Goal: Task Accomplishment & Management: Use online tool/utility

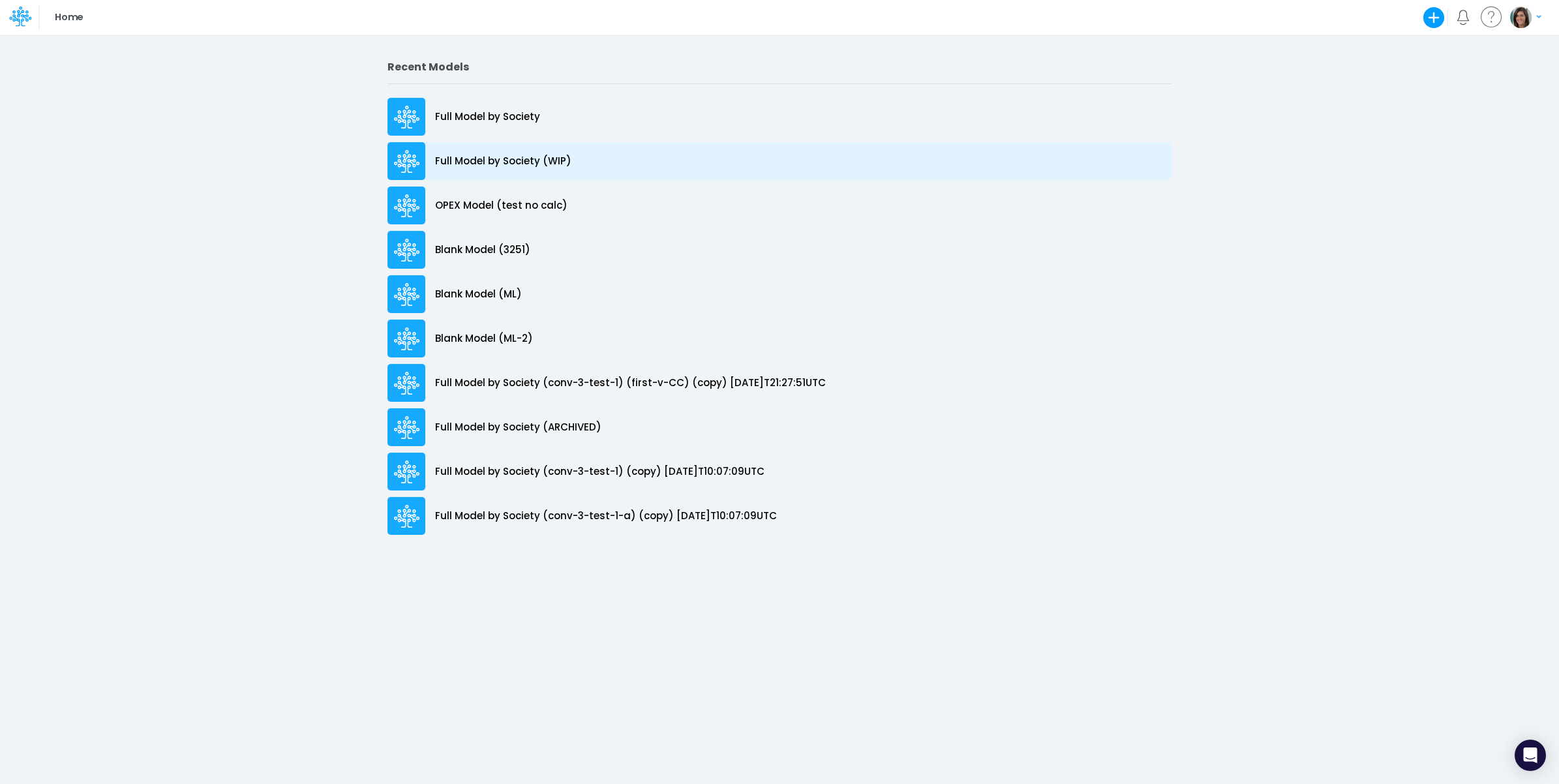
click at [568, 164] on p "Full Model by Society (WIP)" at bounding box center [503, 161] width 137 height 15
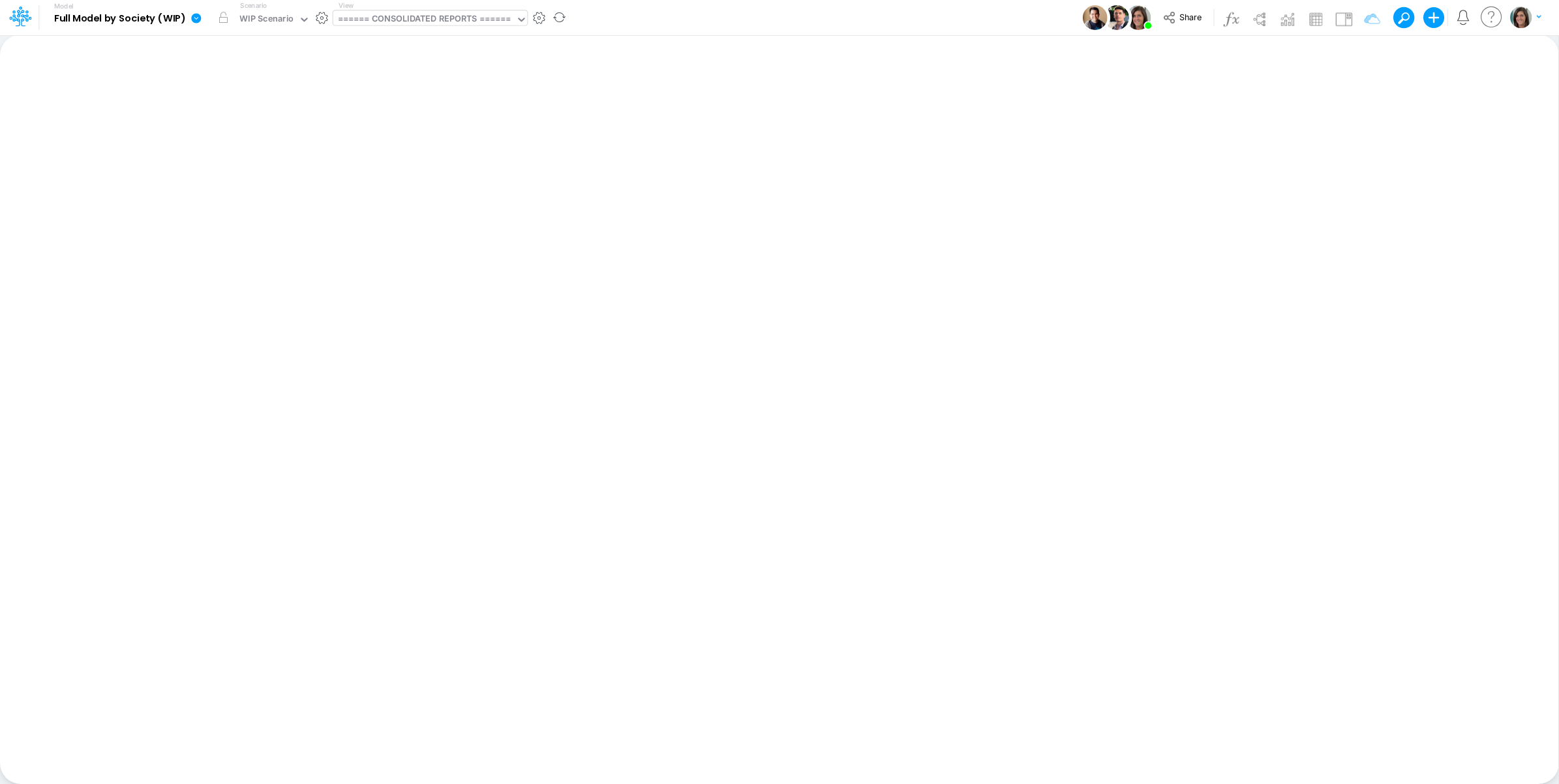
click at [448, 17] on div "====== CONSOLIDATED REPORTS ======" at bounding box center [424, 20] width 173 height 15
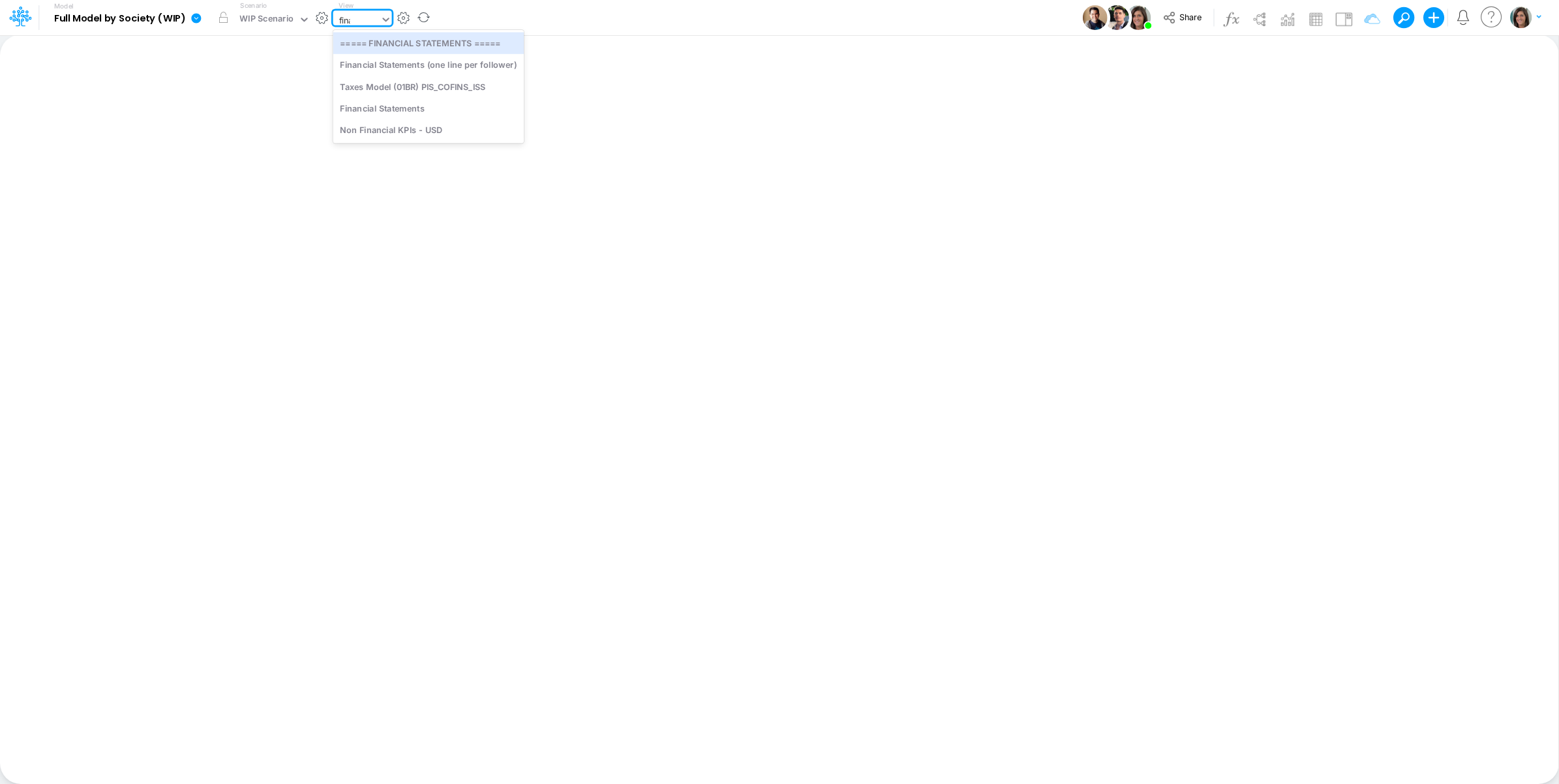
type input "finan"
click at [439, 82] on div "Financial Statements" at bounding box center [429, 86] width 191 height 22
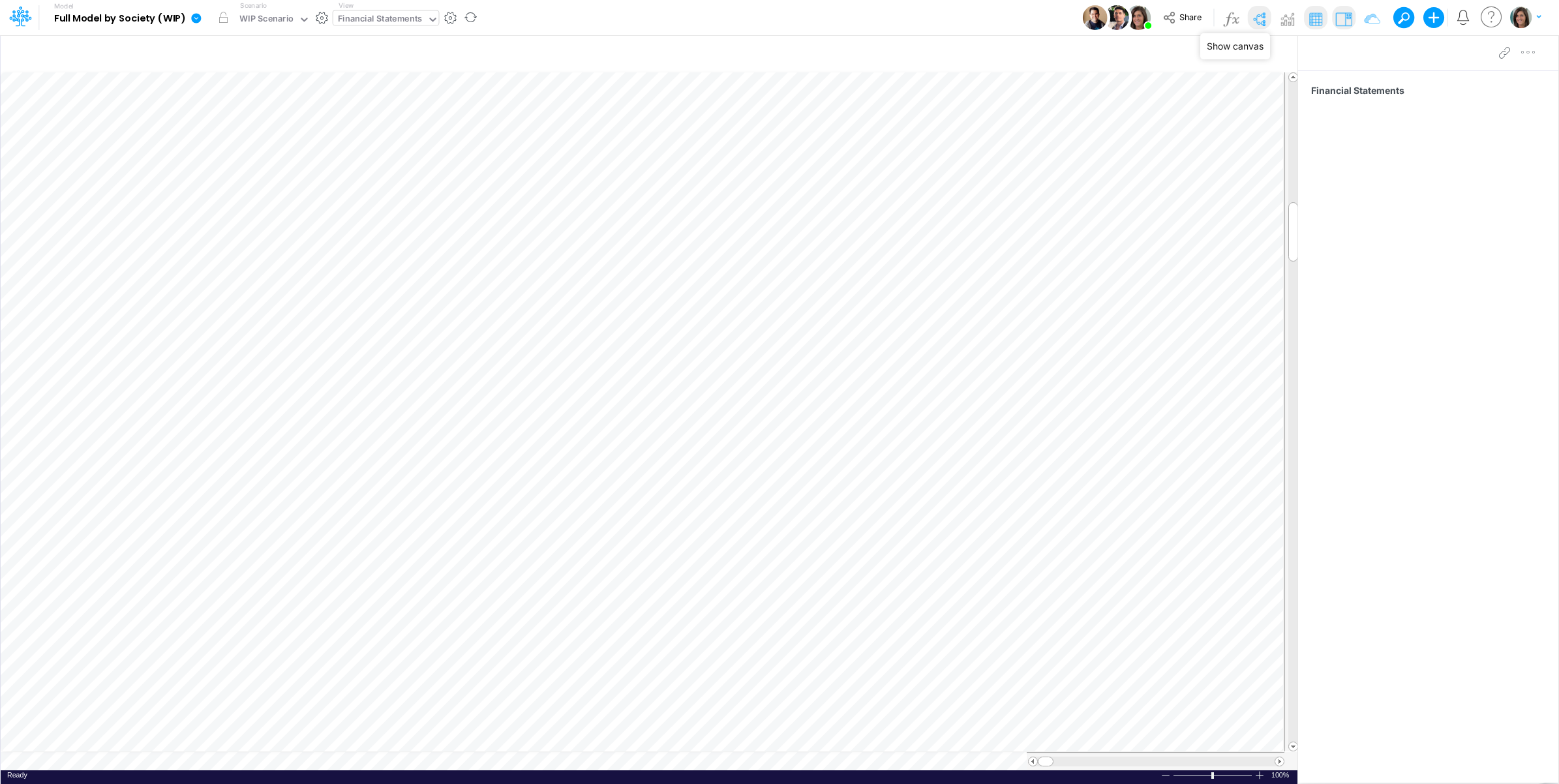
click at [1260, 22] on img at bounding box center [1259, 19] width 21 height 21
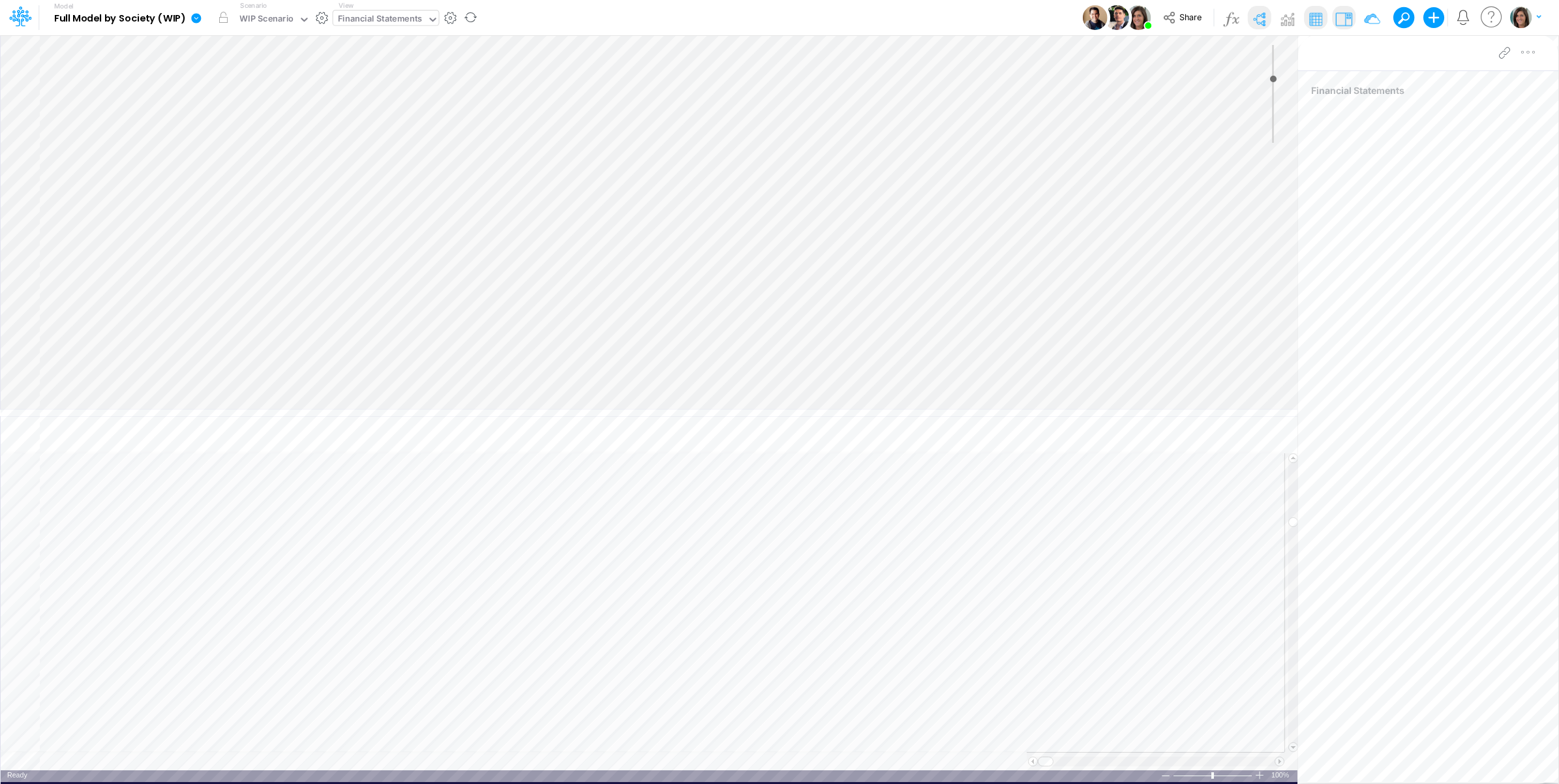
type input "0"
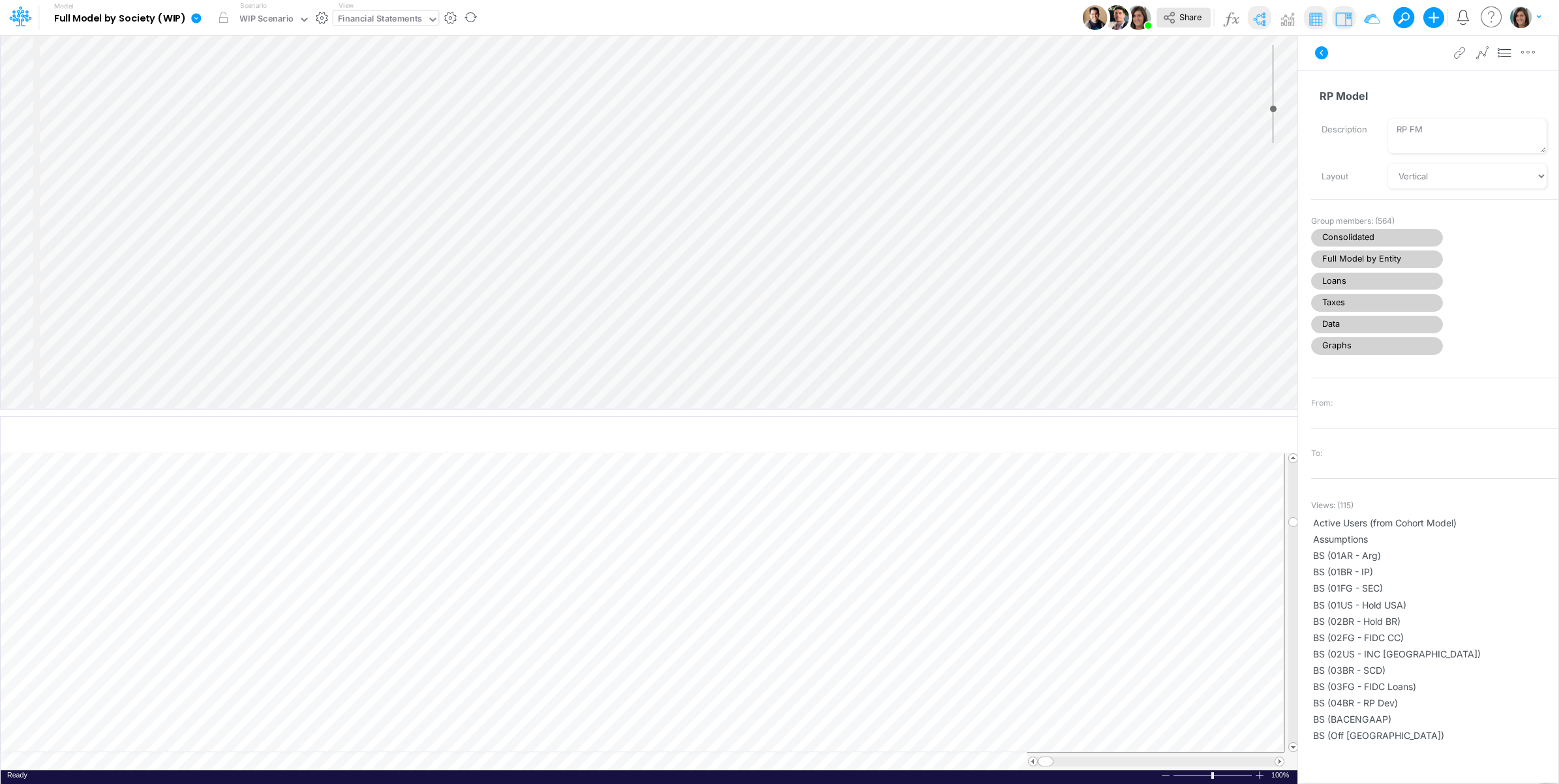
select select "Horizontal"
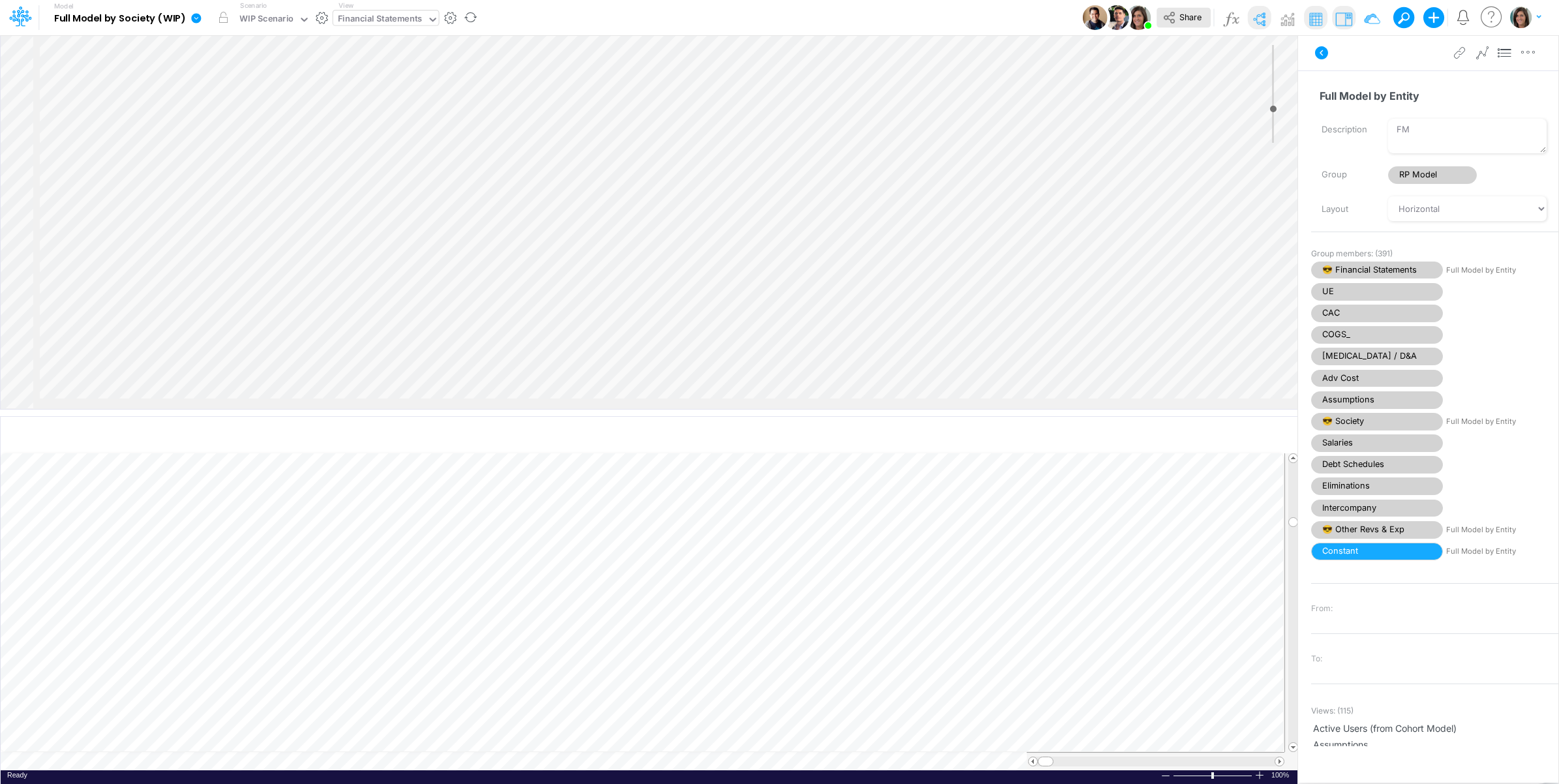
select select "Horizontal"
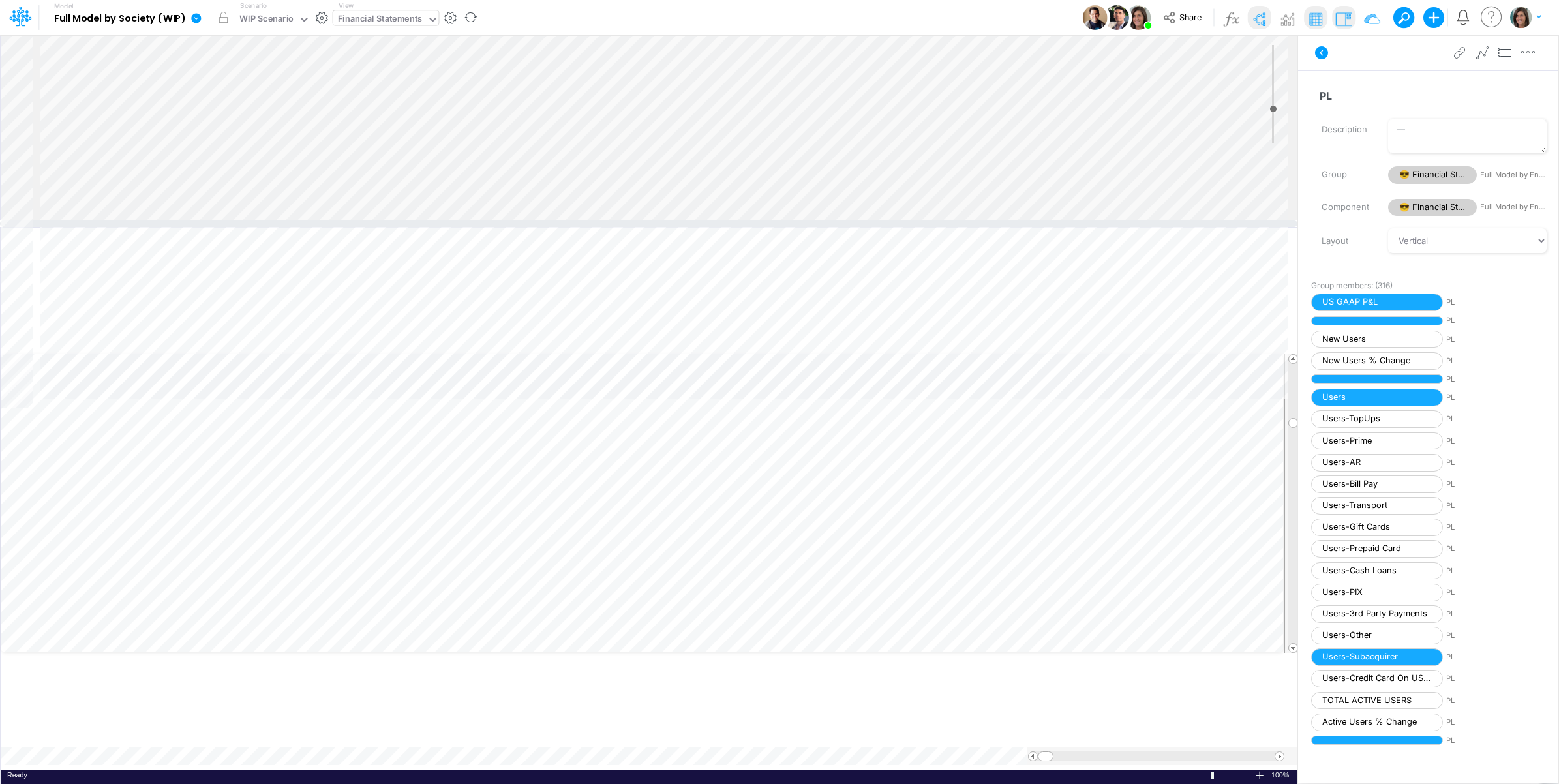
drag, startPoint x: 678, startPoint y: 412, endPoint x: 689, endPoint y: 222, distance: 190.3
click at [689, 221] on div at bounding box center [649, 224] width 1298 height 7
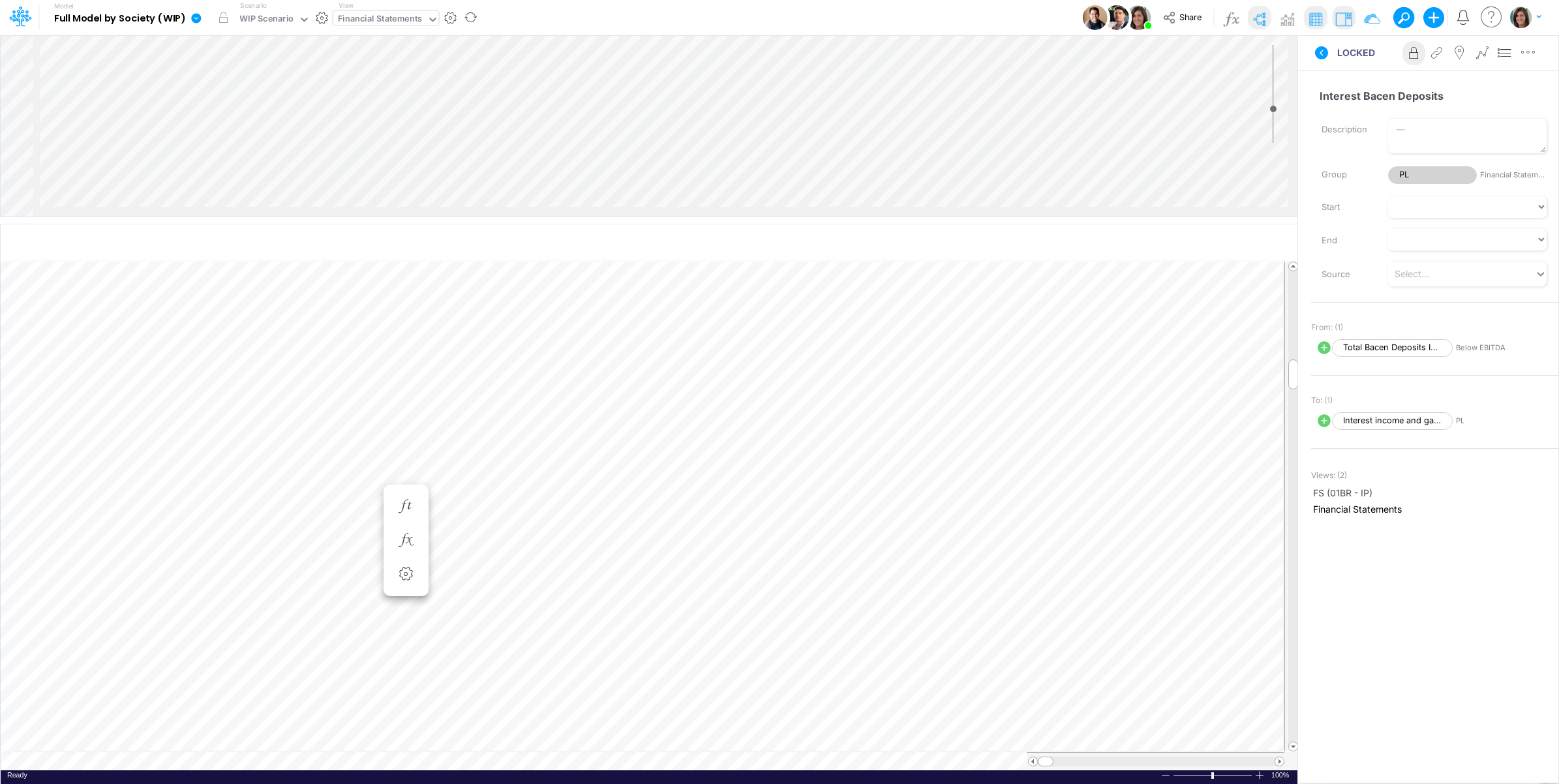
scroll to position [0, 1]
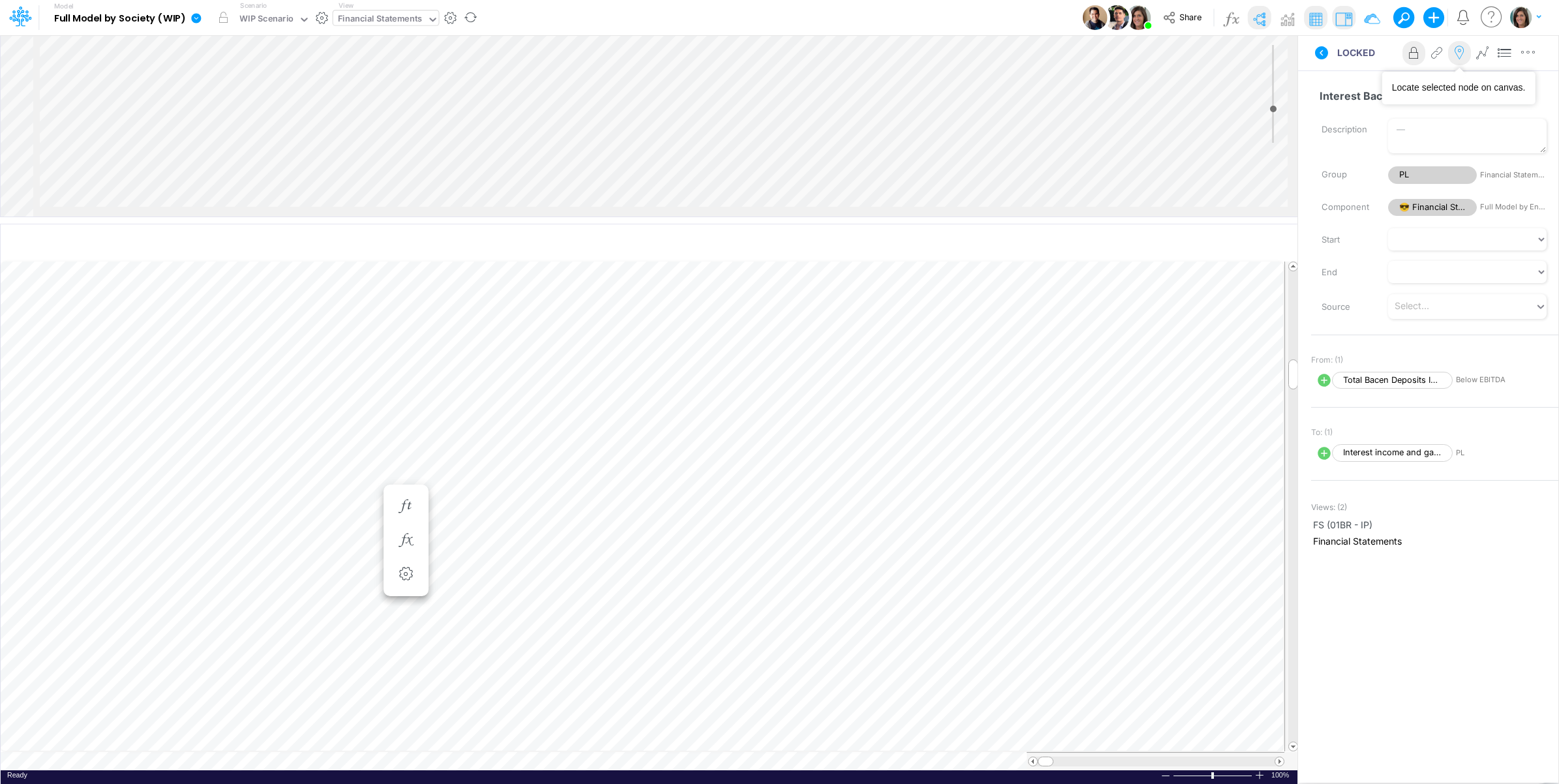
click at [1458, 59] on icon at bounding box center [1459, 53] width 20 height 14
click at [1396, 385] on span "Total Bacen Deposits Interest Received" at bounding box center [1392, 380] width 121 height 17
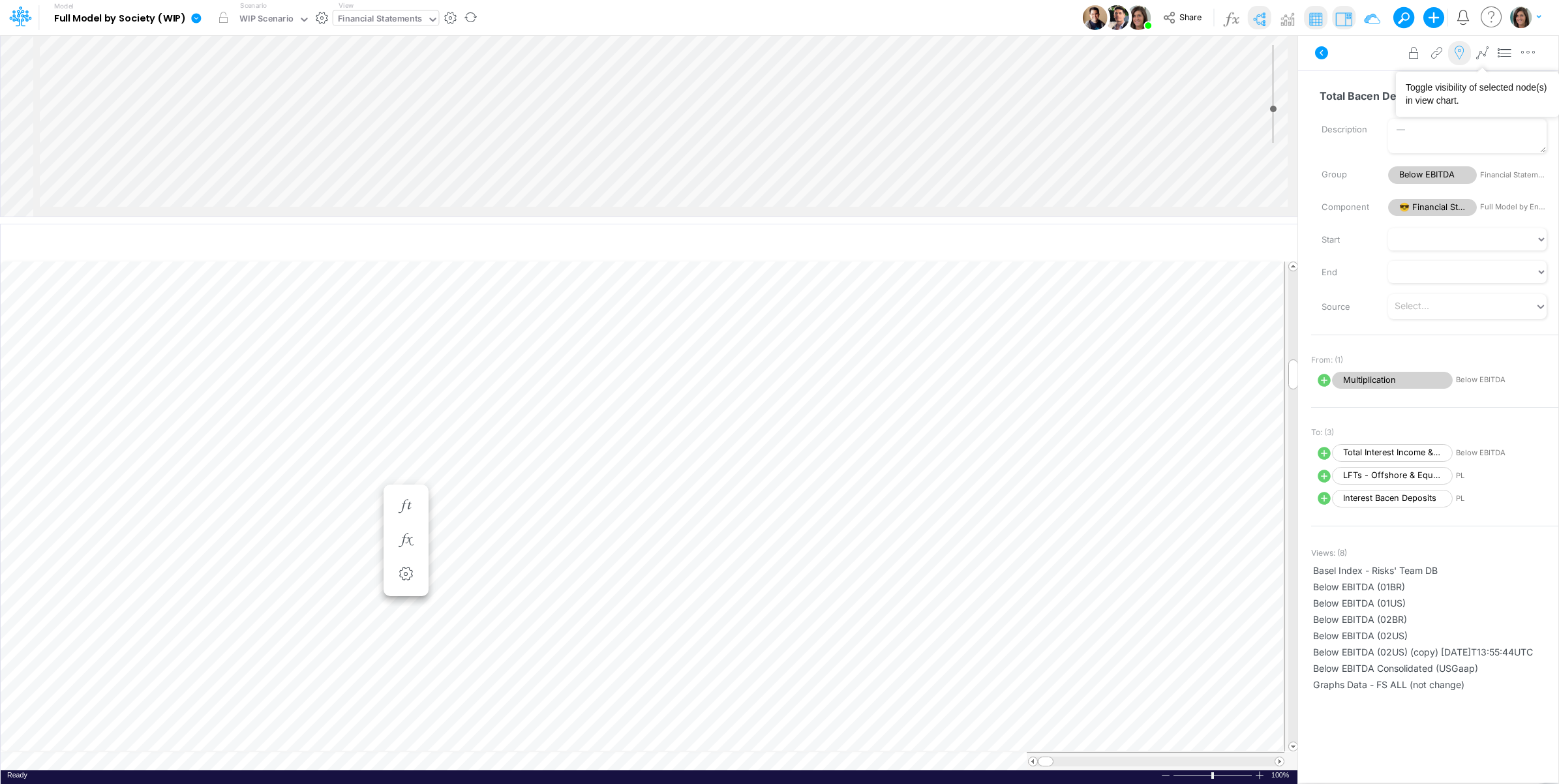
click at [1457, 52] on icon at bounding box center [1459, 53] width 20 height 14
click at [1400, 480] on span "LFTs - Offshore & Equity" at bounding box center [1392, 475] width 121 height 17
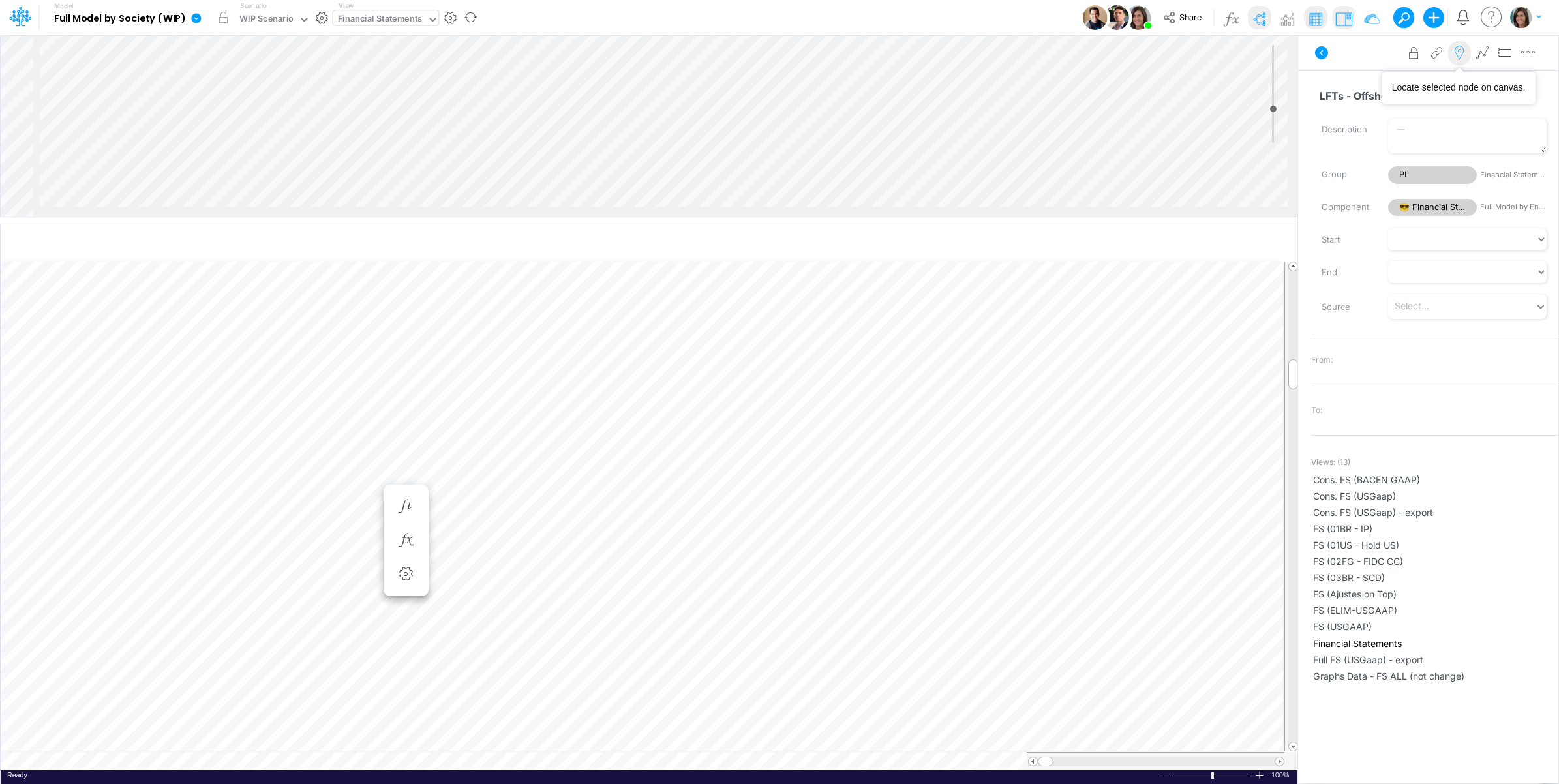
click at [1461, 59] on icon at bounding box center [1459, 53] width 20 height 14
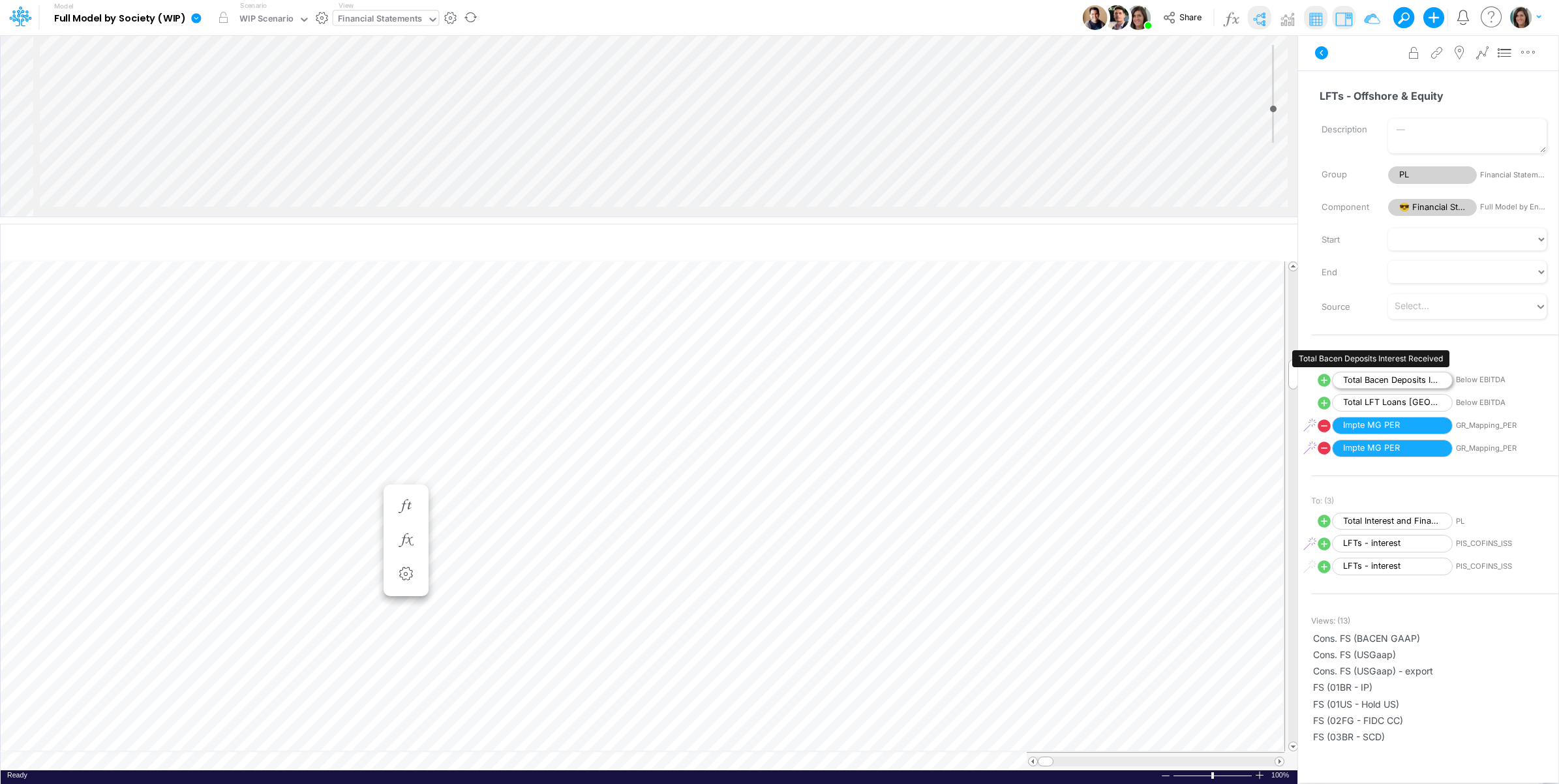
click at [1371, 383] on span "Total Bacen Deposits Interest Received" at bounding box center [1392, 380] width 121 height 17
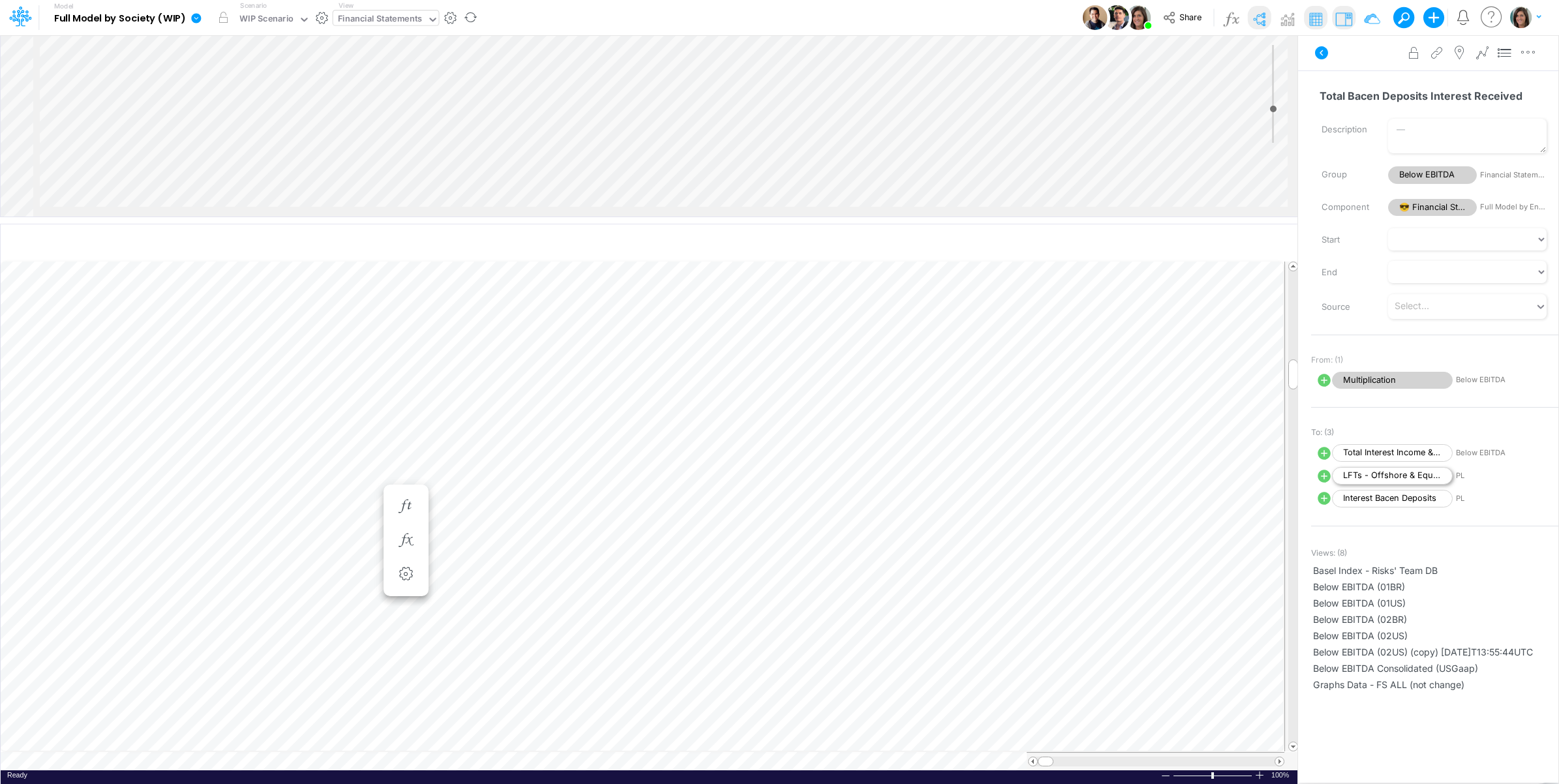
click at [1370, 478] on span "LFTs - Offshore & Equity" at bounding box center [1392, 475] width 121 height 17
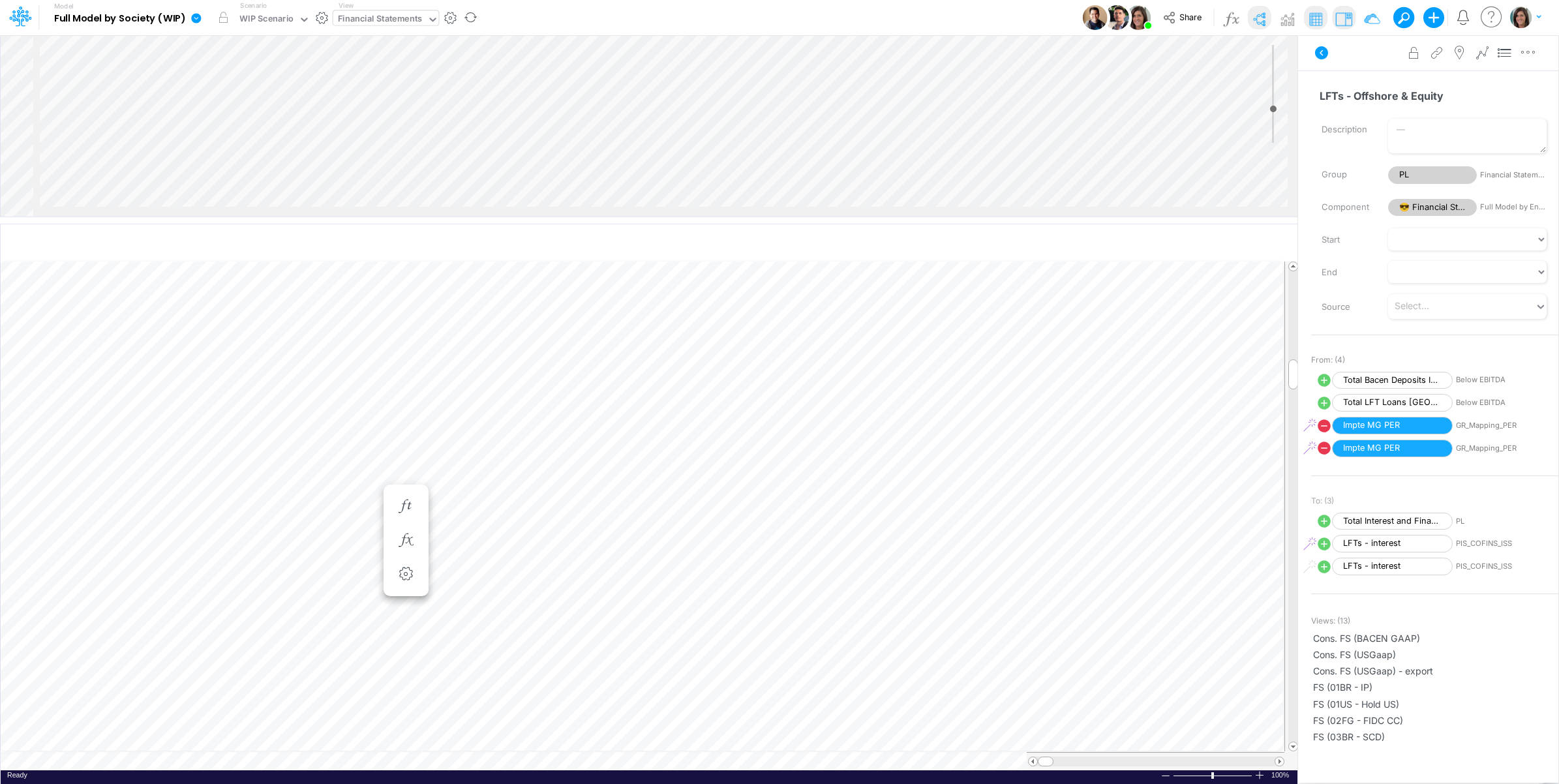
click at [1321, 380] on icon at bounding box center [1324, 380] width 16 height 16
select select "Multiply"
select select "Add"
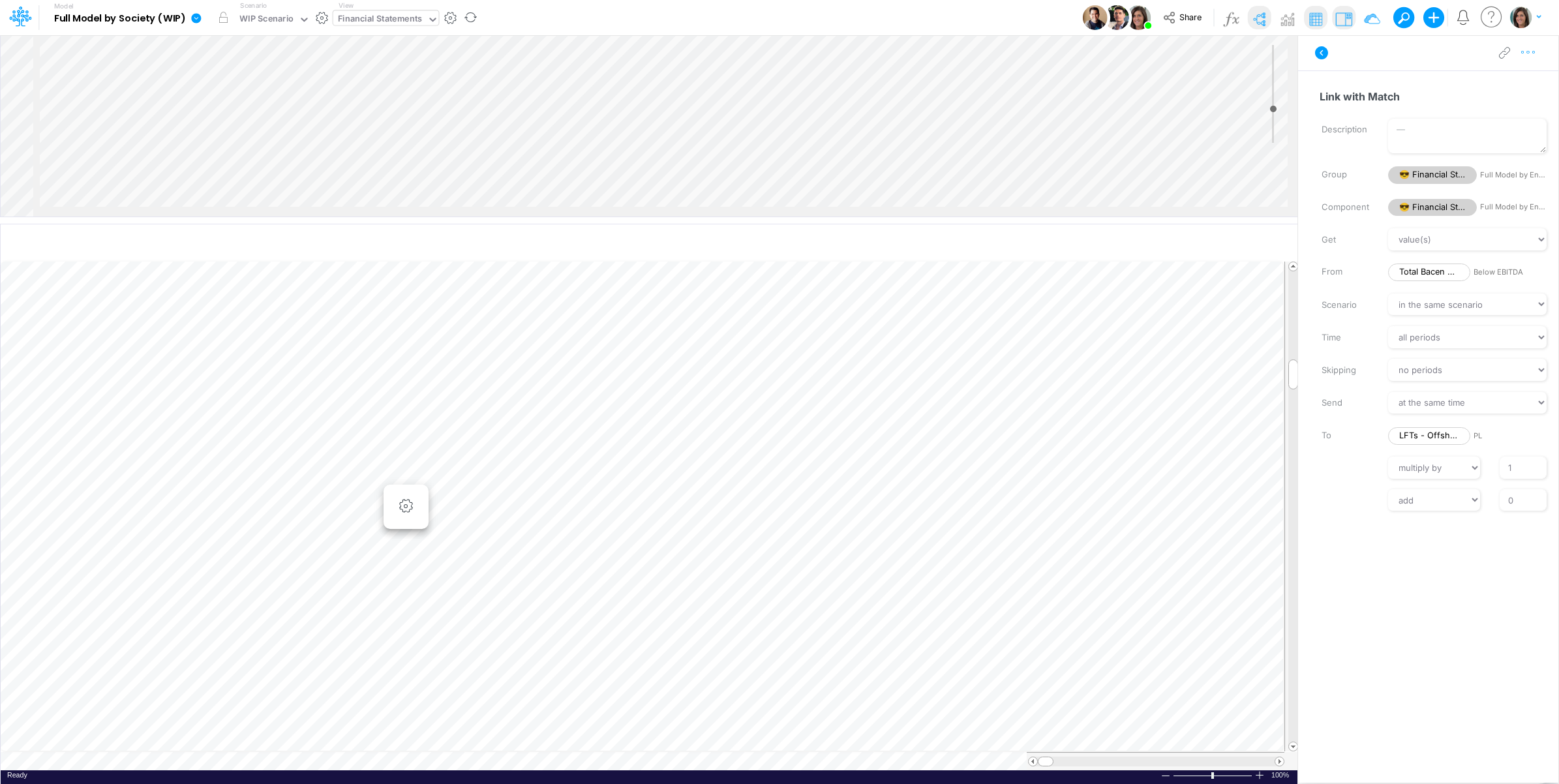
click at [1533, 53] on icon "button" at bounding box center [1528, 53] width 20 height 14
click at [1474, 106] on button "Delete" at bounding box center [1461, 108] width 155 height 23
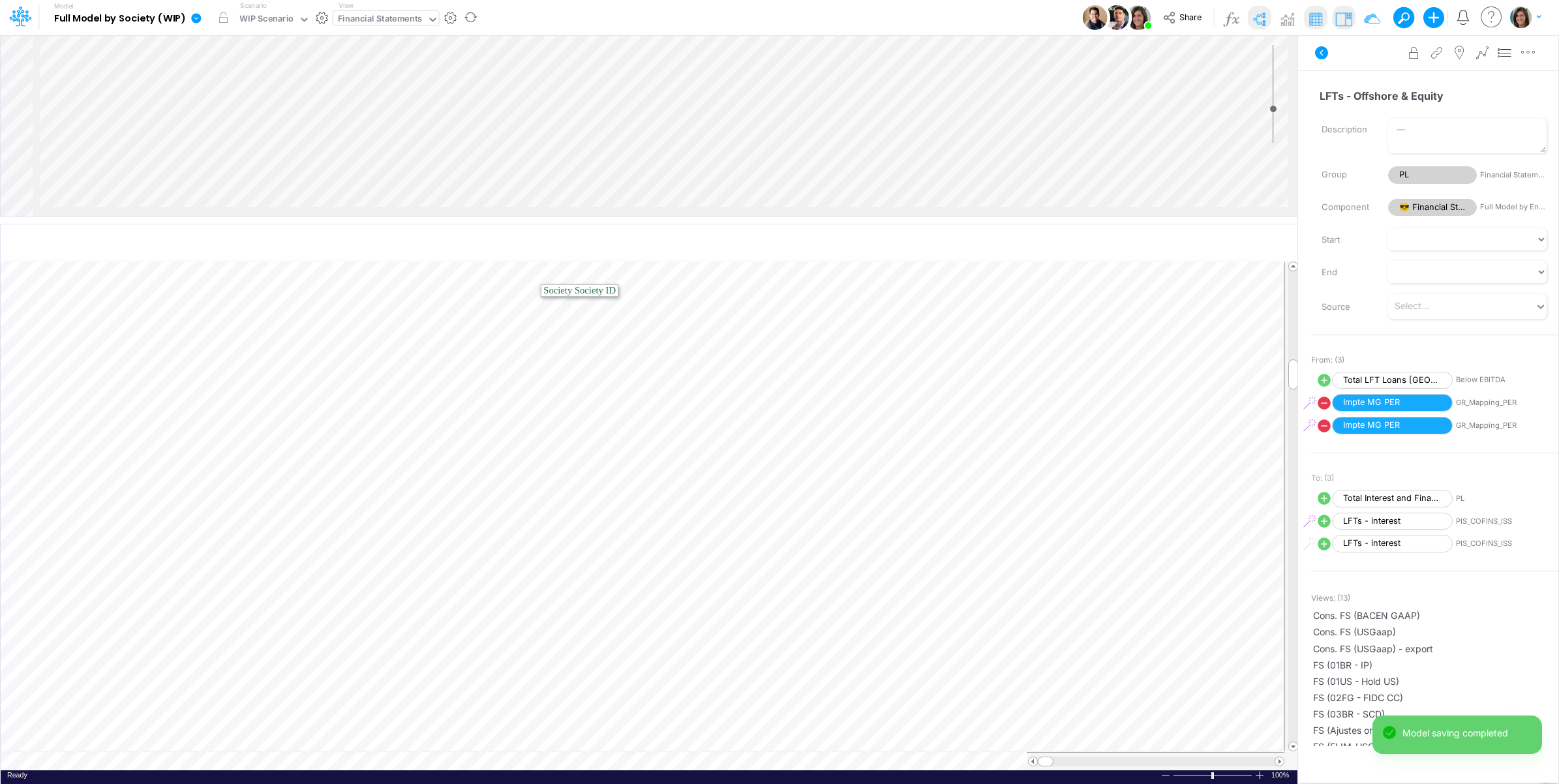
click at [1322, 379] on icon at bounding box center [1324, 380] width 13 height 13
select select "Multiply"
select select "Add"
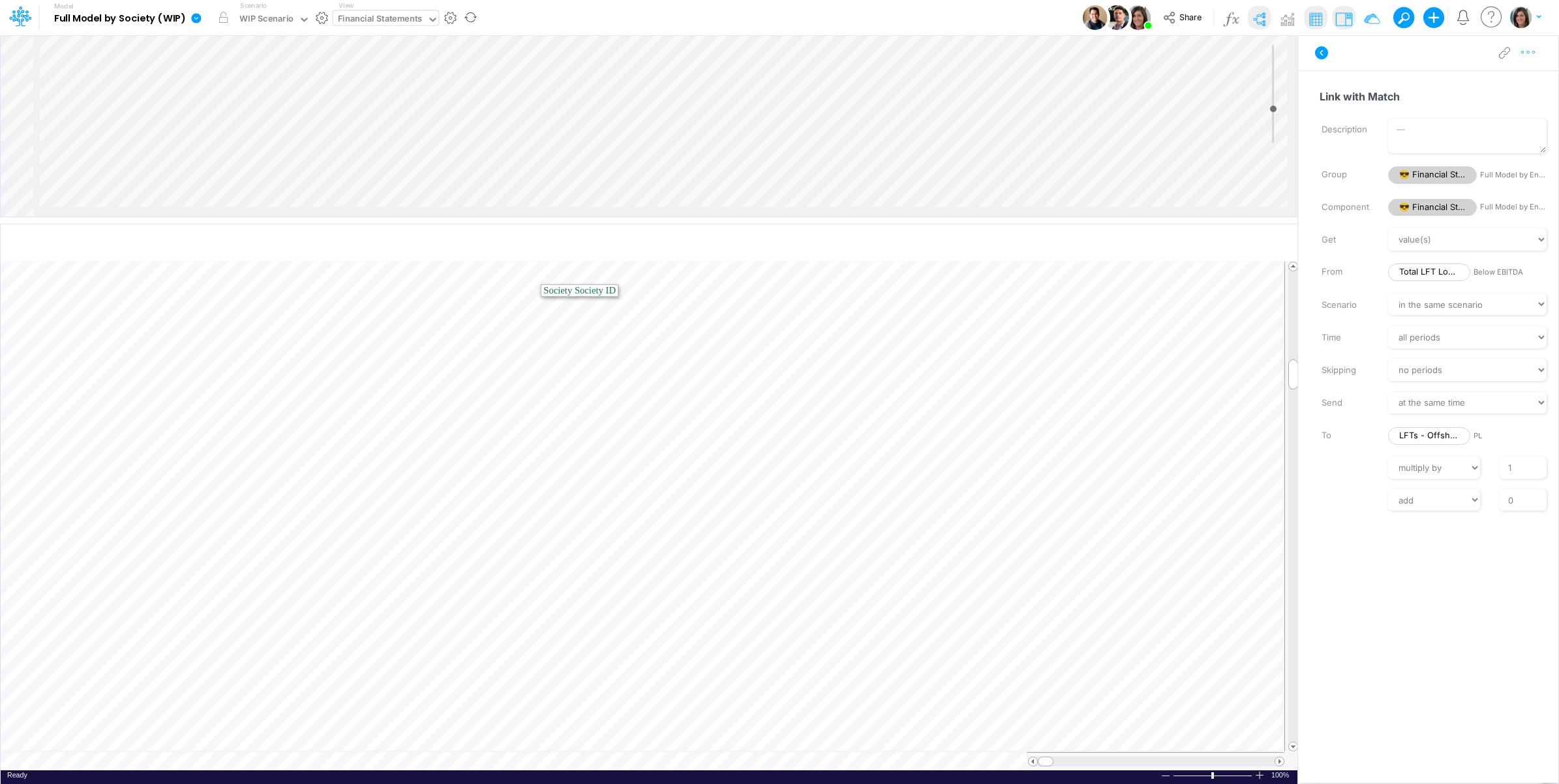
click at [1532, 53] on icon "button" at bounding box center [1528, 53] width 20 height 14
click at [1479, 106] on button "Delete" at bounding box center [1461, 108] width 155 height 23
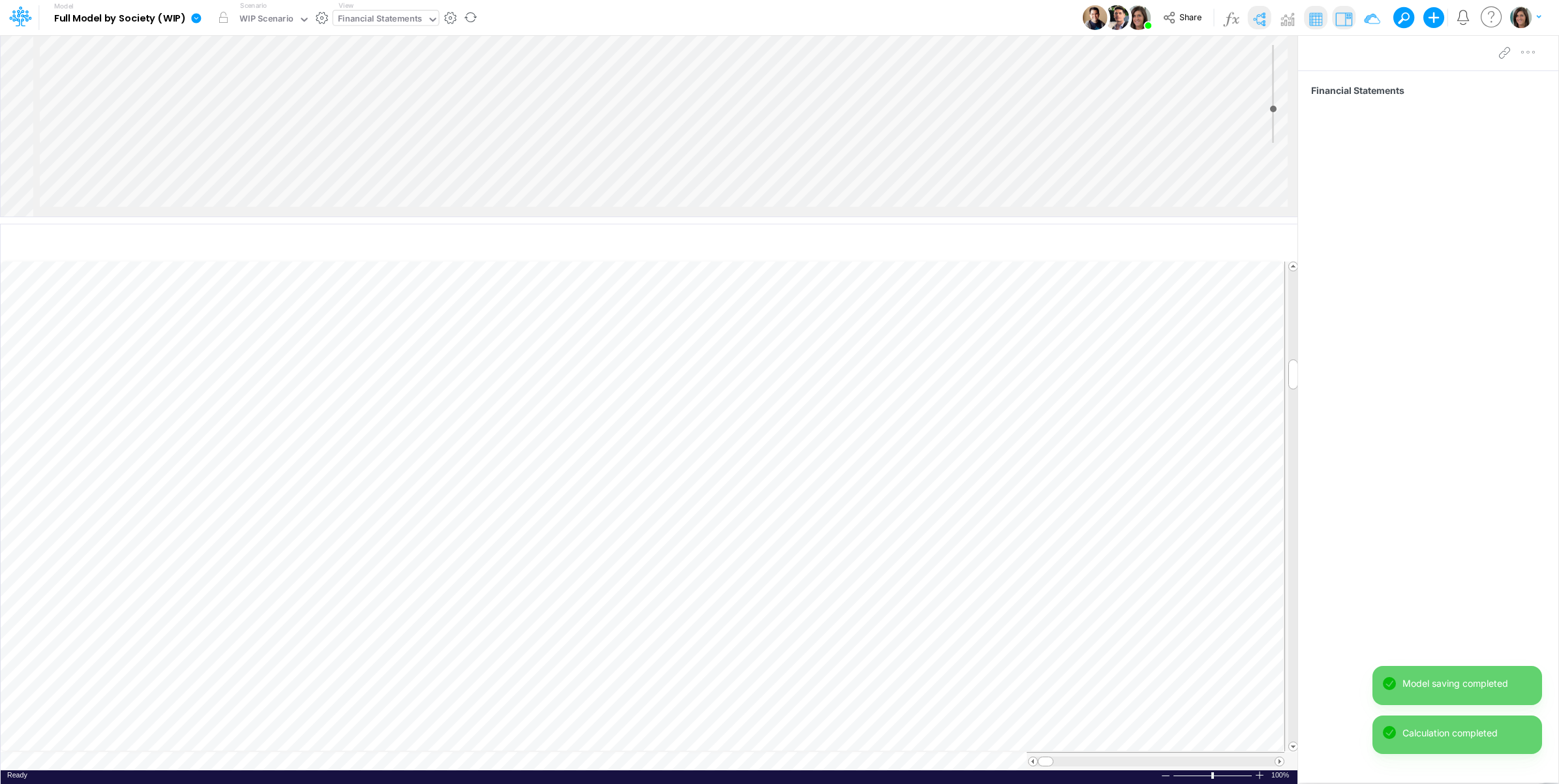
scroll to position [0, 1]
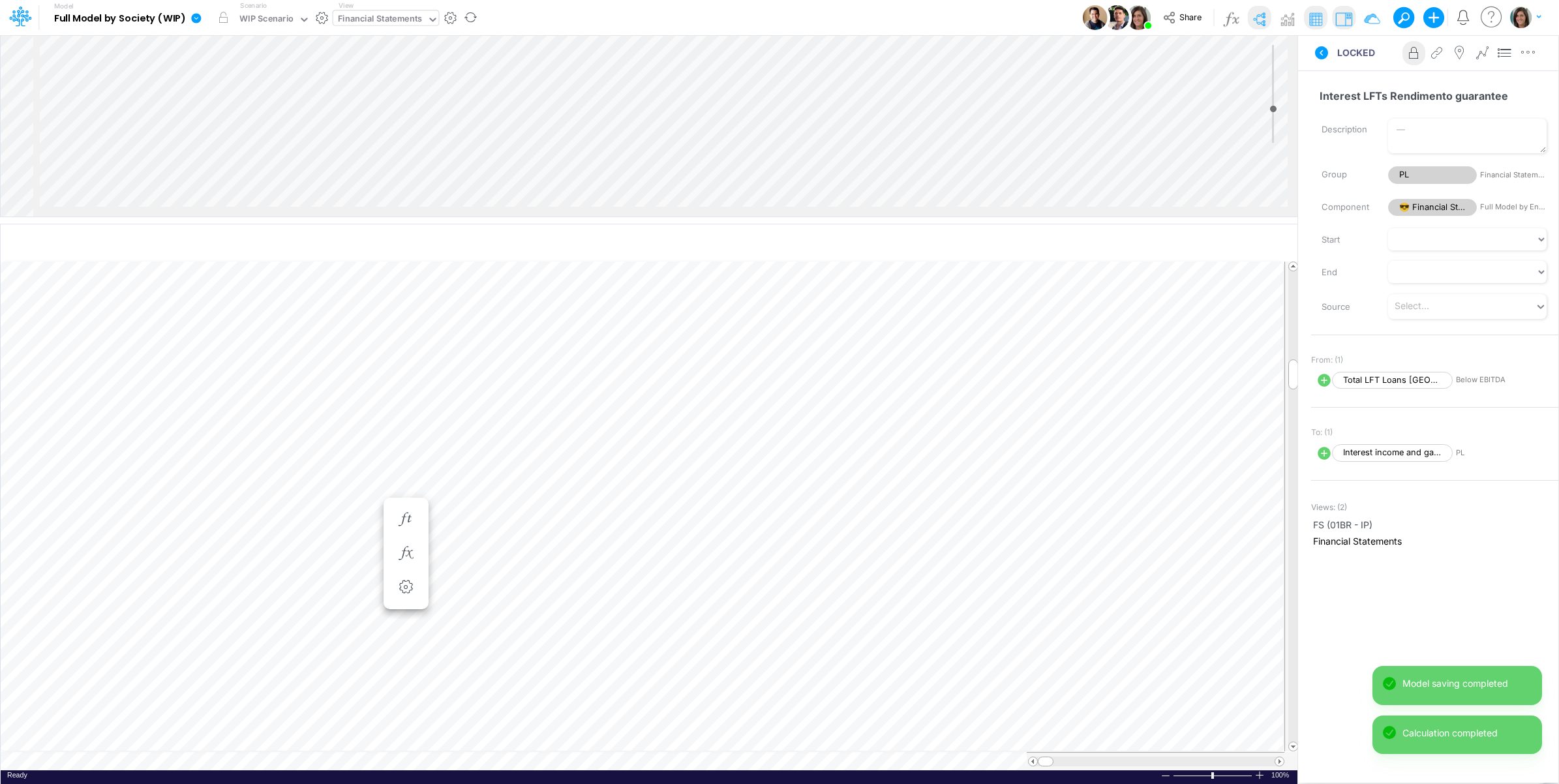
scroll to position [0, 1]
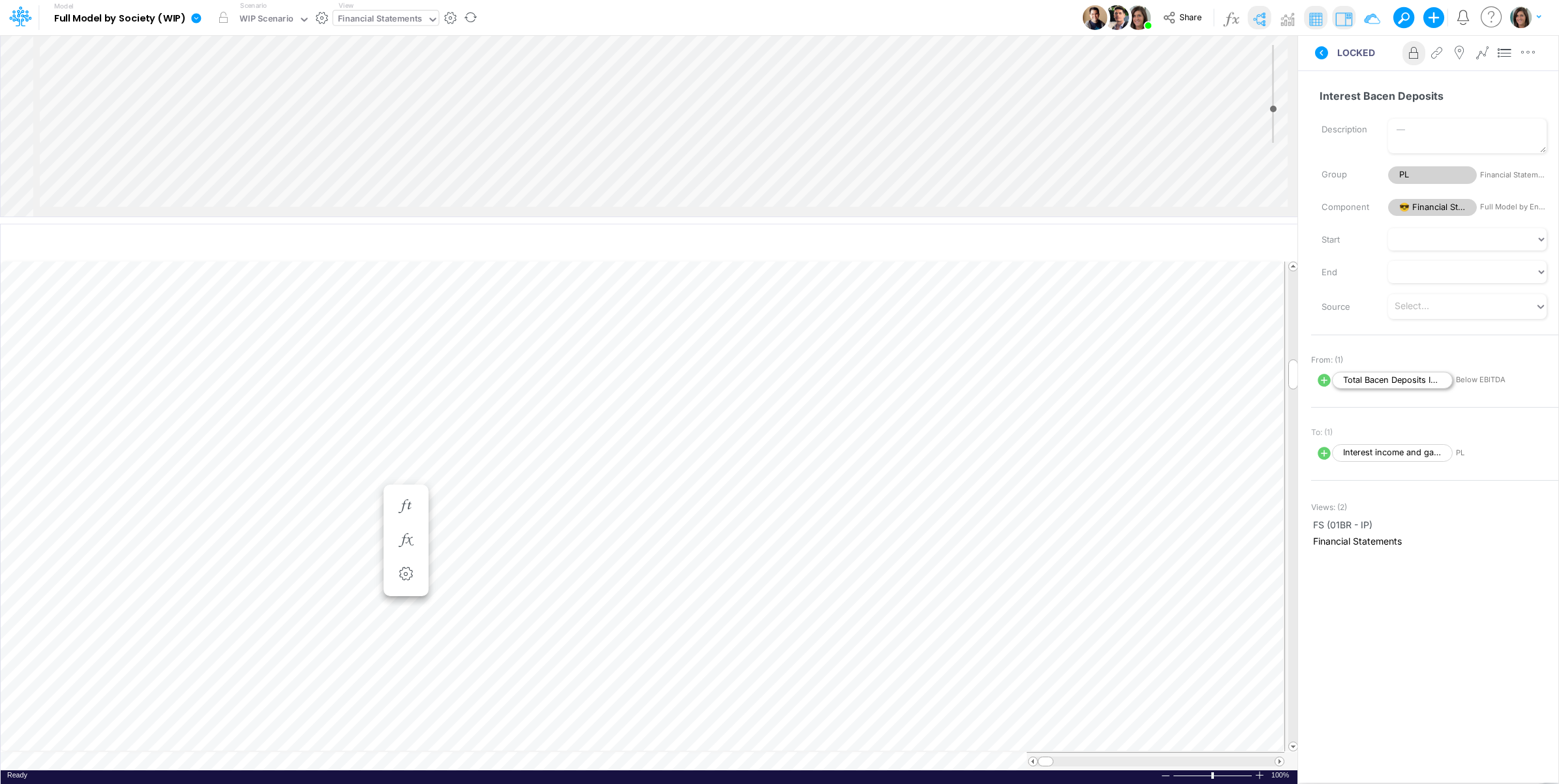
scroll to position [0, 1]
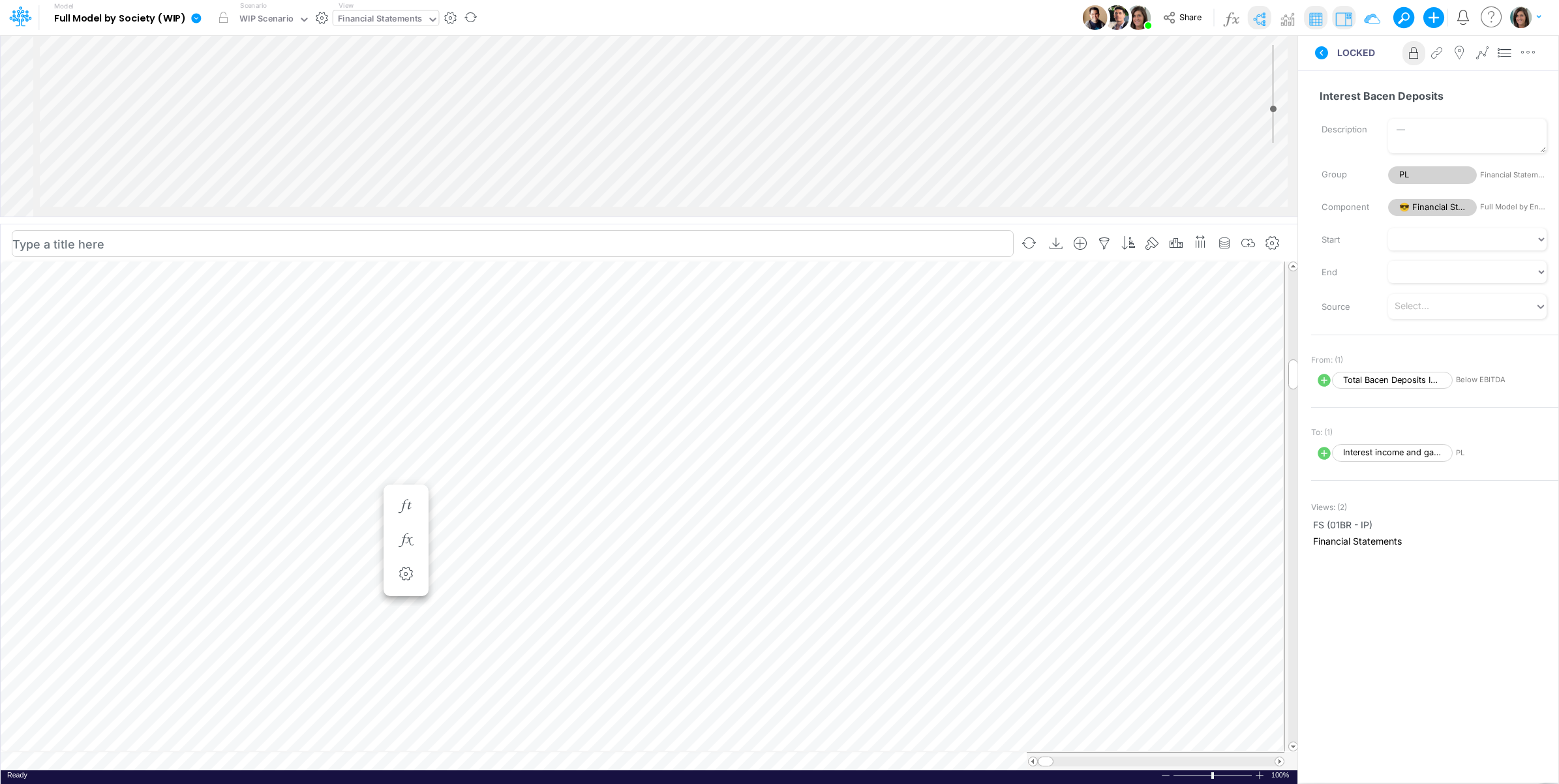
scroll to position [0, 1]
click at [406, 539] on icon "button" at bounding box center [406, 541] width 20 height 14
click at [455, 576] on icon at bounding box center [454, 575] width 18 height 18
select select "1"
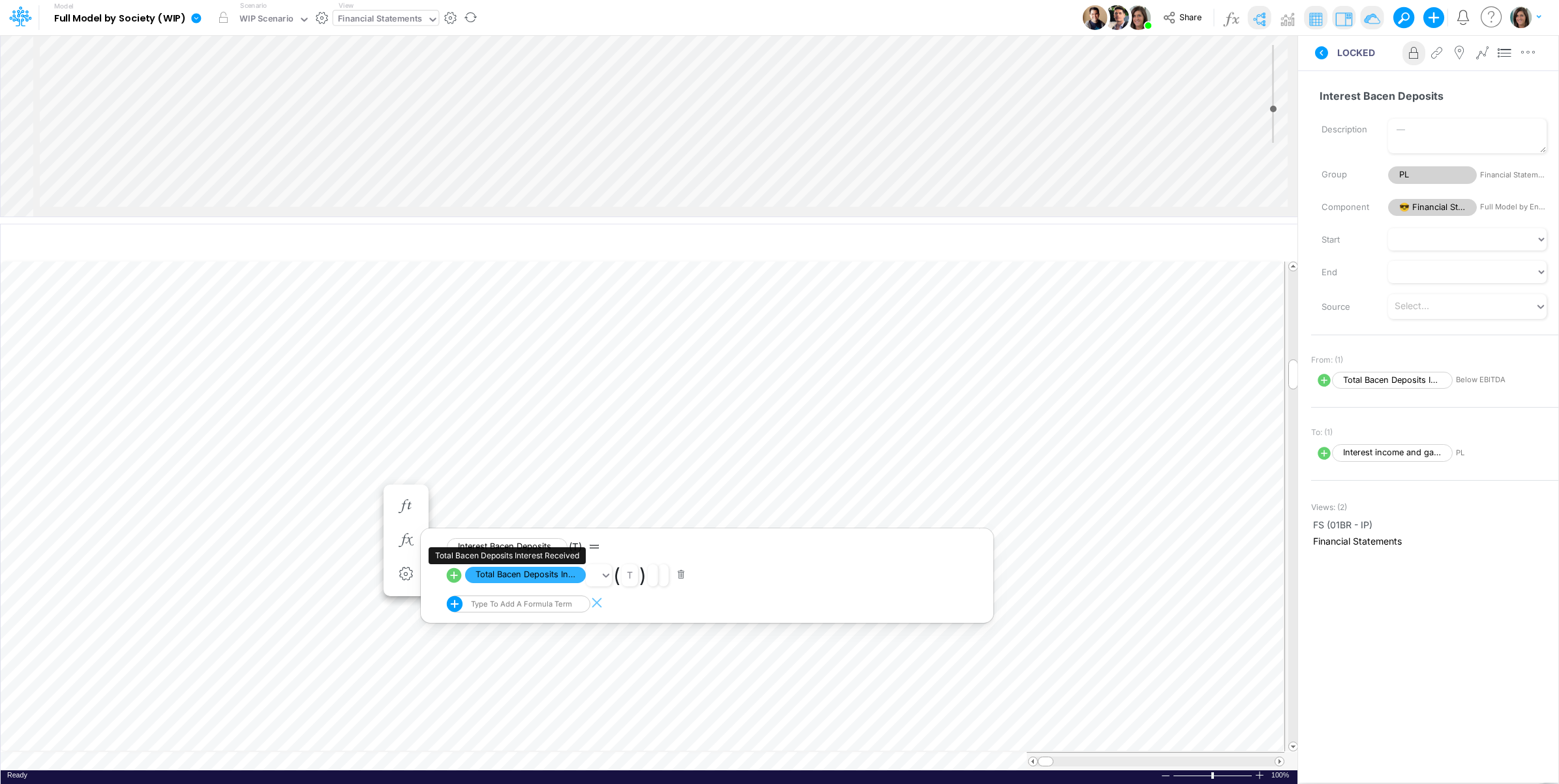
select select "Multiply"
select select "Add"
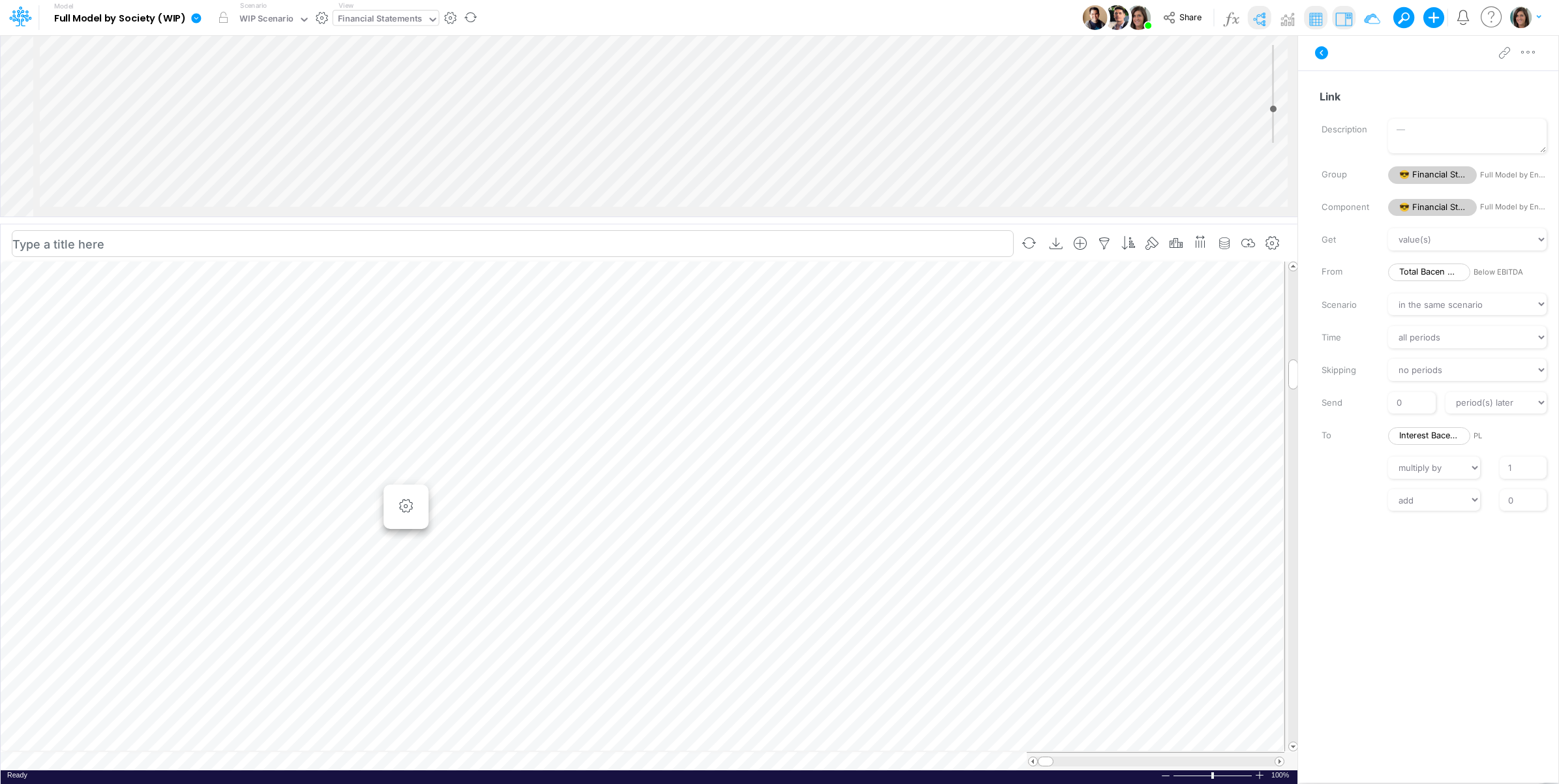
scroll to position [0, 1]
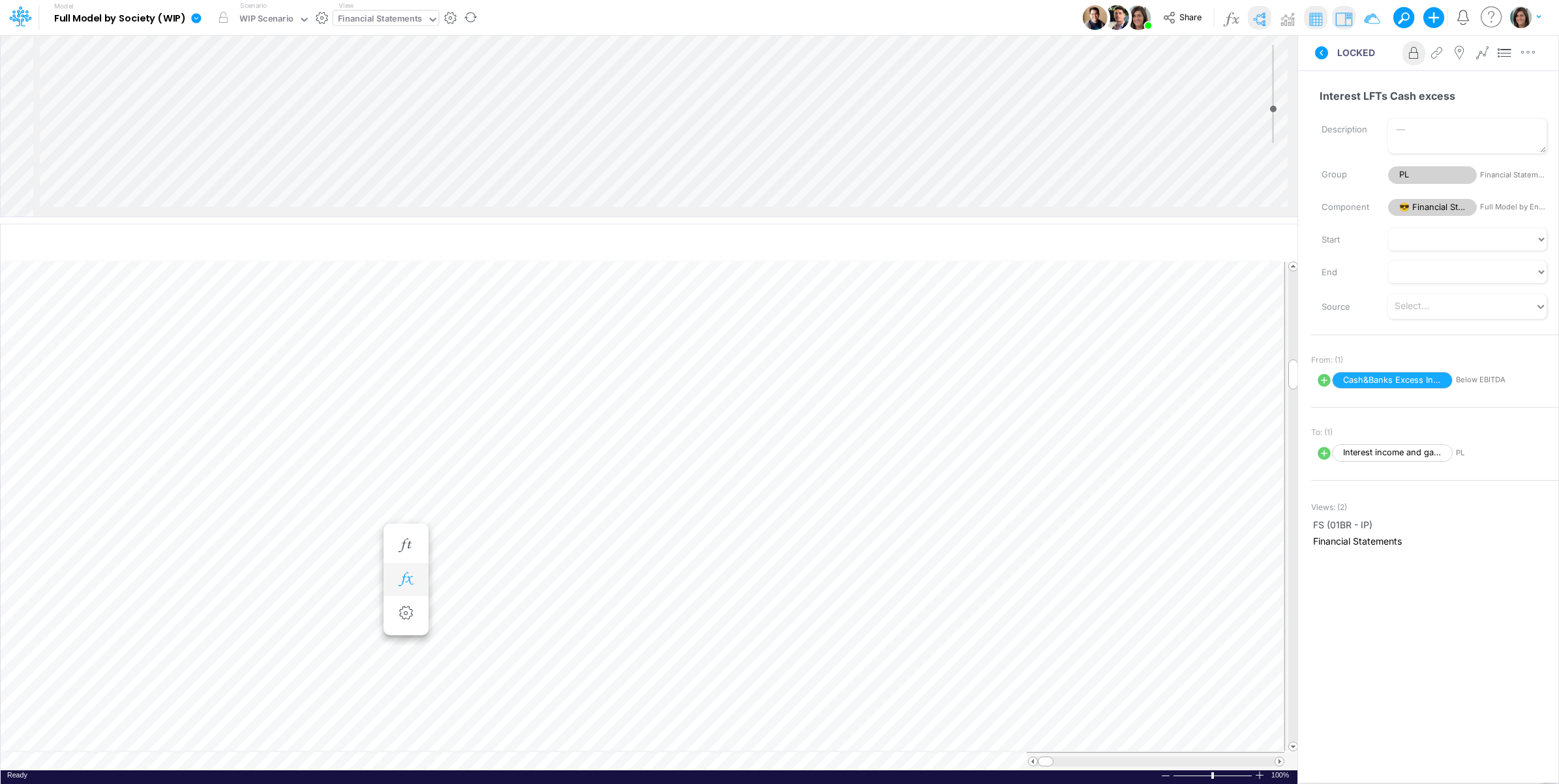
click at [400, 584] on icon "button" at bounding box center [406, 580] width 20 height 14
click at [454, 610] on icon at bounding box center [454, 614] width 15 height 15
select select "1"
select select "Multiply"
select select "Add"
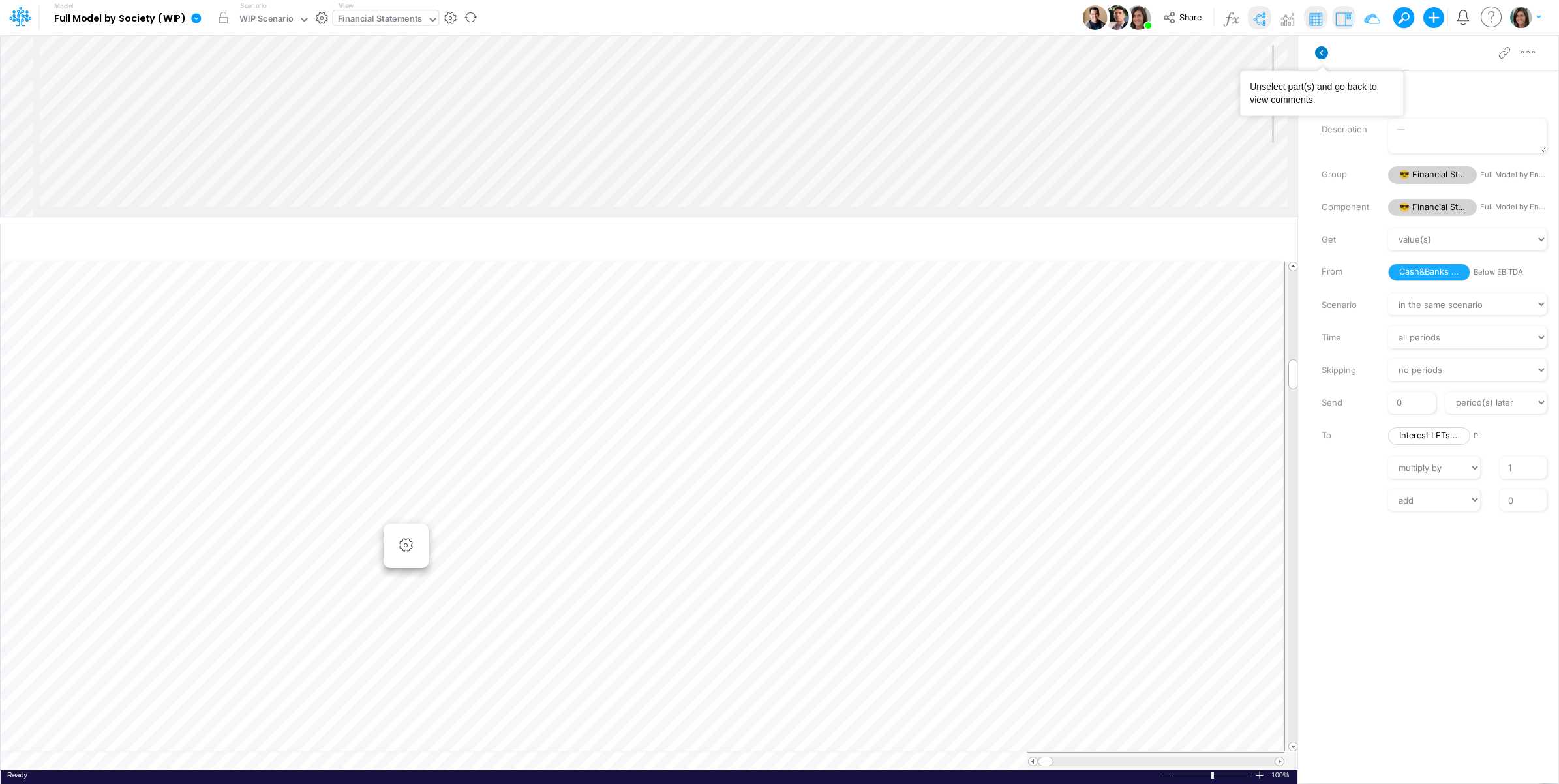
click at [1319, 51] on icon at bounding box center [1321, 53] width 13 height 13
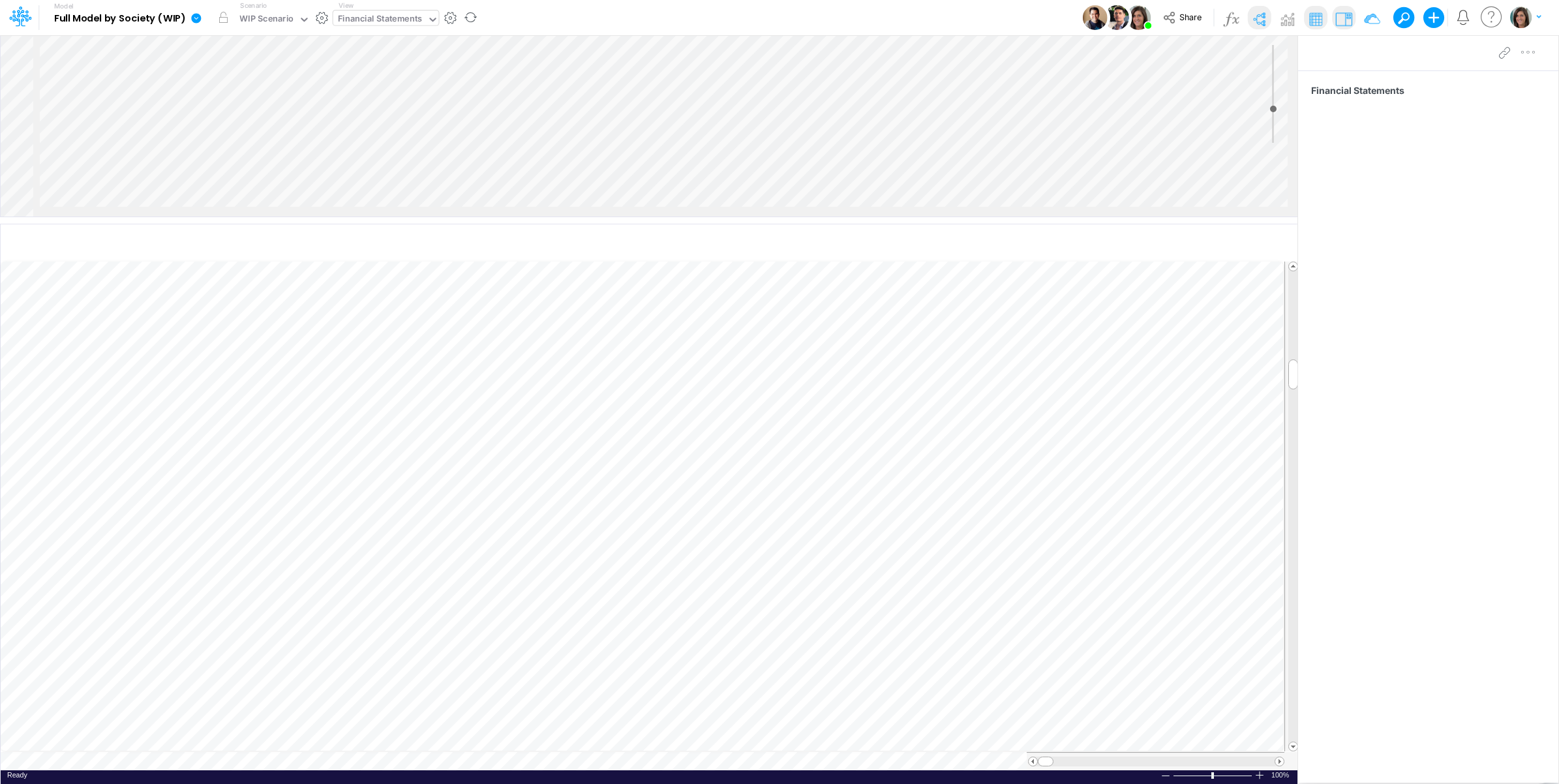
scroll to position [0, 1]
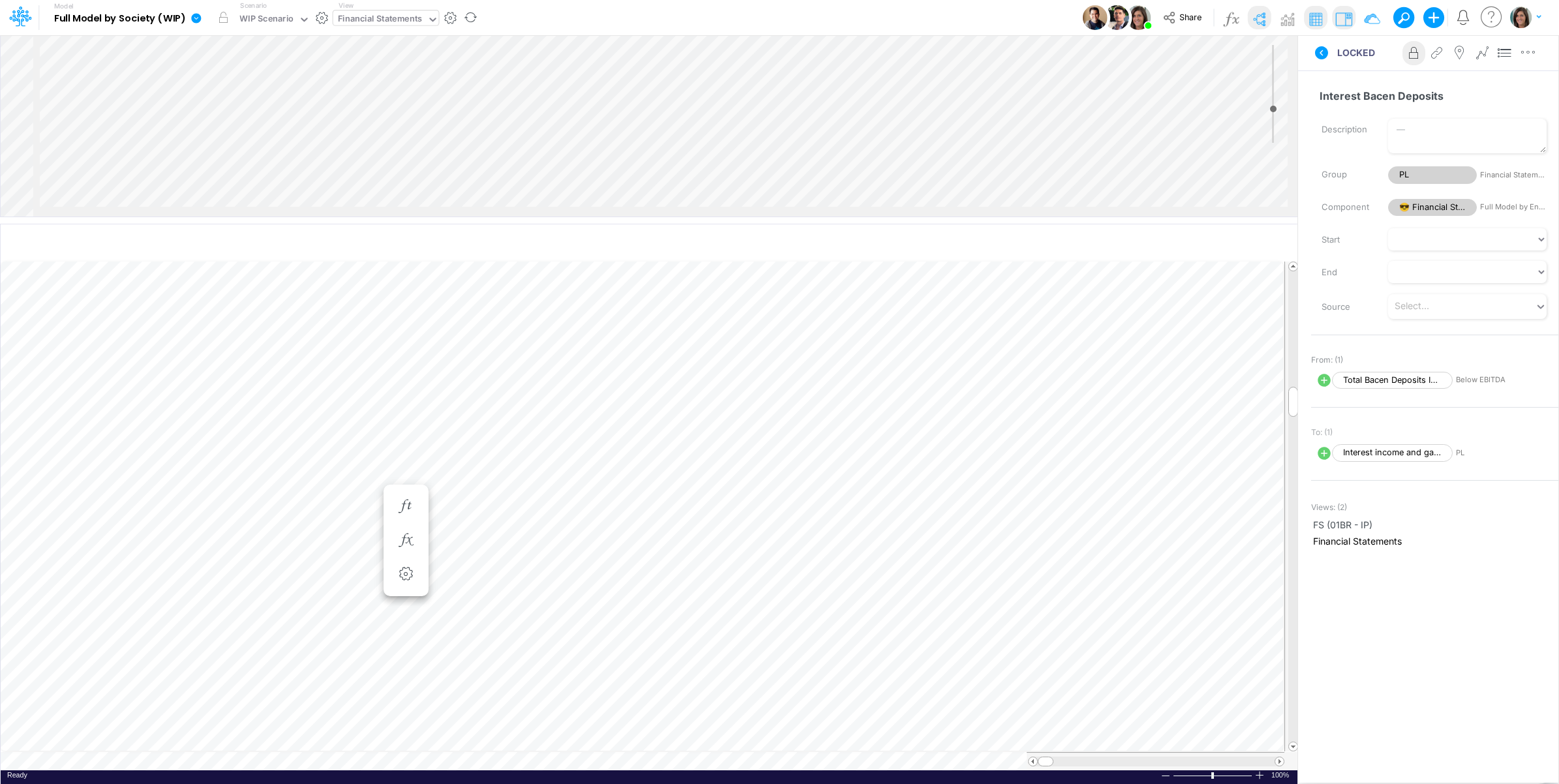
scroll to position [0, 1]
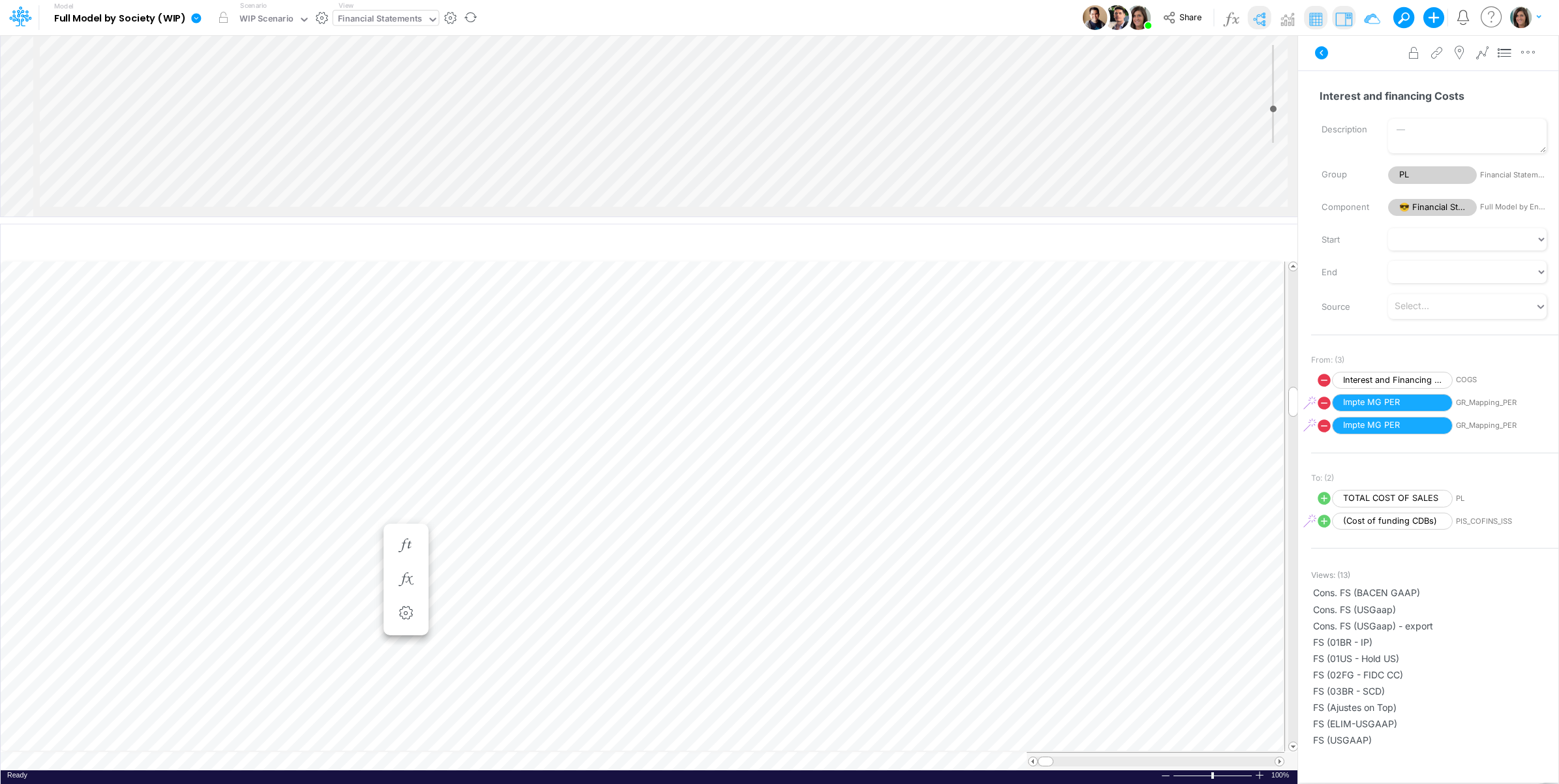
click at [387, 17] on div "Financial Statements" at bounding box center [380, 20] width 85 height 15
type input "cogs"
click at [401, 44] on div "COGS (01BR)" at bounding box center [421, 43] width 176 height 22
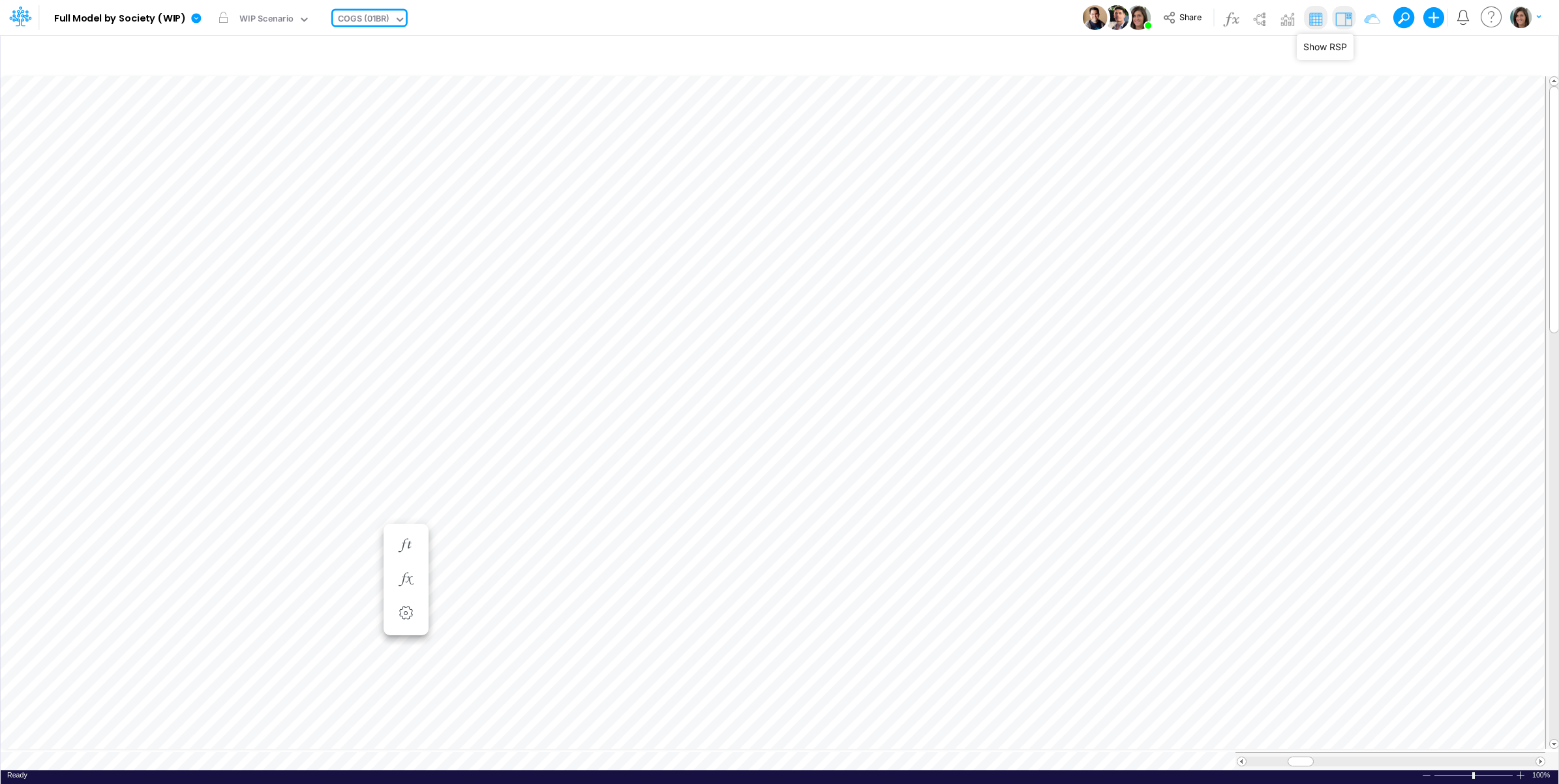
click at [1343, 23] on img at bounding box center [1344, 19] width 21 height 21
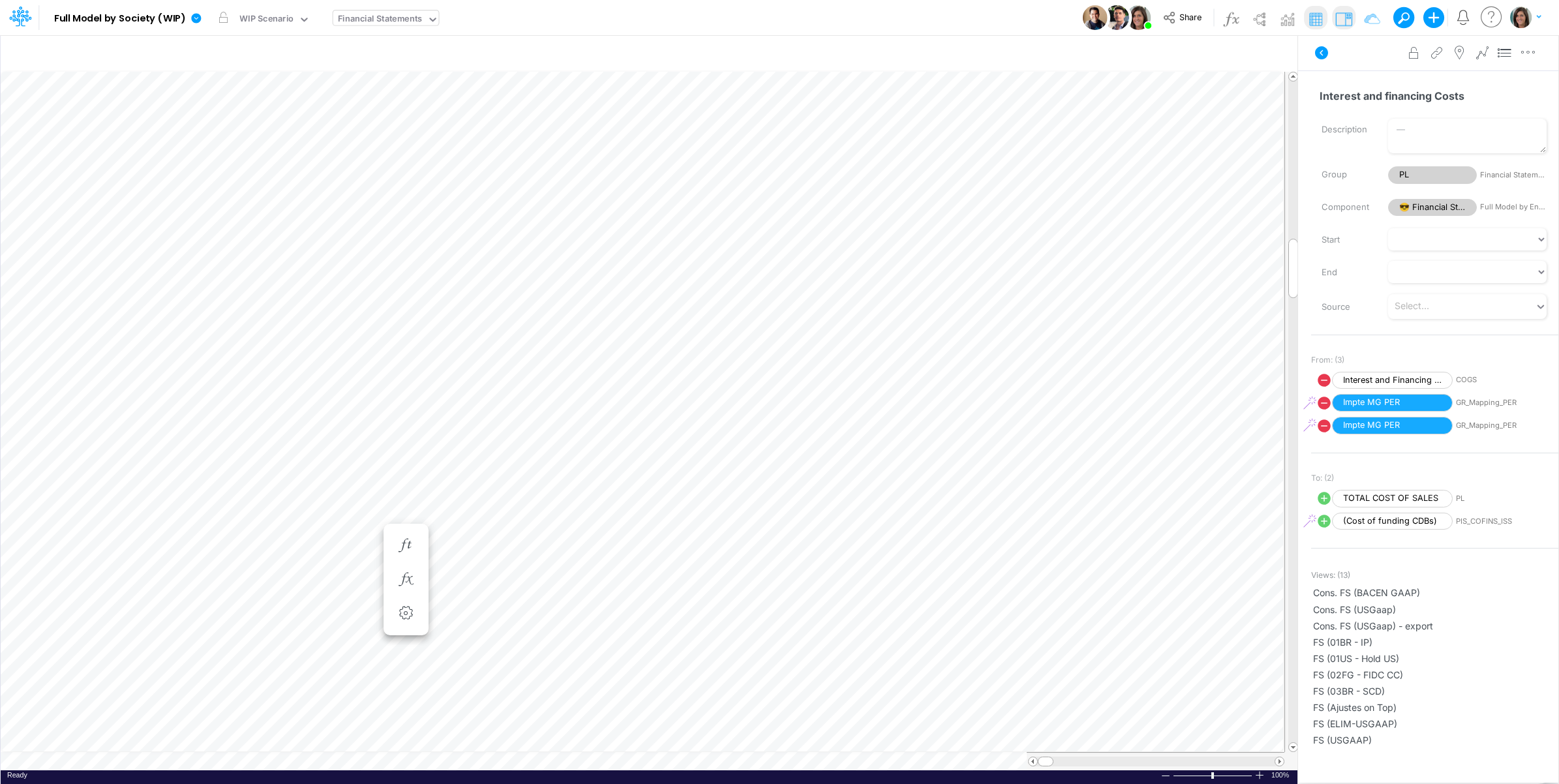
scroll to position [0, 1]
click at [1385, 375] on span "Interest and Financing Costs" at bounding box center [1392, 380] width 121 height 17
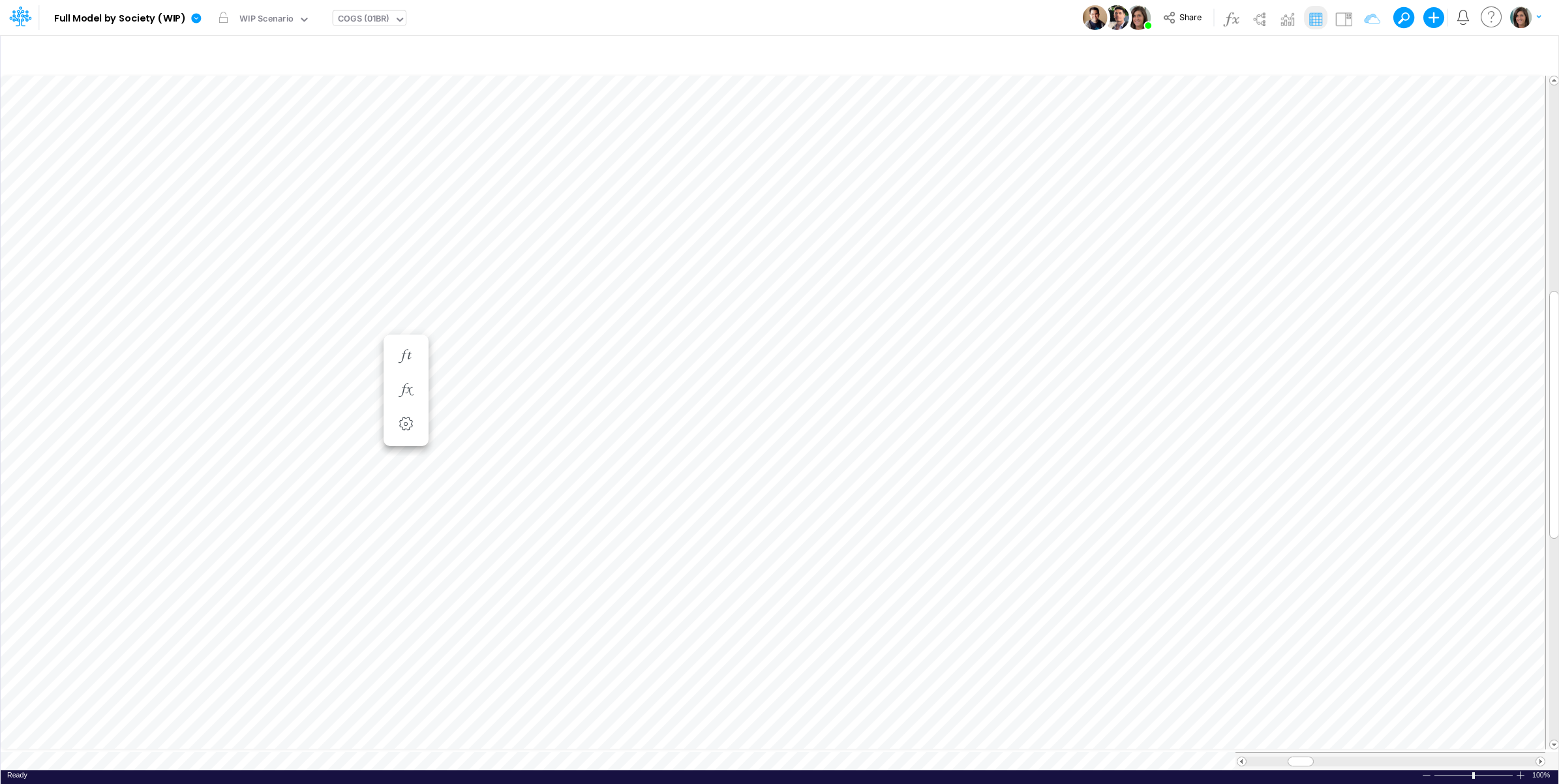
type input "Interest and Financing Costs"
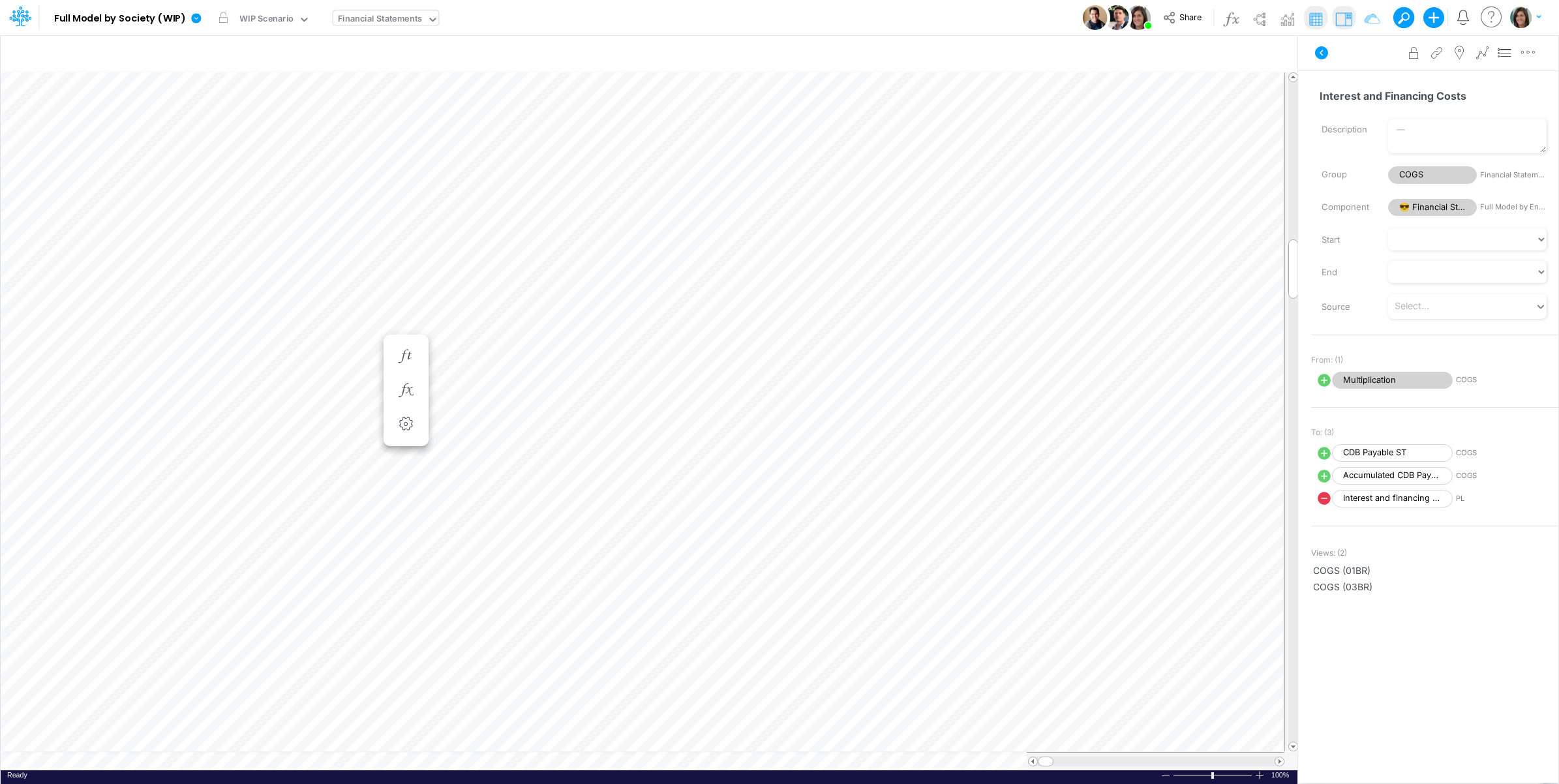
scroll to position [0, 1]
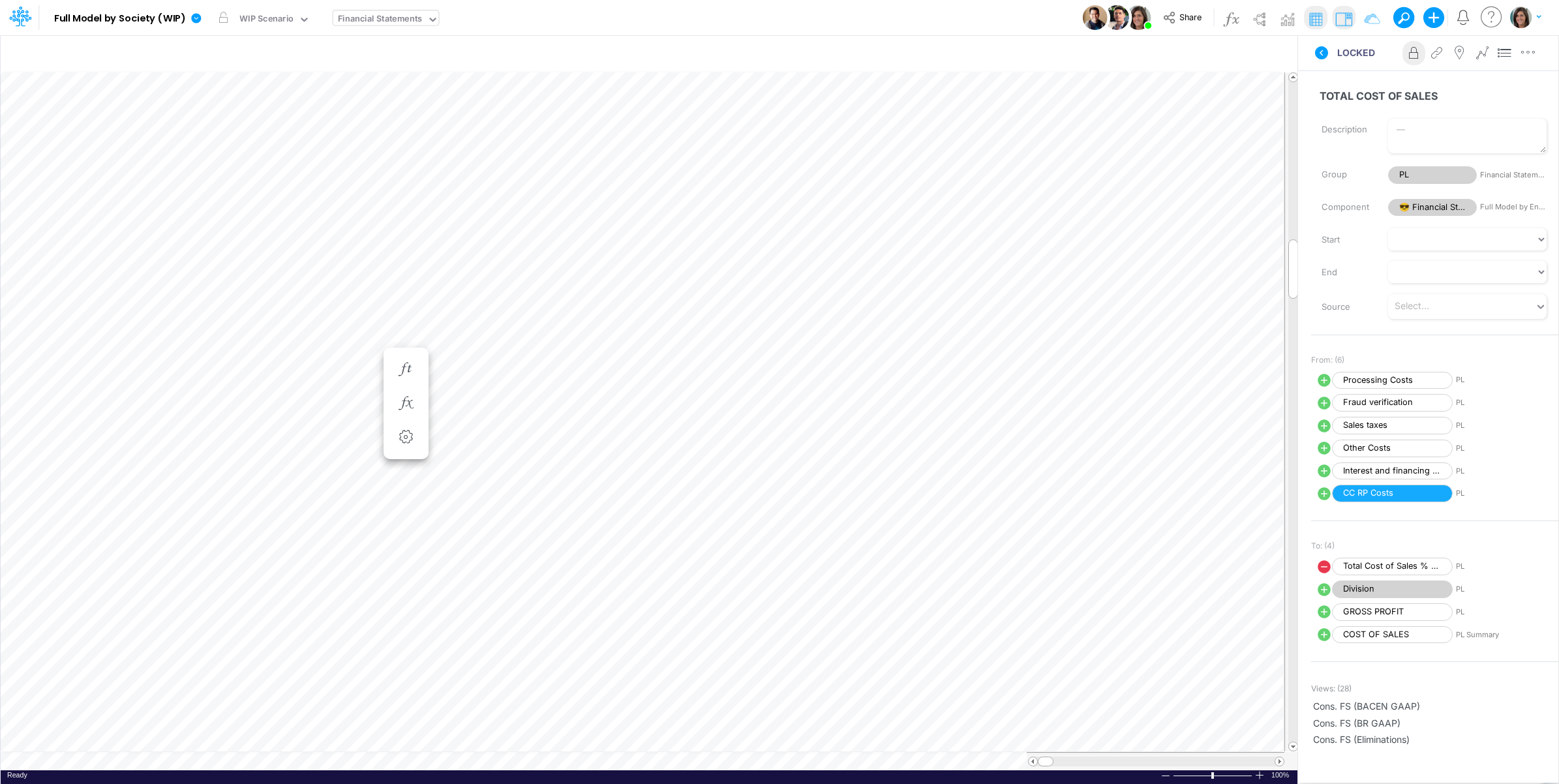
scroll to position [0, 1]
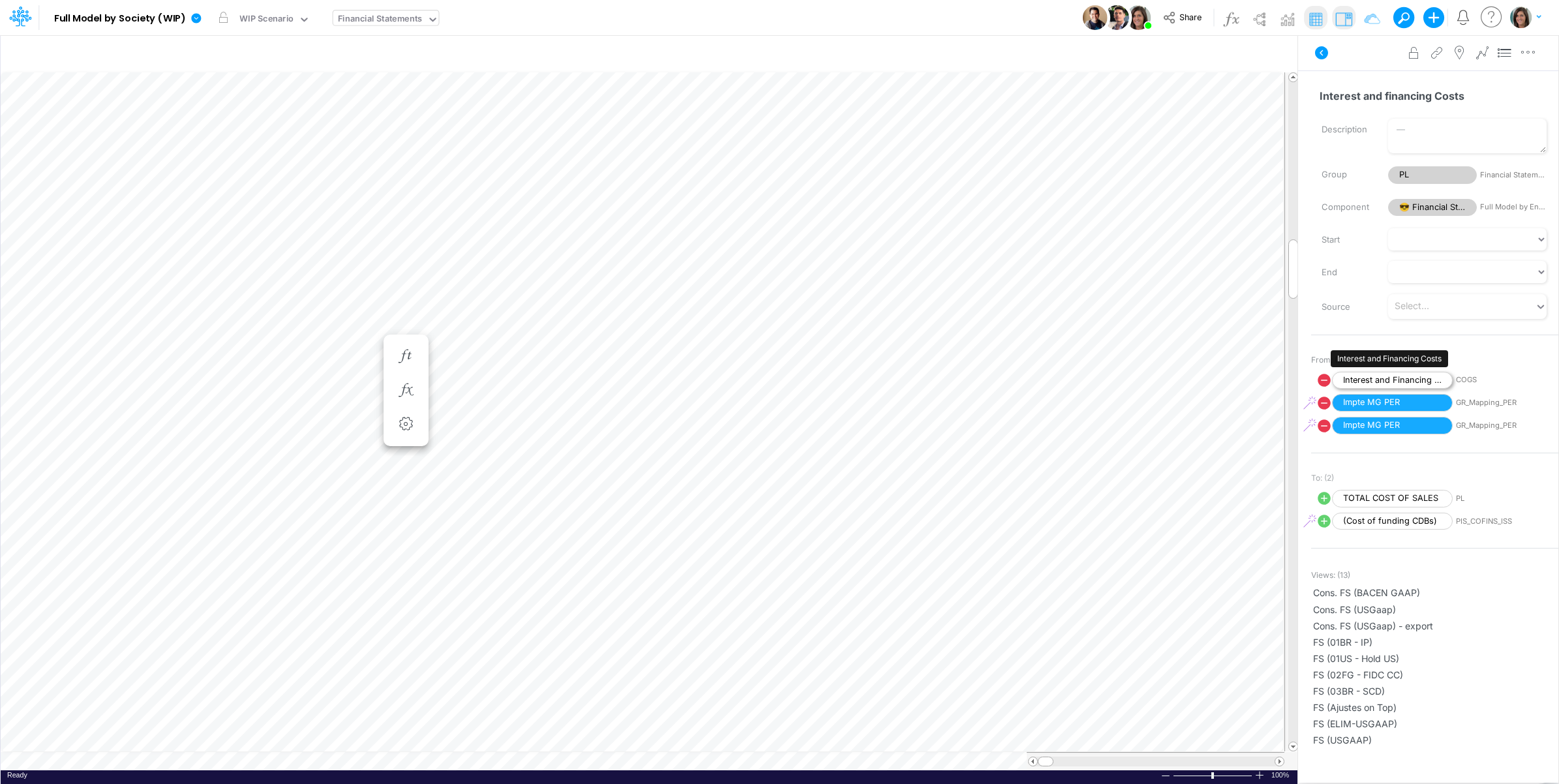
click at [1379, 380] on span "Interest and Financing Costs" at bounding box center [1392, 380] width 121 height 17
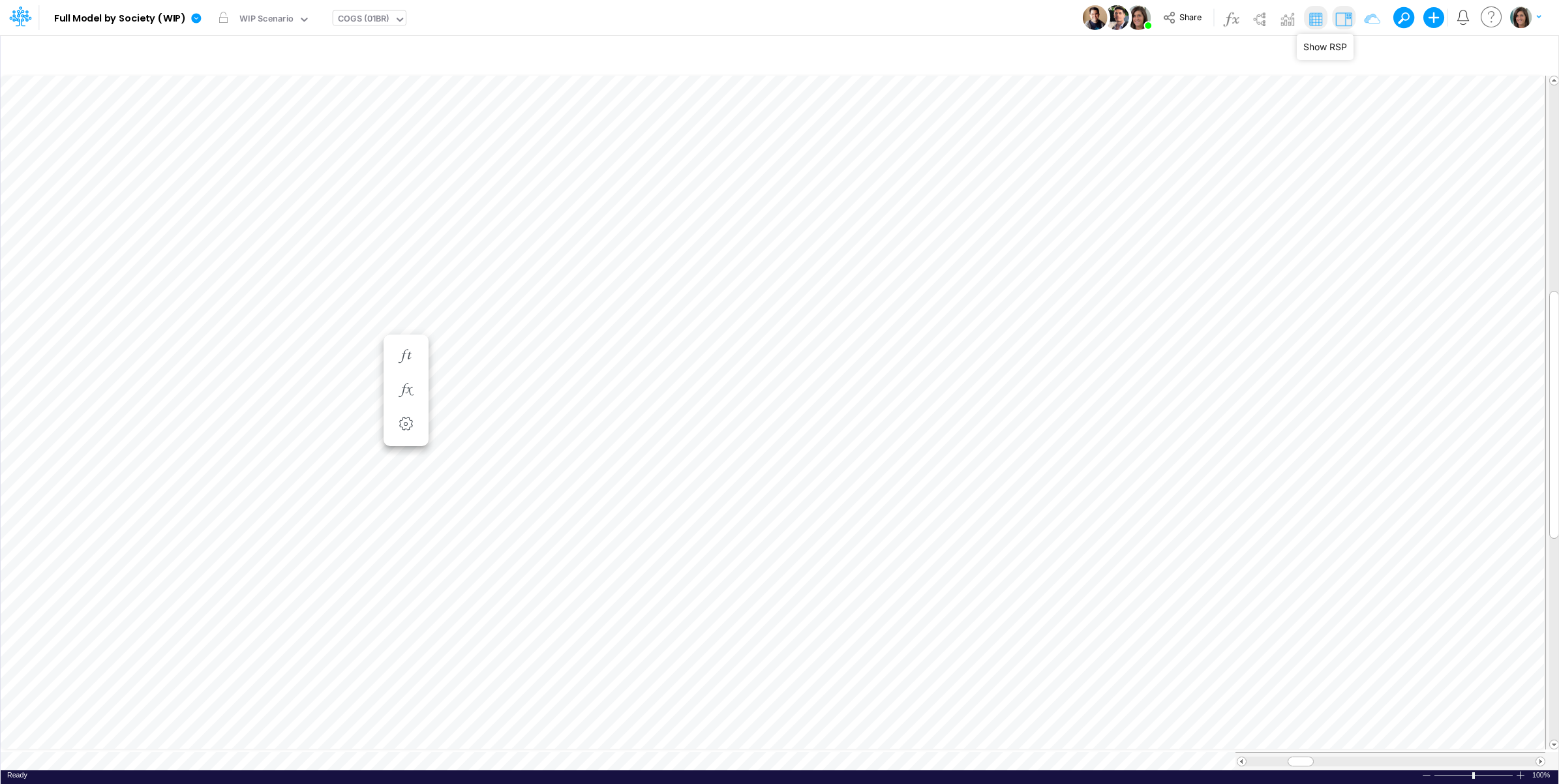
click at [1340, 21] on img at bounding box center [1344, 19] width 21 height 21
type input "Interest and Financing Costs"
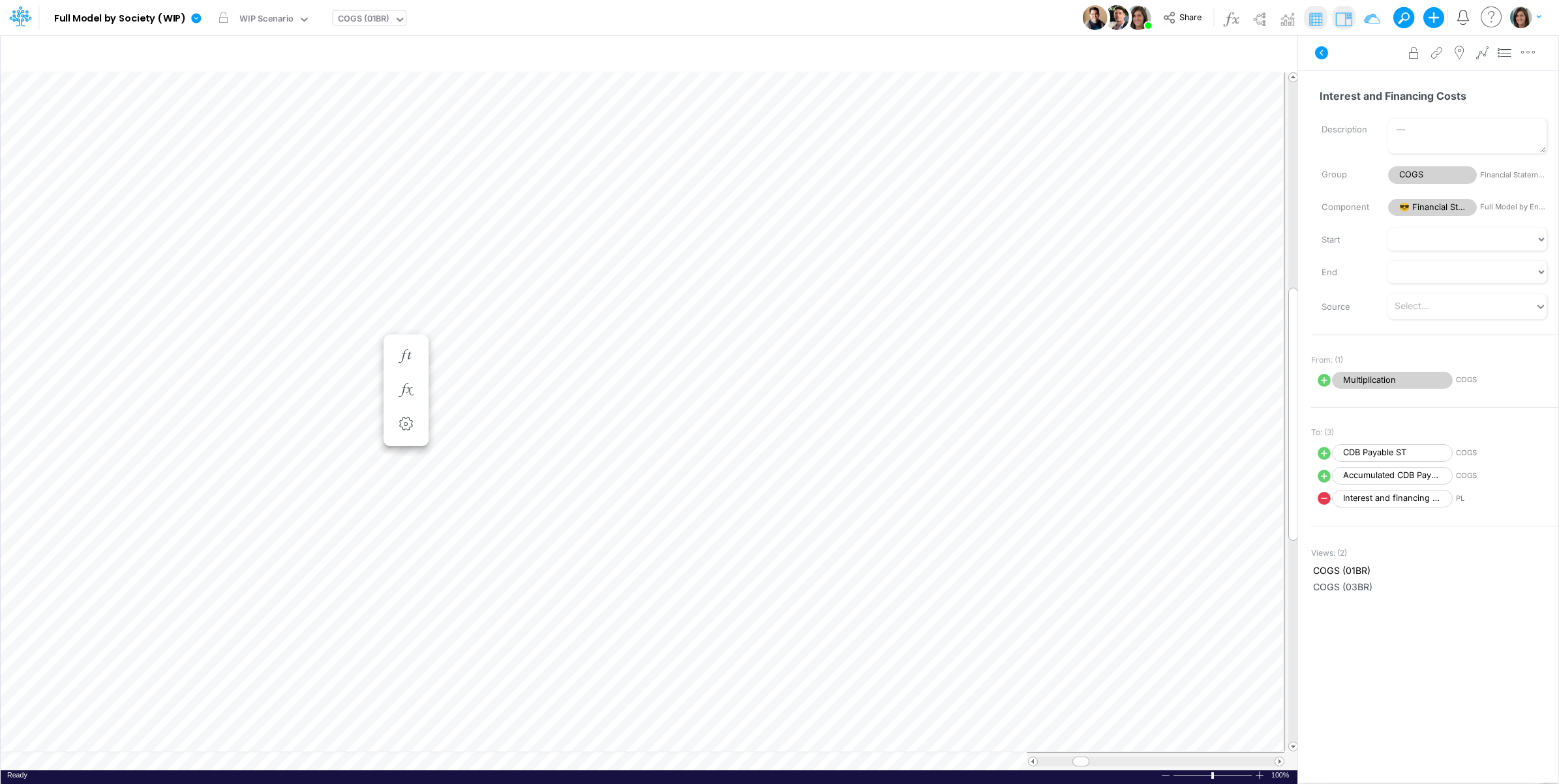
scroll to position [0, 1]
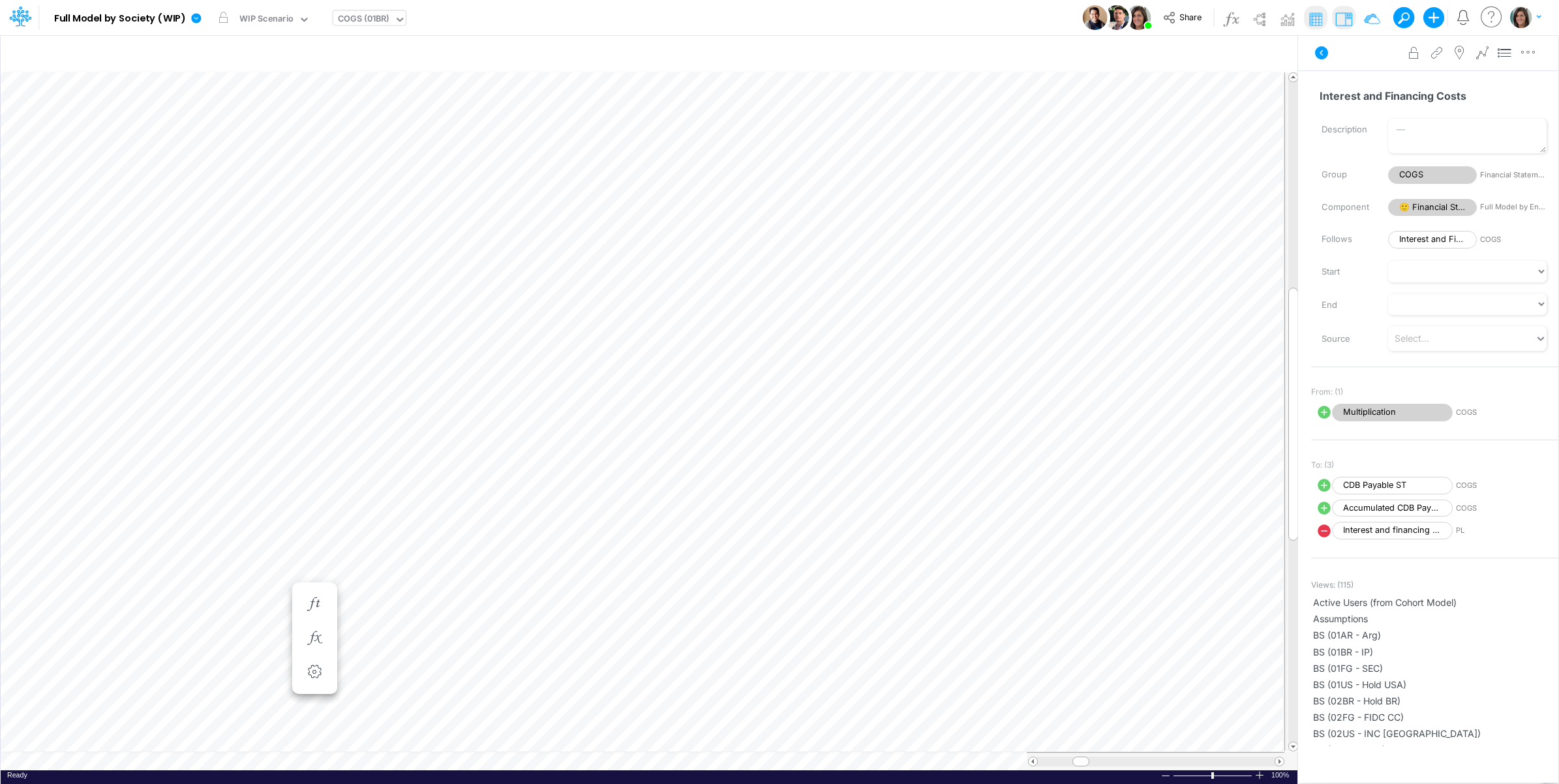
click at [270, 773] on div "Ready 100% Sum: null Max: null Min: null Numerical Count: null Count: null Aver…" at bounding box center [649, 779] width 1297 height 17
type input "Interest and Financing Costs"
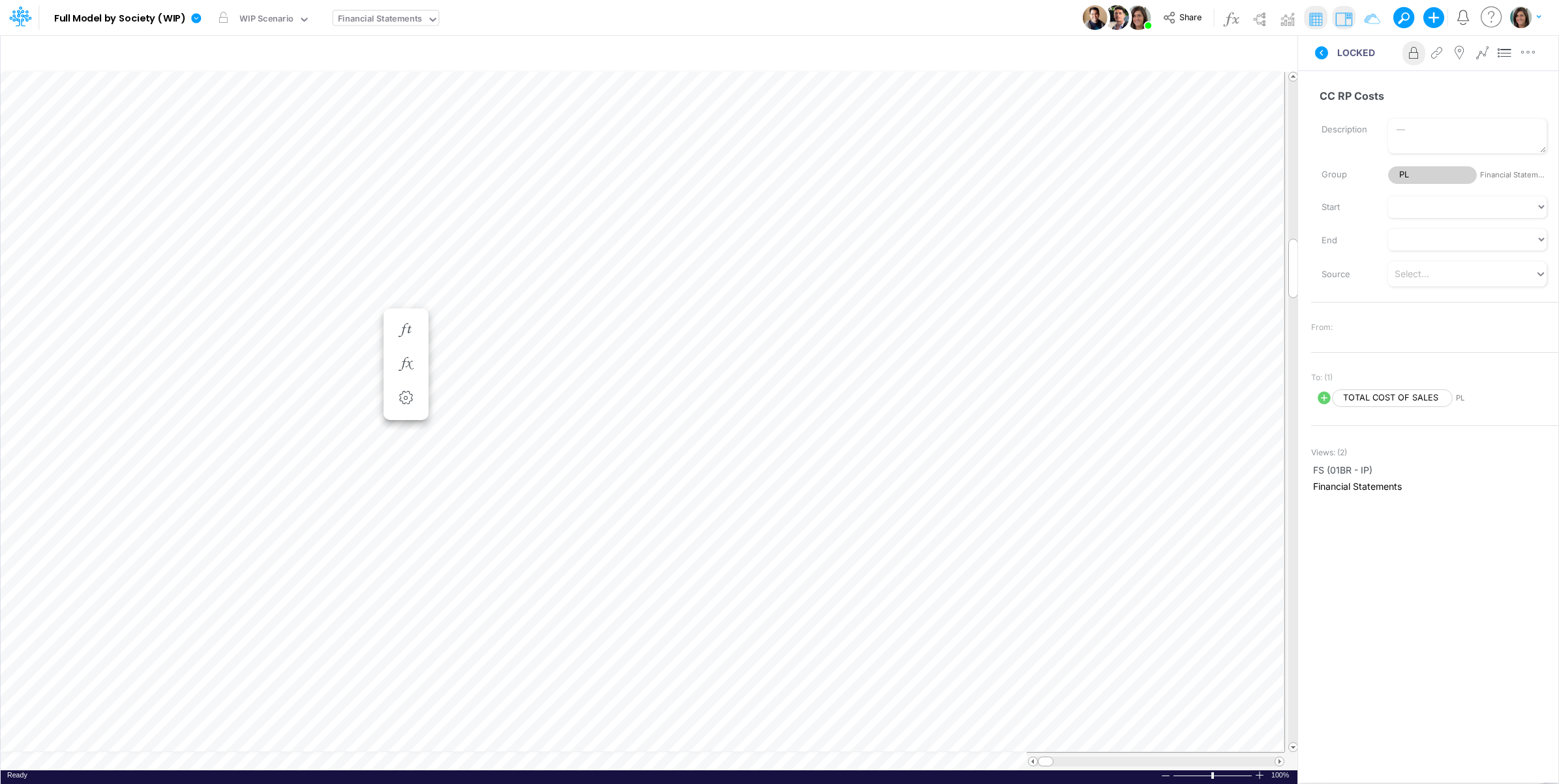
scroll to position [0, 1]
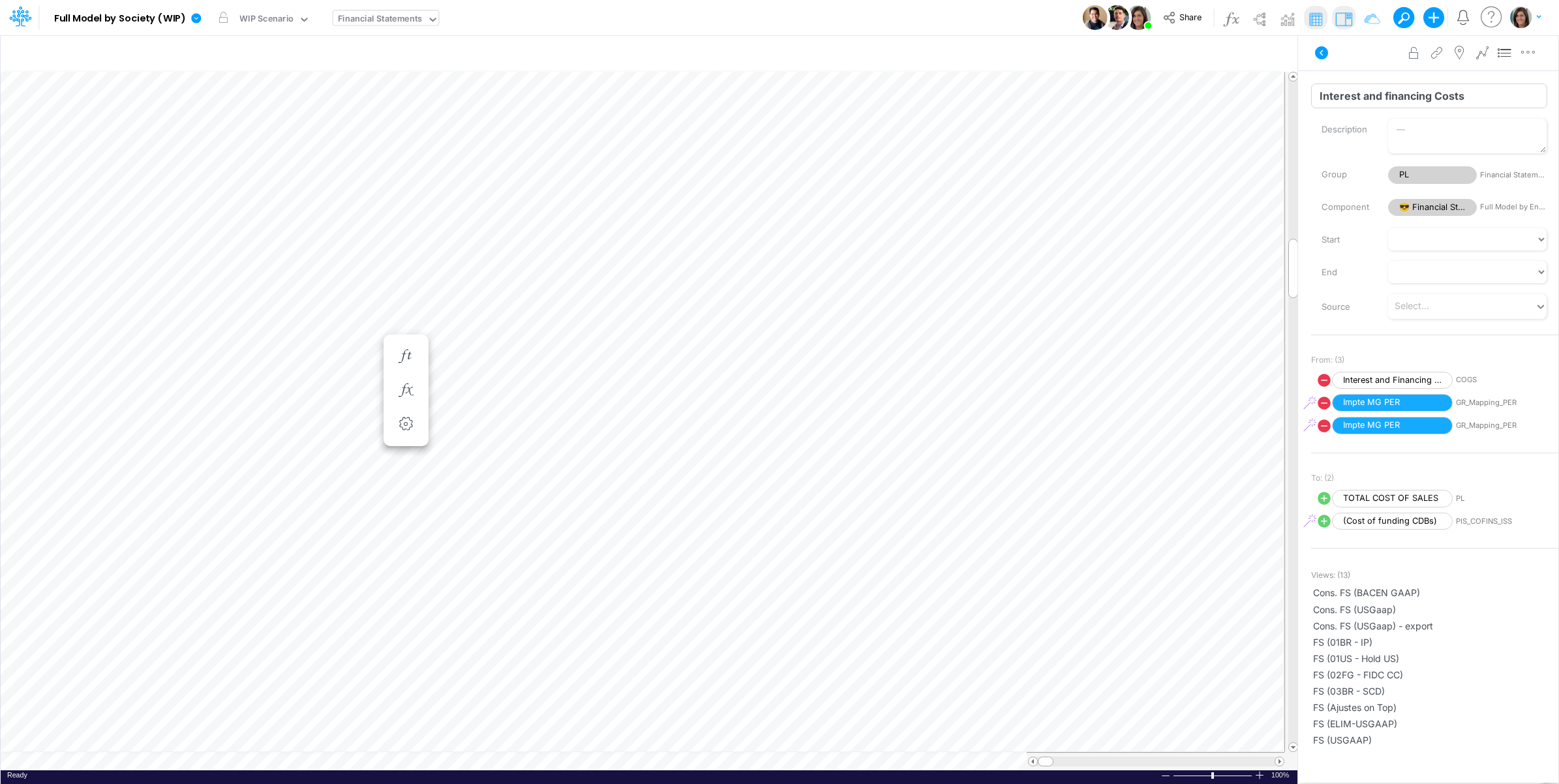
click at [1316, 98] on input "Interest and financing Costs" at bounding box center [1429, 95] width 236 height 25
type input "[UNUSED]-Interest and financing Costs"
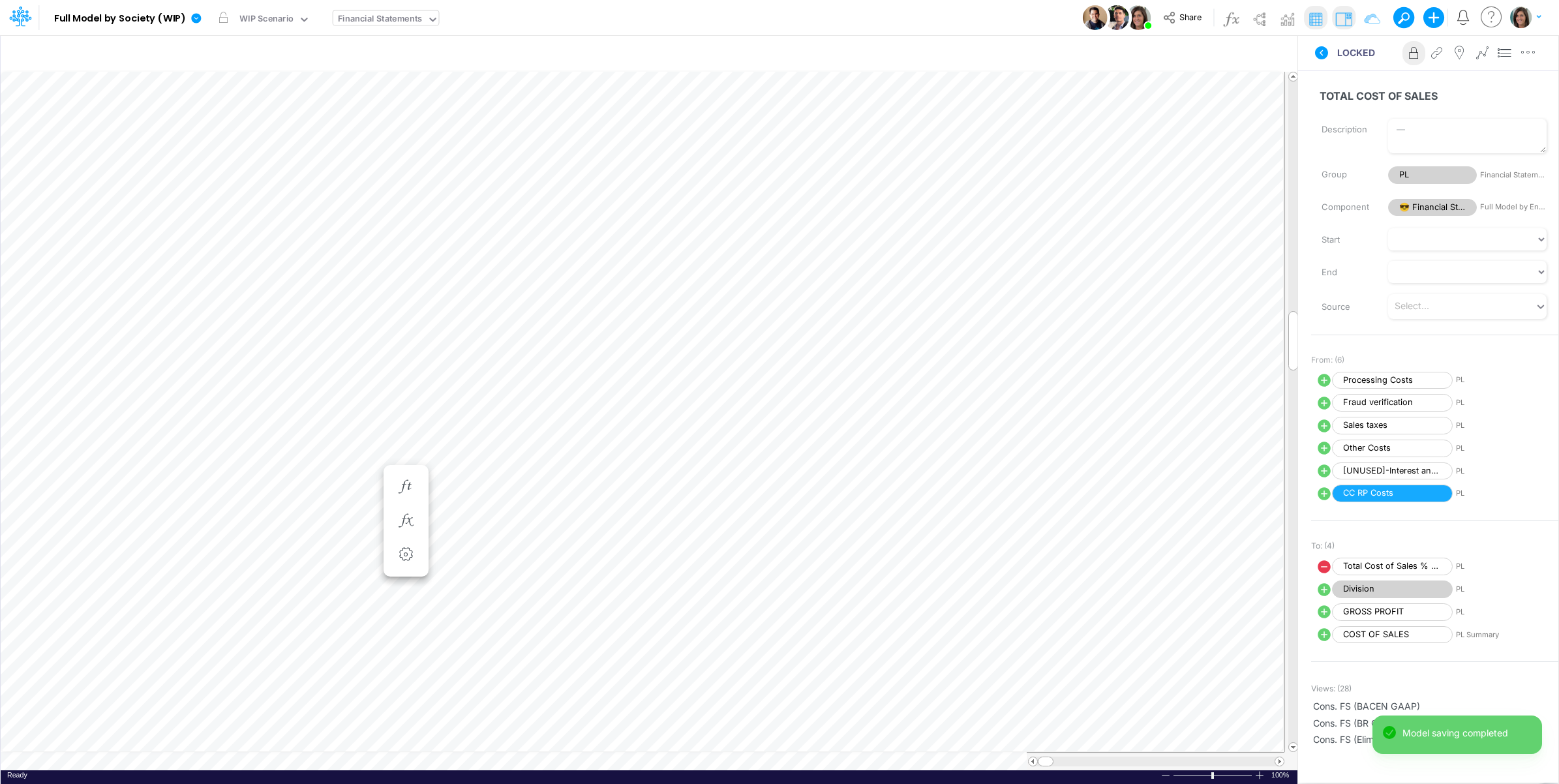
scroll to position [0, 1]
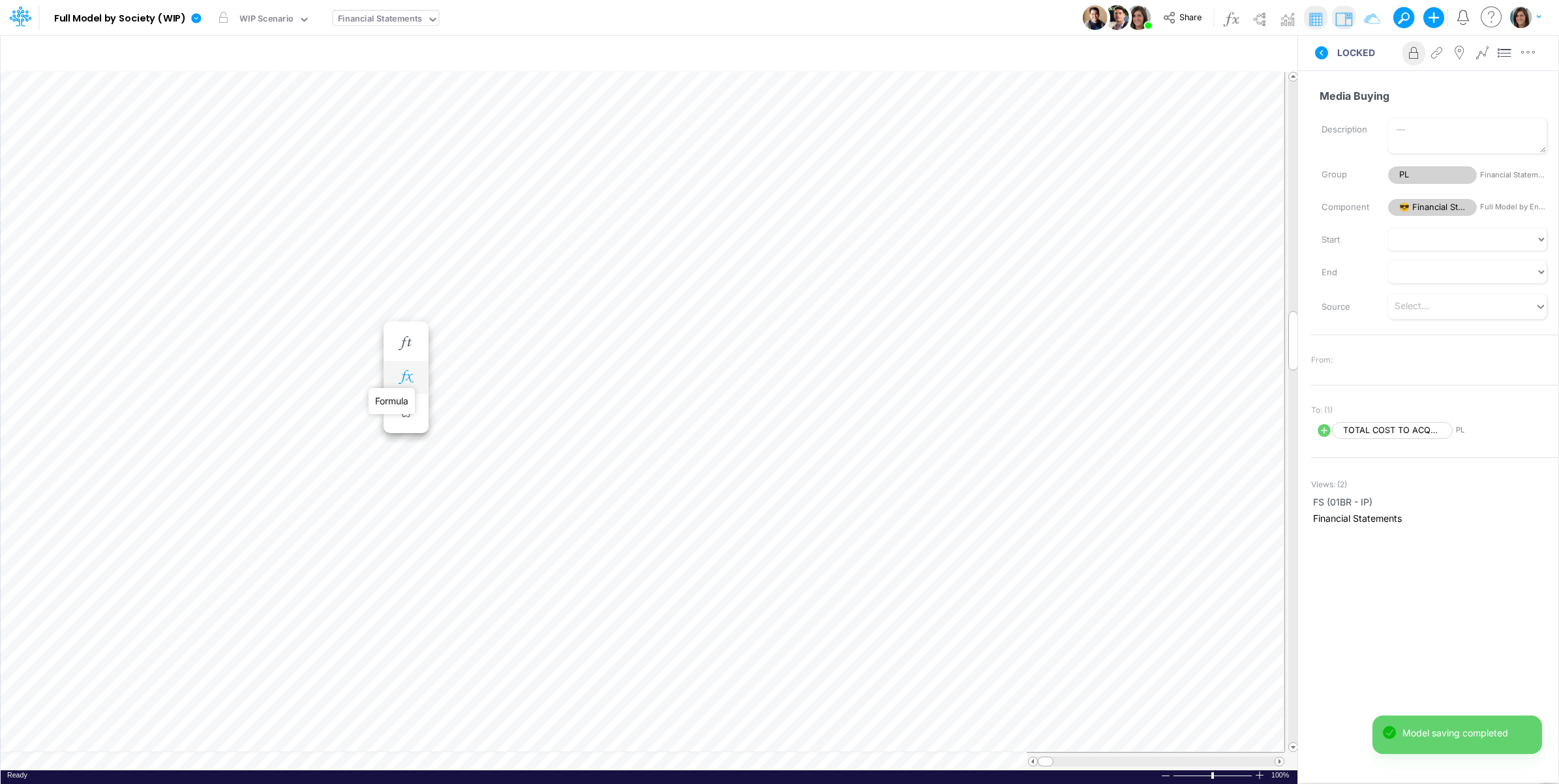
click at [411, 374] on icon "button" at bounding box center [406, 377] width 20 height 14
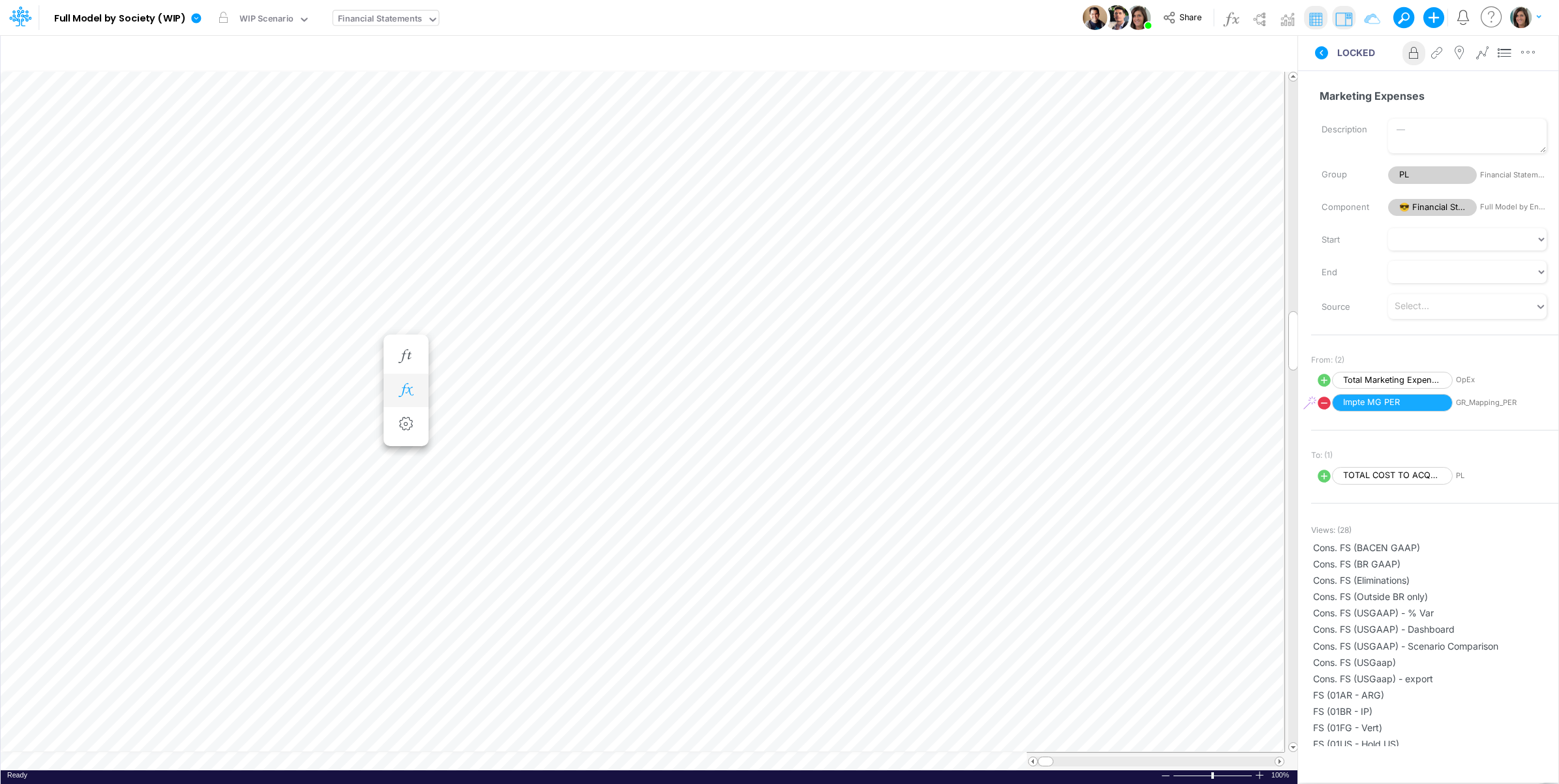
scroll to position [0, 1]
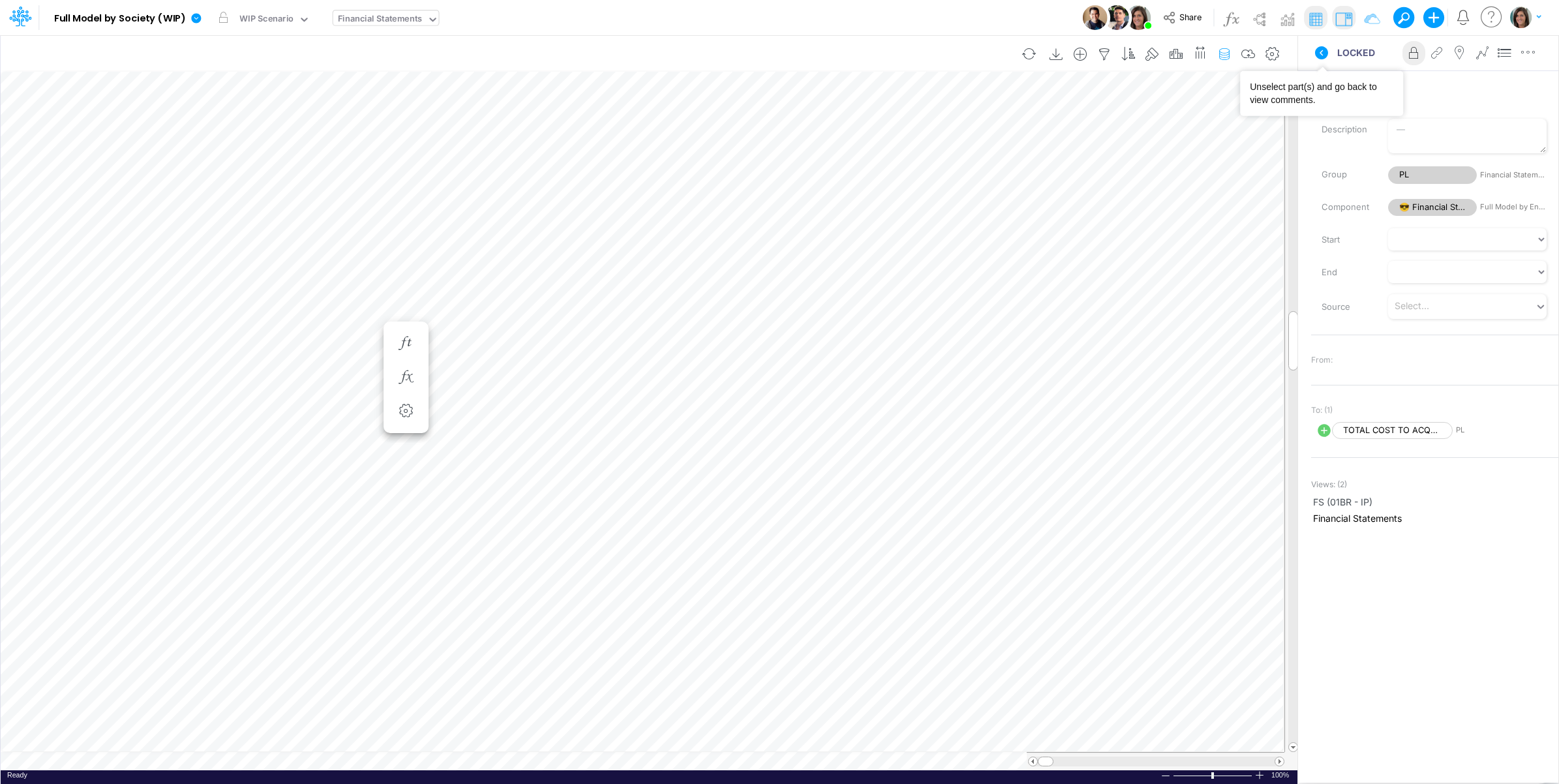
click at [1325, 54] on icon at bounding box center [1321, 53] width 13 height 13
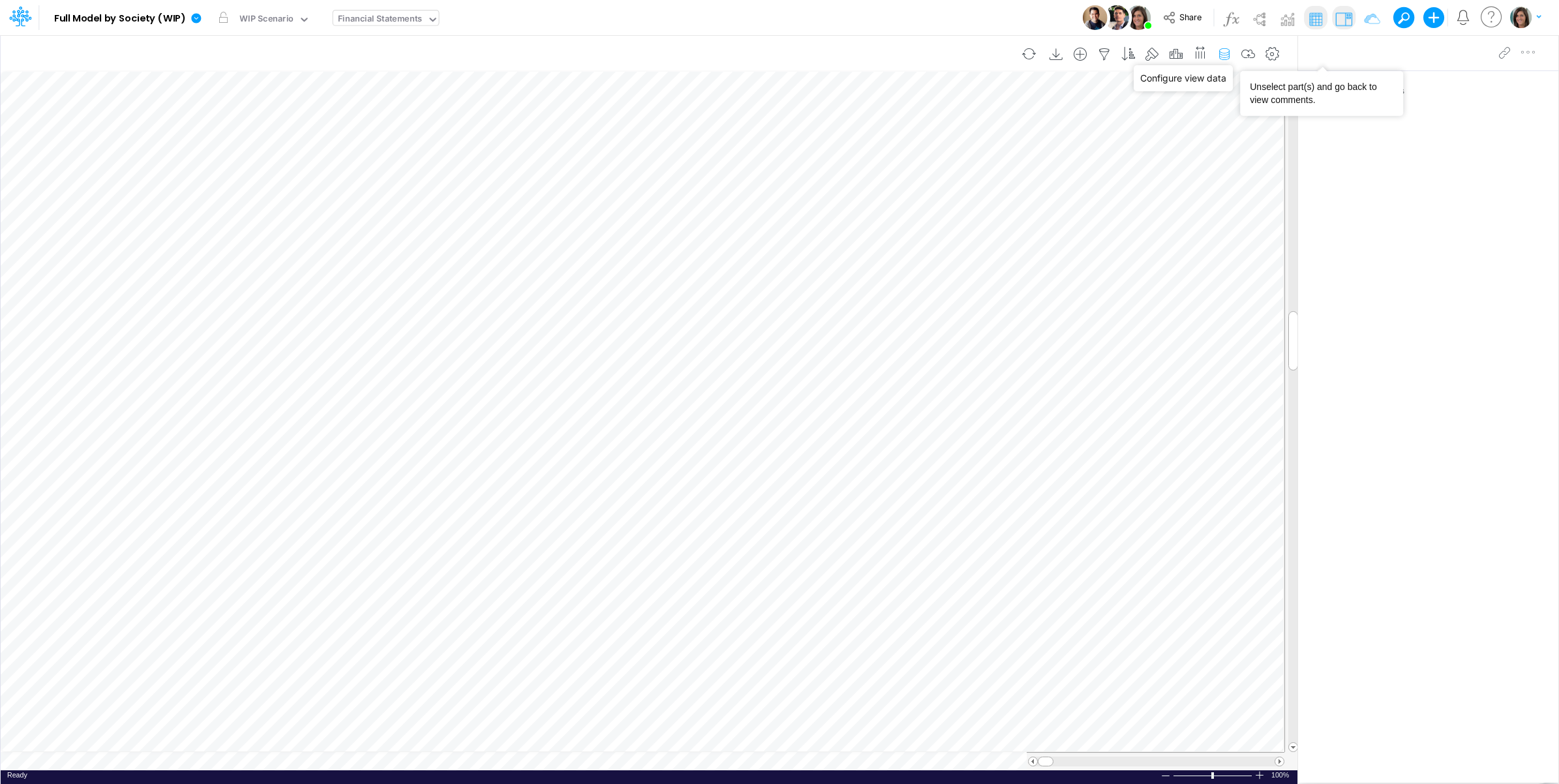
click at [1222, 54] on icon "button" at bounding box center [1225, 54] width 20 height 14
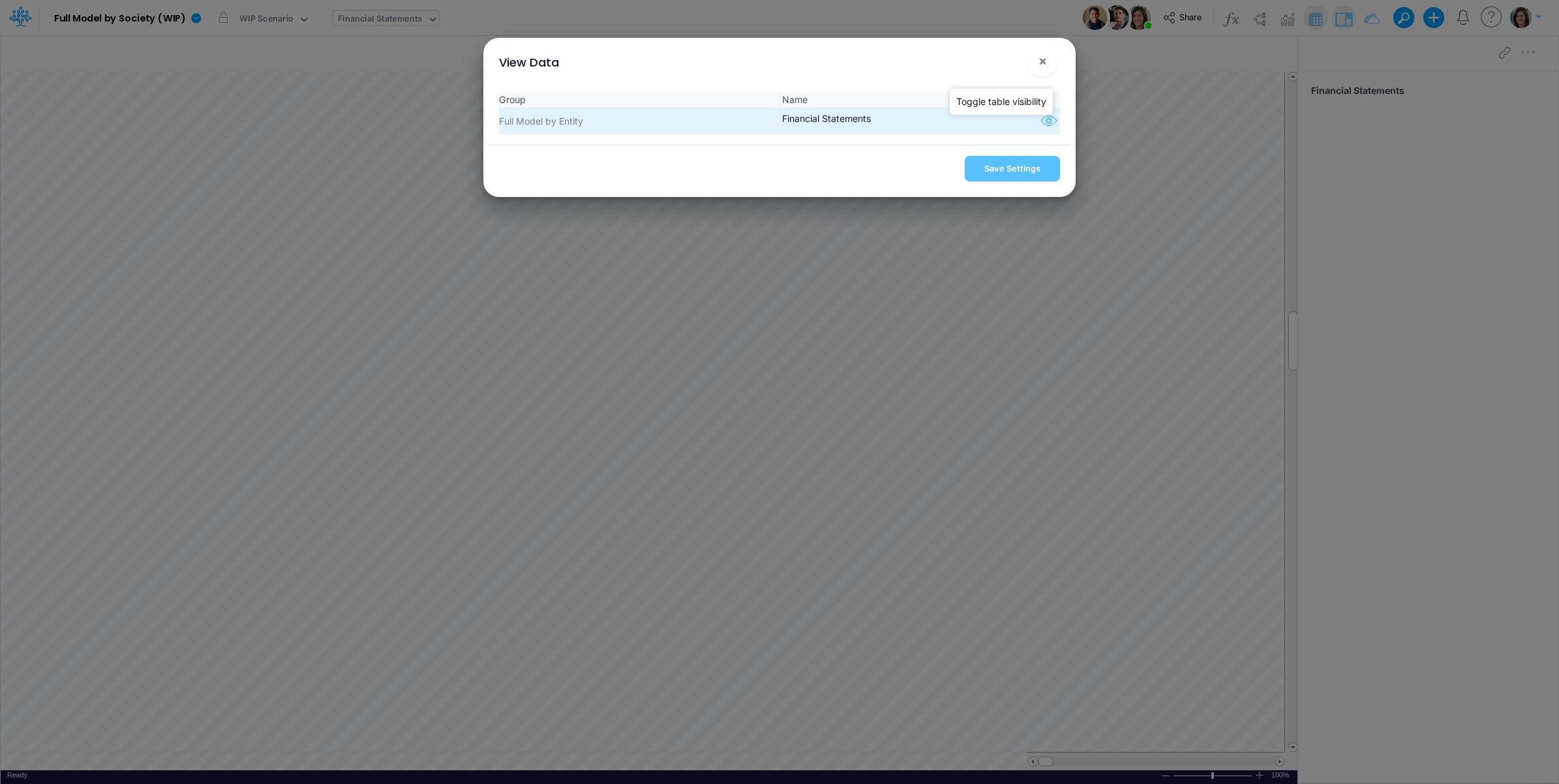
click at [1047, 117] on icon "button" at bounding box center [1049, 121] width 20 height 17
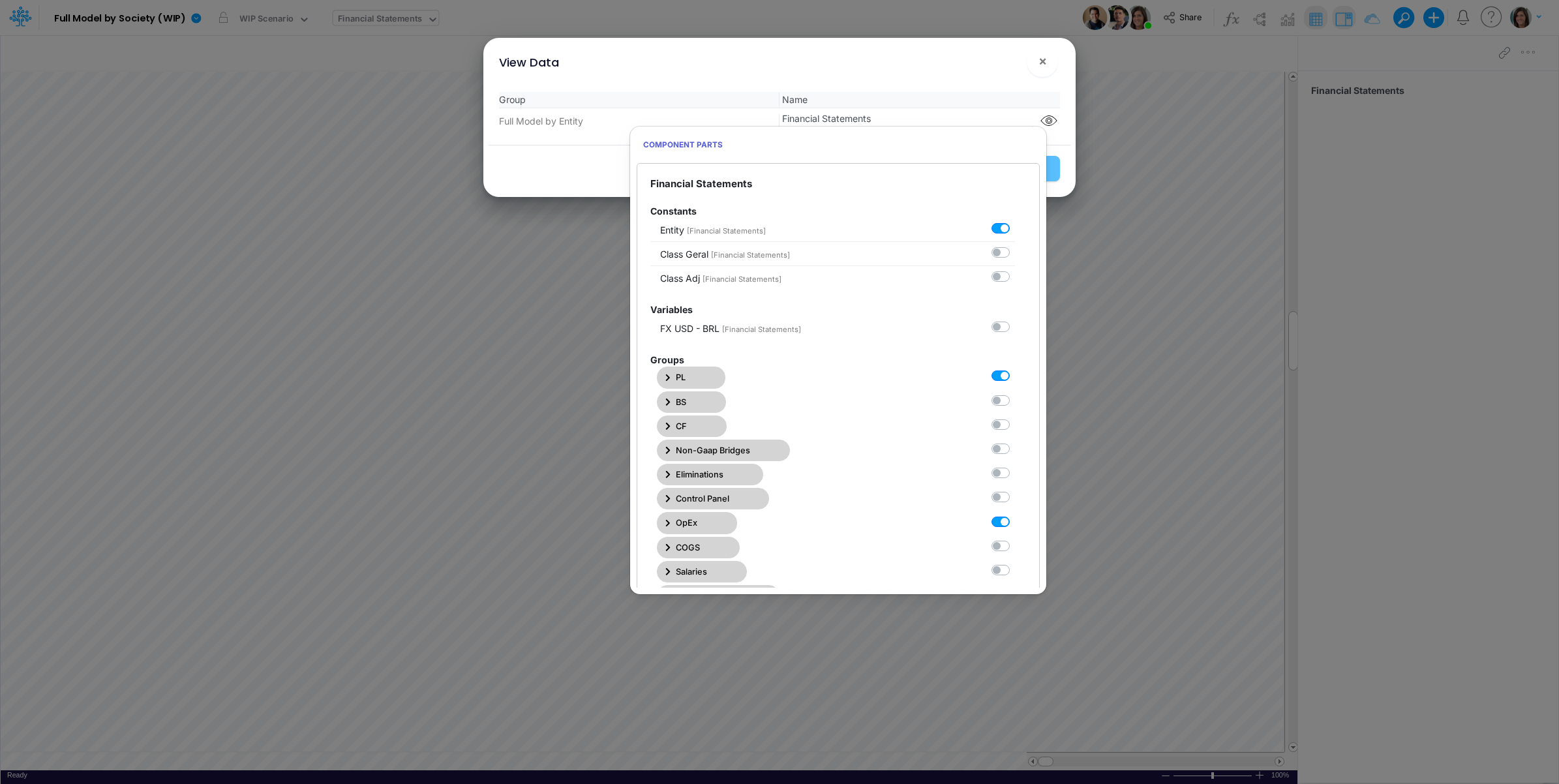
click at [685, 377] on span "PL" at bounding box center [680, 377] width 10 height 13
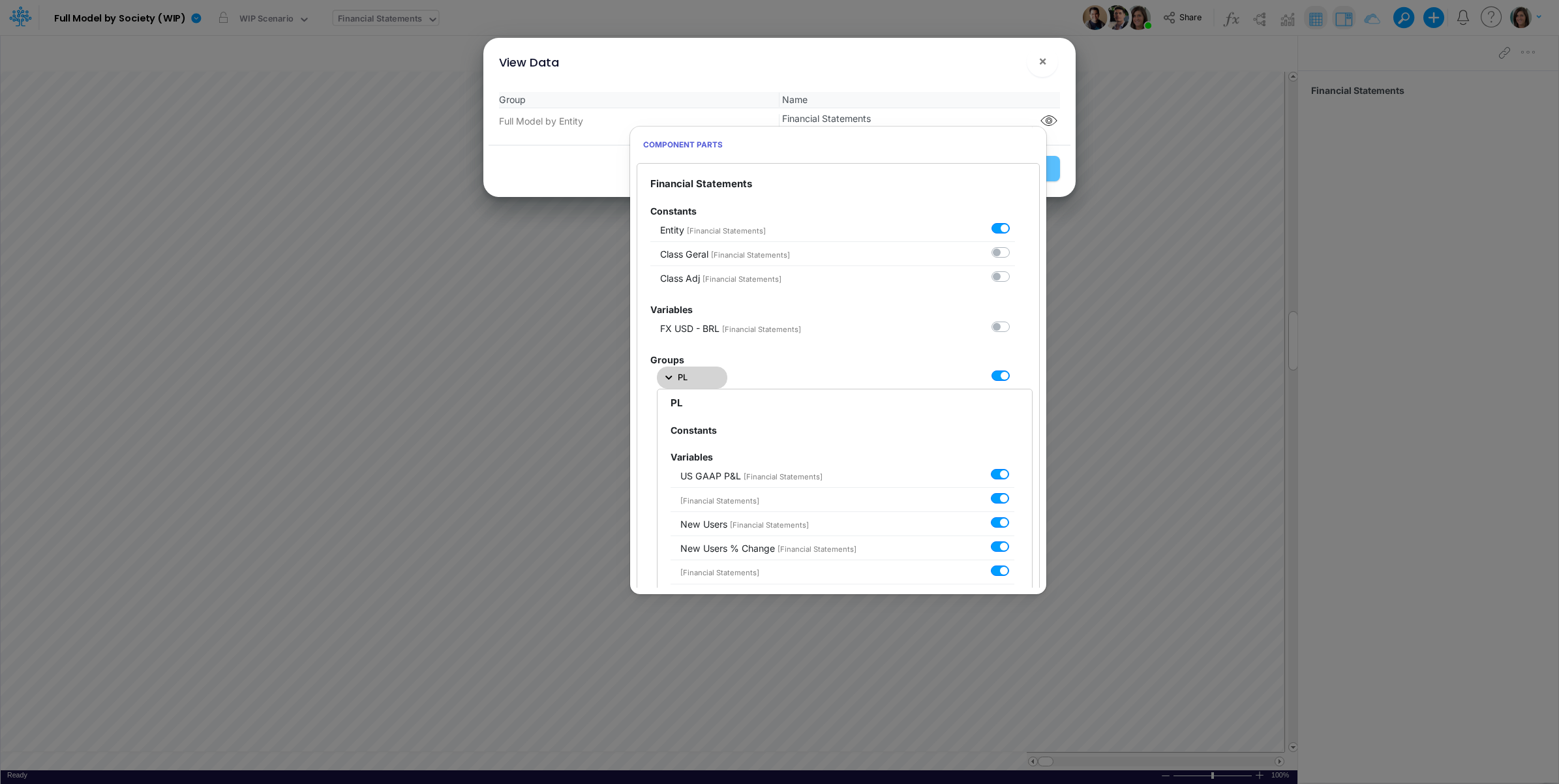
click at [686, 375] on span "PL" at bounding box center [683, 377] width 10 height 13
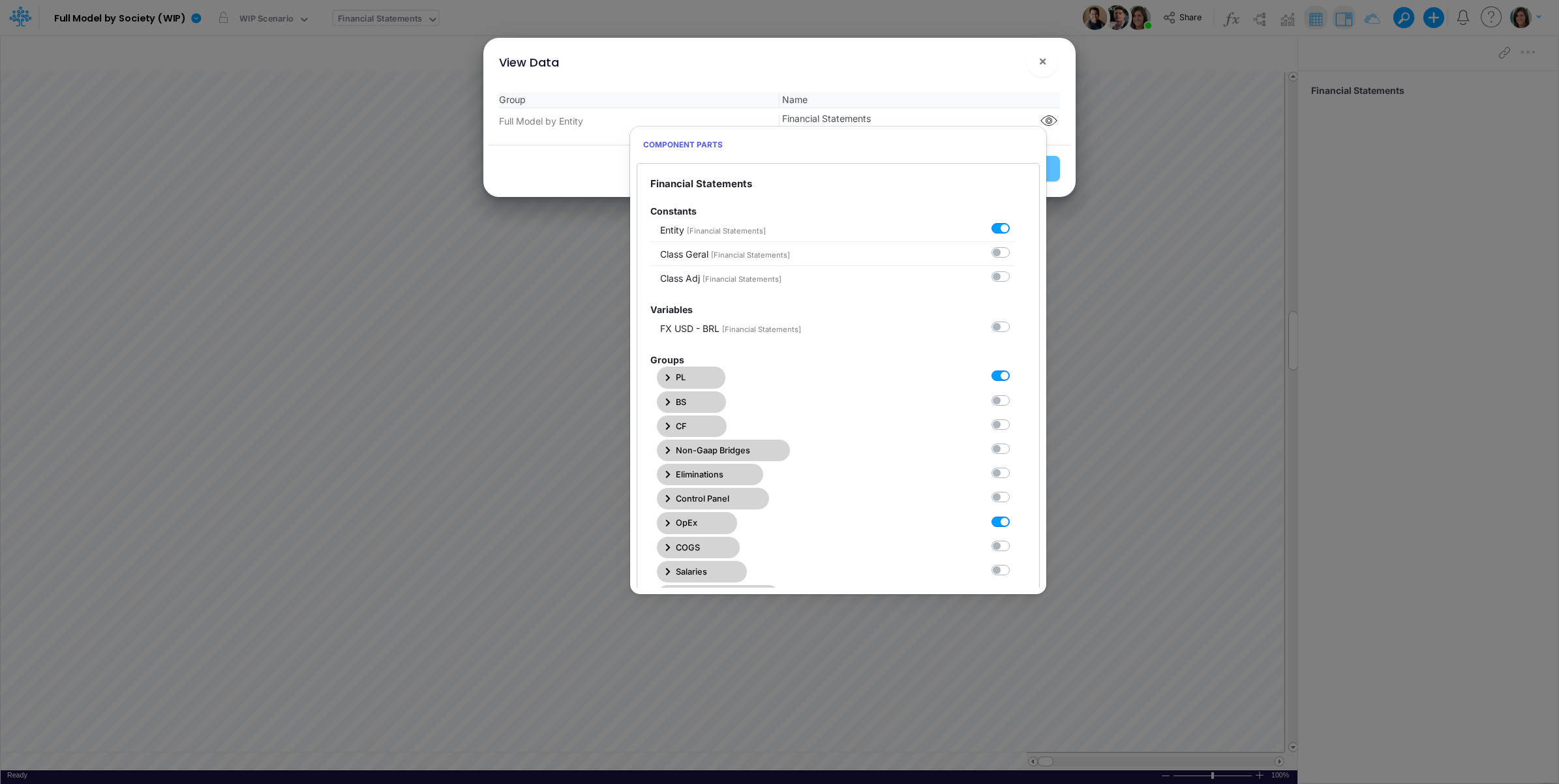
scroll to position [108, 0]
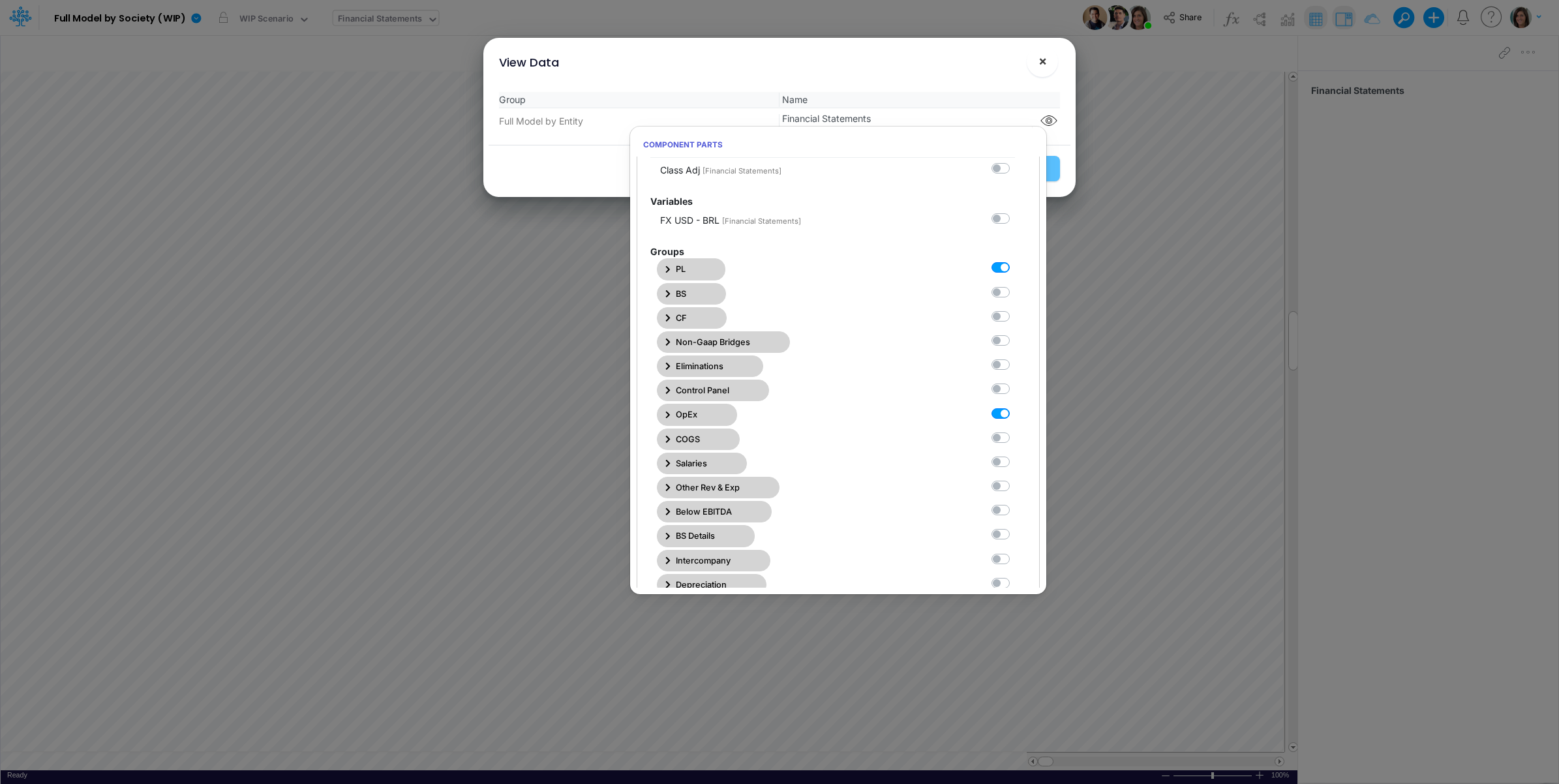
click at [1047, 59] on button "×" at bounding box center [1042, 62] width 32 height 32
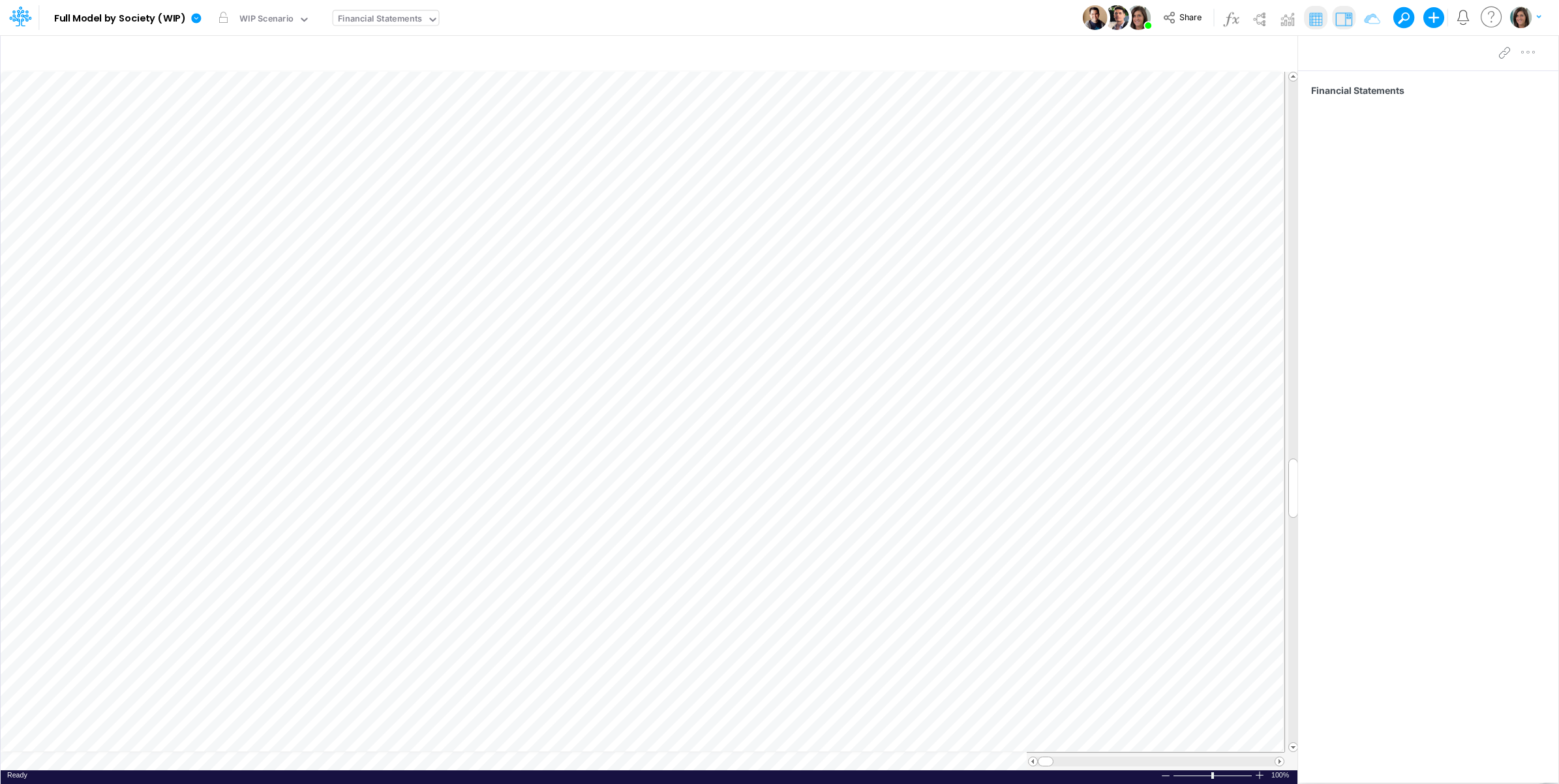
scroll to position [0, 1]
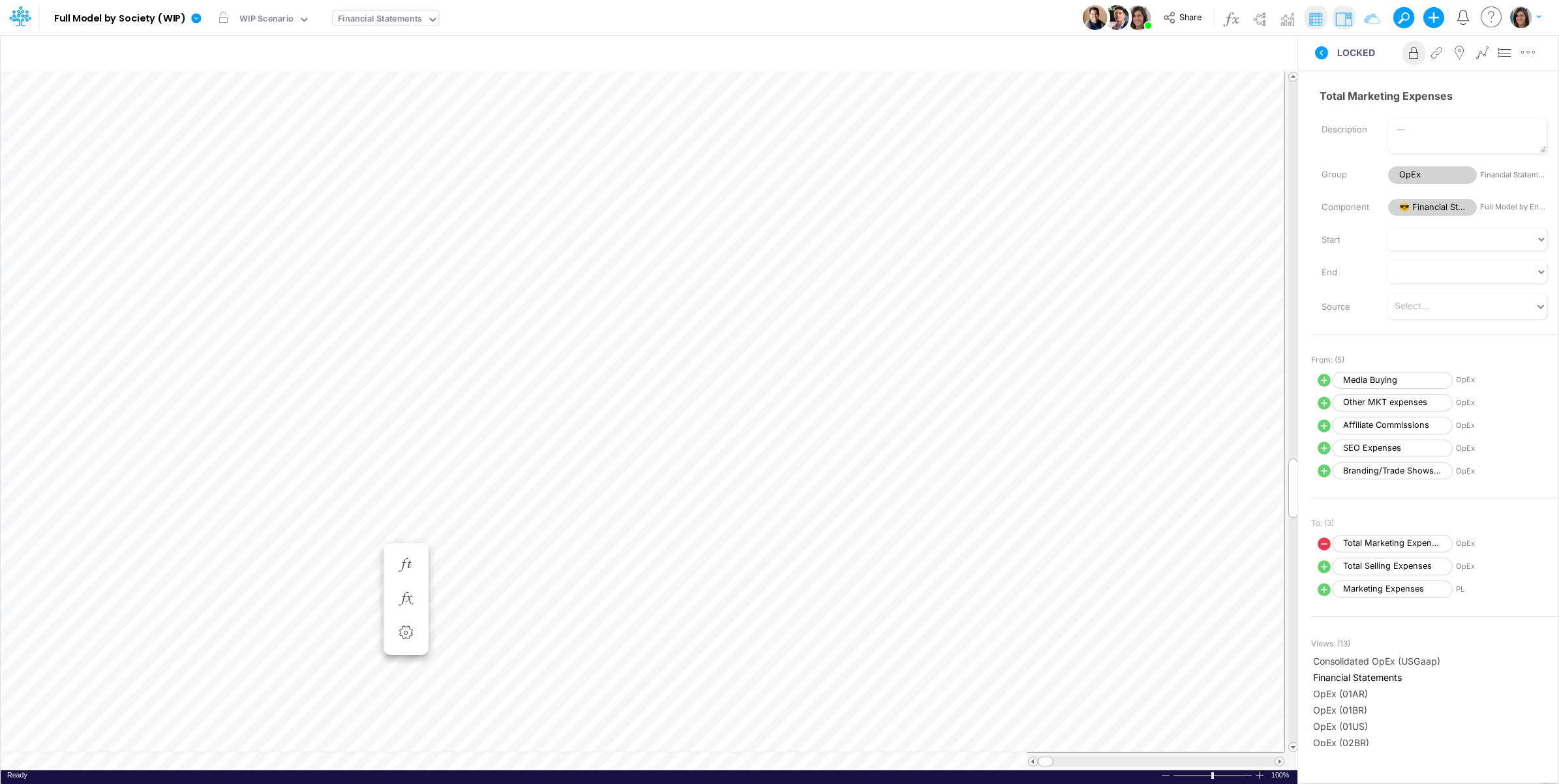
scroll to position [0, 1]
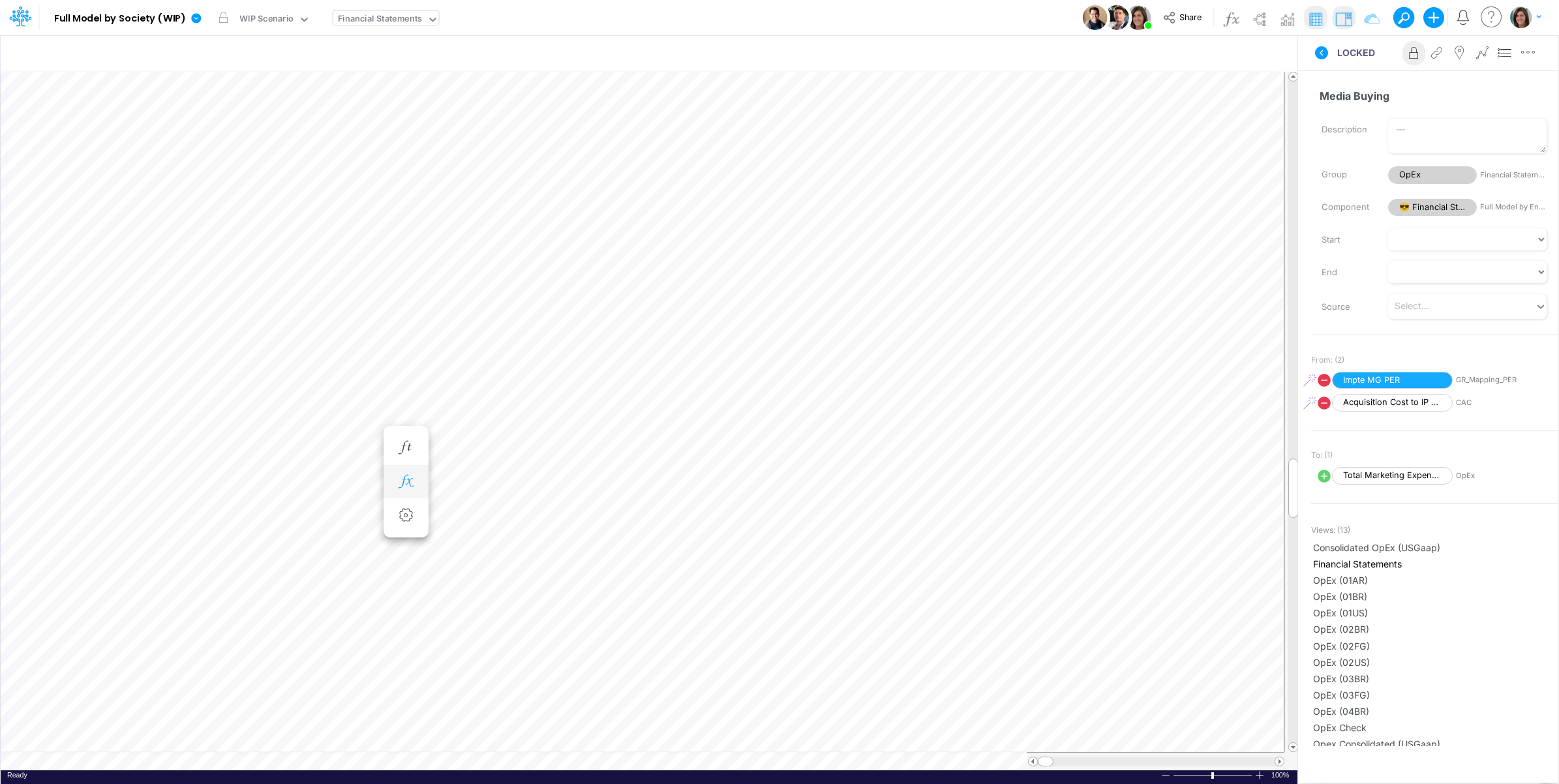
click at [400, 478] on icon "button" at bounding box center [406, 481] width 20 height 14
click at [598, 512] on icon at bounding box center [597, 516] width 20 height 14
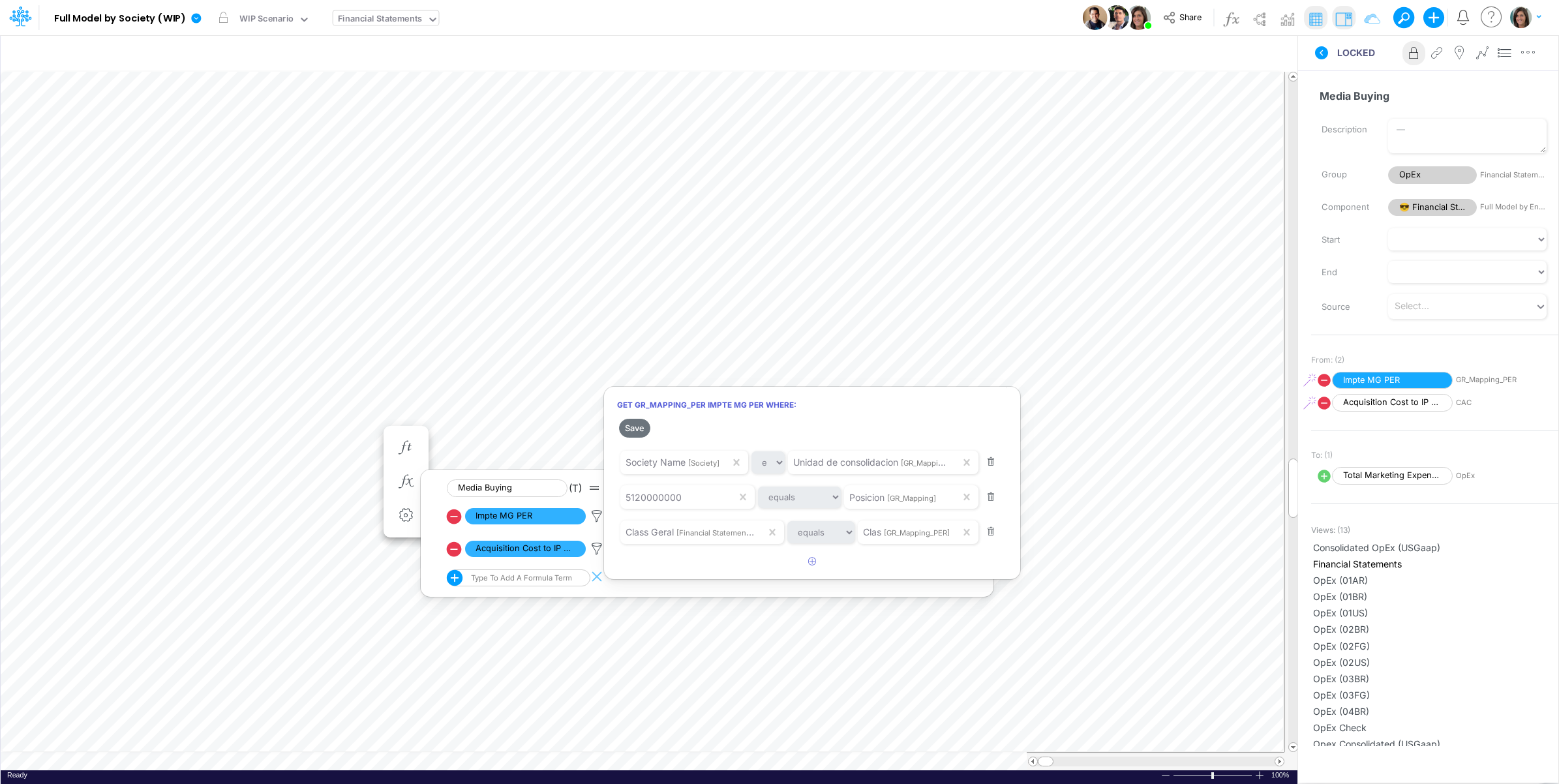
click at [457, 520] on div at bounding box center [780, 396] width 1559 height 778
click at [455, 519] on icon at bounding box center [454, 517] width 15 height 15
select select "Multiply"
select select "Add"
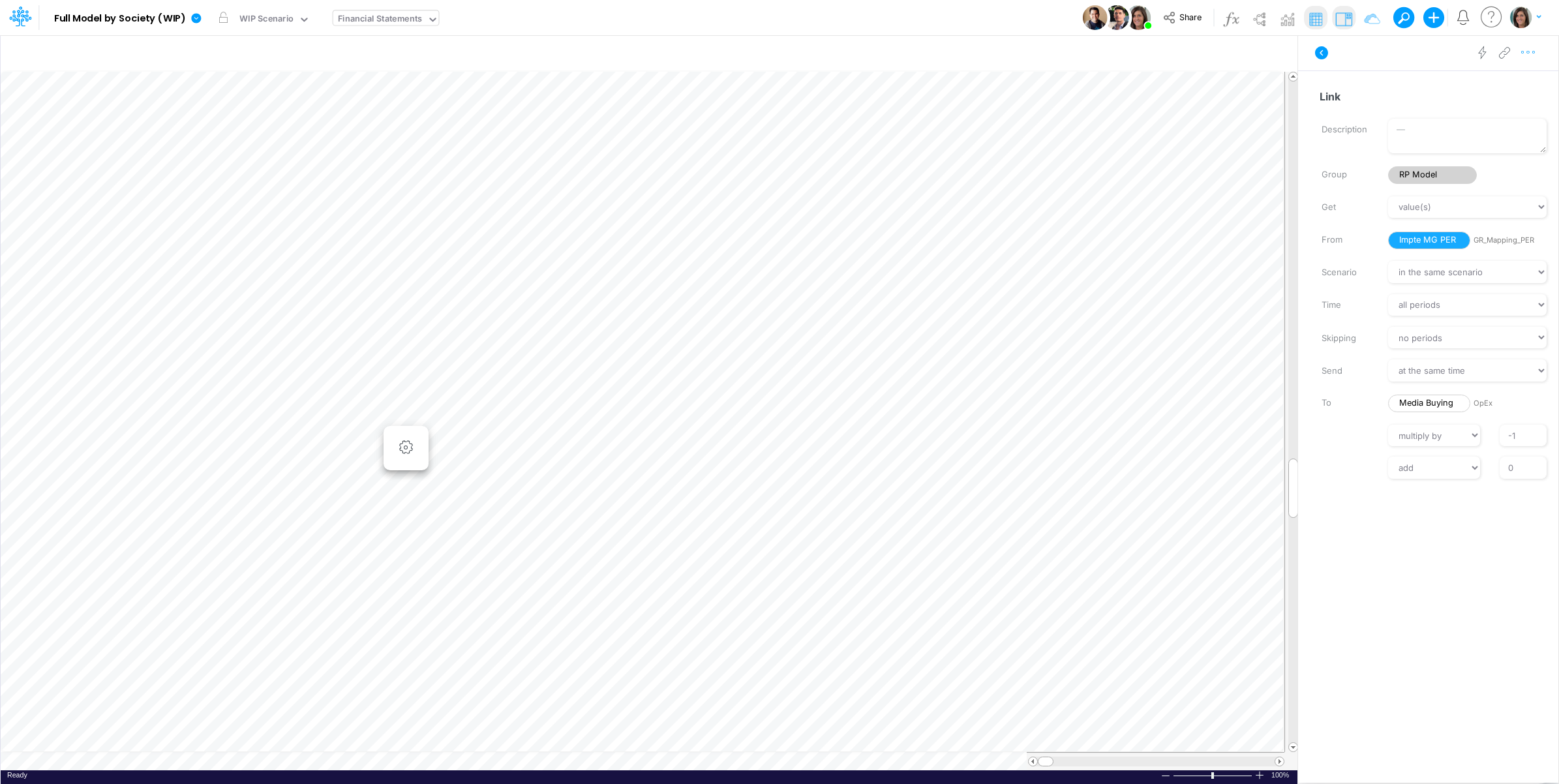
click at [1528, 60] on button "button" at bounding box center [1528, 53] width 24 height 26
click at [1509, 82] on button "Advanced settings" at bounding box center [1461, 86] width 155 height 23
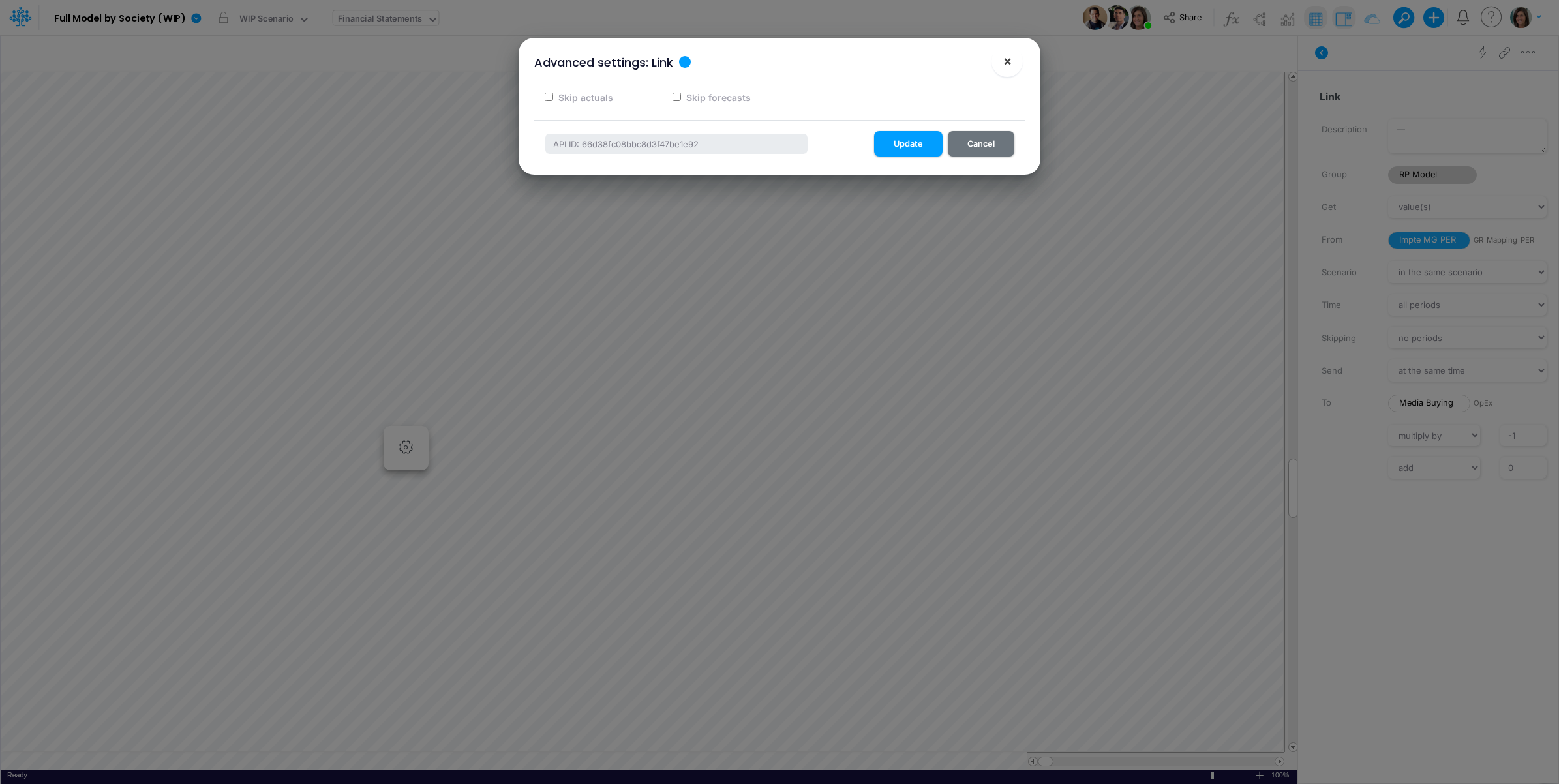
click at [1006, 70] on button "×" at bounding box center [1007, 62] width 32 height 32
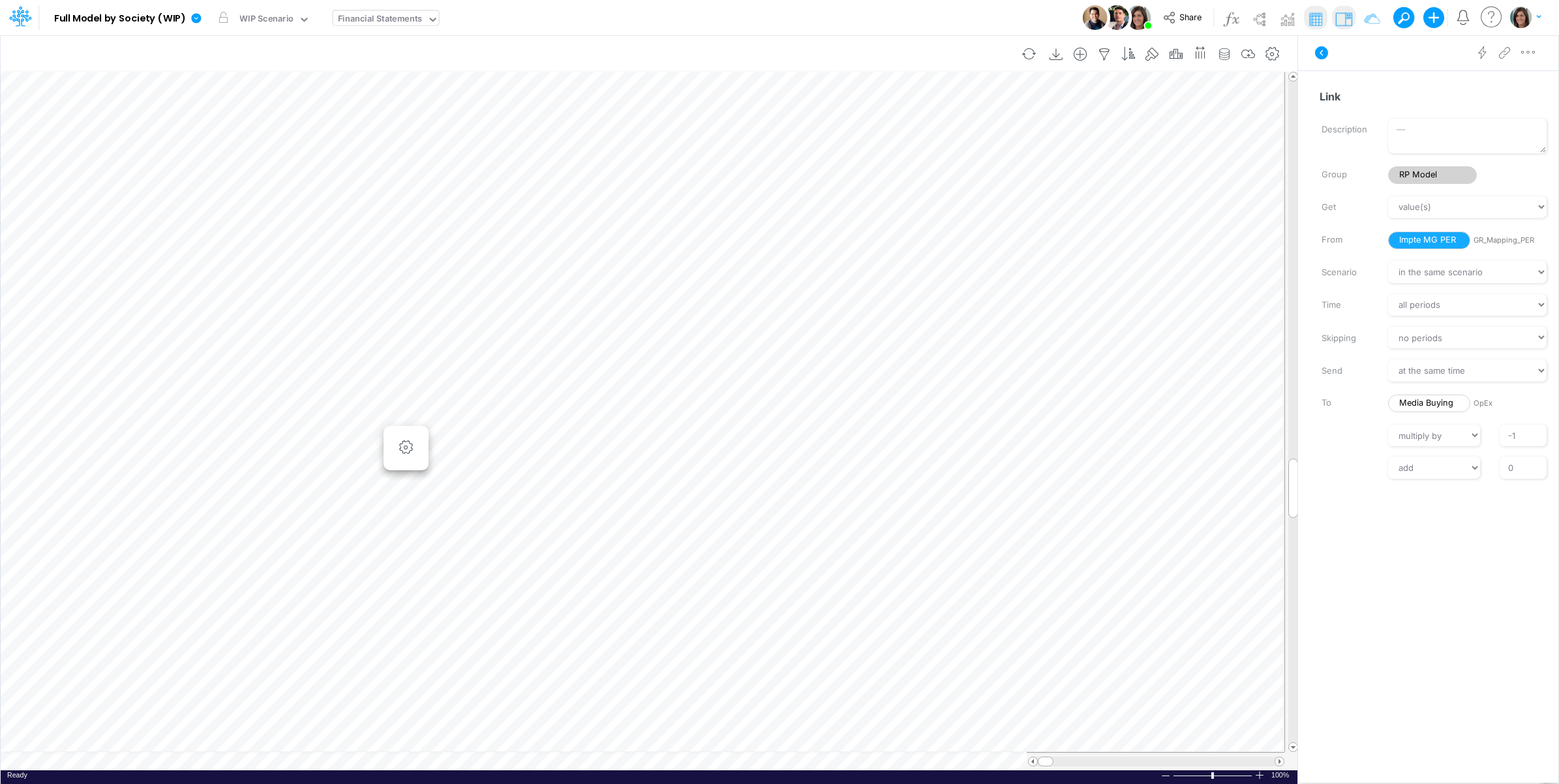
scroll to position [0, 1]
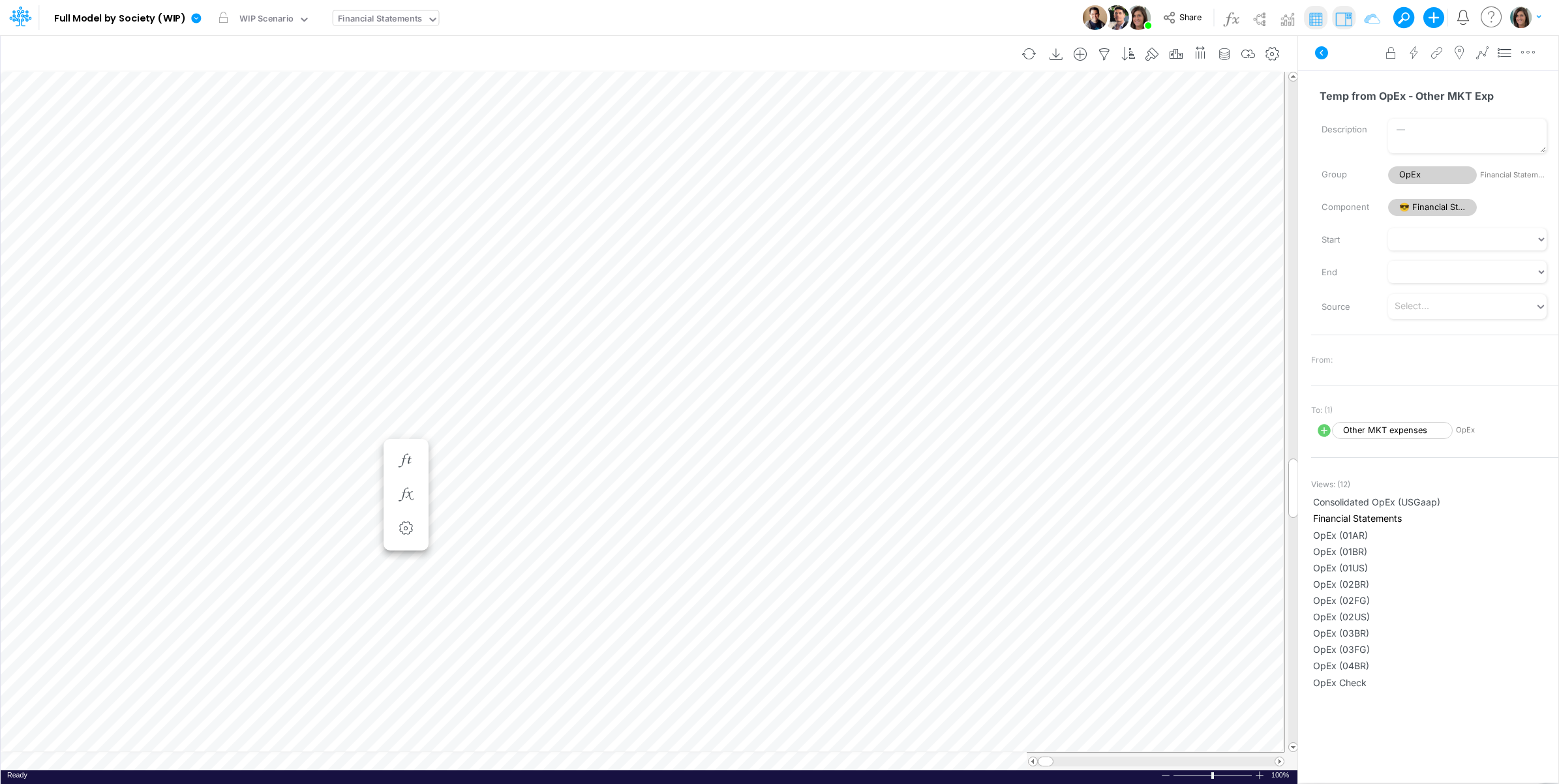
scroll to position [0, 1]
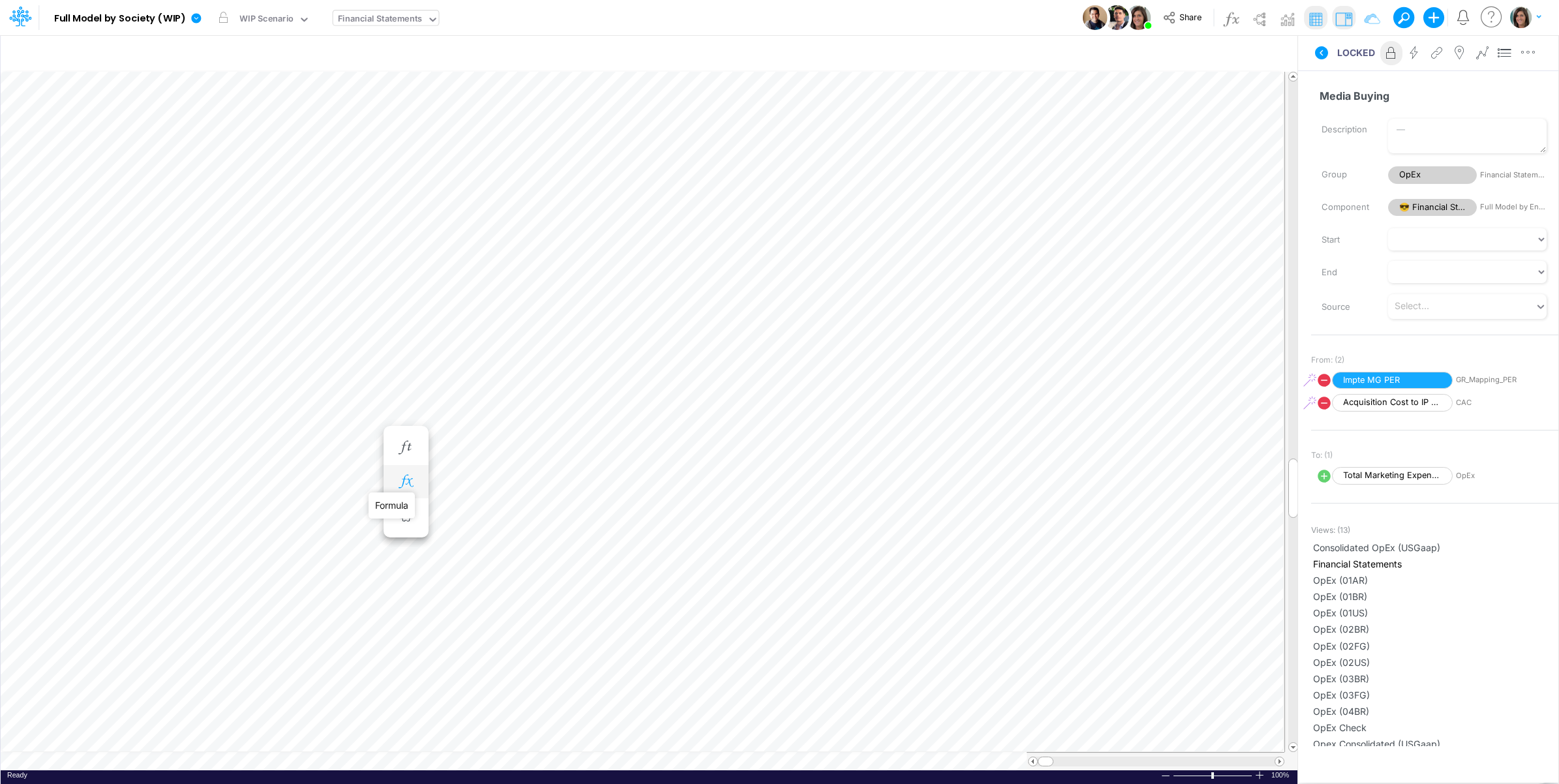
click at [408, 483] on icon "button" at bounding box center [406, 481] width 20 height 14
click at [454, 553] on icon at bounding box center [454, 549] width 15 height 15
select select "Multiply"
select select "Add"
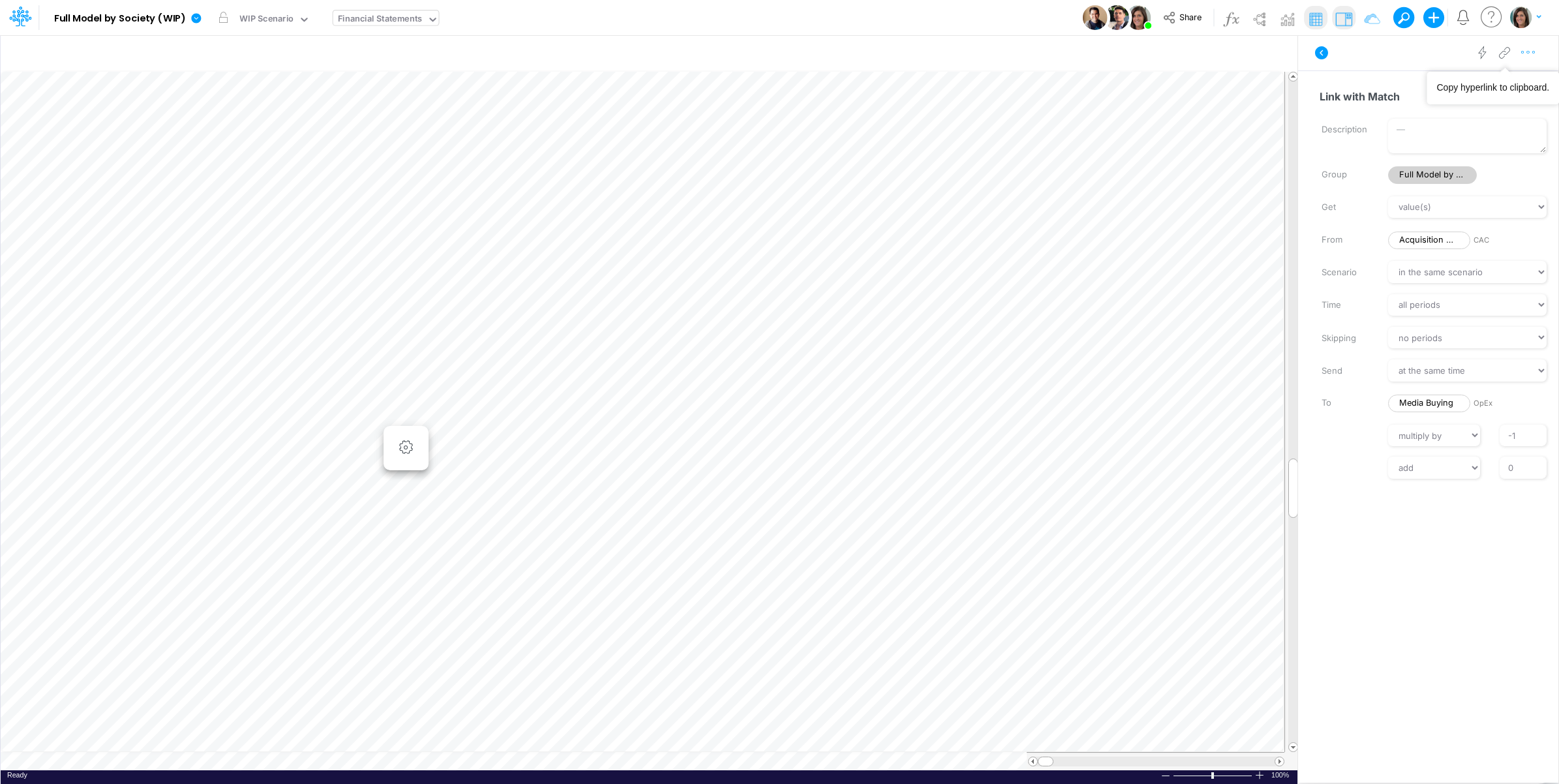
click at [1530, 52] on icon "button" at bounding box center [1528, 53] width 20 height 14
click at [1495, 80] on button "Advanced settings" at bounding box center [1461, 86] width 155 height 23
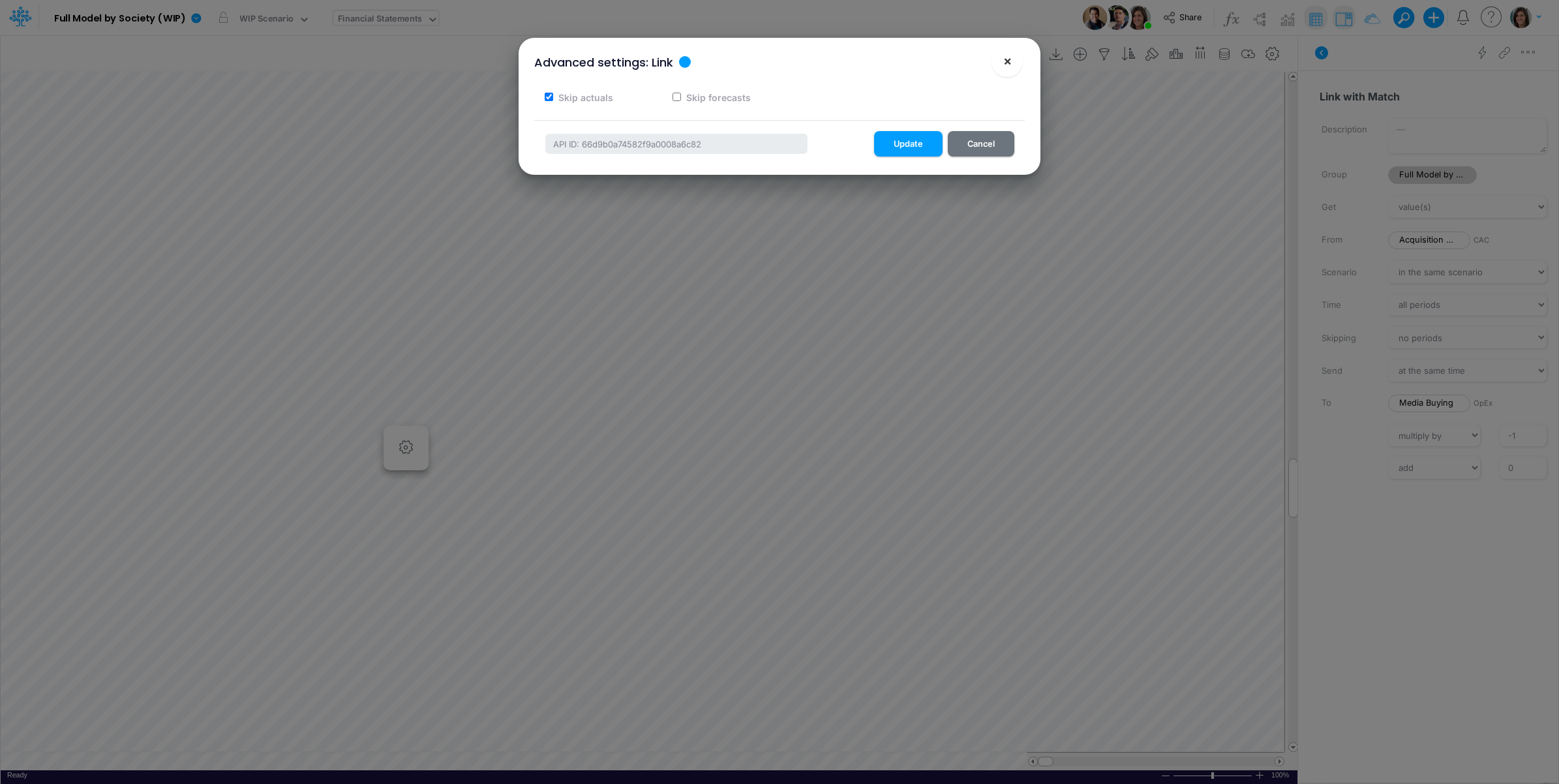
click at [1012, 61] on button "×" at bounding box center [1007, 62] width 32 height 32
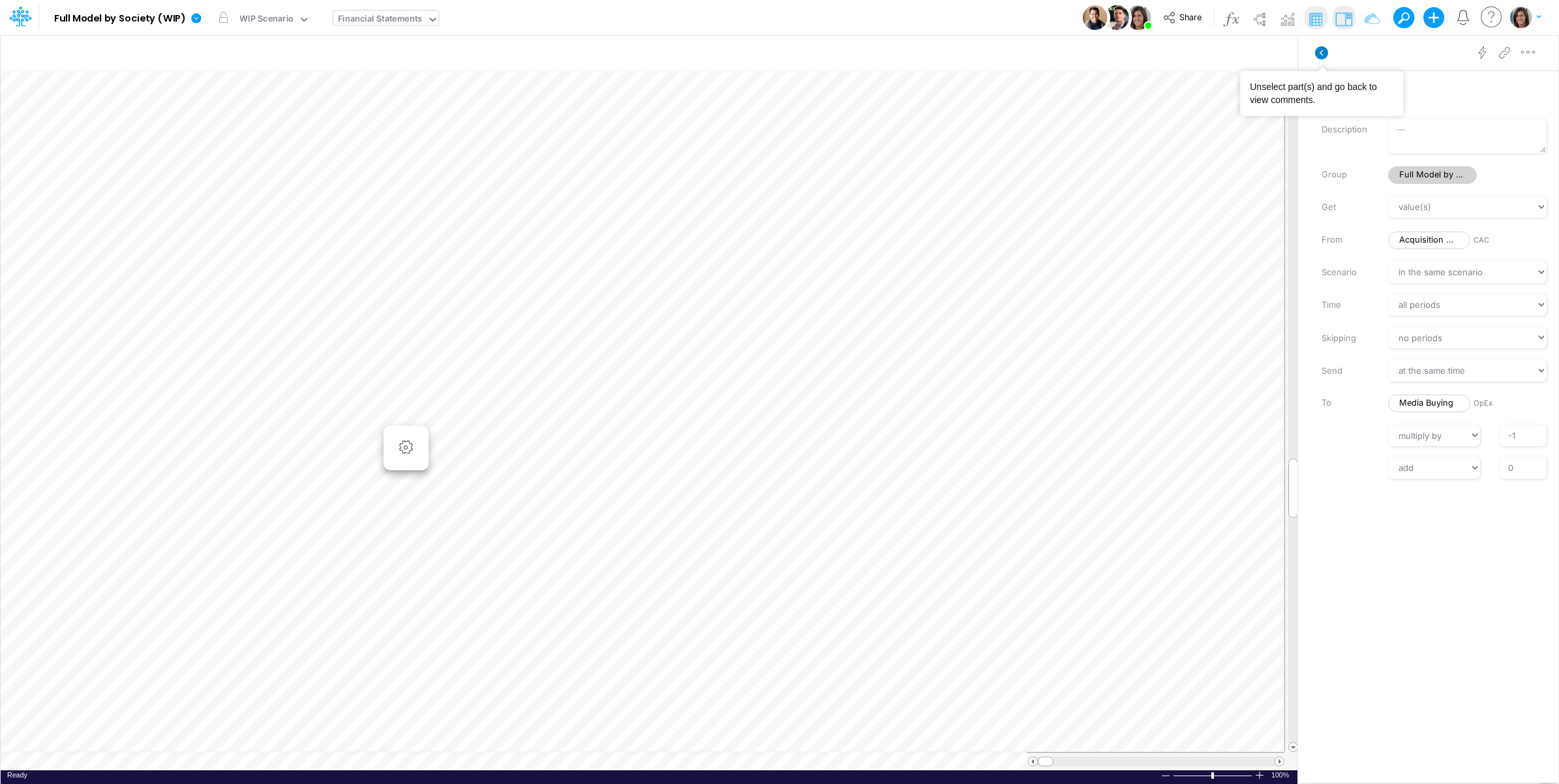
click at [1319, 50] on icon at bounding box center [1321, 53] width 13 height 13
click at [1256, 20] on img at bounding box center [1259, 19] width 21 height 21
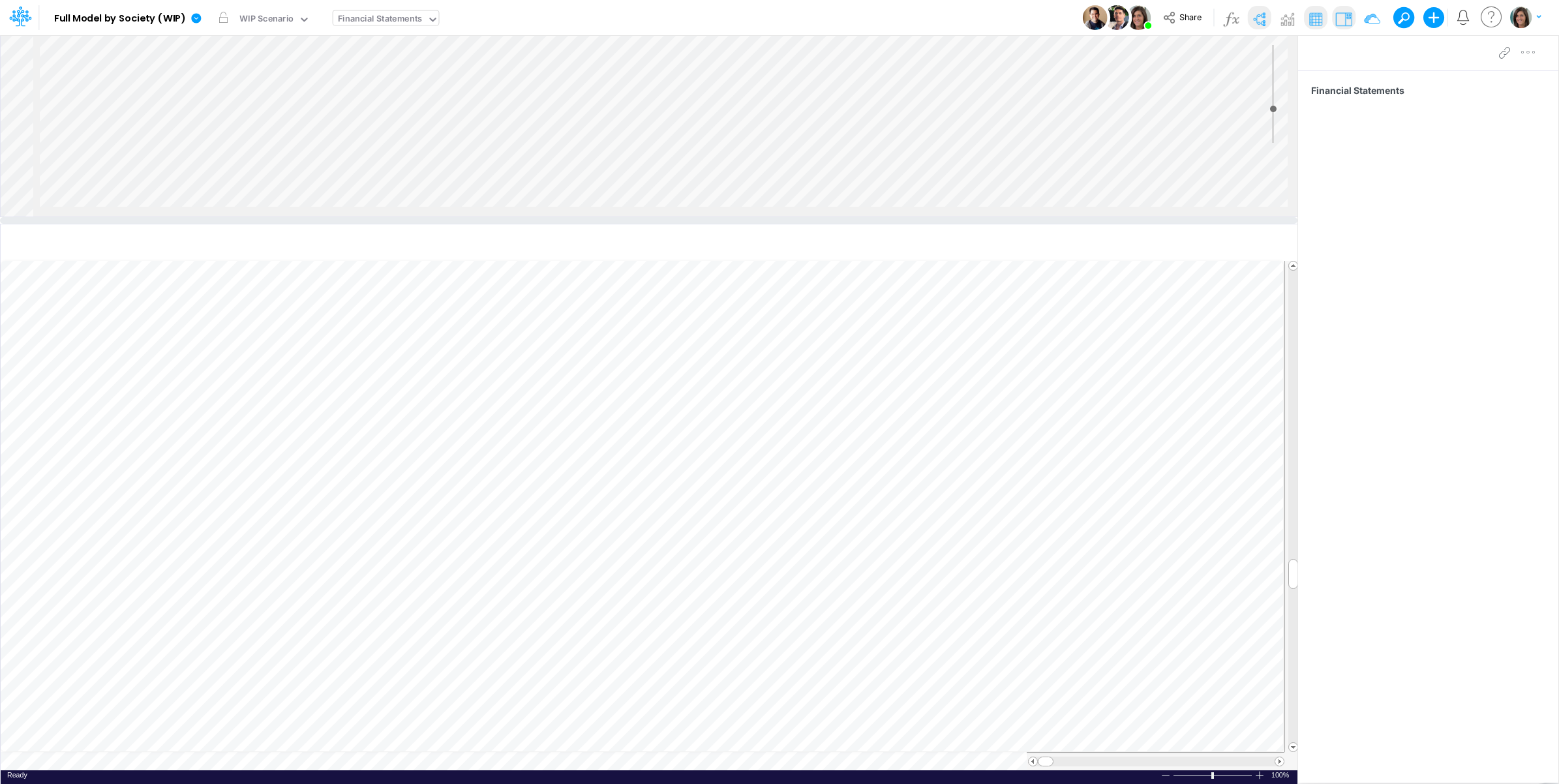
scroll to position [0, 1319]
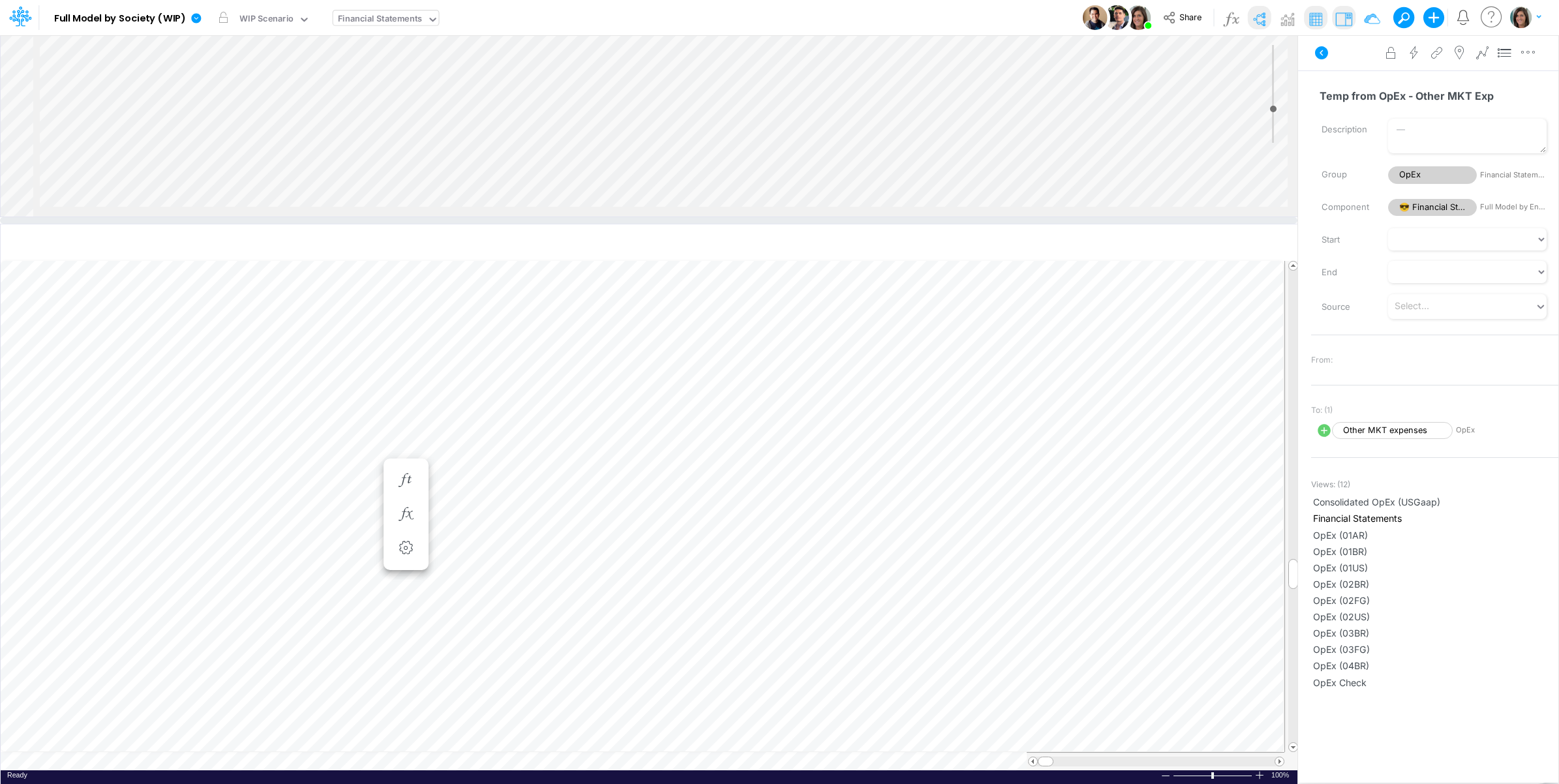
scroll to position [0, 1]
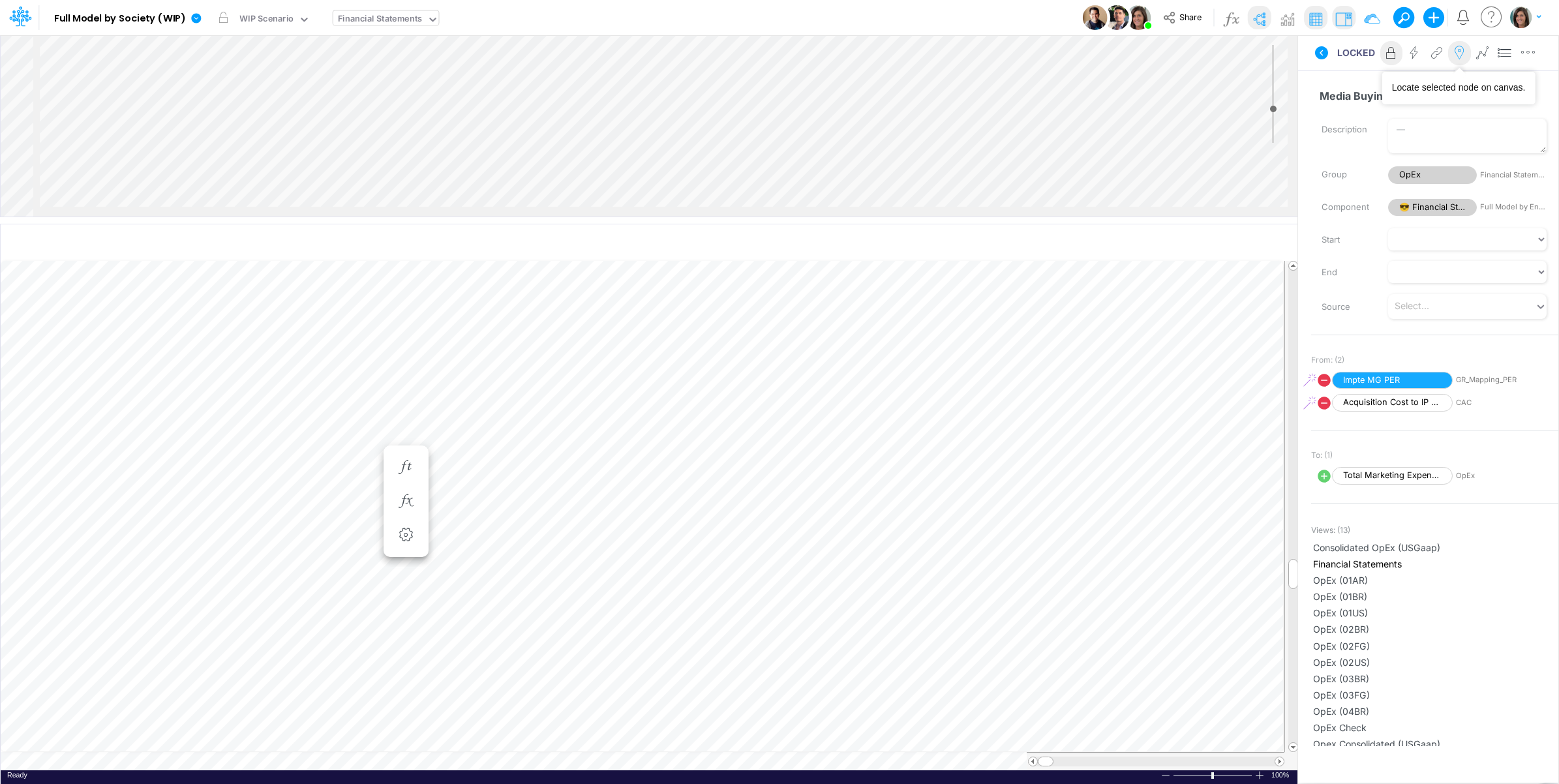
click at [1457, 52] on icon at bounding box center [1459, 53] width 20 height 14
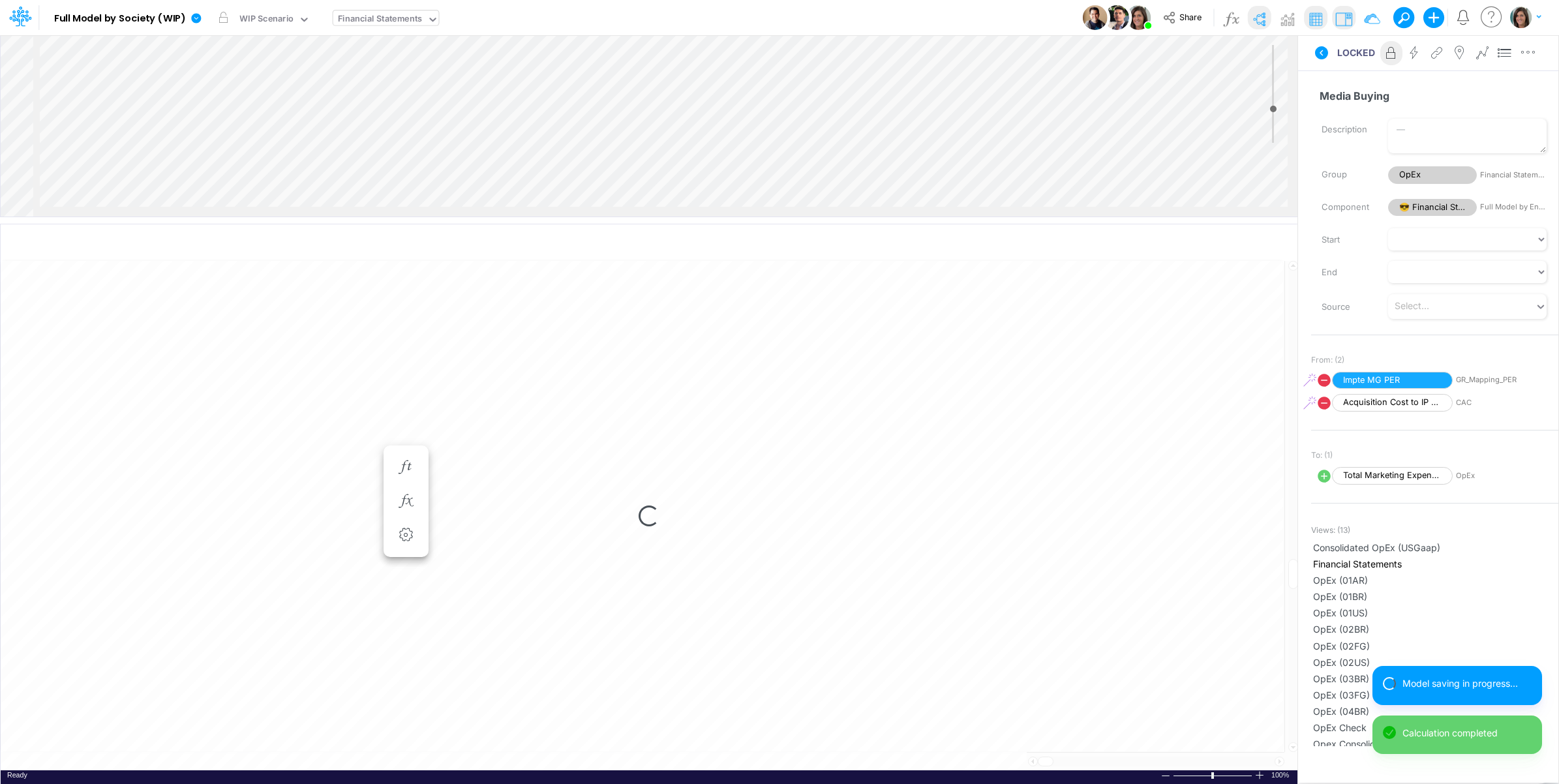
select select "1"
select select "Multiply"
select select "Add"
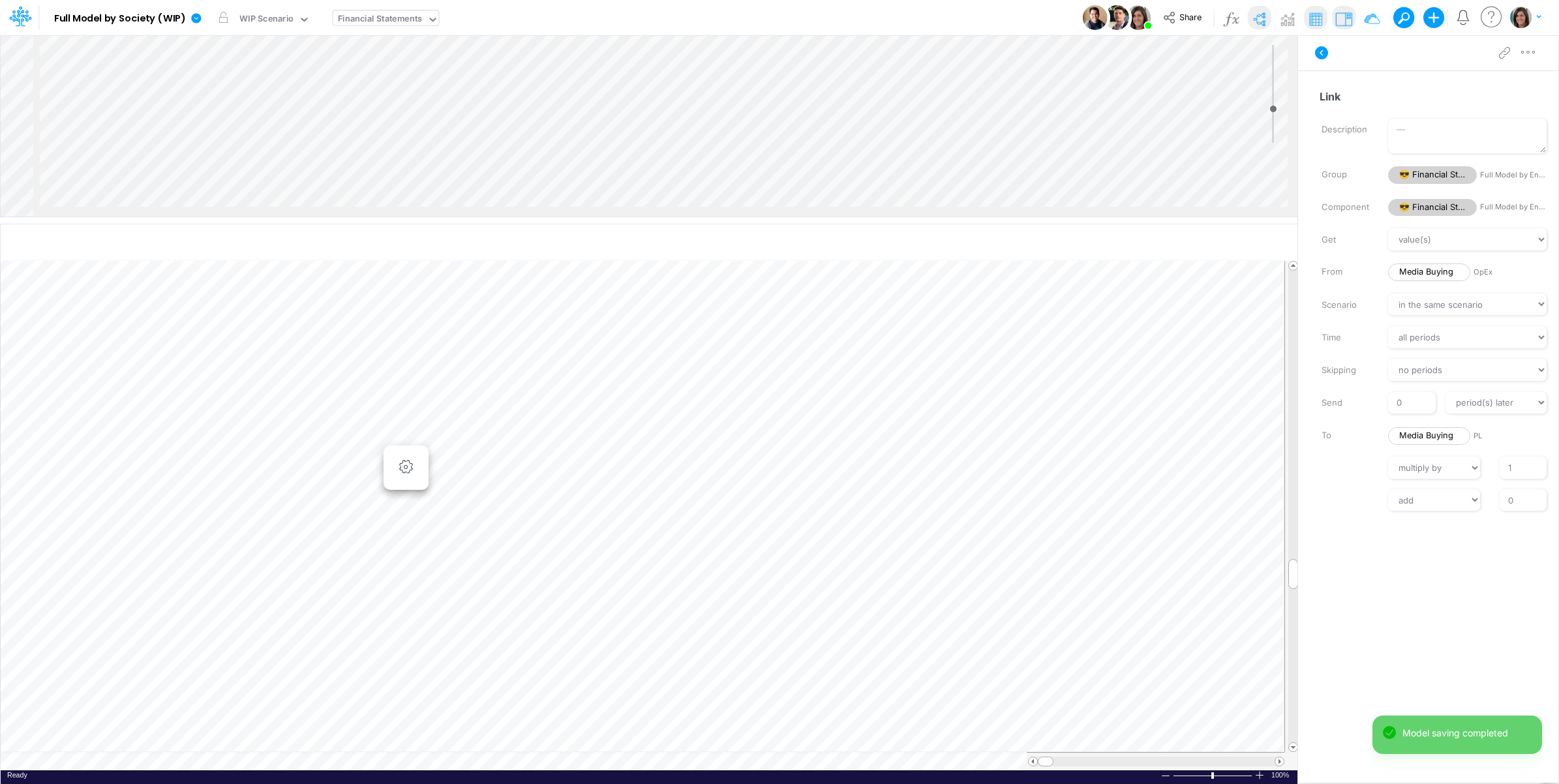
scroll to position [0, 1]
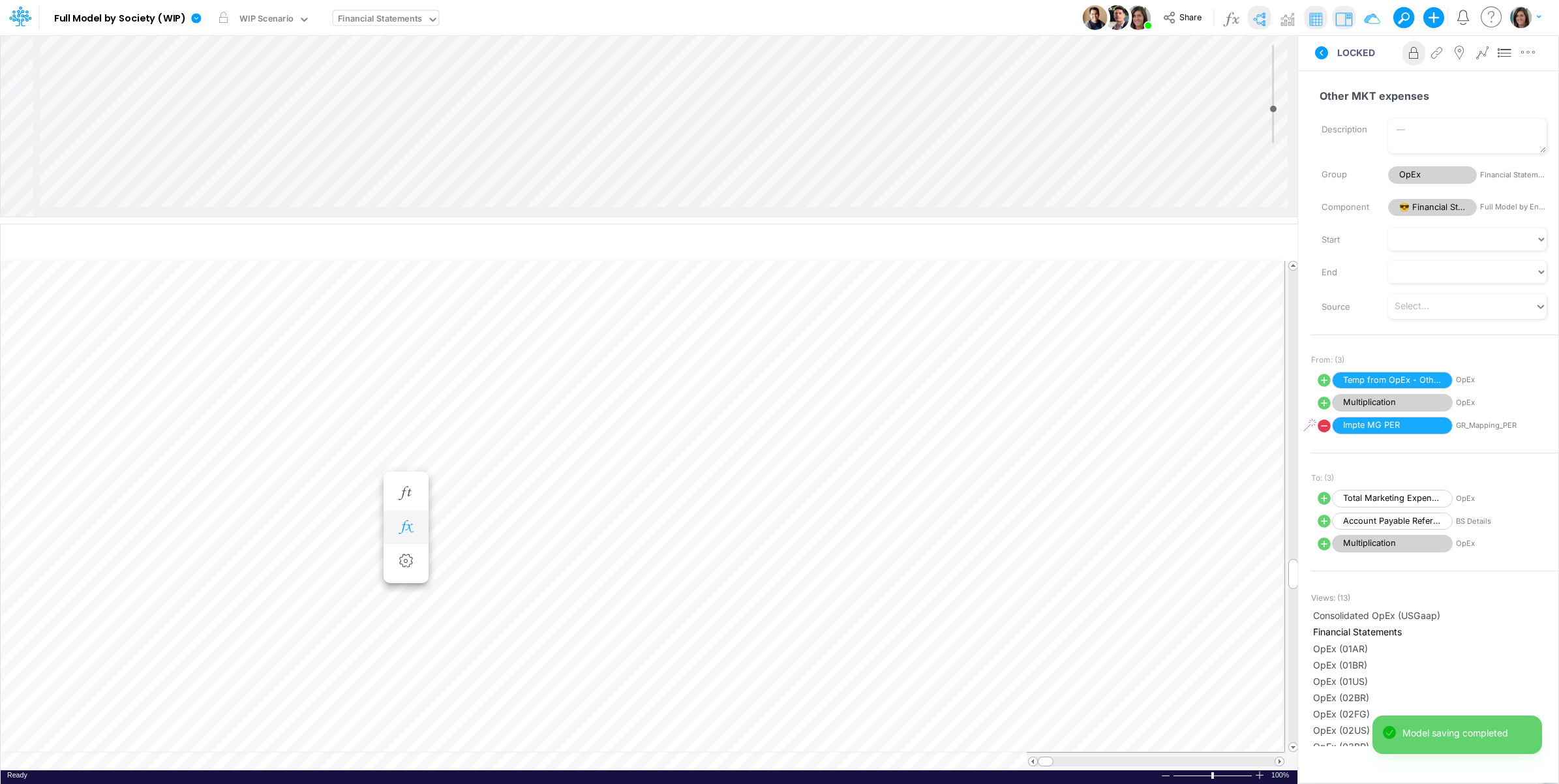
click at [405, 523] on icon "button" at bounding box center [406, 527] width 20 height 14
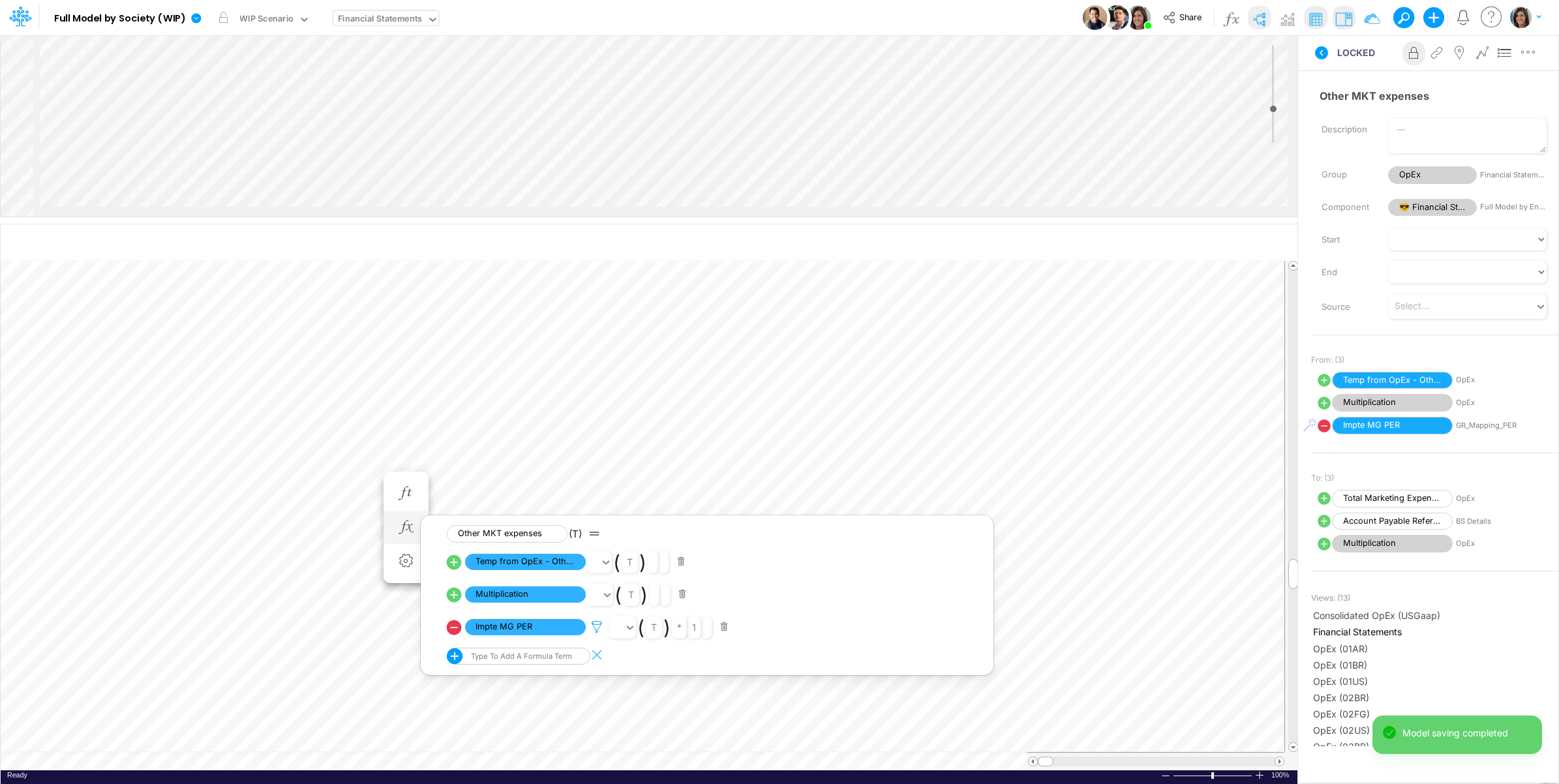
click at [599, 631] on icon at bounding box center [597, 627] width 20 height 14
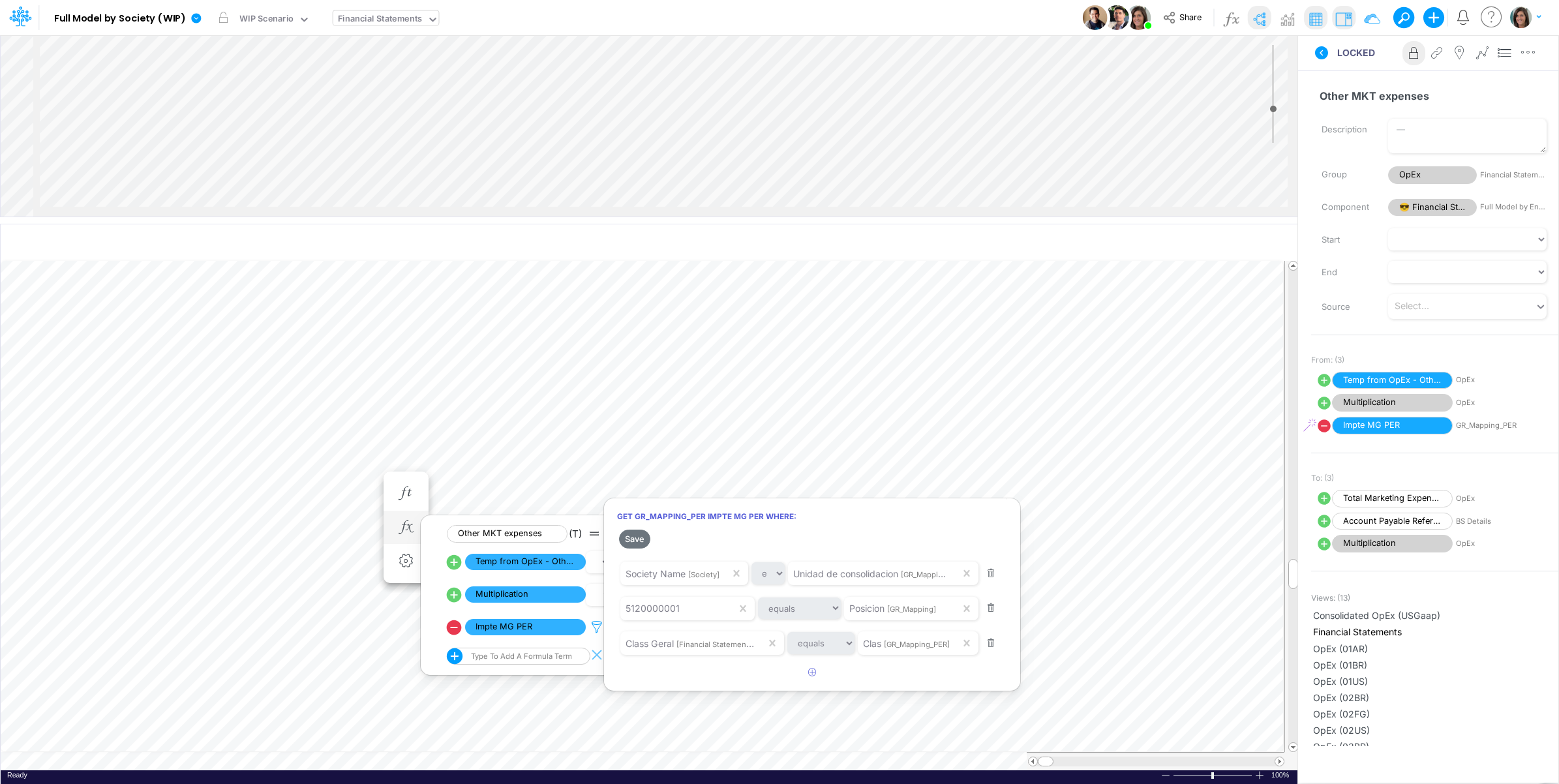
click at [599, 631] on div at bounding box center [780, 396] width 1559 height 778
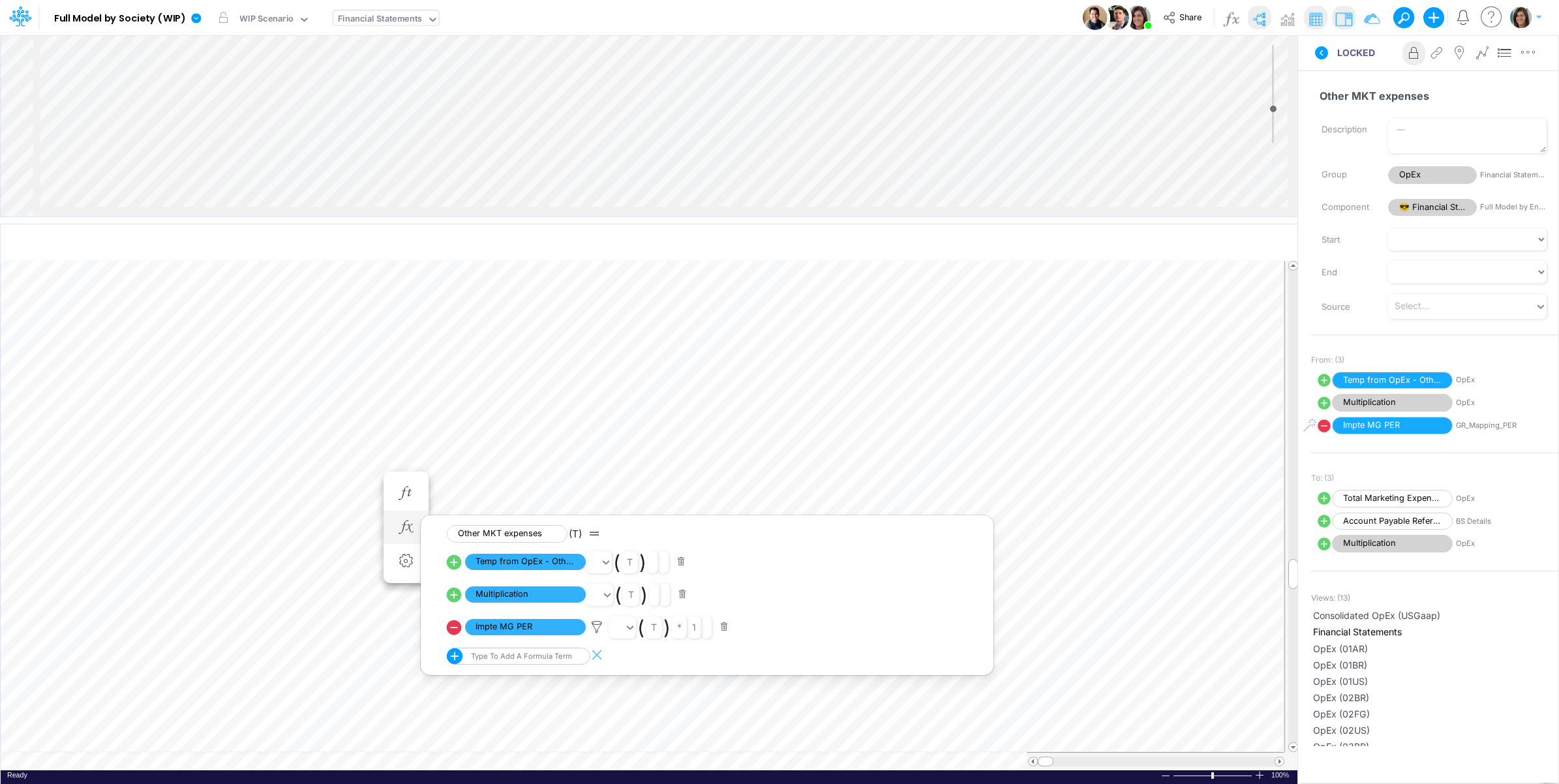
scroll to position [0, 1]
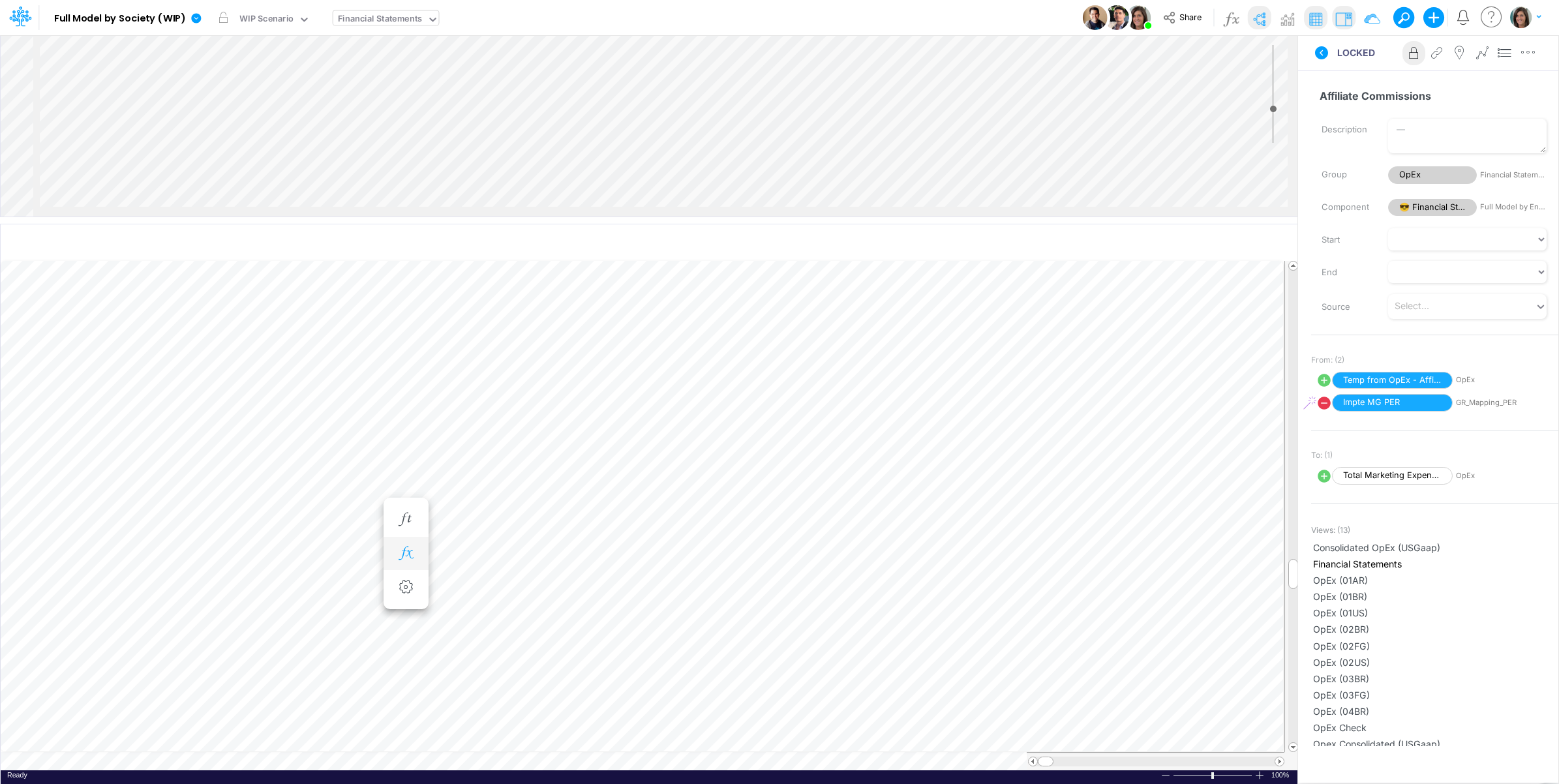
click at [399, 554] on icon "button" at bounding box center [406, 553] width 20 height 14
click at [595, 620] on icon at bounding box center [597, 620] width 20 height 14
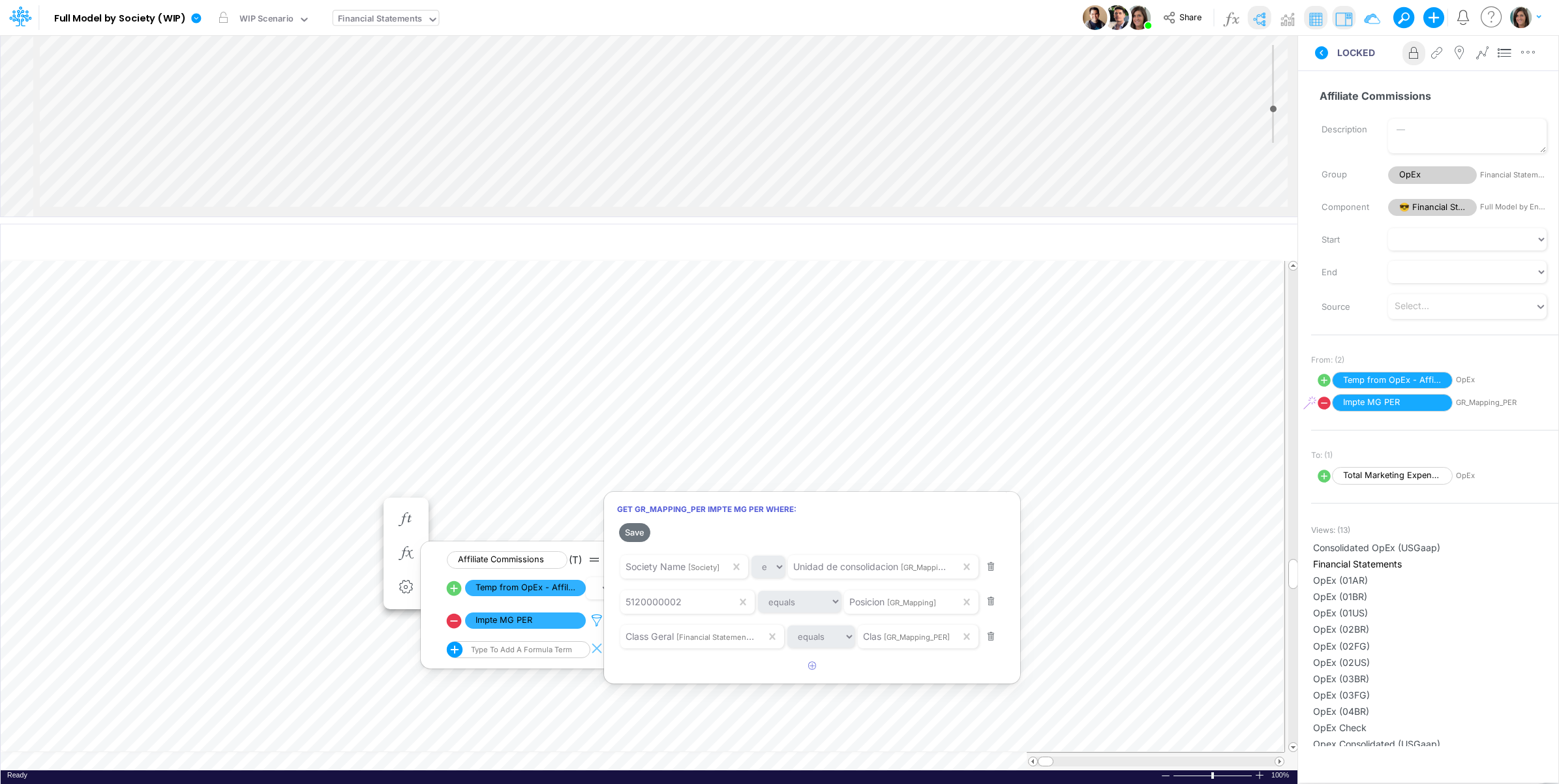
click at [595, 620] on div at bounding box center [780, 396] width 1559 height 778
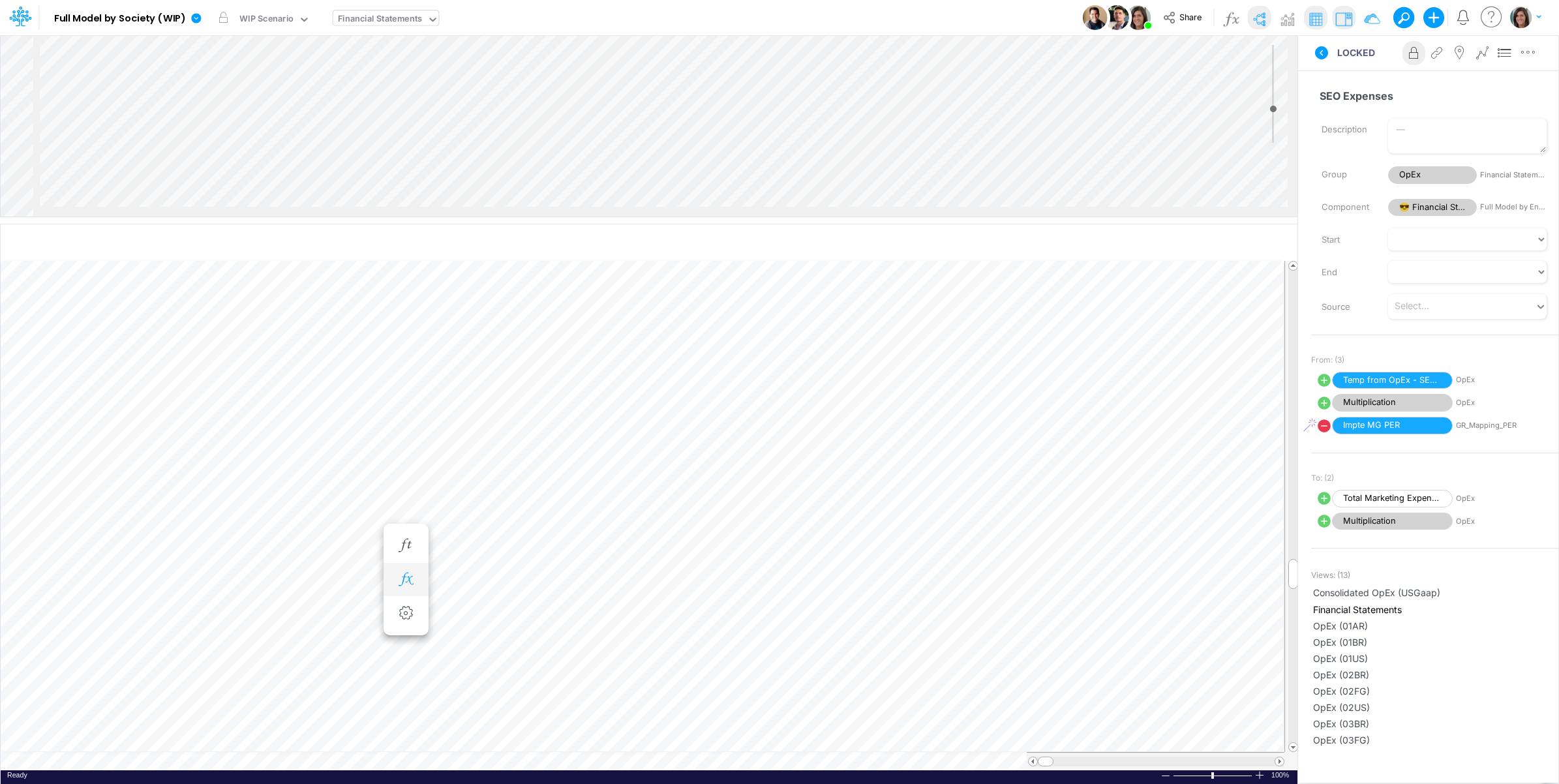
click at [415, 583] on icon "button" at bounding box center [406, 580] width 20 height 14
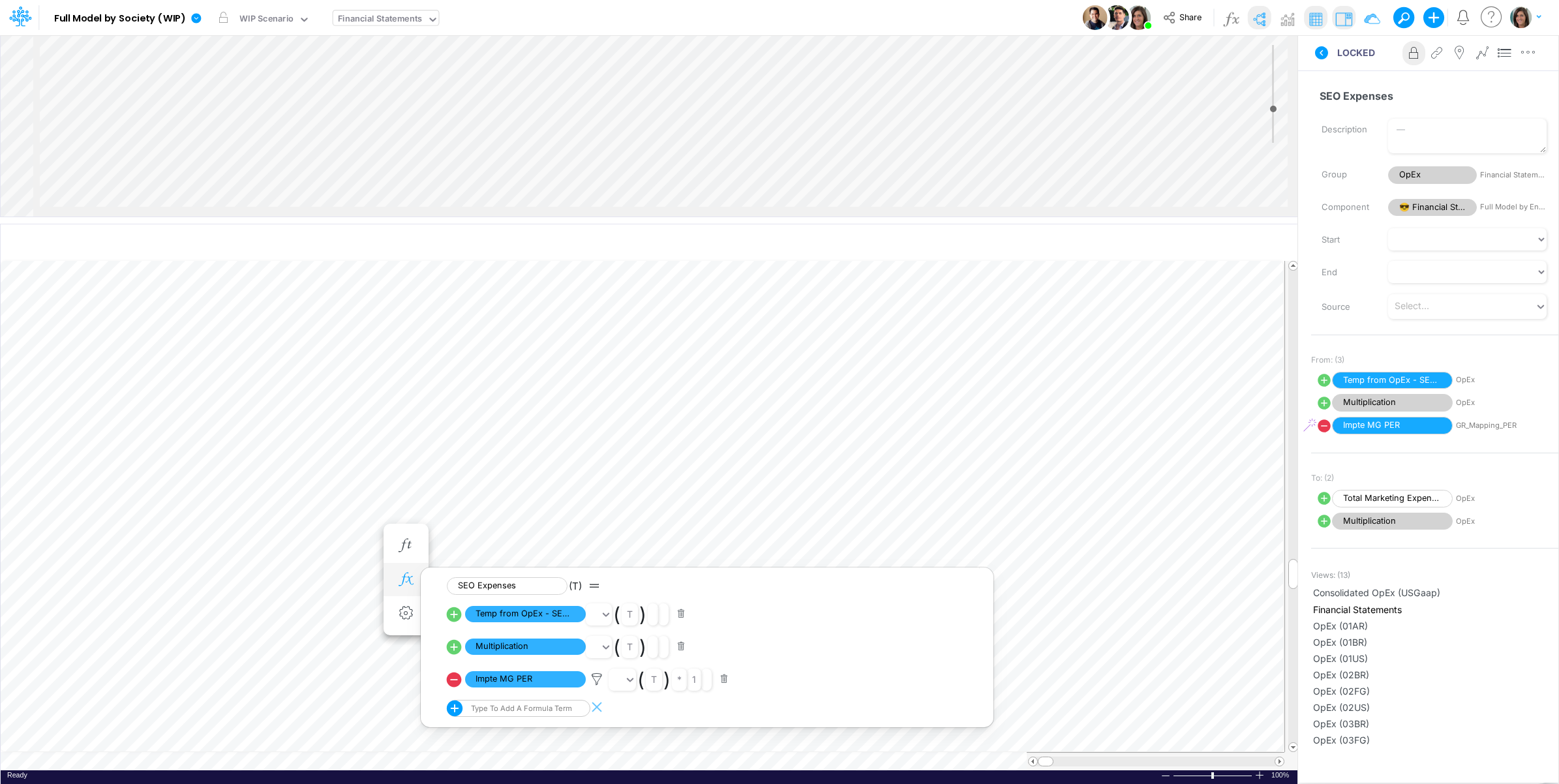
click at [601, 680] on icon at bounding box center [597, 680] width 20 height 14
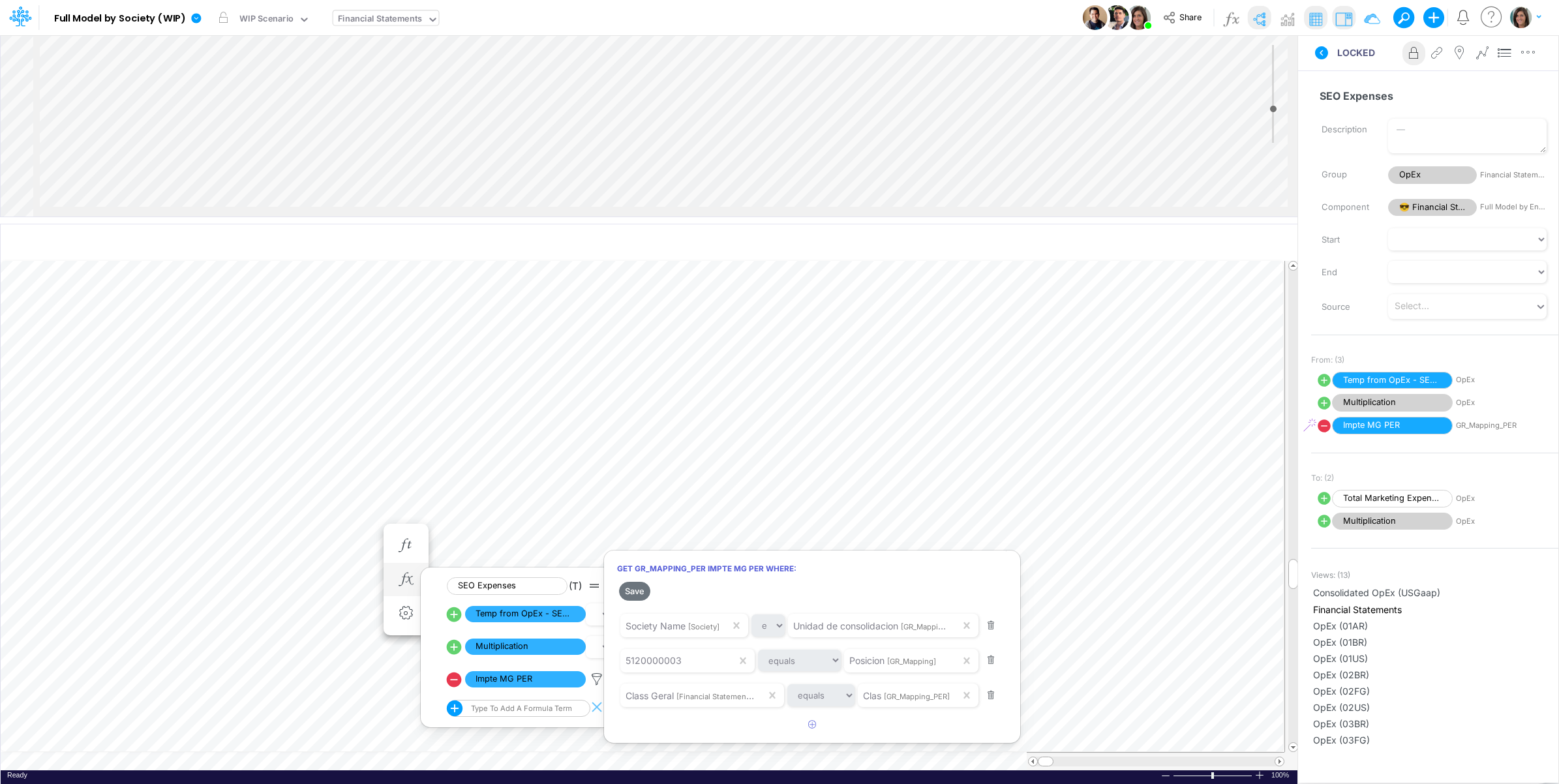
drag, startPoint x: 599, startPoint y: 680, endPoint x: 401, endPoint y: 596, distance: 215.1
click at [598, 680] on div at bounding box center [780, 396] width 1559 height 778
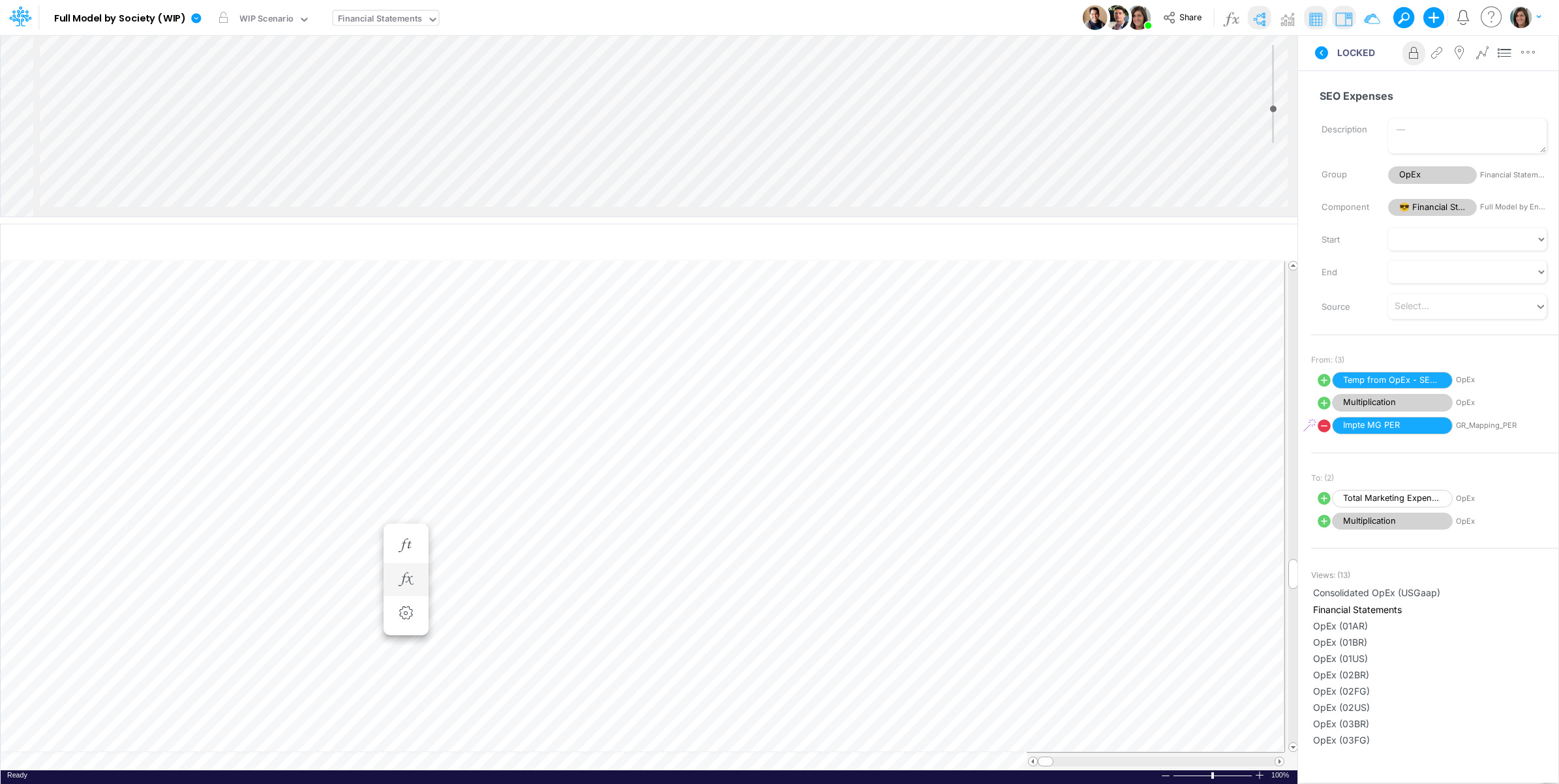
scroll to position [0, 1]
click at [409, 608] on icon "button" at bounding box center [406, 605] width 20 height 14
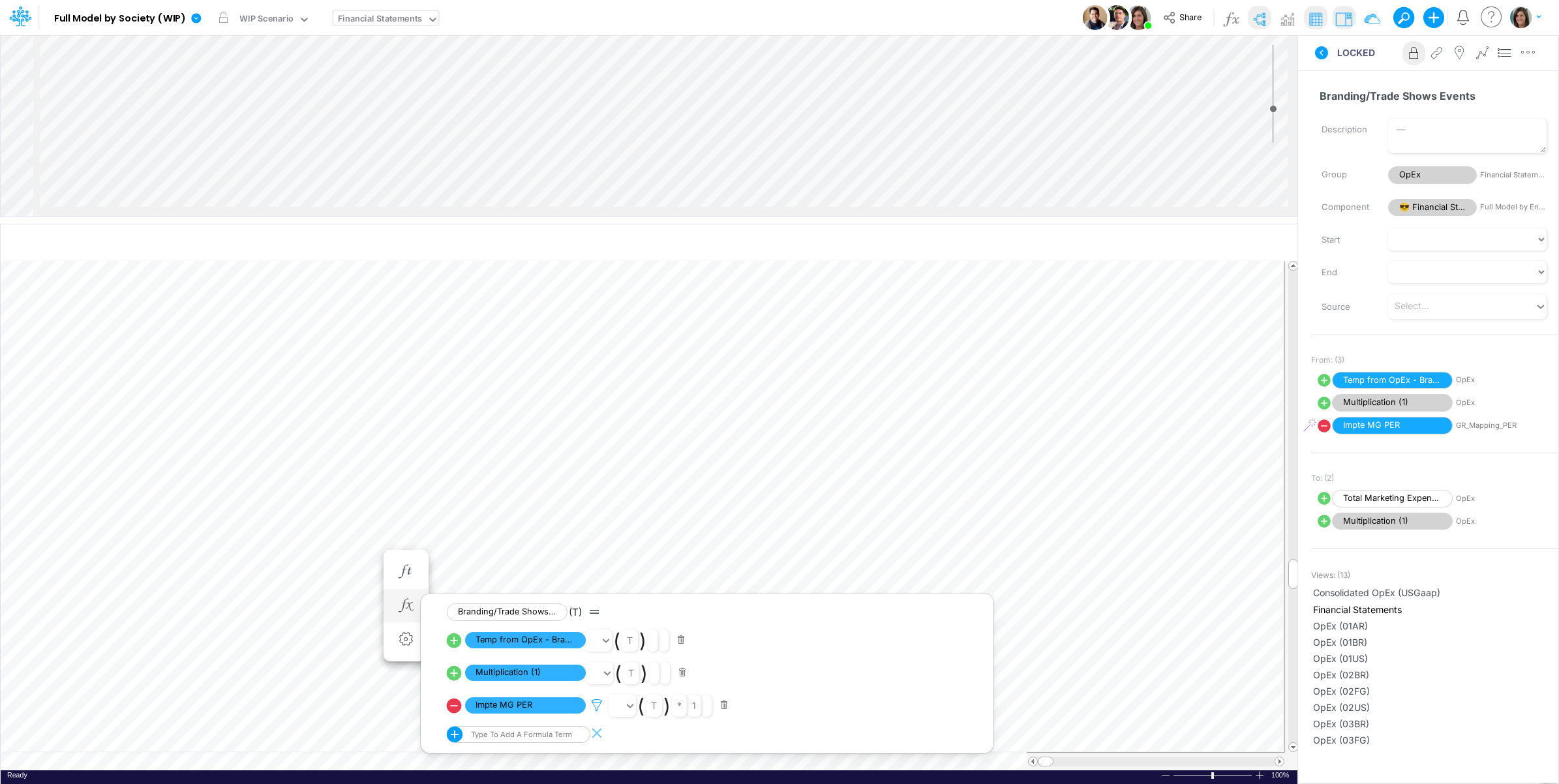
click at [597, 706] on icon at bounding box center [597, 705] width 20 height 14
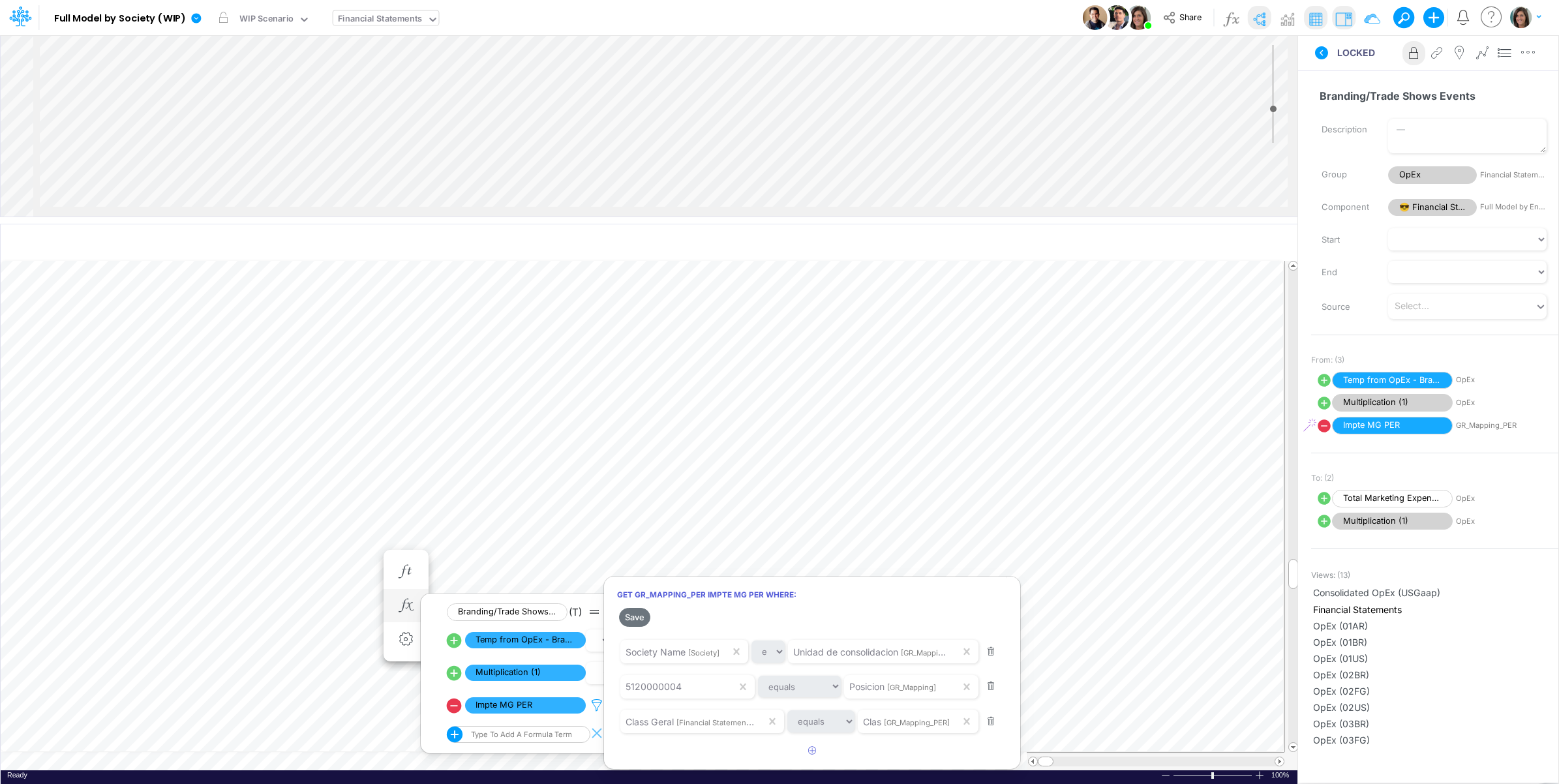
click at [597, 706] on div at bounding box center [780, 396] width 1559 height 778
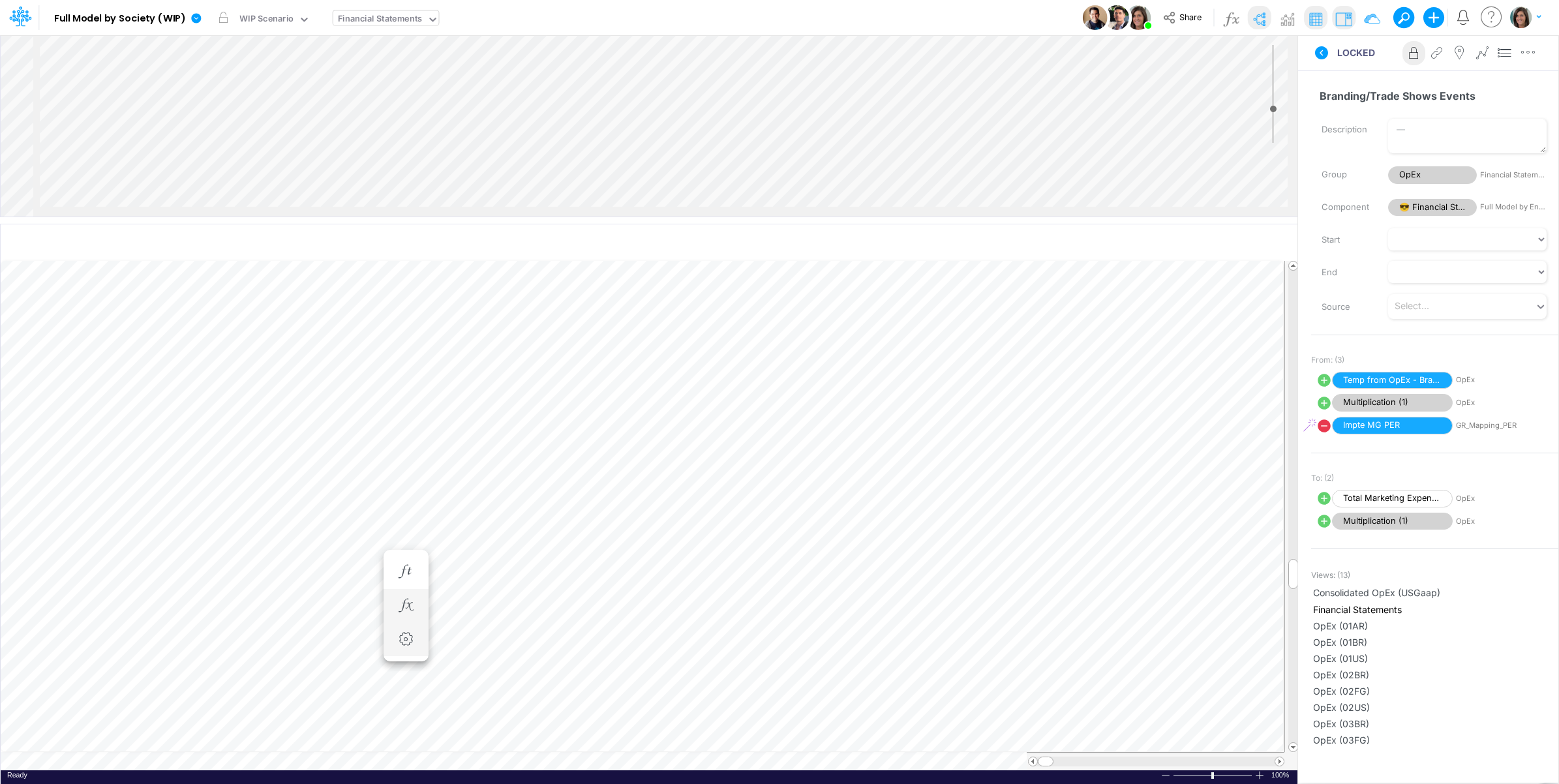
scroll to position [0, 1]
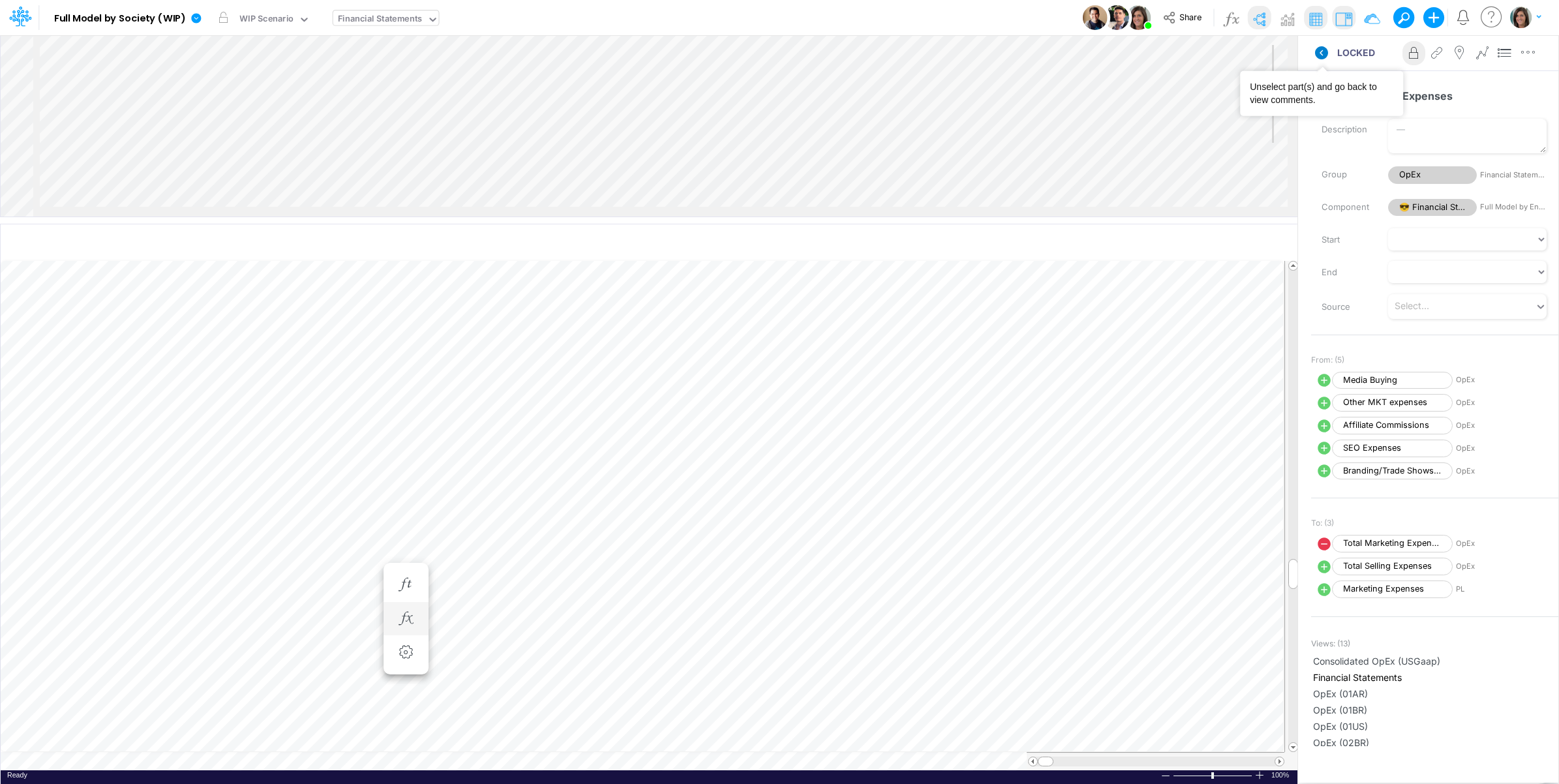
click at [1325, 49] on icon at bounding box center [1321, 53] width 13 height 13
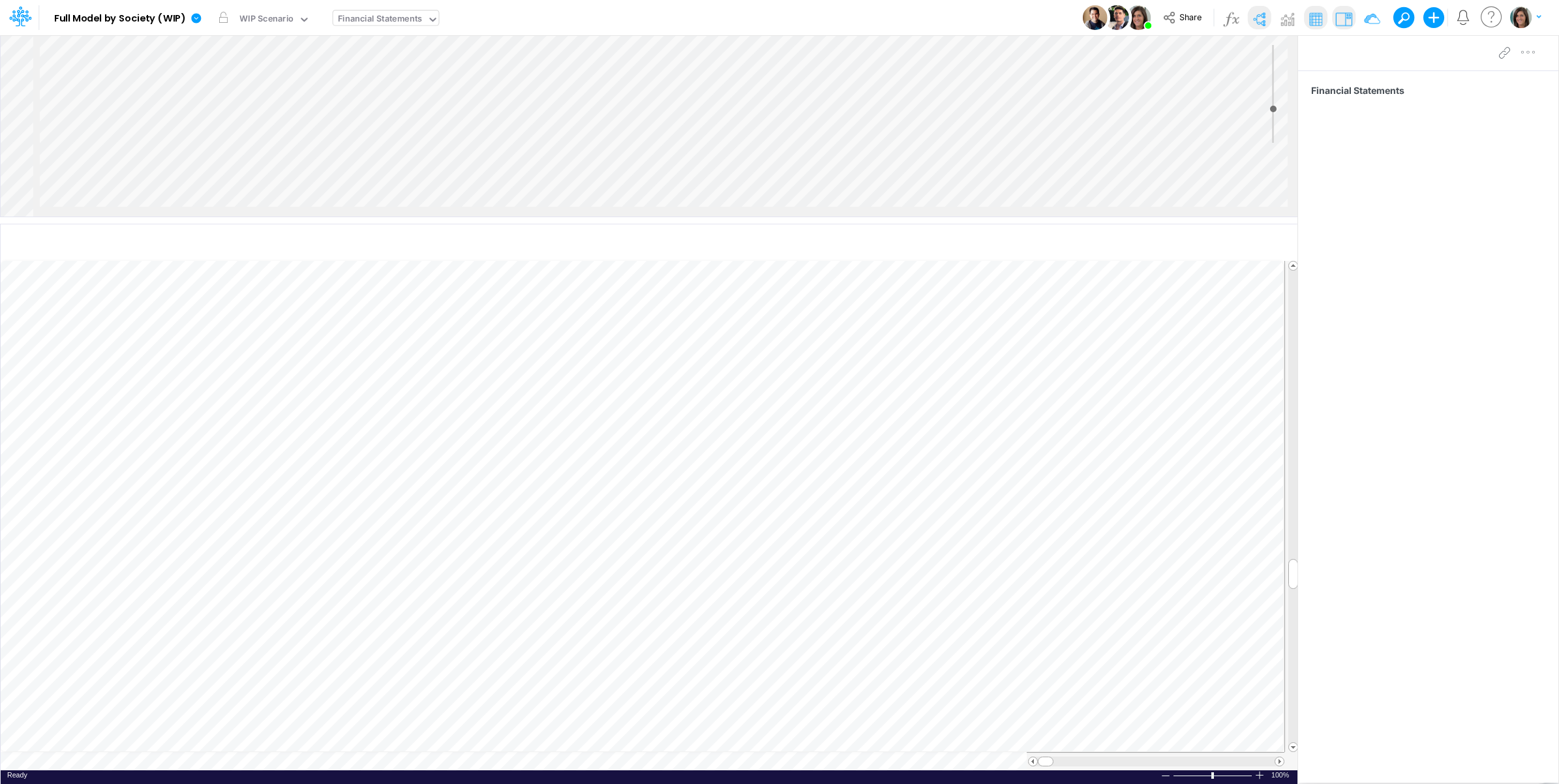
scroll to position [0, 1]
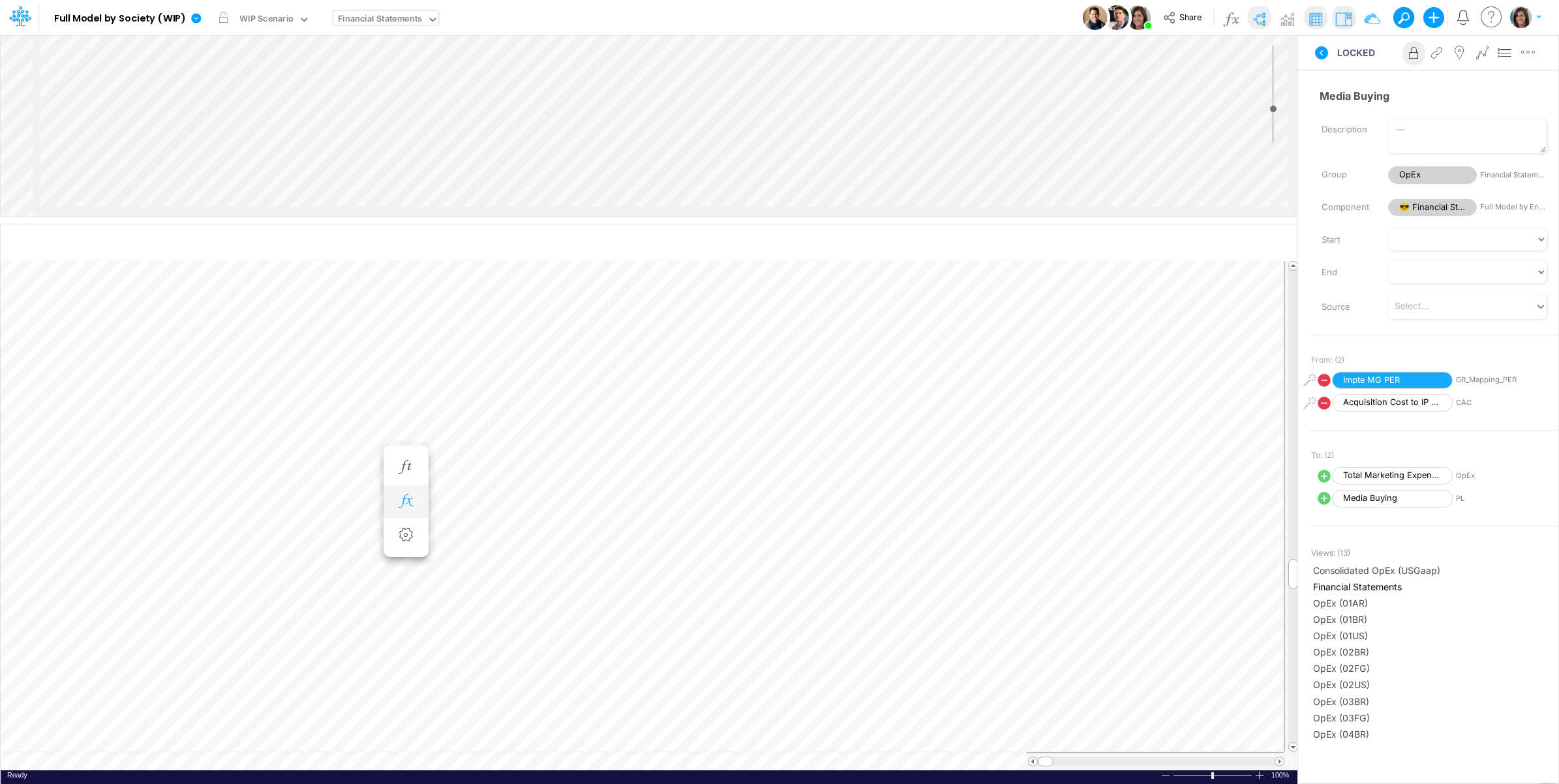
click at [405, 497] on icon "button" at bounding box center [406, 501] width 20 height 14
click at [598, 524] on li "Impte MG PER ( t ) * 1" at bounding box center [716, 535] width 539 height 32
click at [598, 529] on icon at bounding box center [597, 536] width 20 height 14
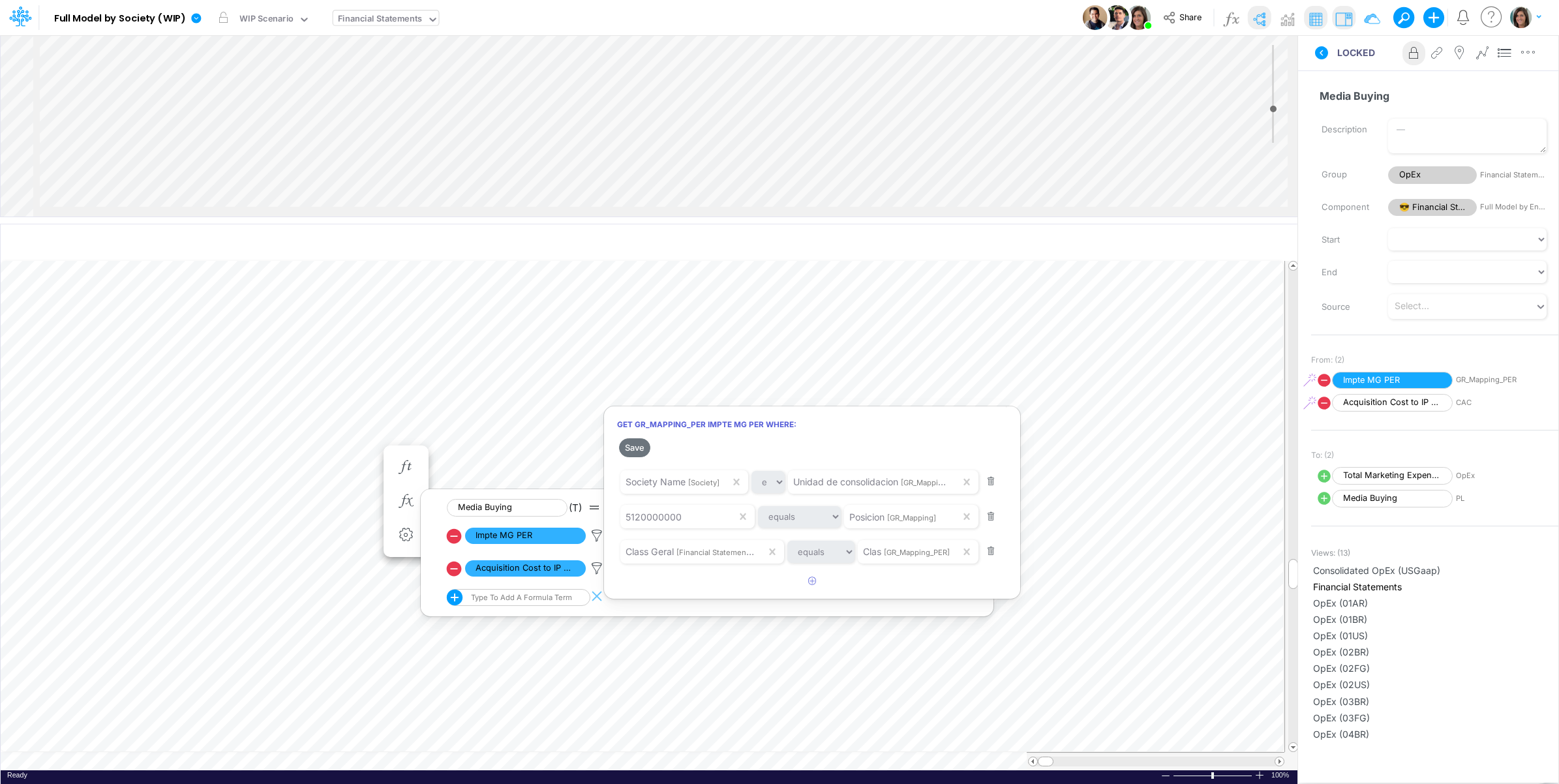
click at [598, 530] on div at bounding box center [780, 396] width 1559 height 778
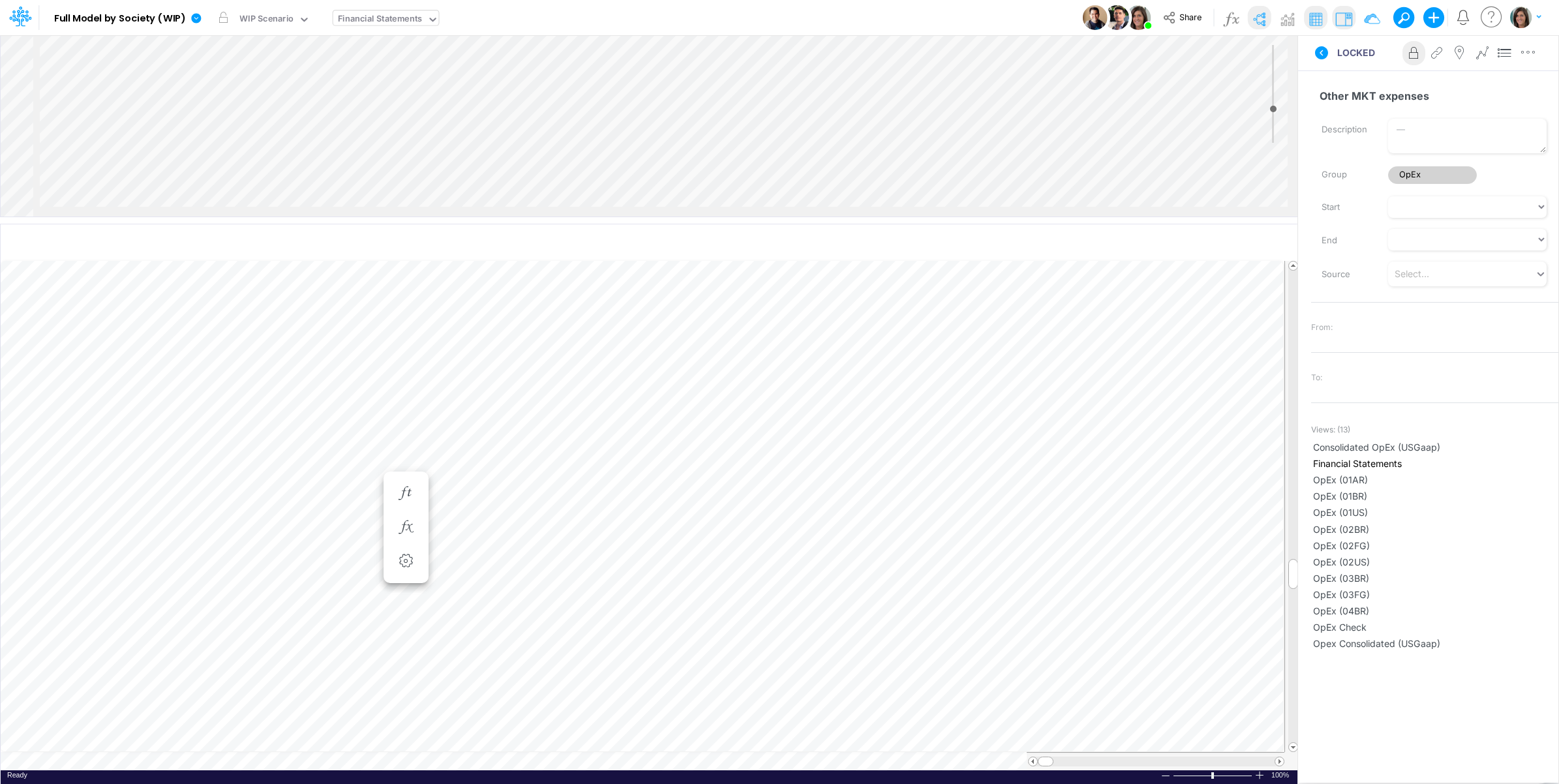
scroll to position [0, 1]
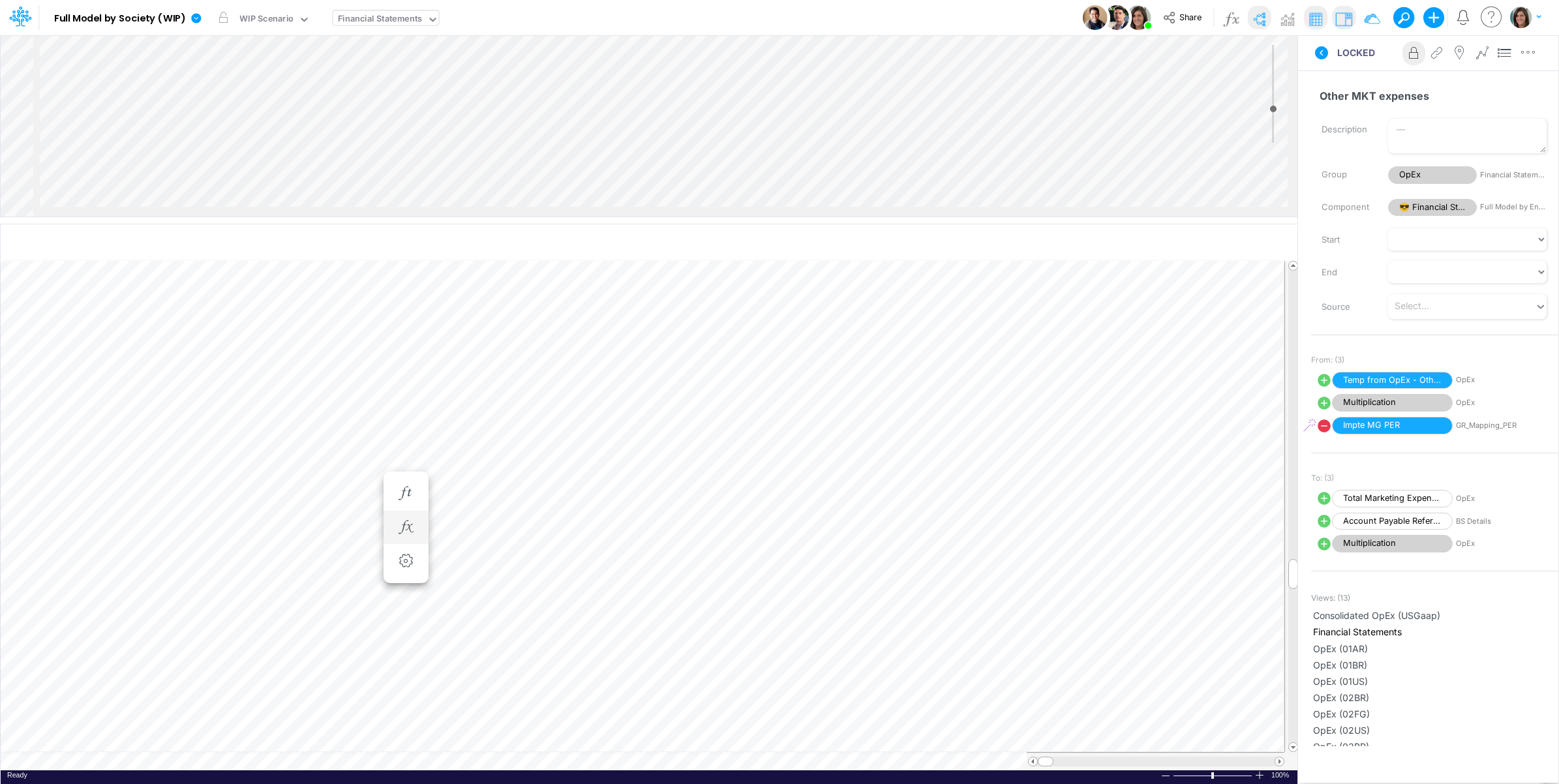
click at [427, 526] on li at bounding box center [406, 527] width 45 height 34
click at [409, 523] on icon "button" at bounding box center [406, 527] width 20 height 14
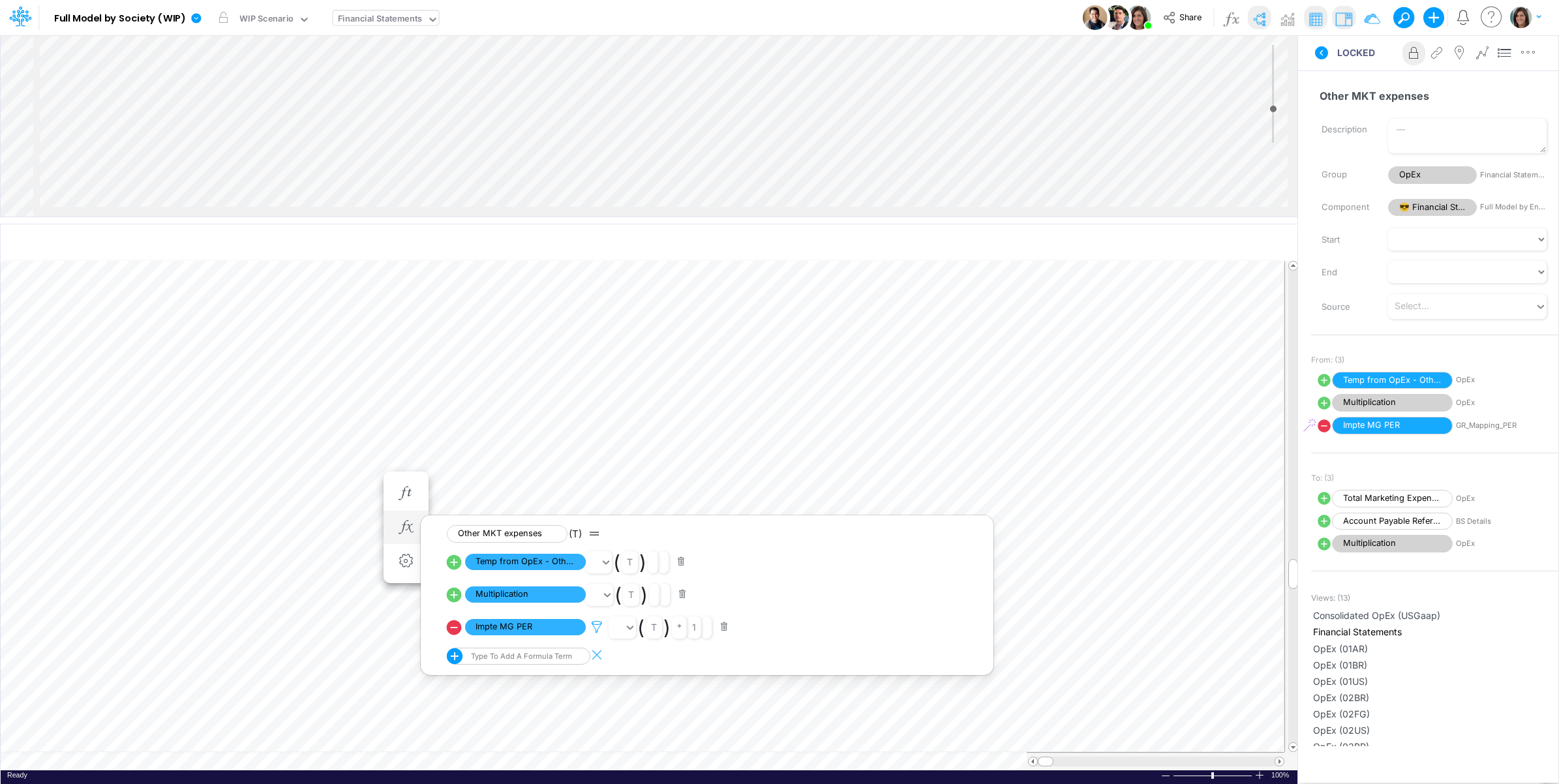
click at [599, 628] on icon at bounding box center [597, 627] width 20 height 14
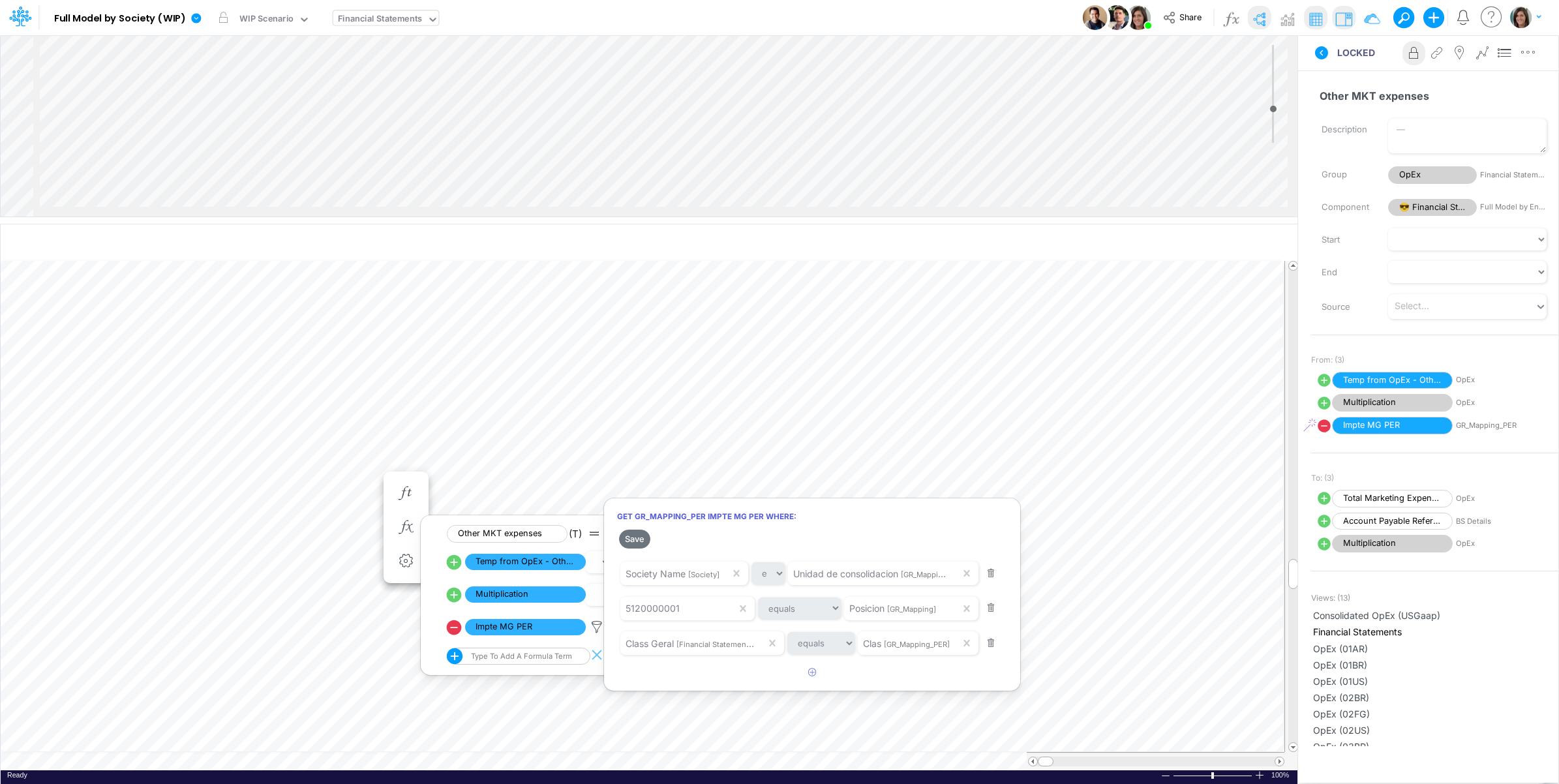
click at [599, 628] on div at bounding box center [780, 396] width 1559 height 778
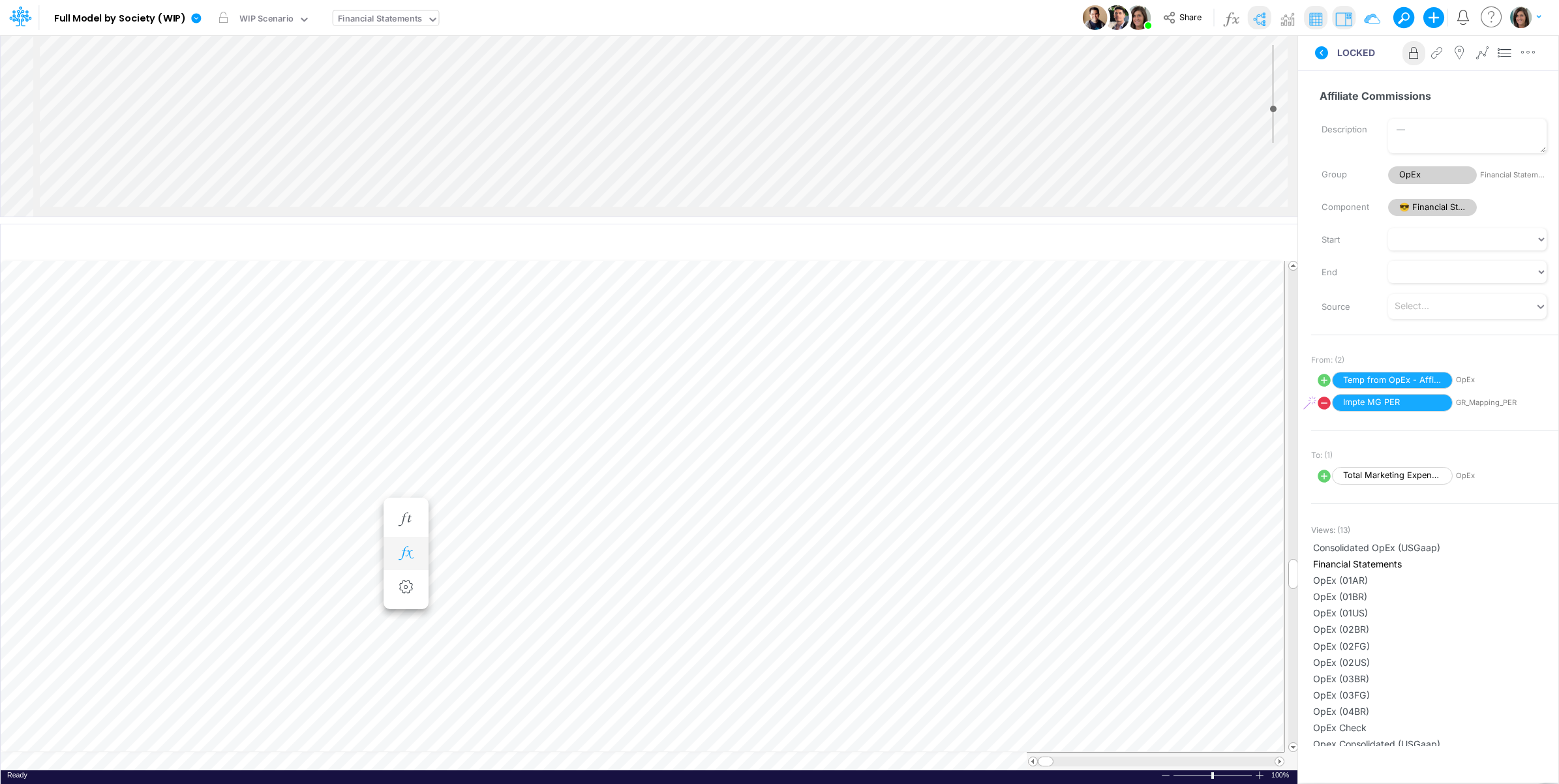
drag, startPoint x: 402, startPoint y: 559, endPoint x: 415, endPoint y: 559, distance: 13.0
click at [403, 559] on icon "button" at bounding box center [406, 553] width 20 height 14
click at [597, 620] on icon at bounding box center [597, 620] width 20 height 14
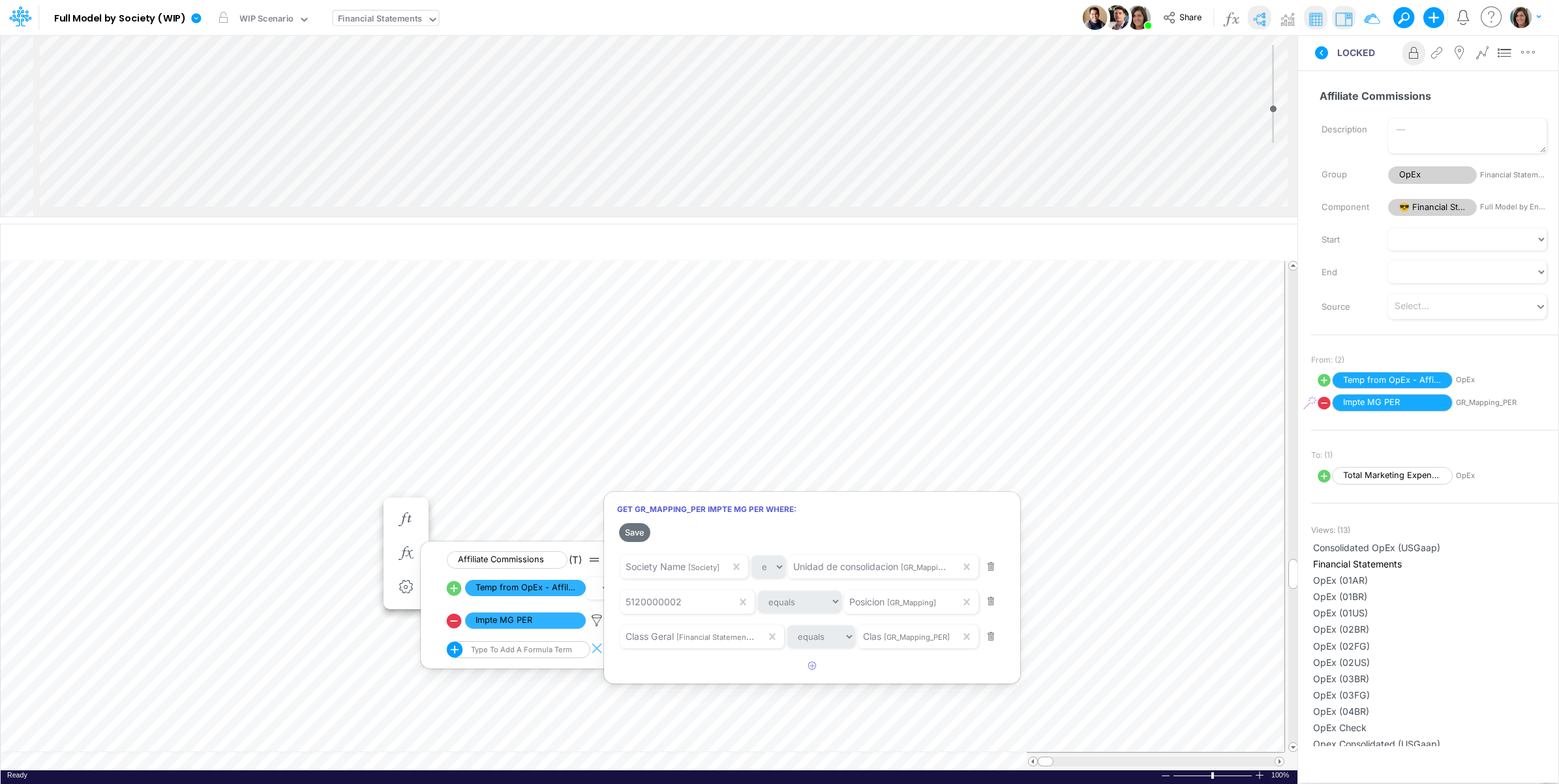
drag, startPoint x: 597, startPoint y: 620, endPoint x: 555, endPoint y: 609, distance: 43.4
click at [596, 620] on div at bounding box center [780, 396] width 1559 height 778
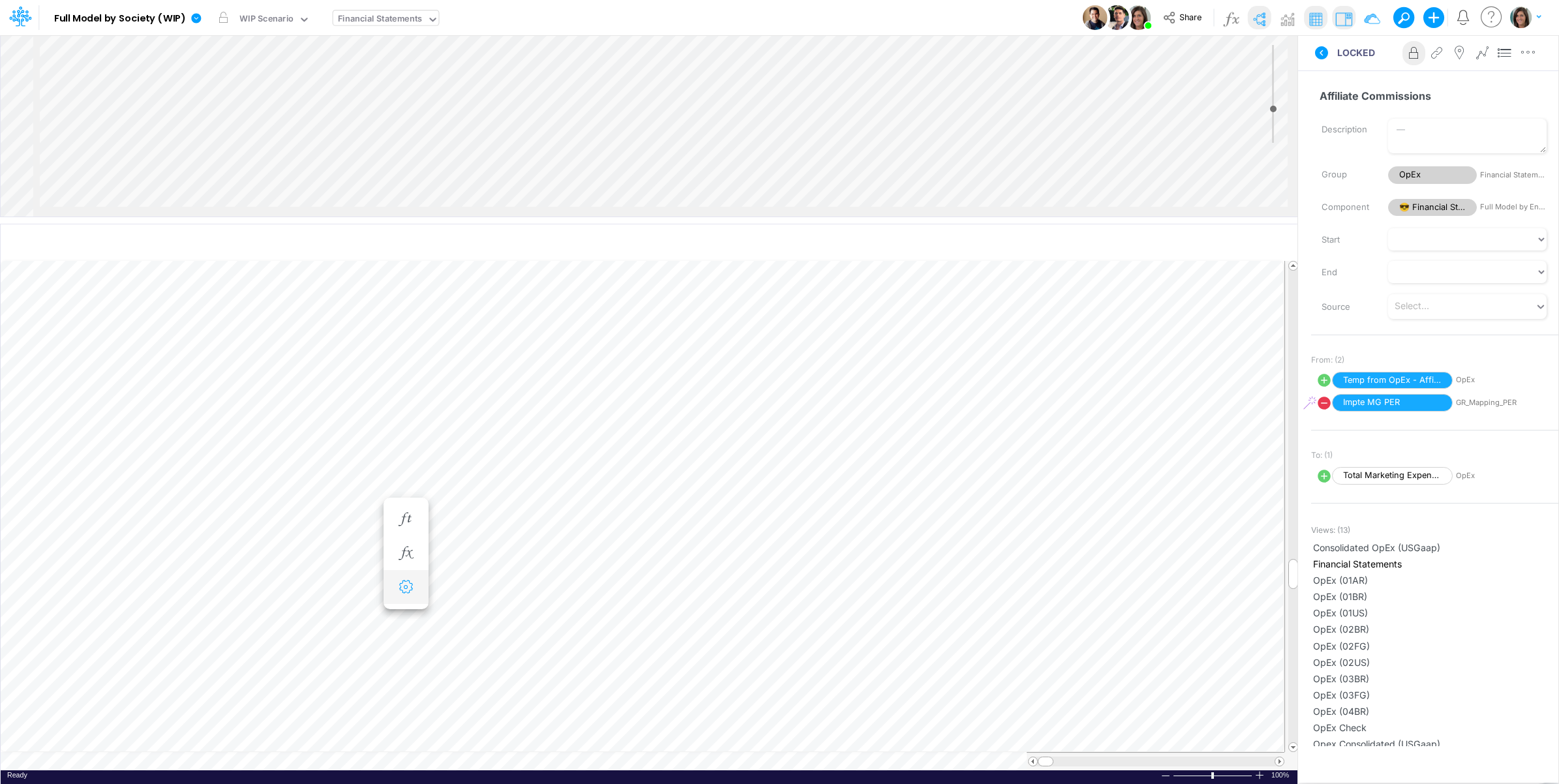
scroll to position [0, 1]
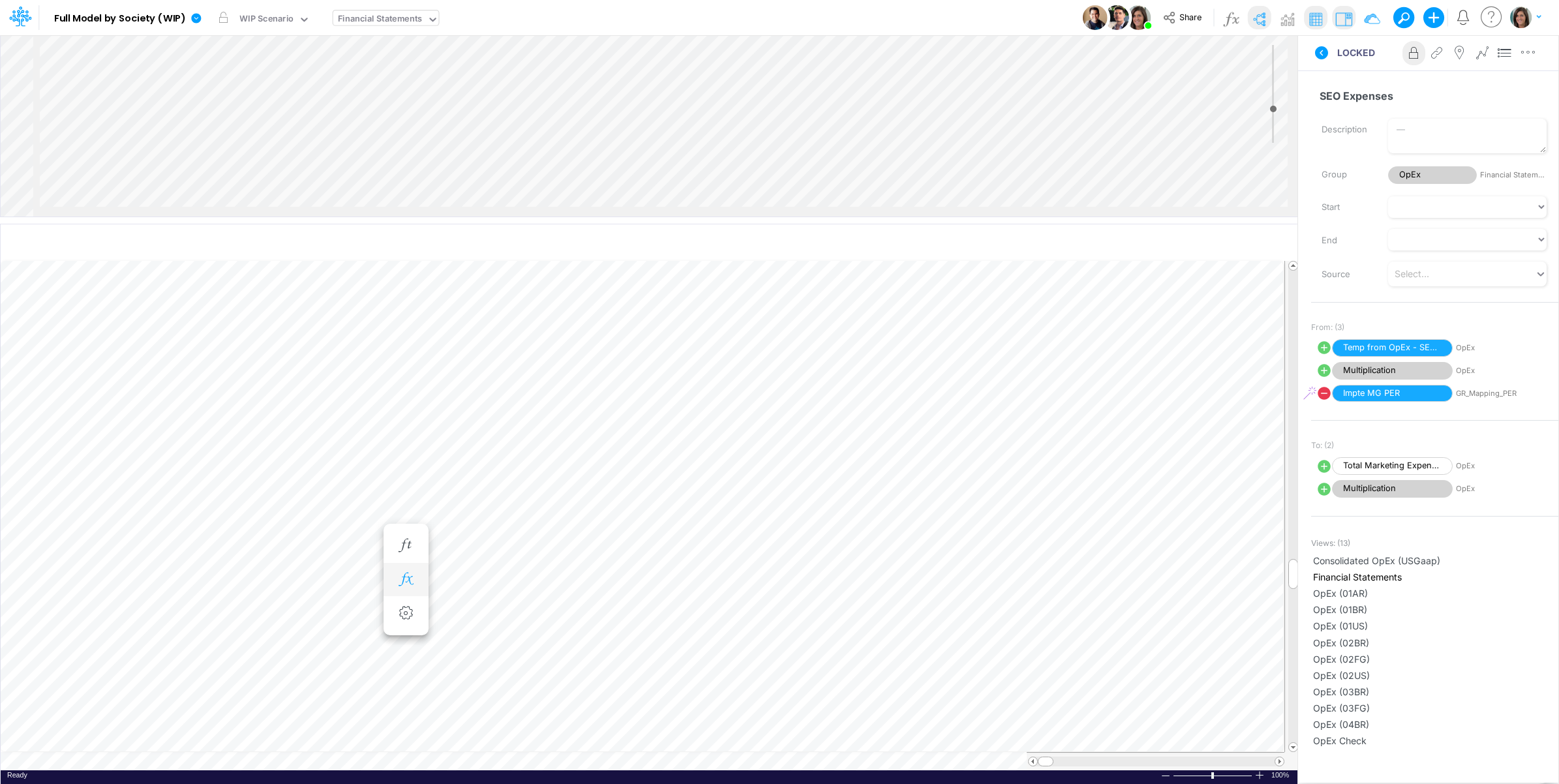
click at [413, 577] on icon "button" at bounding box center [406, 580] width 20 height 14
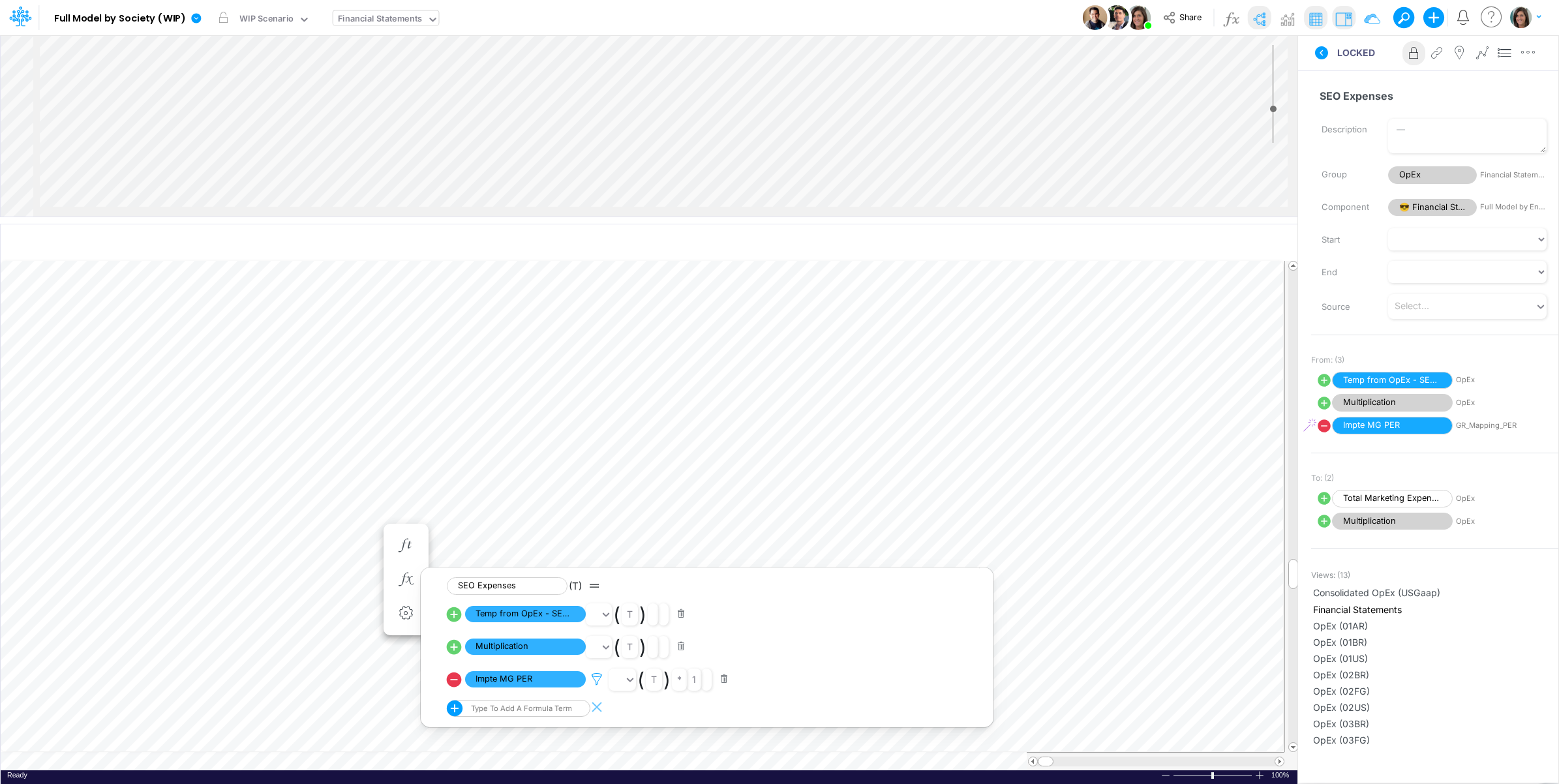
click at [602, 678] on icon at bounding box center [597, 680] width 20 height 14
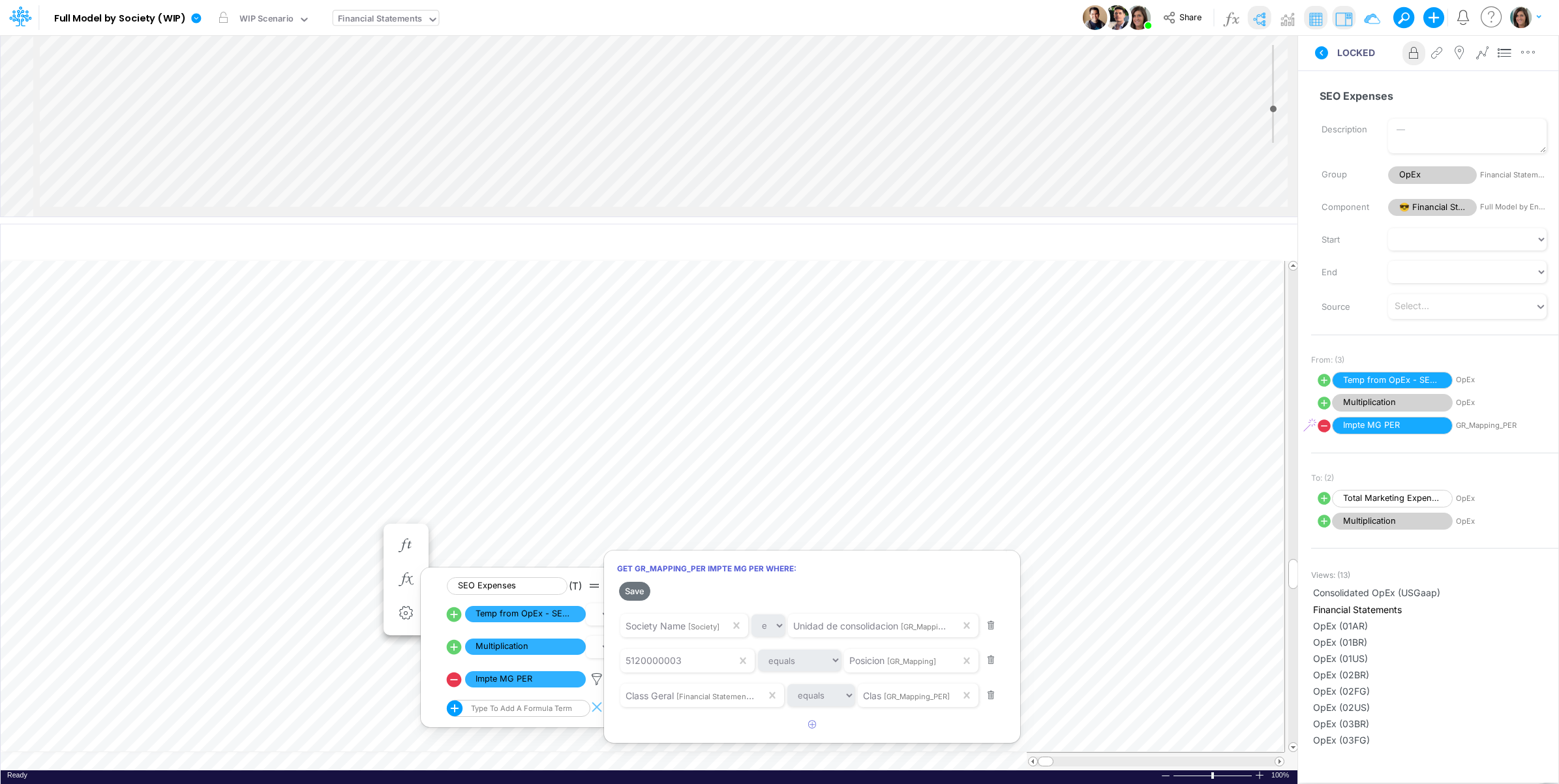
drag, startPoint x: 597, startPoint y: 677, endPoint x: 421, endPoint y: 596, distance: 193.7
click at [595, 677] on div at bounding box center [780, 396] width 1559 height 778
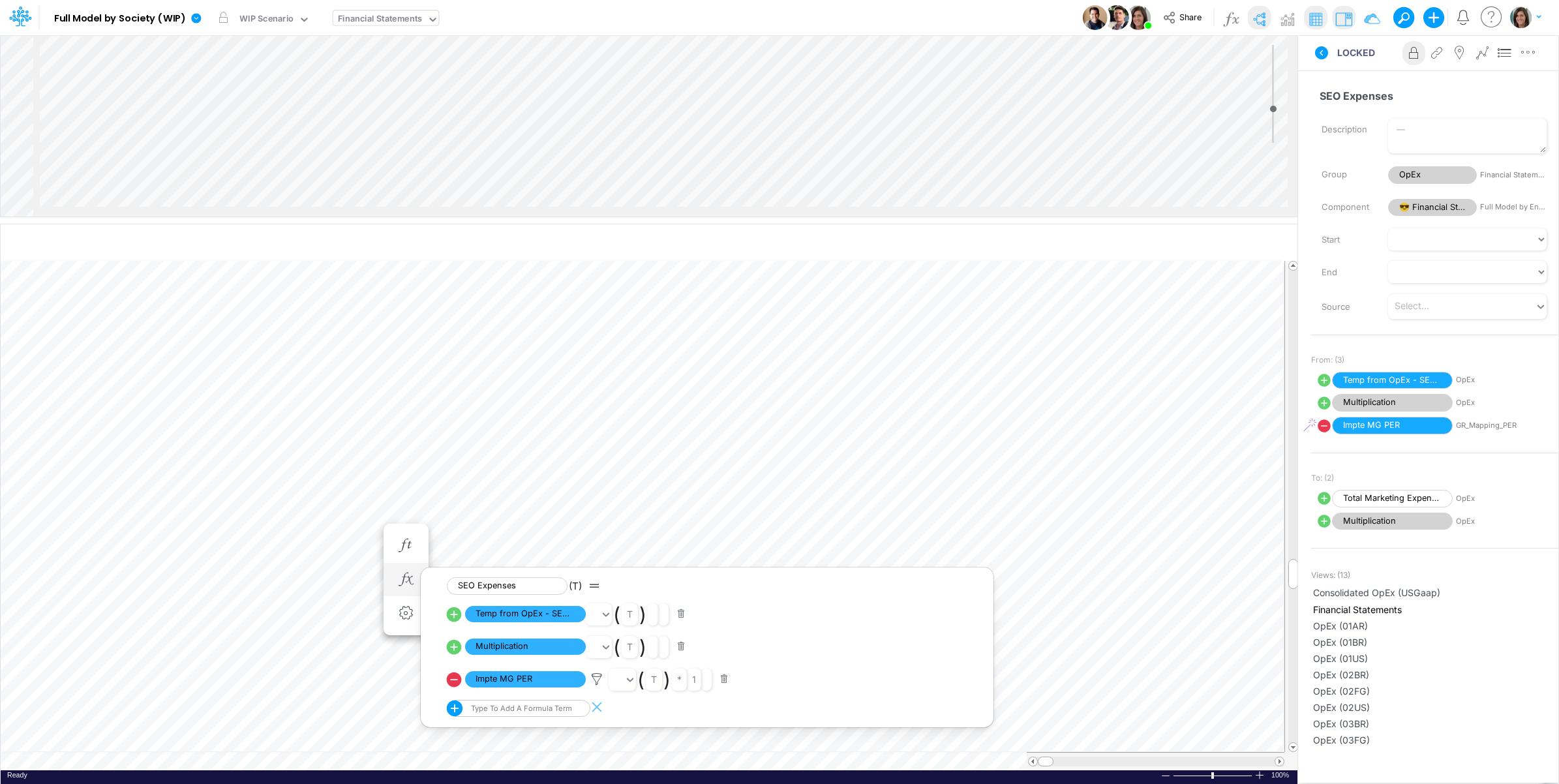
scroll to position [0, 1]
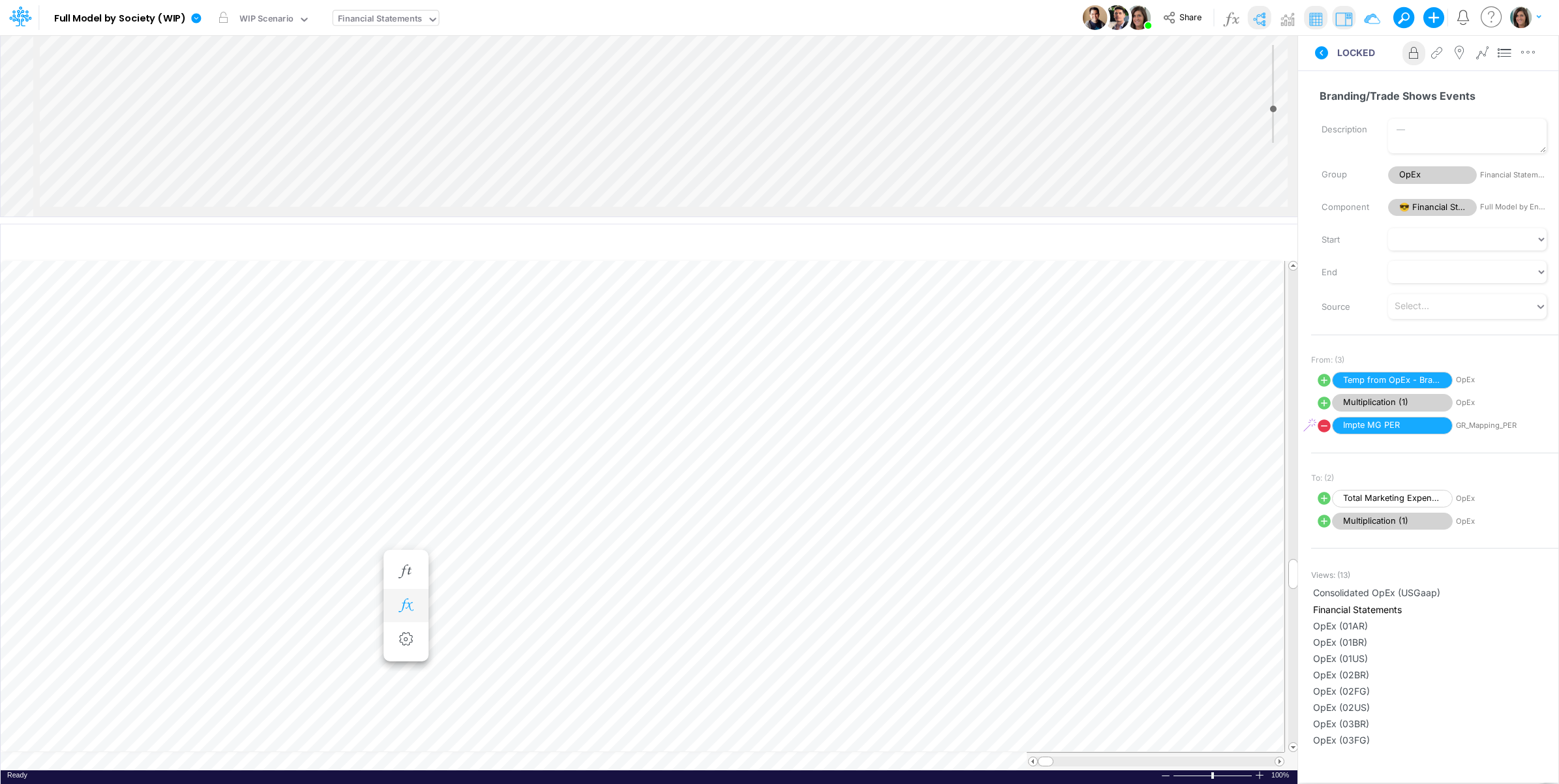
click at [403, 604] on icon "button" at bounding box center [406, 605] width 20 height 14
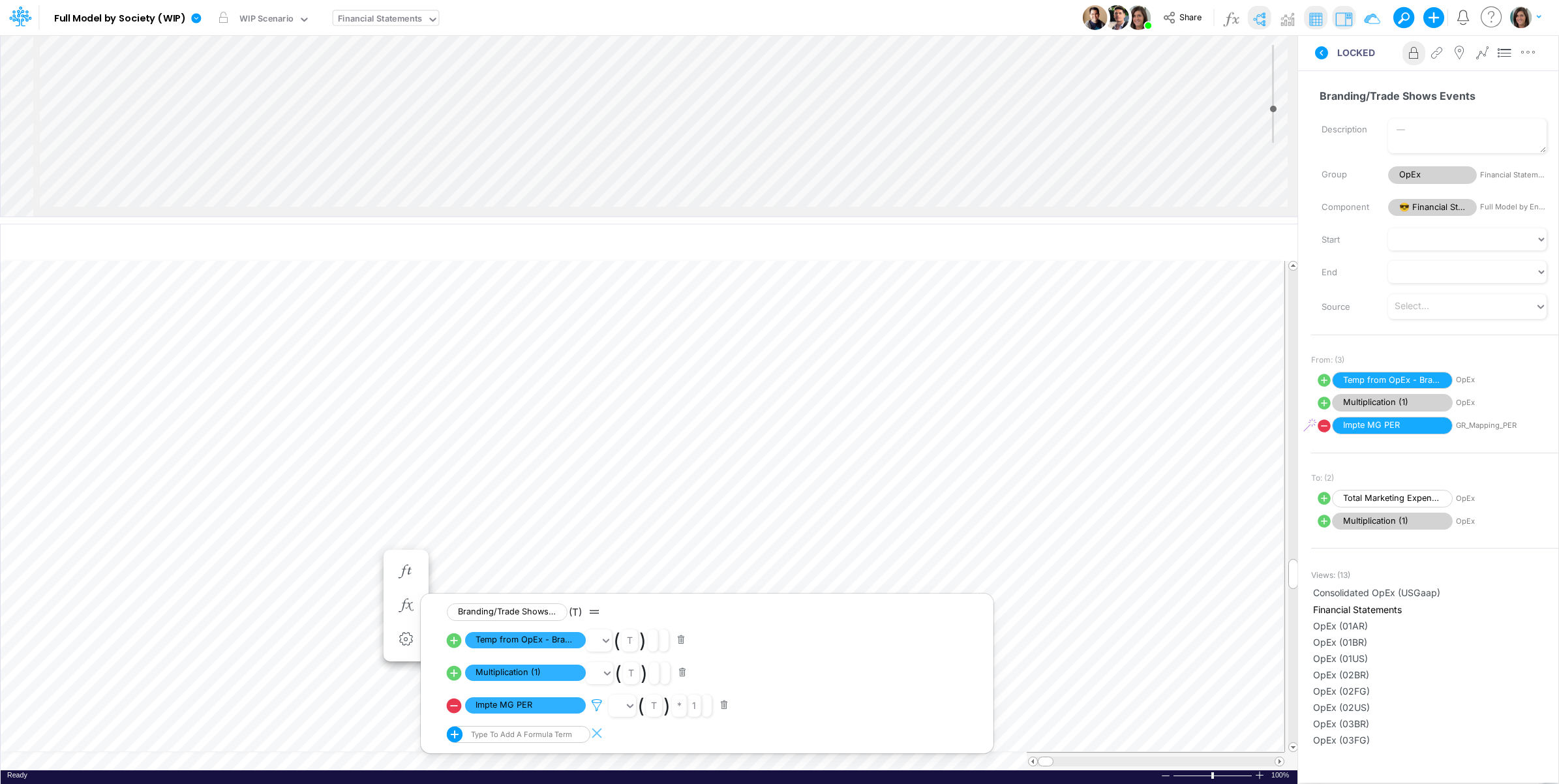
click at [595, 706] on icon at bounding box center [597, 705] width 20 height 14
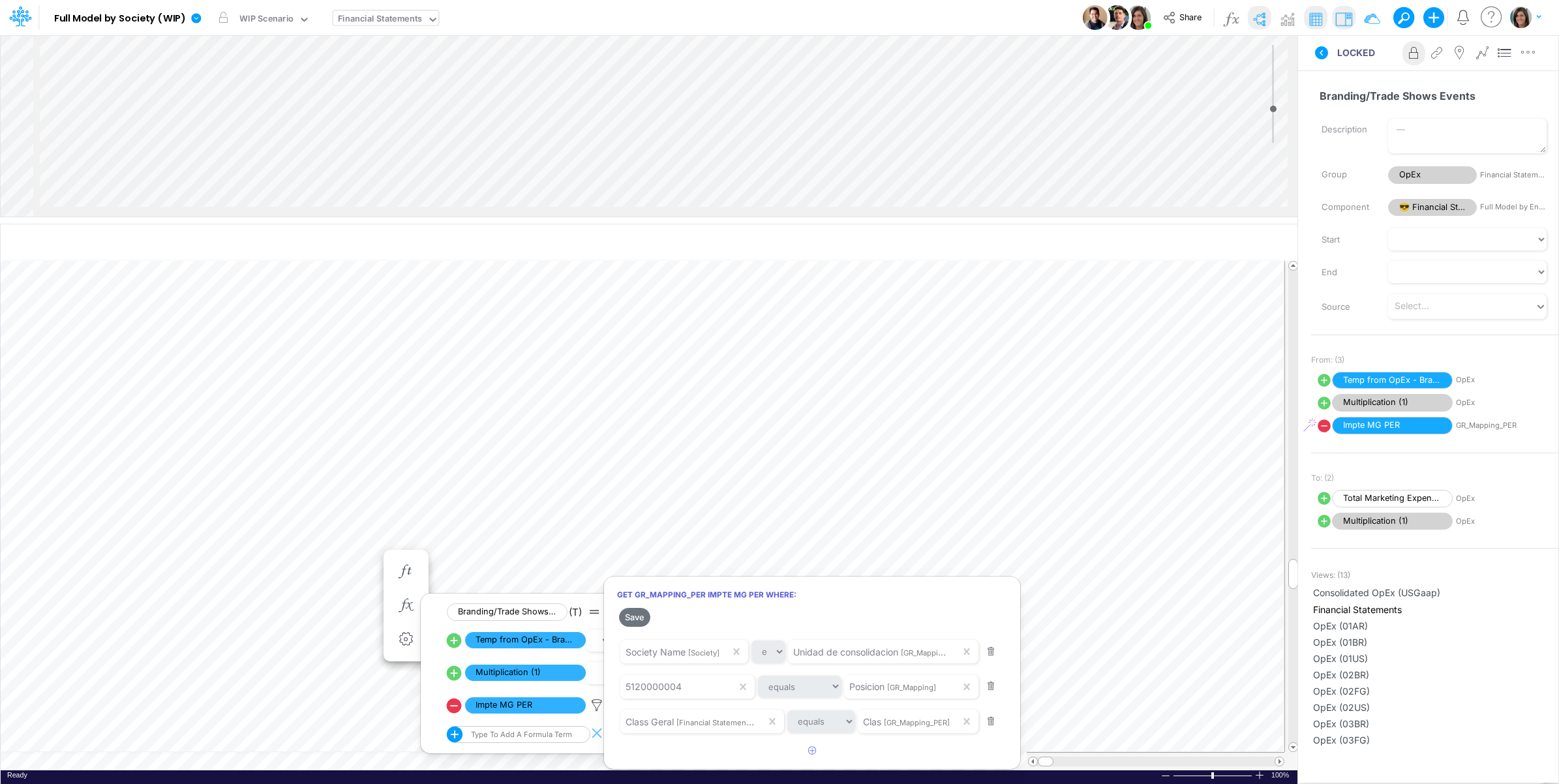
click at [596, 707] on div at bounding box center [780, 396] width 1559 height 778
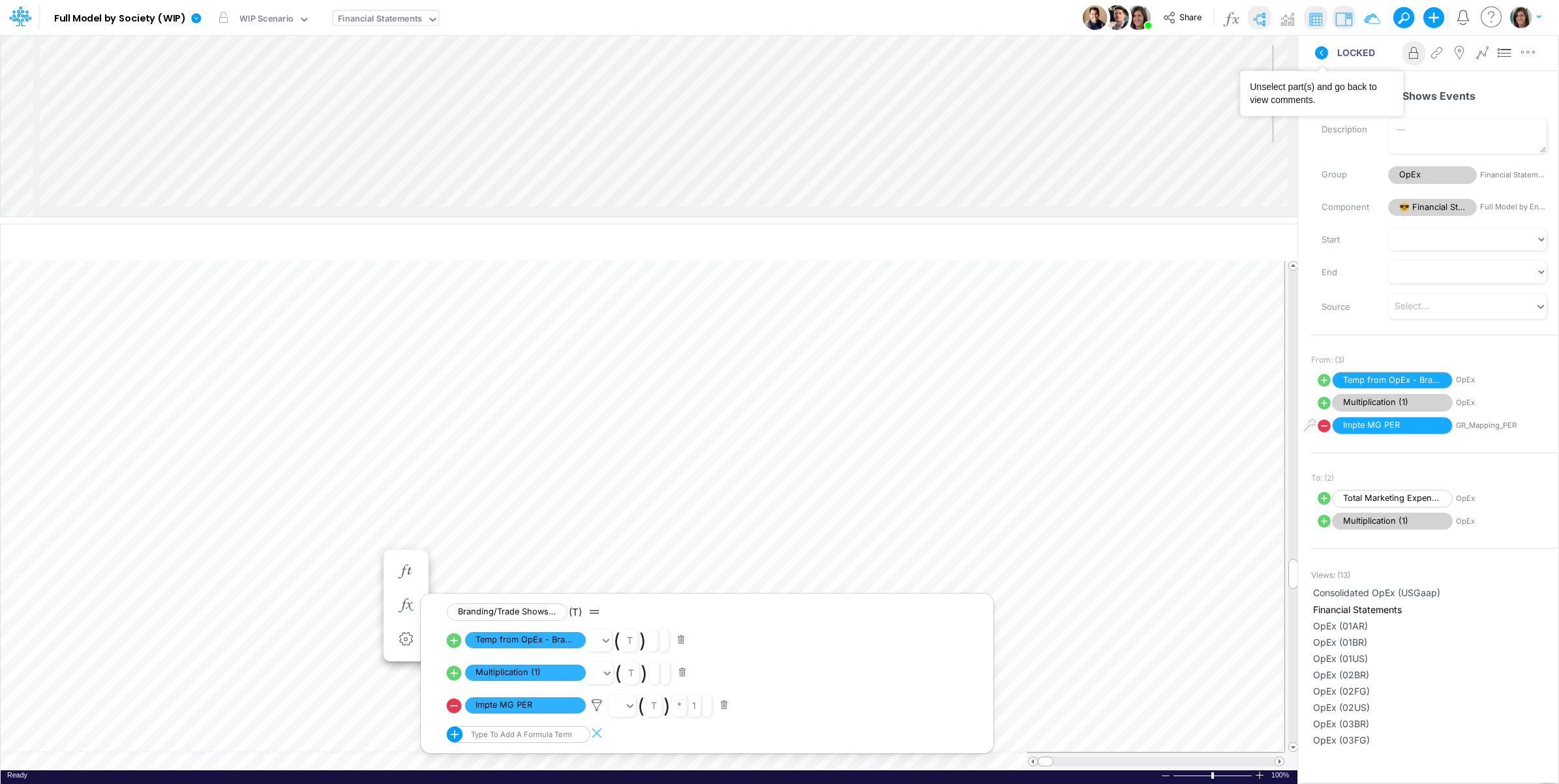
click at [1319, 59] on icon at bounding box center [1322, 53] width 16 height 16
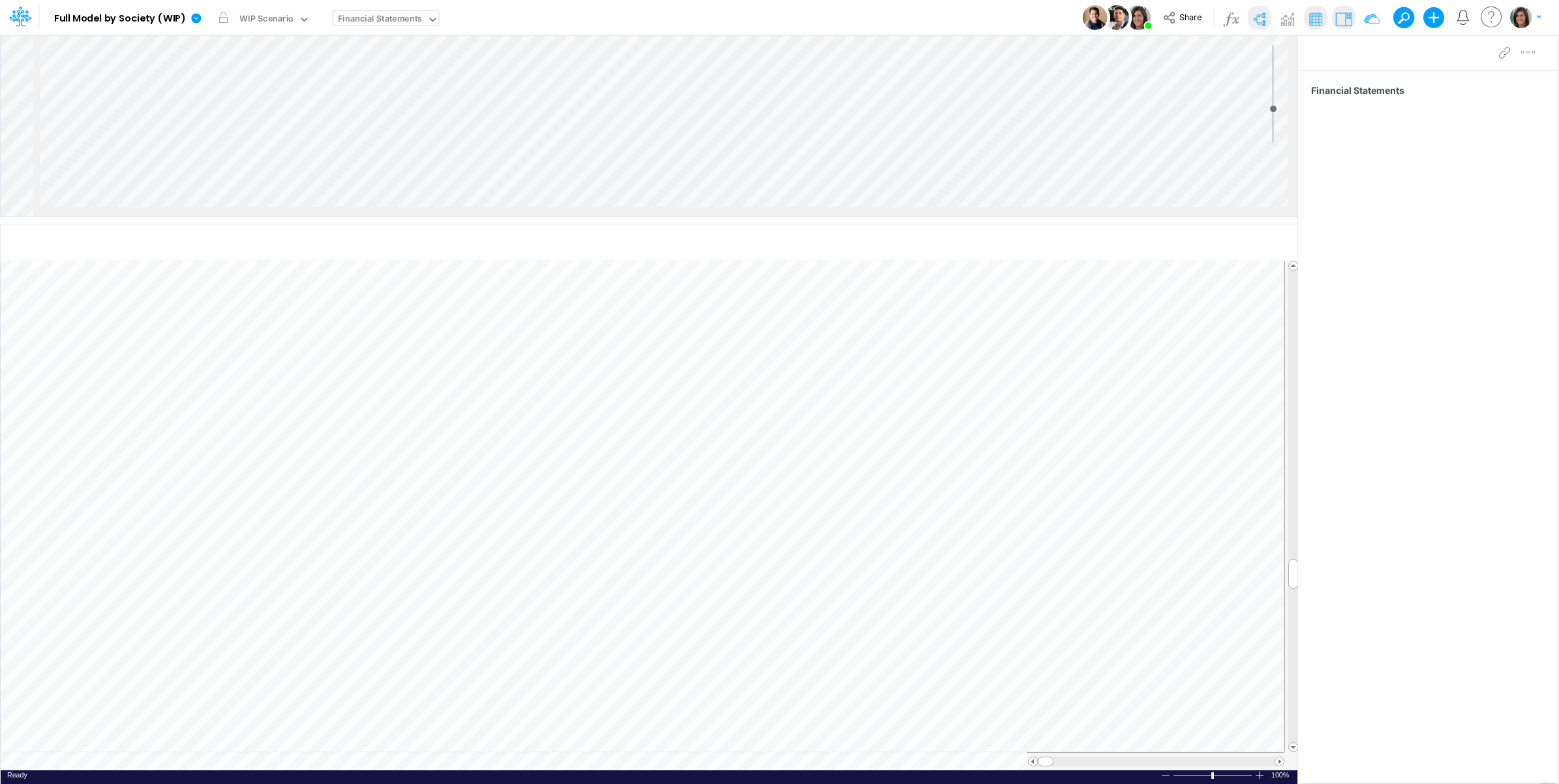
scroll to position [0, 1]
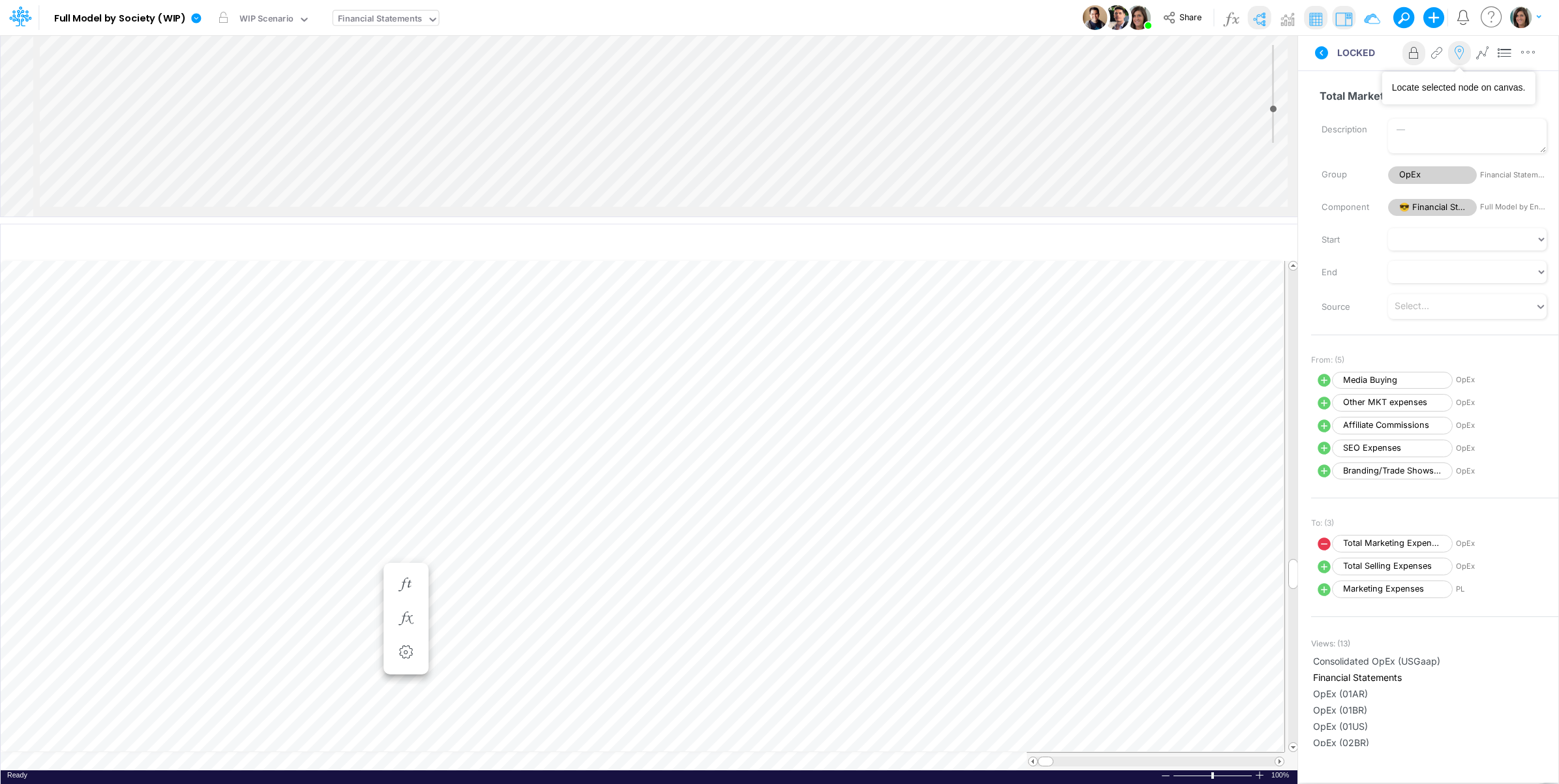
click at [1455, 57] on icon at bounding box center [1459, 53] width 20 height 14
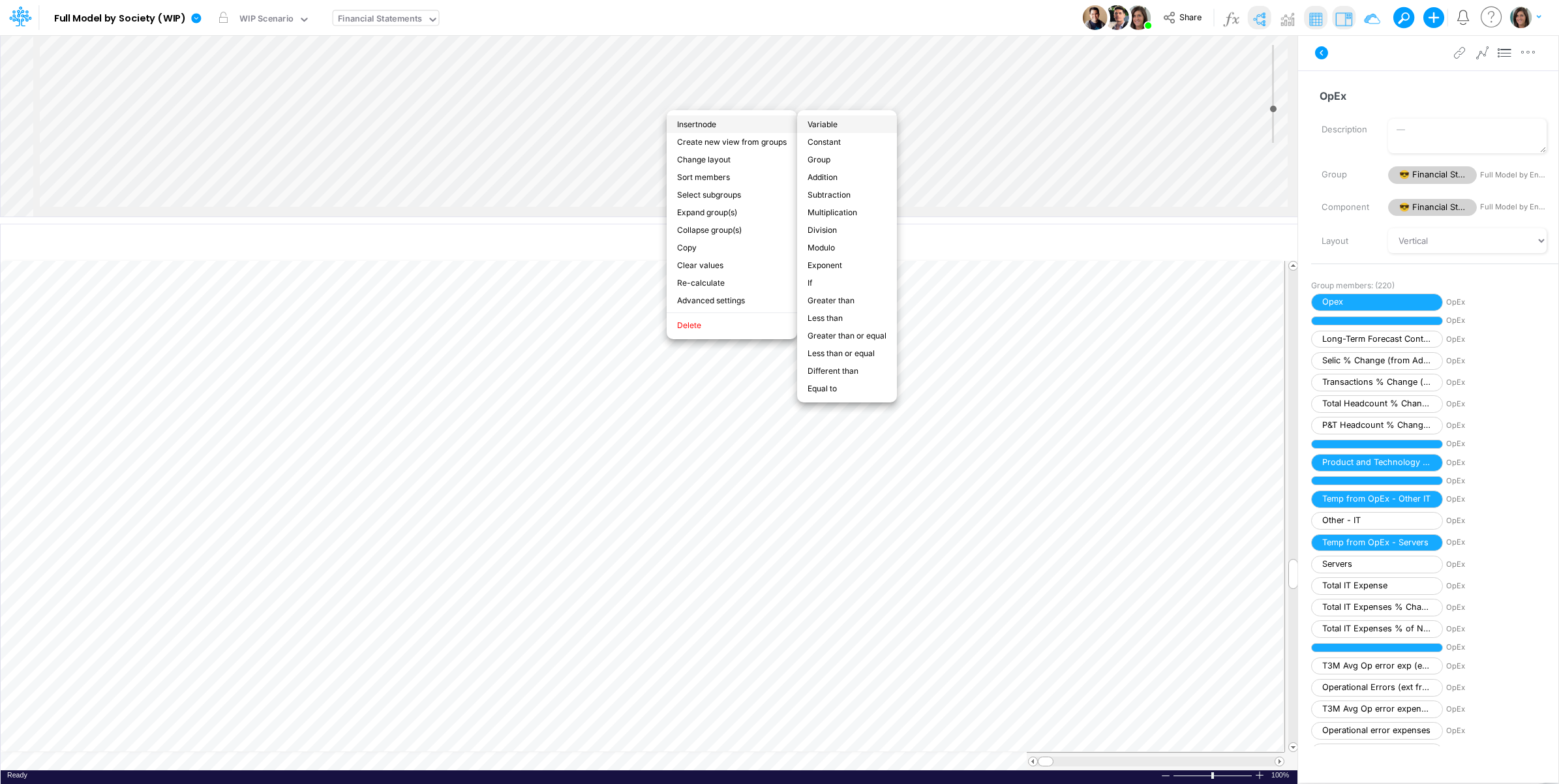
click at [823, 122] on li "Variable" at bounding box center [847, 124] width 100 height 17
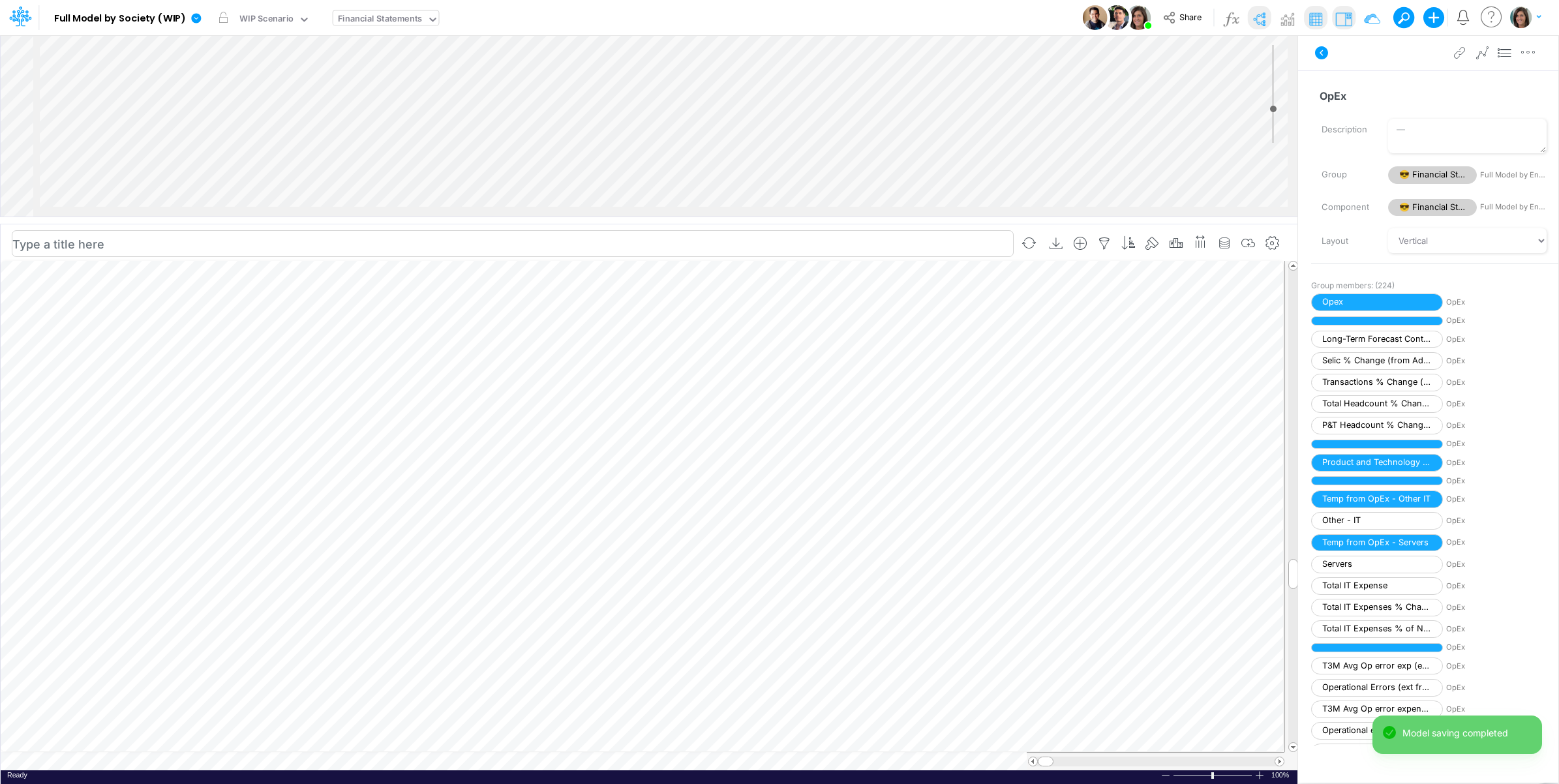
scroll to position [4349, 1026]
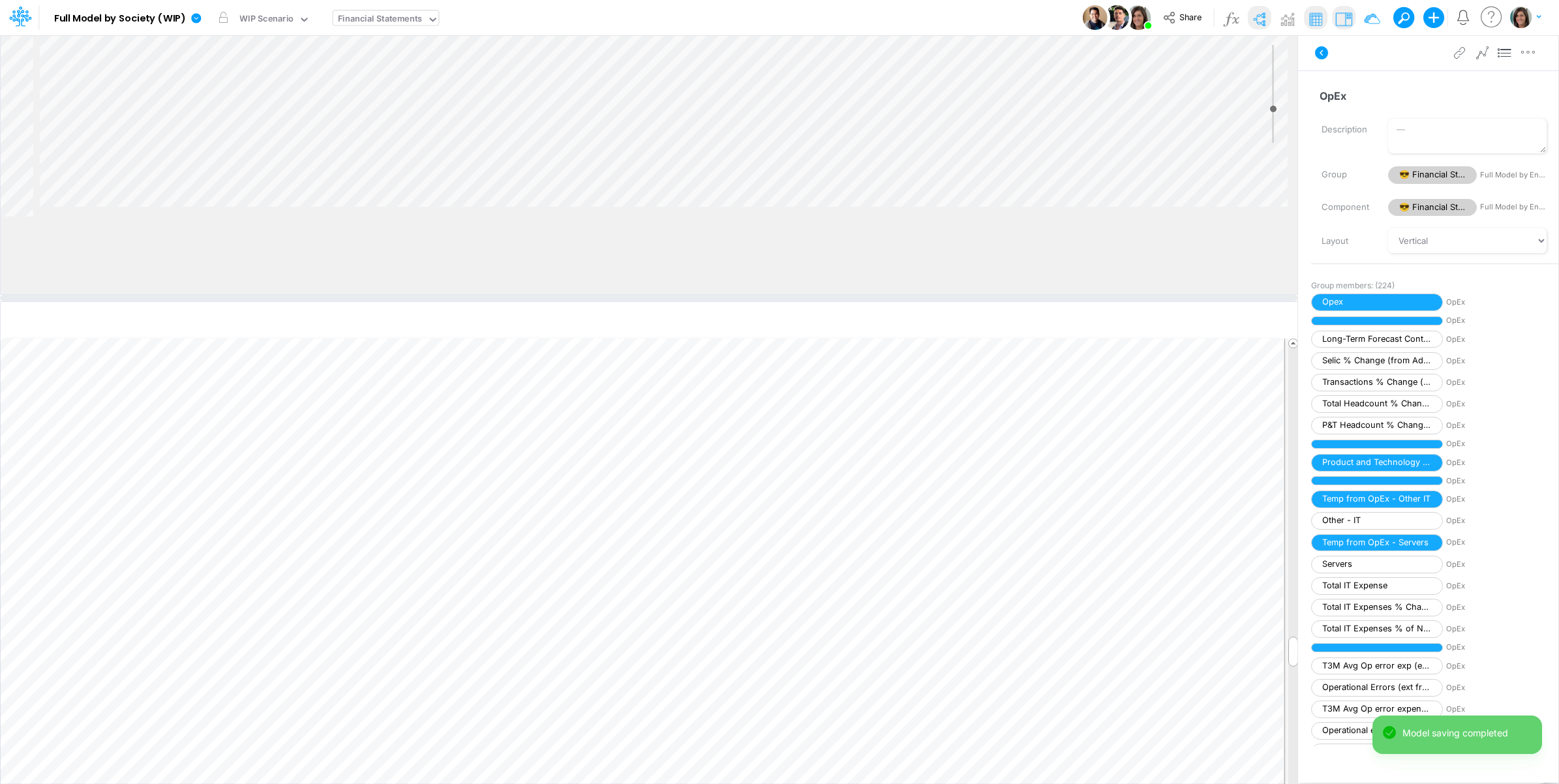
drag, startPoint x: 695, startPoint y: 219, endPoint x: 683, endPoint y: 317, distance: 98.7
click at [683, 301] on div at bounding box center [649, 298] width 1298 height 7
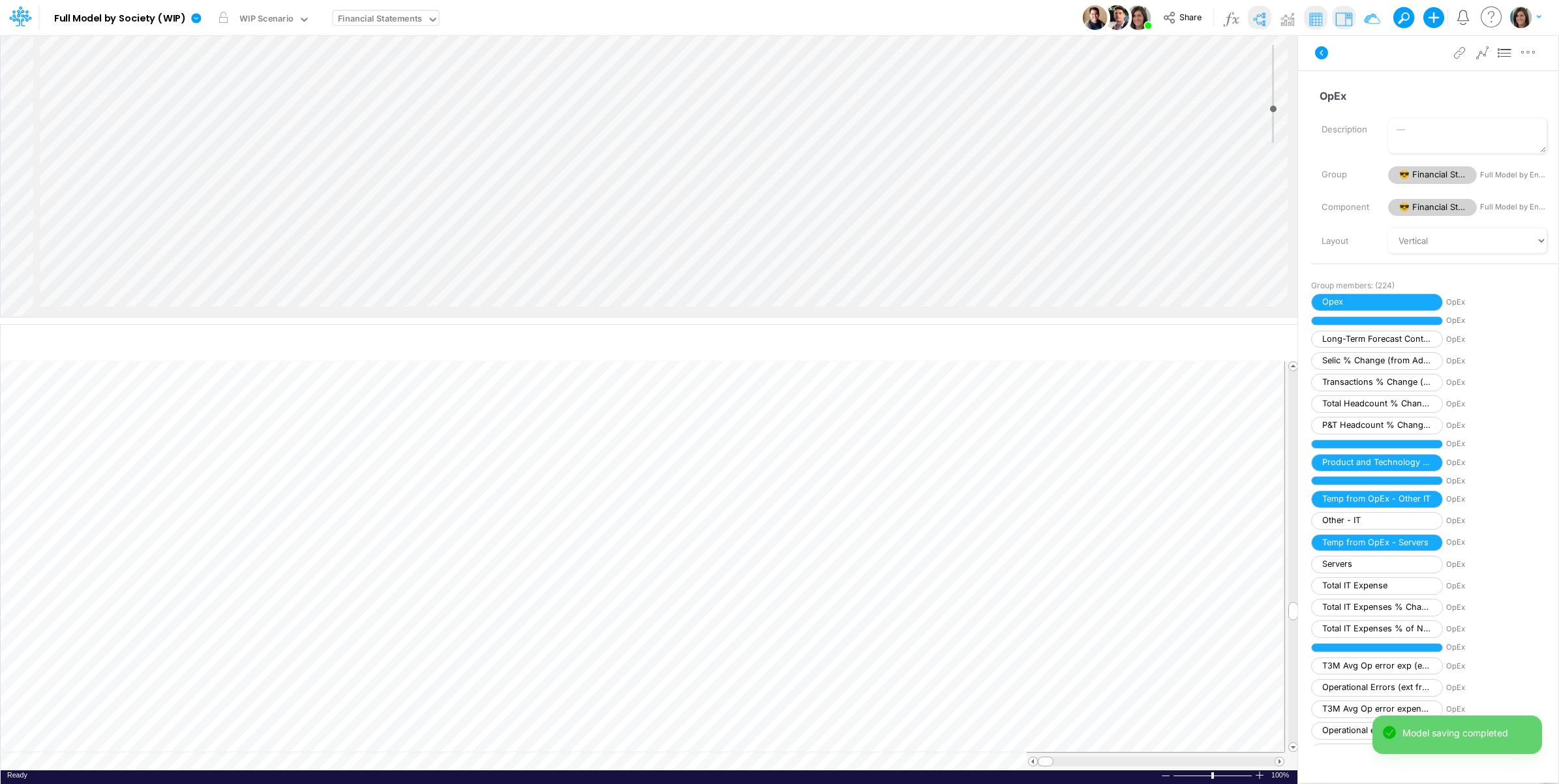
scroll to position [4241, 1026]
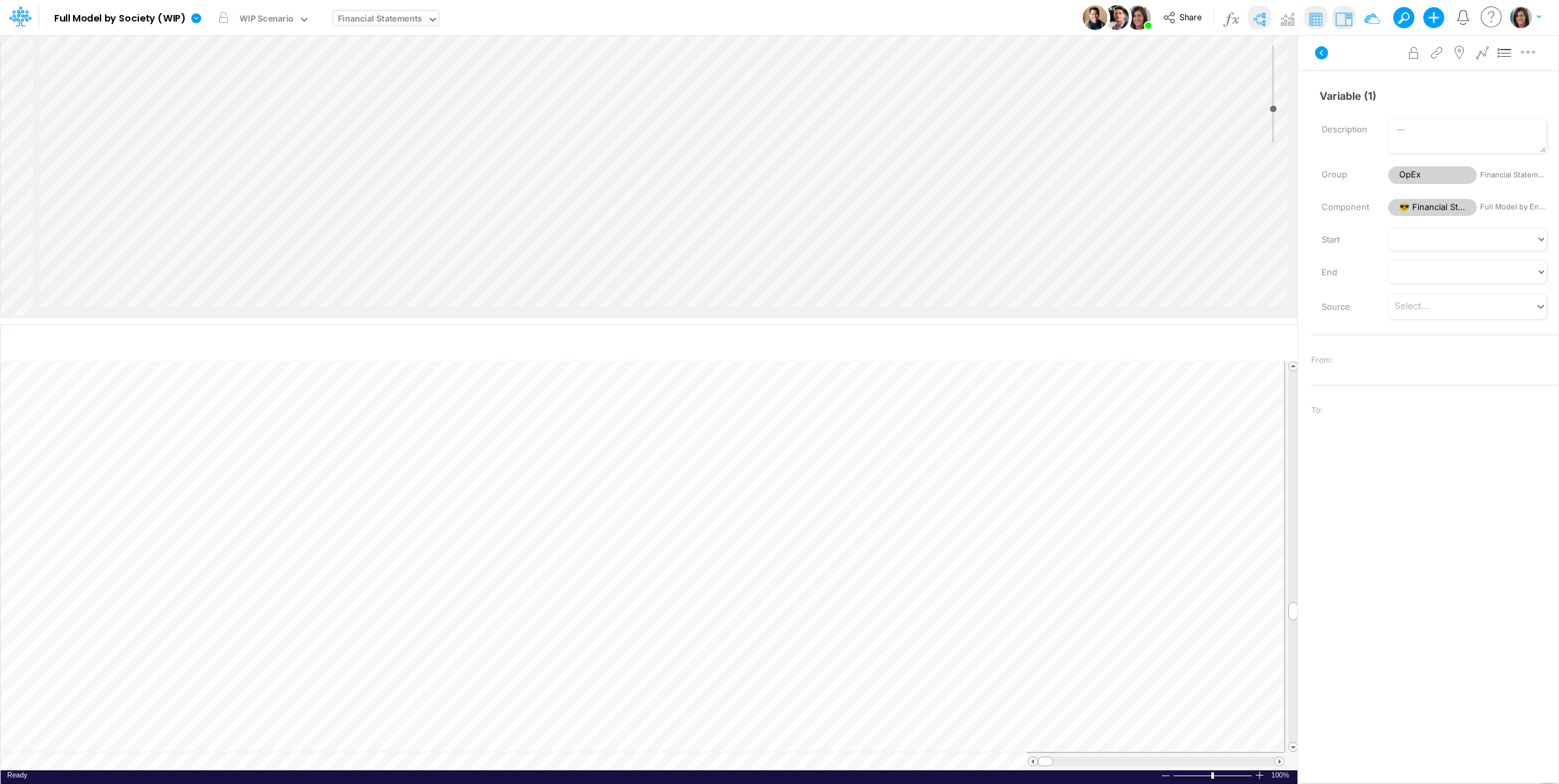
scroll to position [1067, 1026]
click at [686, 330] on div "Insert new Conditional formatting Paste Cut Copy AutoFill Total Marketing Expen…" at bounding box center [649, 554] width 1298 height 460
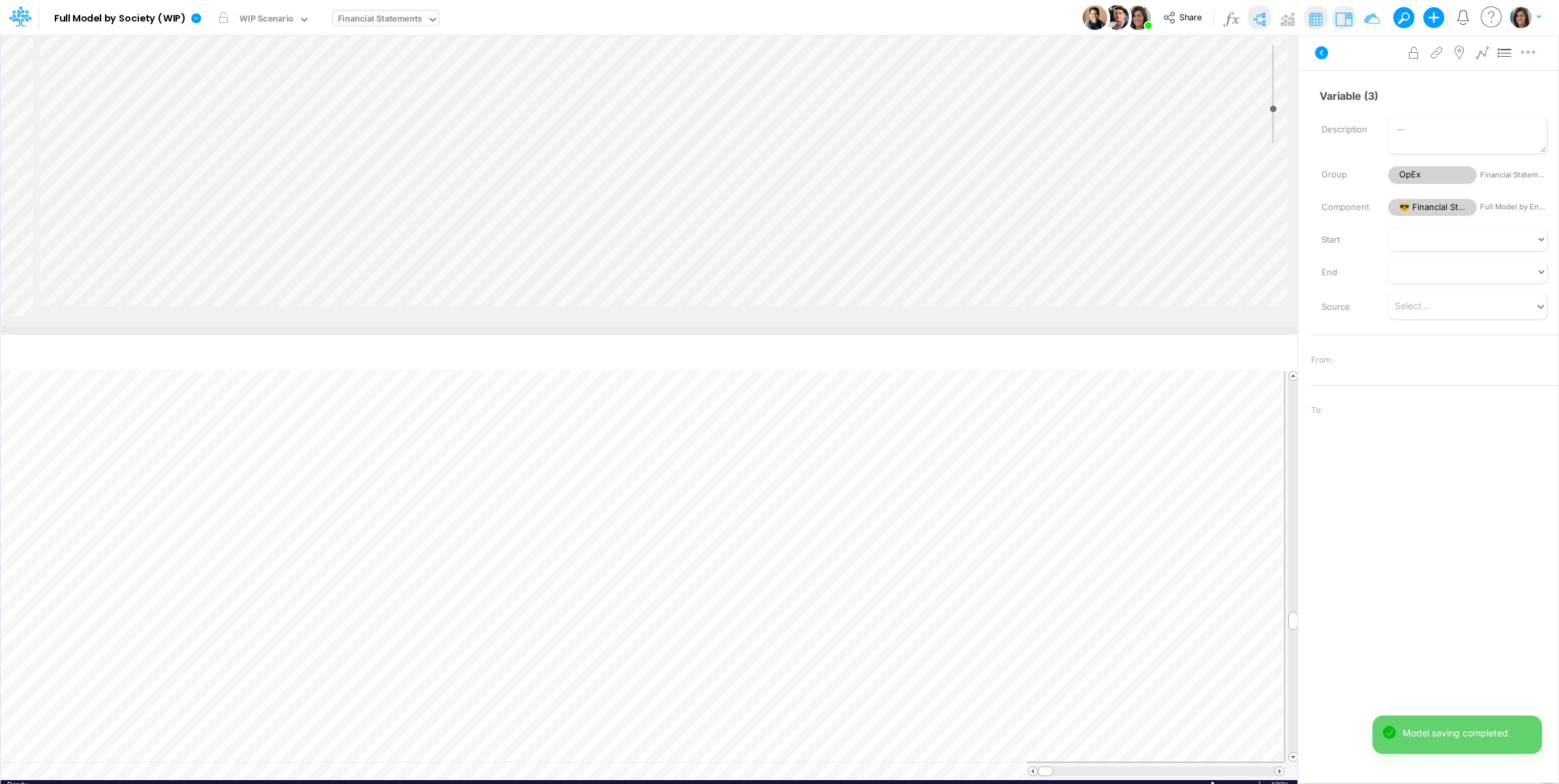
drag, startPoint x: 683, startPoint y: 321, endPoint x: 683, endPoint y: 364, distance: 43.0
click at [683, 334] on div at bounding box center [649, 330] width 1298 height 7
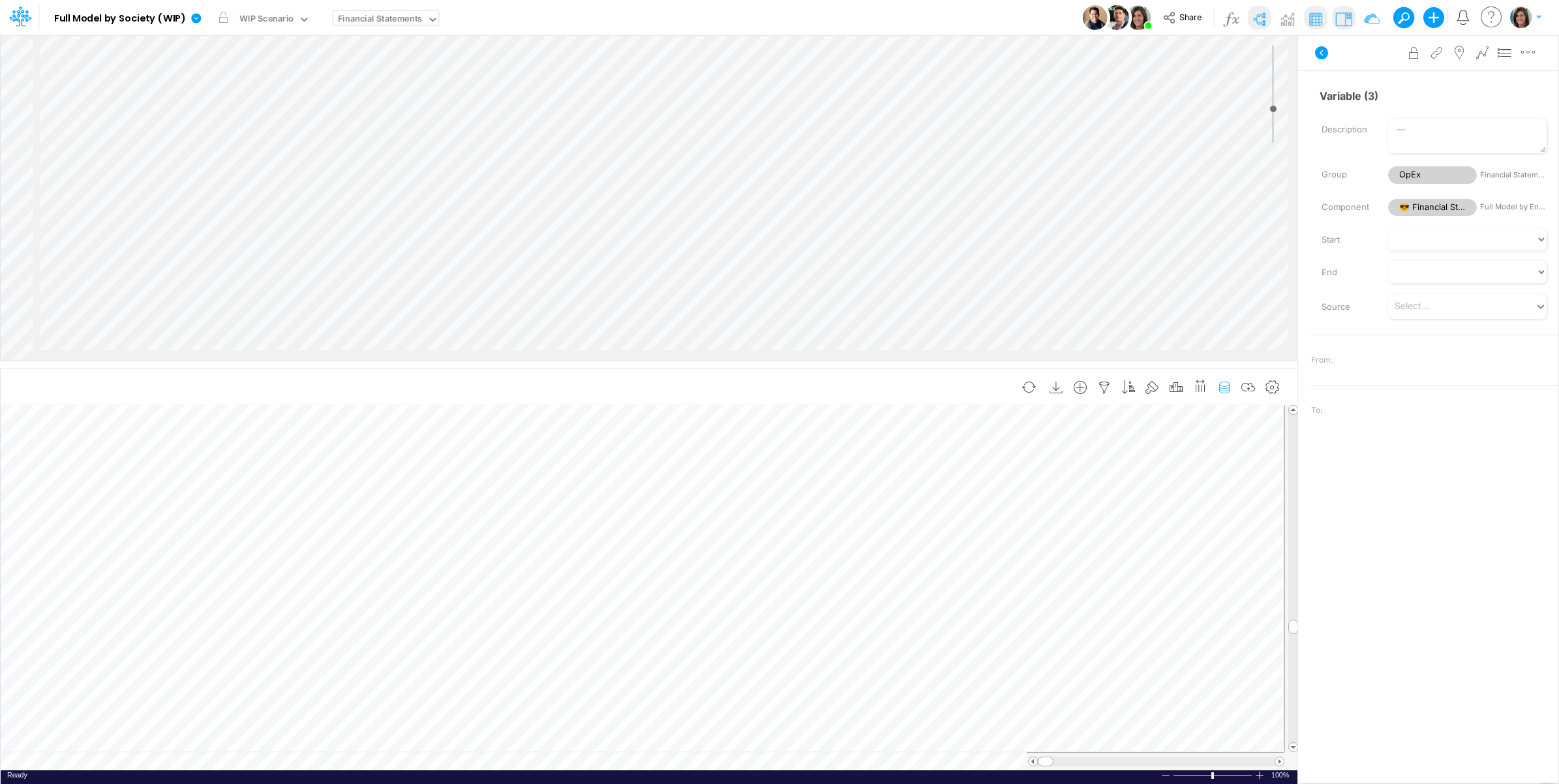
click at [1220, 385] on icon "button" at bounding box center [1225, 387] width 20 height 14
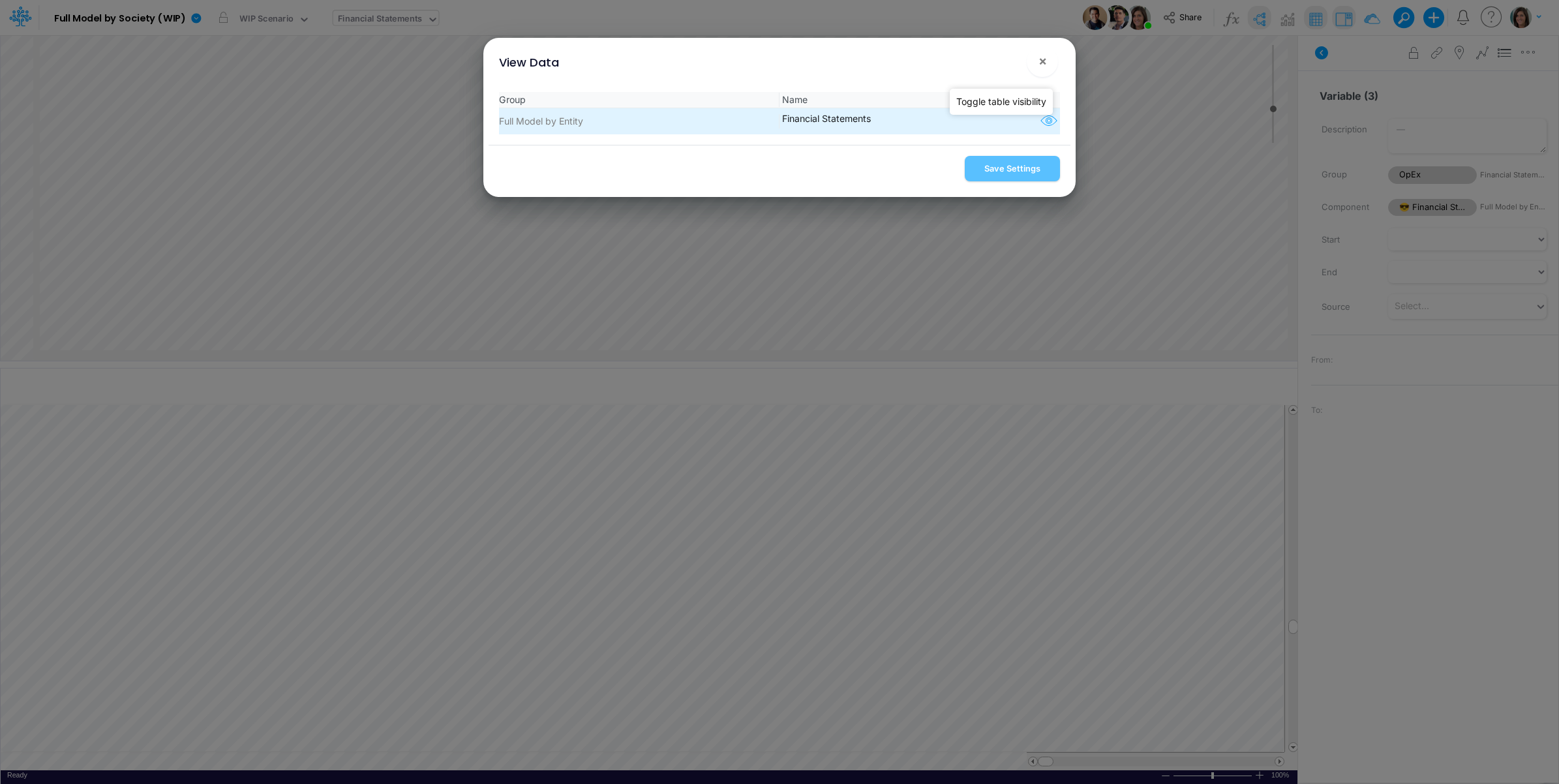
click at [1039, 121] on icon "button" at bounding box center [1049, 121] width 20 height 17
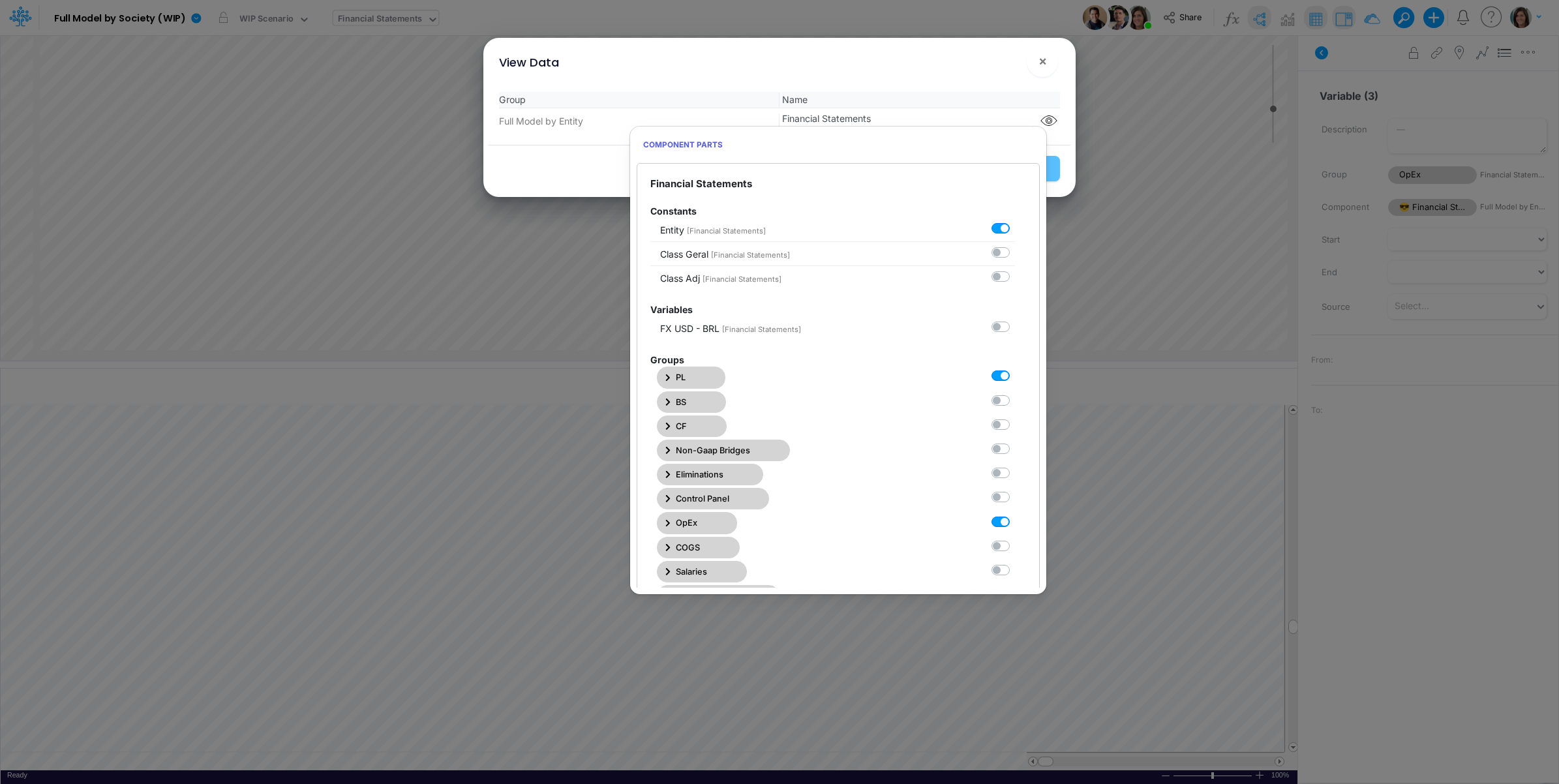
click at [1015, 369] on label at bounding box center [1015, 369] width 0 height 0
click at [1015, 377] on Statements0 "checkbox" at bounding box center [1019, 373] width 8 height 8
checkbox Statements0 "false"
click at [1015, 514] on label at bounding box center [1015, 514] width 0 height 0
click at [1015, 523] on Statements6 "checkbox" at bounding box center [1019, 518] width 8 height 8
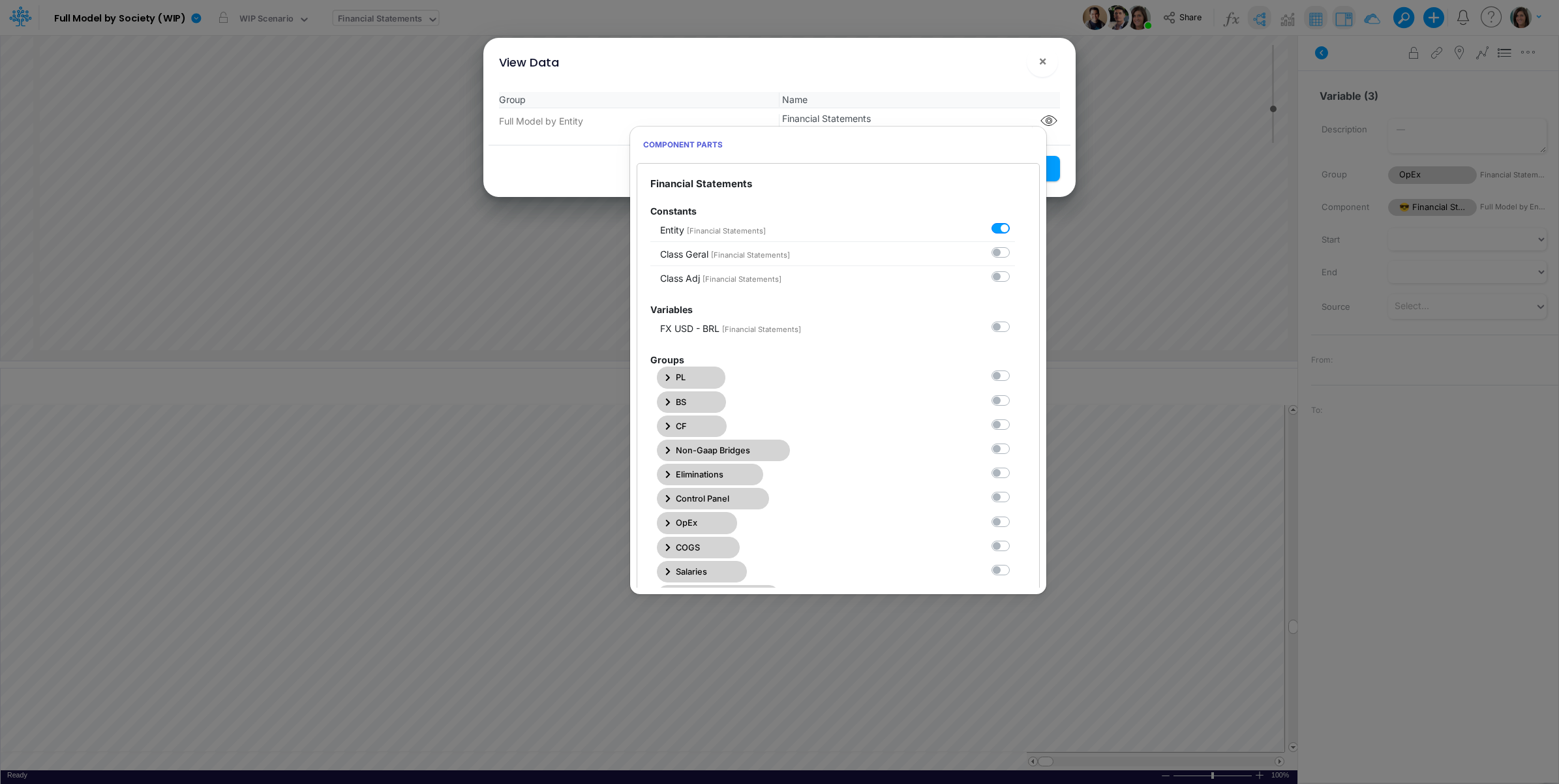
click at [1015, 514] on label at bounding box center [1015, 514] width 0 height 0
click at [1015, 523] on Statements6 "checkbox" at bounding box center [1019, 518] width 8 height 8
checkbox Statements6 "true"
click at [976, 69] on div "View Data ×" at bounding box center [780, 59] width 582 height 44
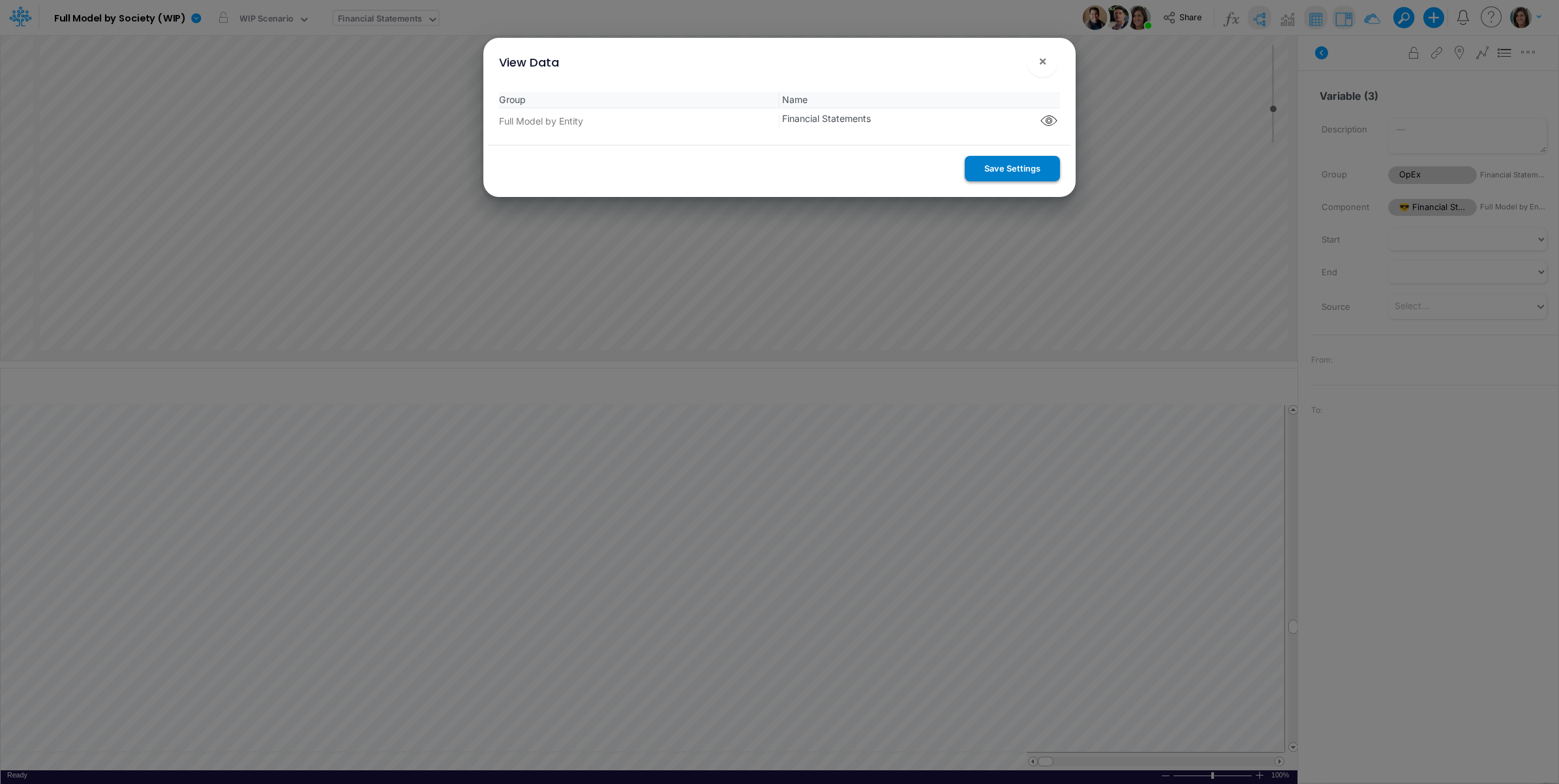
click at [1005, 171] on button "Save Settings" at bounding box center [1012, 169] width 95 height 26
click at [1047, 60] on button "×" at bounding box center [1042, 62] width 32 height 32
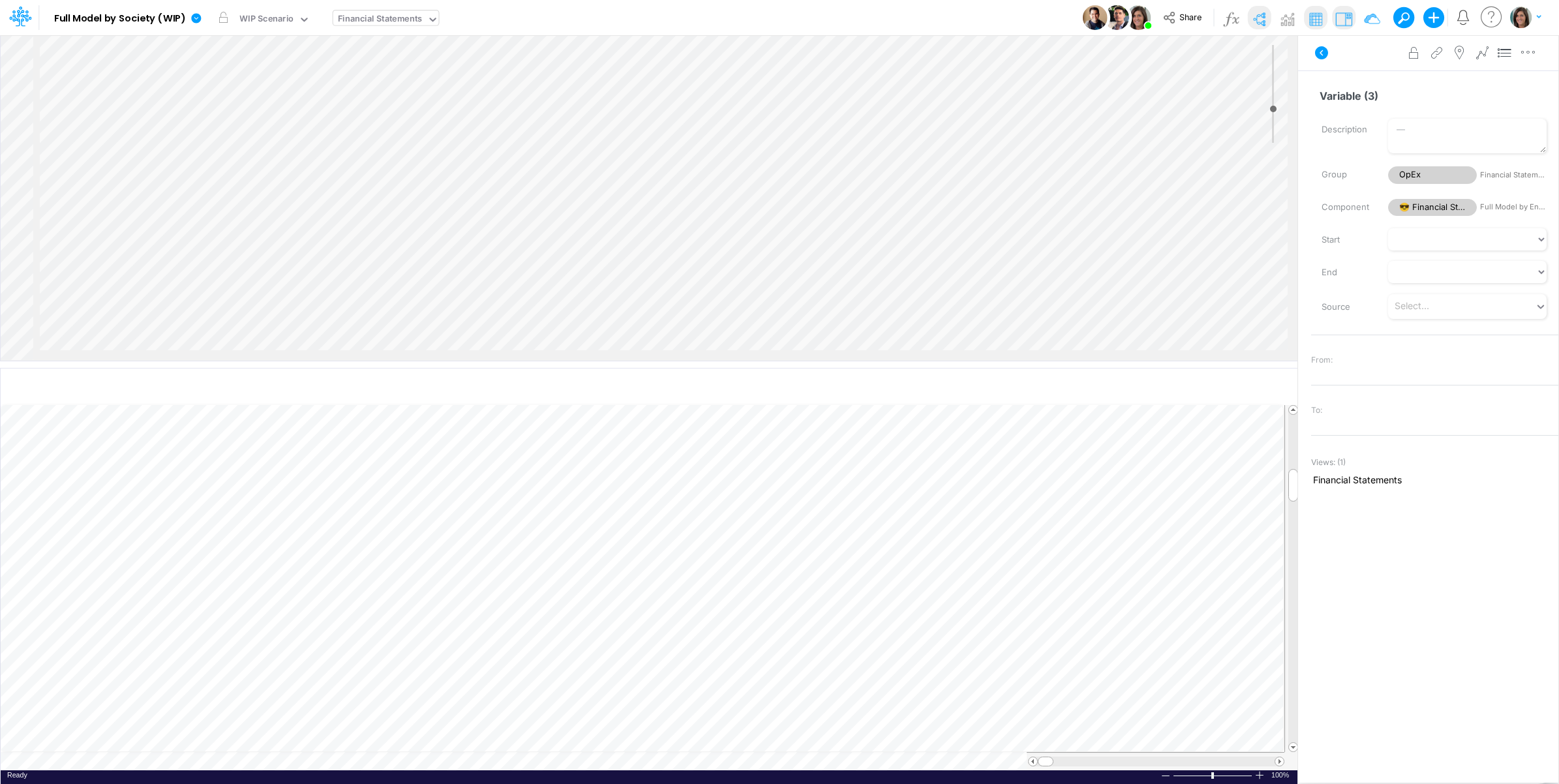
scroll to position [0, 1]
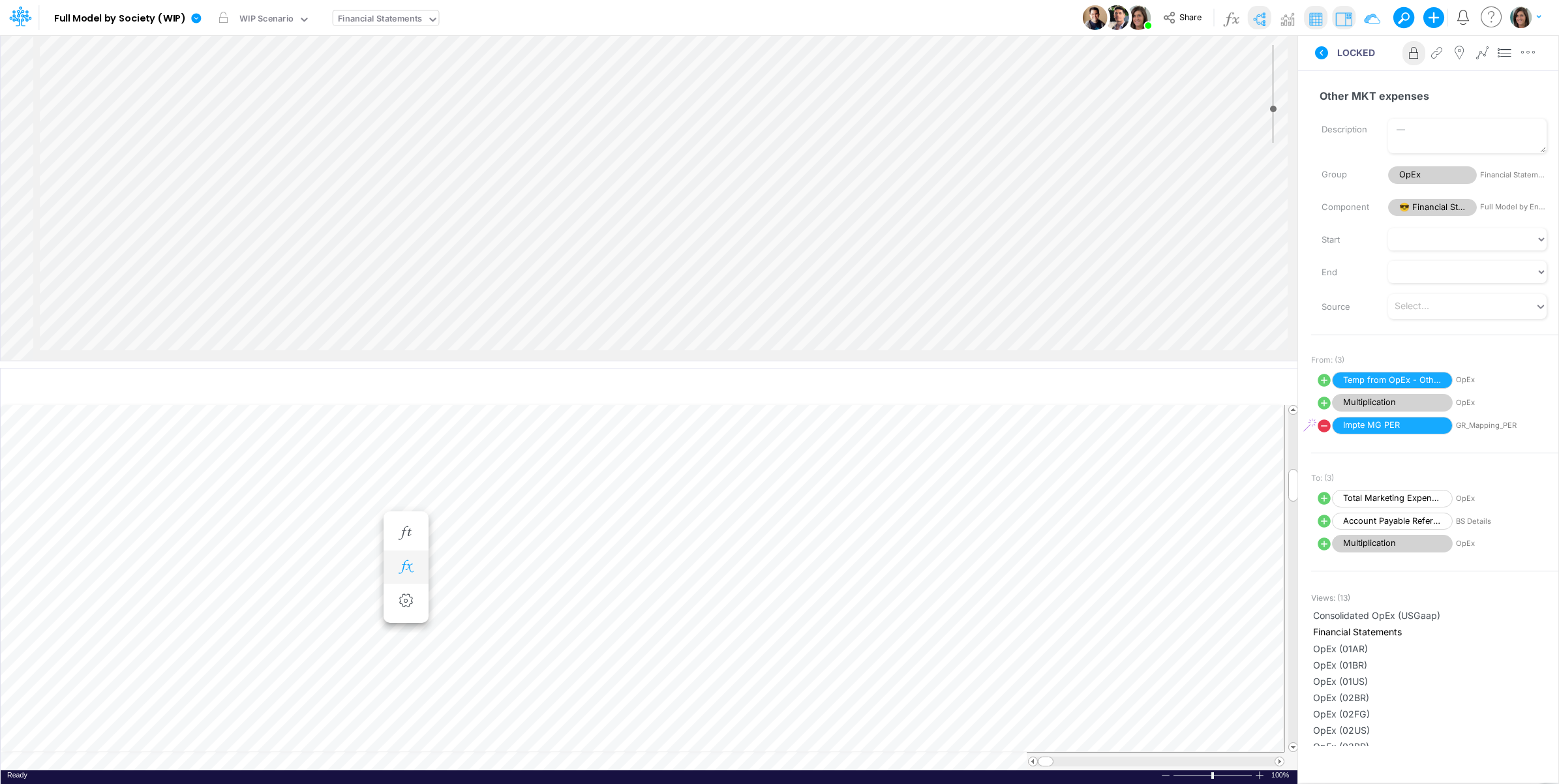
click at [411, 563] on icon "button" at bounding box center [406, 567] width 20 height 14
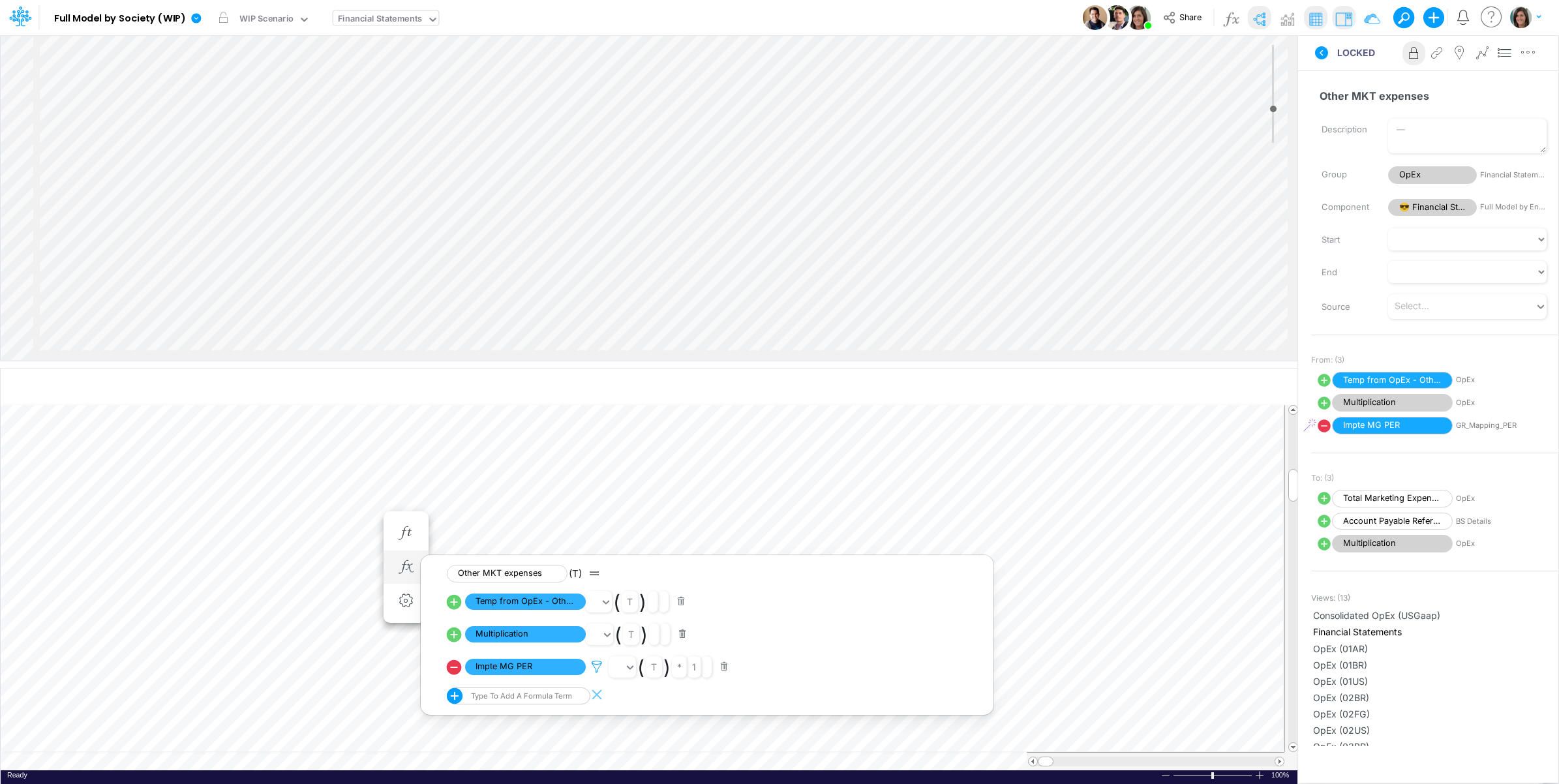
click at [599, 664] on icon at bounding box center [597, 667] width 20 height 14
click at [599, 664] on div at bounding box center [780, 396] width 1559 height 778
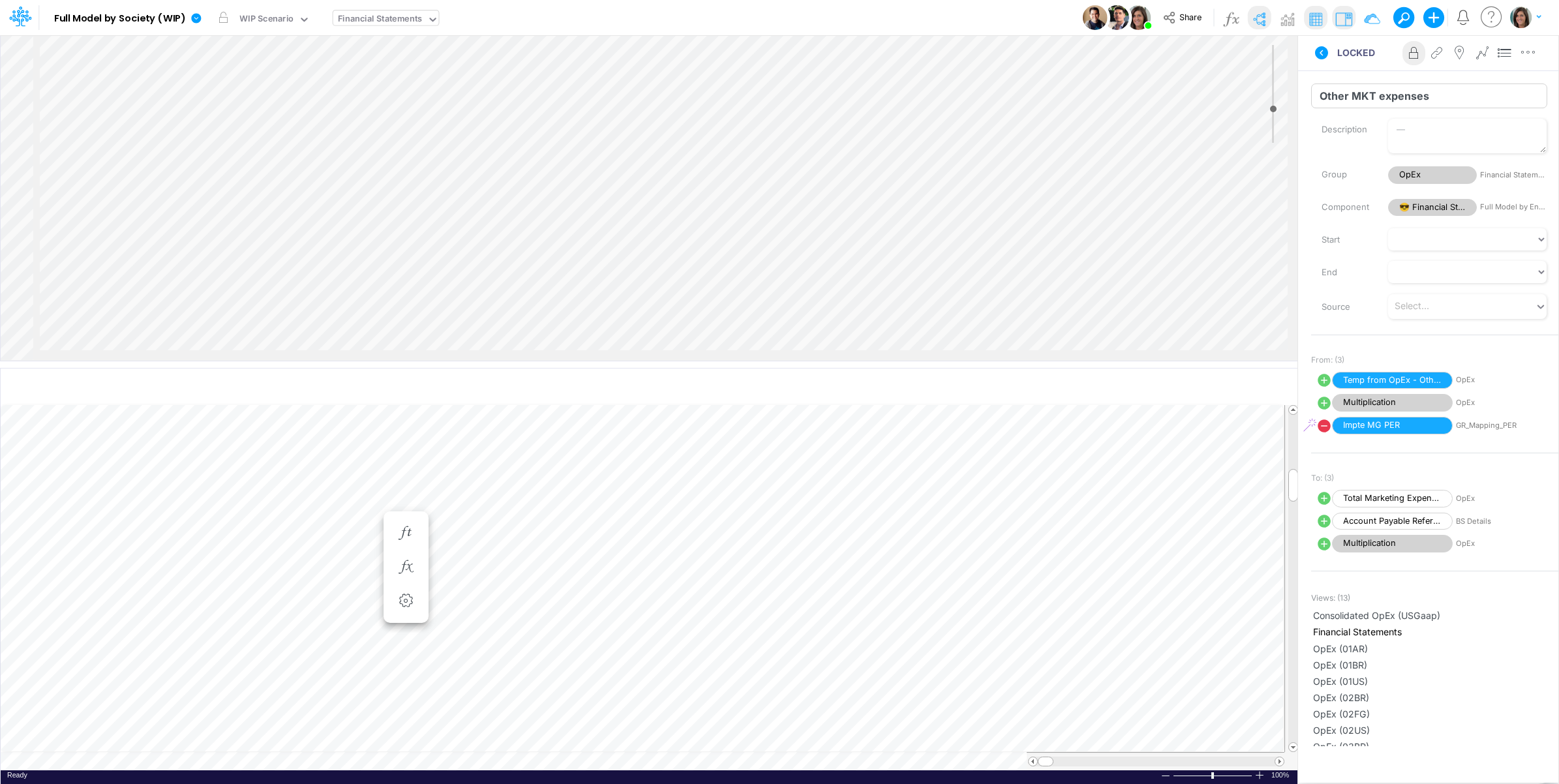
click at [1461, 101] on input "Other MKT expenses" at bounding box center [1429, 95] width 236 height 25
paste input "5120000001"
type input "Other MKT expenses (5120000001)"
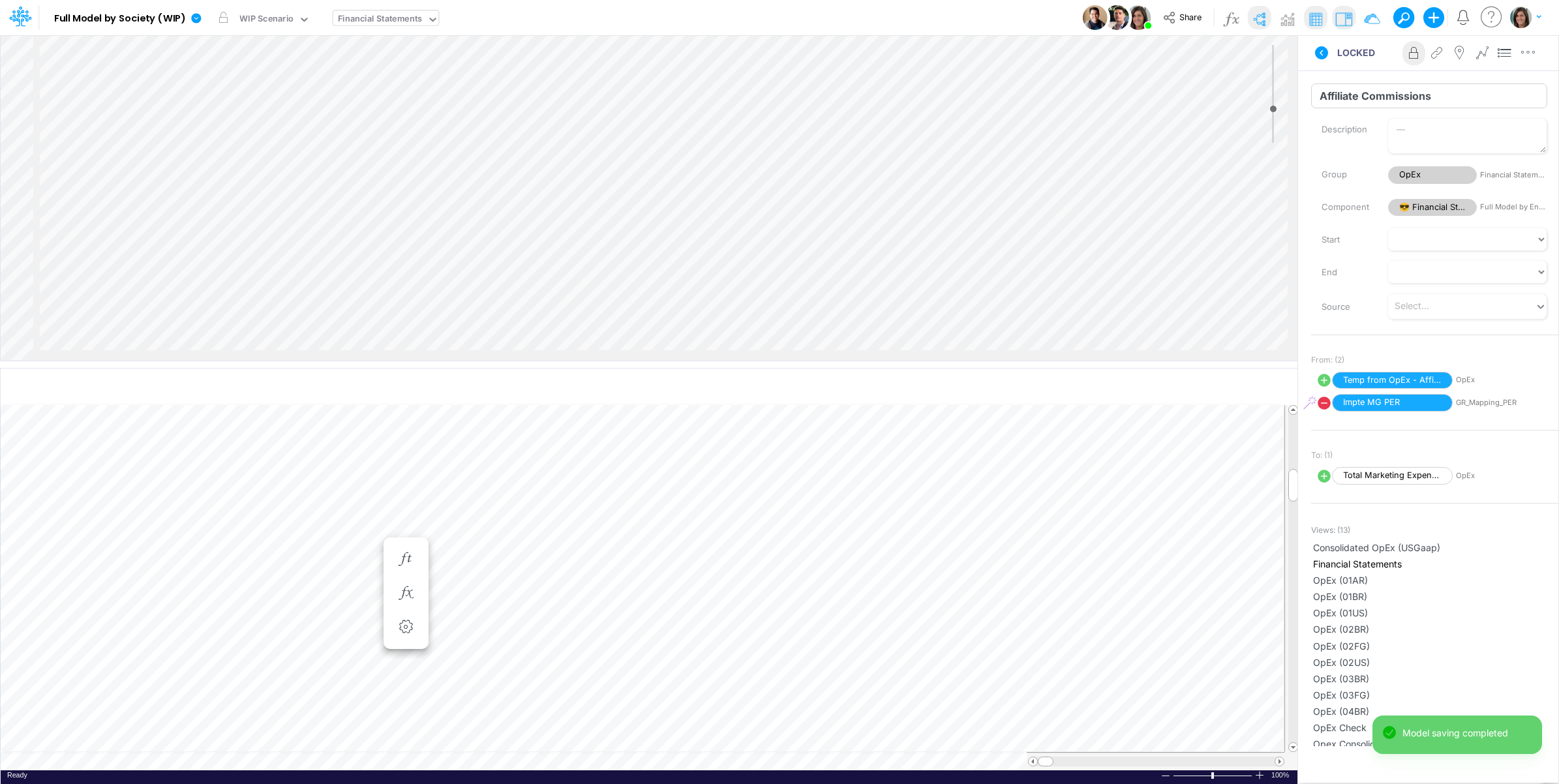
click at [1449, 95] on input "Affiliate Commissions" at bounding box center [1429, 95] width 236 height 25
paste input "5120000002"
type input "Affiliate Commissions (5120000002)"
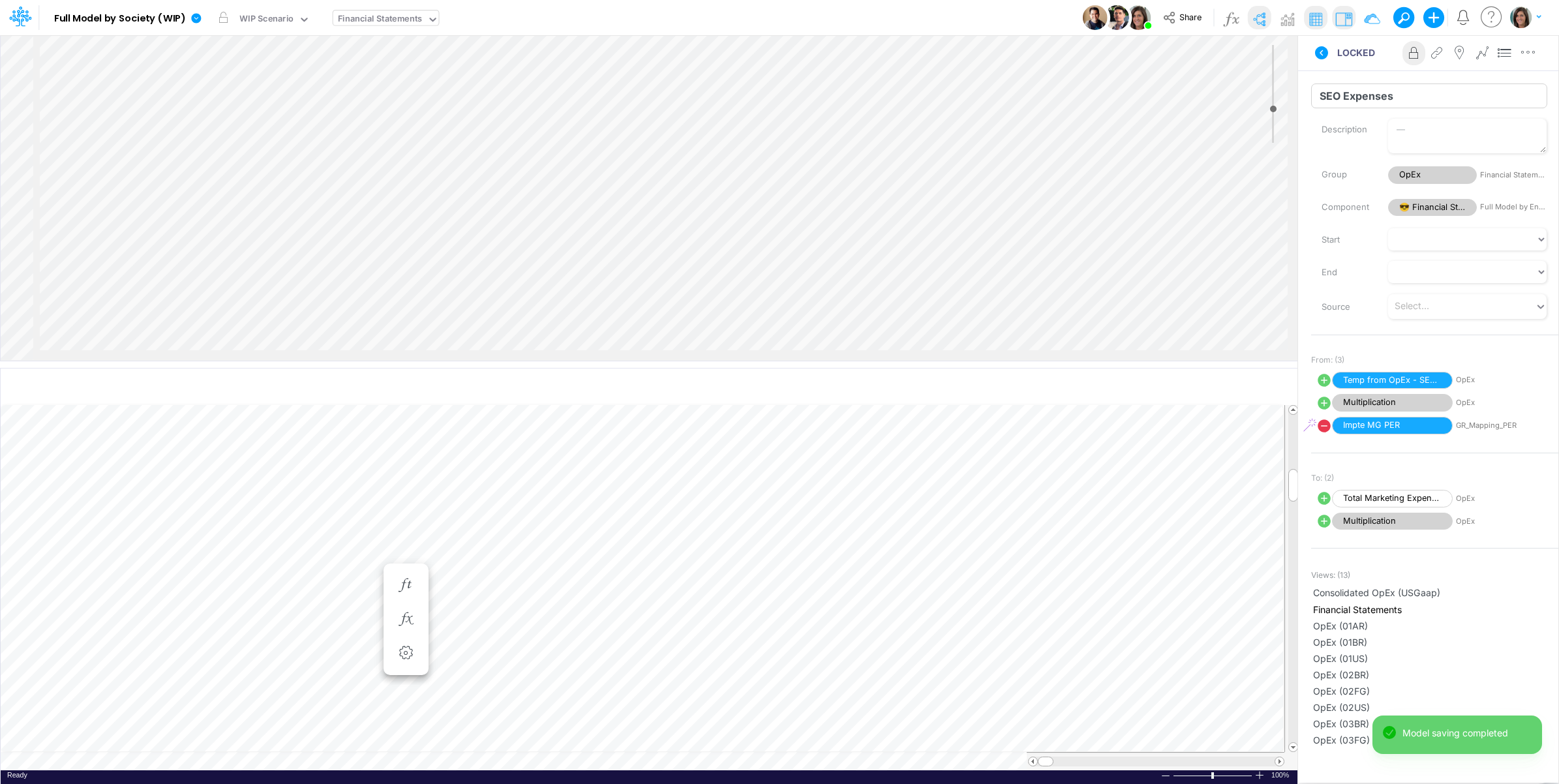
click at [1409, 98] on input "SEO Expenses" at bounding box center [1429, 95] width 236 height 25
paste input "5120000003"
type input "SEO Expenses (5120000003)"
click at [1479, 95] on input "Branding/Trade Shows Events" at bounding box center [1429, 95] width 236 height 25
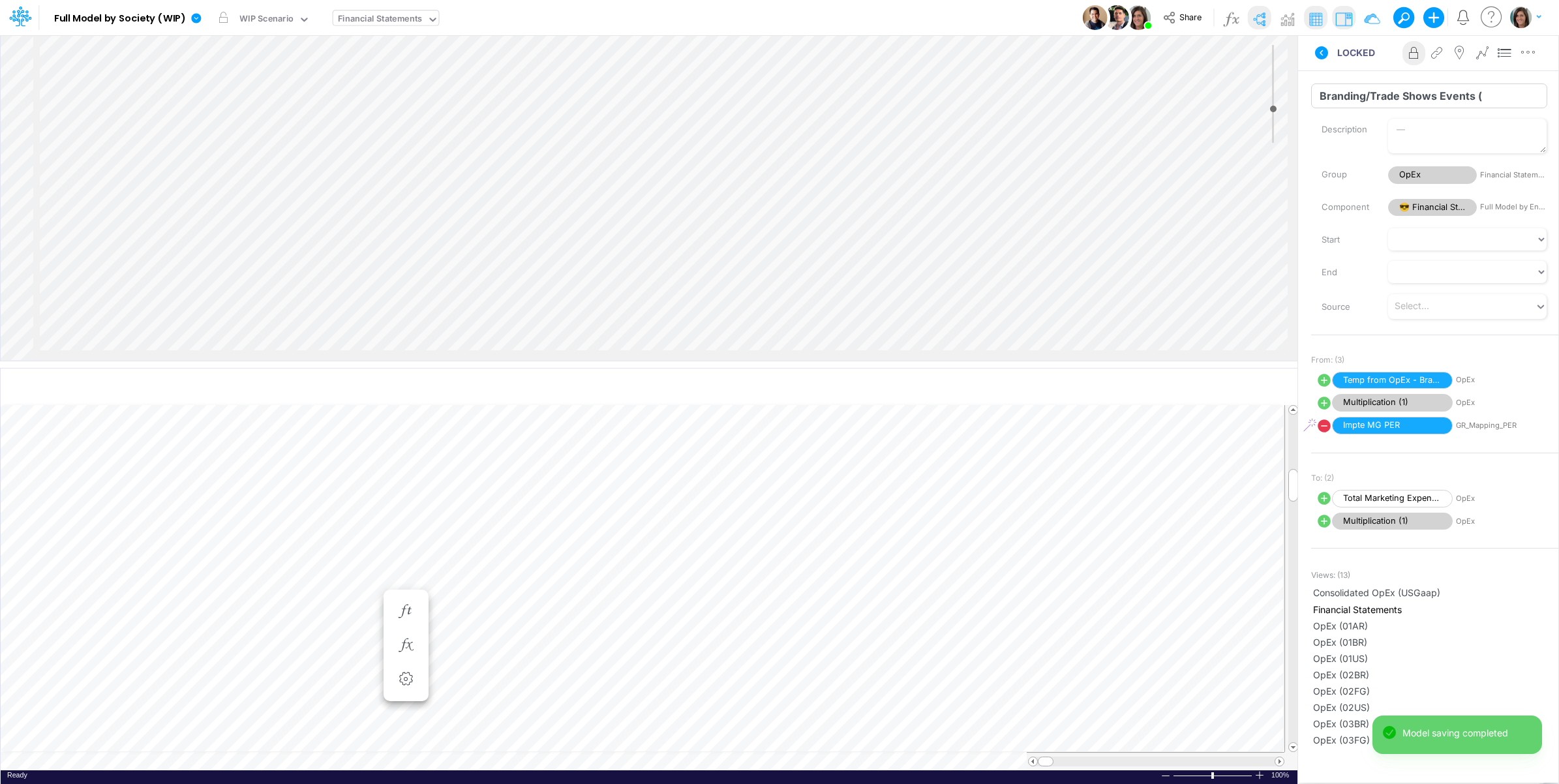
paste input "5120000004"
type input "Branding/Trade Shows Events (5120000004)"
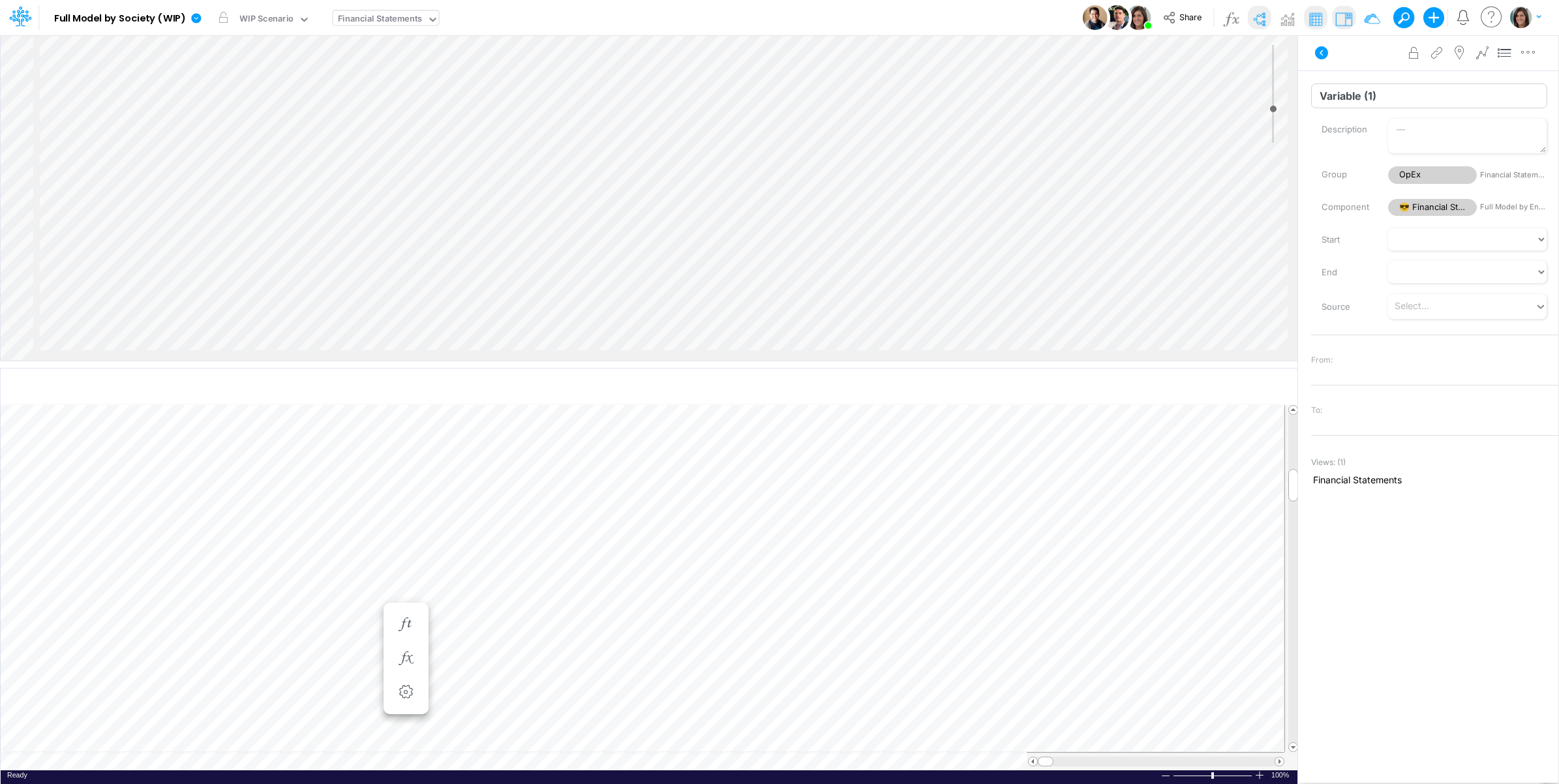
click at [1349, 98] on input "Variable (1)" at bounding box center [1429, 95] width 236 height 25
paste input "5120000005"
type input "Marketing Expenses (5120000005)"
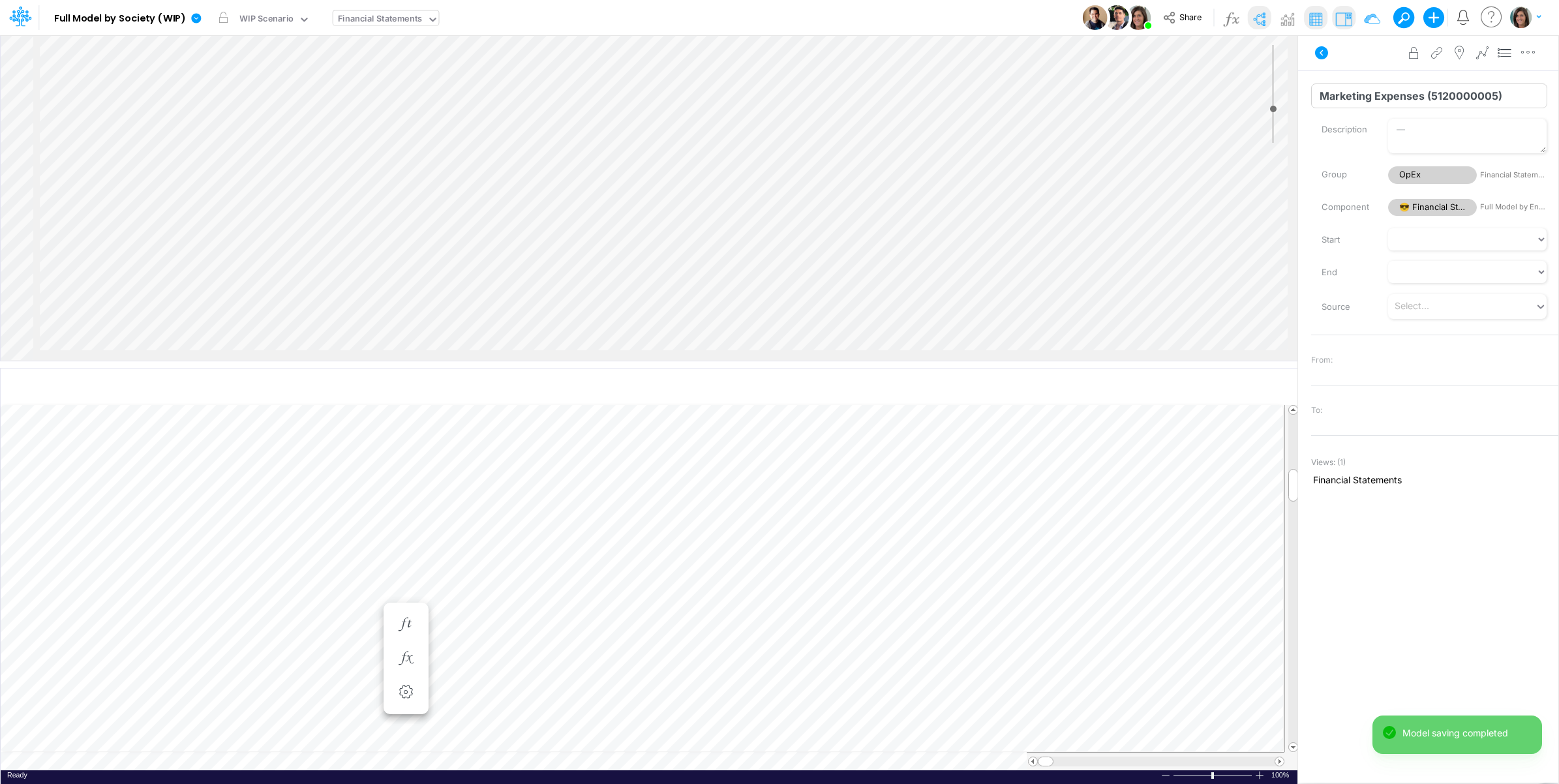
scroll to position [0, 1]
click at [1360, 95] on input "Marketing Expenses (5120000005)" at bounding box center [1429, 95] width 236 height 25
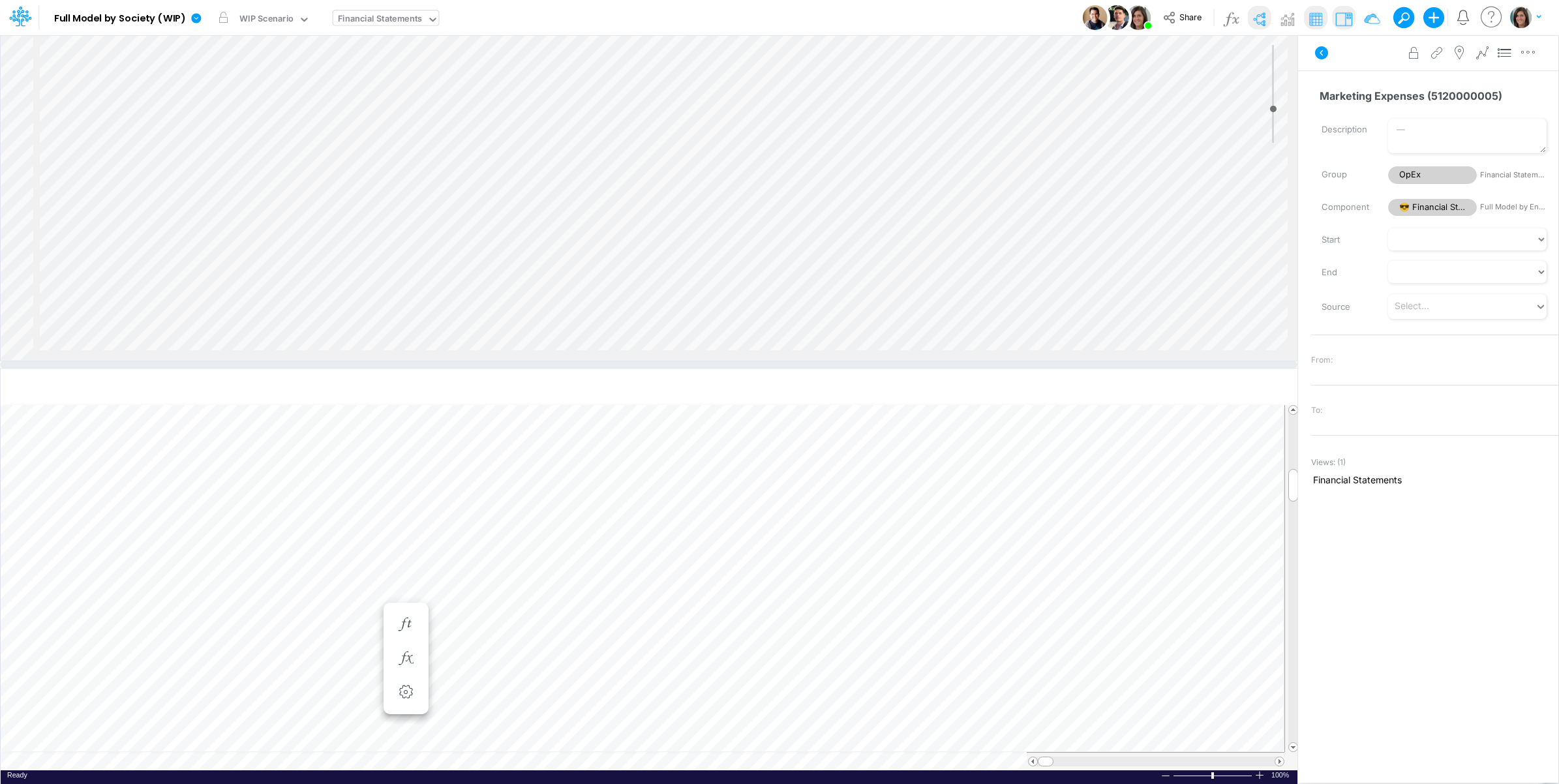
scroll to position [0, 1]
click at [1350, 96] on input "Variable (2)" at bounding box center [1429, 95] width 236 height 25
click at [1350, 97] on input "Variable (2)" at bounding box center [1429, 95] width 236 height 25
paste input "Marketing Expenses (5120000005"
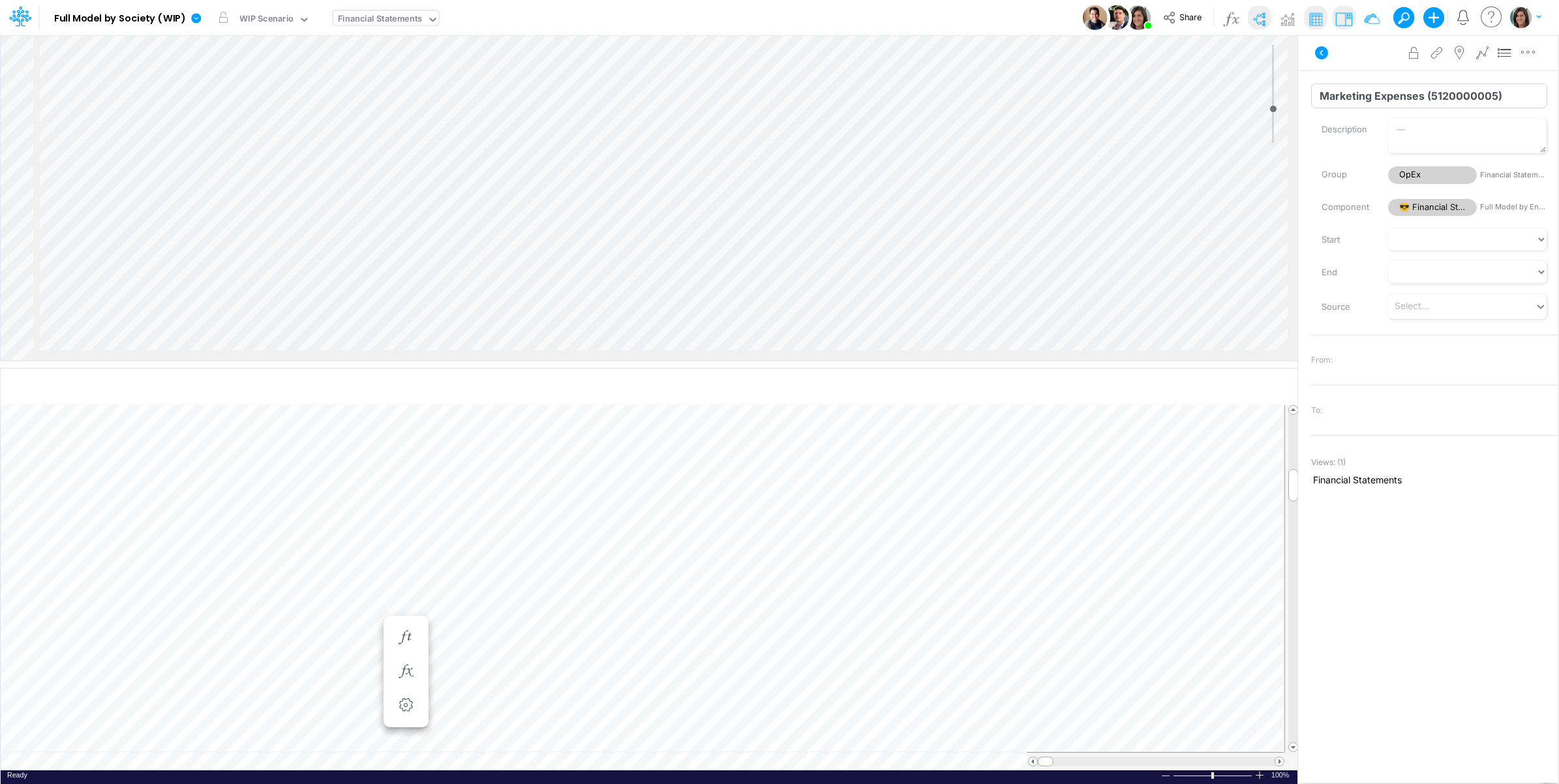
click at [1491, 98] on input "Marketing Expenses (5120000005)" at bounding box center [1429, 95] width 236 height 25
type input "Marketing Expenses (5120000006)"
click at [1459, 100] on input "Variable (3)" at bounding box center [1429, 95] width 236 height 25
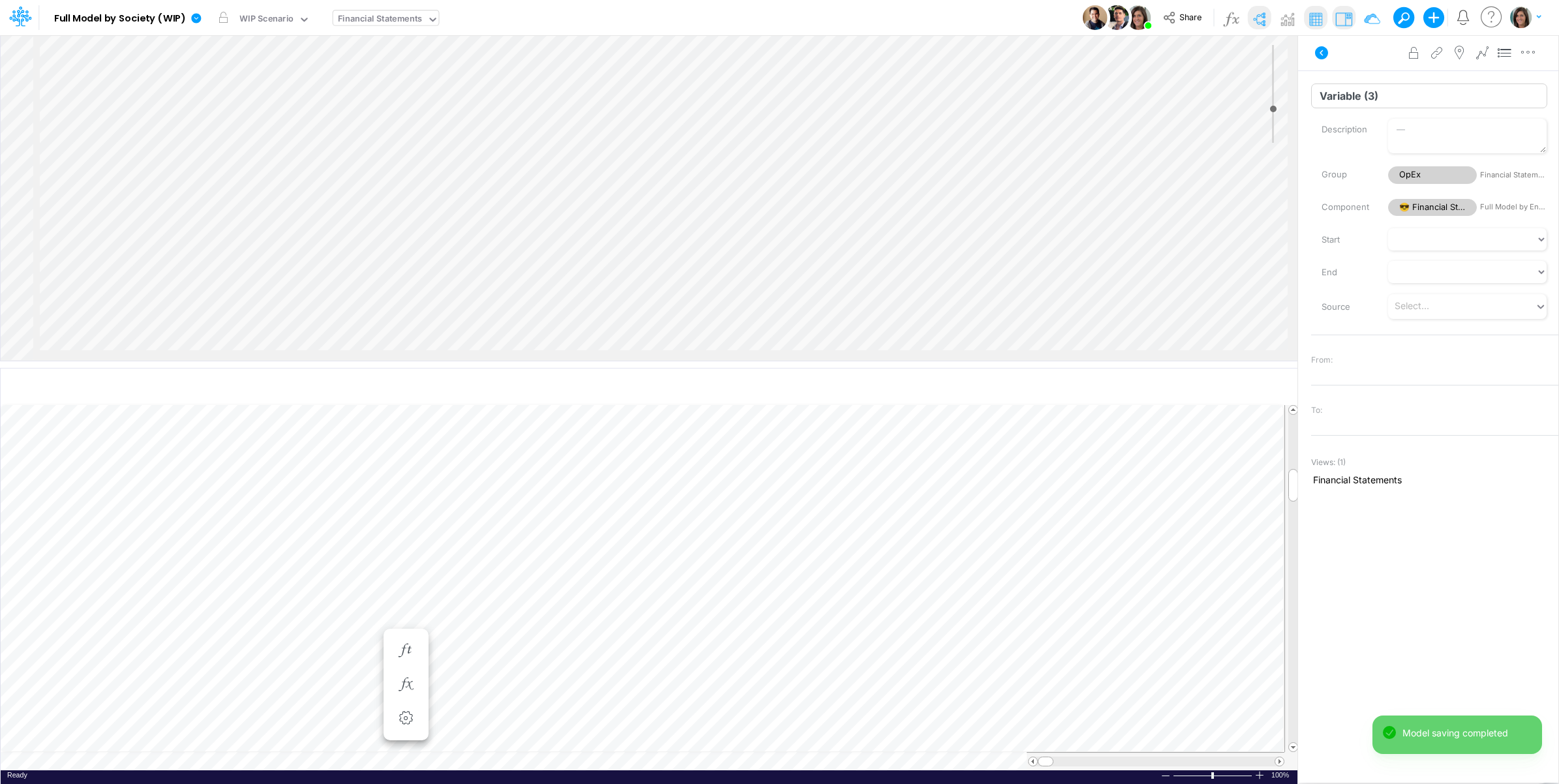
click at [1459, 100] on input "Variable (3)" at bounding box center [1429, 95] width 236 height 25
type input "Total Marketing Expenses without Media Buying)"
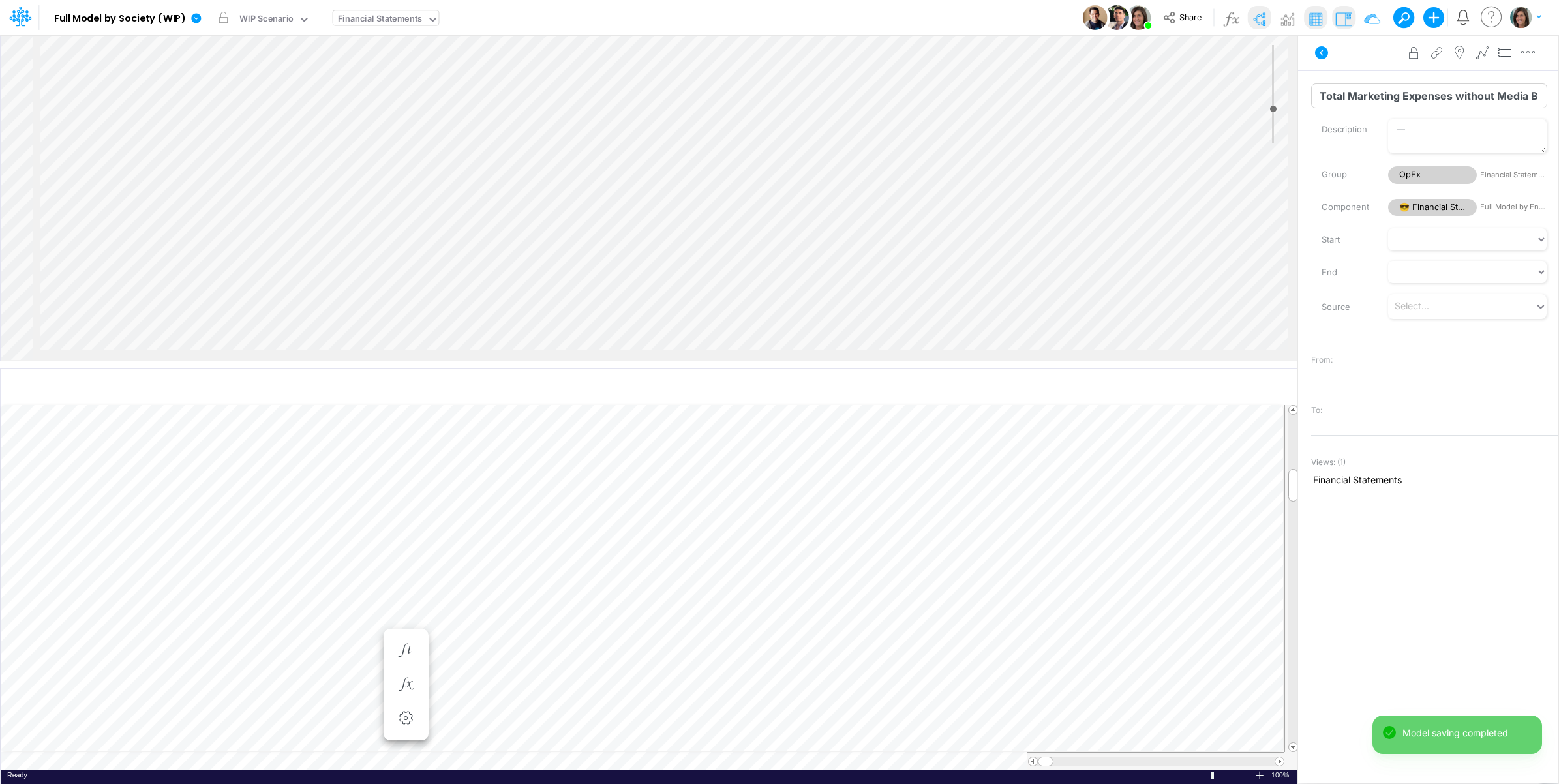
click at [1522, 87] on input "Total Marketing Expenses without Media Buying)" at bounding box center [1429, 95] width 236 height 25
type input "Total Marketing Expenses without Media Buying"
click at [1345, 92] on input "Variable (4)" at bounding box center [1429, 95] width 236 height 25
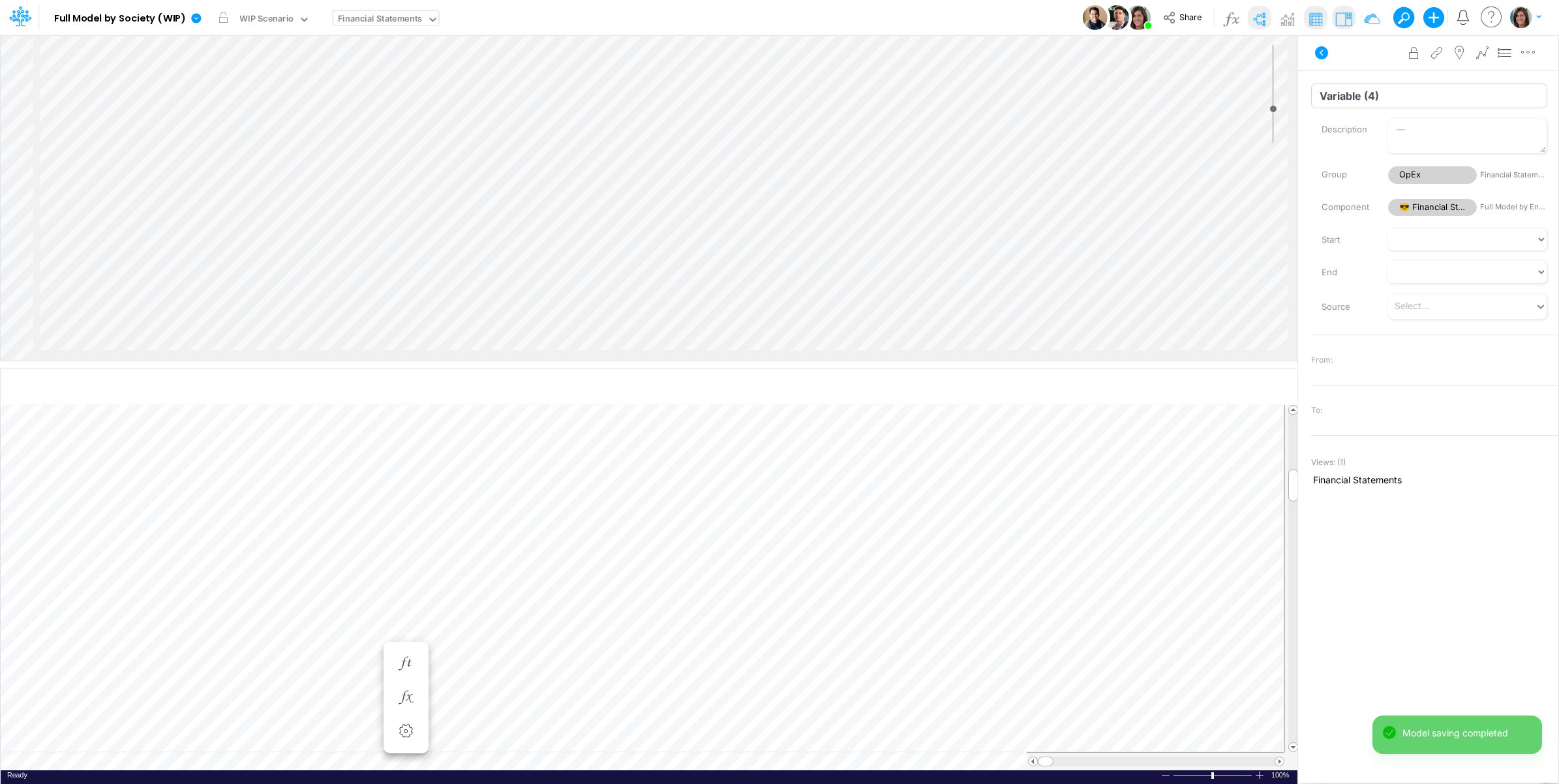
click at [1345, 92] on input "Variable (4)" at bounding box center [1429, 95] width 236 height 25
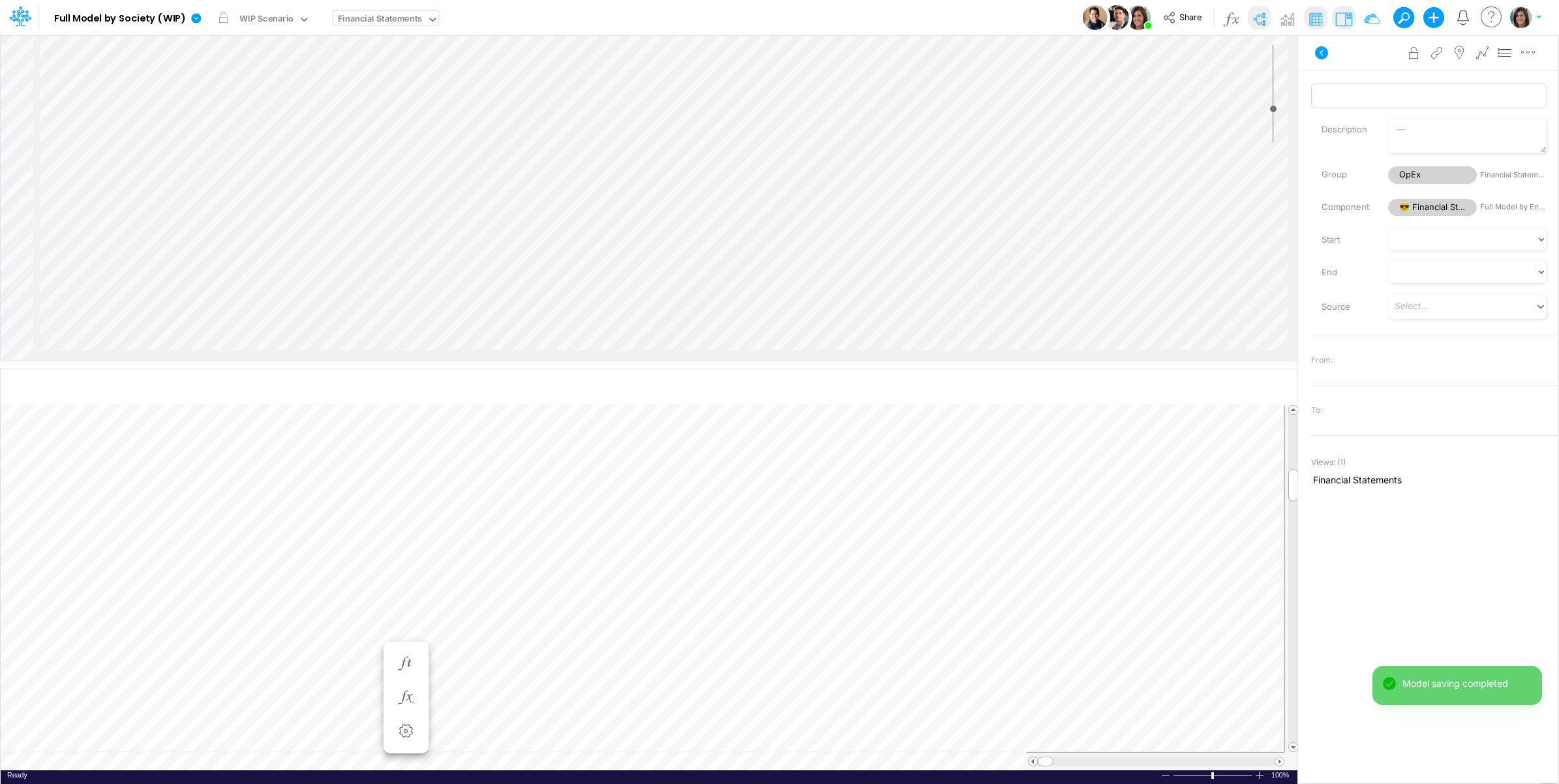
scroll to position [0, 1]
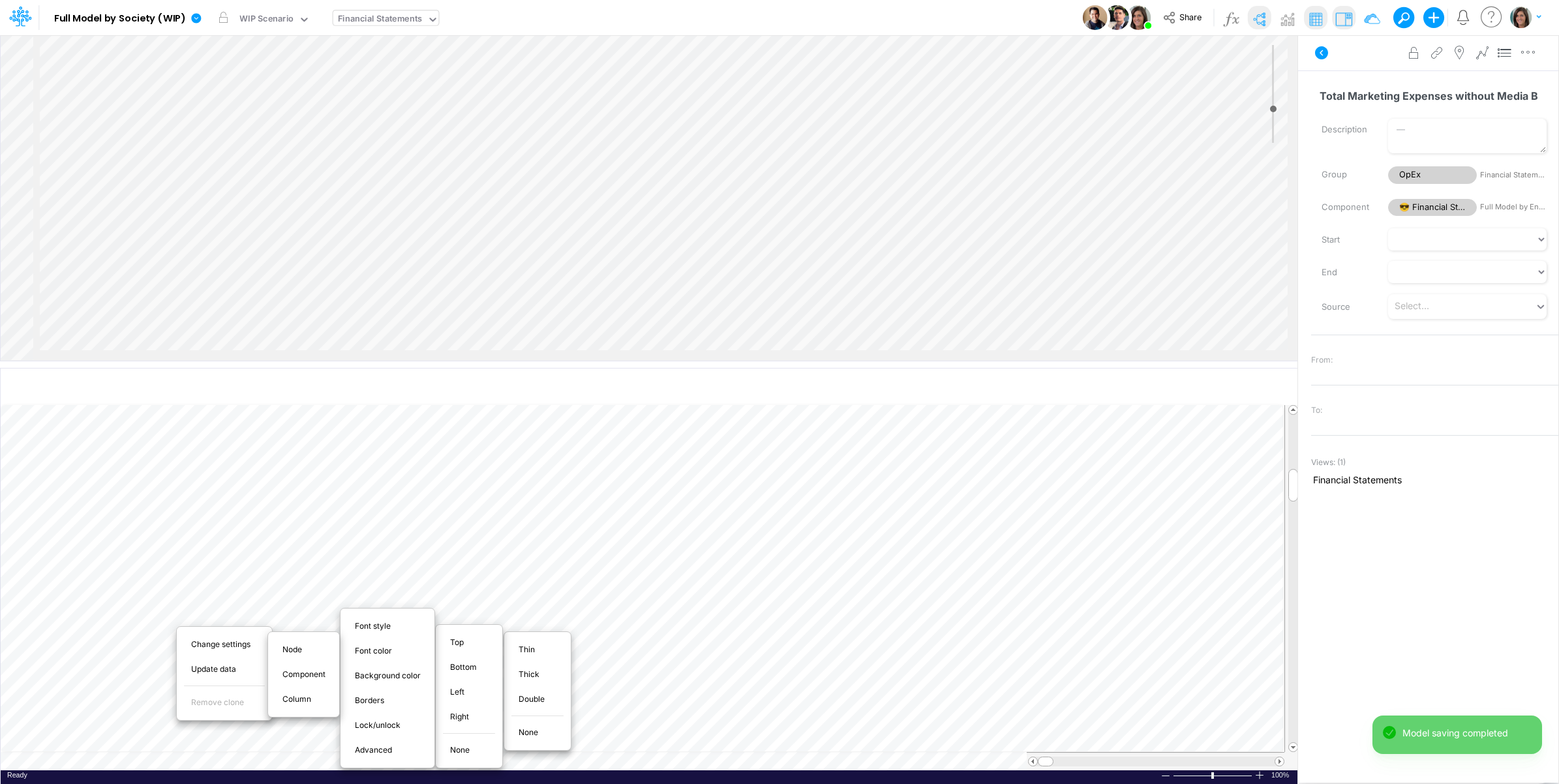
click at [545, 653] on span "Thin" at bounding box center [535, 650] width 32 height 12
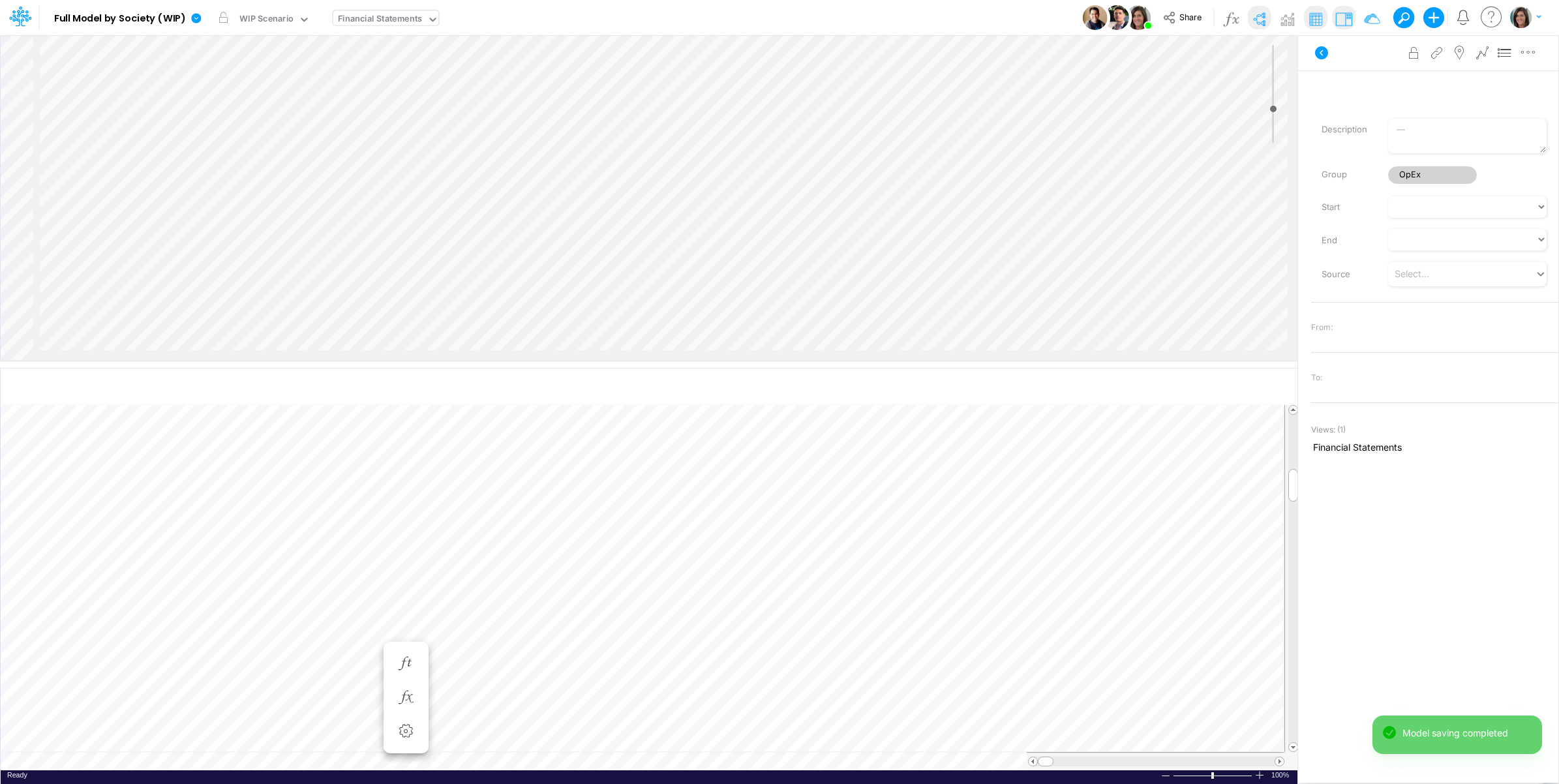
scroll to position [0, 1]
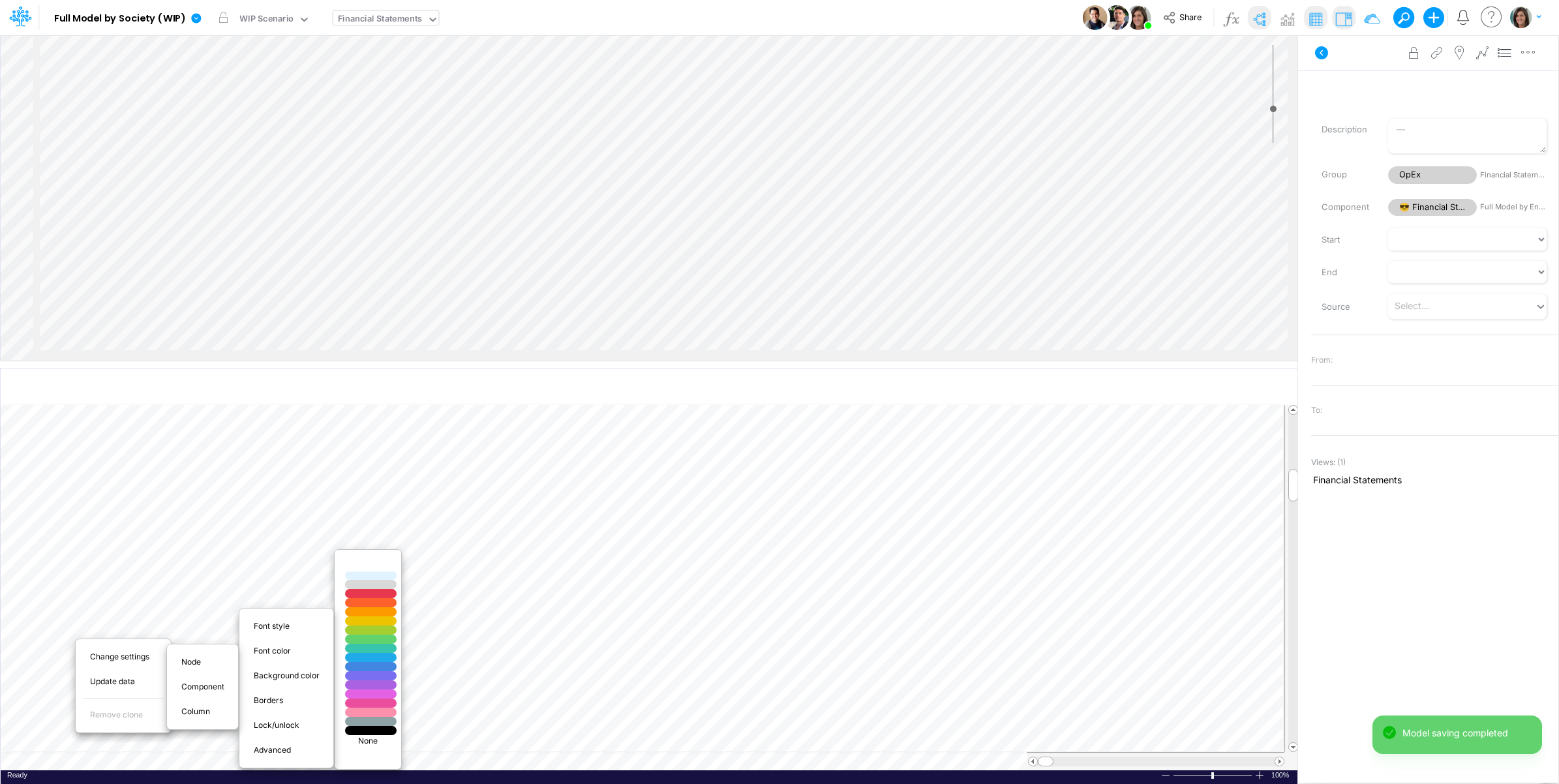
click at [375, 569] on div at bounding box center [371, 566] width 62 height 11
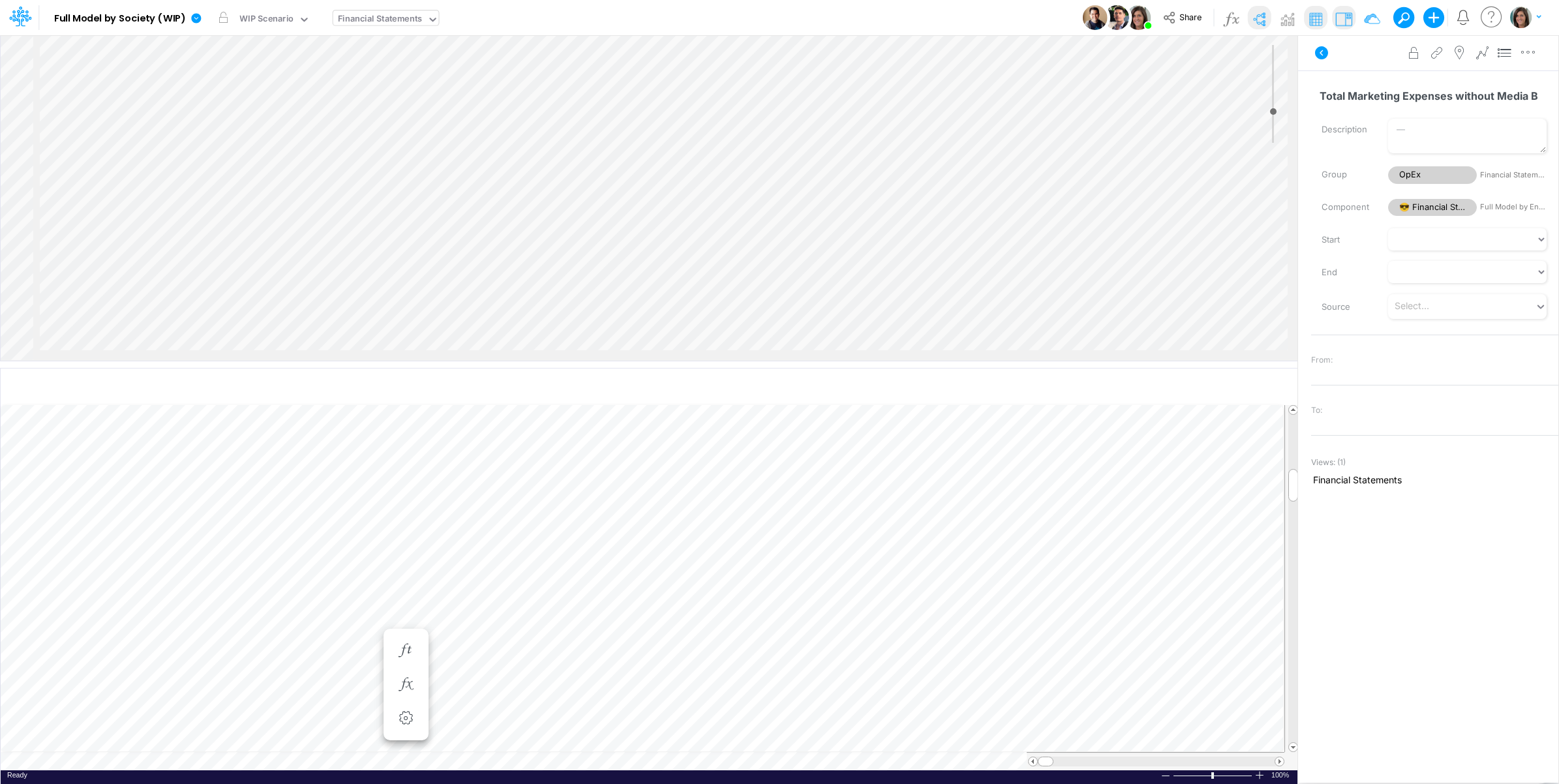
type input "-5"
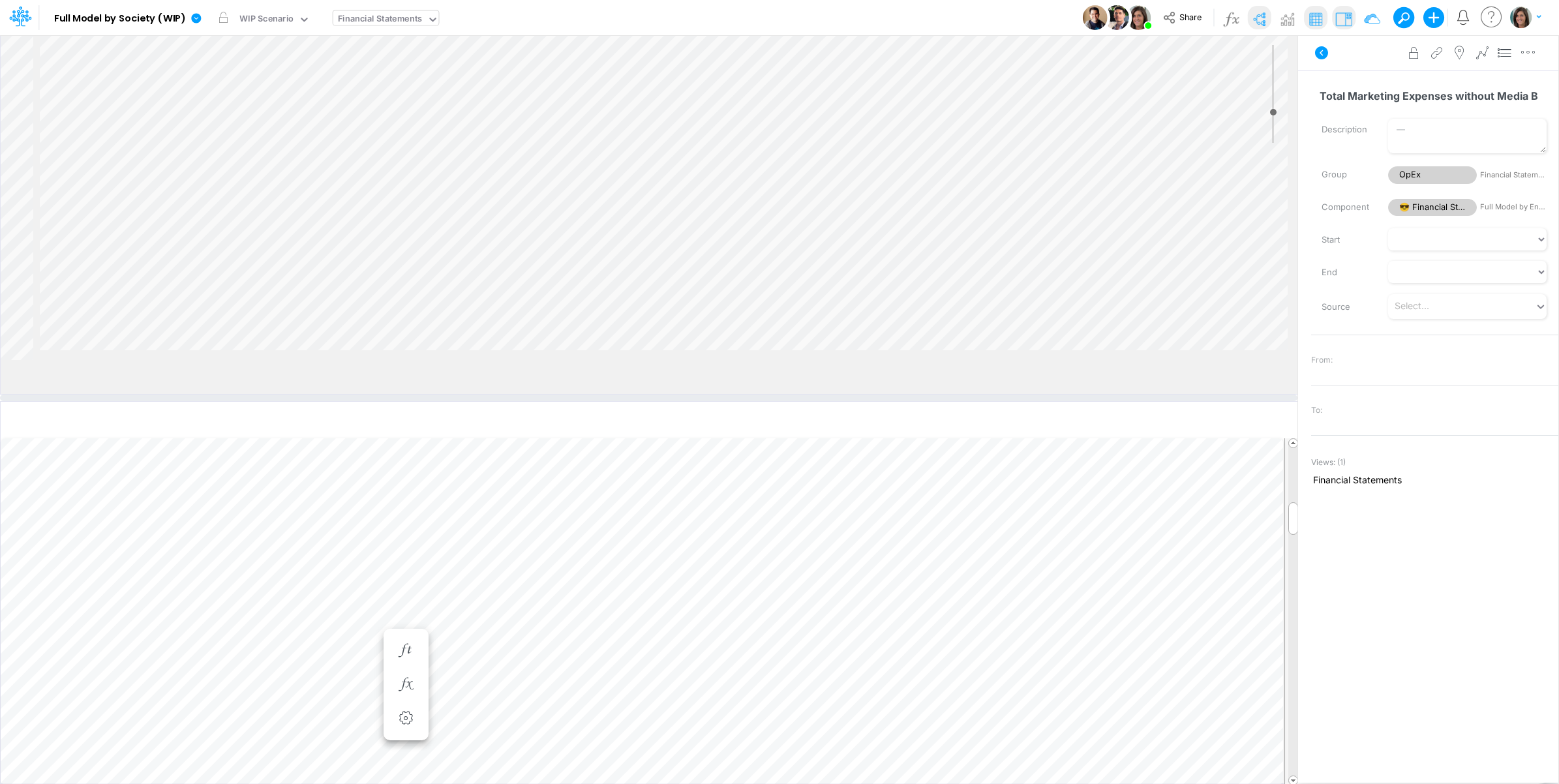
drag, startPoint x: 679, startPoint y: 363, endPoint x: 678, endPoint y: 416, distance: 53.0
click at [678, 401] on div at bounding box center [649, 398] width 1298 height 7
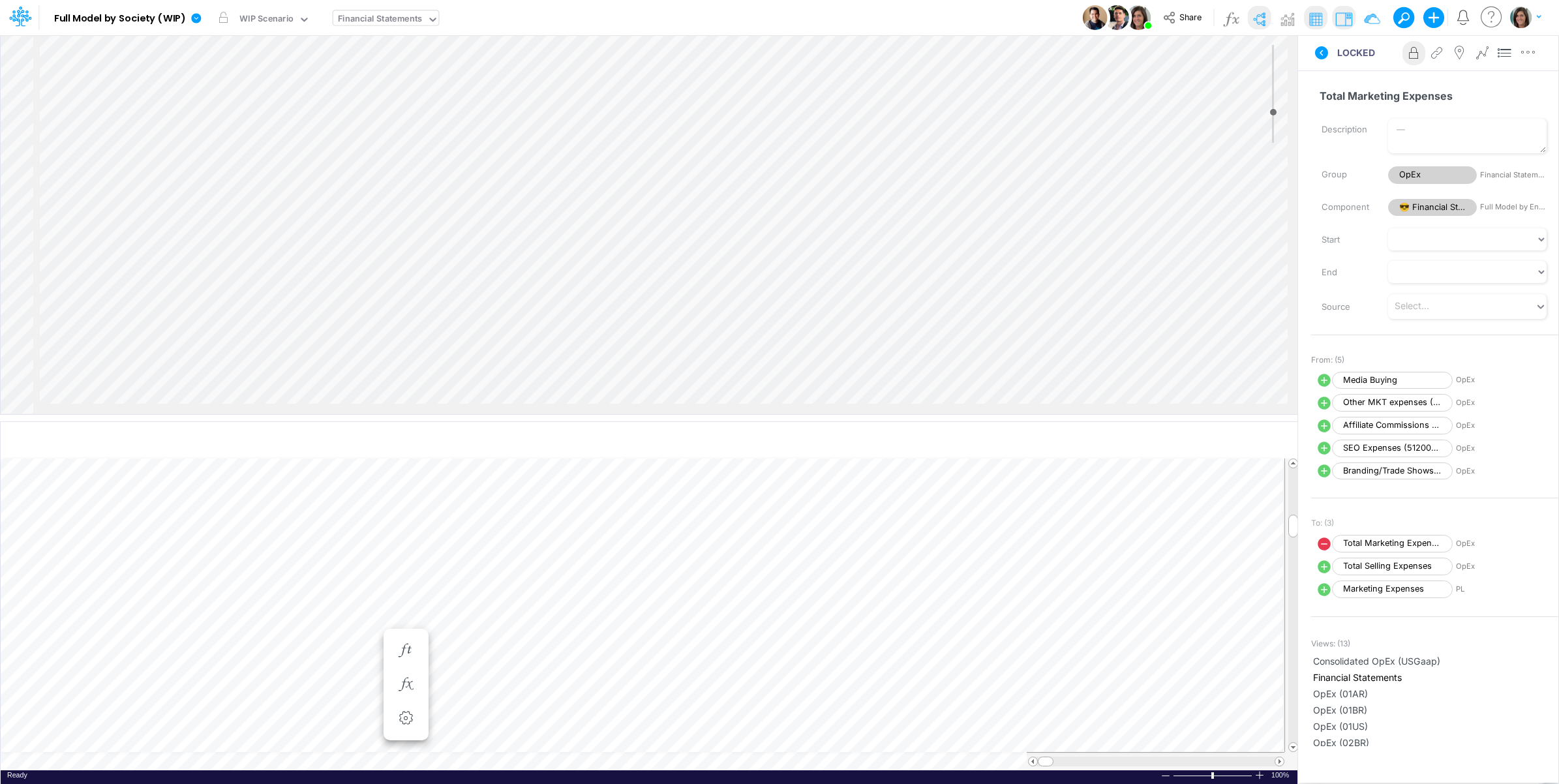
click at [1321, 405] on icon at bounding box center [1324, 403] width 16 height 16
select select "1"
select select "Multiply"
select select "Add"
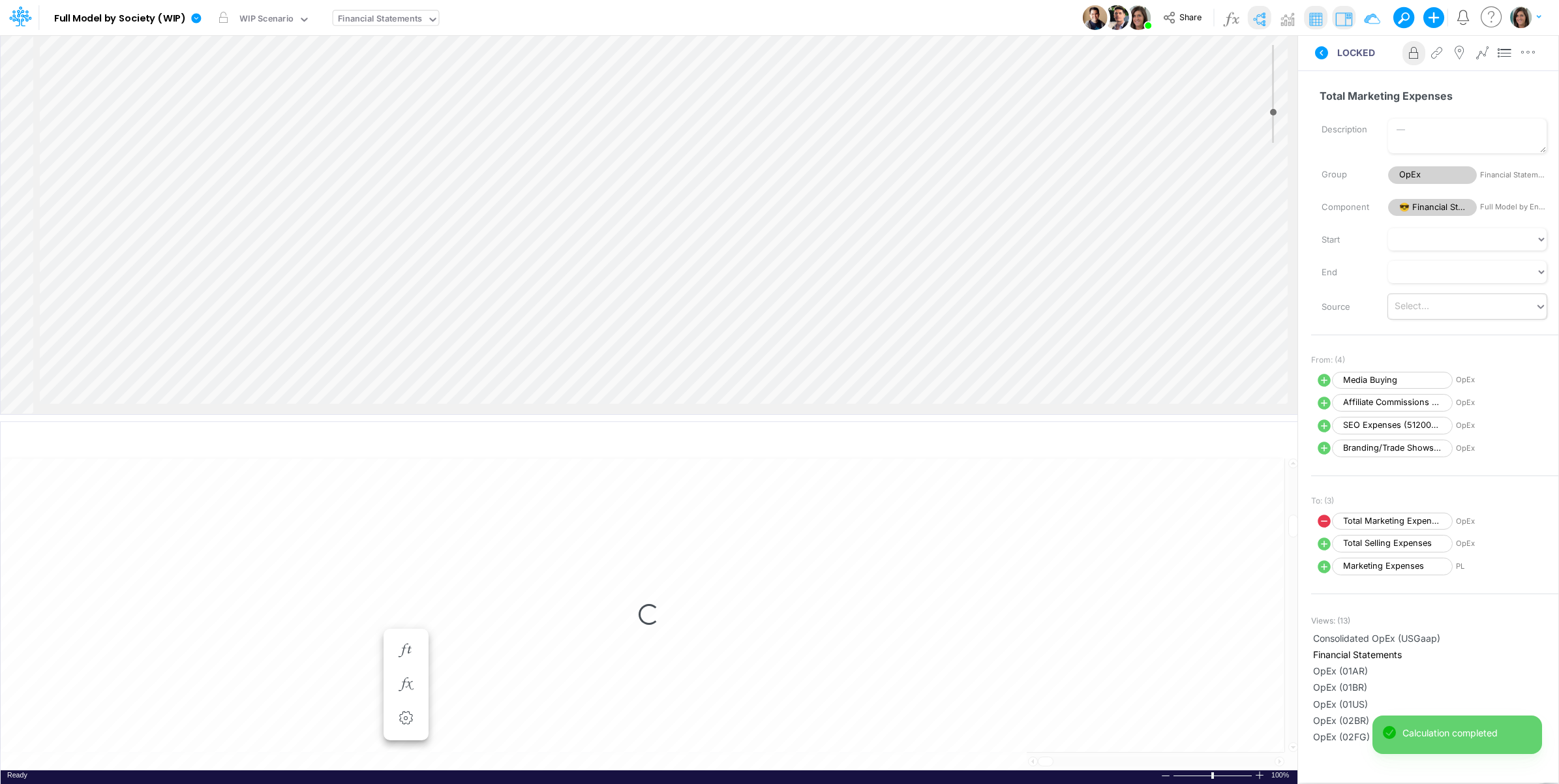
select select "1"
select select "Multiply"
select select "Add"
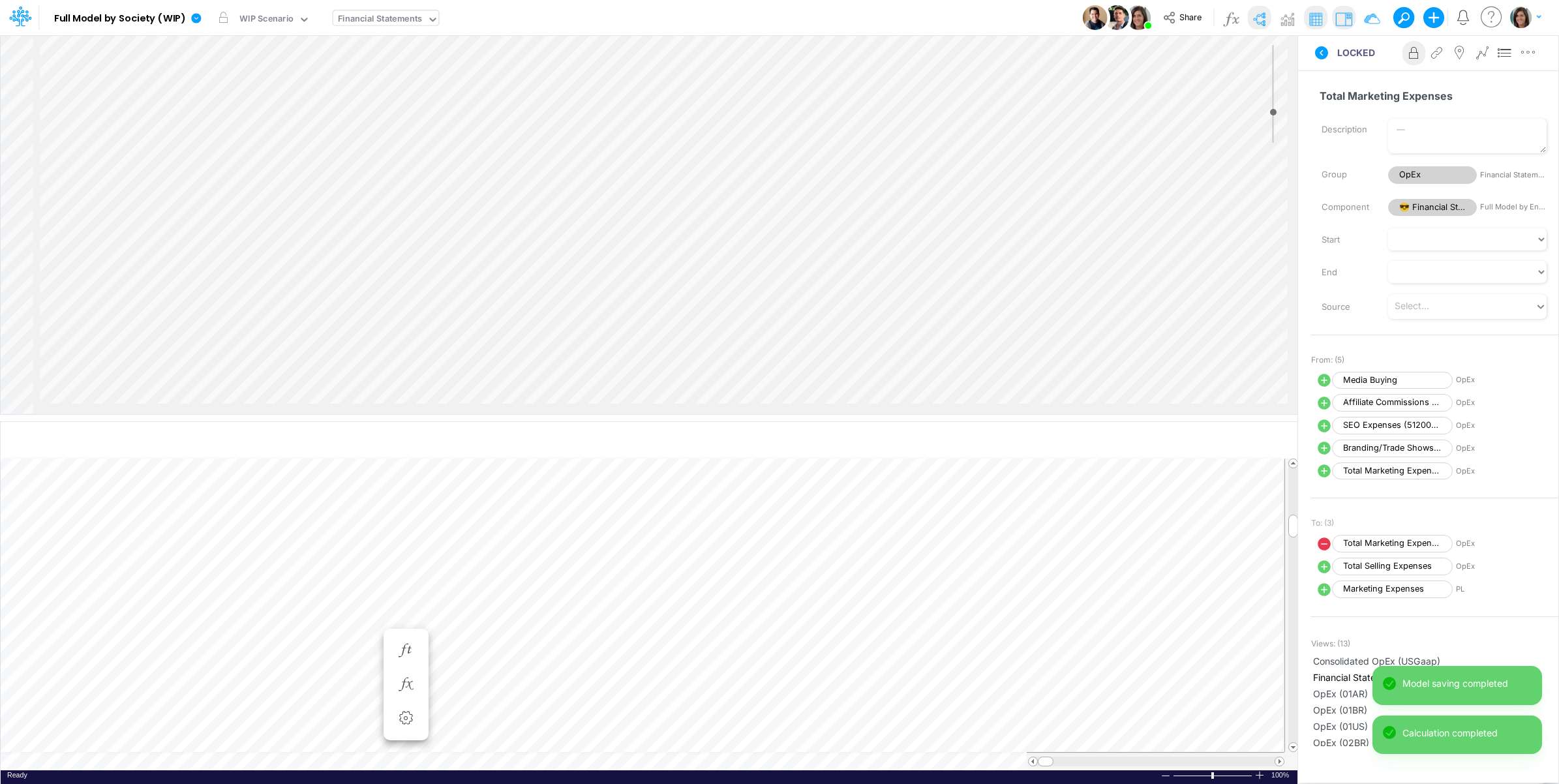
click at [1319, 405] on icon at bounding box center [1324, 403] width 13 height 13
select select "1"
select select "Multiply"
select select "Add"
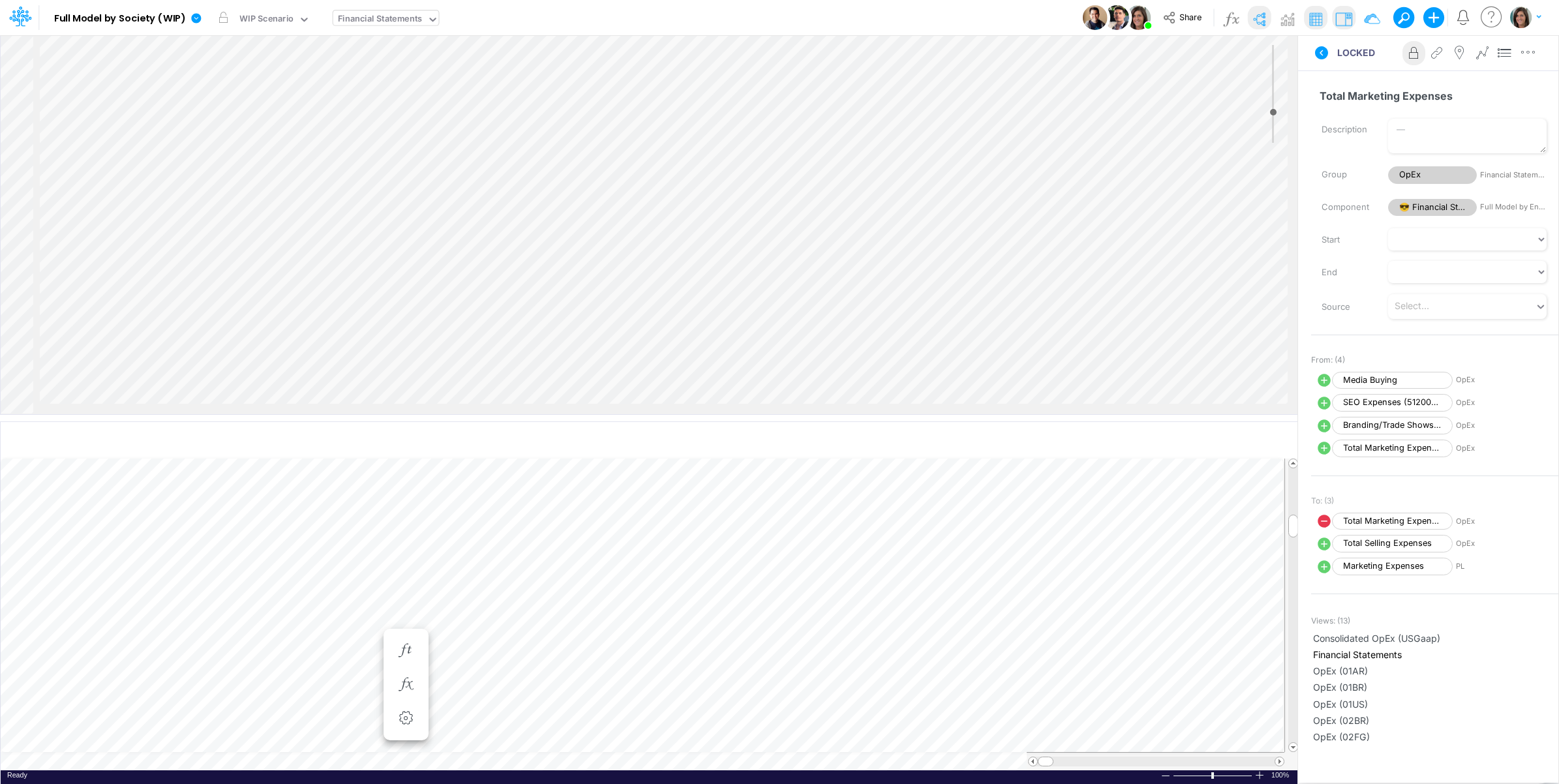
click at [1319, 402] on icon at bounding box center [1324, 403] width 16 height 16
select select "1"
select select "Multiply"
select select "Add"
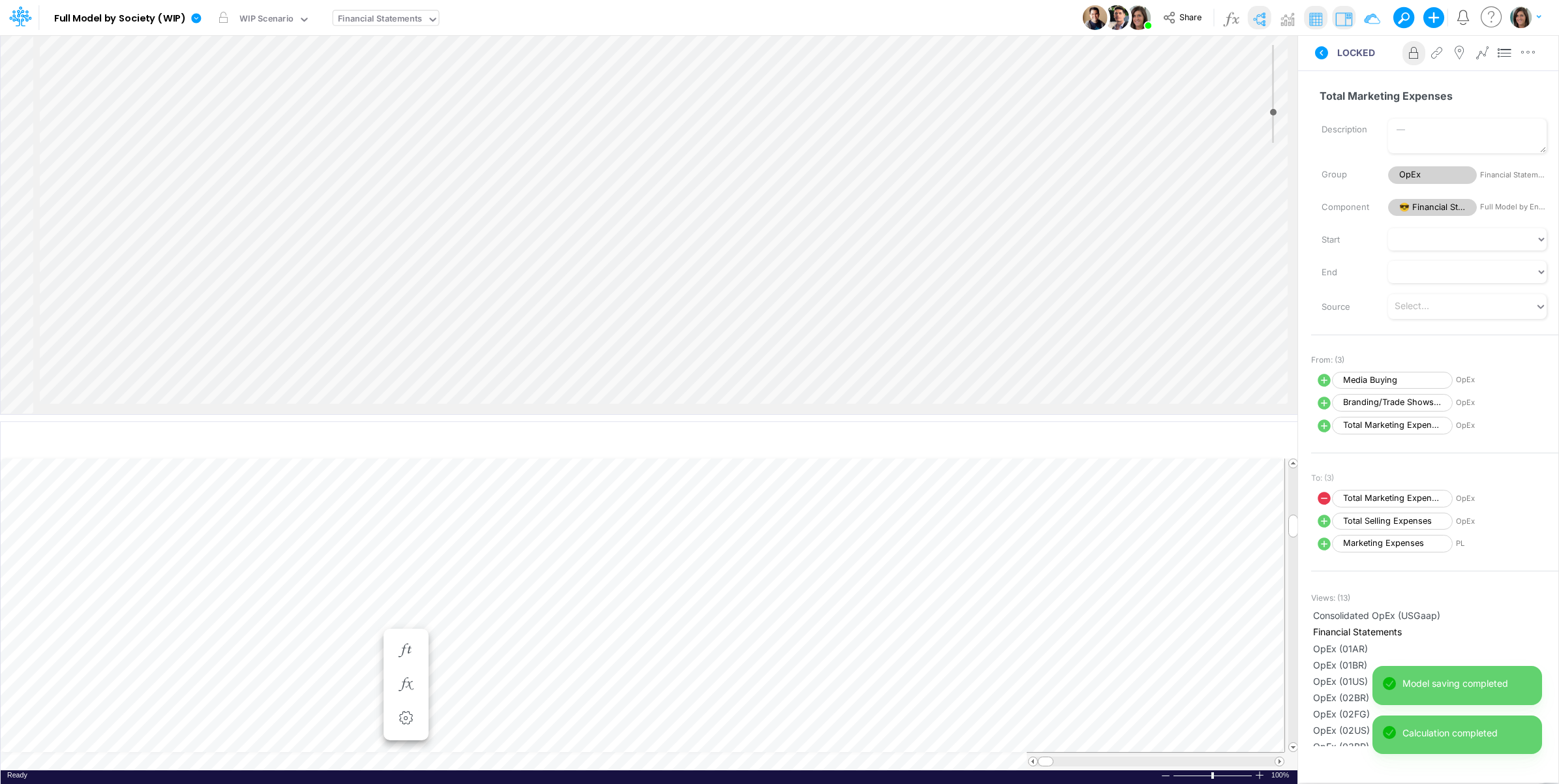
click at [1319, 405] on icon at bounding box center [1324, 403] width 13 height 13
select select "1"
select select "Multiply"
select select "Add"
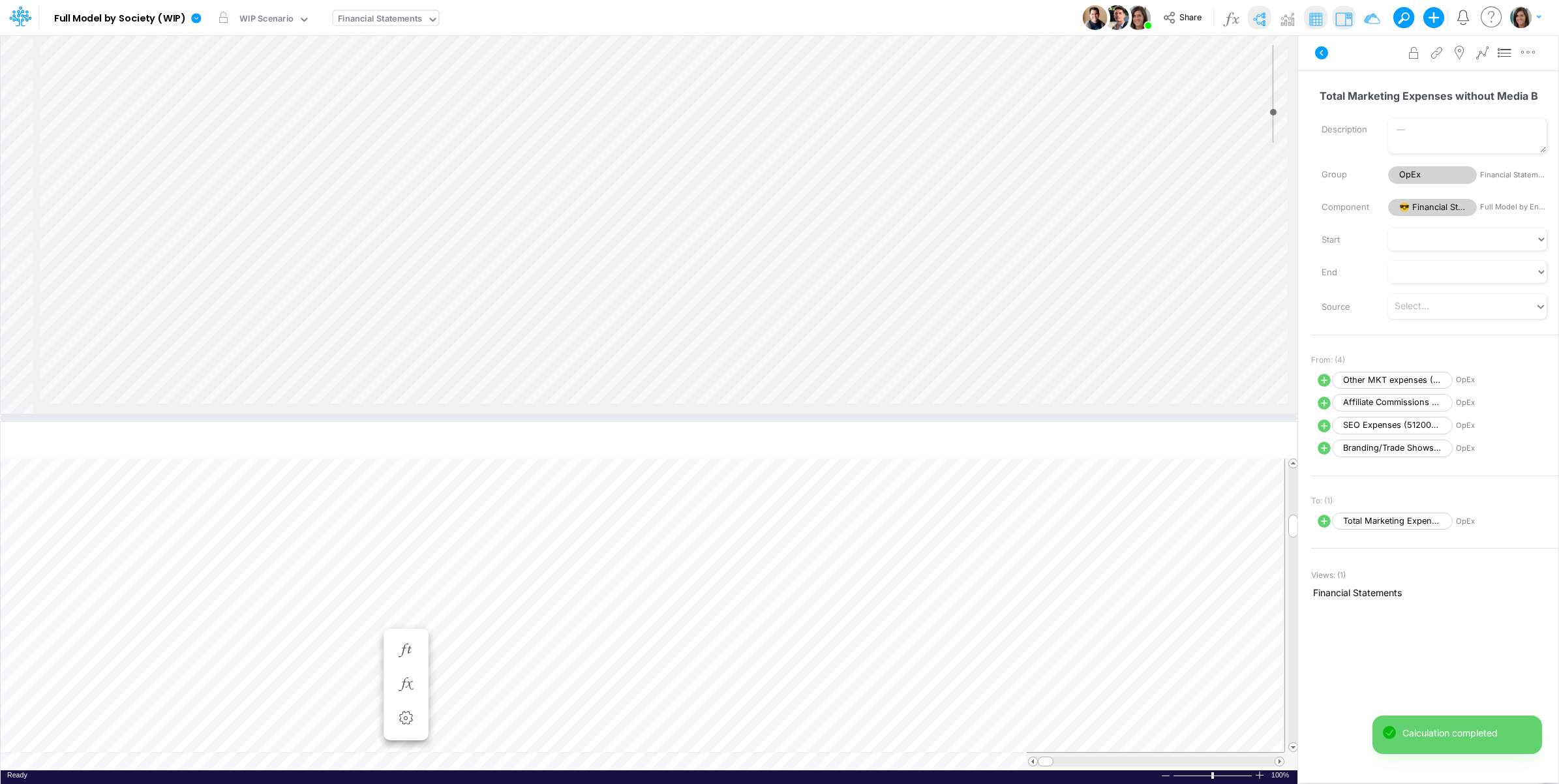
select select "1"
select select "Multiply"
select select "Add"
select select "1"
select select "Multiply"
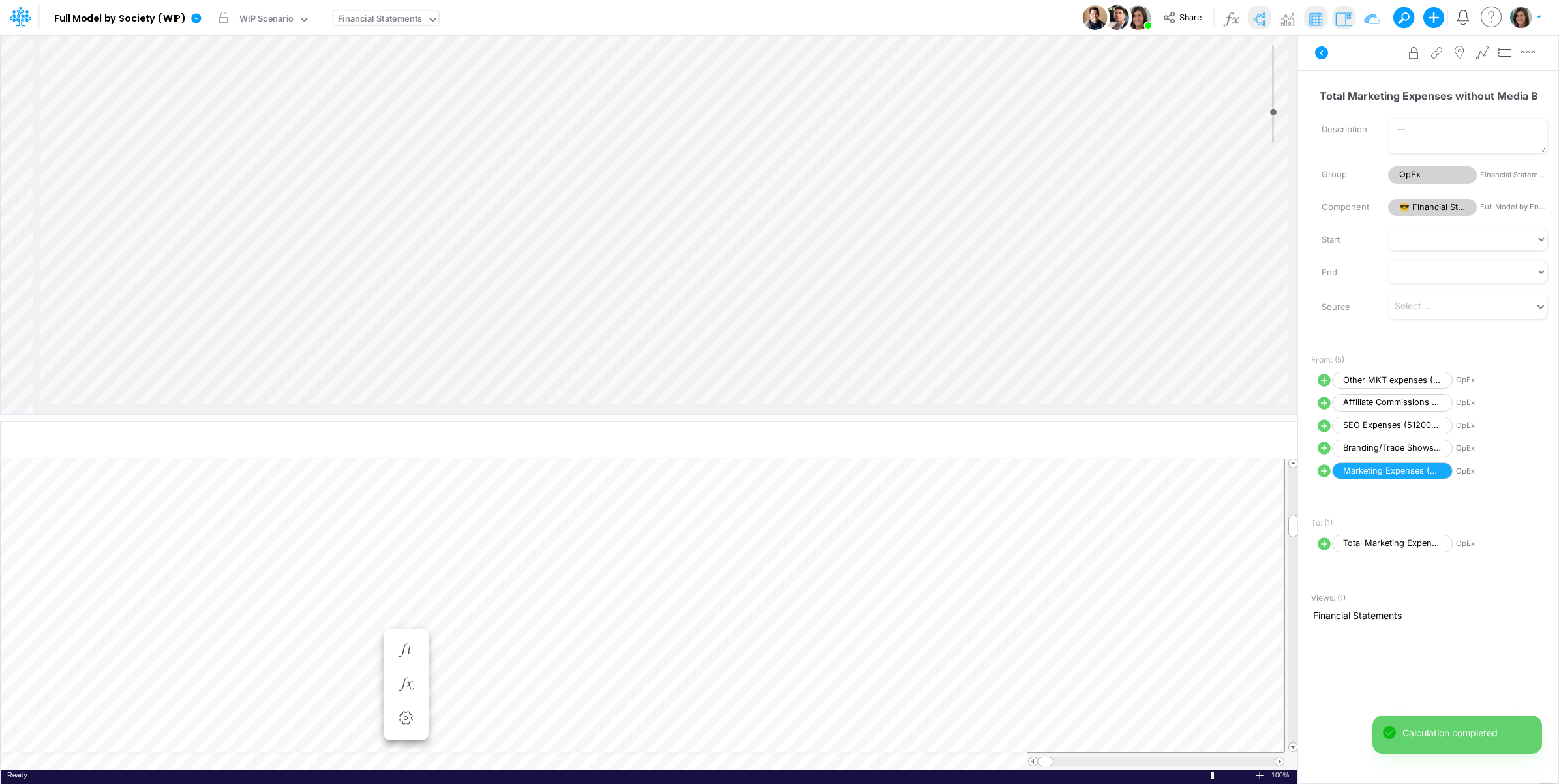
select select "Add"
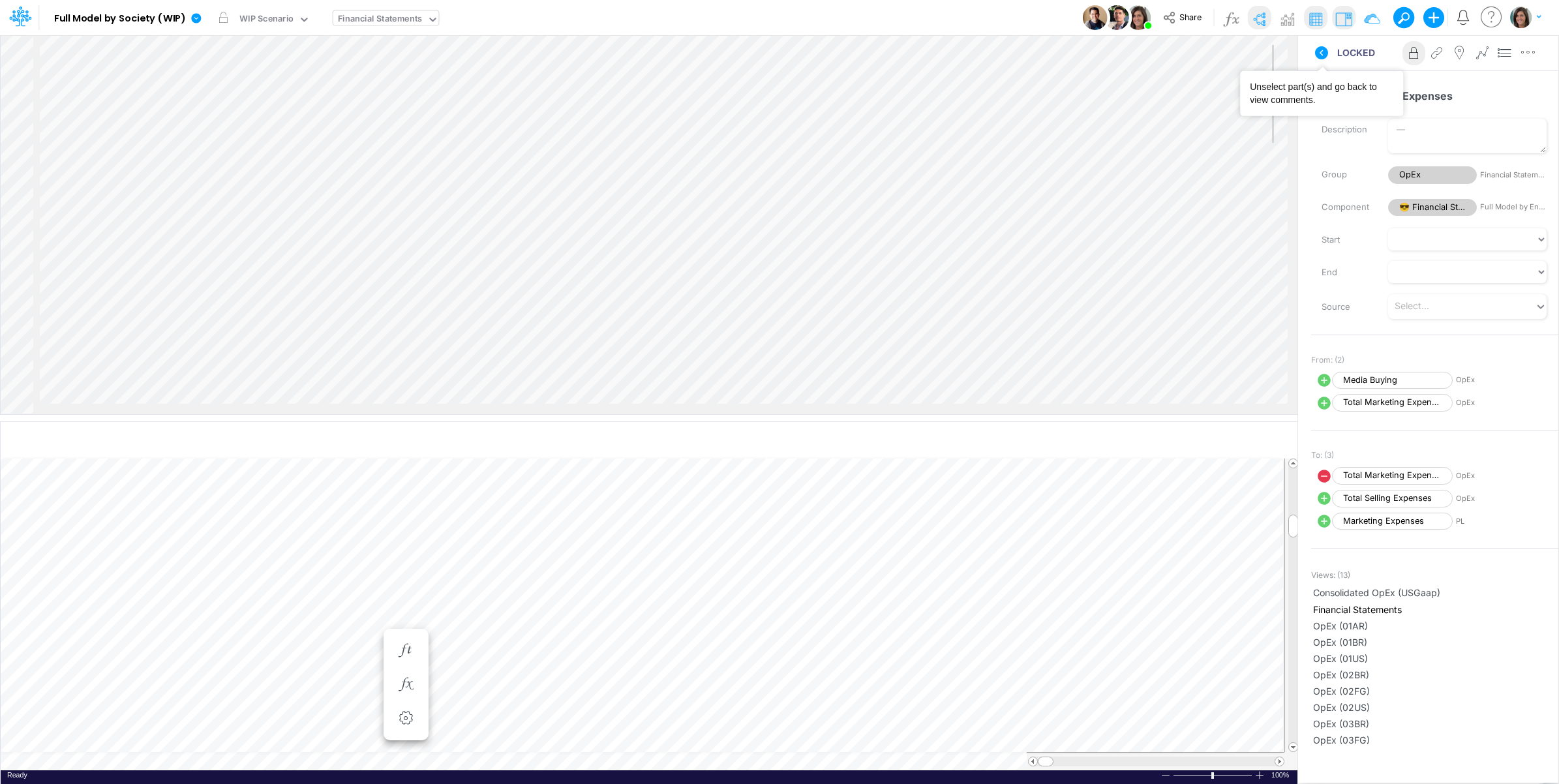
click at [1318, 47] on icon at bounding box center [1322, 53] width 16 height 16
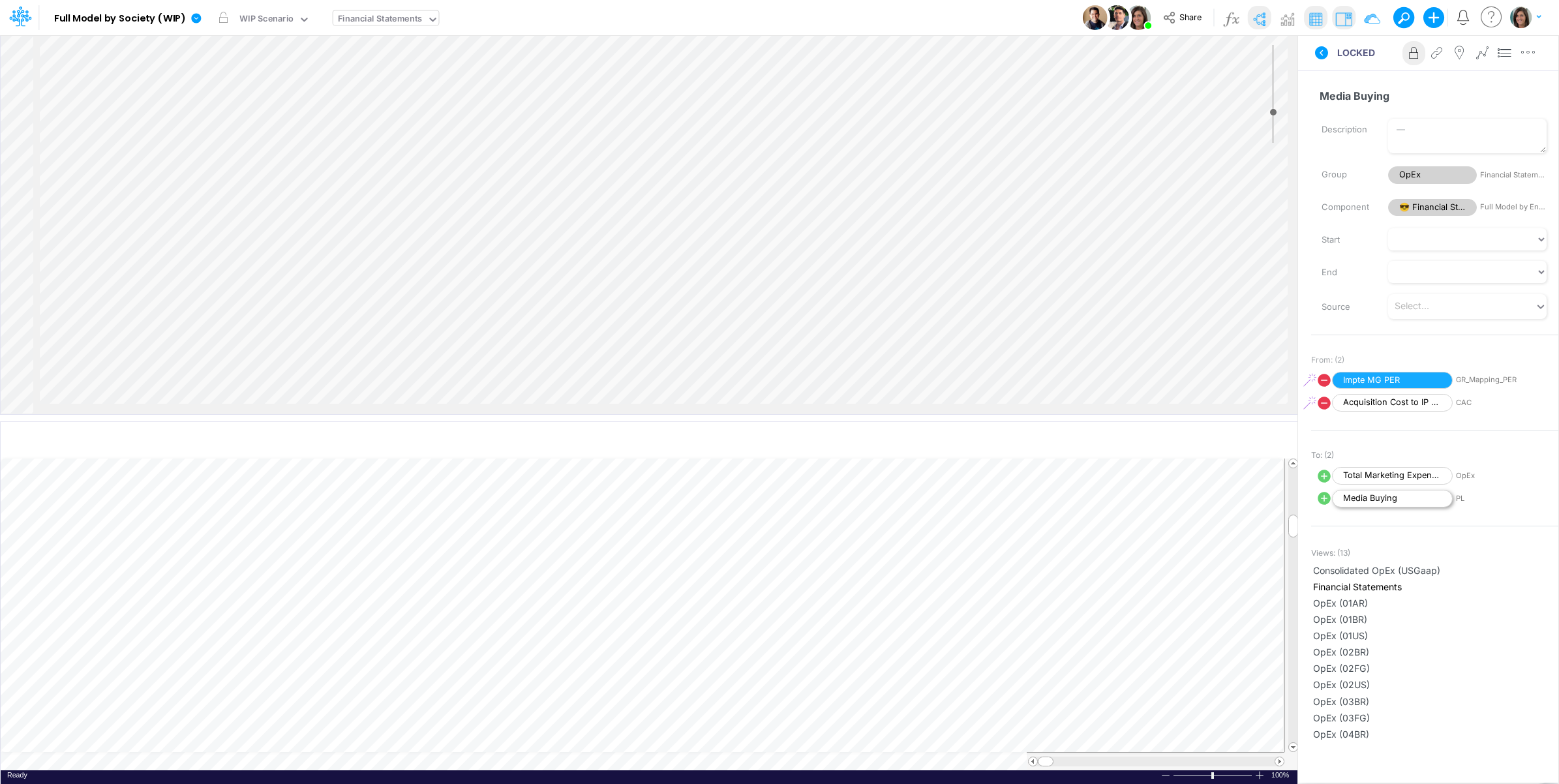
click at [1414, 502] on span "Media Buying" at bounding box center [1392, 498] width 121 height 17
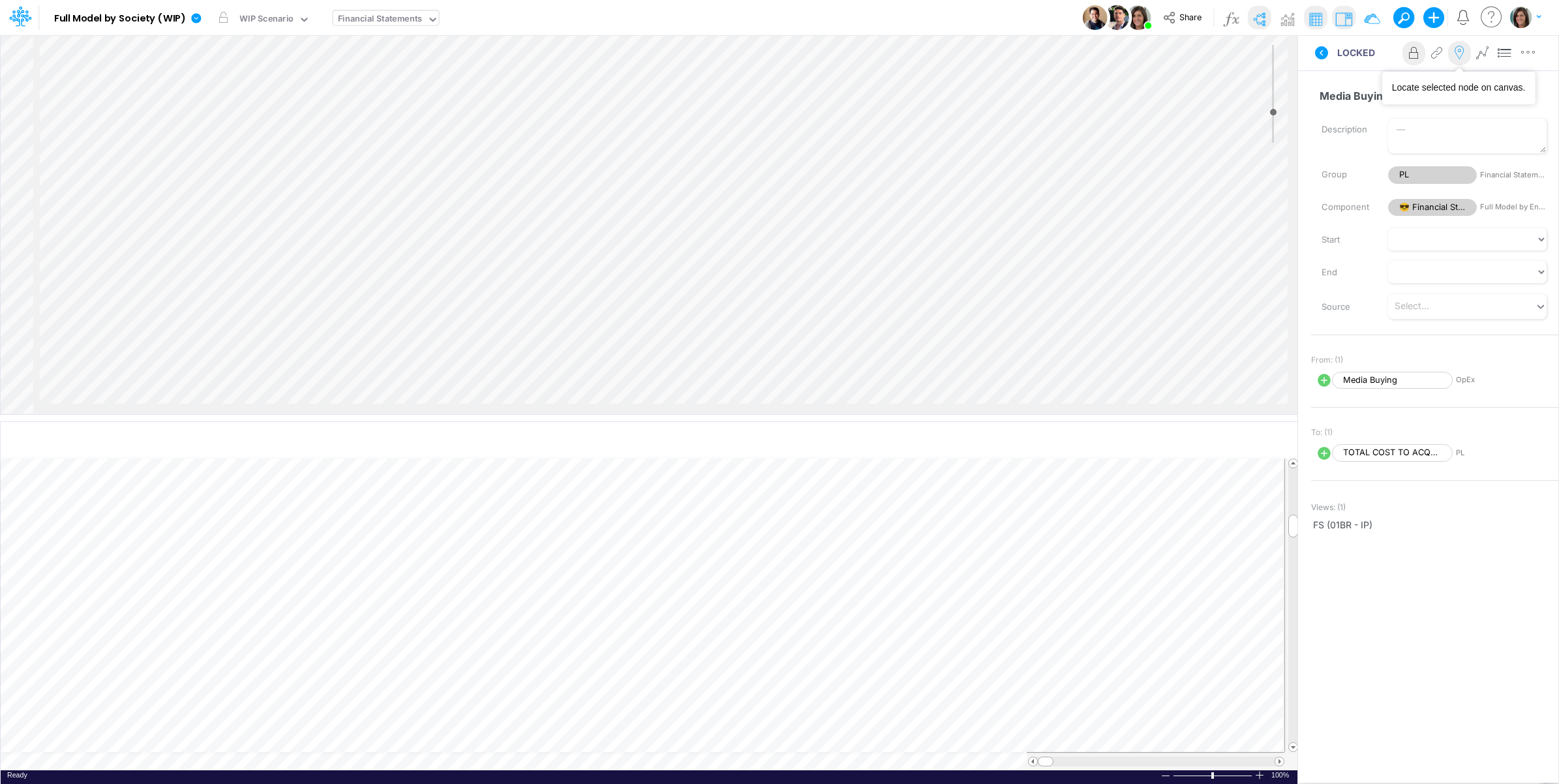
click at [1455, 53] on icon at bounding box center [1459, 53] width 20 height 14
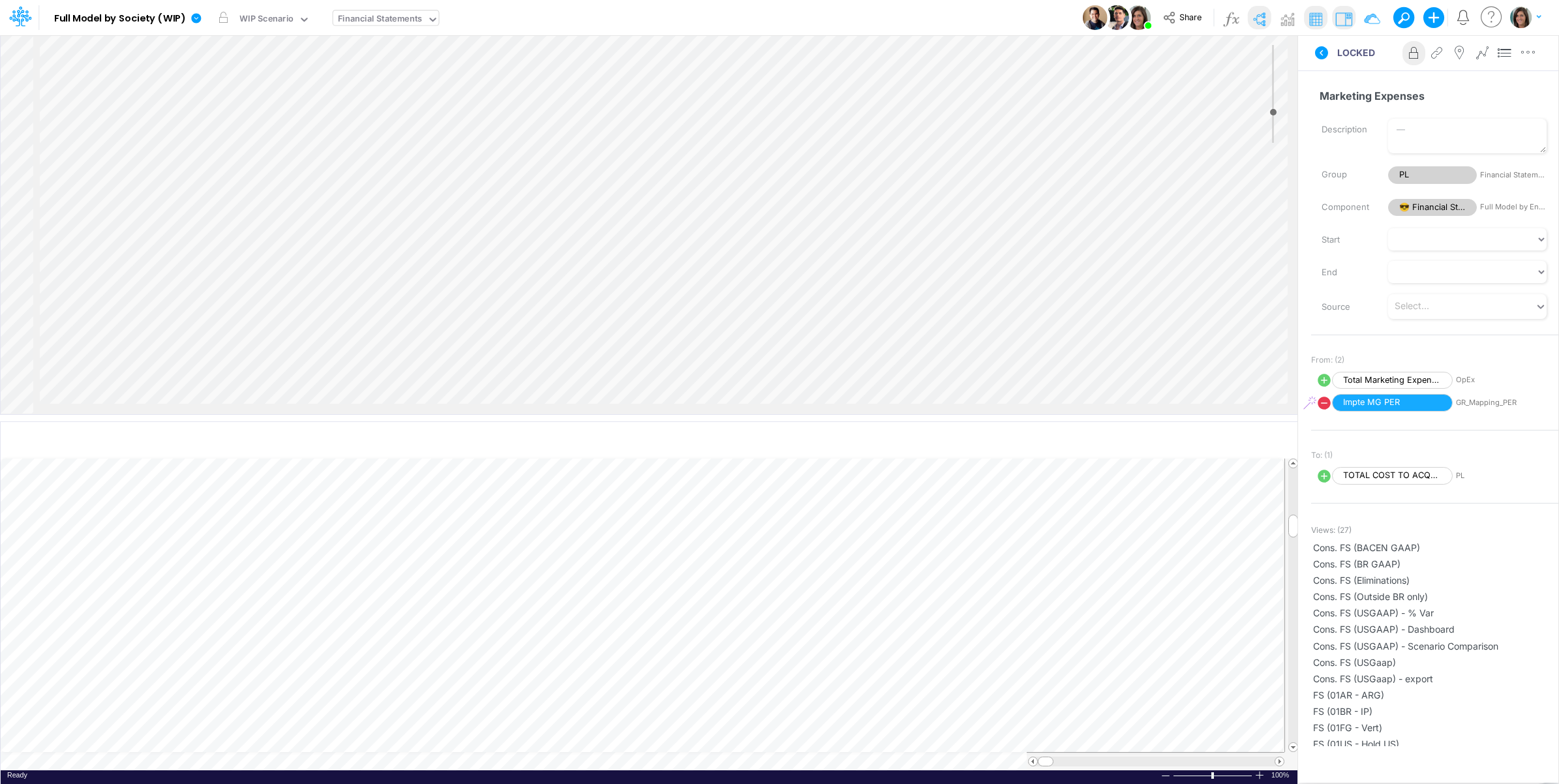
scroll to position [3168, 376]
select select "Multiply"
select select "Add"
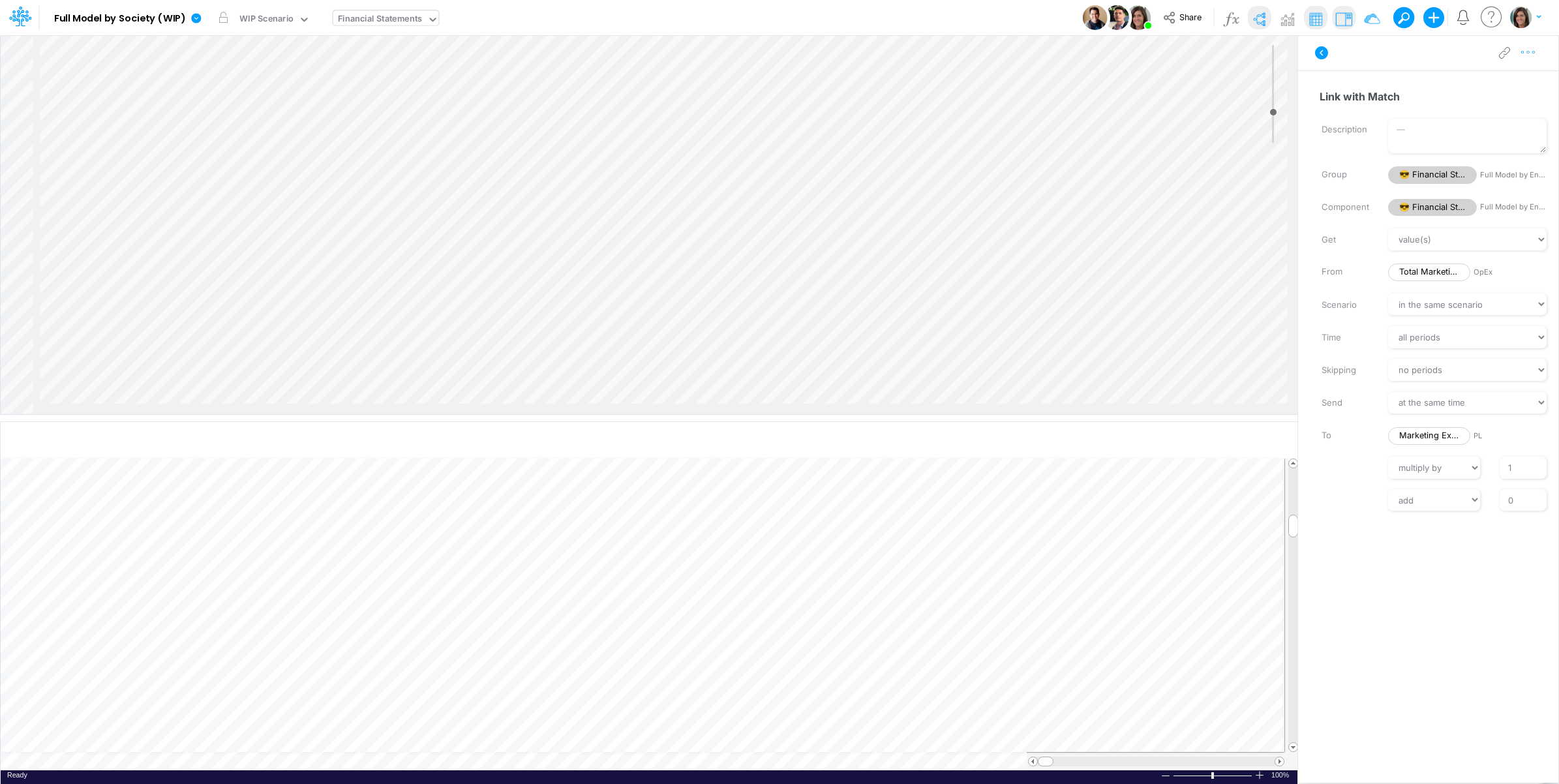
click at [1530, 57] on icon "button" at bounding box center [1528, 53] width 20 height 14
click at [1503, 79] on button "Advanced settings" at bounding box center [1461, 86] width 155 height 23
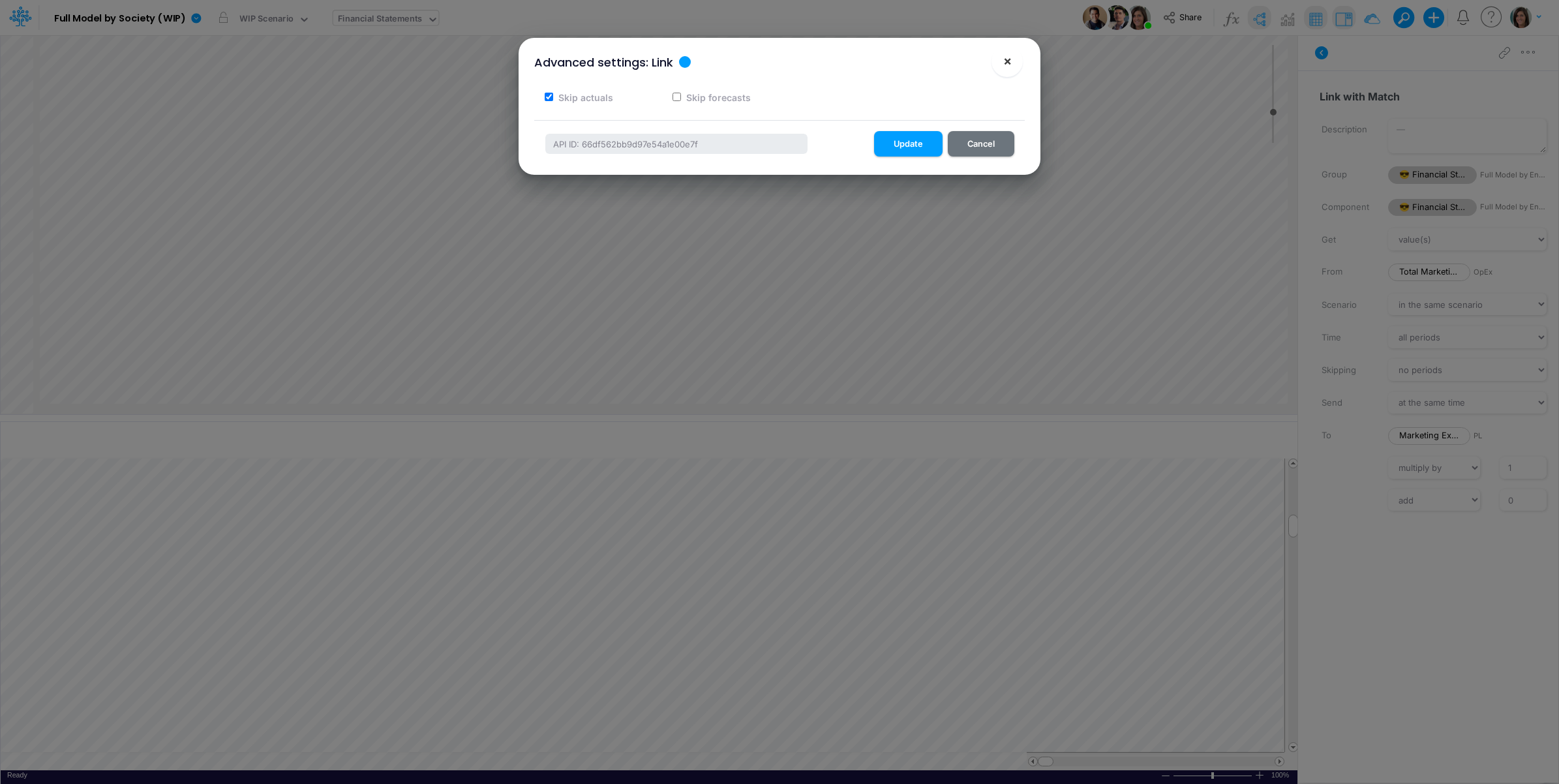
click at [1003, 56] on span "×" at bounding box center [1007, 60] width 8 height 16
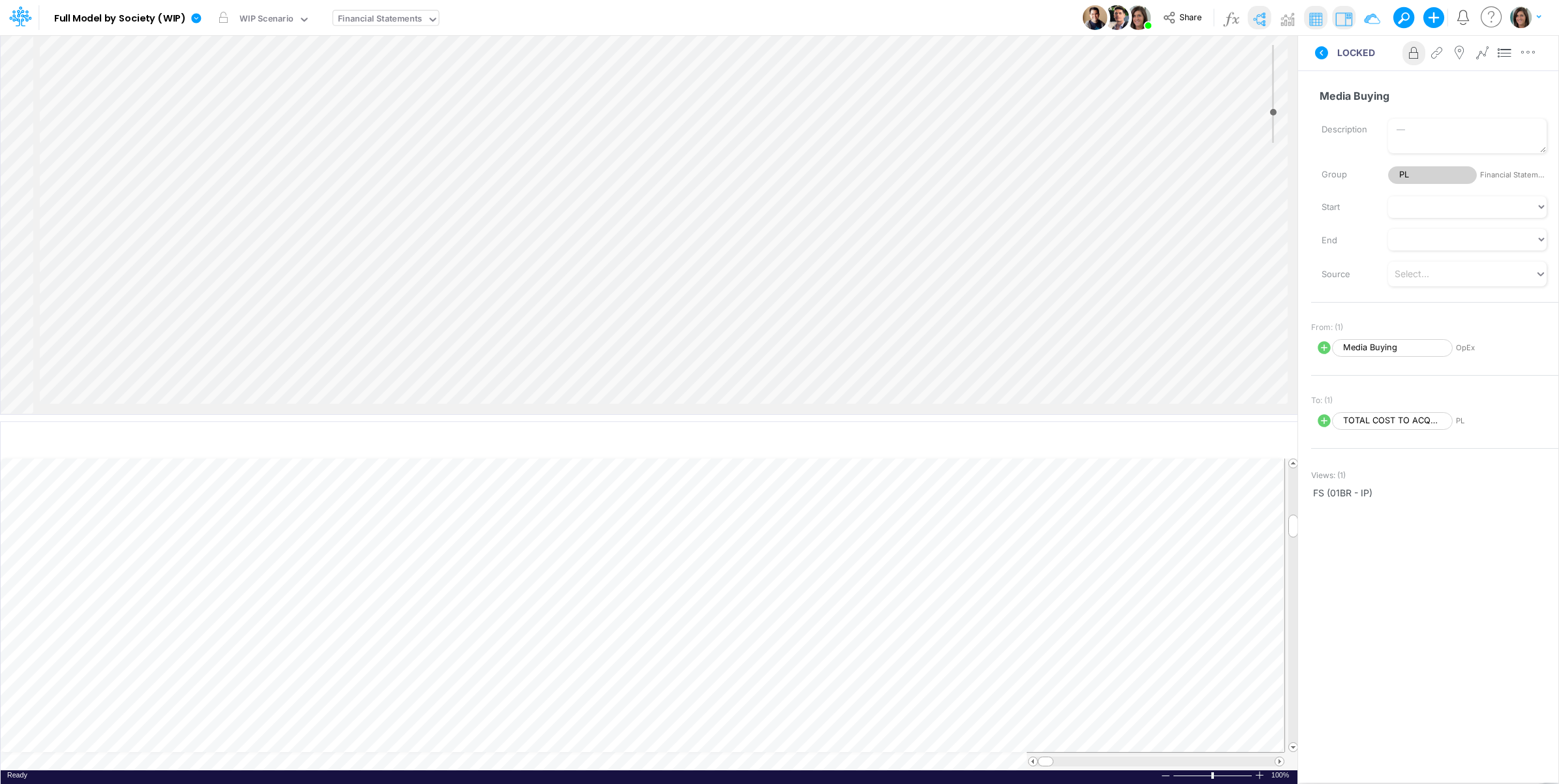
select select "1"
select select "Multiply"
select select "Add"
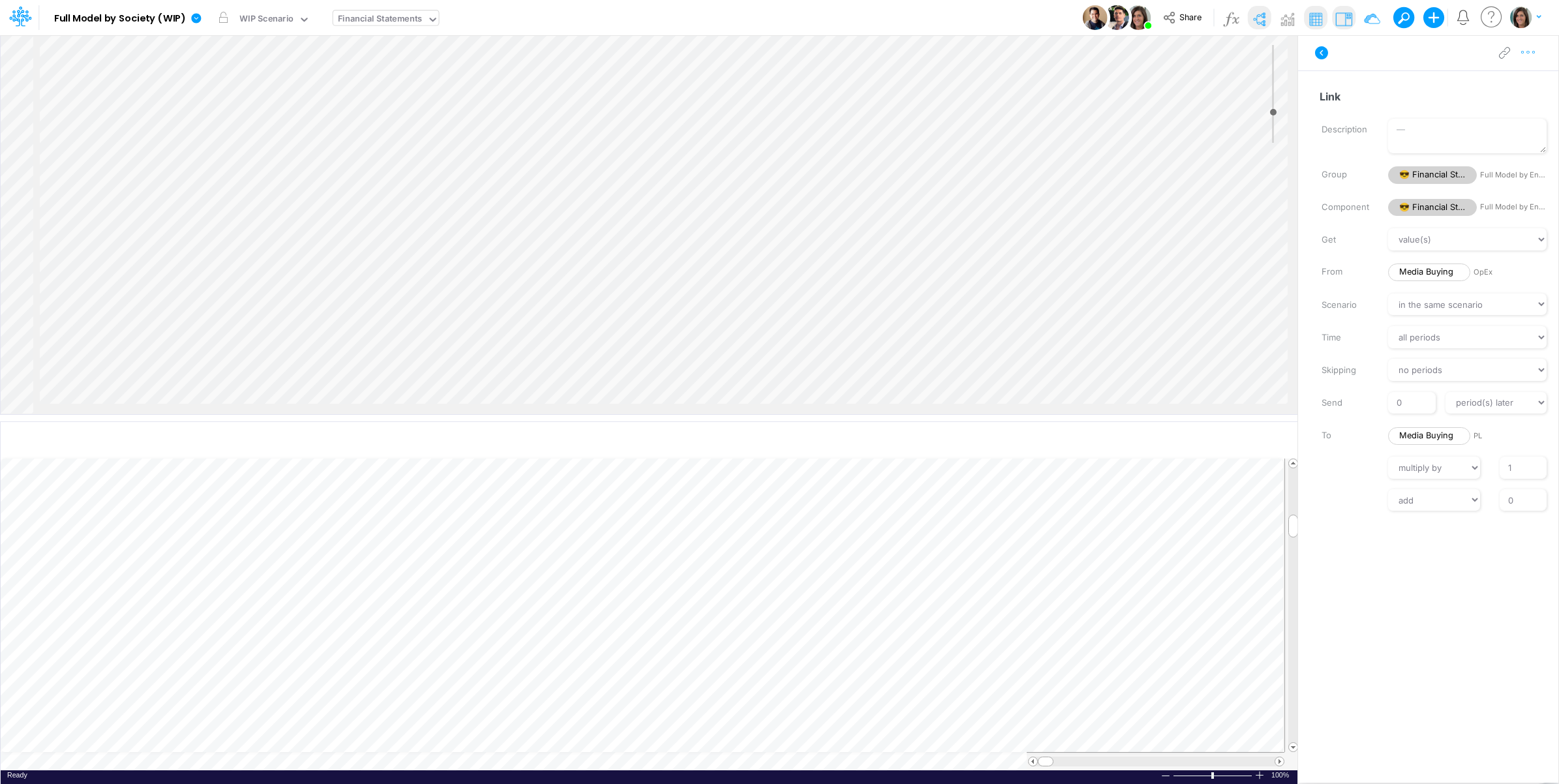
click at [1538, 47] on button "button" at bounding box center [1528, 53] width 24 height 26
click at [1509, 78] on button "Advanced settings" at bounding box center [1461, 86] width 155 height 23
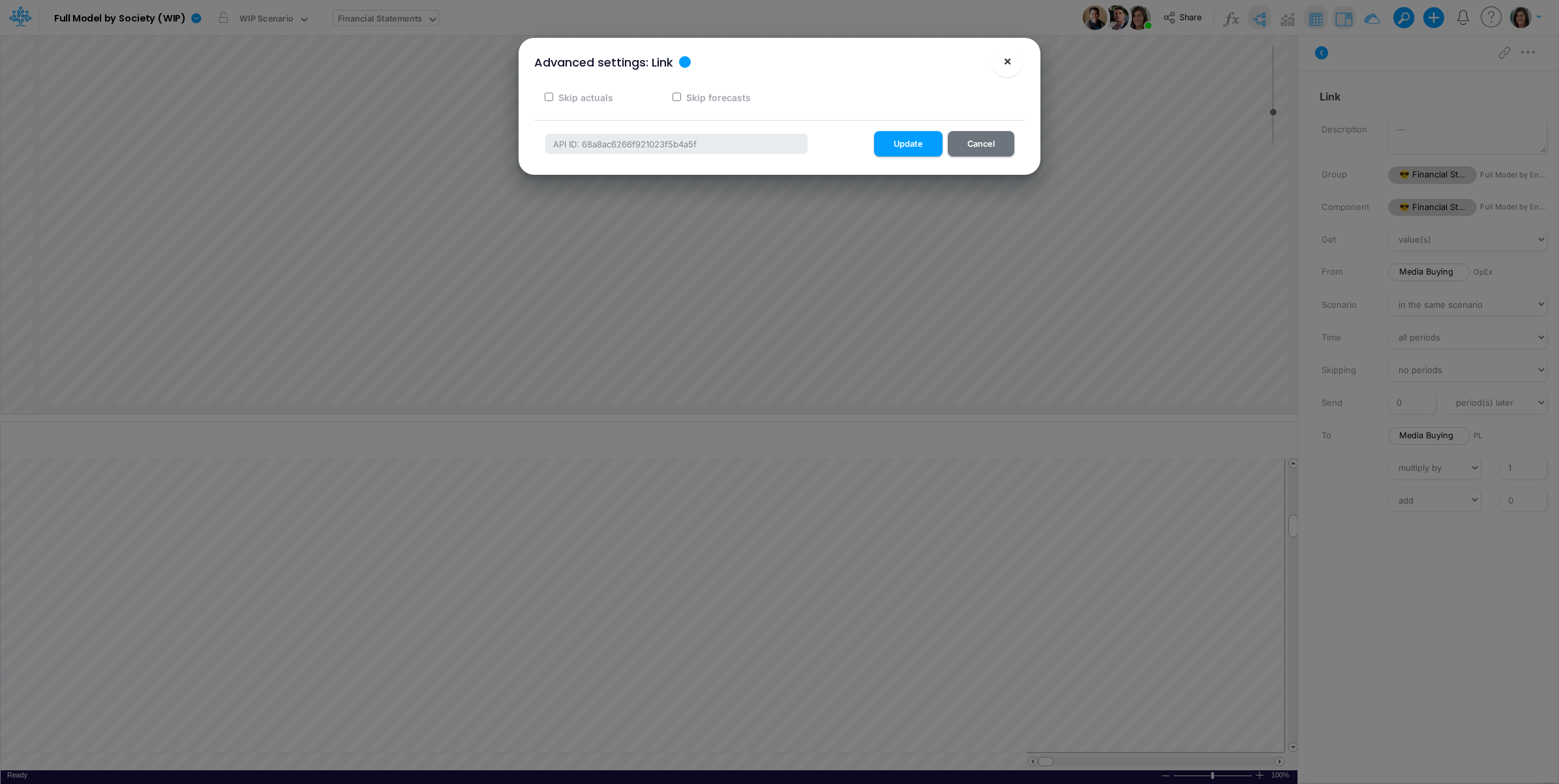
click at [1006, 65] on span "×" at bounding box center [1007, 60] width 8 height 16
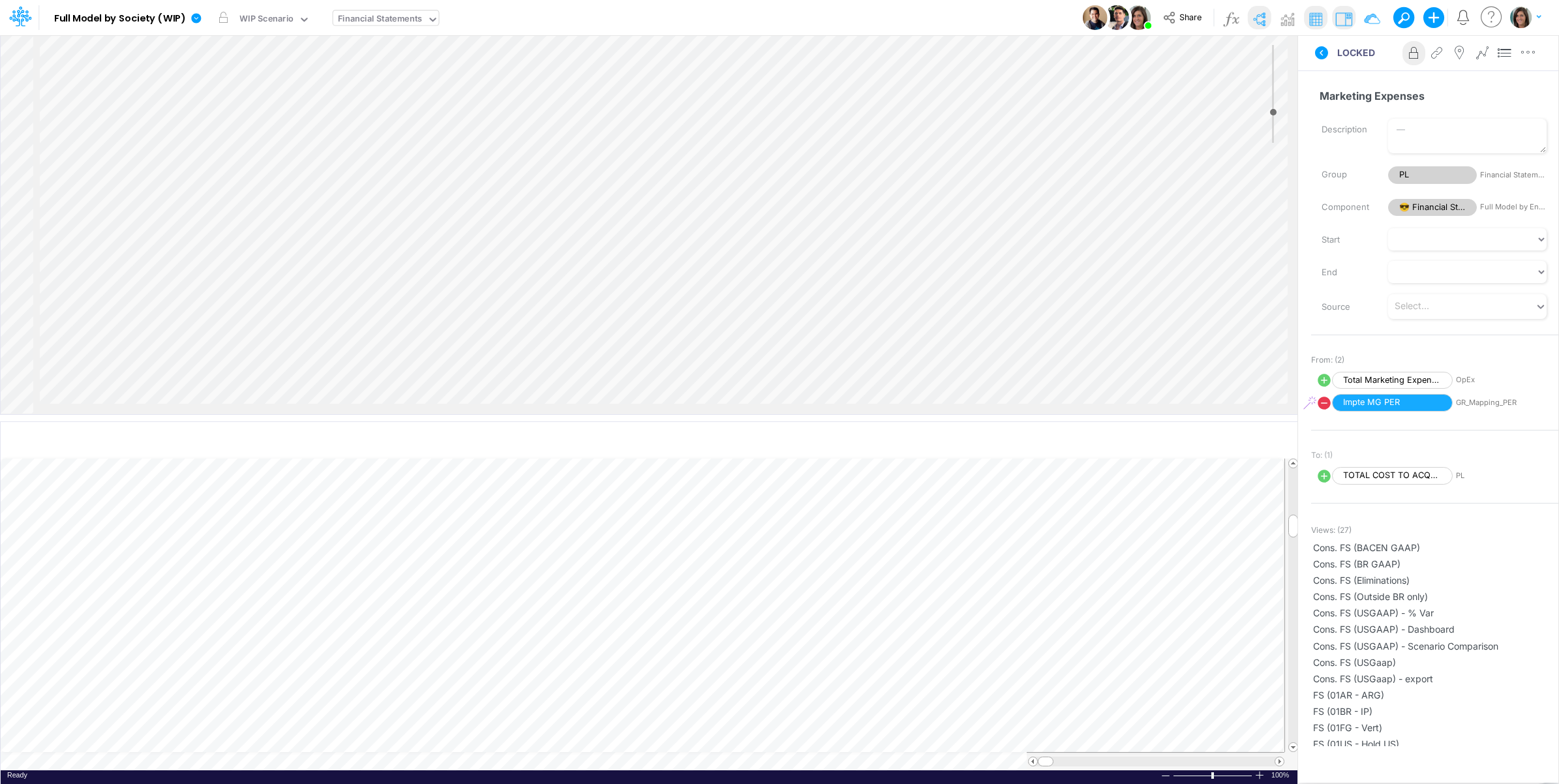
select select "Multiply"
select select "Add"
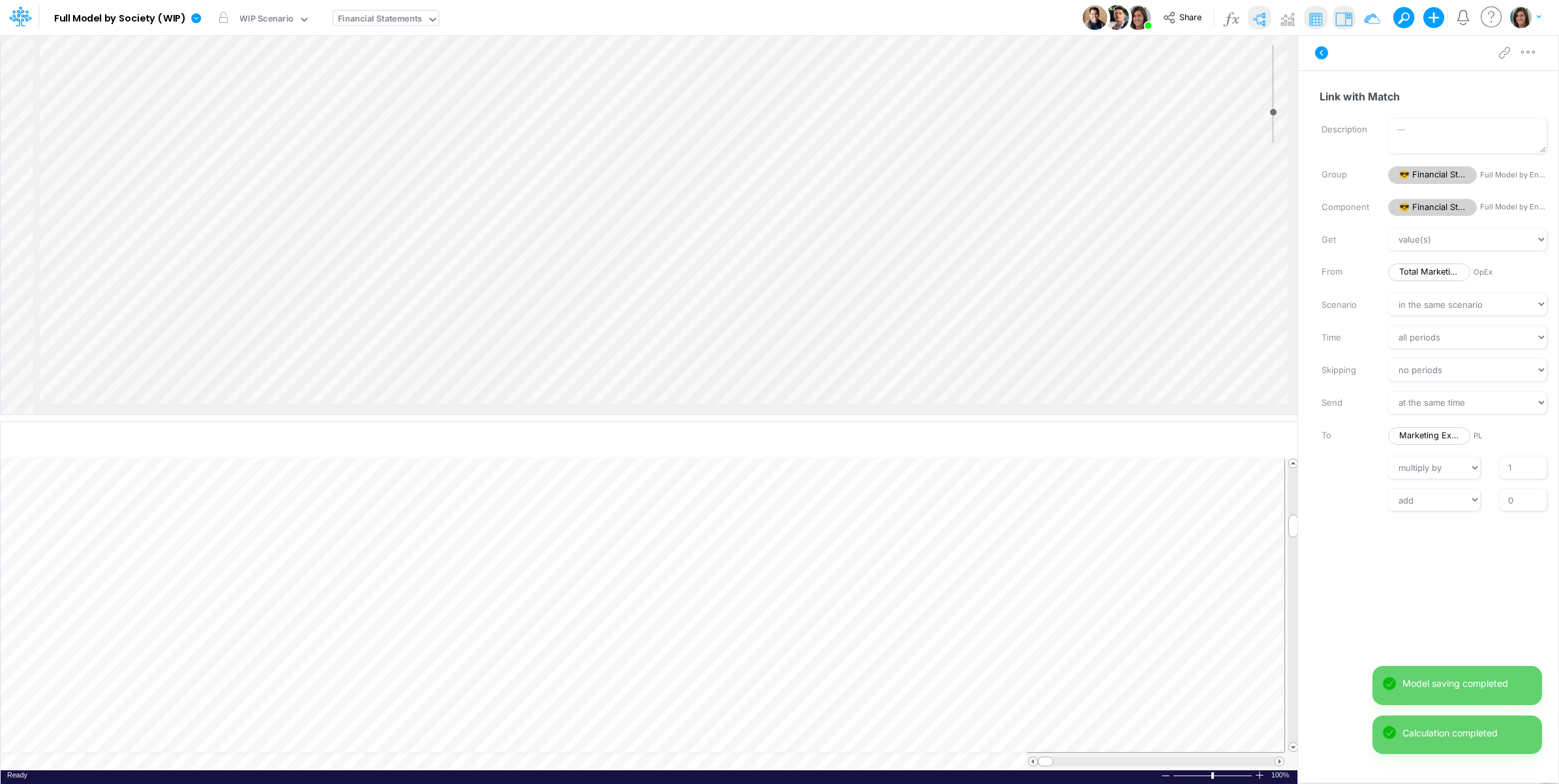
scroll to position [3168, 376]
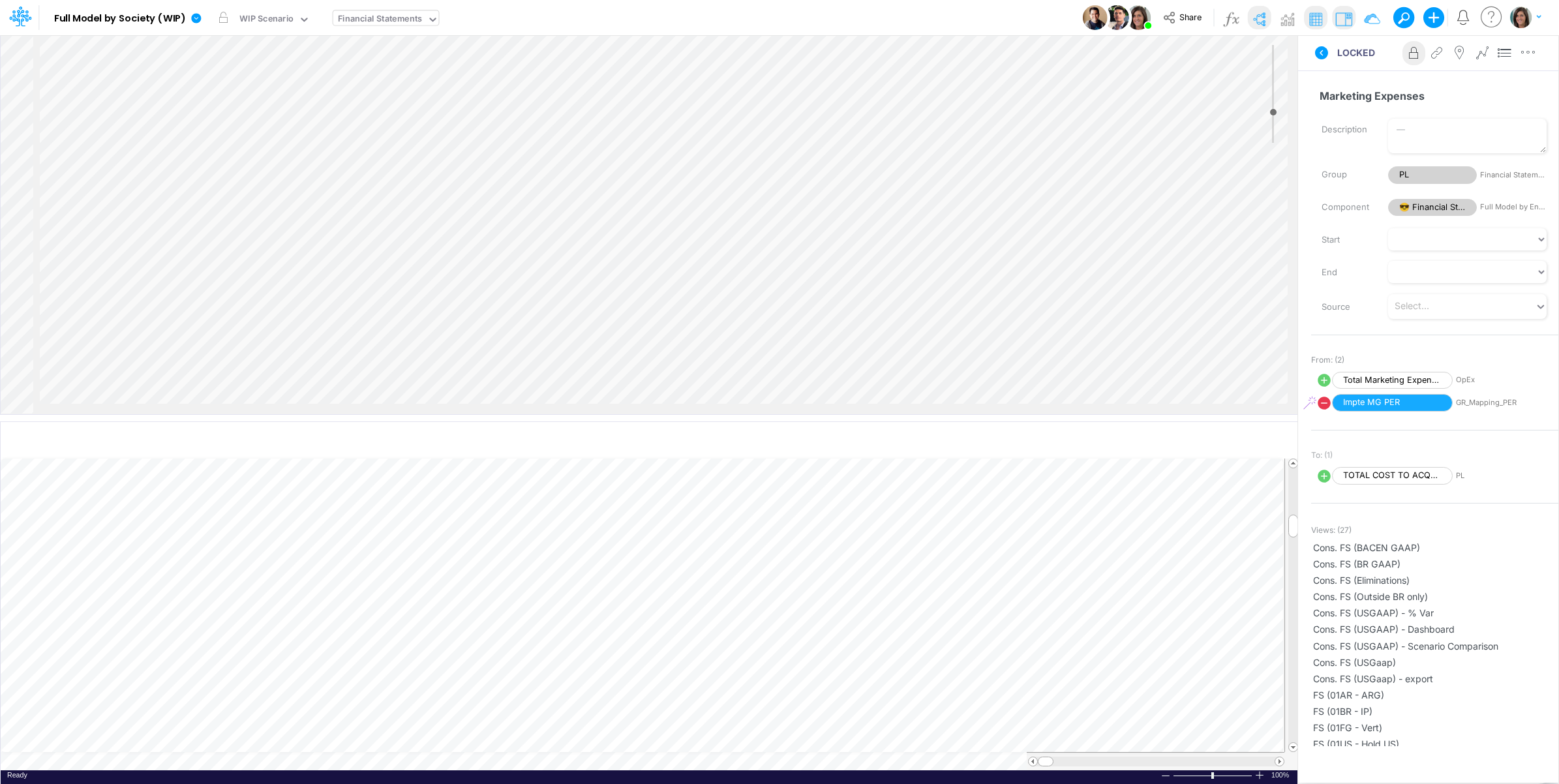
click at [1319, 405] on icon at bounding box center [1324, 403] width 13 height 13
select select "Multiply"
select select "Add"
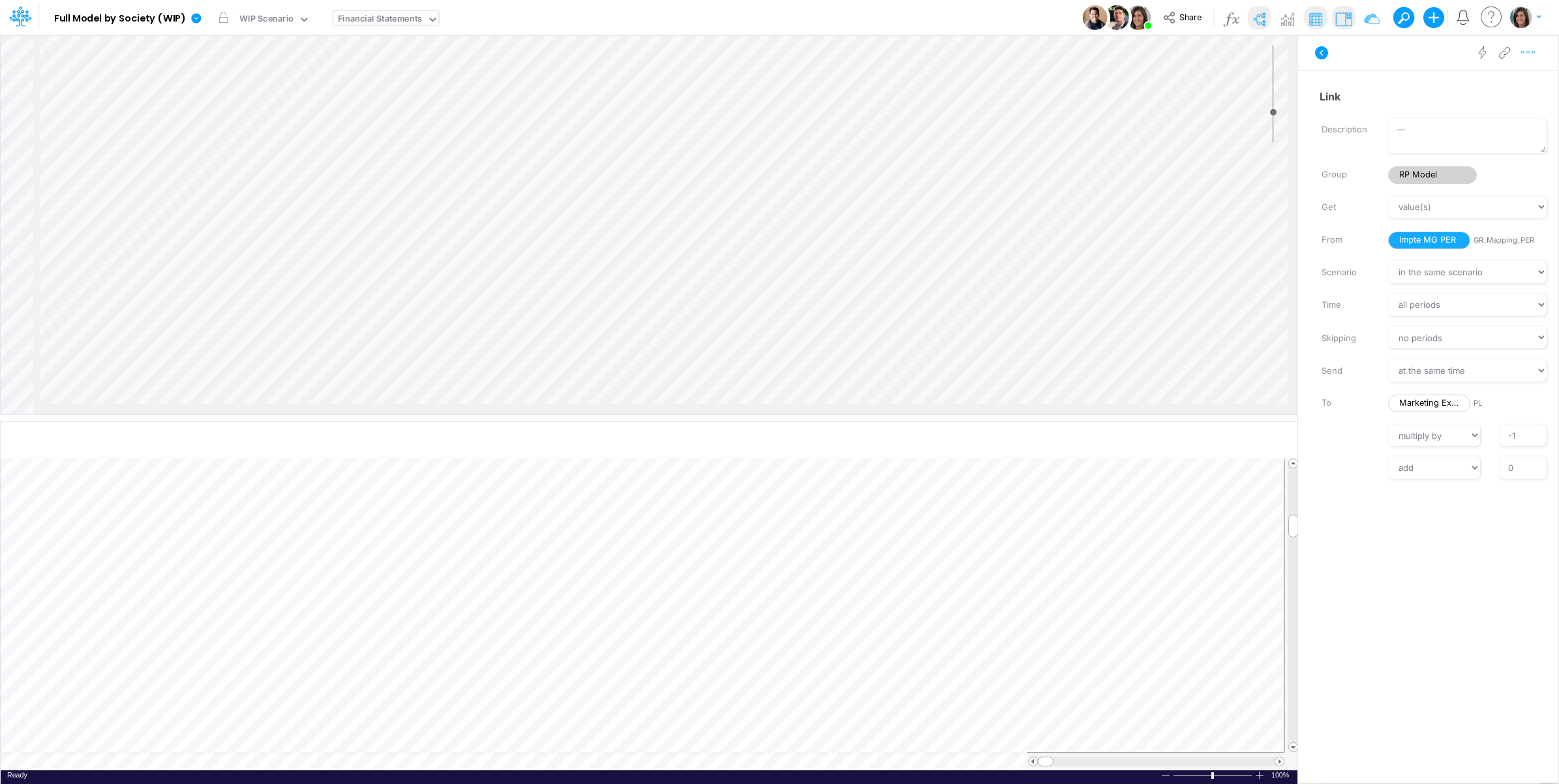
click at [1533, 50] on icon "button" at bounding box center [1528, 53] width 20 height 14
click at [1476, 107] on button "Delete" at bounding box center [1461, 108] width 155 height 23
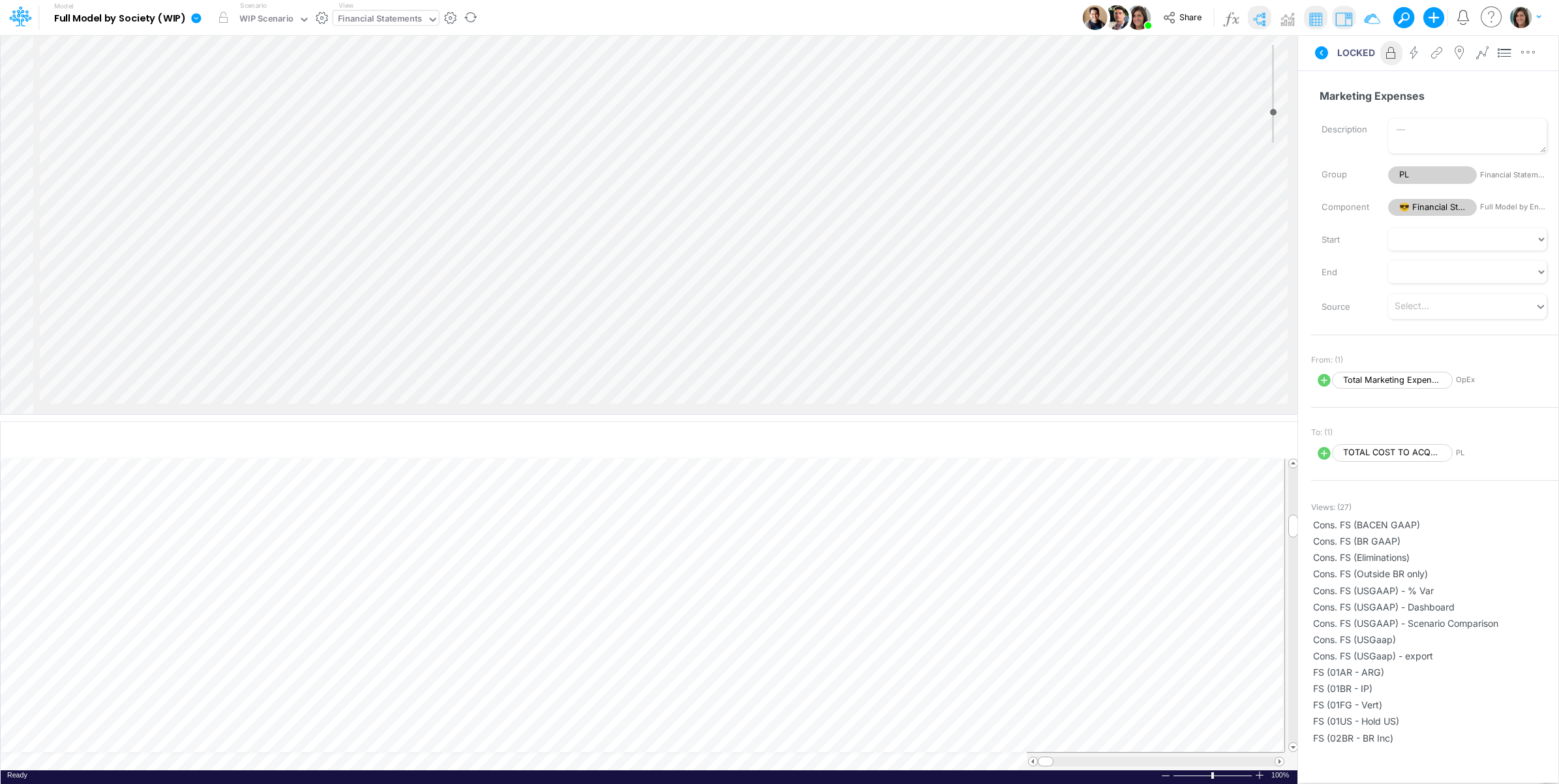
select select "Multiply"
select select "Add"
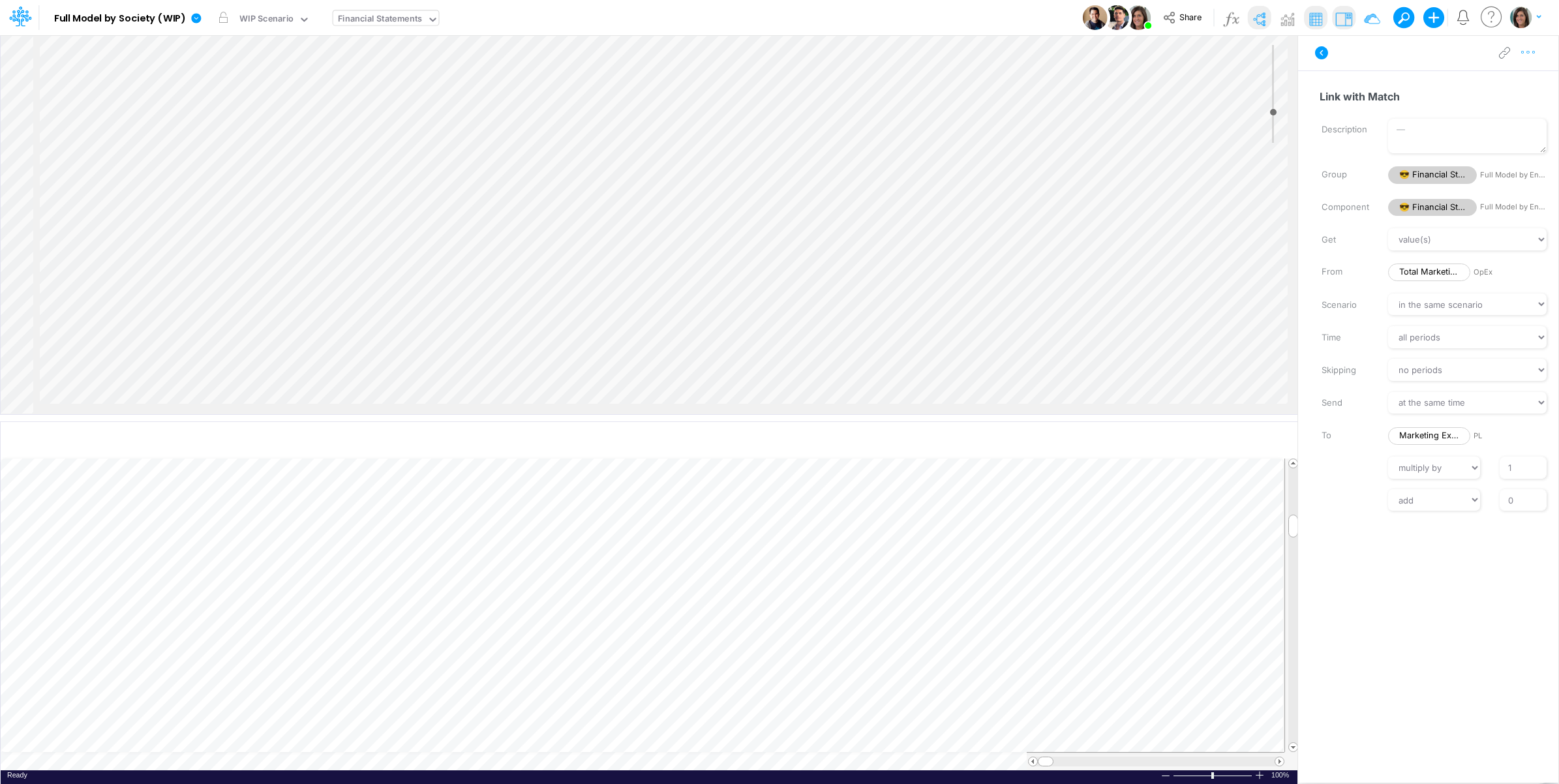
drag, startPoint x: 1531, startPoint y: 49, endPoint x: 1525, endPoint y: 56, distance: 9.2
click at [1530, 49] on icon "button" at bounding box center [1528, 53] width 20 height 14
click at [1498, 86] on button "Advanced settings" at bounding box center [1461, 86] width 155 height 23
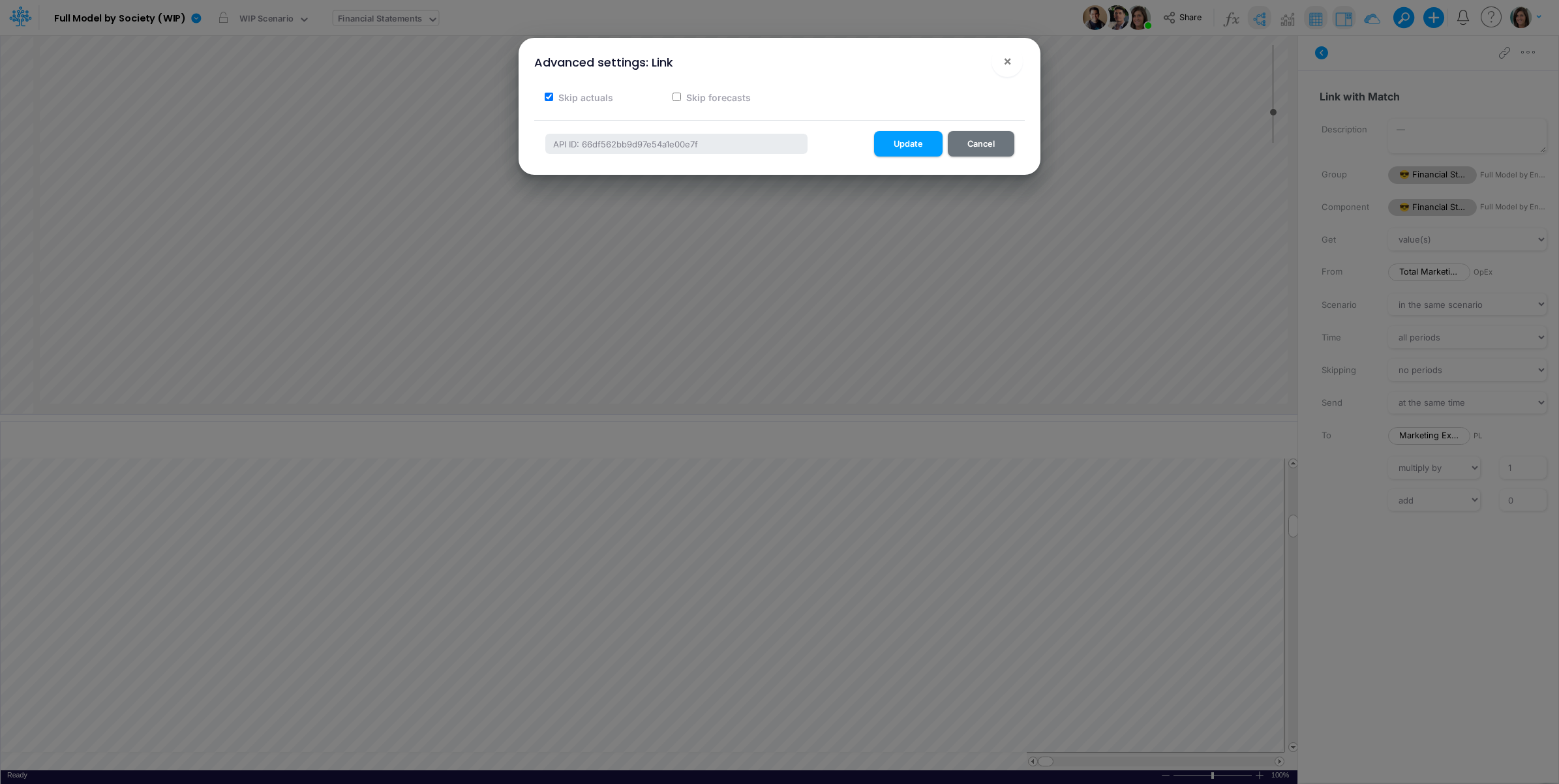
click at [581, 92] on label "Skip actuals" at bounding box center [585, 98] width 57 height 14
click at [553, 92] on input "Skip actuals" at bounding box center [548, 96] width 8 height 8
checkbox input "false"
click at [915, 145] on button "Update" at bounding box center [908, 144] width 68 height 26
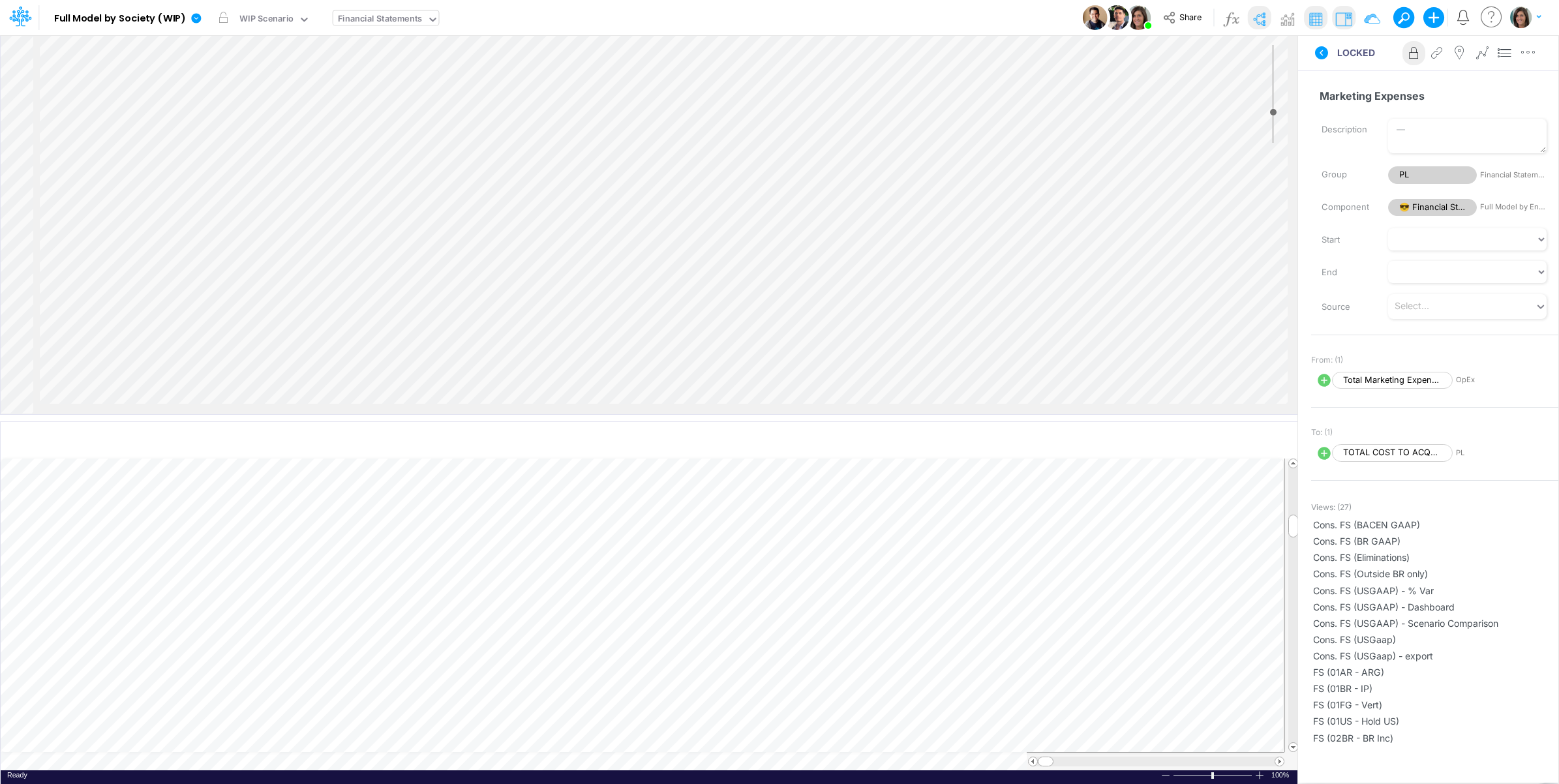
select select "Multiply"
select select "Add"
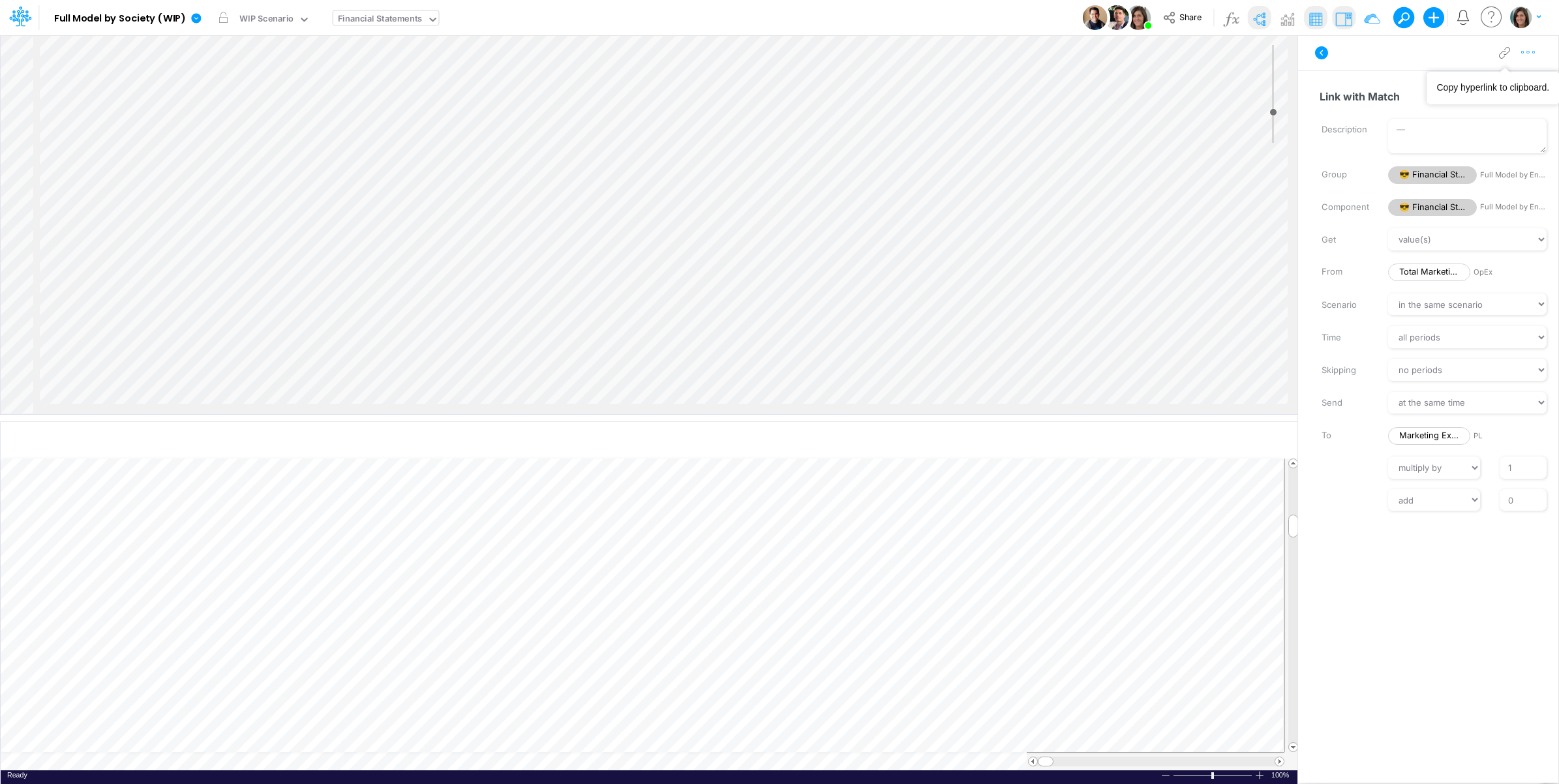
click at [1530, 47] on icon "button" at bounding box center [1528, 53] width 20 height 14
click at [1495, 80] on button "Advanced settings" at bounding box center [1461, 86] width 155 height 23
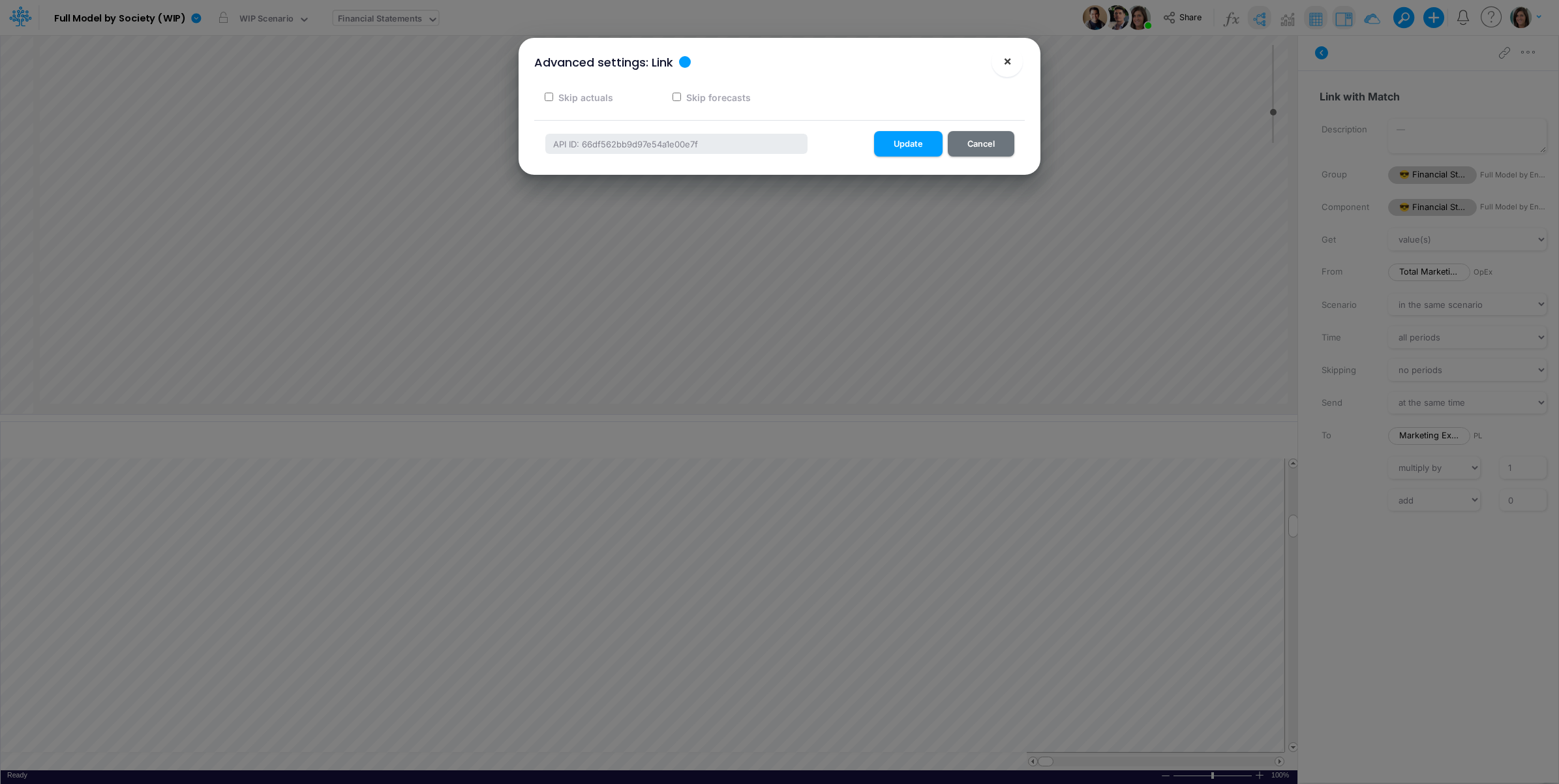
click at [996, 67] on button "×" at bounding box center [1007, 62] width 32 height 32
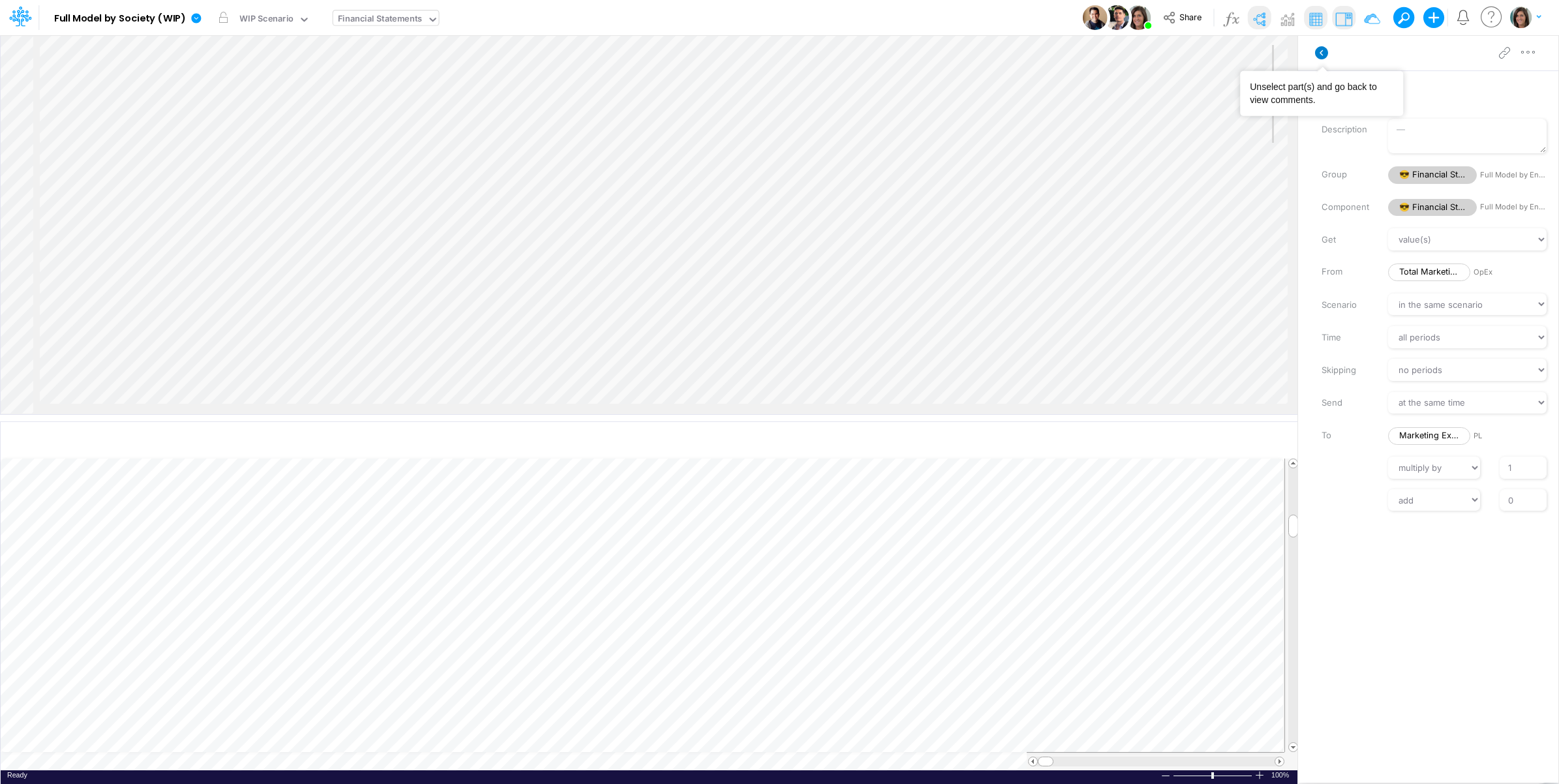
click at [1325, 47] on icon at bounding box center [1321, 53] width 13 height 13
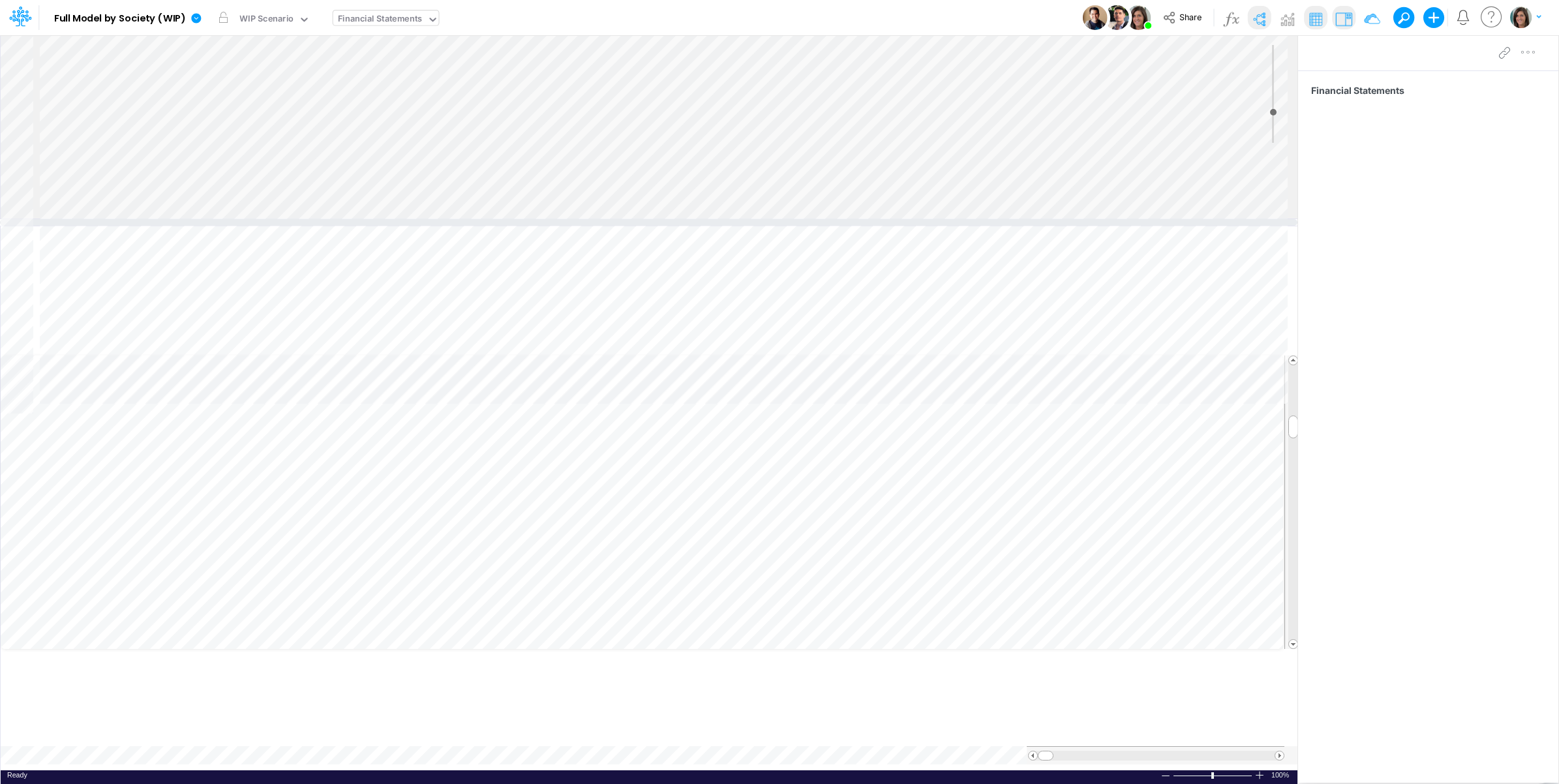
drag, startPoint x: 488, startPoint y: 421, endPoint x: 529, endPoint y: 225, distance: 200.2
click at [529, 225] on div at bounding box center [649, 222] width 1298 height 7
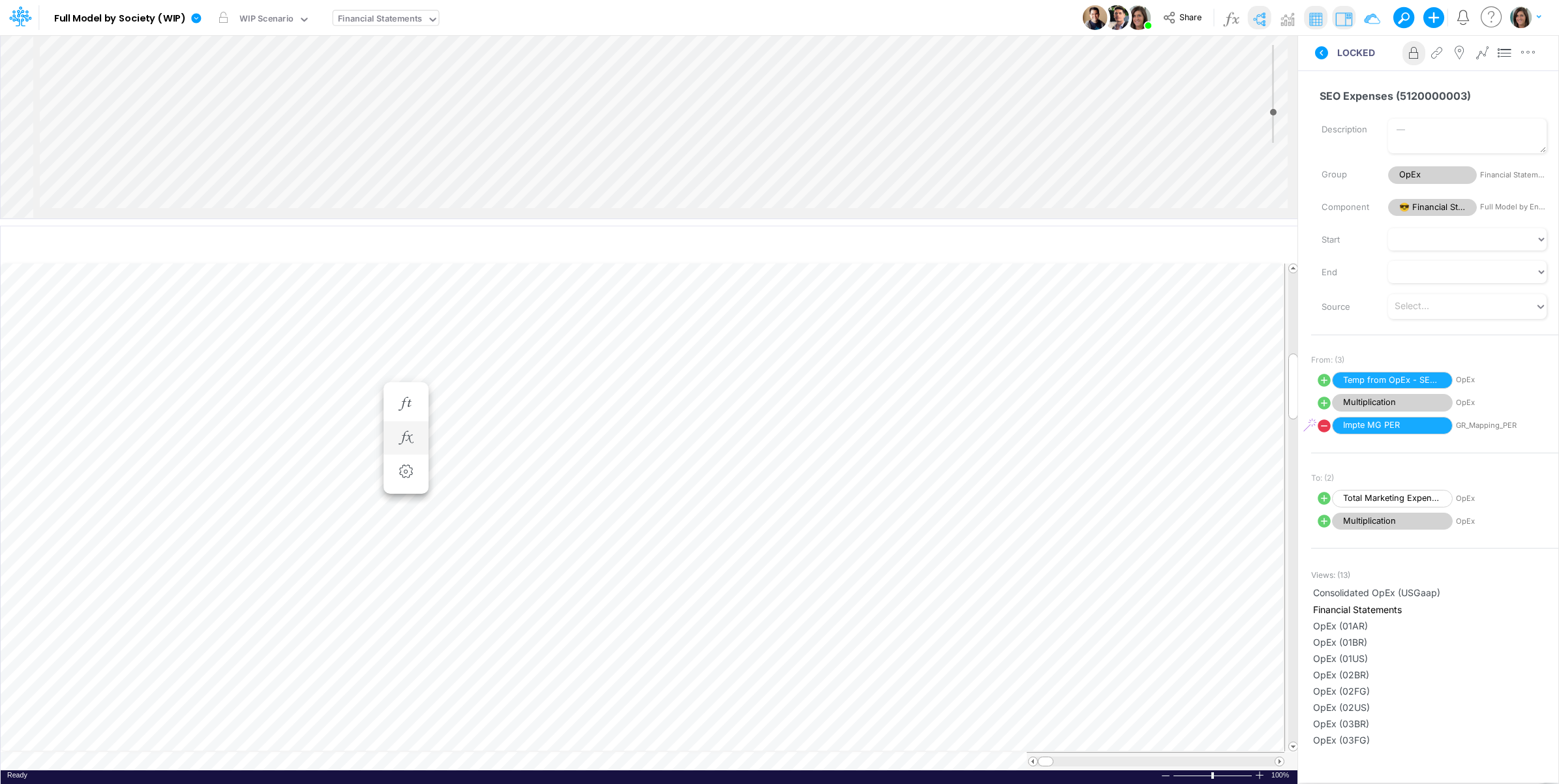
click at [416, 432] on button "button" at bounding box center [406, 438] width 24 height 26
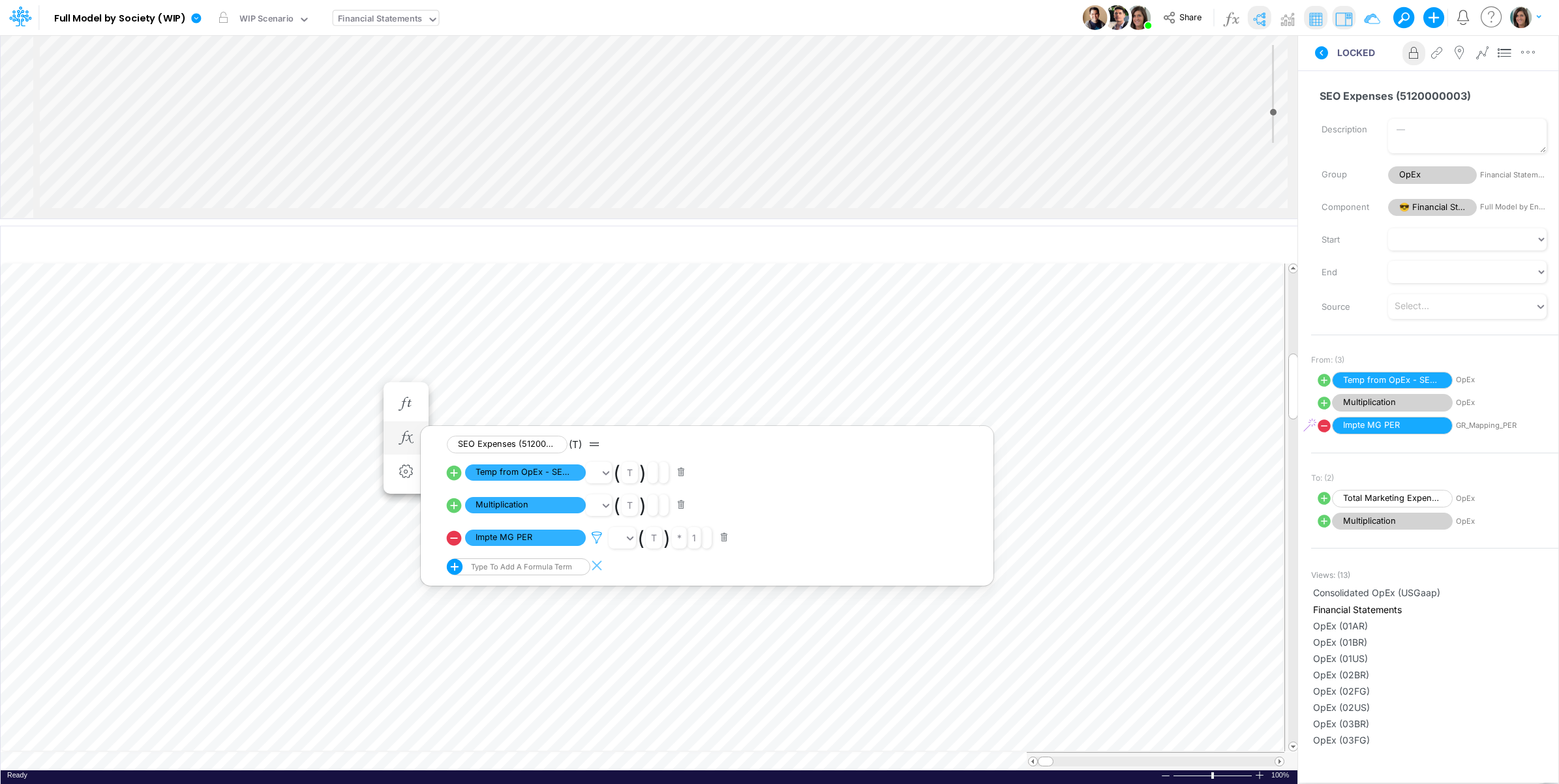
click at [602, 537] on icon at bounding box center [597, 538] width 20 height 14
click at [450, 543] on div at bounding box center [780, 396] width 1559 height 778
click at [451, 540] on icon at bounding box center [454, 538] width 15 height 15
select select "Multiply"
select select "Add"
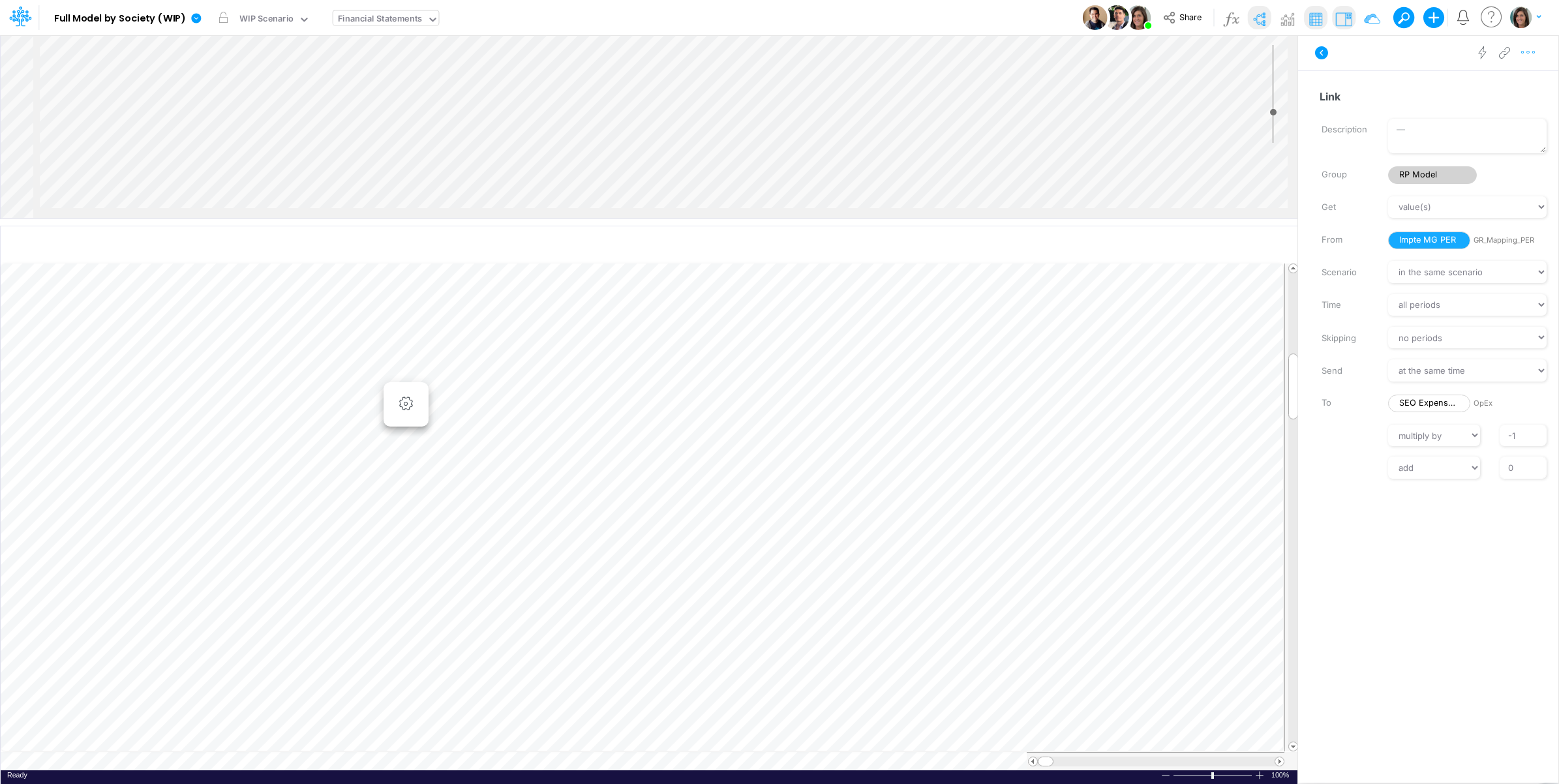
click at [1527, 53] on icon "button" at bounding box center [1528, 53] width 20 height 14
click at [1500, 82] on button "Advanced settings" at bounding box center [1461, 86] width 155 height 23
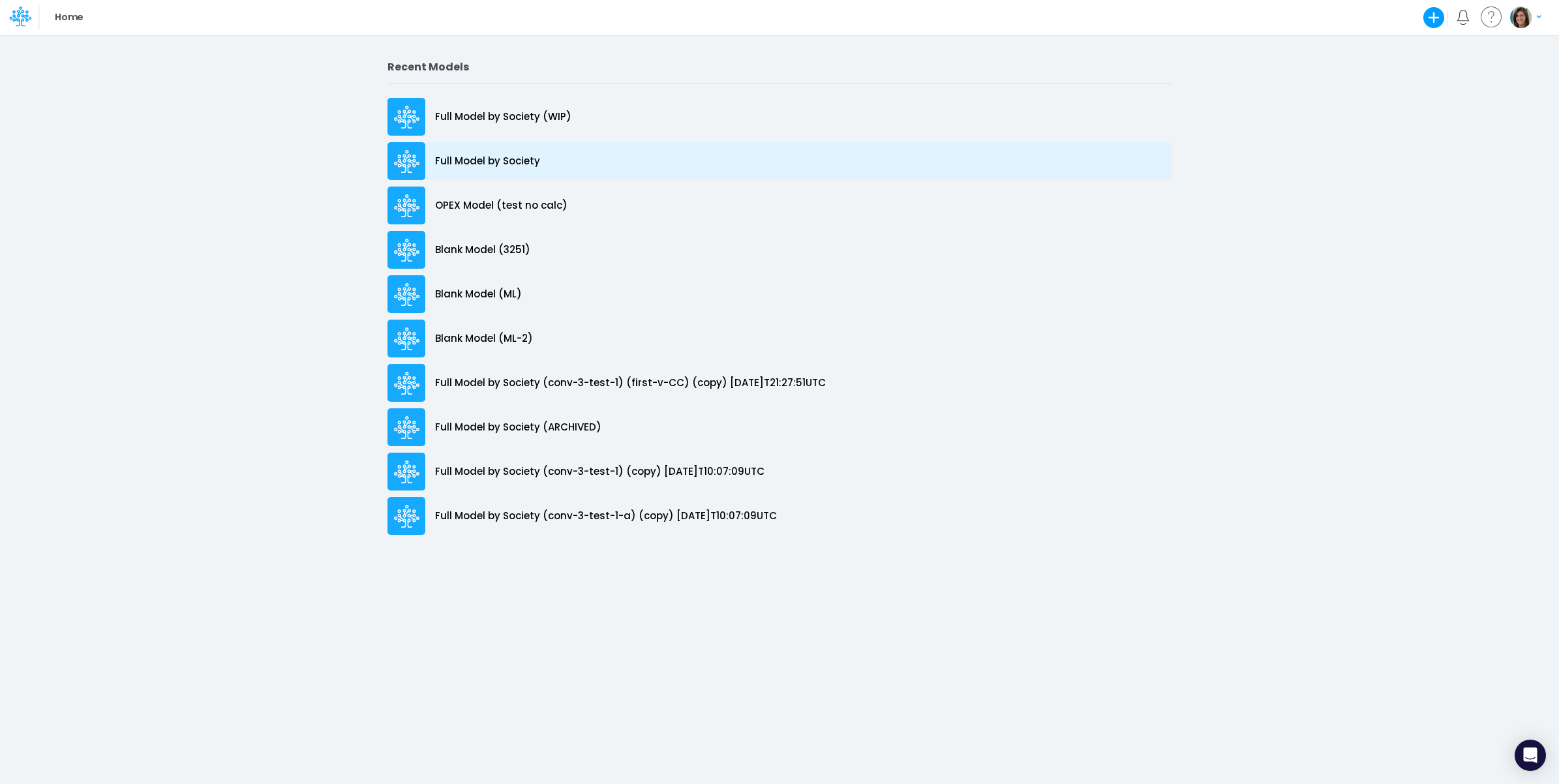
click at [493, 155] on p "Full Model by Society" at bounding box center [487, 161] width 105 height 15
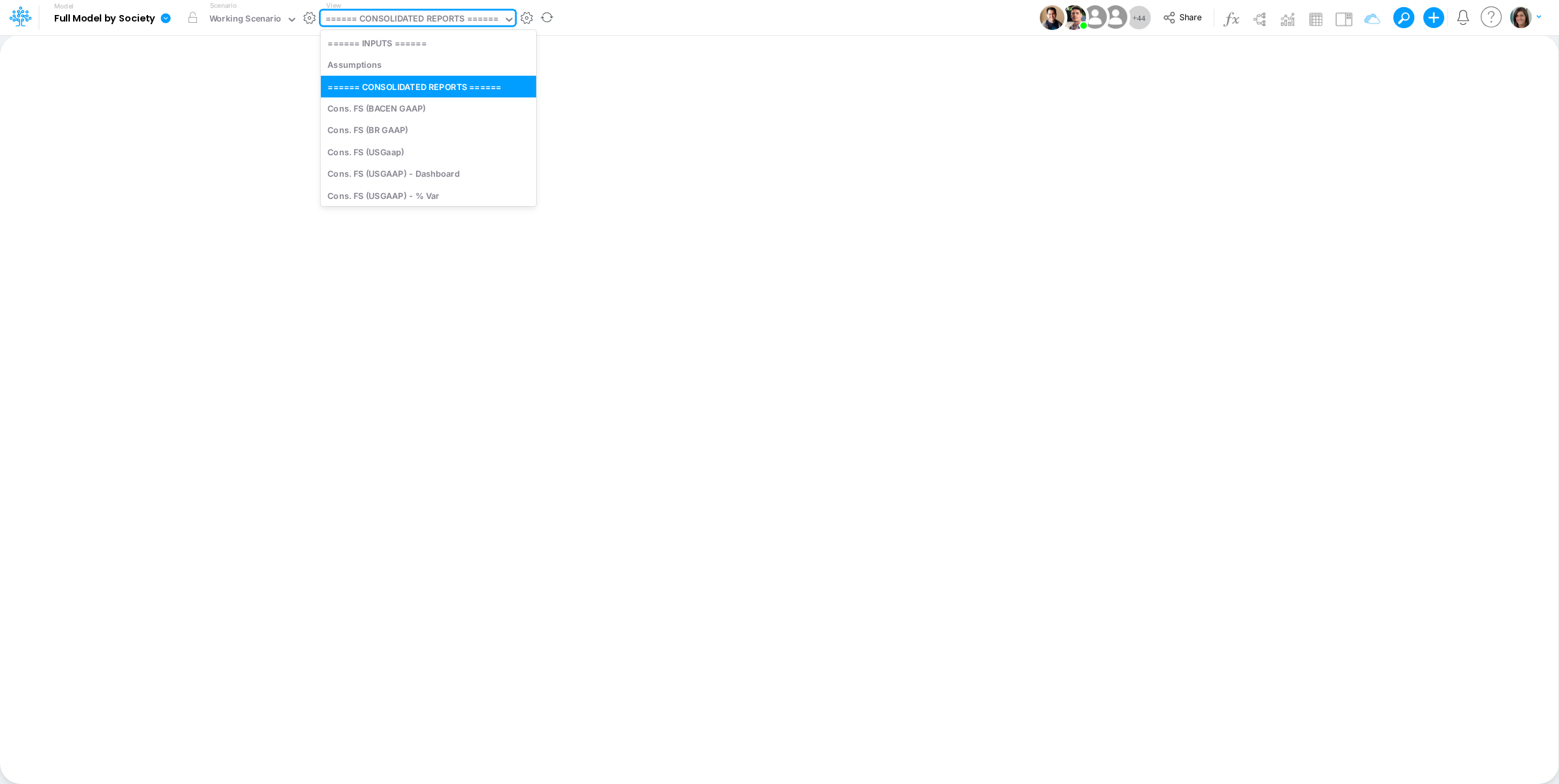
click at [427, 17] on div "====== CONSOLIDATED REPORTS ======" at bounding box center [412, 20] width 173 height 15
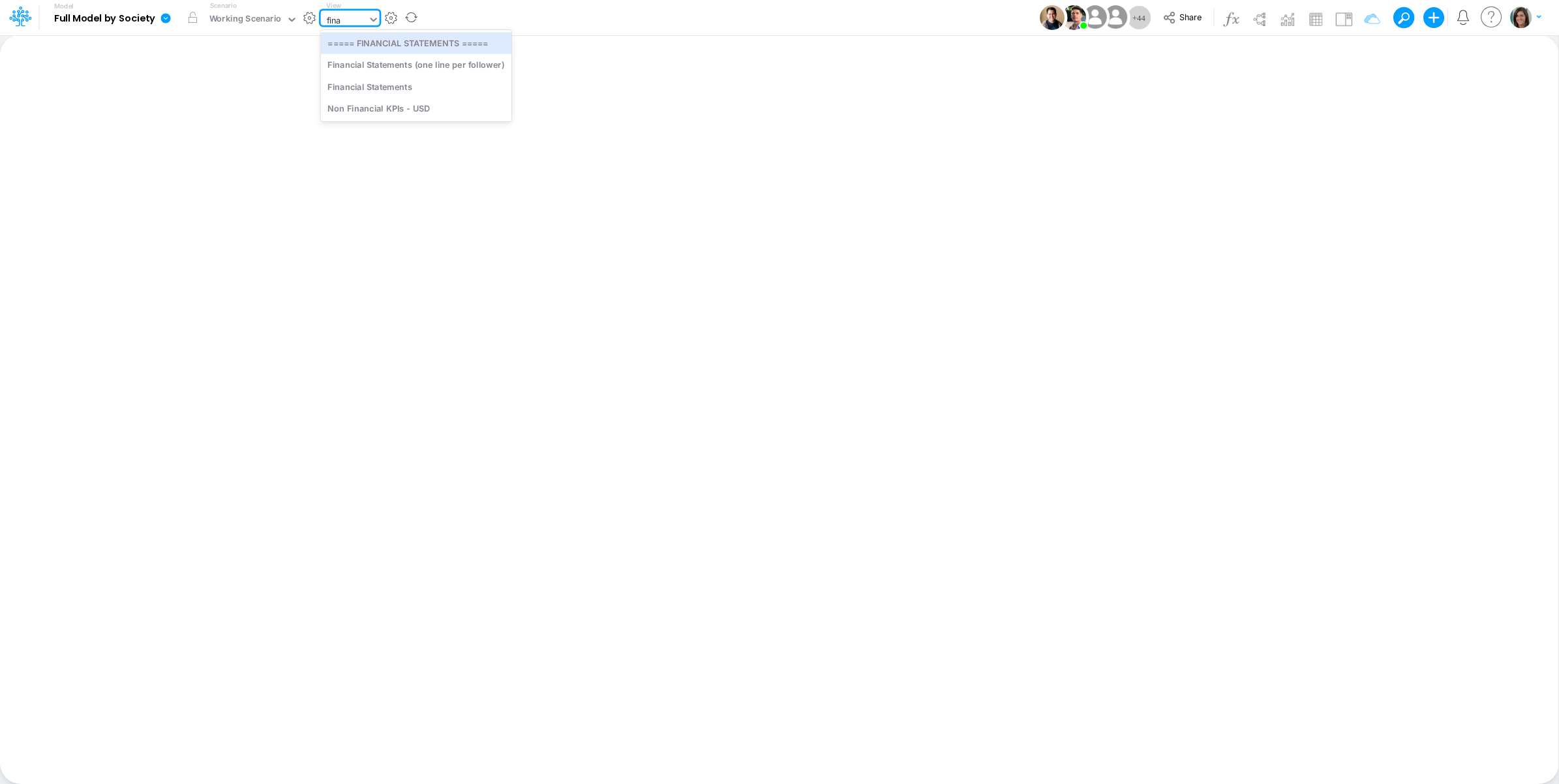
type input "finan"
click at [363, 20] on div "finan" at bounding box center [344, 20] width 47 height 20
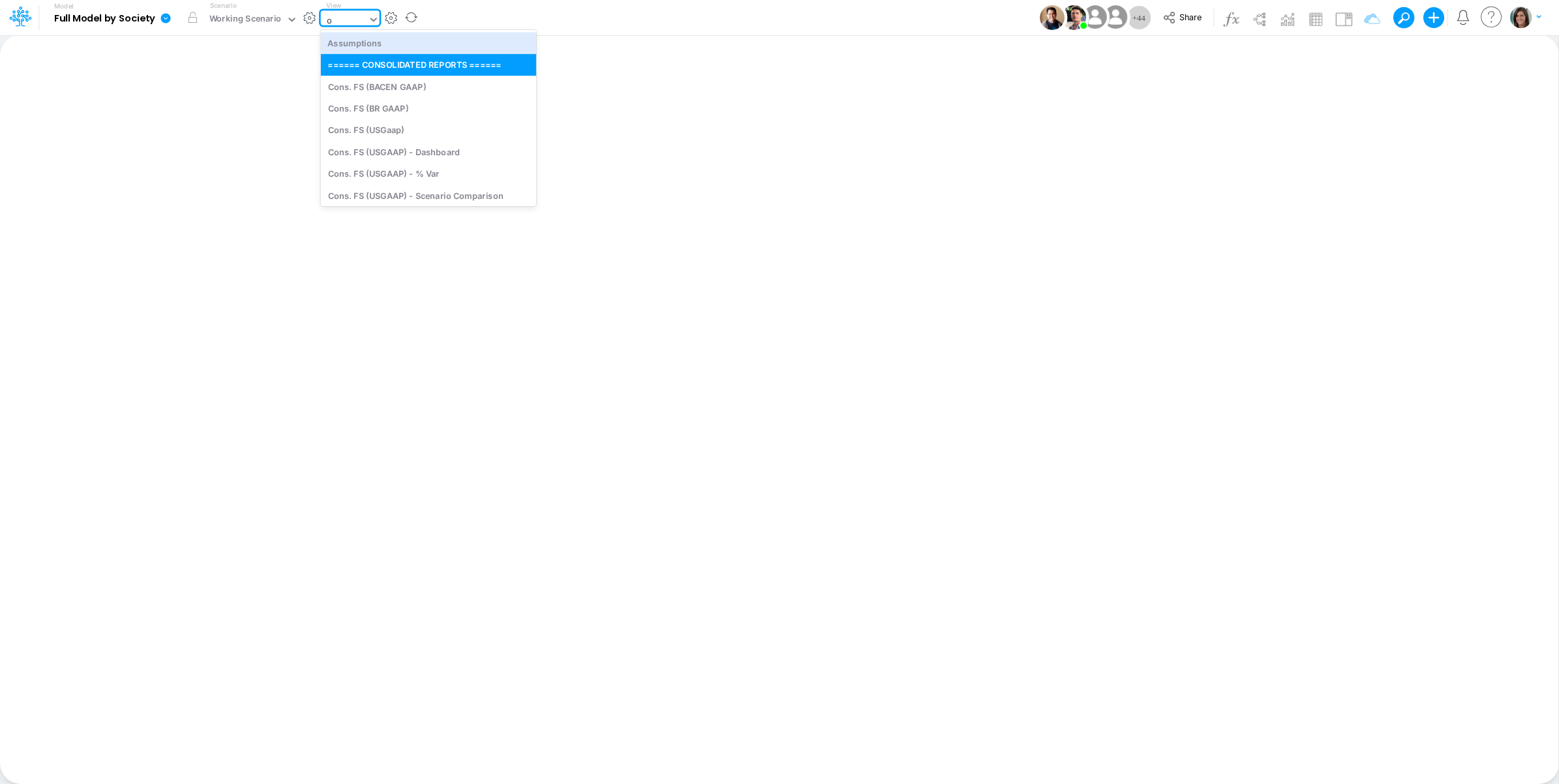
type input "op"
click at [385, 59] on div "OpEx (01BR)" at bounding box center [428, 65] width 215 height 22
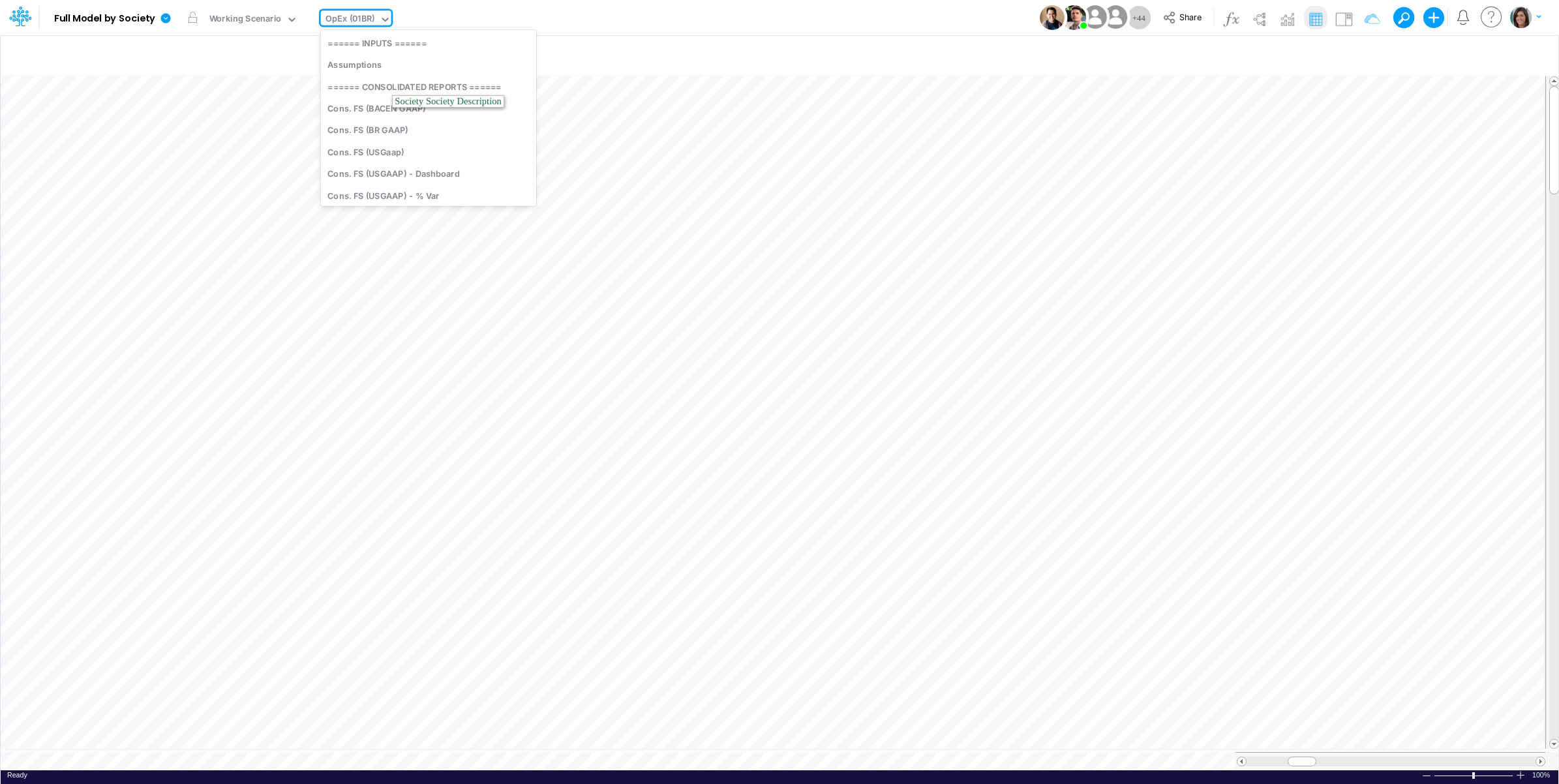
click at [345, 21] on div "OpEx (01BR)" at bounding box center [350, 20] width 50 height 15
type input "01br"
click at [378, 67] on div "FS (01BR - IP)" at bounding box center [409, 65] width 176 height 22
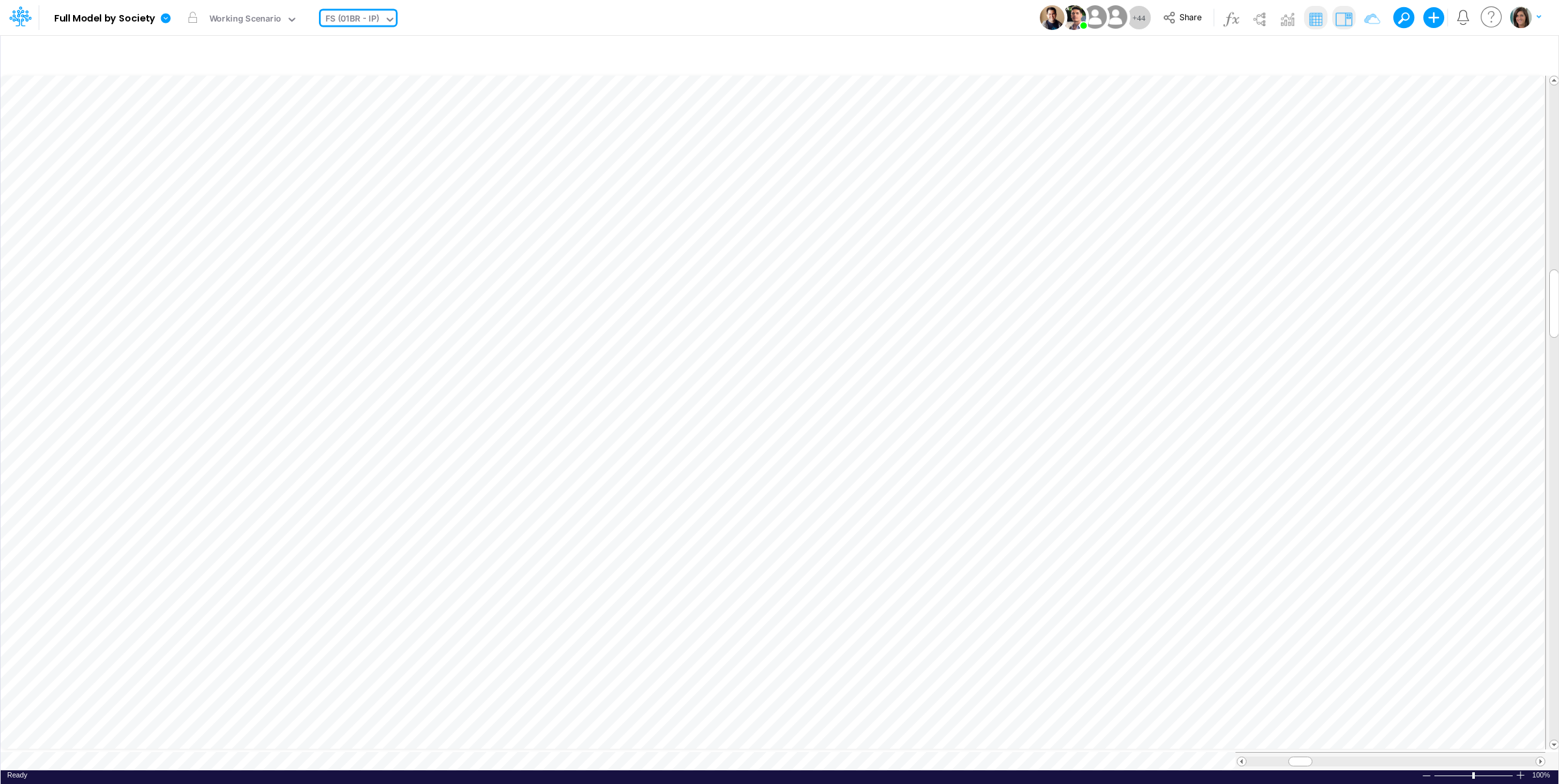
click at [1344, 17] on img at bounding box center [1344, 19] width 21 height 21
click at [1347, 20] on img at bounding box center [1344, 19] width 21 height 21
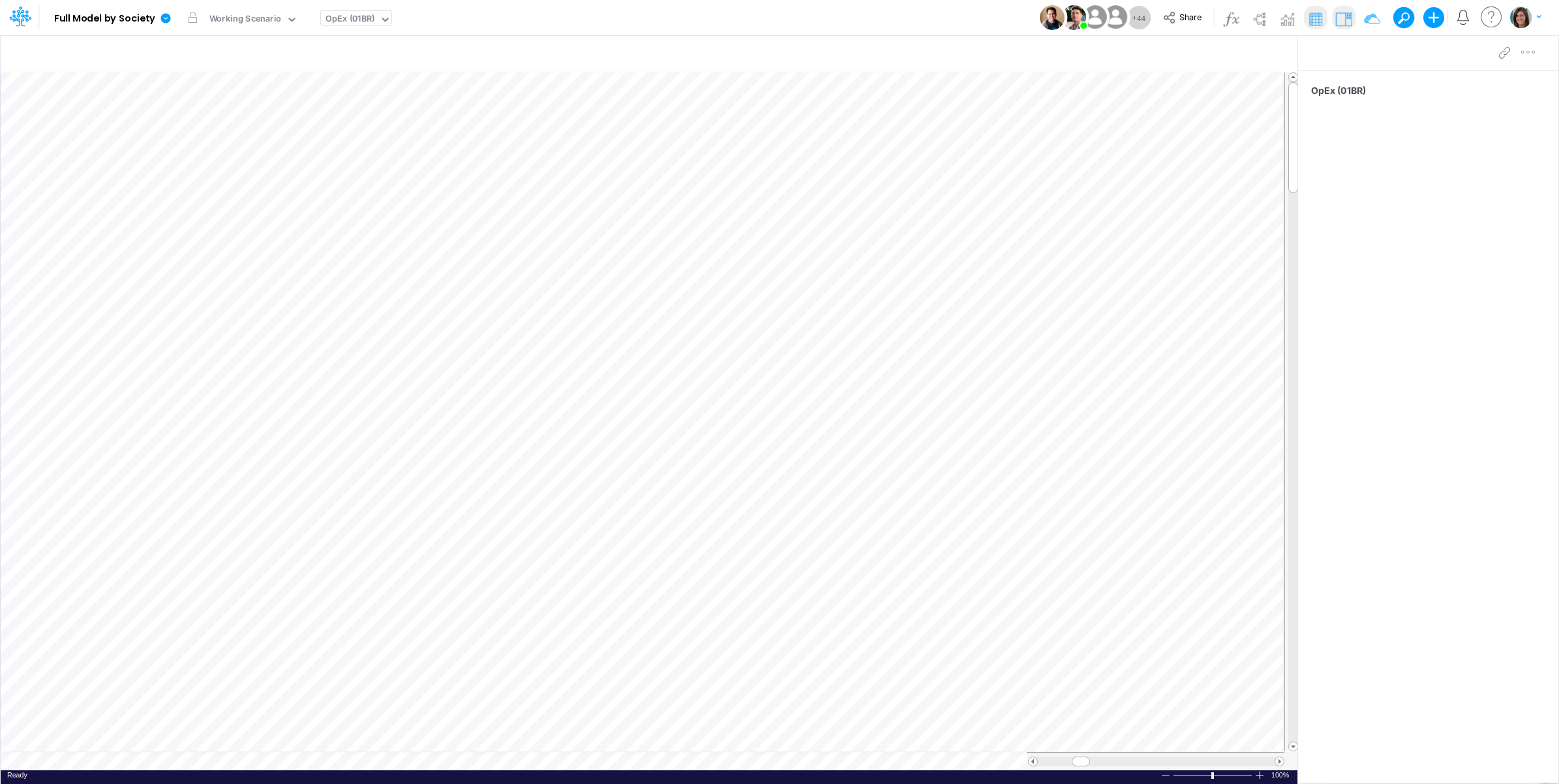
click at [380, 752] on table at bounding box center [650, 421] width 1298 height 698
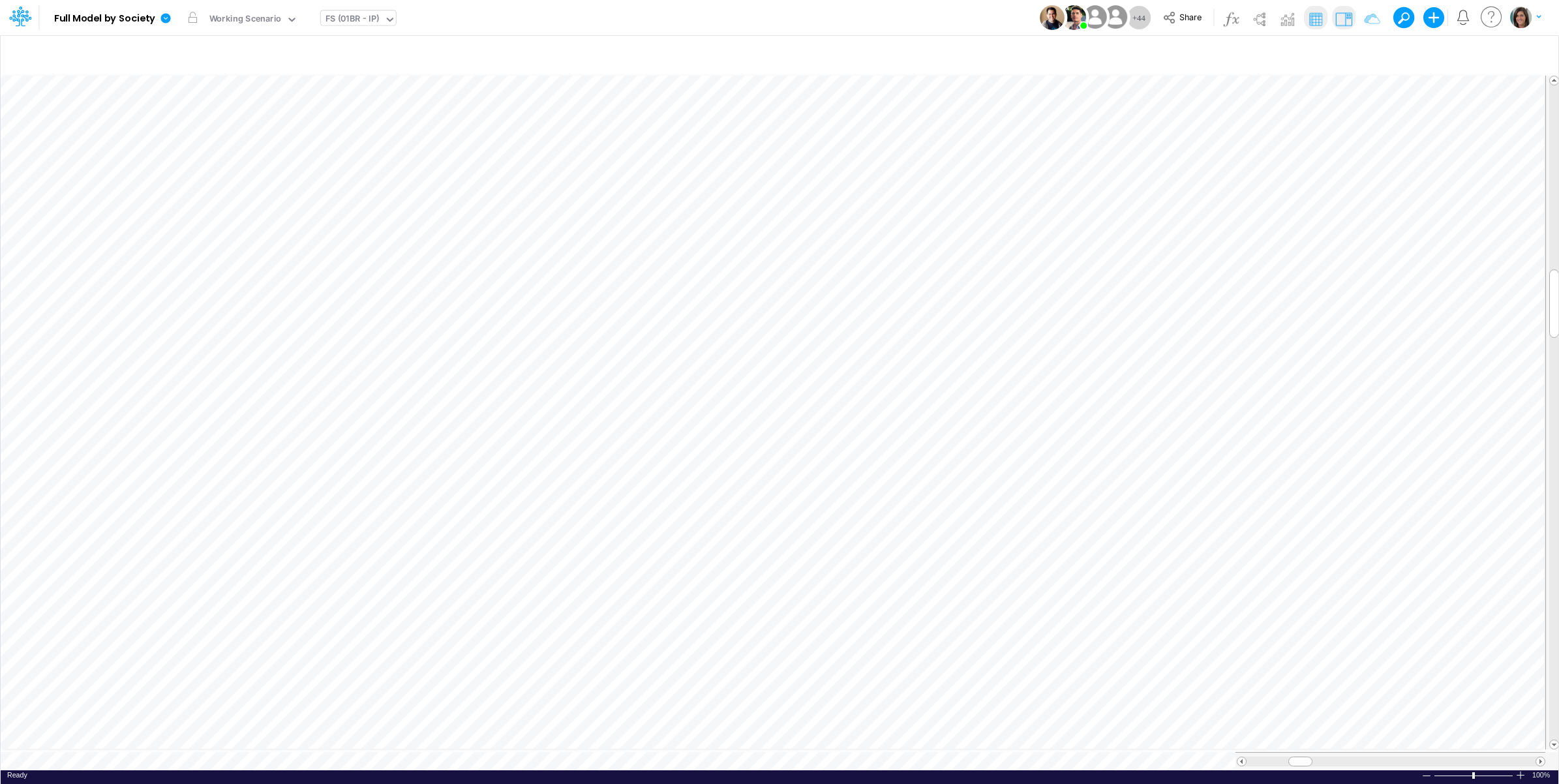
click at [1340, 18] on img at bounding box center [1344, 19] width 21 height 21
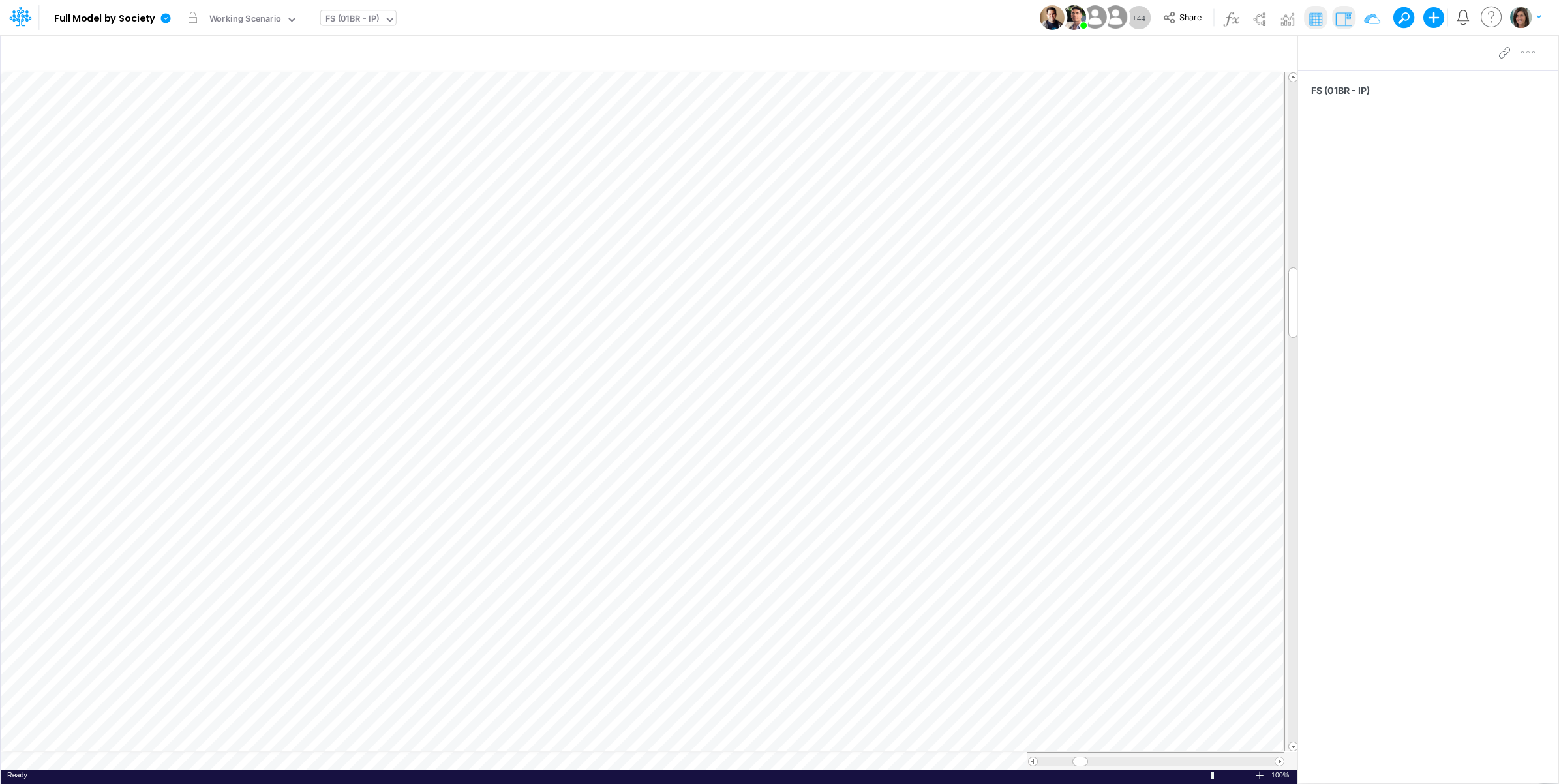
scroll to position [0, 1]
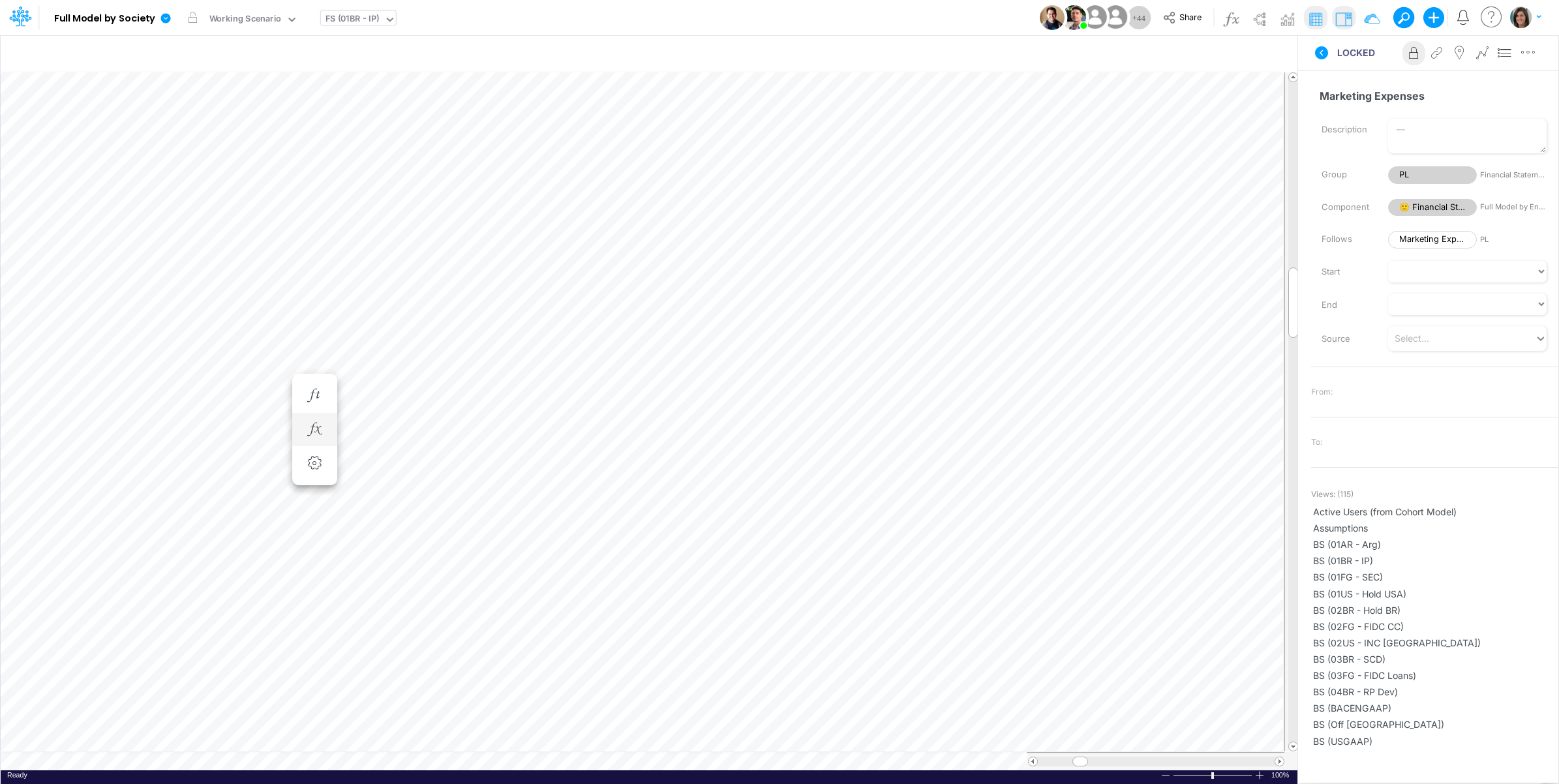
drag, startPoint x: 317, startPoint y: 430, endPoint x: 327, endPoint y: 431, distance: 10.0
click at [318, 431] on icon "button" at bounding box center [315, 430] width 20 height 14
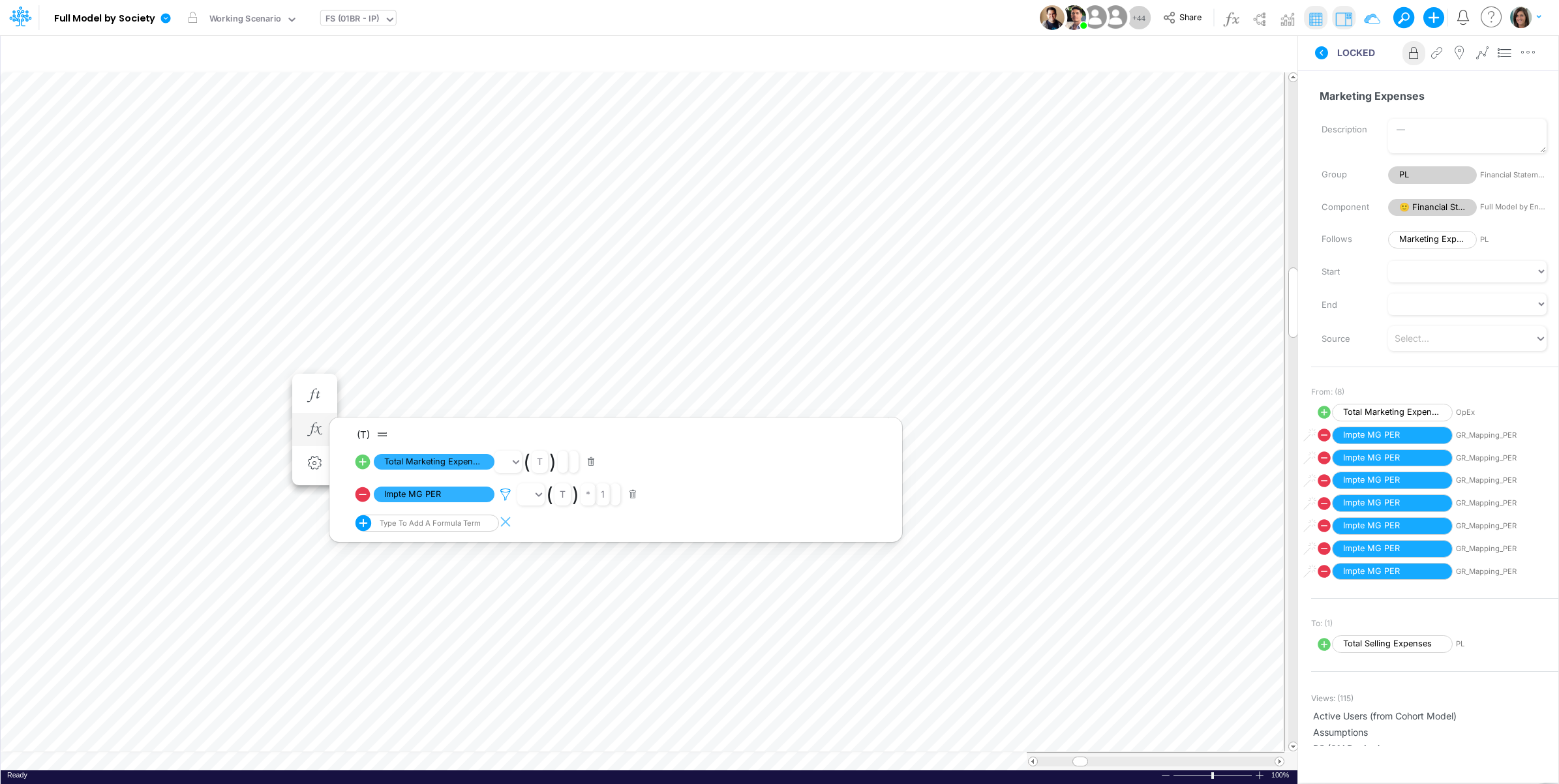
click at [504, 493] on icon at bounding box center [505, 495] width 20 height 14
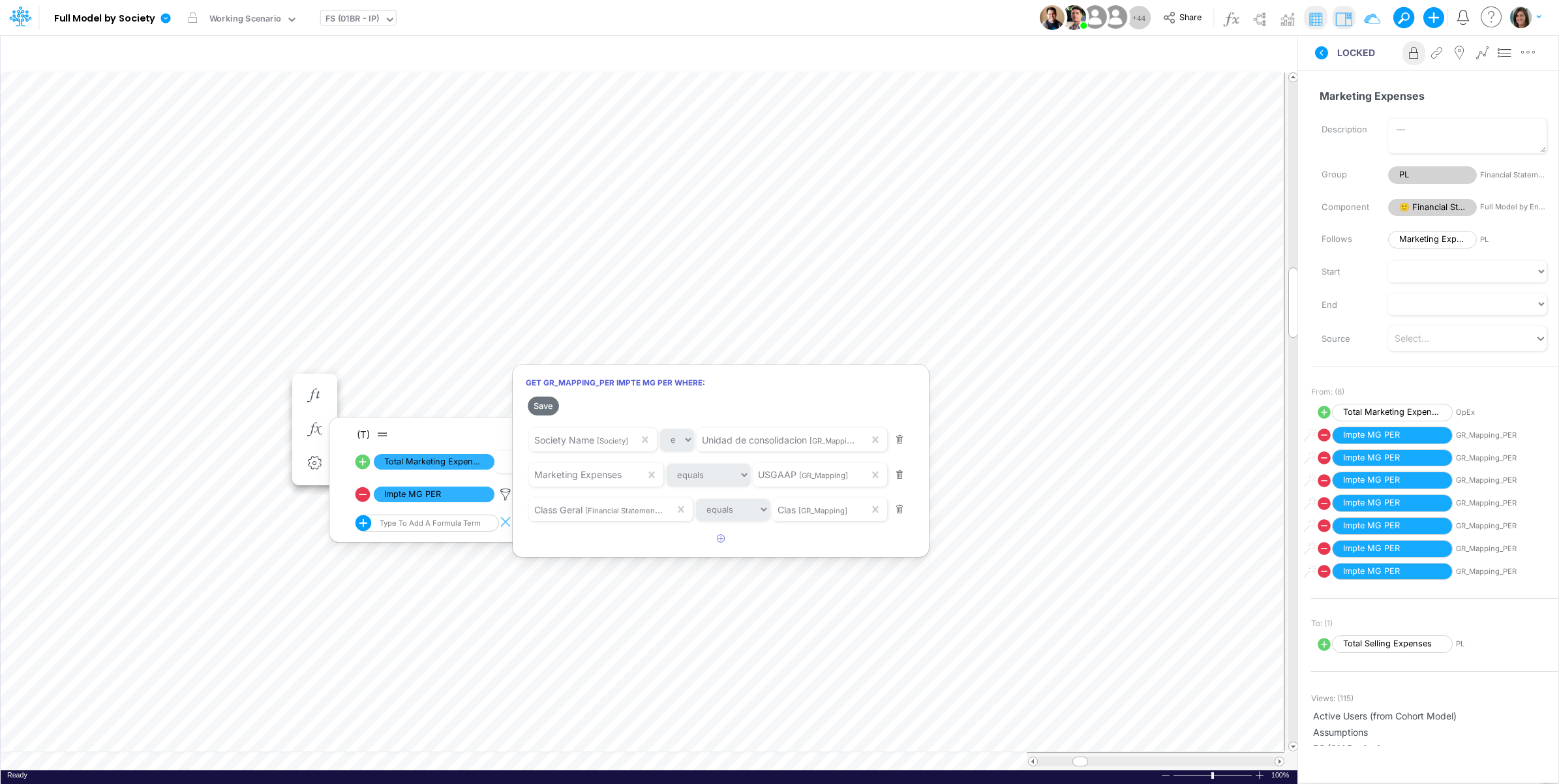
click at [370, 478] on div at bounding box center [780, 396] width 1559 height 778
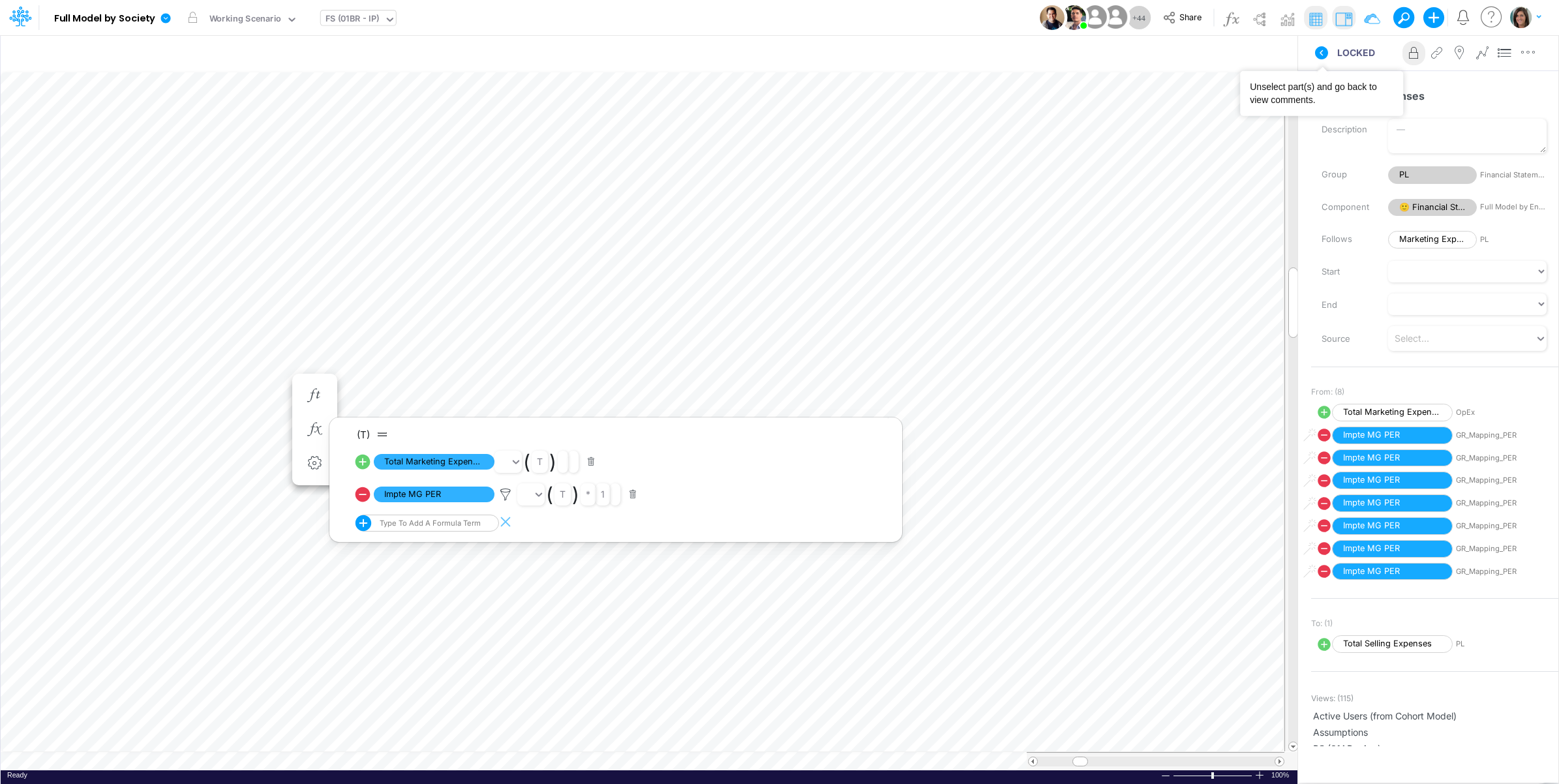
click at [1322, 50] on icon at bounding box center [1322, 53] width 16 height 16
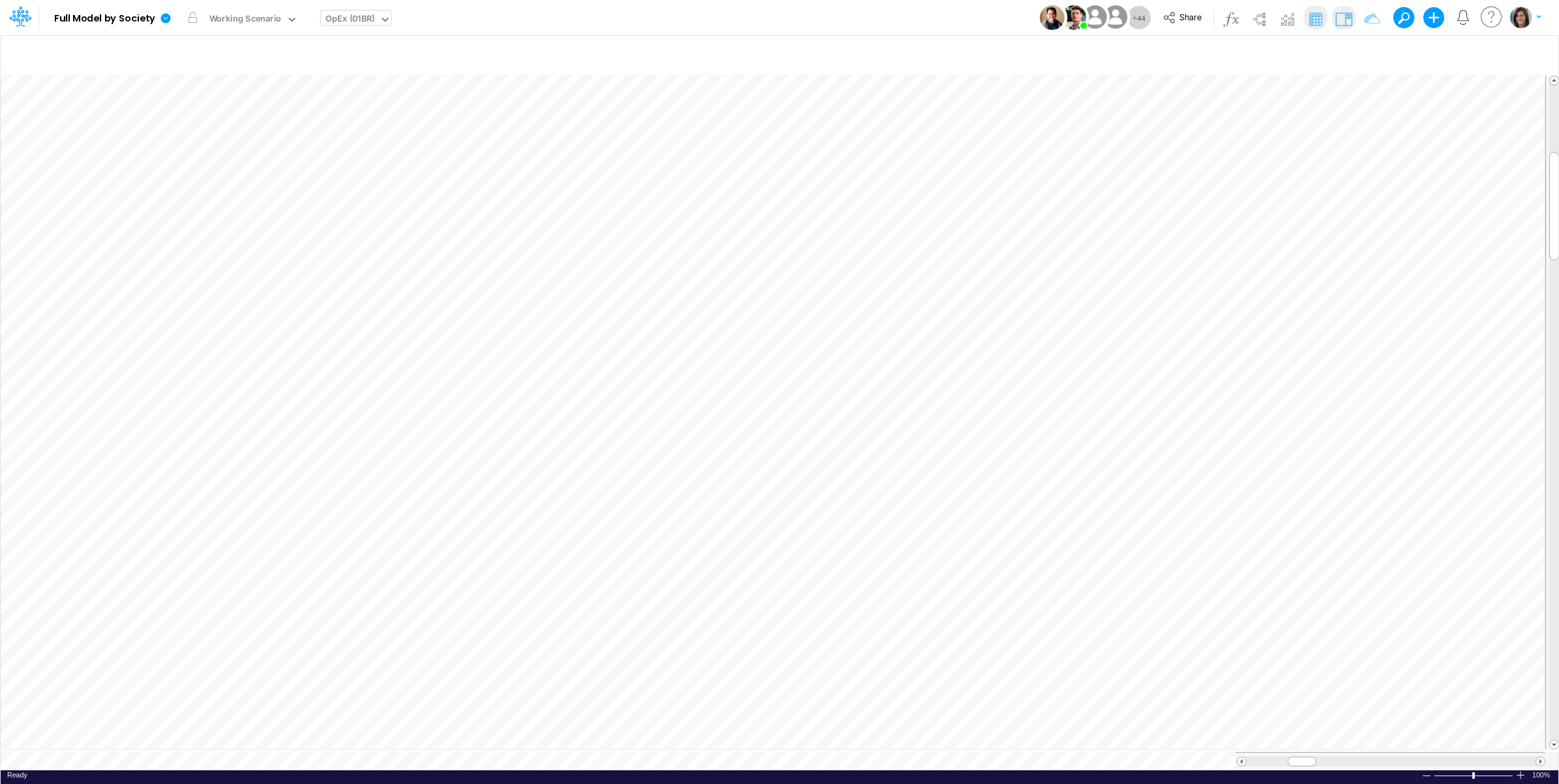
click at [1344, 17] on img at bounding box center [1344, 19] width 21 height 21
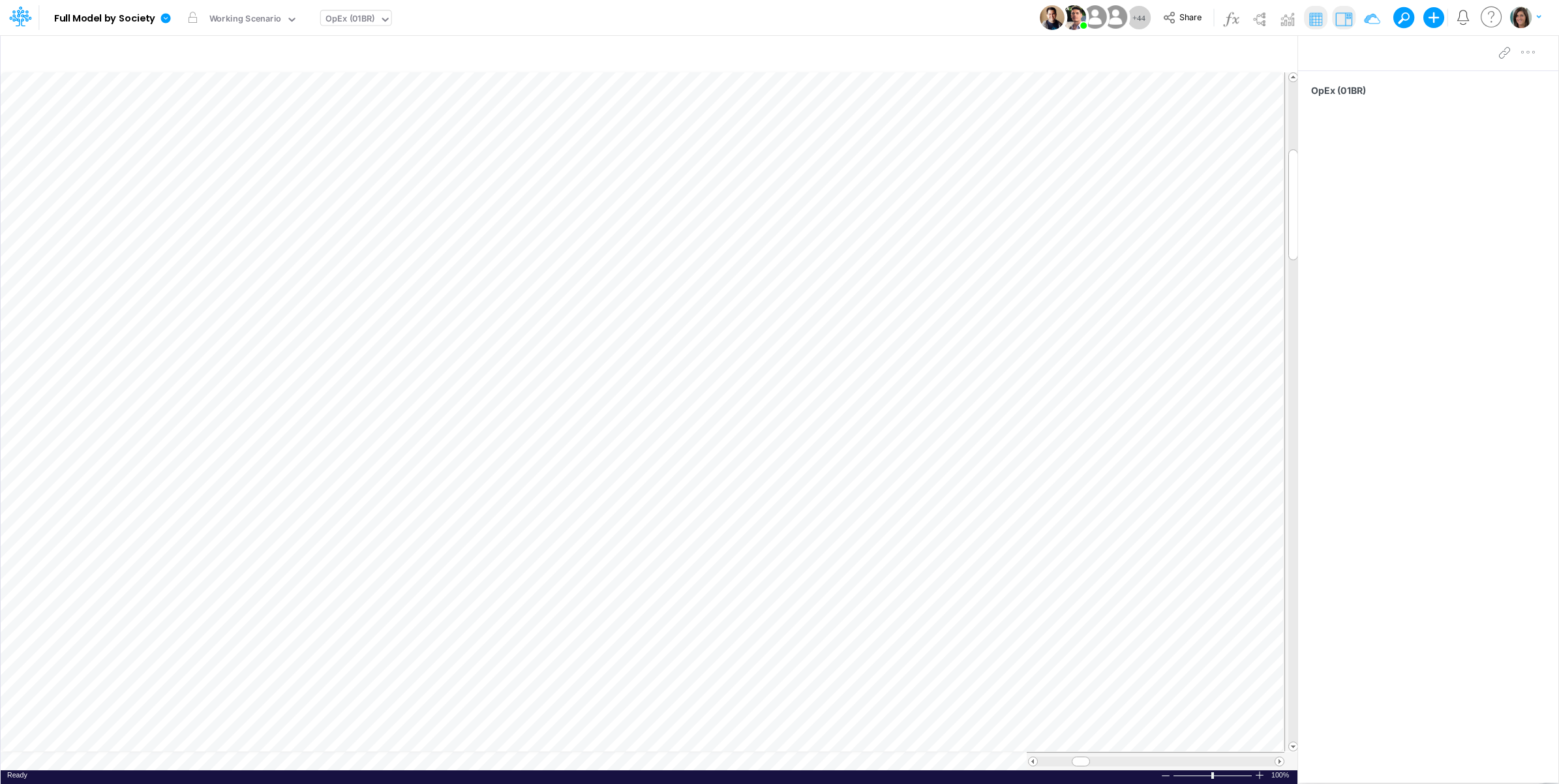
scroll to position [0, 1]
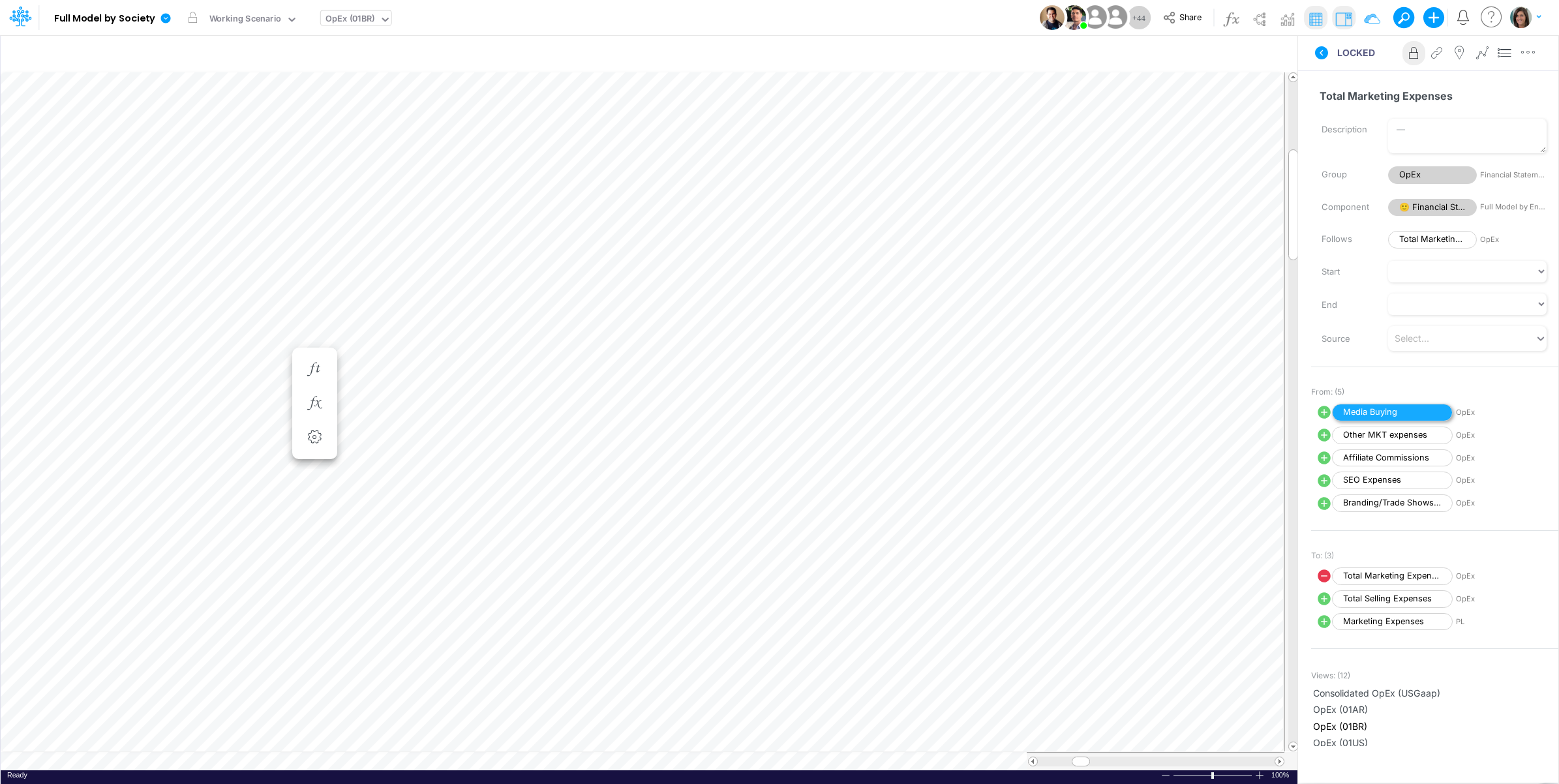
scroll to position [0, 1]
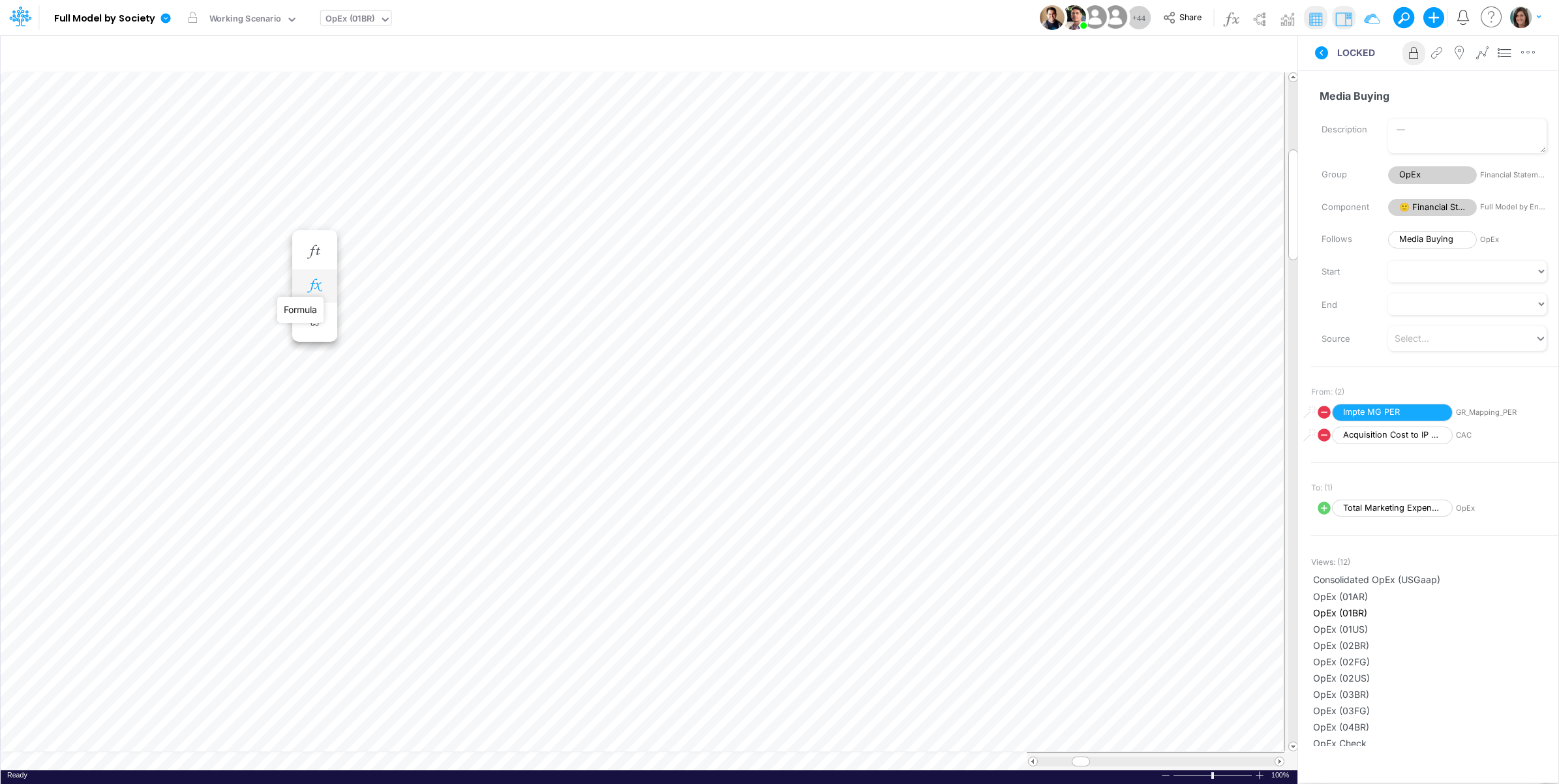
click at [313, 281] on icon "button" at bounding box center [315, 286] width 20 height 14
click at [503, 313] on icon at bounding box center [505, 318] width 20 height 14
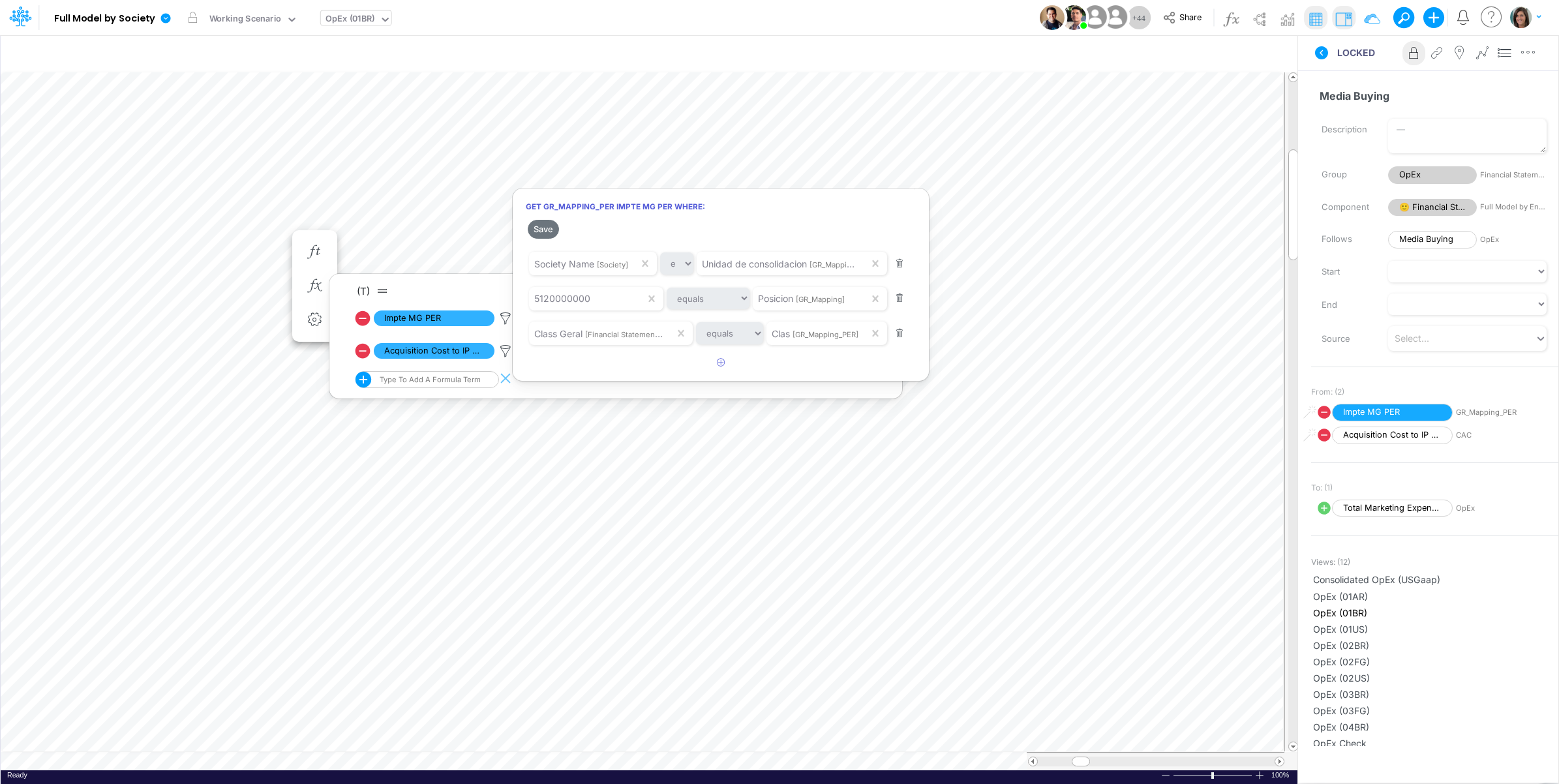
click at [74, 246] on div at bounding box center [780, 396] width 1559 height 778
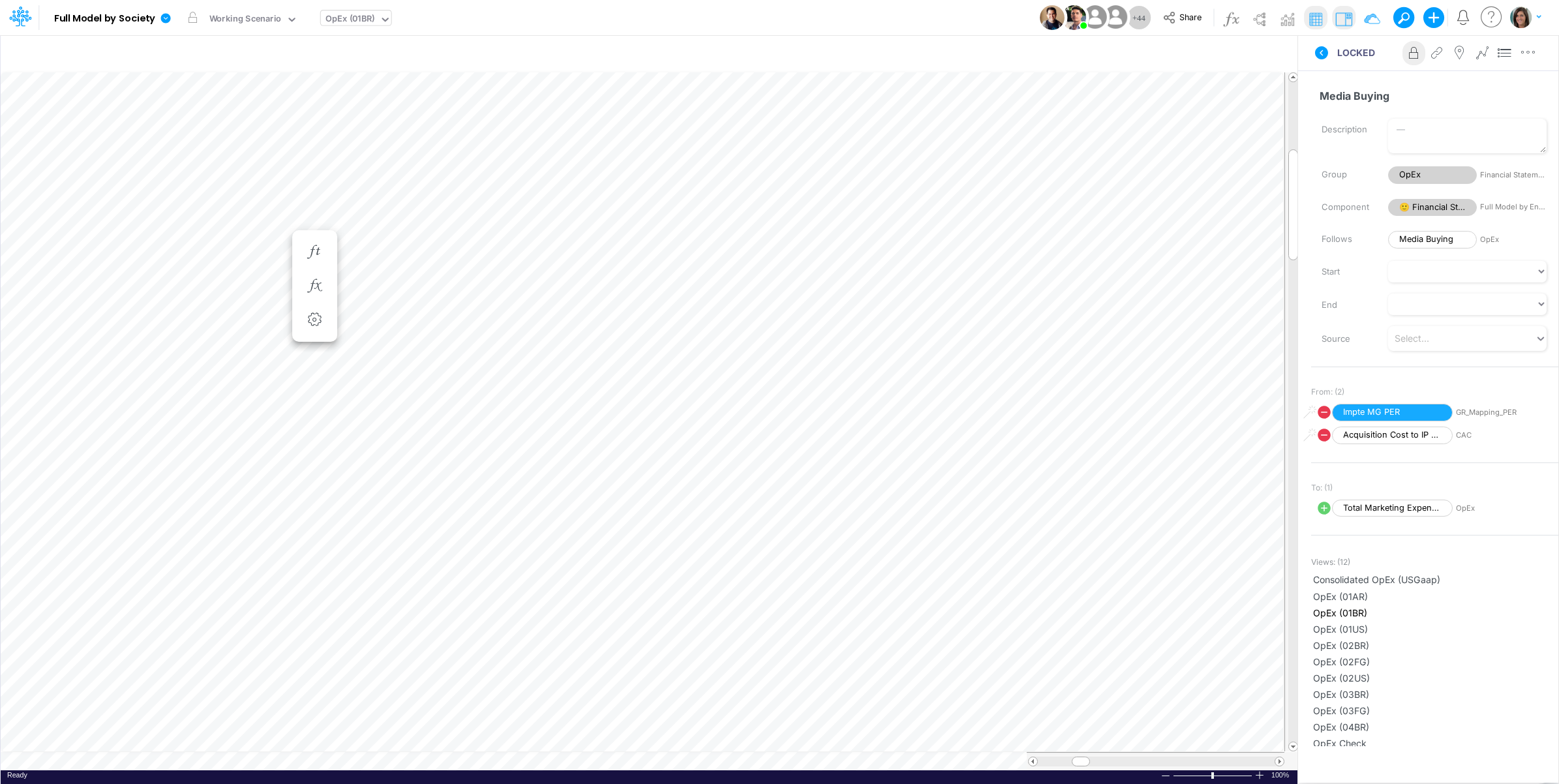
scroll to position [0, 1]
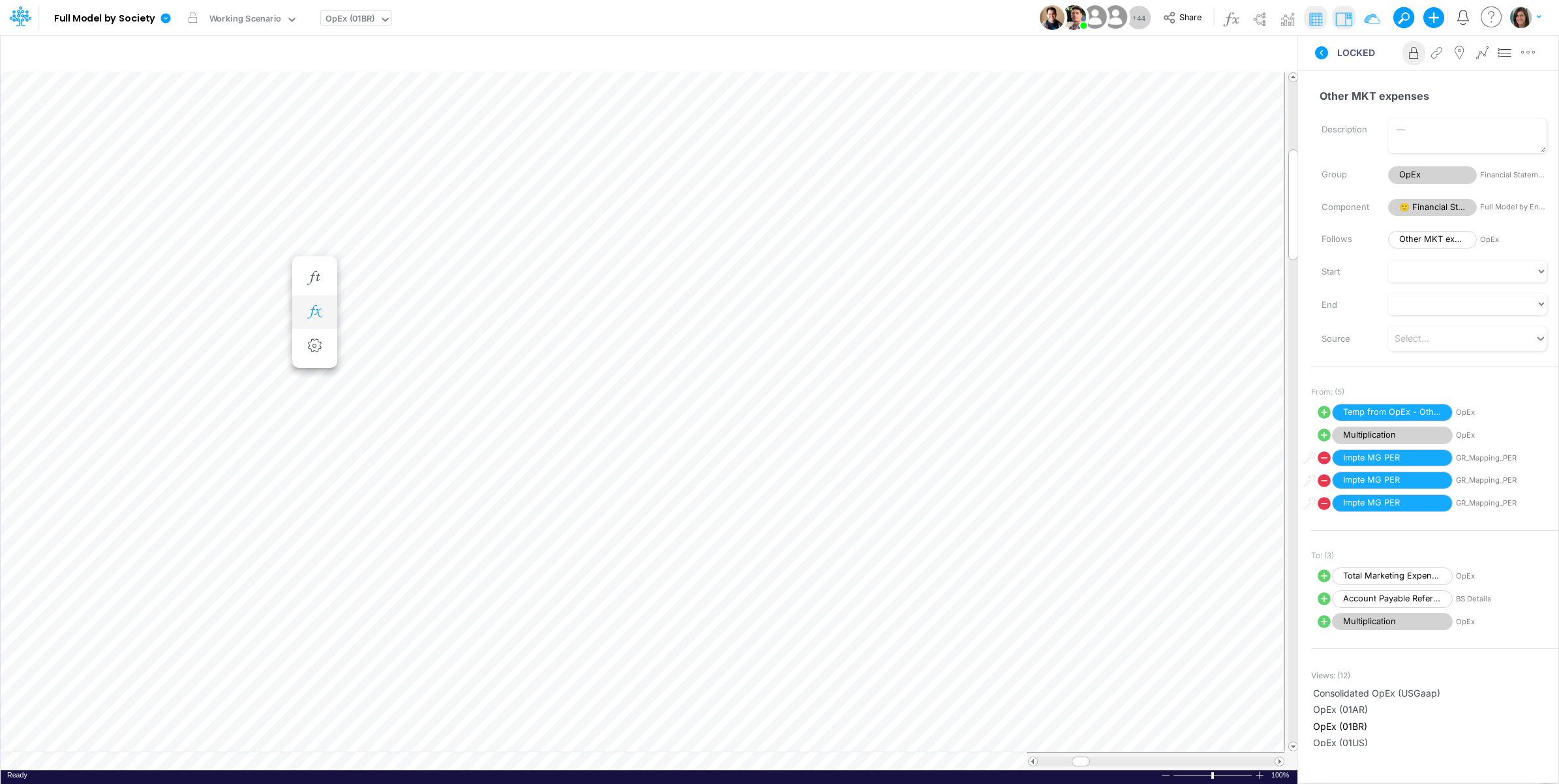
click at [313, 306] on icon "button" at bounding box center [315, 312] width 20 height 14
click at [505, 408] on icon at bounding box center [505, 410] width 20 height 14
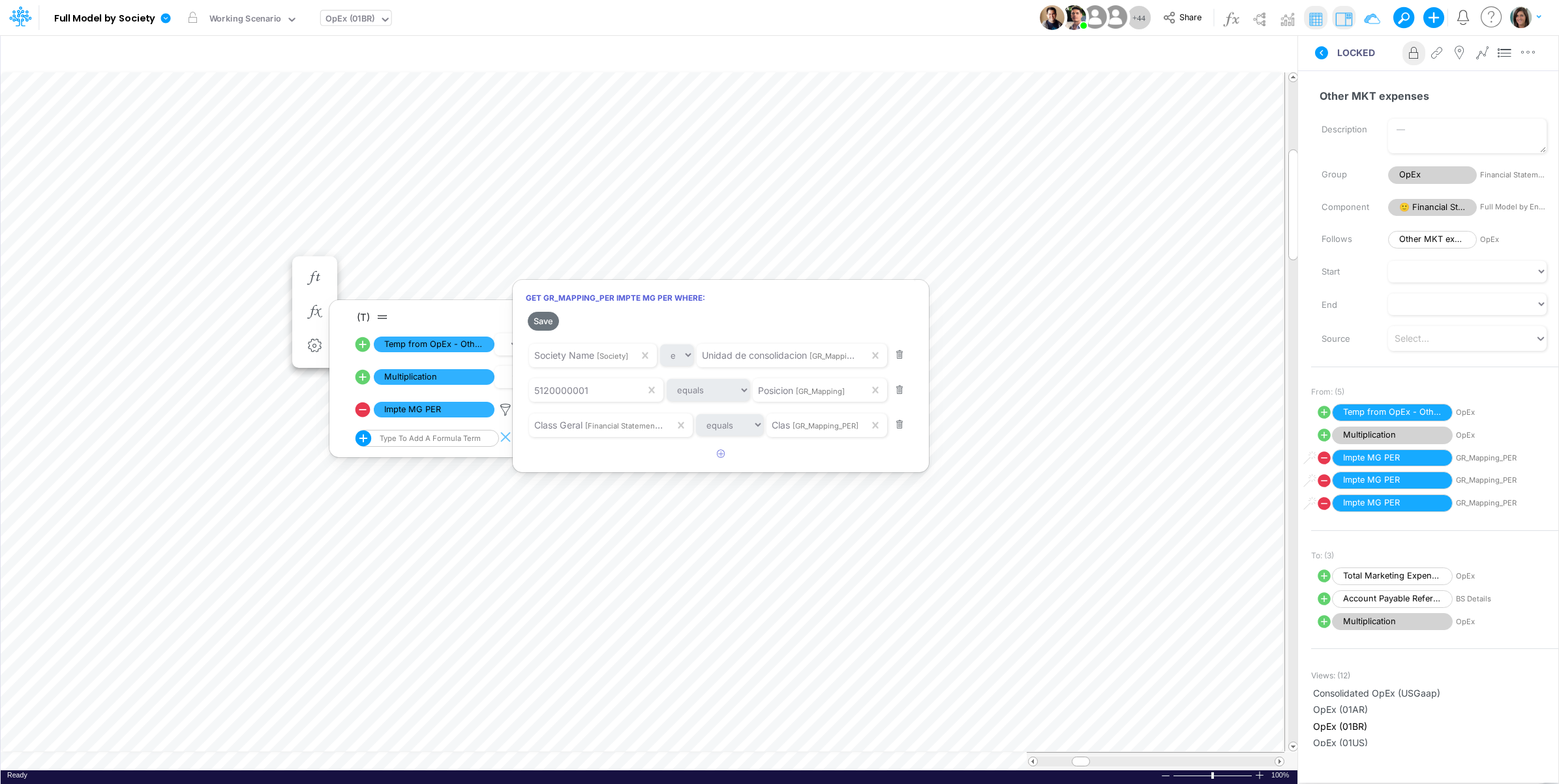
click at [137, 276] on div at bounding box center [780, 396] width 1559 height 778
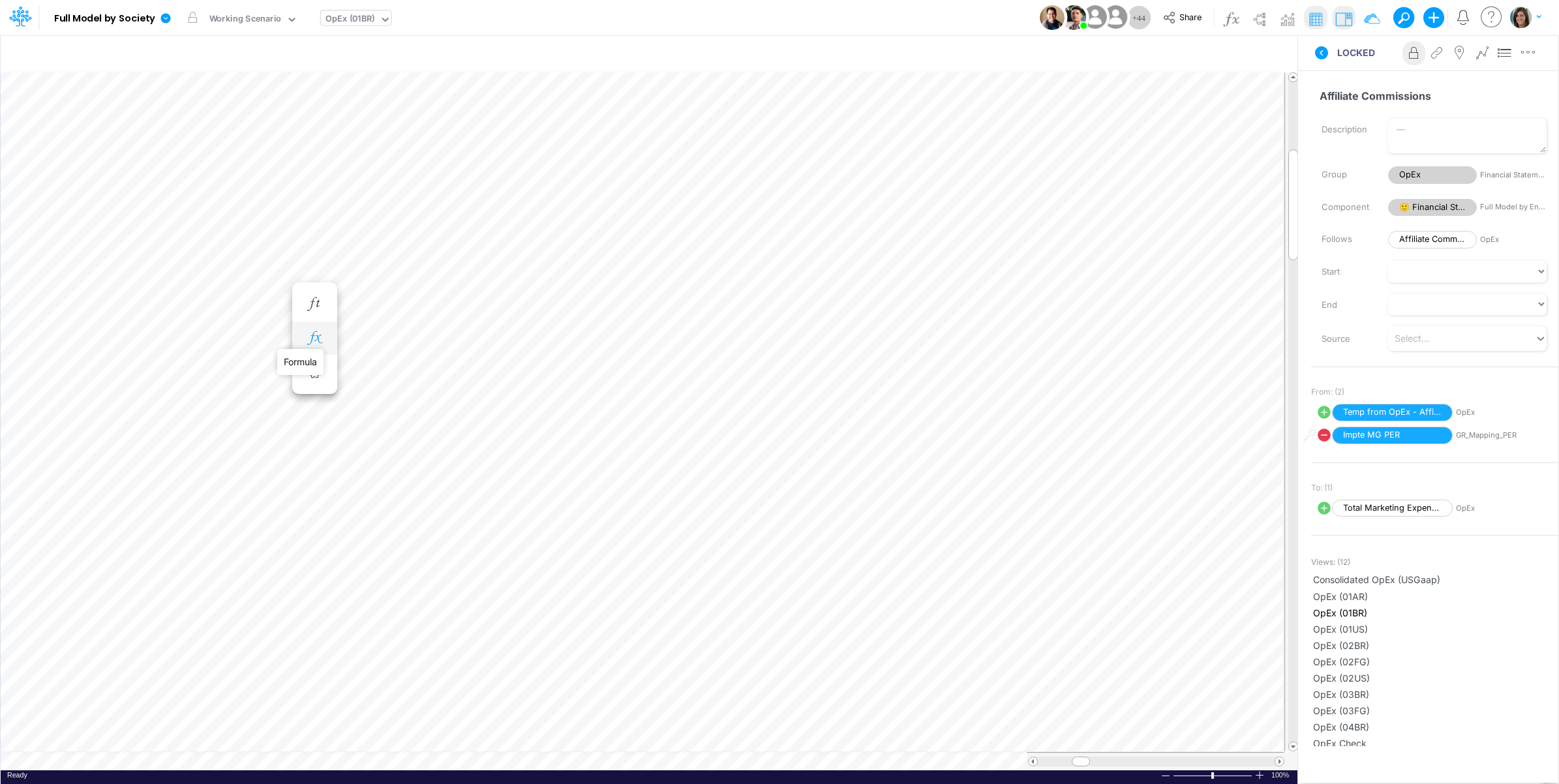
click at [315, 337] on icon "button" at bounding box center [315, 338] width 20 height 14
click at [509, 403] on icon at bounding box center [505, 403] width 20 height 14
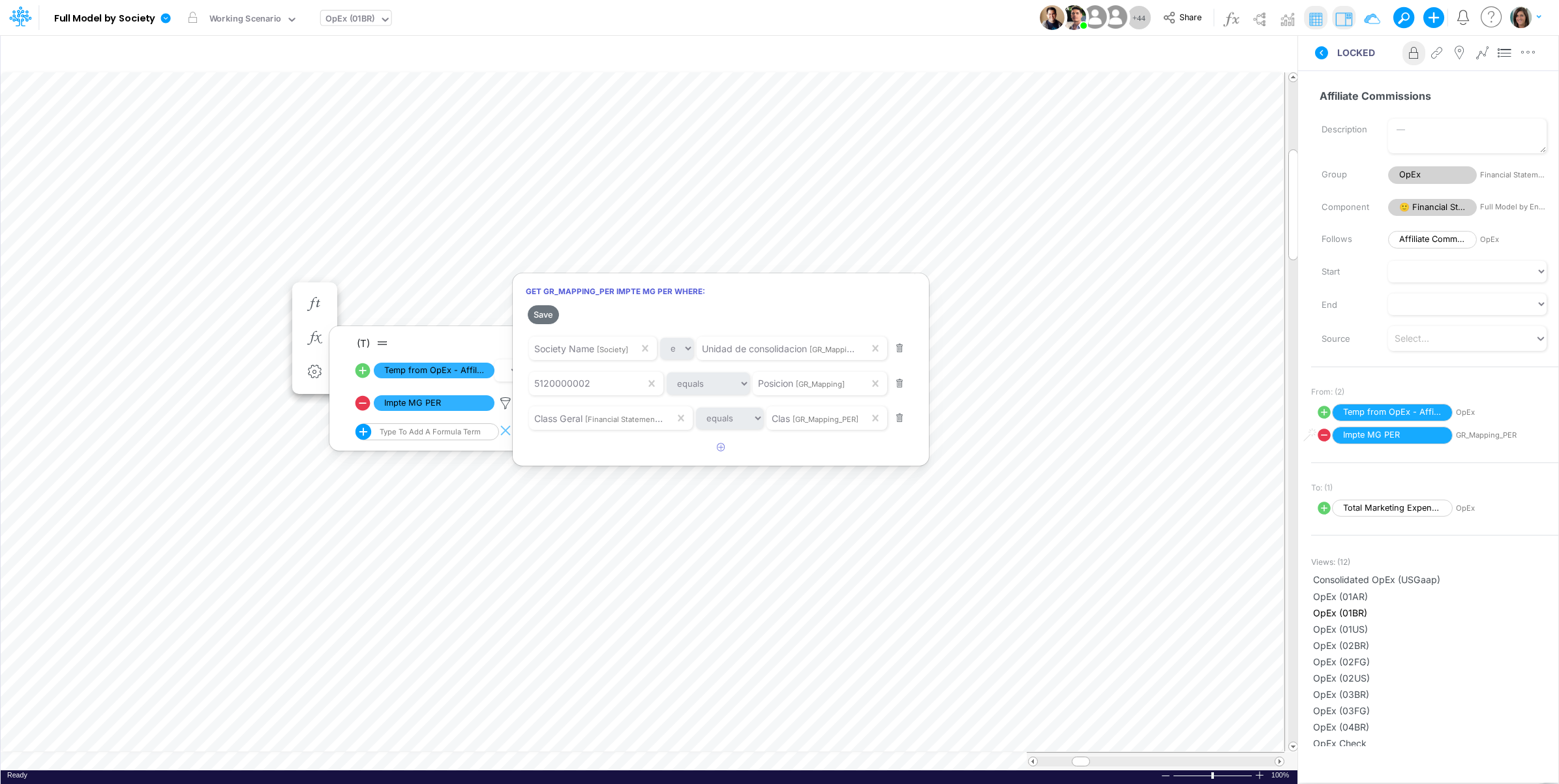
click at [98, 300] on div at bounding box center [780, 396] width 1559 height 778
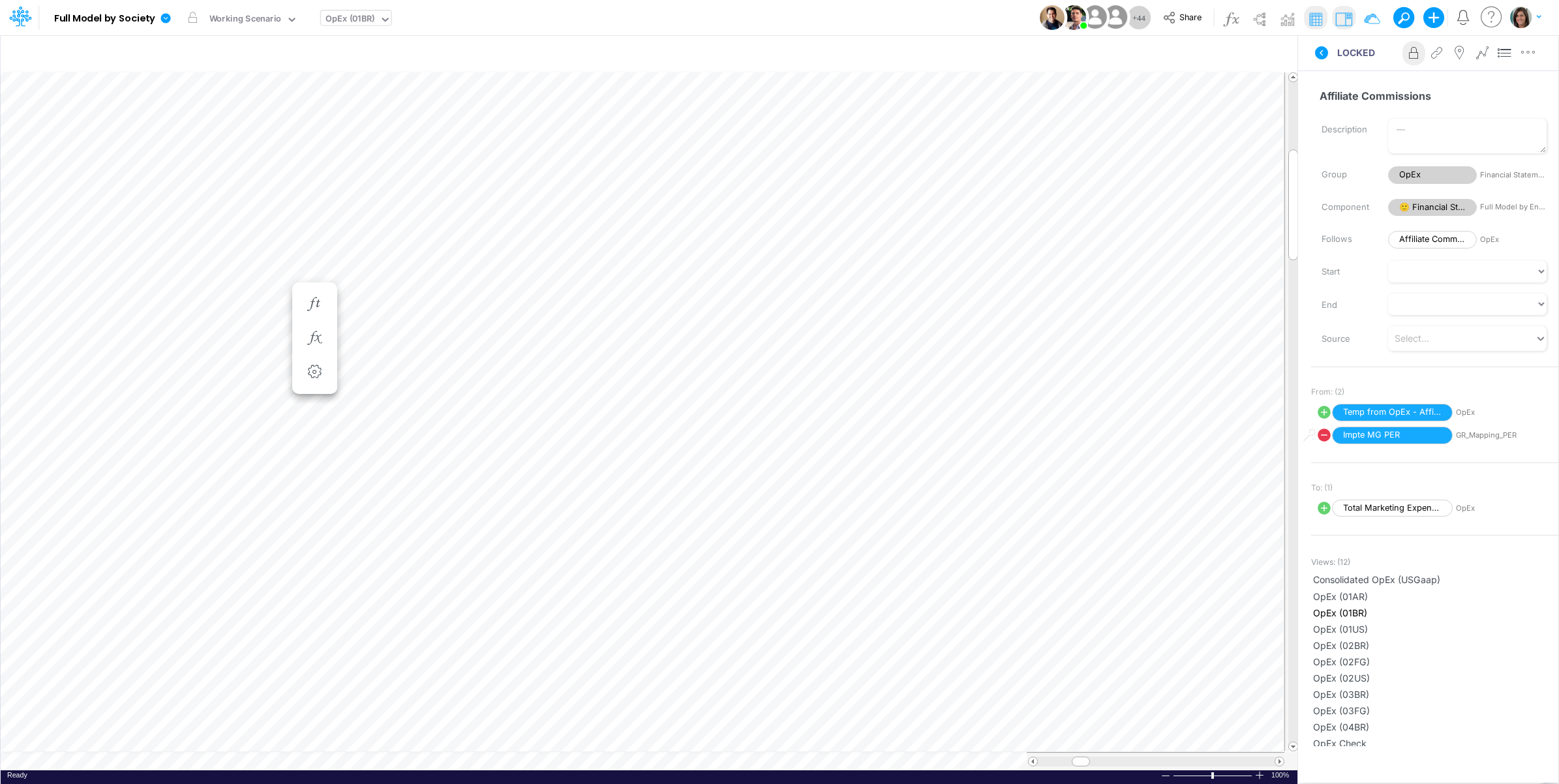
scroll to position [0, 1]
click at [311, 365] on icon "button" at bounding box center [315, 364] width 20 height 14
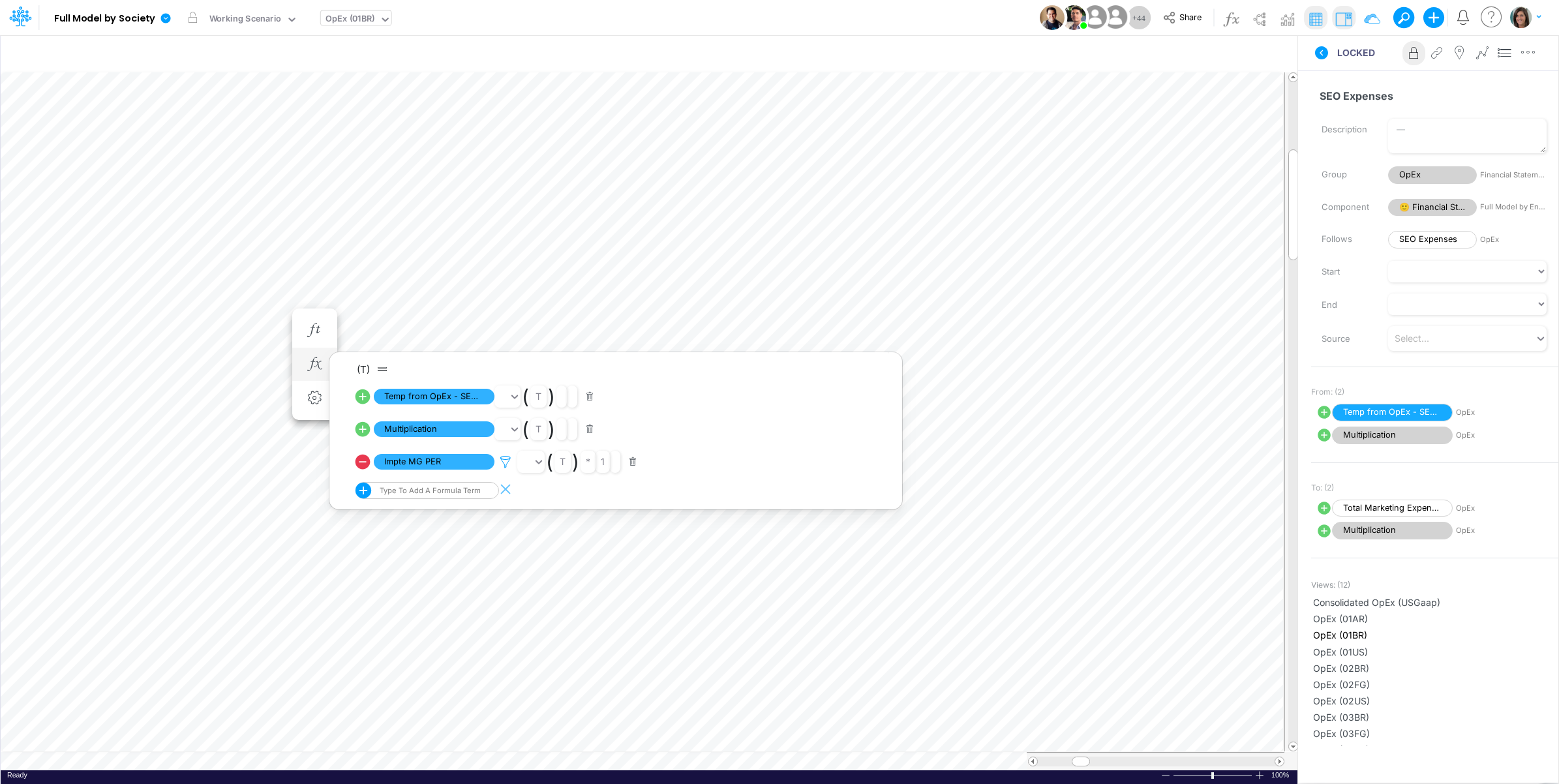
click at [504, 465] on icon at bounding box center [505, 462] width 20 height 14
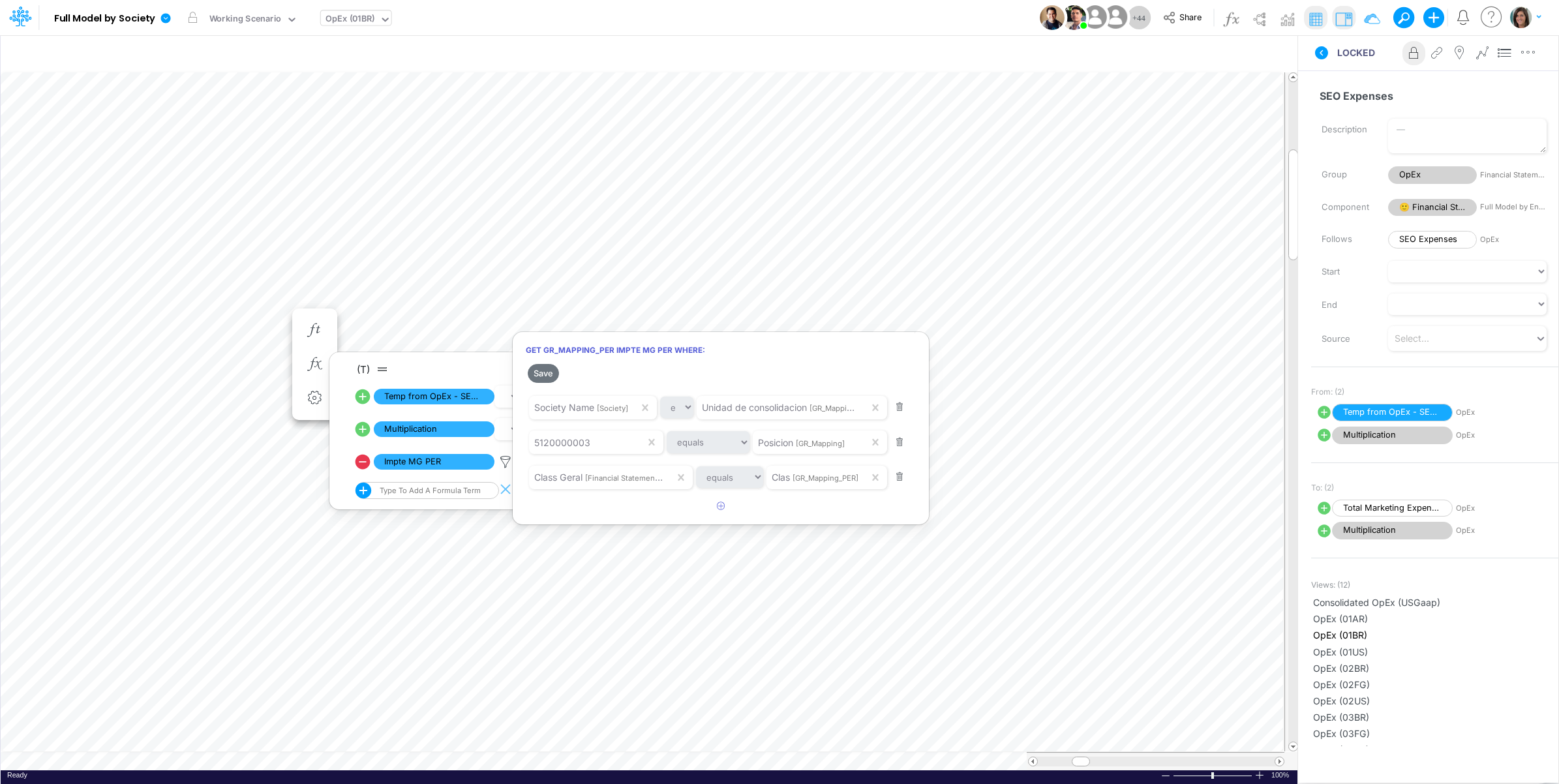
click at [101, 330] on div at bounding box center [780, 396] width 1559 height 778
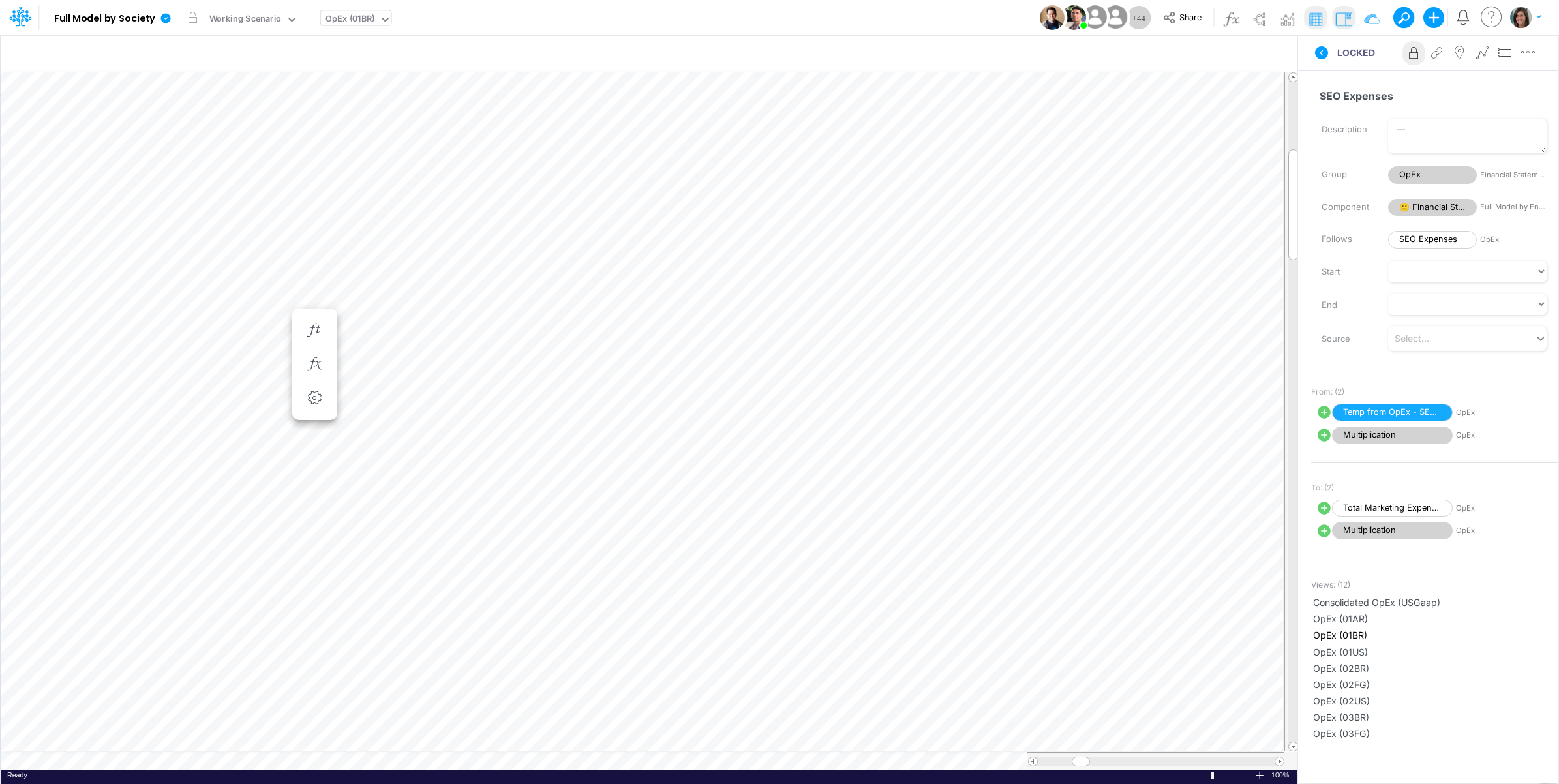
scroll to position [0, 1]
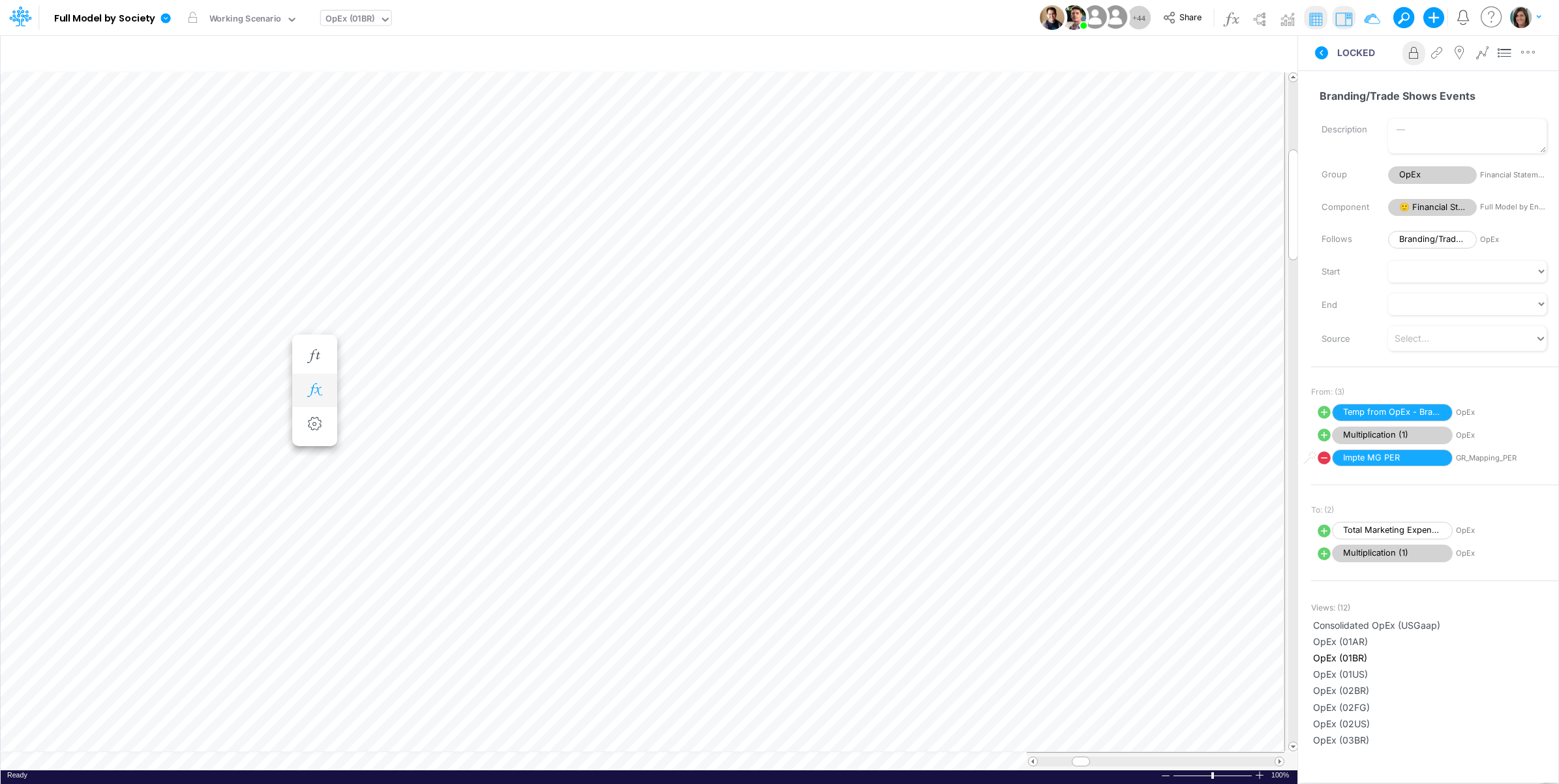
click at [316, 393] on icon "button" at bounding box center [315, 390] width 20 height 14
click at [507, 493] on icon at bounding box center [505, 488] width 20 height 14
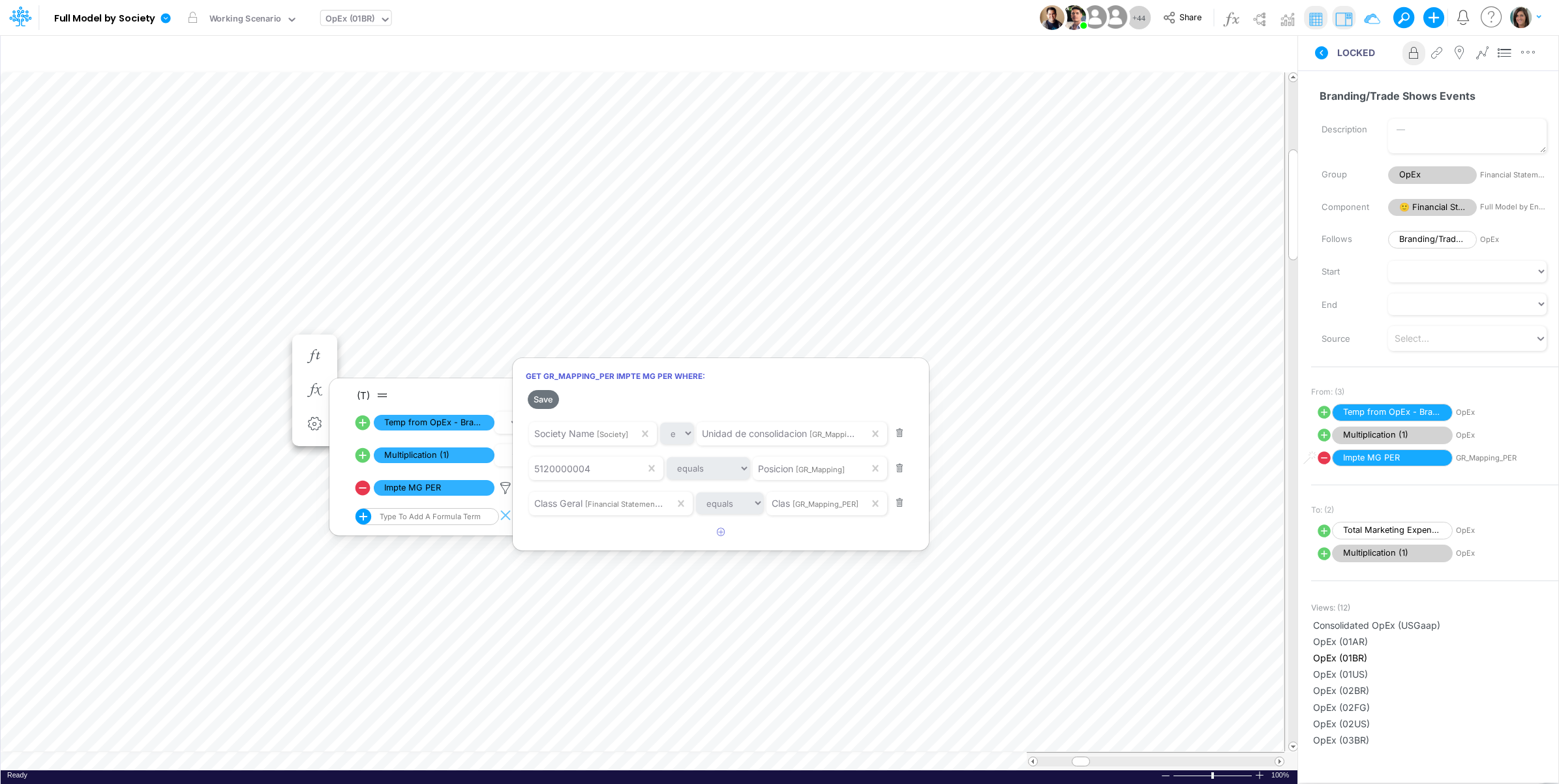
click at [82, 338] on div at bounding box center [780, 396] width 1559 height 778
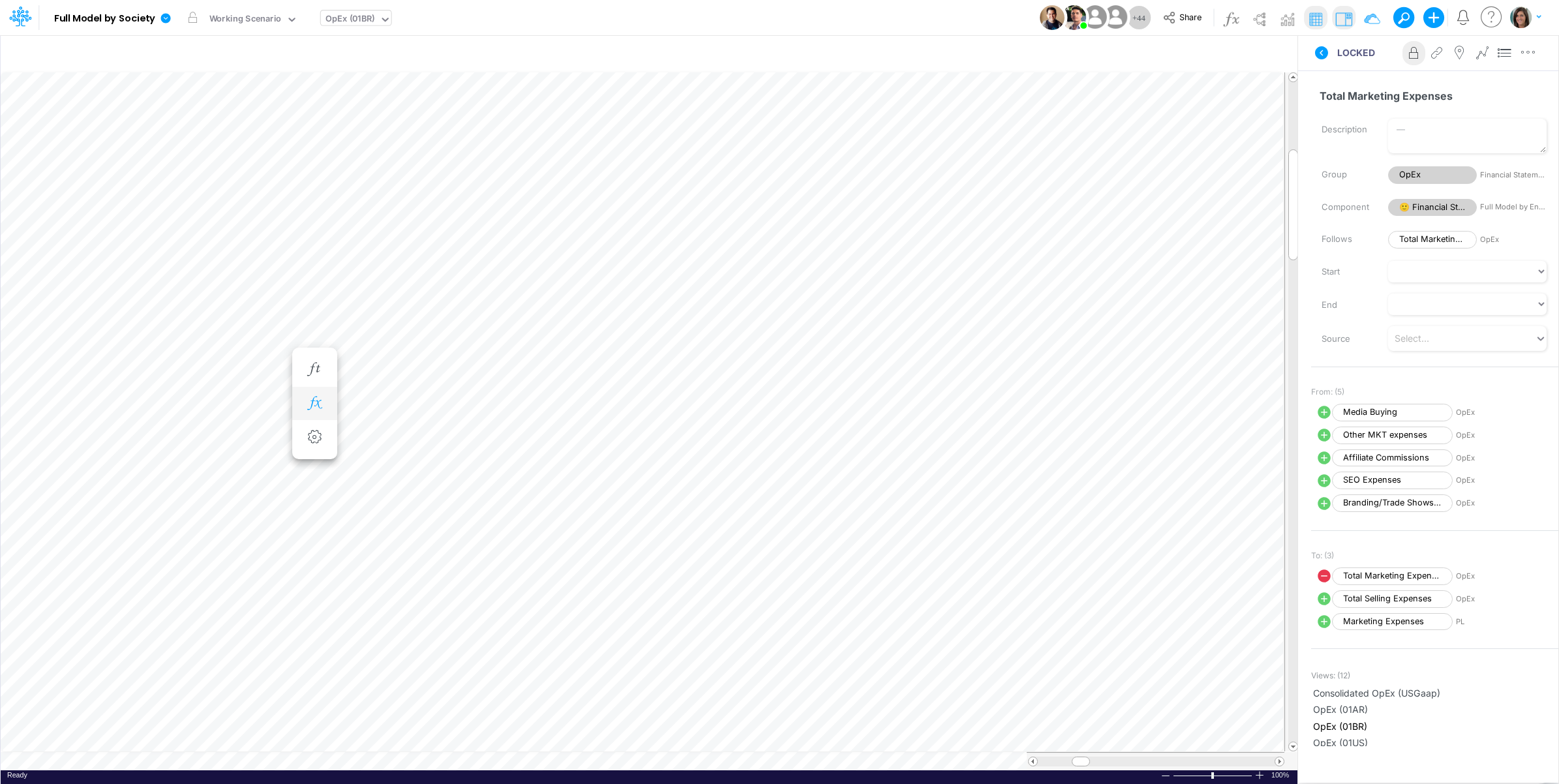
click at [318, 406] on icon "button" at bounding box center [315, 403] width 20 height 14
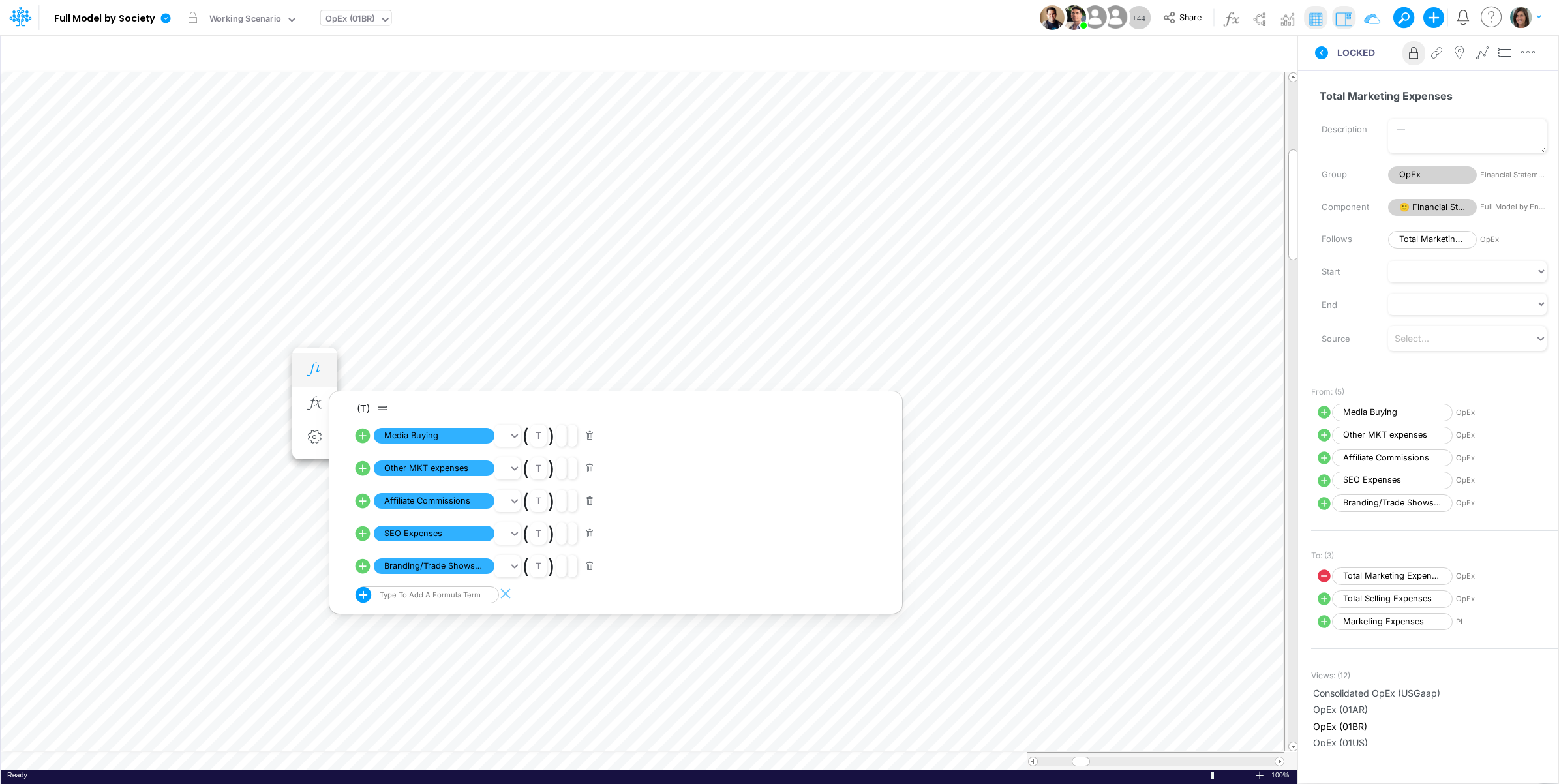
scroll to position [0, 1]
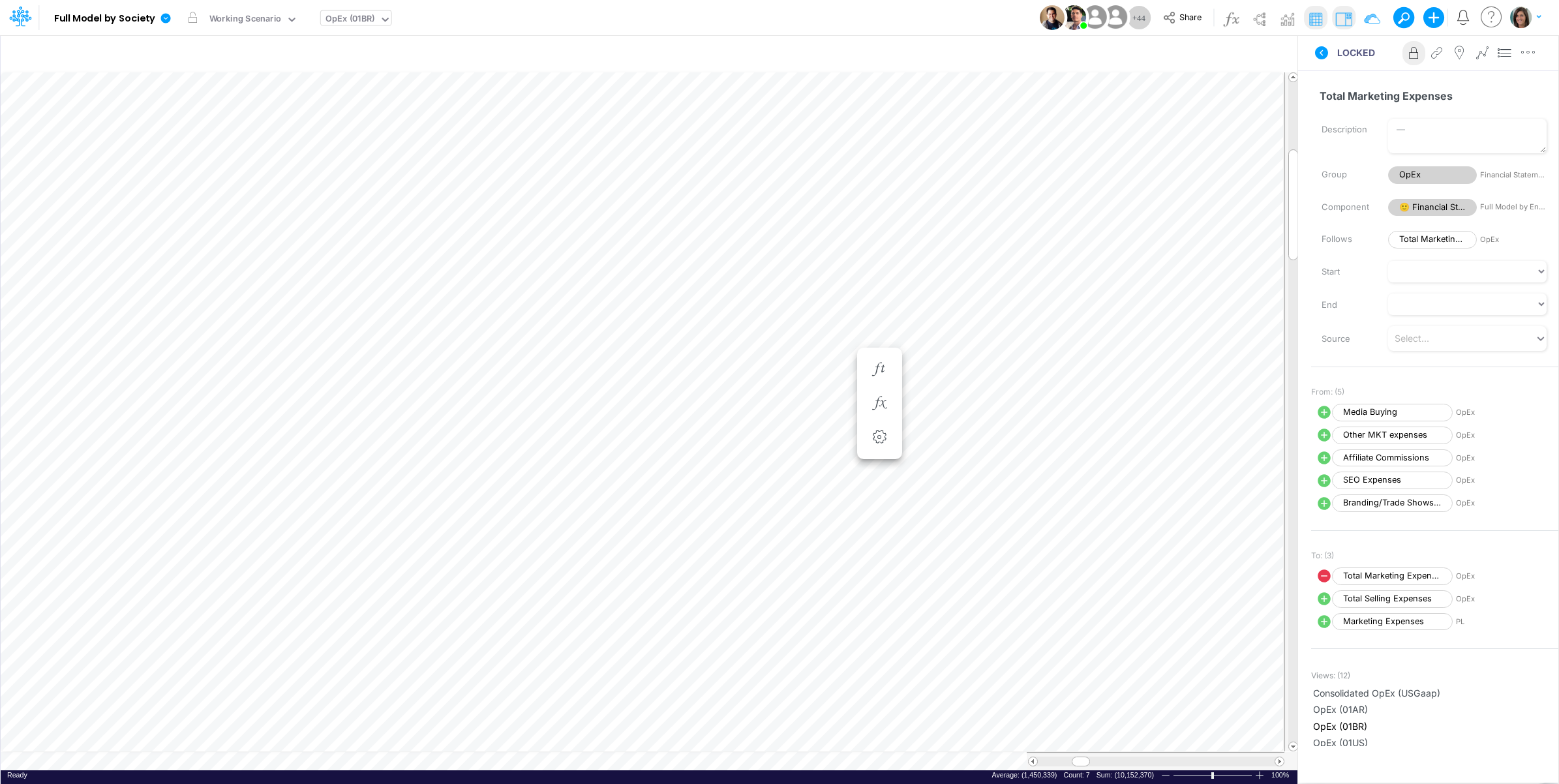
click at [1338, 76] on div "Total Marketing Expenses Name already in use Description Group OpEx Financial S…" at bounding box center [1428, 409] width 261 height 676
click at [1322, 53] on icon at bounding box center [1322, 53] width 16 height 16
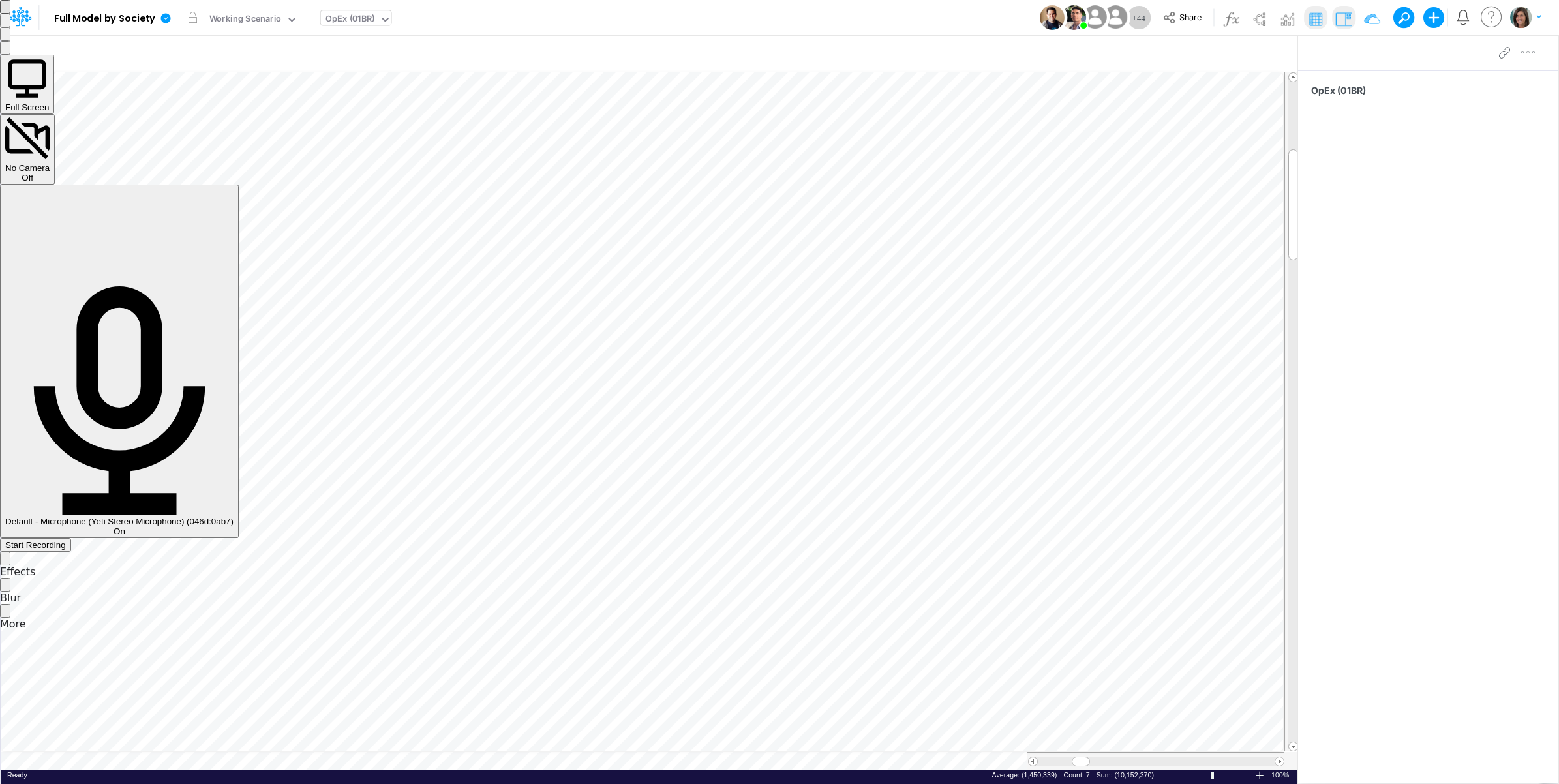
click at [66, 540] on span "Start Recording" at bounding box center [35, 544] width 61 height 10
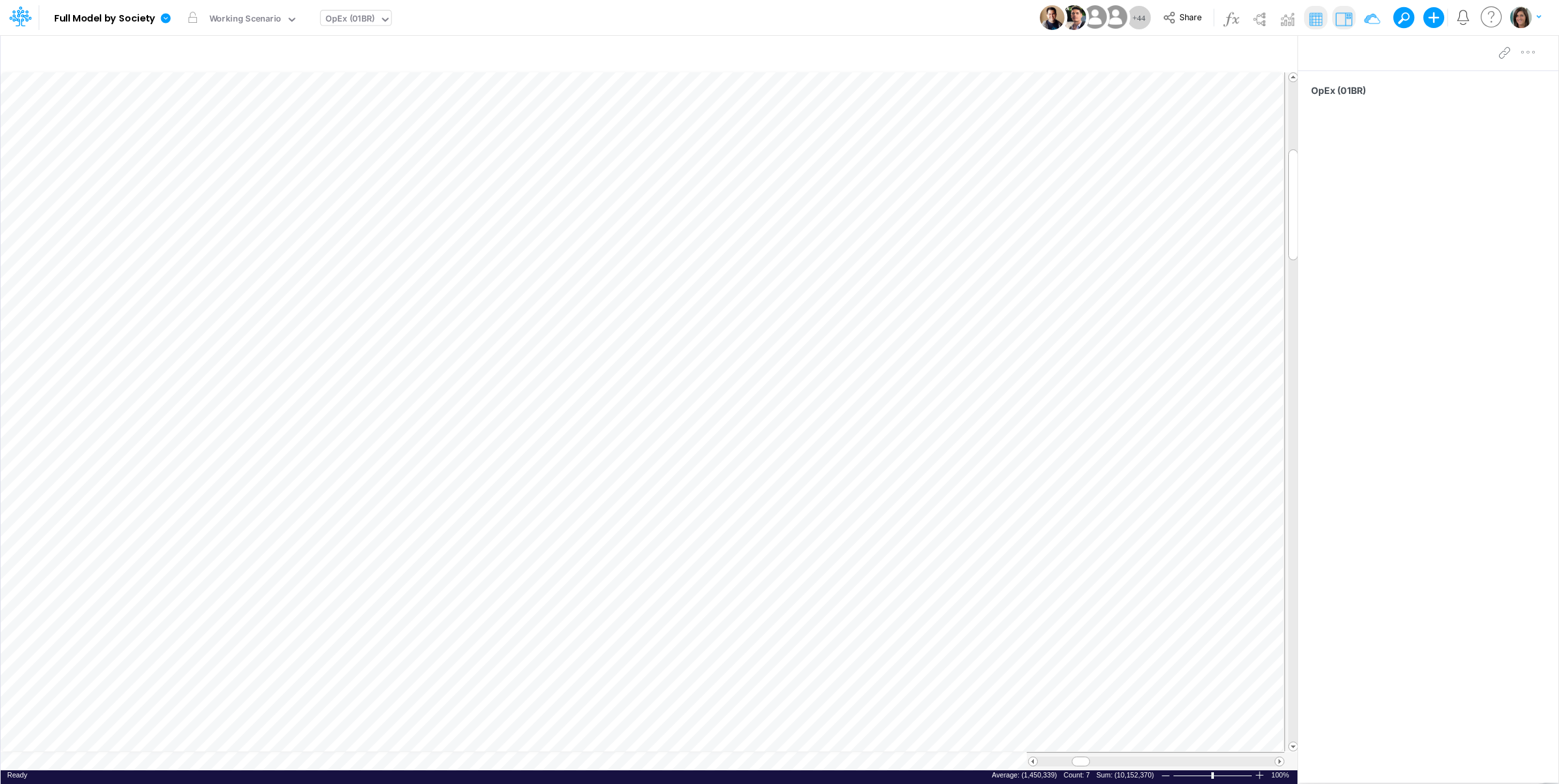
click at [804, 13] on div "Model Full Model by Society Edit model settings Duplicate Import QuickBooks Qui…" at bounding box center [780, 17] width 1404 height 35
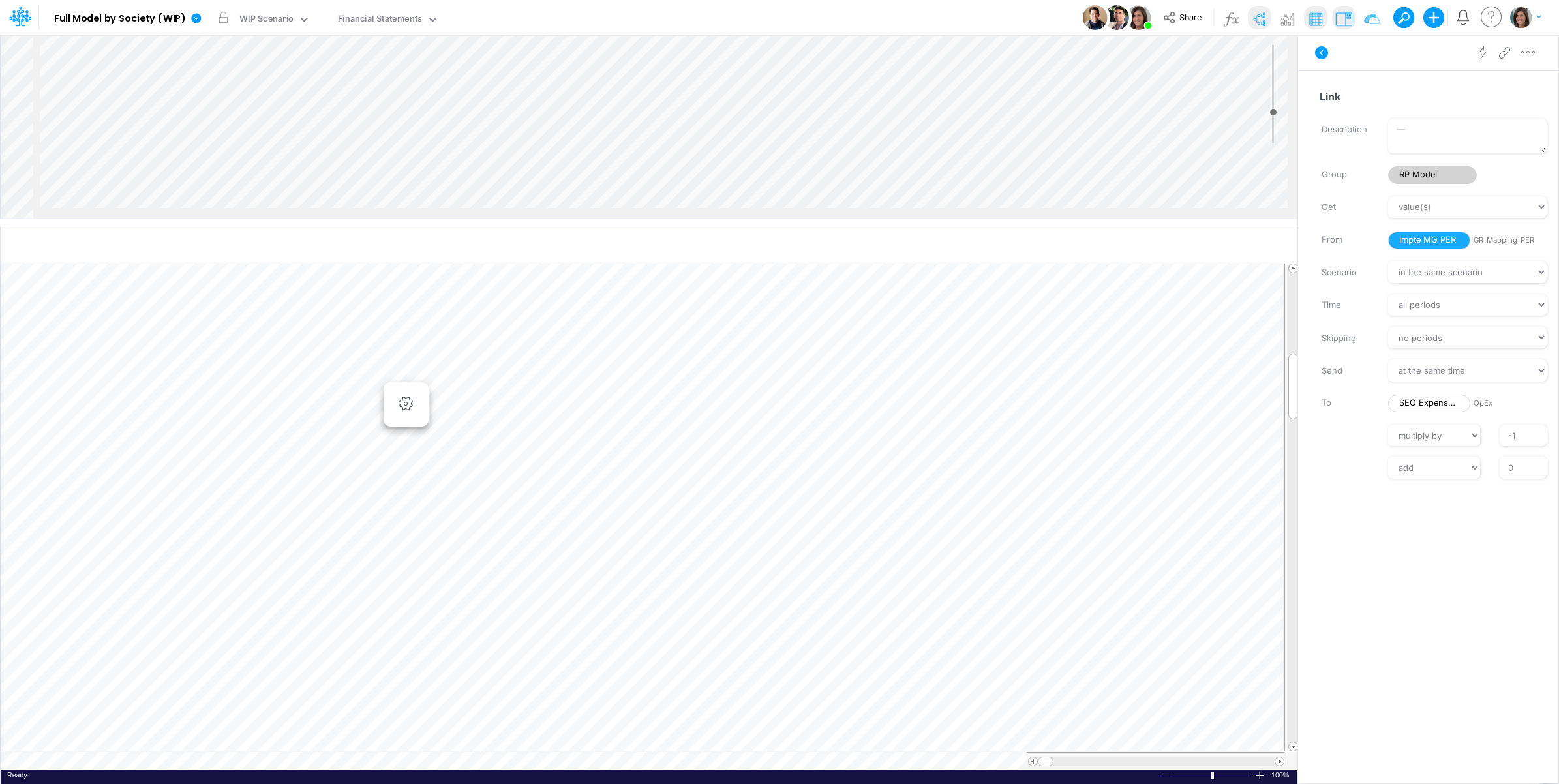
select select "Multiply"
select select "Add"
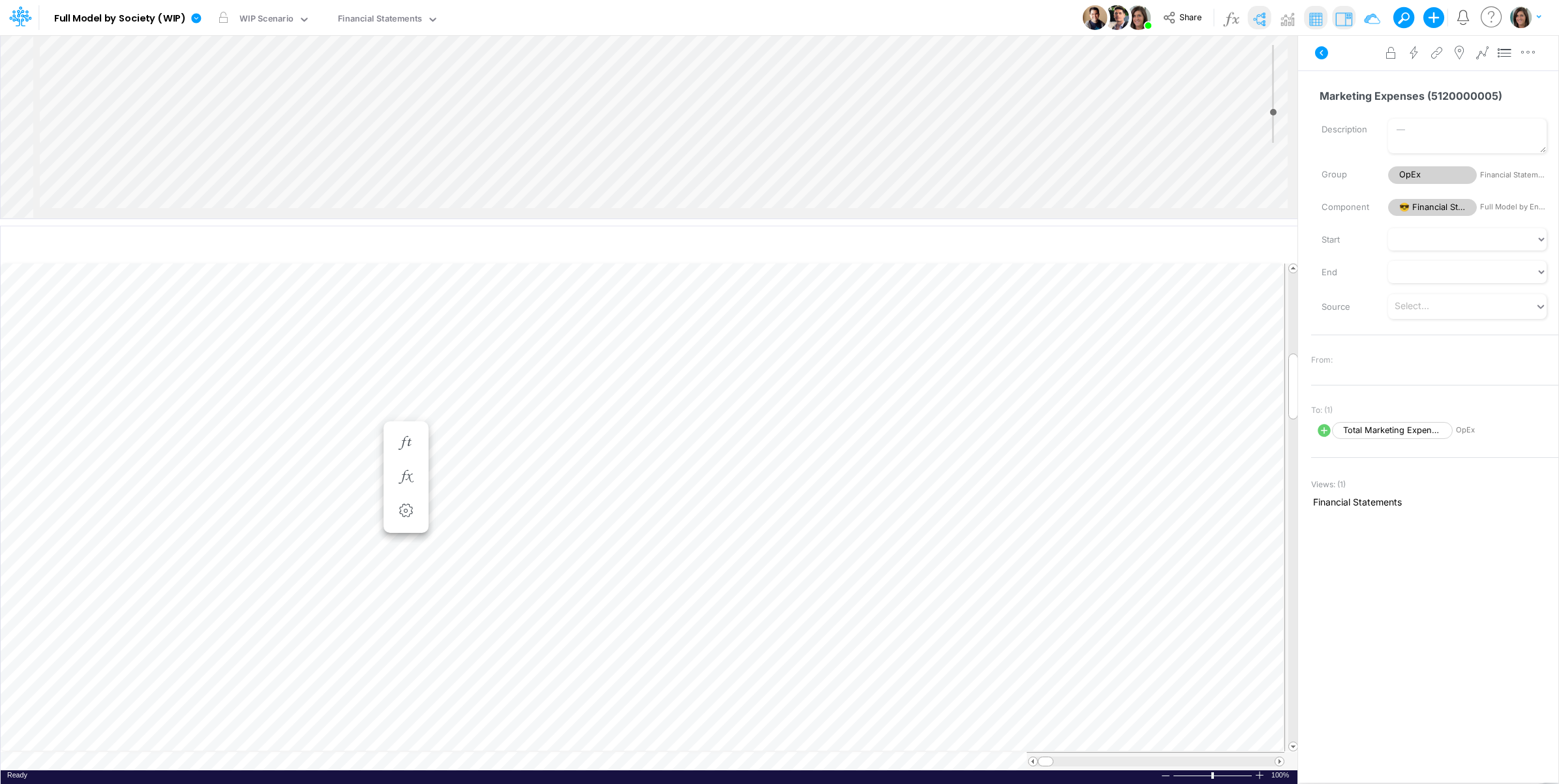
scroll to position [0, 1]
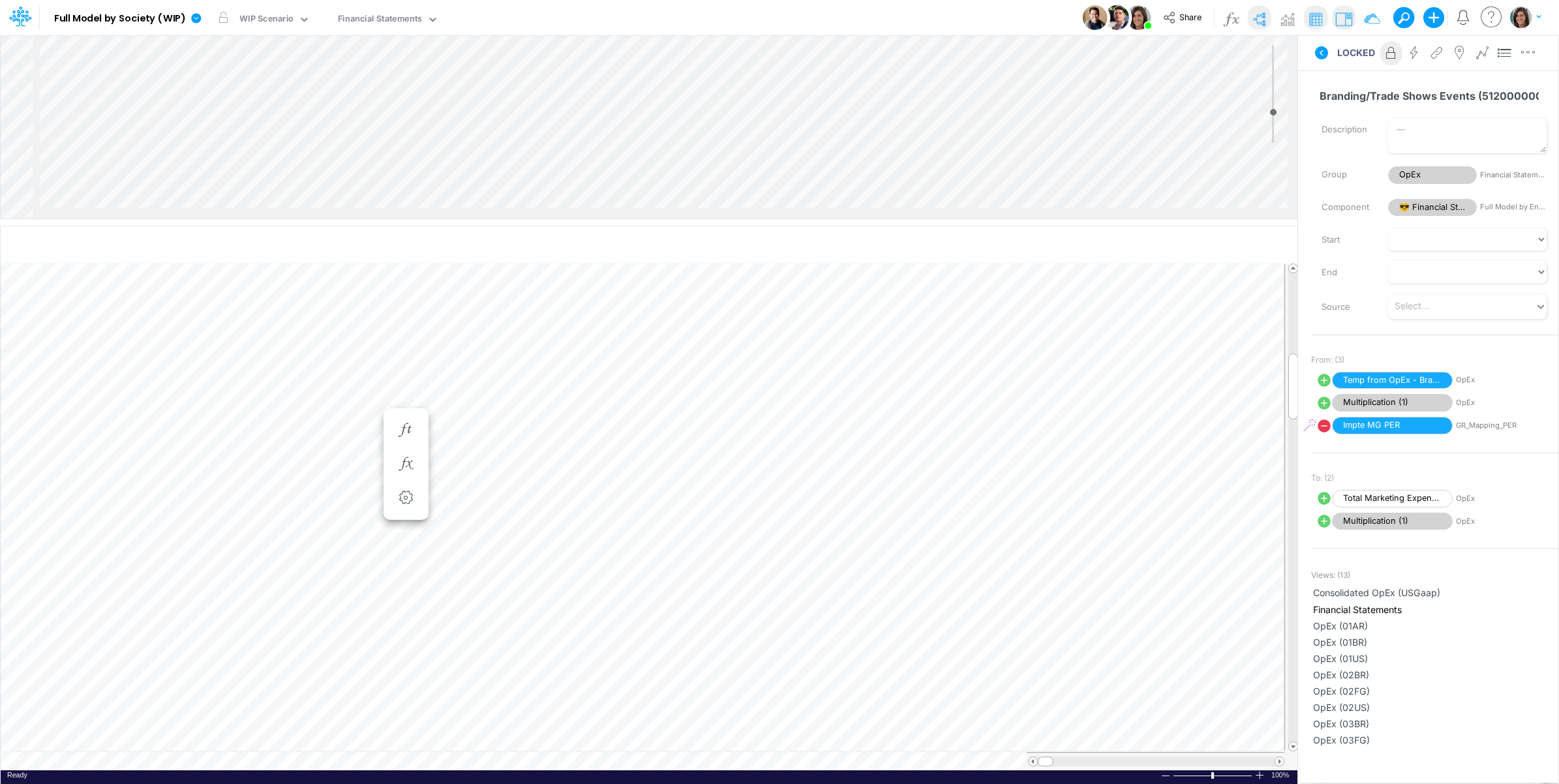
scroll to position [0, 1]
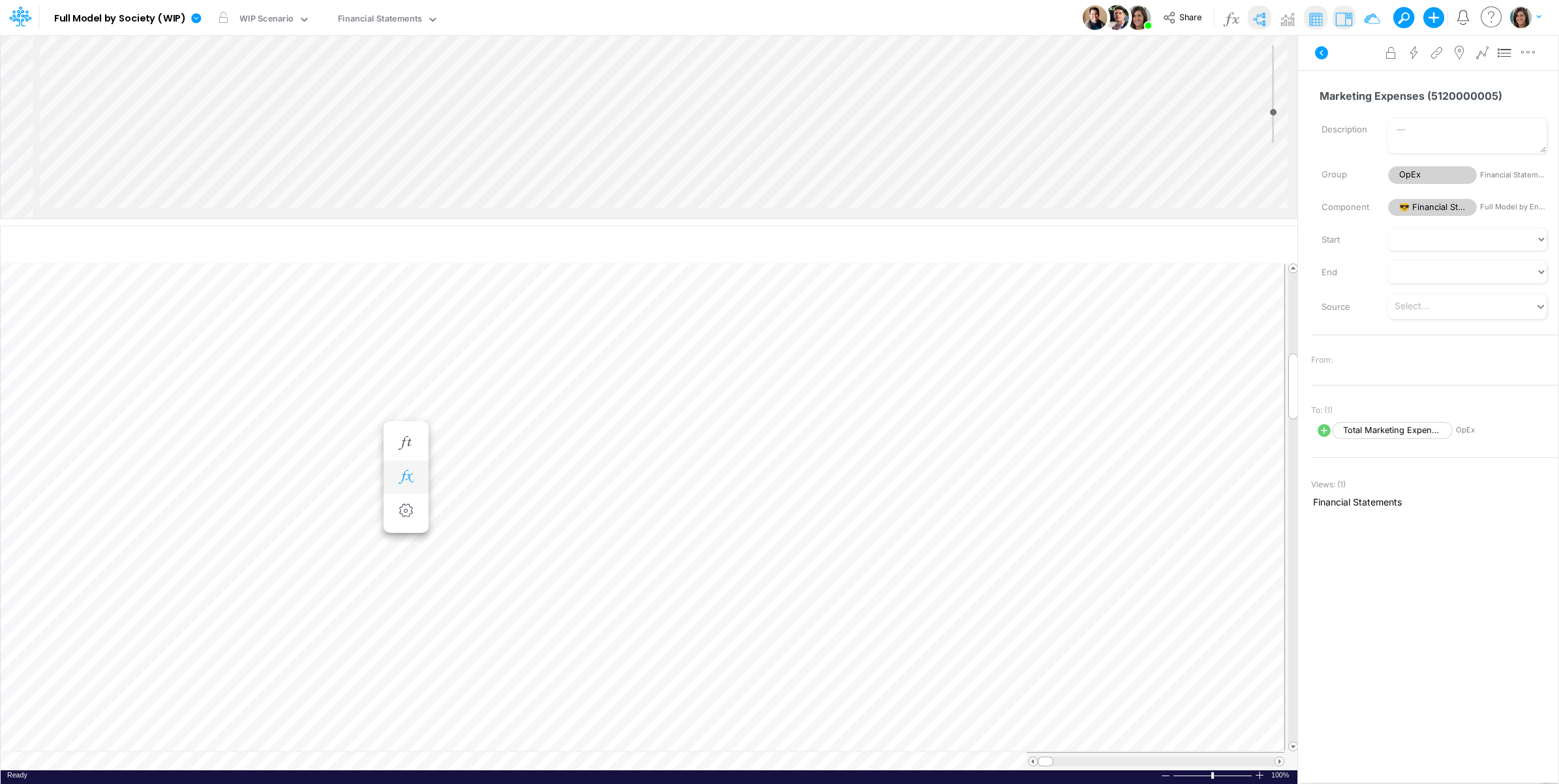
click at [412, 476] on icon "button" at bounding box center [406, 477] width 20 height 14
click at [536, 510] on div "Type to add a formula term" at bounding box center [520, 508] width 104 height 9
click at [525, 569] on span "[GR_Mapping_PER]" at bounding box center [535, 572] width 53 height 8
type input "impte"
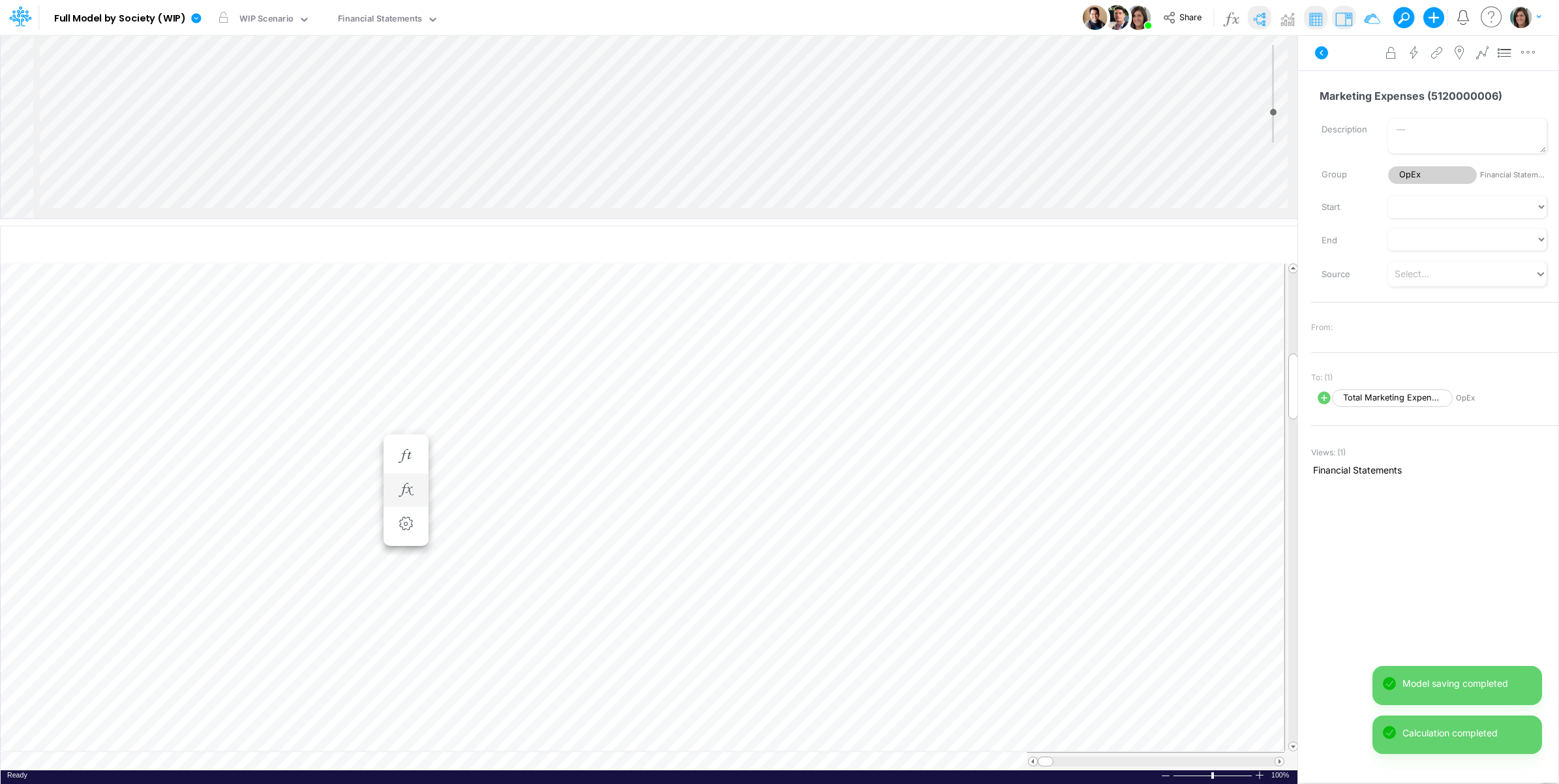
scroll to position [0, 1]
click at [408, 493] on icon "button" at bounding box center [406, 490] width 20 height 14
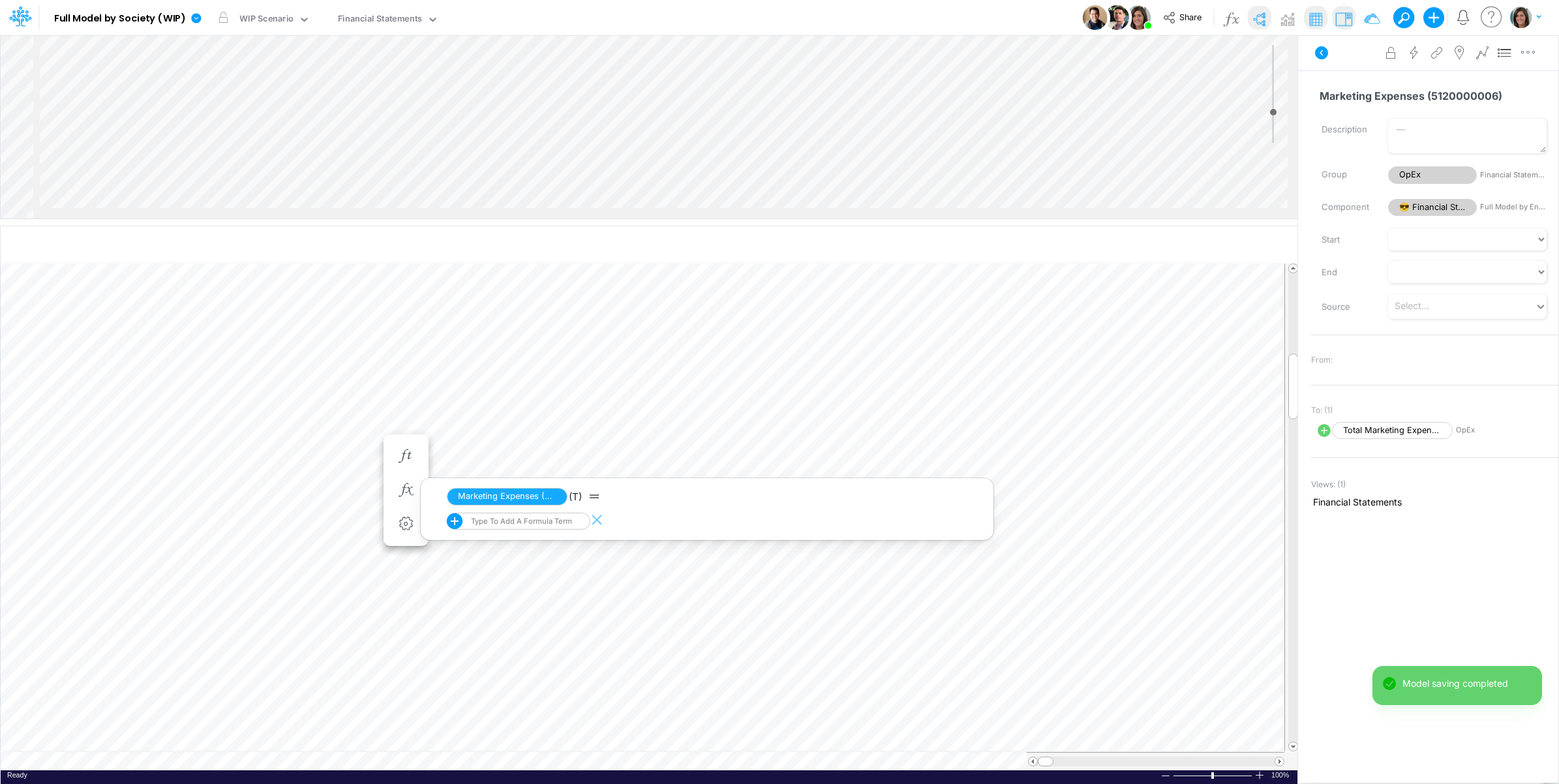
click at [530, 525] on div "Type to add a formula term" at bounding box center [520, 521] width 104 height 9
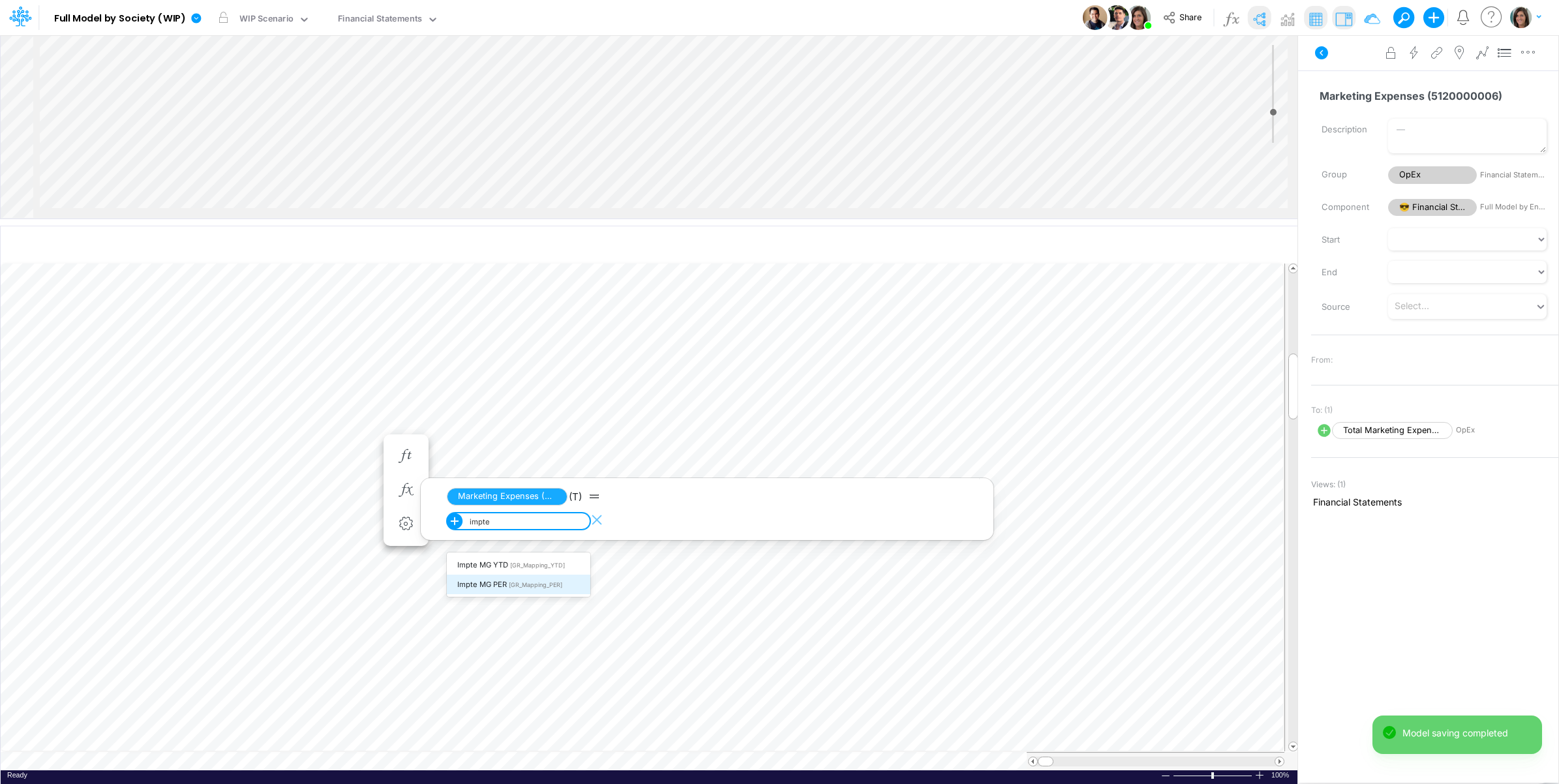
click at [535, 583] on span "[GR_Mapping_PER]" at bounding box center [535, 585] width 53 height 8
type input "impte"
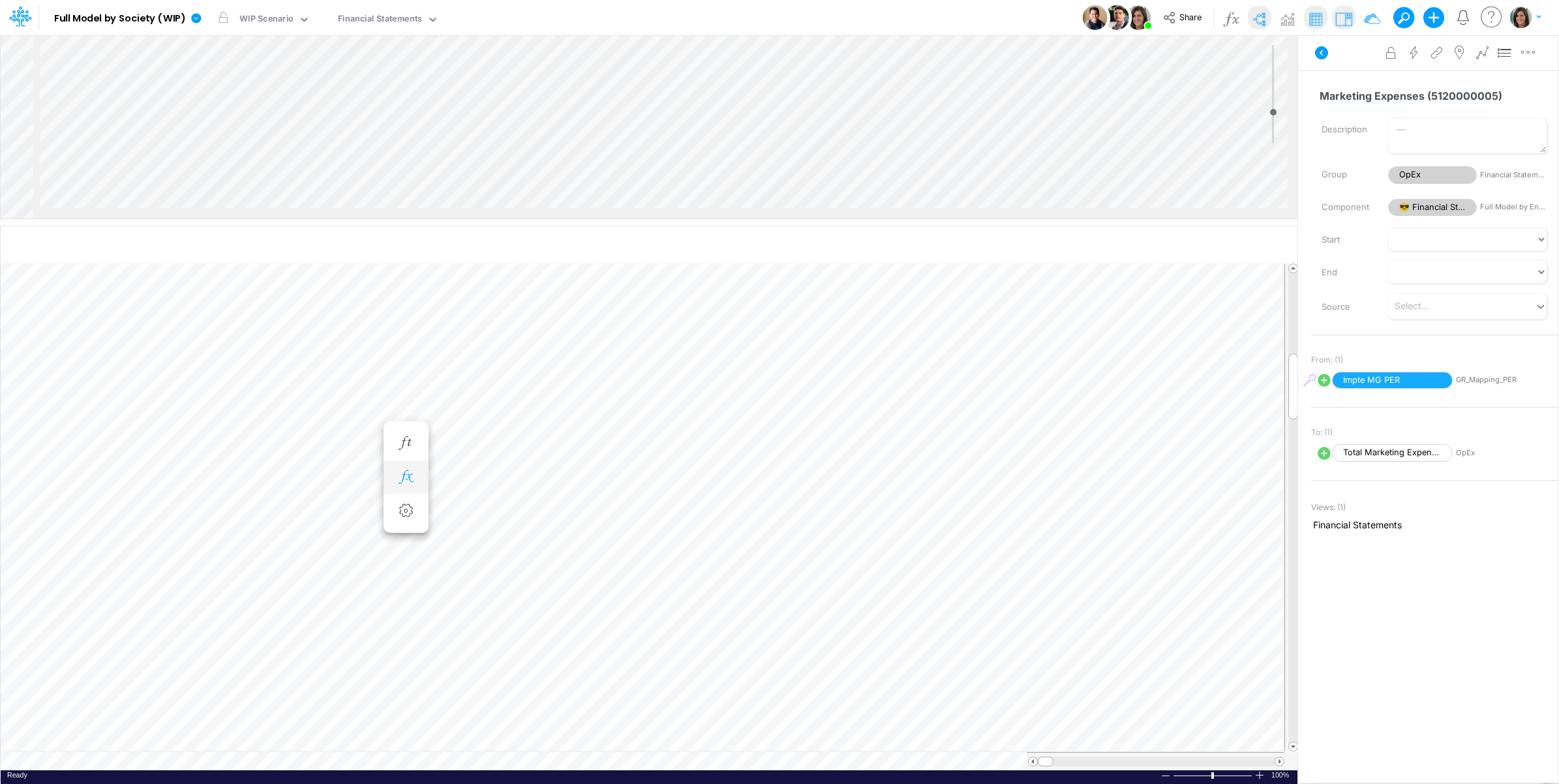
click at [406, 471] on icon "button" at bounding box center [406, 477] width 20 height 14
select select "1"
select select "Multiply"
select select "Add"
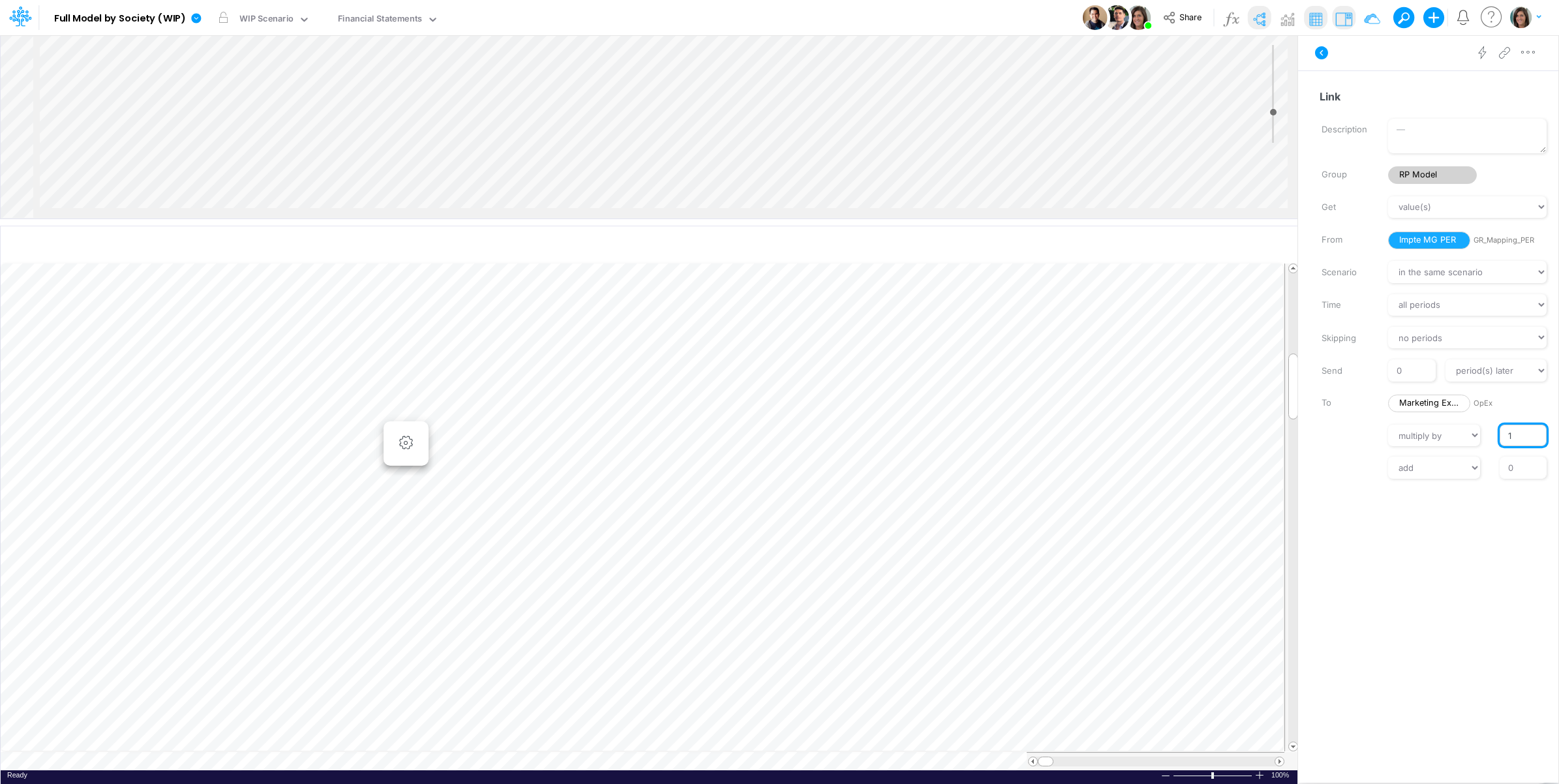
click at [1504, 435] on input "1" at bounding box center [1523, 436] width 47 height 23
type input "-1"
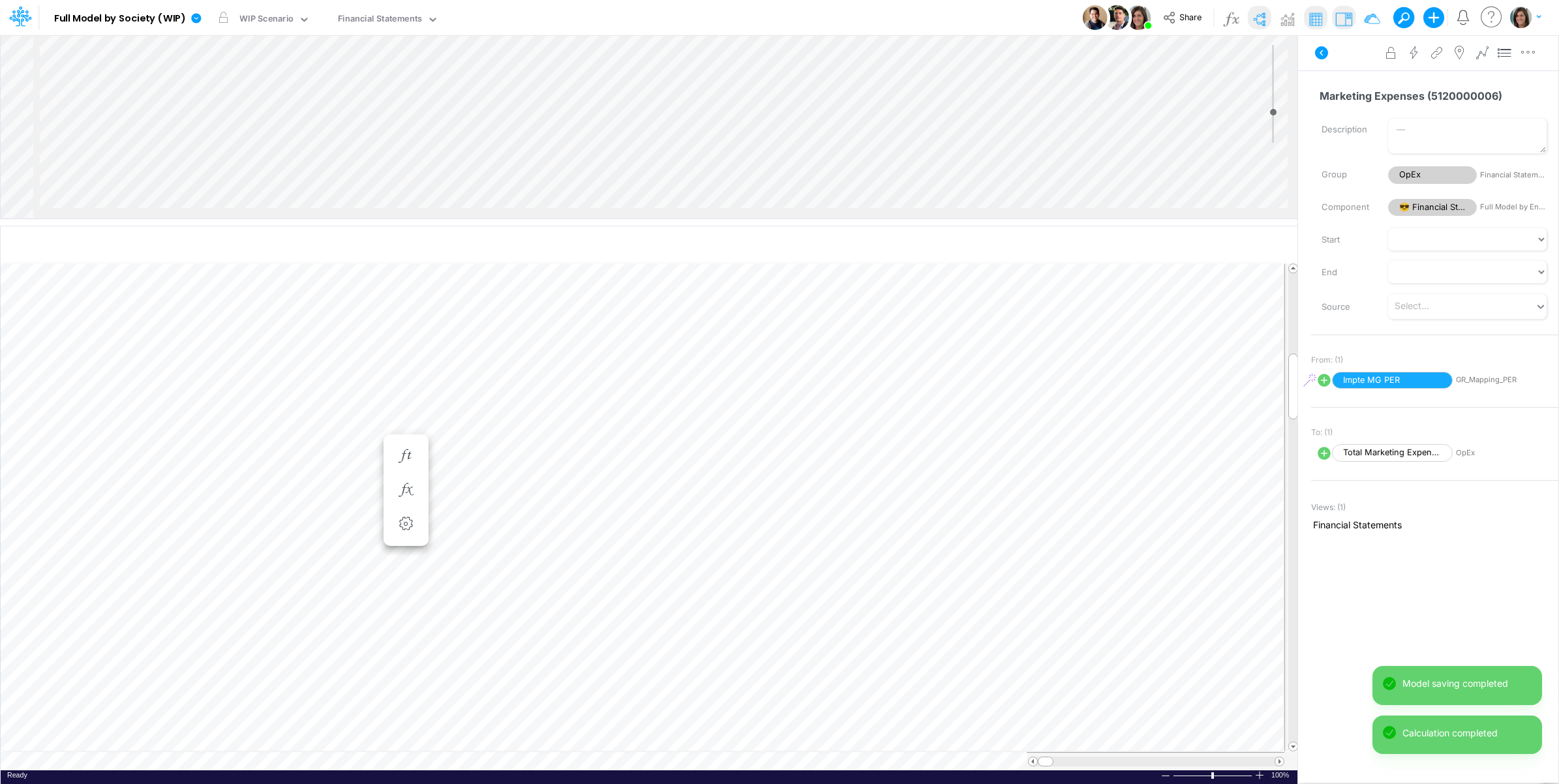
scroll to position [0, 1]
click at [403, 473] on icon "button" at bounding box center [406, 477] width 20 height 14
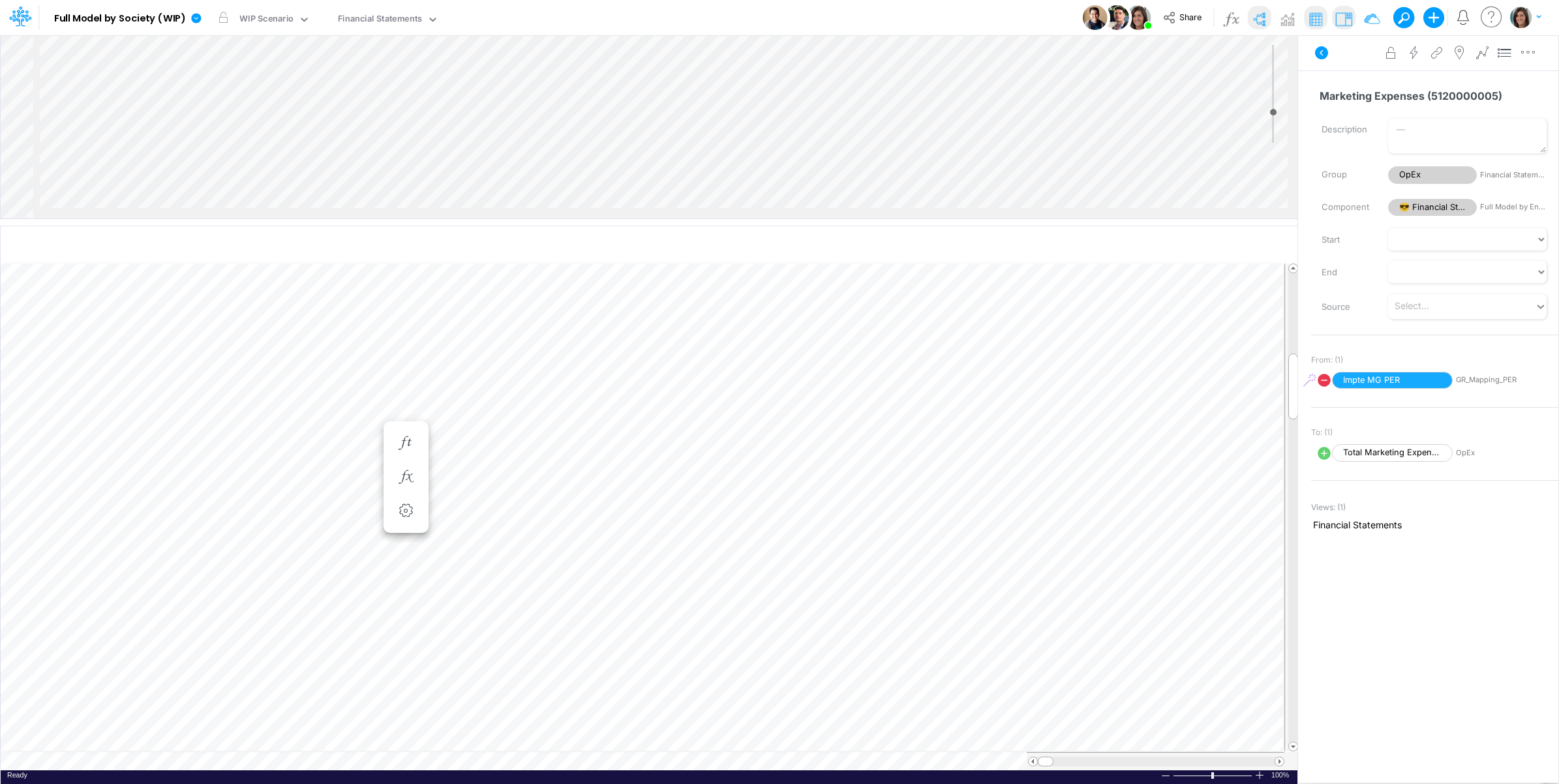
scroll to position [0, 1]
click at [412, 493] on icon "button" at bounding box center [406, 490] width 20 height 14
click at [455, 527] on icon at bounding box center [454, 525] width 15 height 15
select select "1"
select select "Multiply"
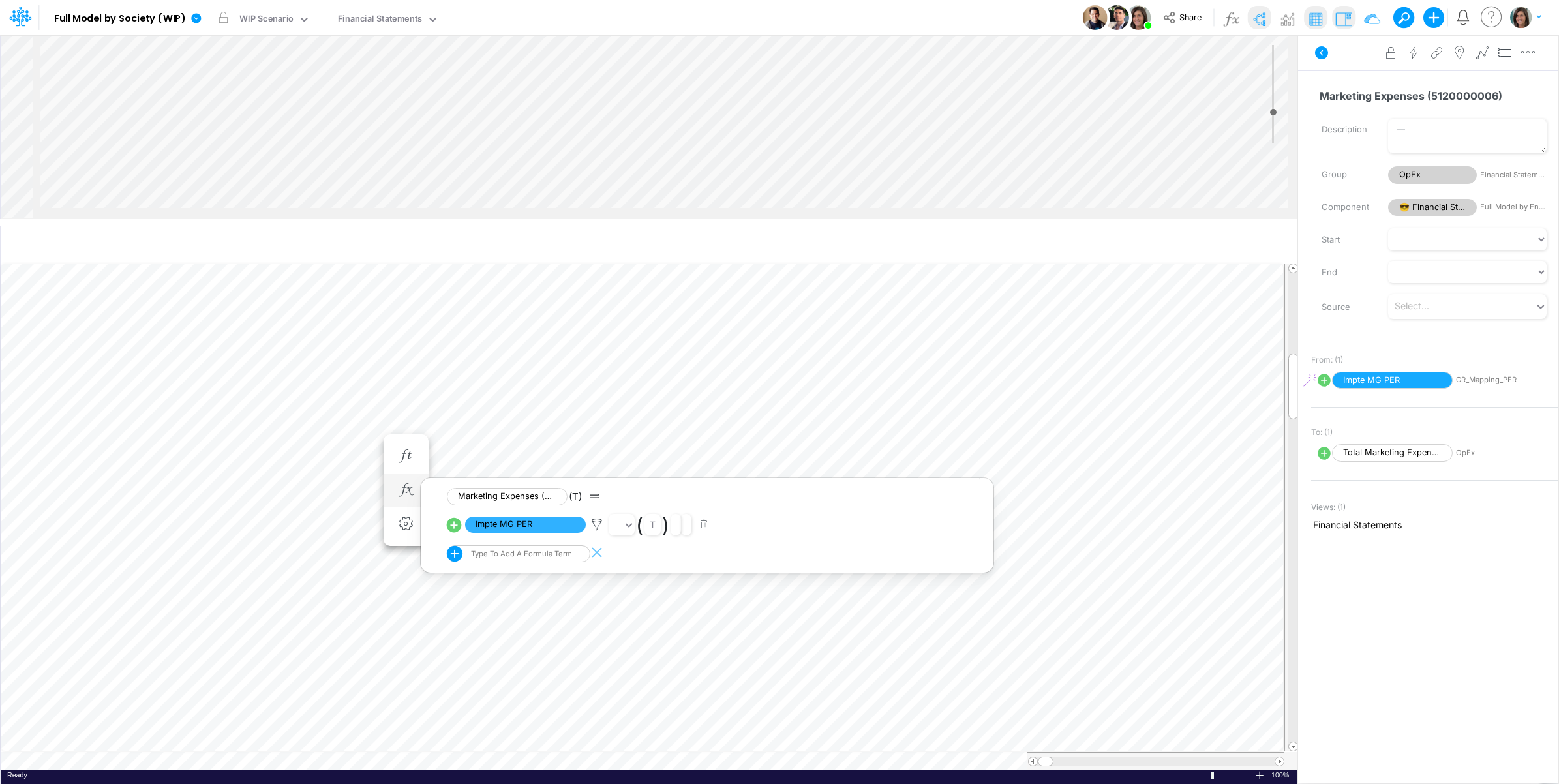
select select "Add"
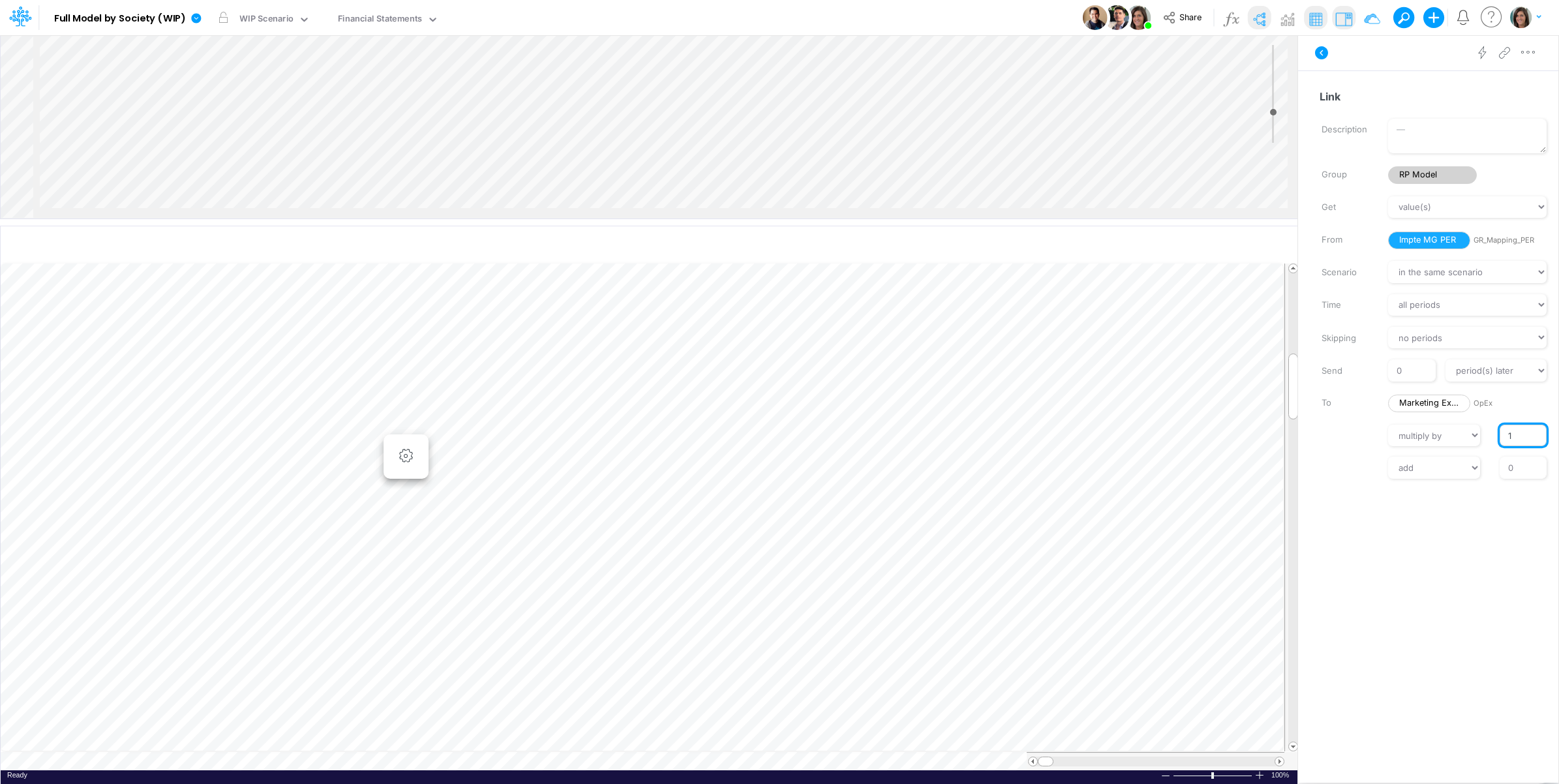
click at [1506, 437] on input "1" at bounding box center [1523, 436] width 47 height 23
type input "-1"
click at [1395, 708] on div "Model Full Model by Society (WIP) Edit model settings Duplicate Import QuickBoo…" at bounding box center [780, 392] width 1559 height 784
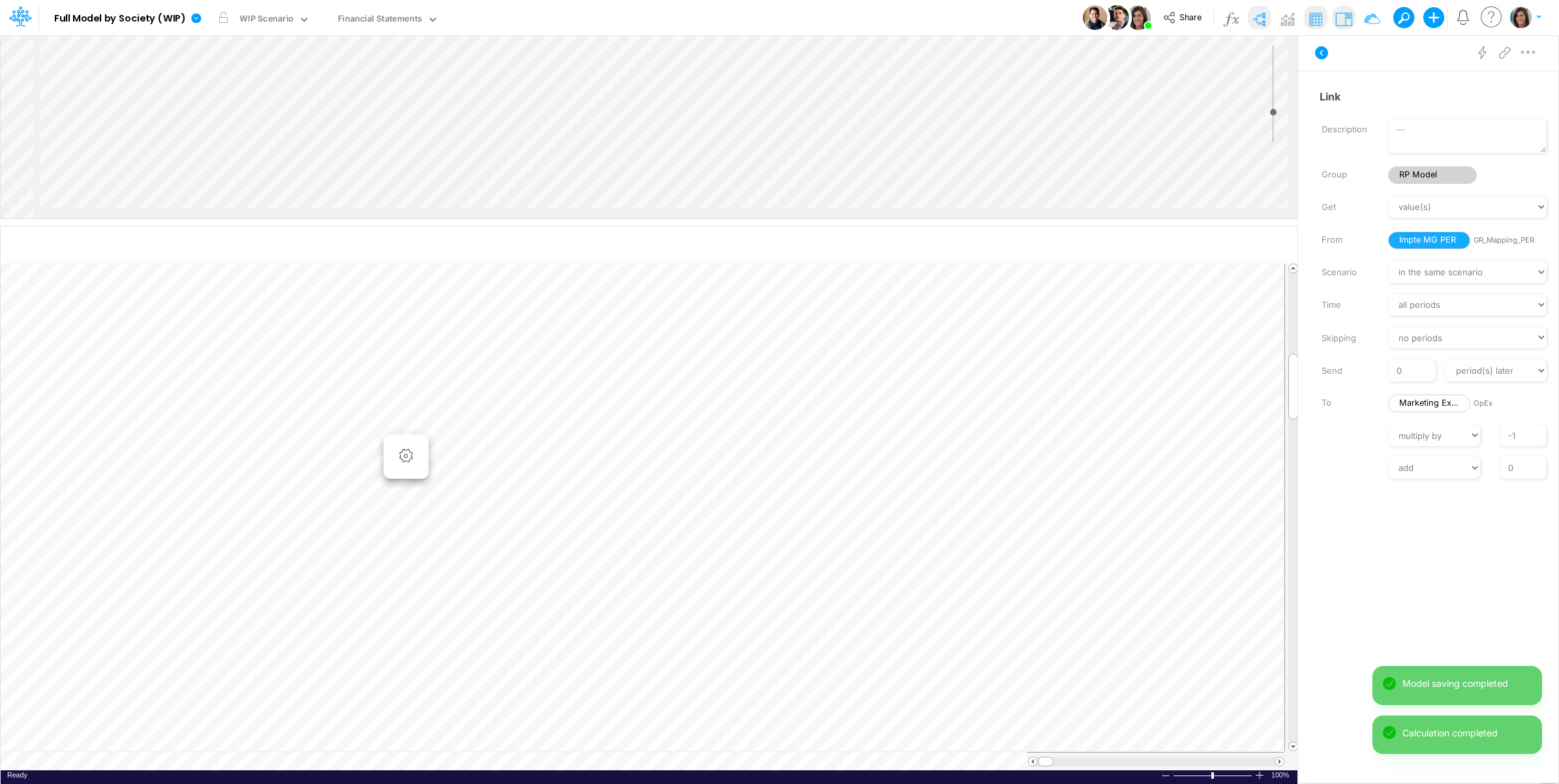
scroll to position [0, 1]
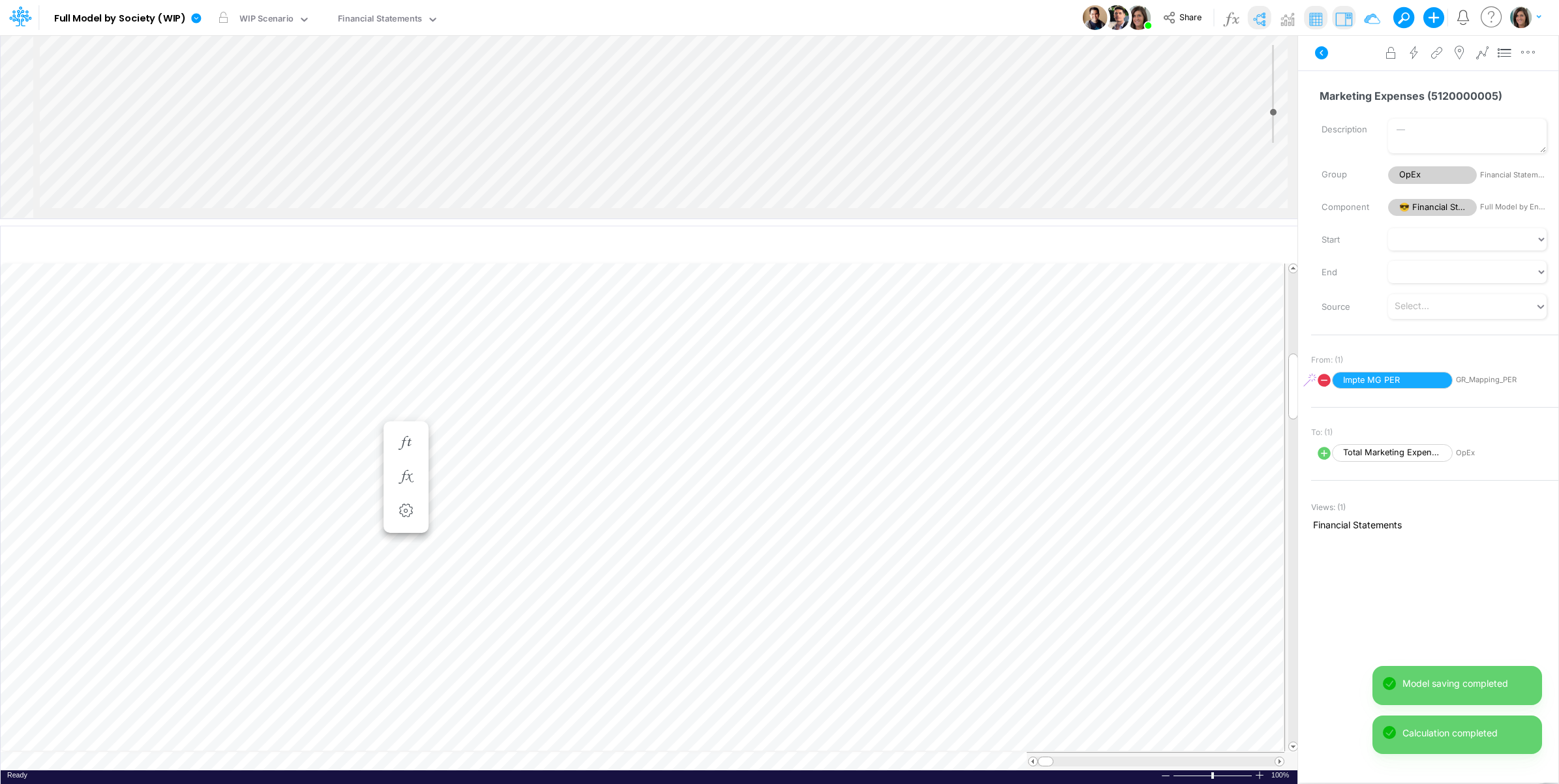
scroll to position [0, 1]
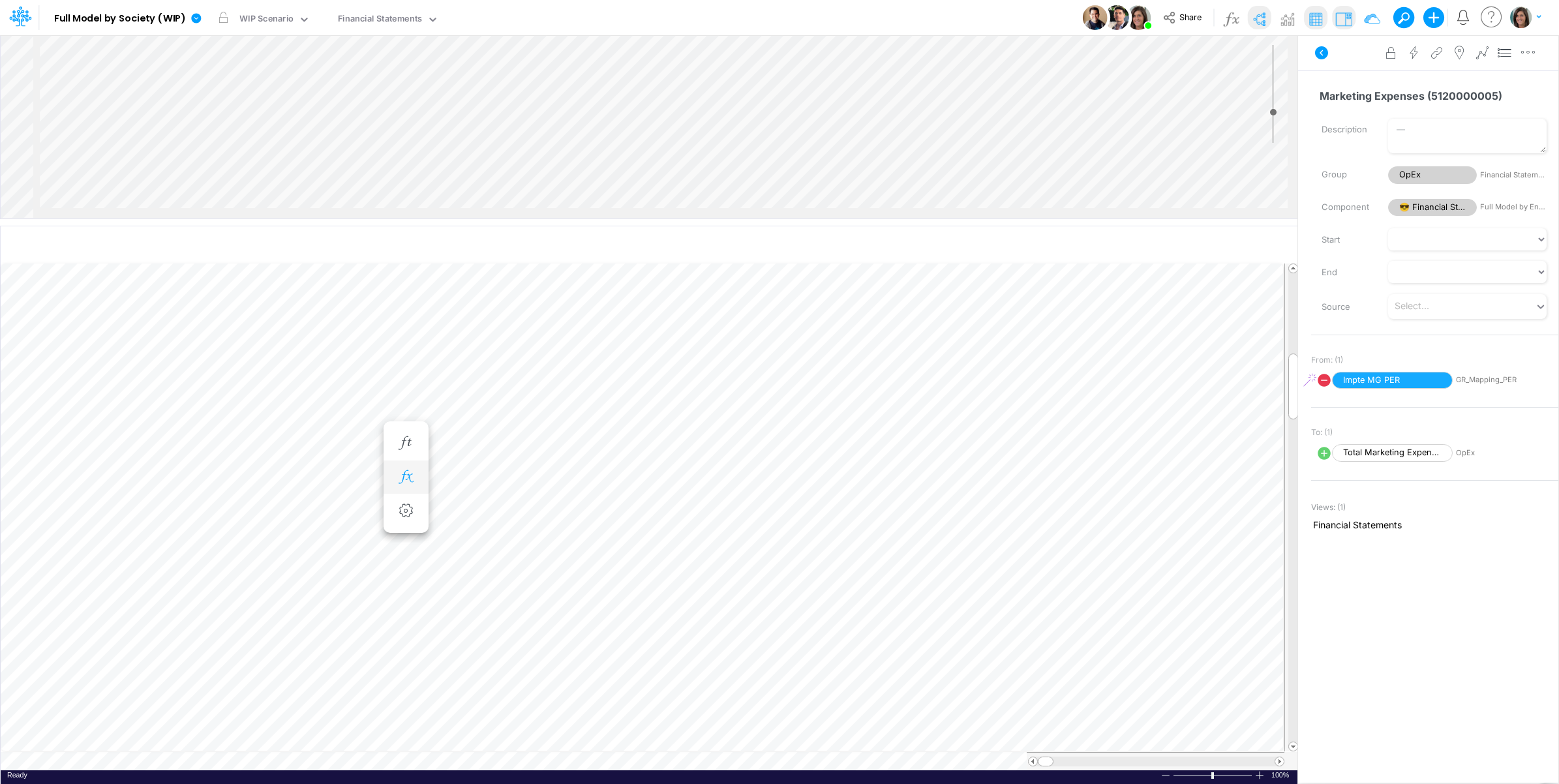
click at [403, 465] on button "button" at bounding box center [406, 478] width 24 height 26
click at [599, 507] on icon at bounding box center [597, 511] width 20 height 14
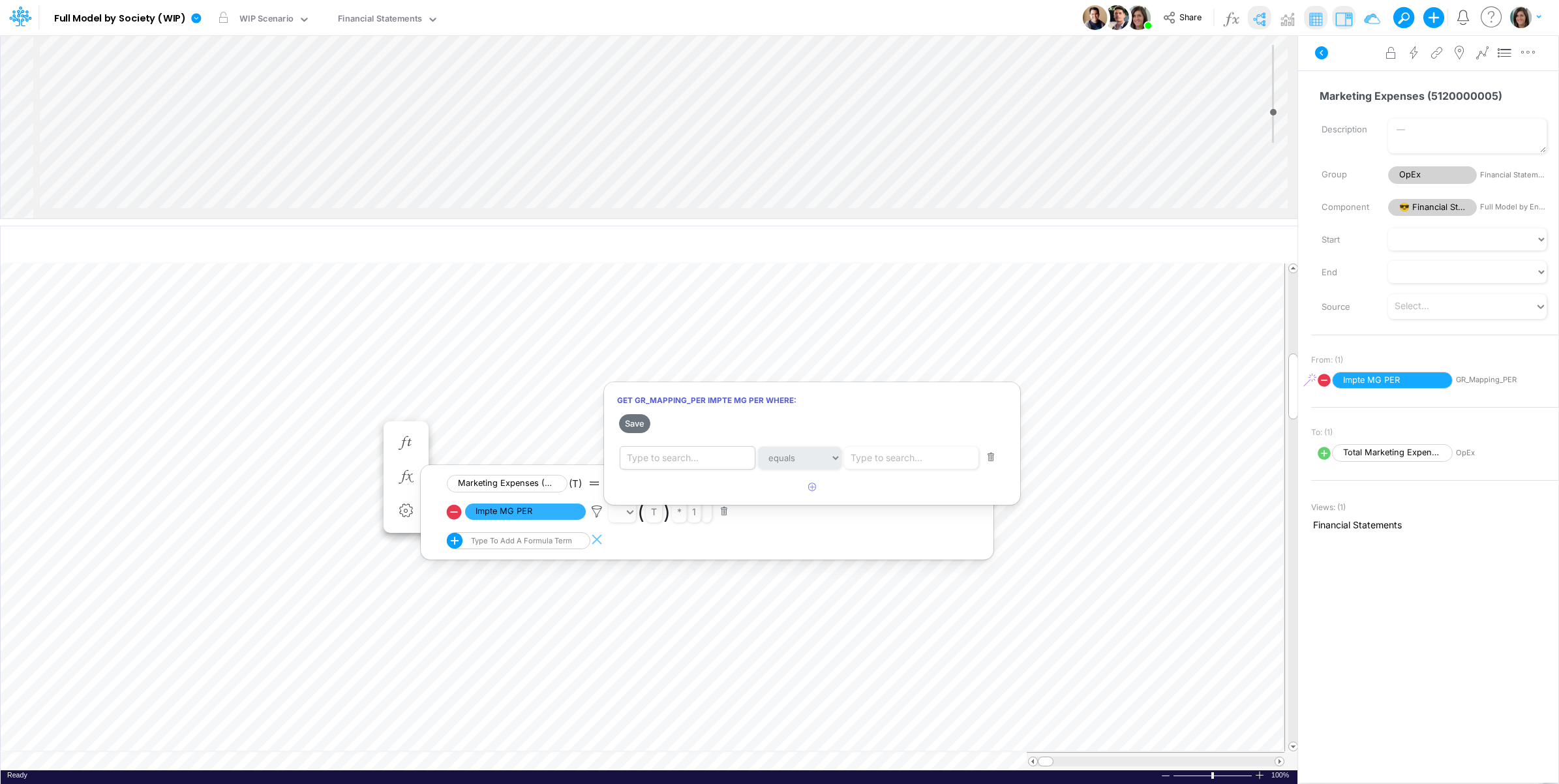
click at [676, 463] on div "Type to search..." at bounding box center [663, 457] width 72 height 14
click at [690, 605] on div "Society Name [Society]" at bounding box center [696, 610] width 152 height 24
click at [888, 457] on div "Type to search..." at bounding box center [887, 457] width 72 height 14
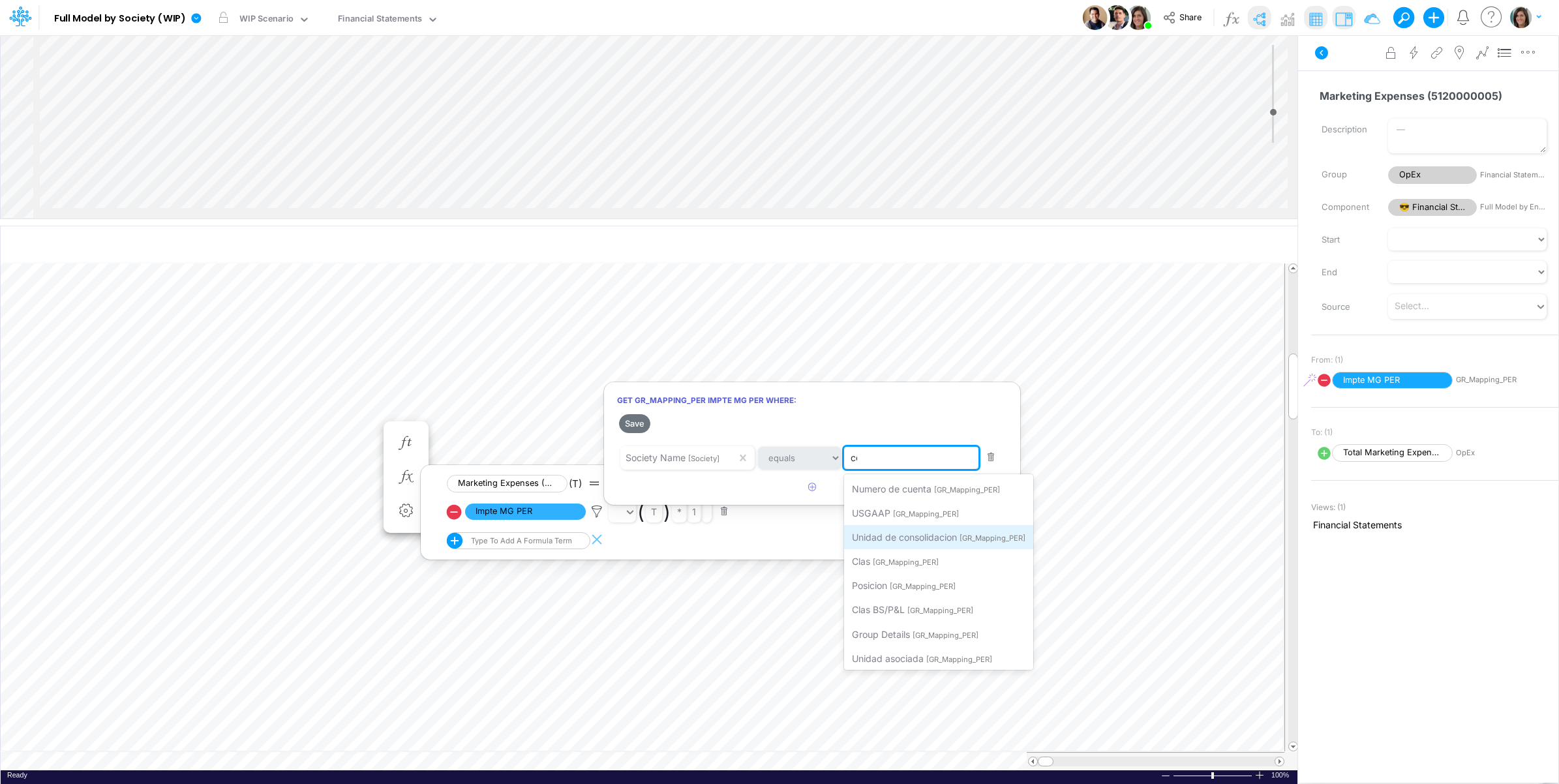
type input "con"
click at [931, 486] on span "Unidad de consolidacion" at bounding box center [905, 489] width 105 height 11
click at [807, 494] on button "button" at bounding box center [813, 487] width 26 height 22
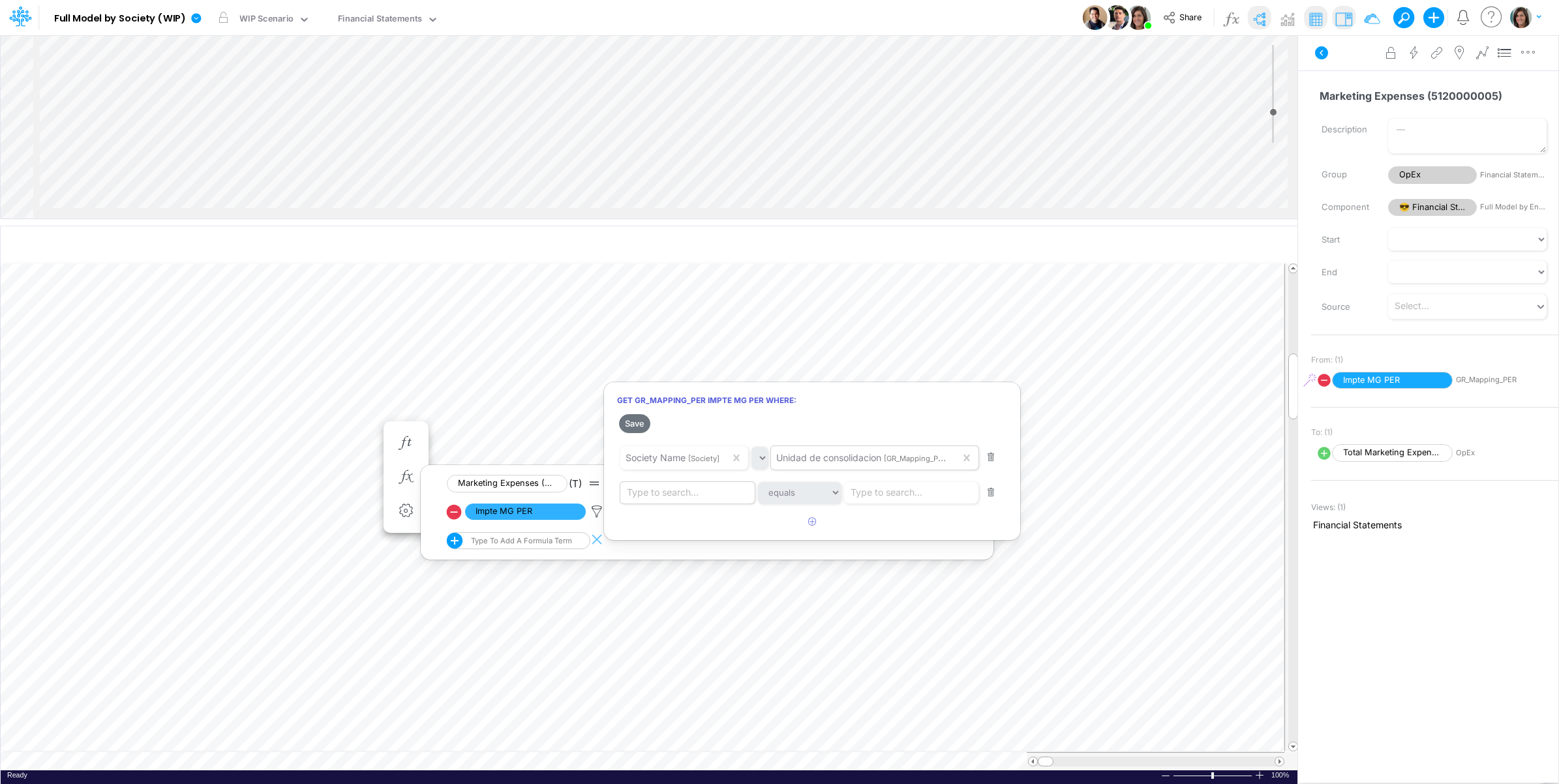
click at [686, 488] on div "Type to search..." at bounding box center [663, 493] width 72 height 14
click at [674, 548] on span "Class Geral" at bounding box center [653, 547] width 48 height 11
click at [903, 493] on div "Type to search..." at bounding box center [906, 493] width 72 height 14
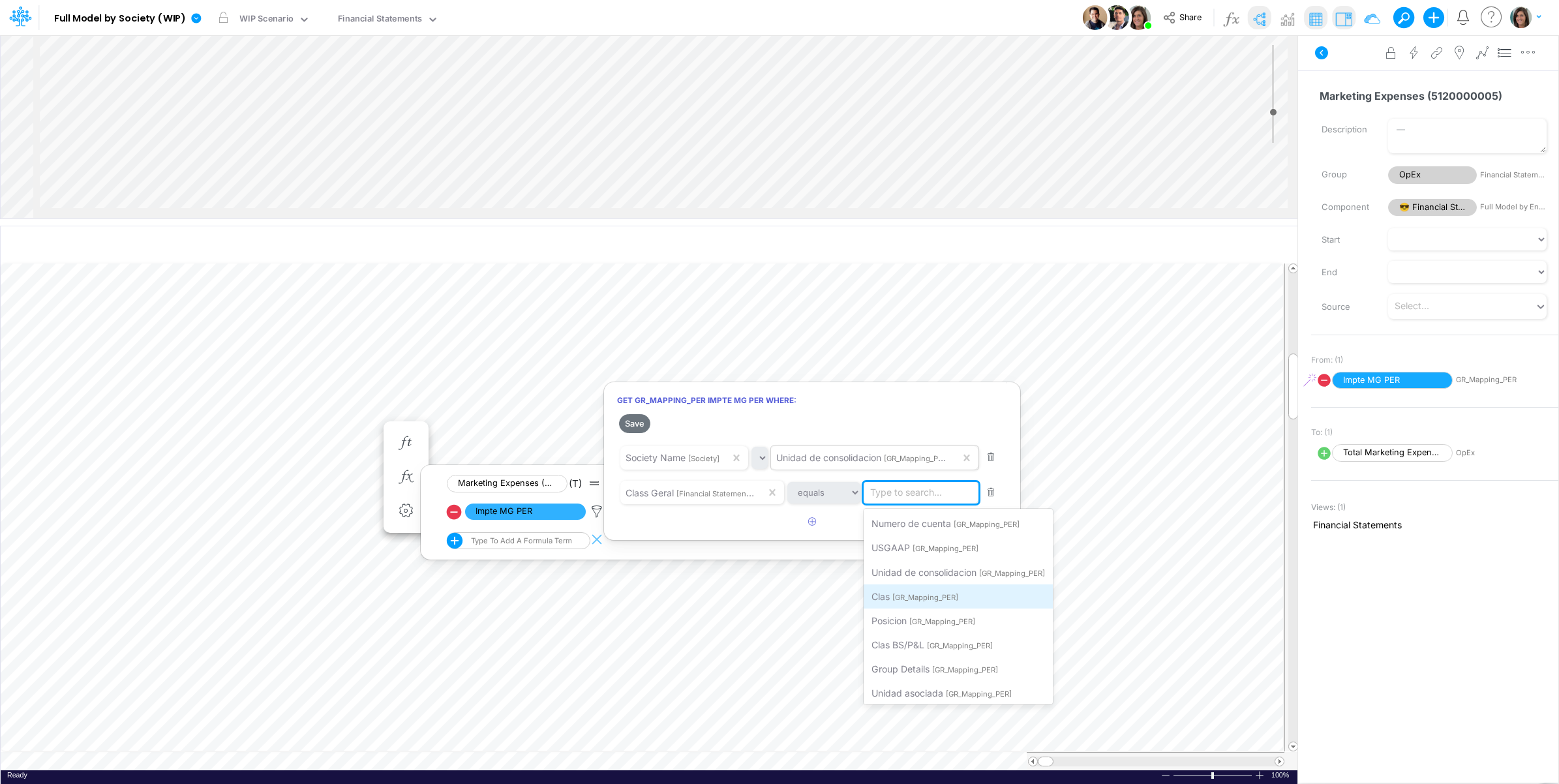
click at [900, 594] on span "[GR_Mapping_PER]" at bounding box center [925, 598] width 66 height 9
click at [813, 526] on icon "button" at bounding box center [812, 521] width 8 height 8
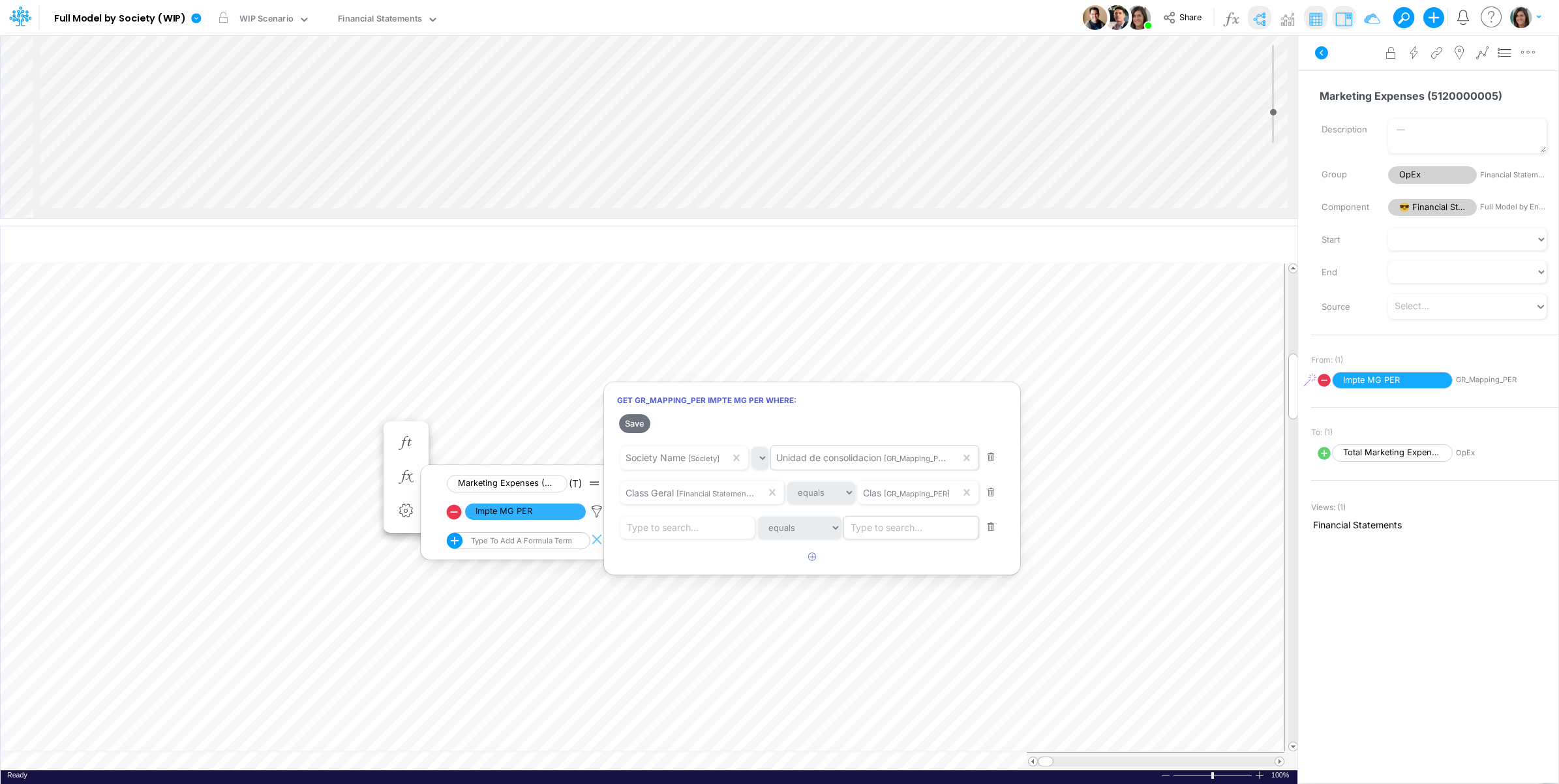
click at [884, 522] on div "Type to search..." at bounding box center [887, 527] width 72 height 14
click at [887, 650] on span "Posicion" at bounding box center [870, 655] width 35 height 11
click at [653, 532] on div "Type to search..." at bounding box center [663, 527] width 72 height 14
paste input "5120000005"
type input "5120000005"
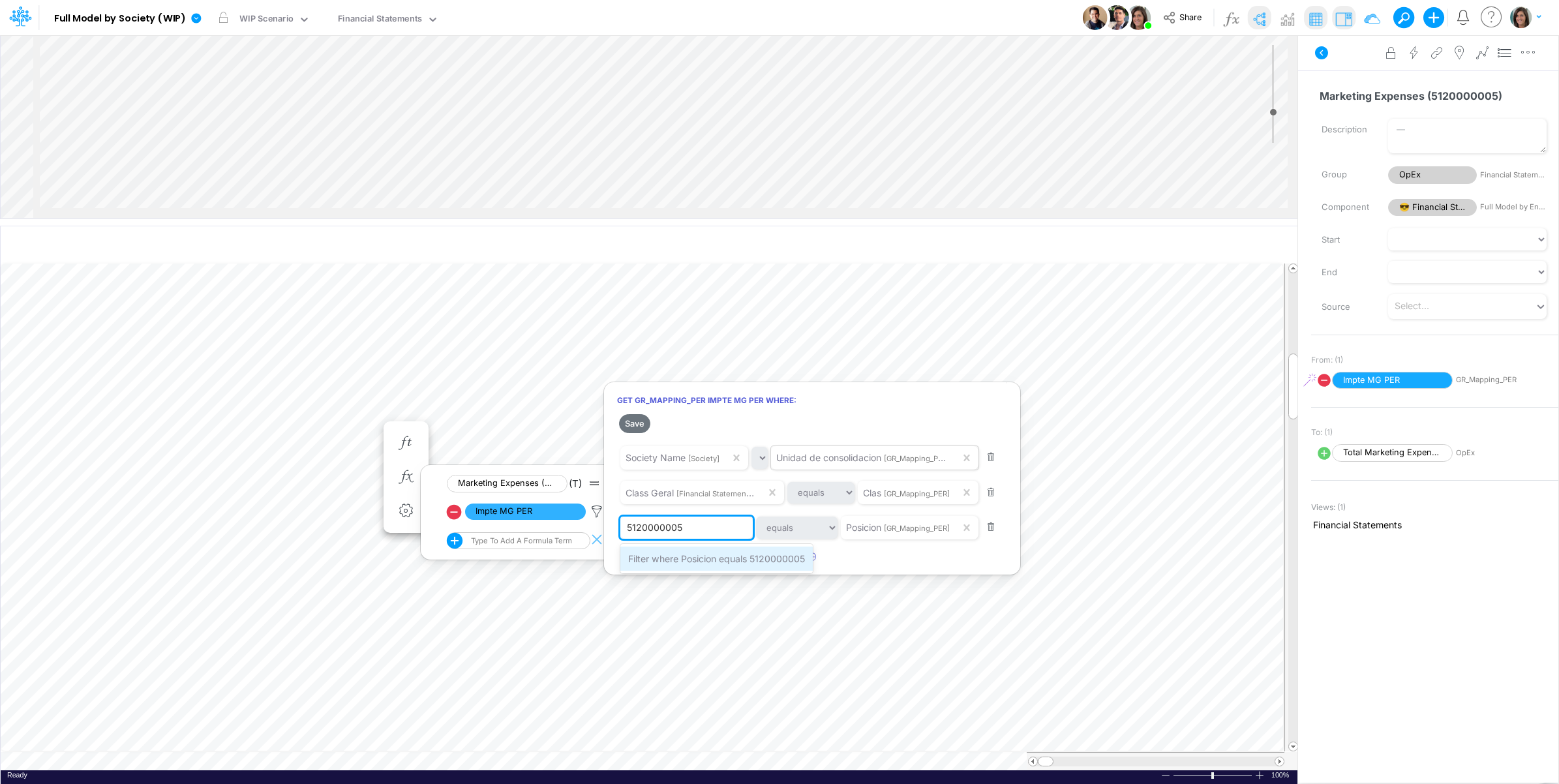
click at [674, 562] on span "Filter where Posicion equals 5120000005" at bounding box center [716, 559] width 176 height 11
click at [634, 424] on button "Save" at bounding box center [635, 424] width 32 height 19
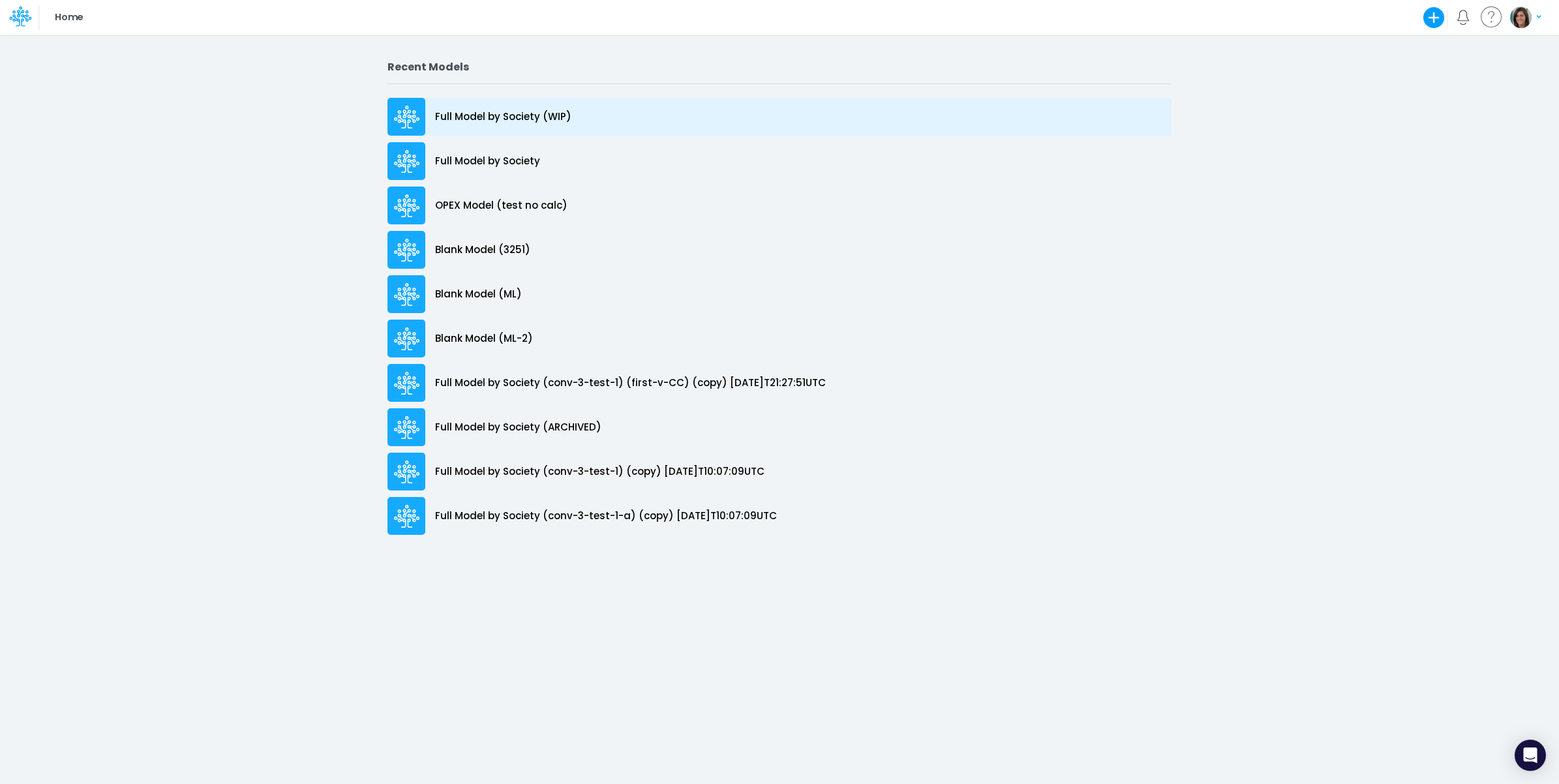
click at [580, 119] on div "Full Model by Society (WIP)" at bounding box center [780, 116] width 784 height 38
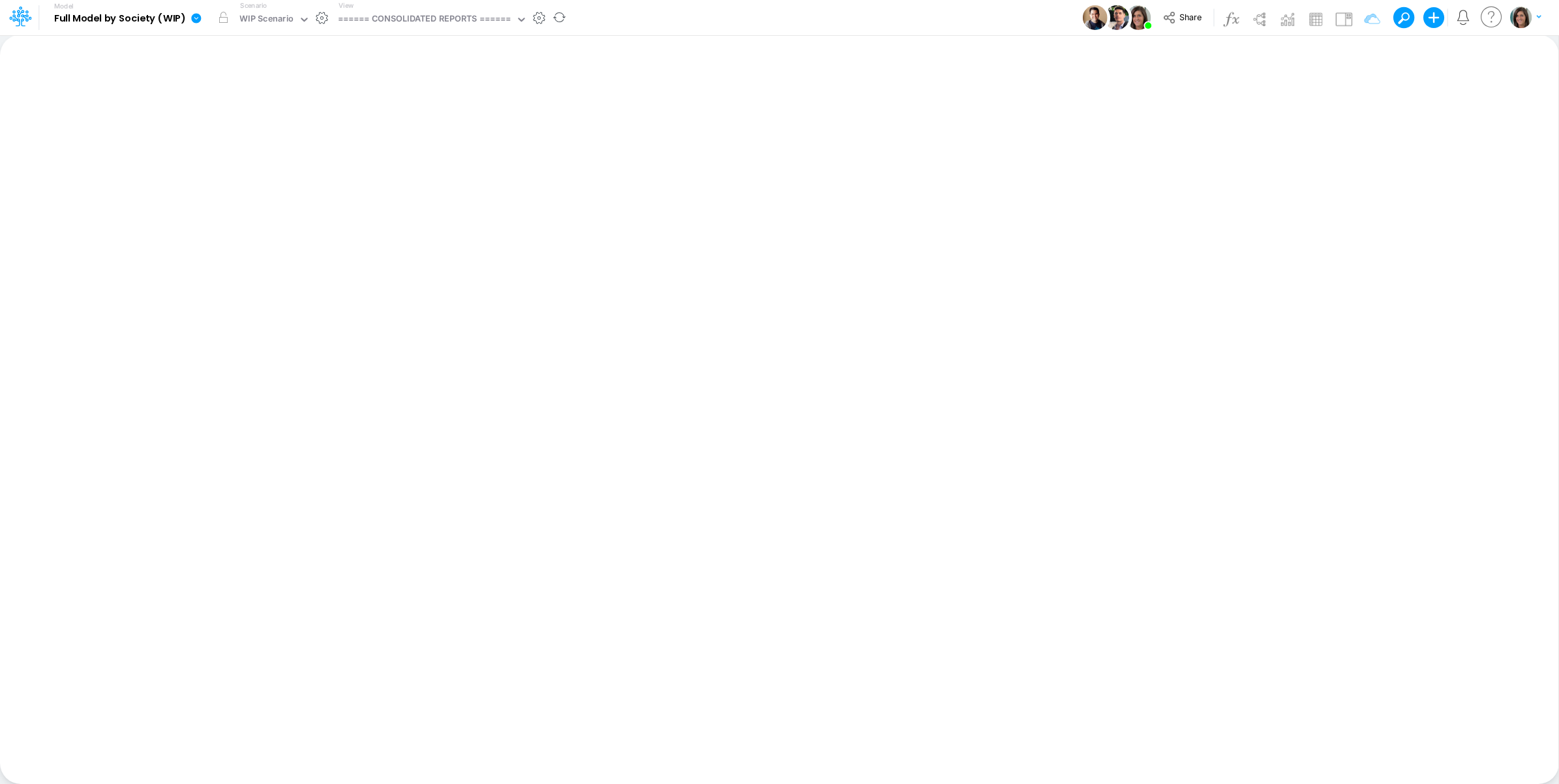
click at [194, 17] on icon at bounding box center [197, 19] width 12 height 12
click at [216, 139] on button "View model info" at bounding box center [262, 135] width 140 height 20
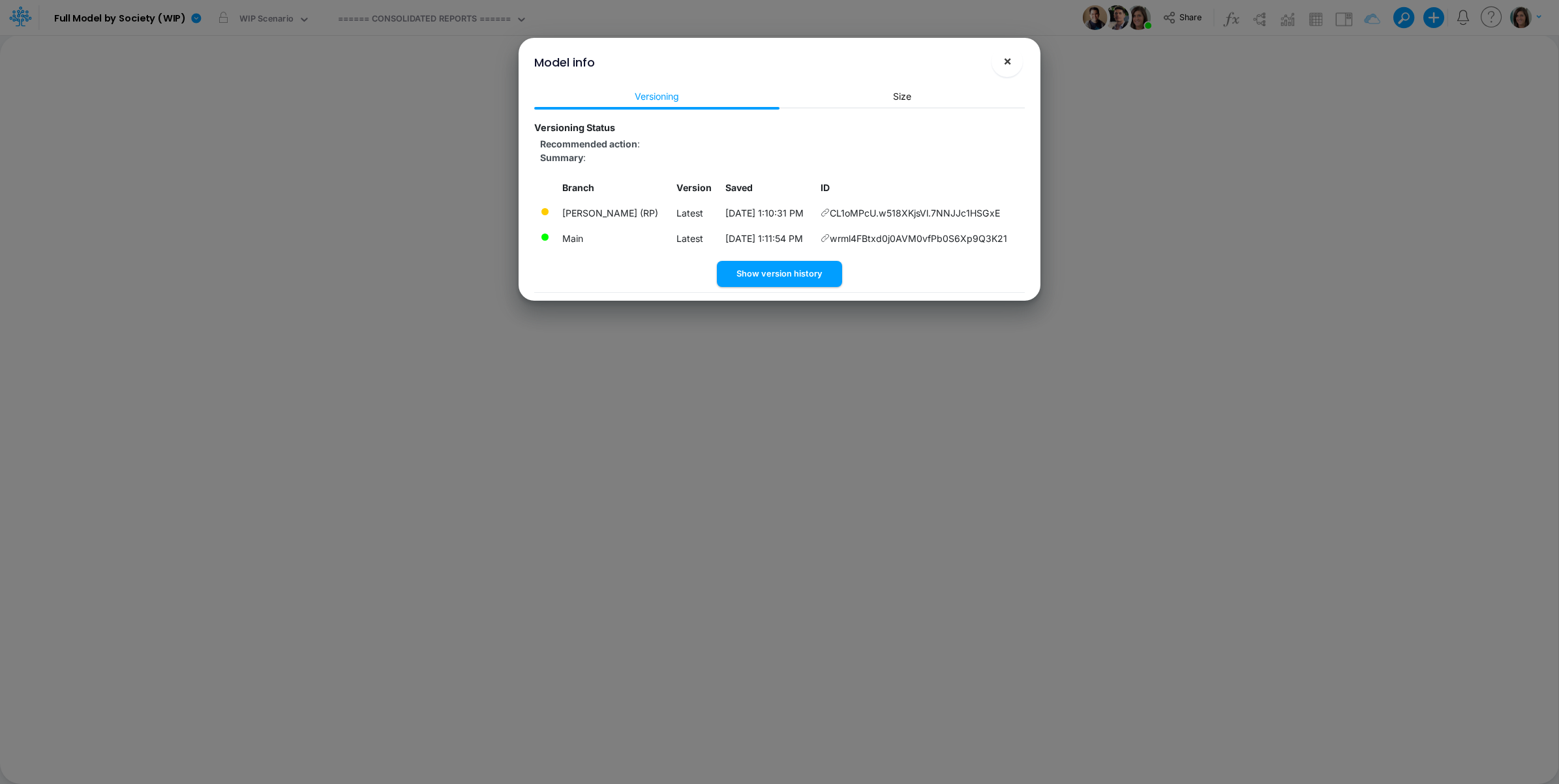
click at [1006, 69] on button "×" at bounding box center [1007, 62] width 32 height 32
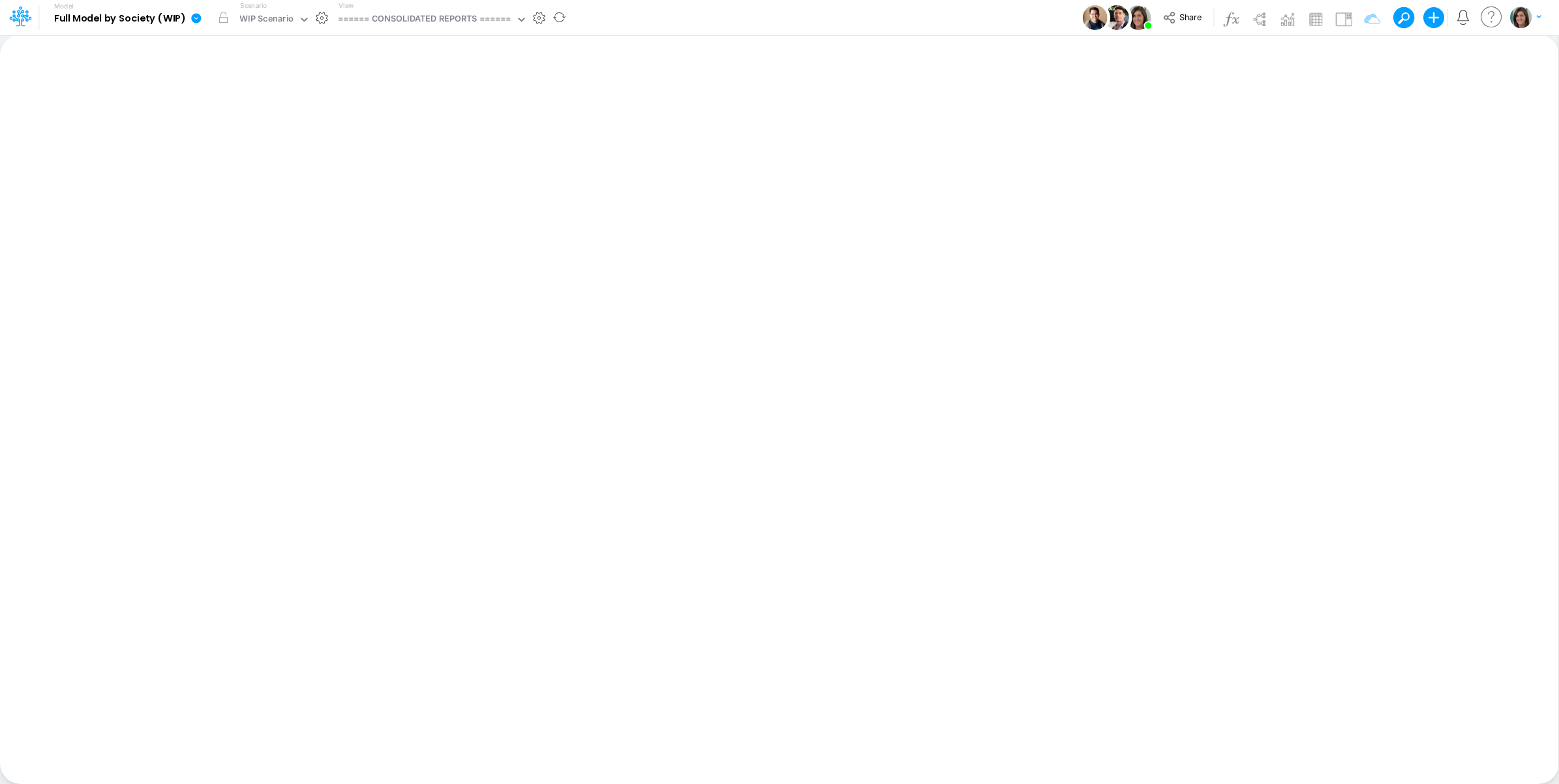
click at [196, 25] on link at bounding box center [199, 17] width 26 height 34
click at [220, 136] on button "View model info" at bounding box center [262, 135] width 140 height 20
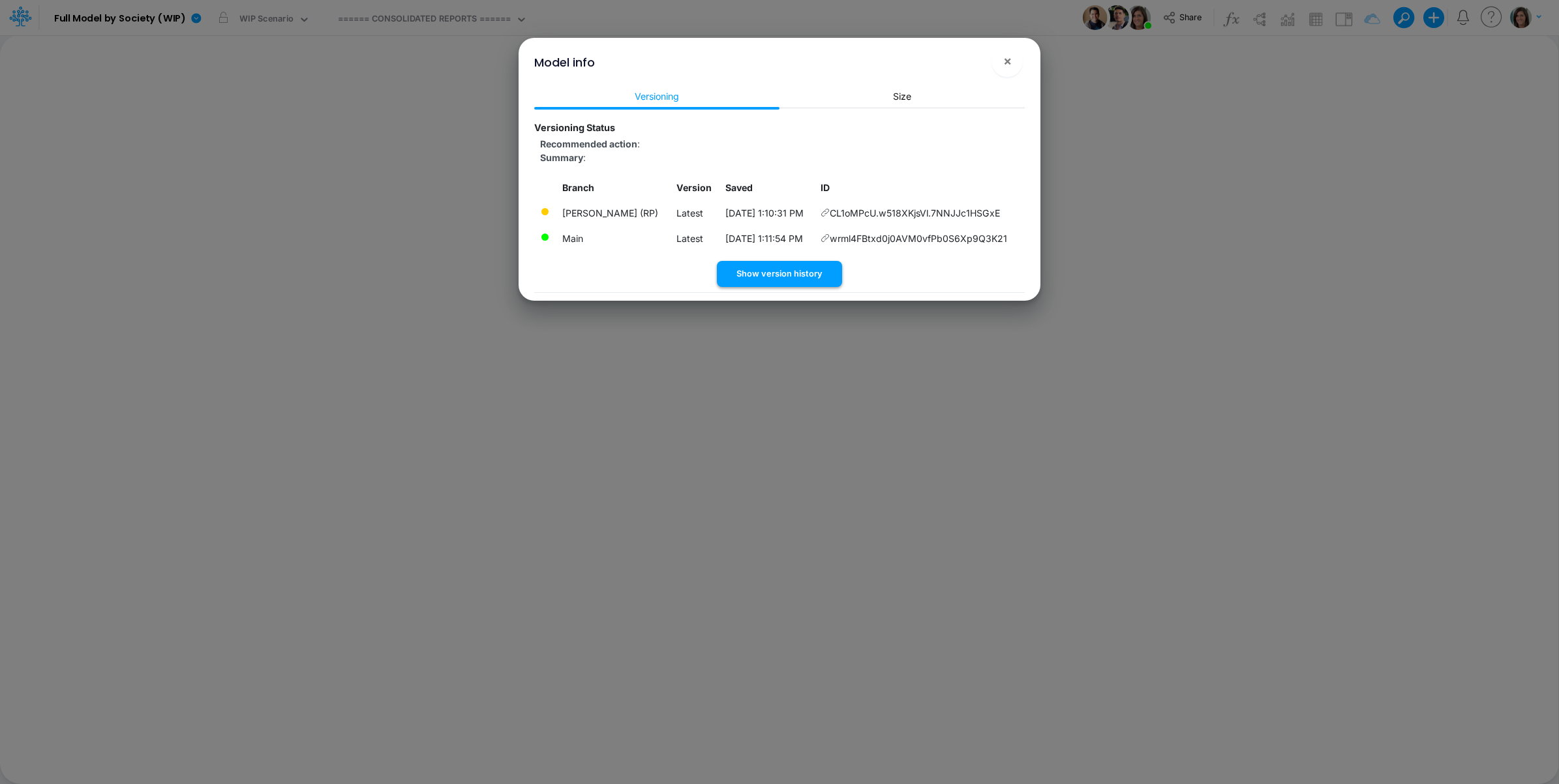
click at [800, 276] on button "Show version history" at bounding box center [780, 273] width 125 height 26
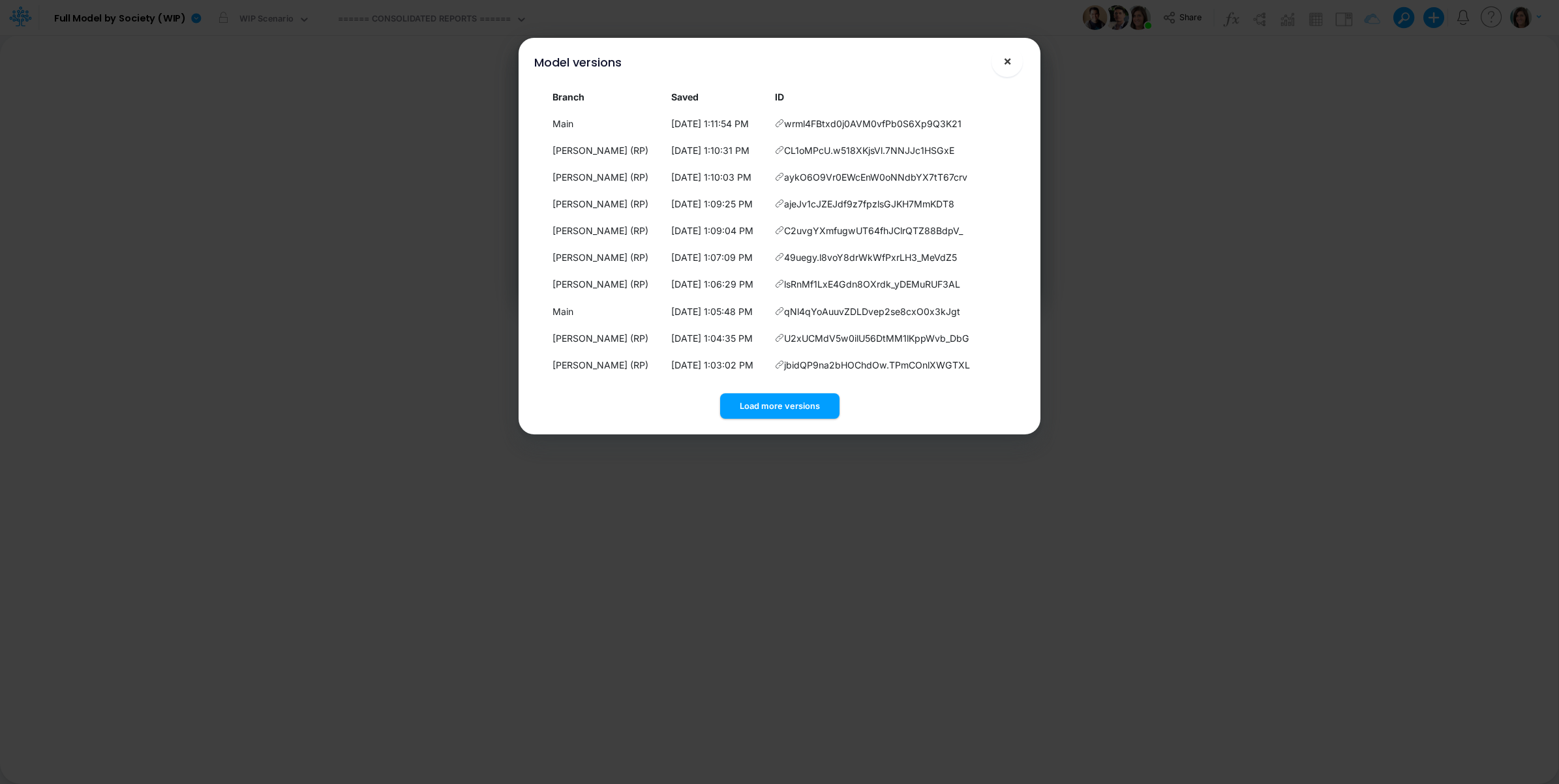
click at [1009, 62] on span "×" at bounding box center [1007, 60] width 8 height 16
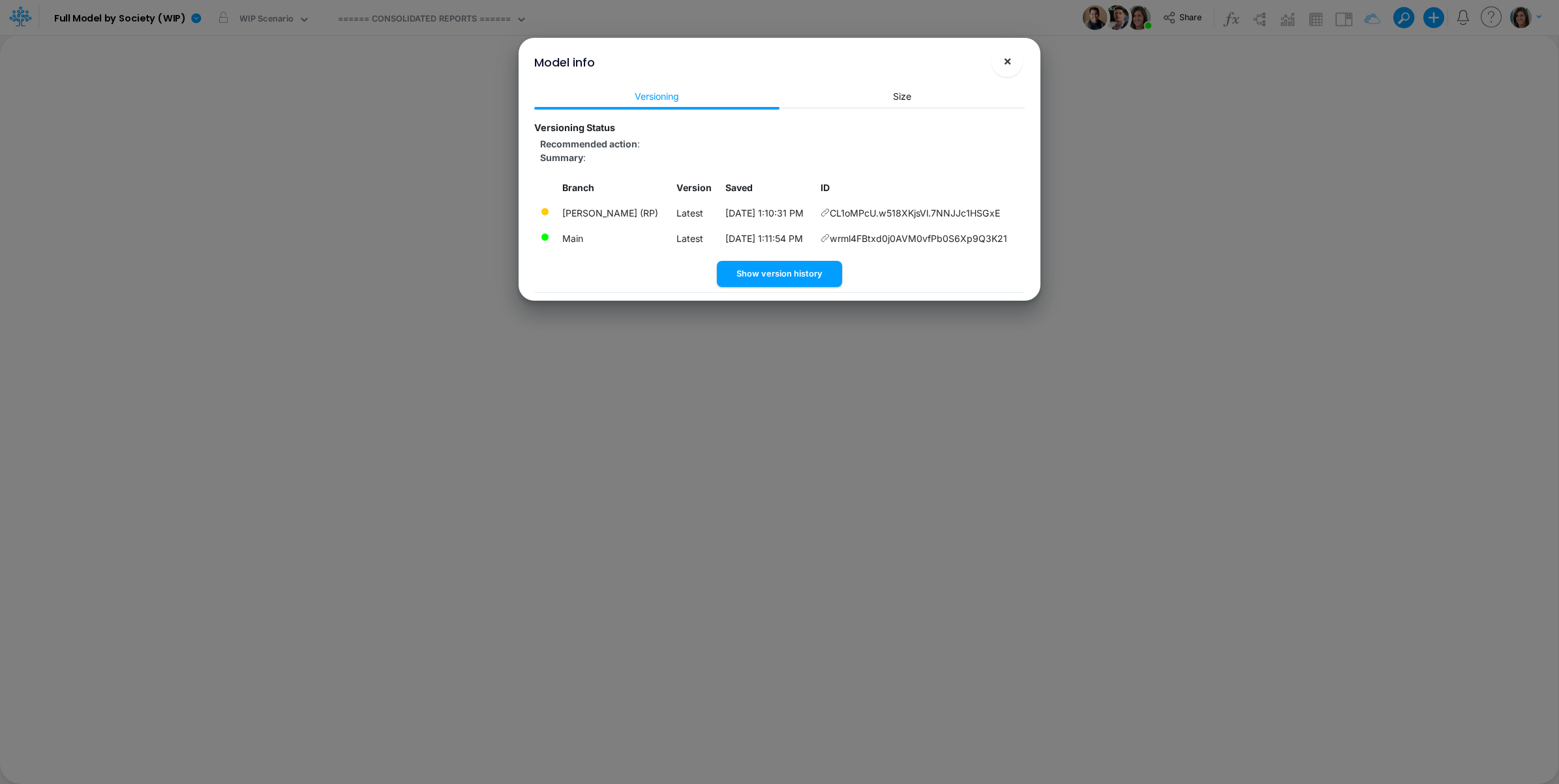
click at [1010, 62] on span "×" at bounding box center [1007, 60] width 8 height 16
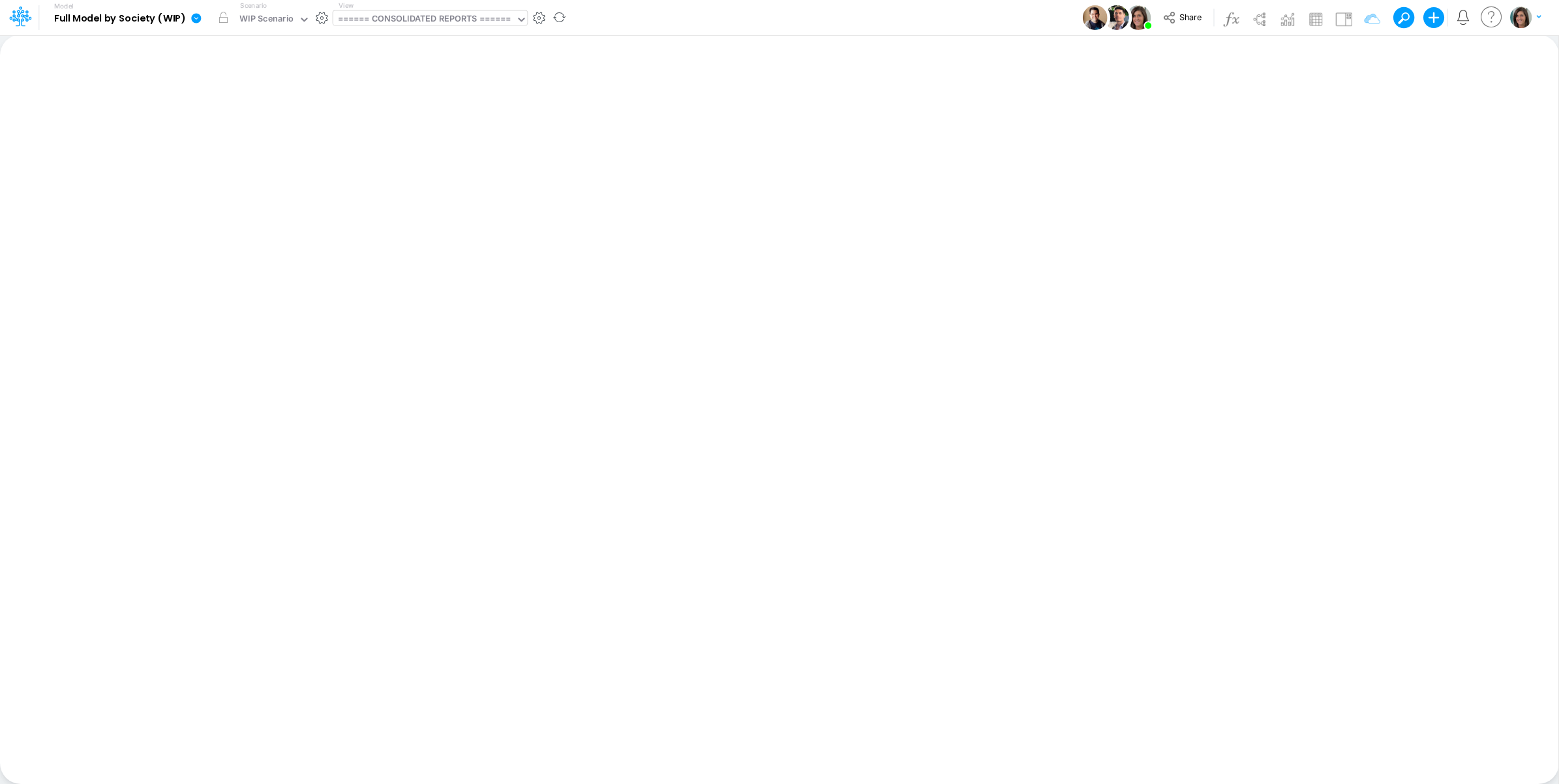
click at [400, 23] on div "====== CONSOLIDATED REPORTS ======" at bounding box center [424, 20] width 173 height 15
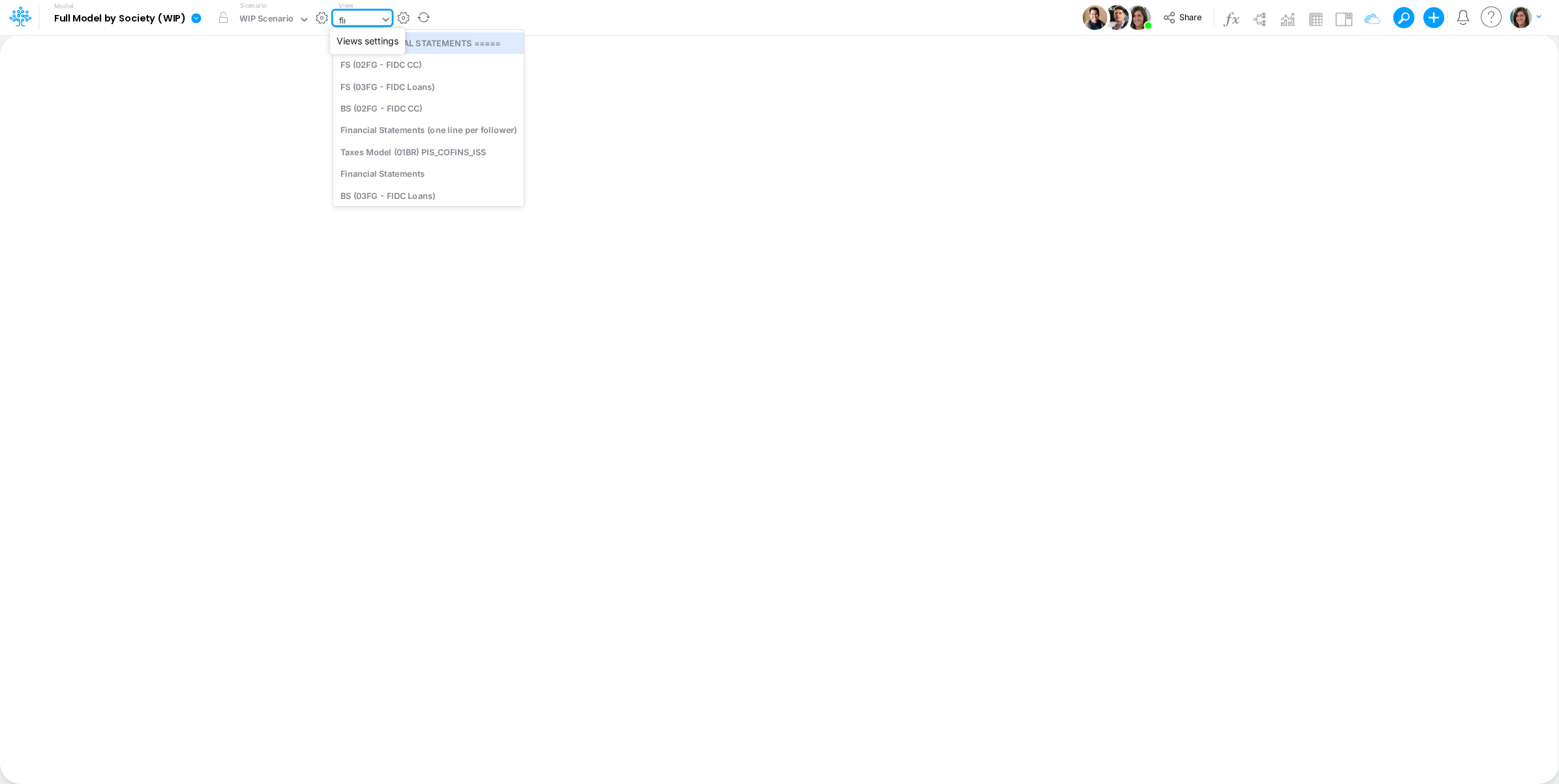
type input "[PERSON_NAME]"
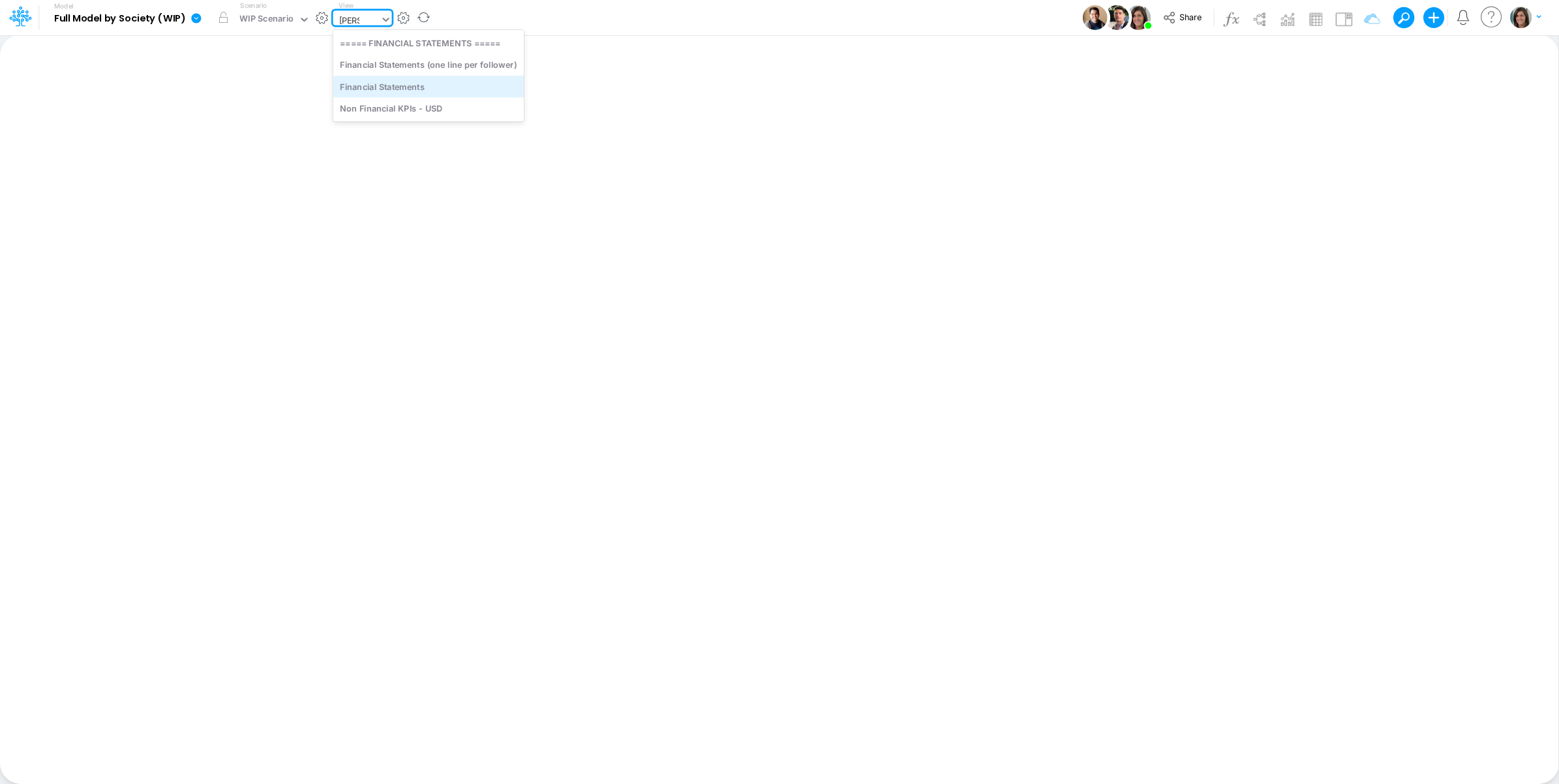
click at [367, 86] on div "Financial Statements" at bounding box center [429, 86] width 191 height 22
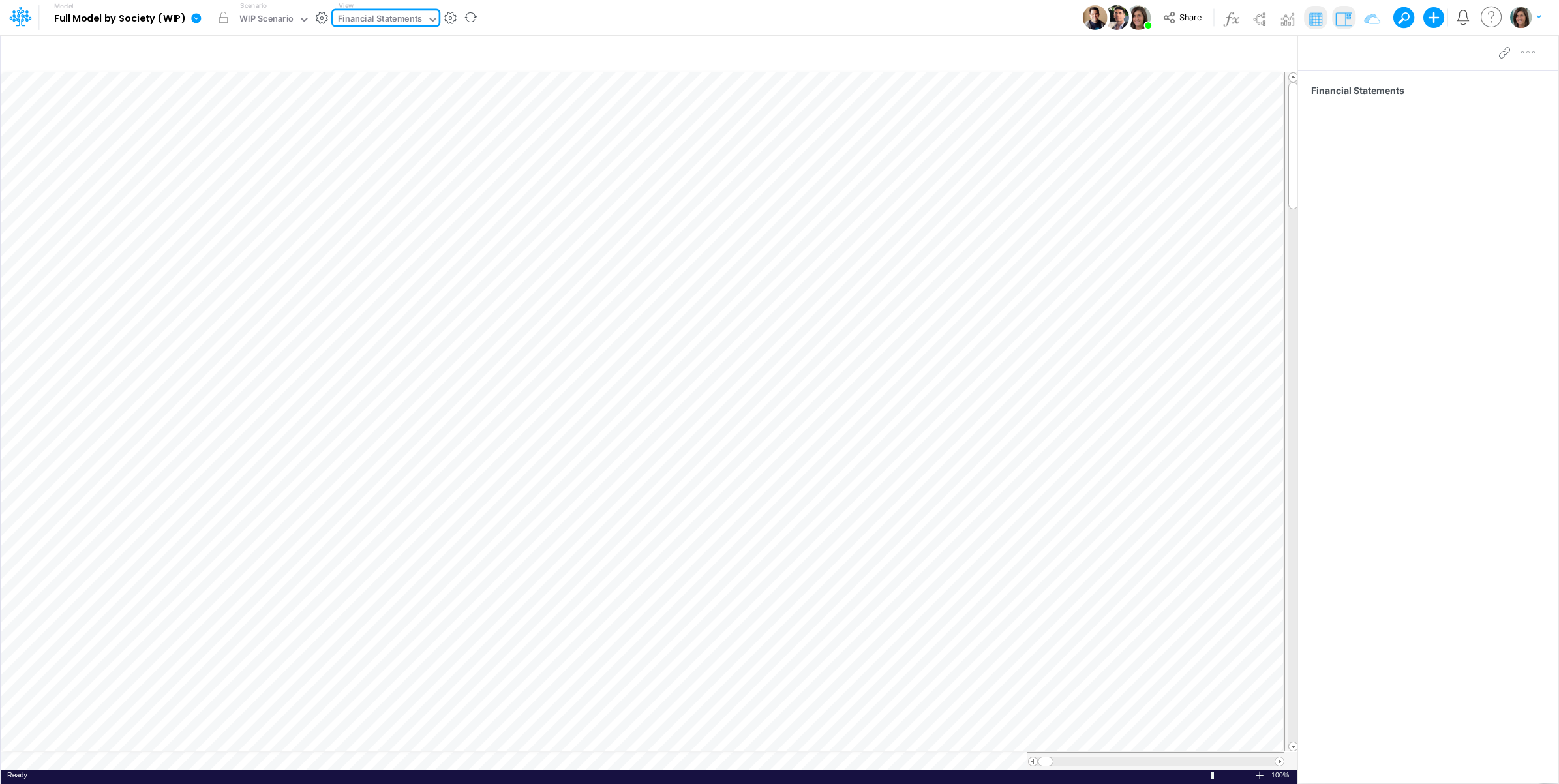
click at [394, 21] on div "Financial Statements" at bounding box center [380, 20] width 85 height 15
type input "opex"
click at [403, 62] on div "OpEx (01BR)" at bounding box center [421, 65] width 176 height 22
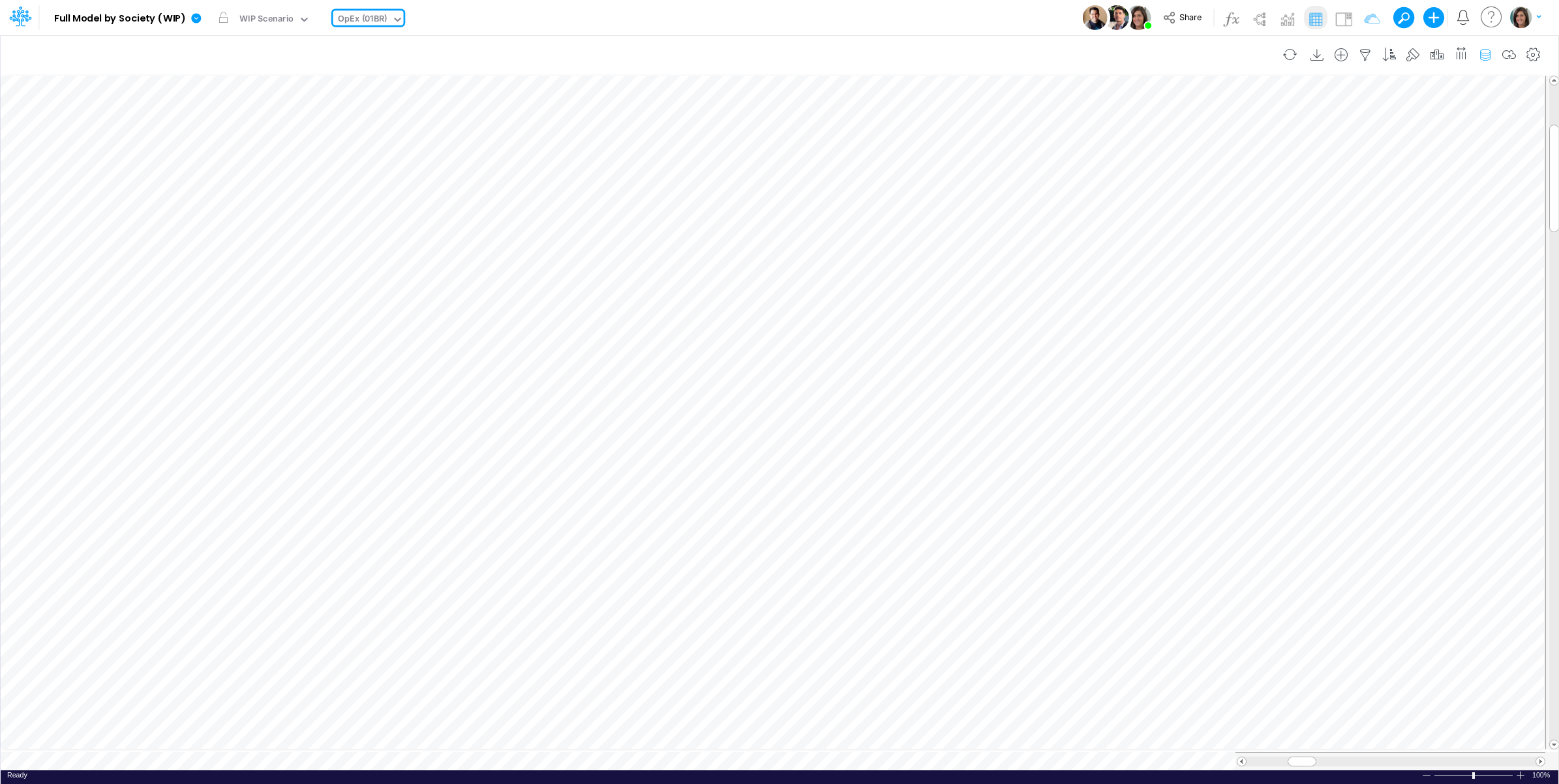
click at [1485, 56] on icon "button" at bounding box center [1485, 55] width 20 height 14
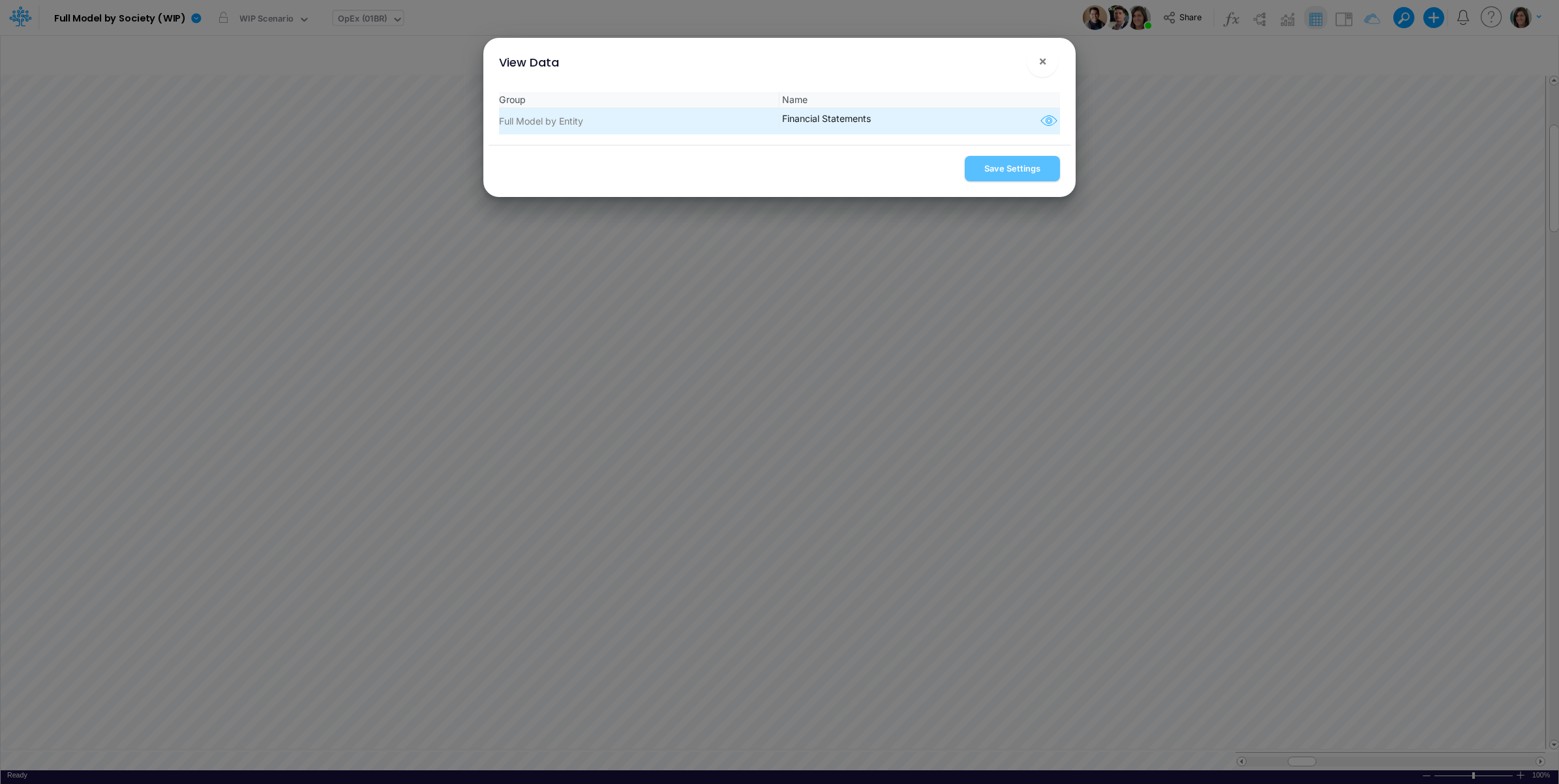
click at [1048, 119] on icon "button" at bounding box center [1049, 121] width 20 height 17
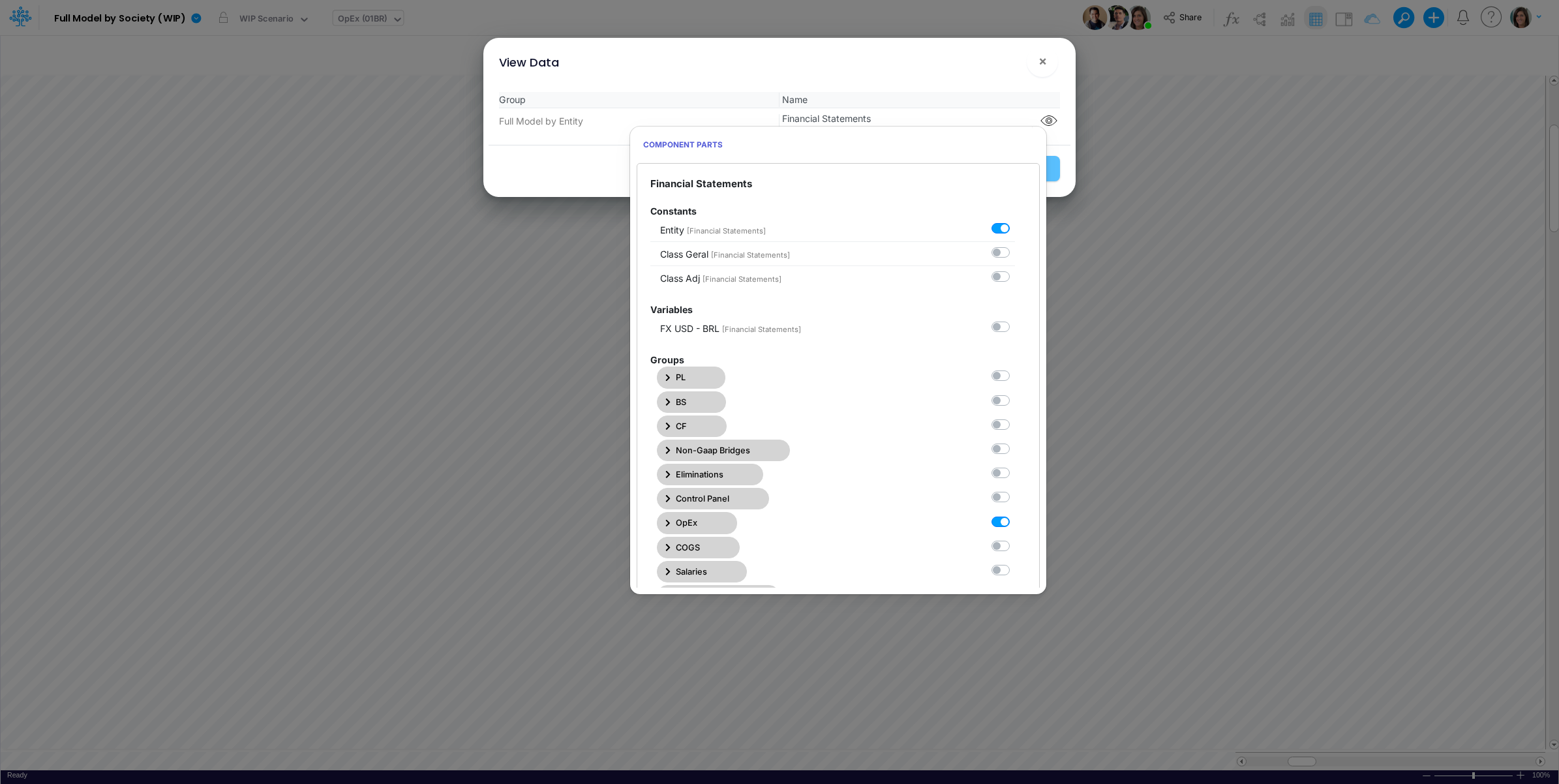
click at [1002, 529] on div at bounding box center [1003, 521] width 23 height 14
click at [1015, 514] on label at bounding box center [1015, 514] width 0 height 0
click at [1015, 523] on Statements6 "checkbox" at bounding box center [1019, 518] width 8 height 8
click at [1015, 514] on label at bounding box center [1015, 514] width 0 height 0
click at [1015, 523] on Statements6 "checkbox" at bounding box center [1019, 518] width 8 height 8
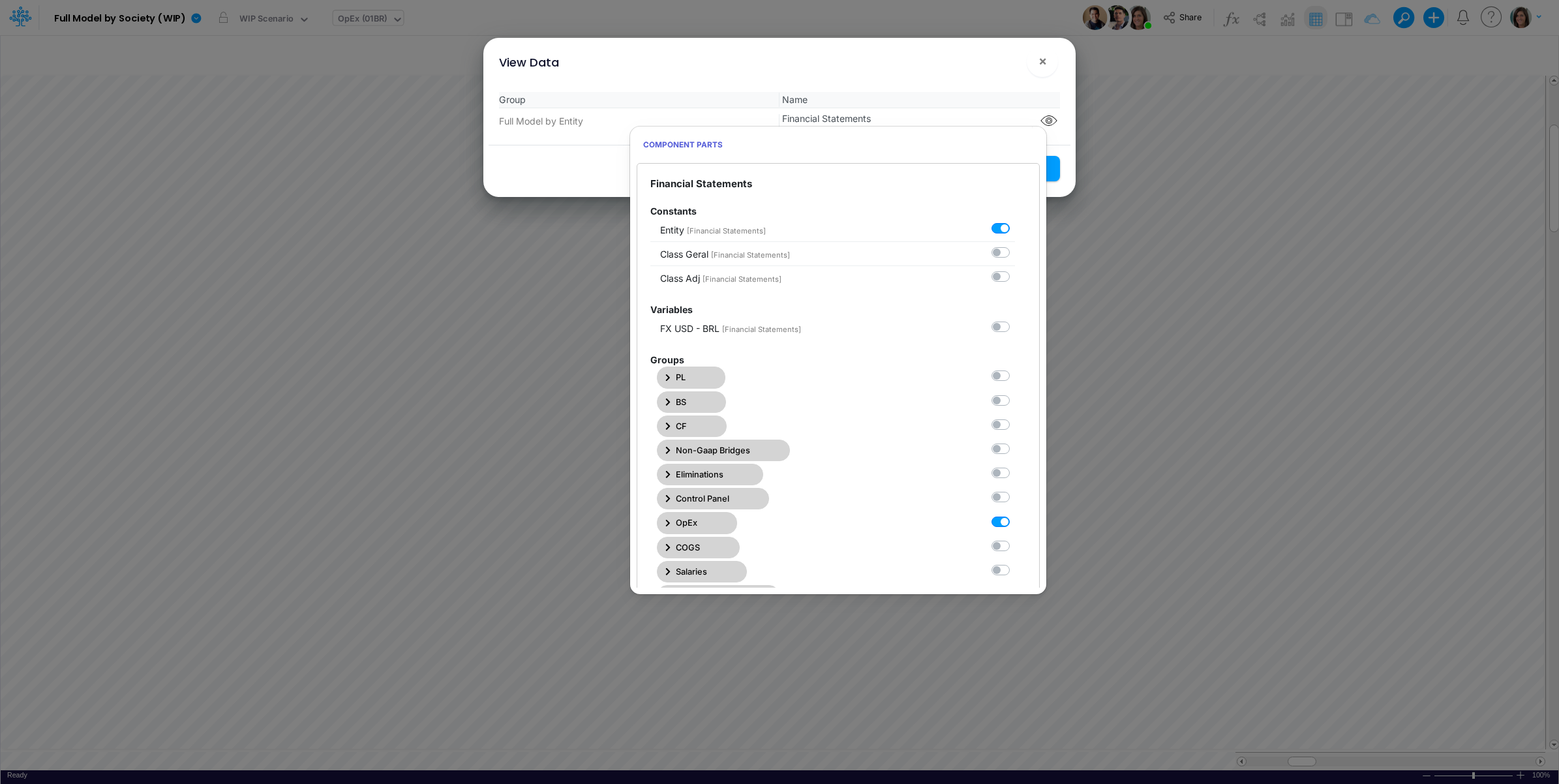
checkbox Statements6 "true"
click at [986, 72] on div "View Data ×" at bounding box center [780, 59] width 582 height 44
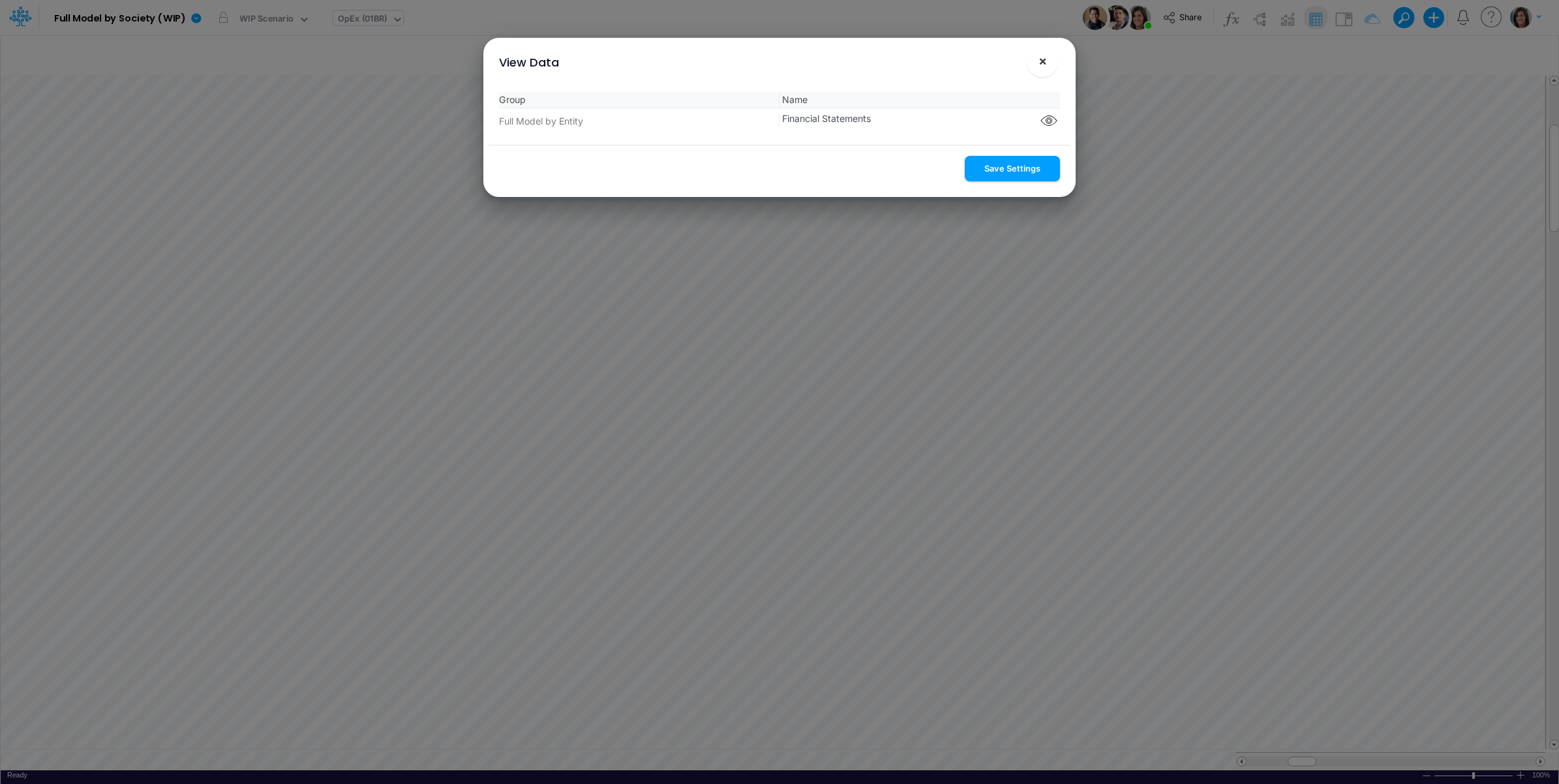
click at [998, 176] on button "Save Settings" at bounding box center [1012, 169] width 95 height 26
click at [1045, 64] on span "×" at bounding box center [1042, 60] width 8 height 16
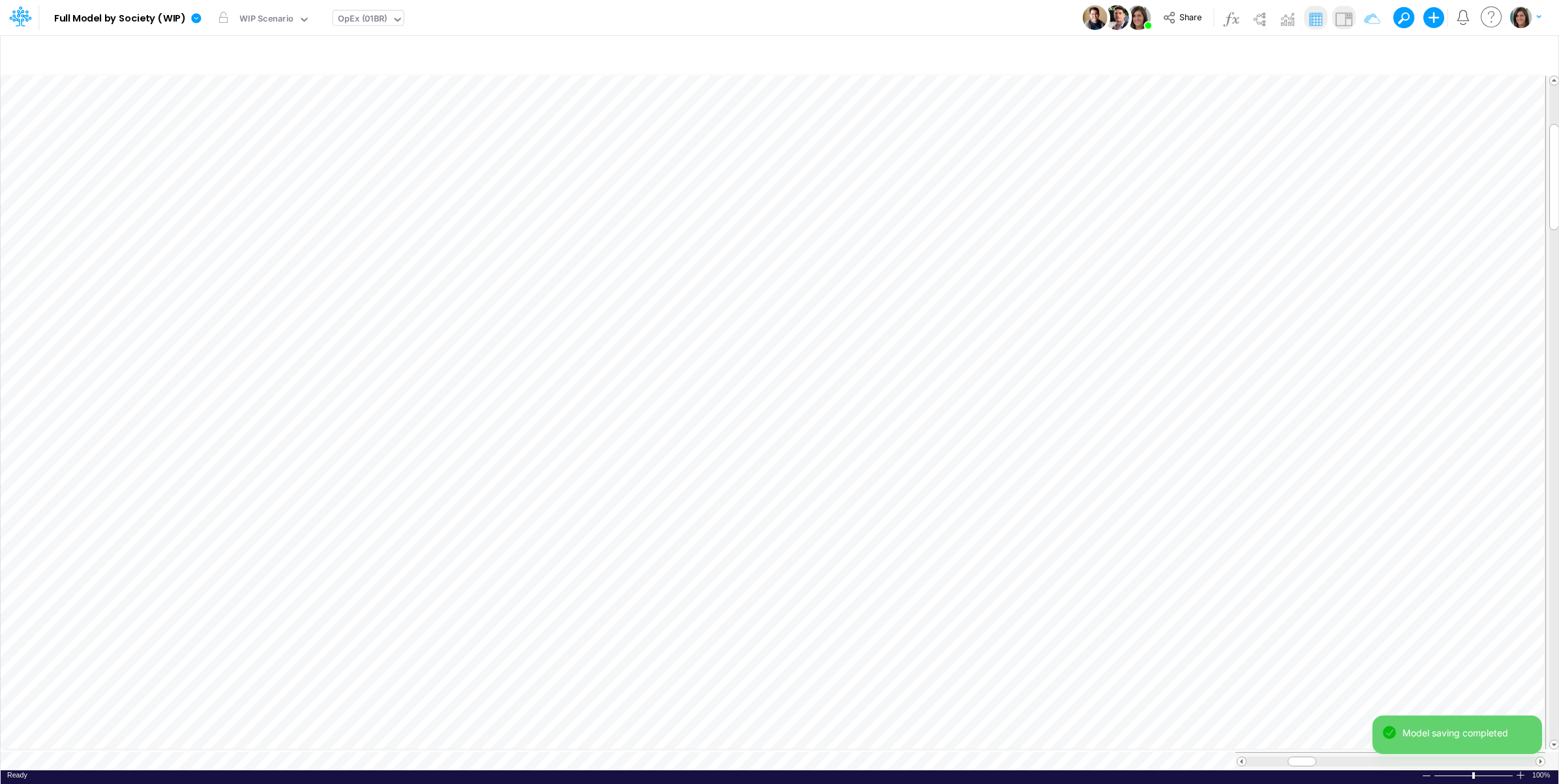
click at [1341, 22] on img at bounding box center [1344, 19] width 21 height 21
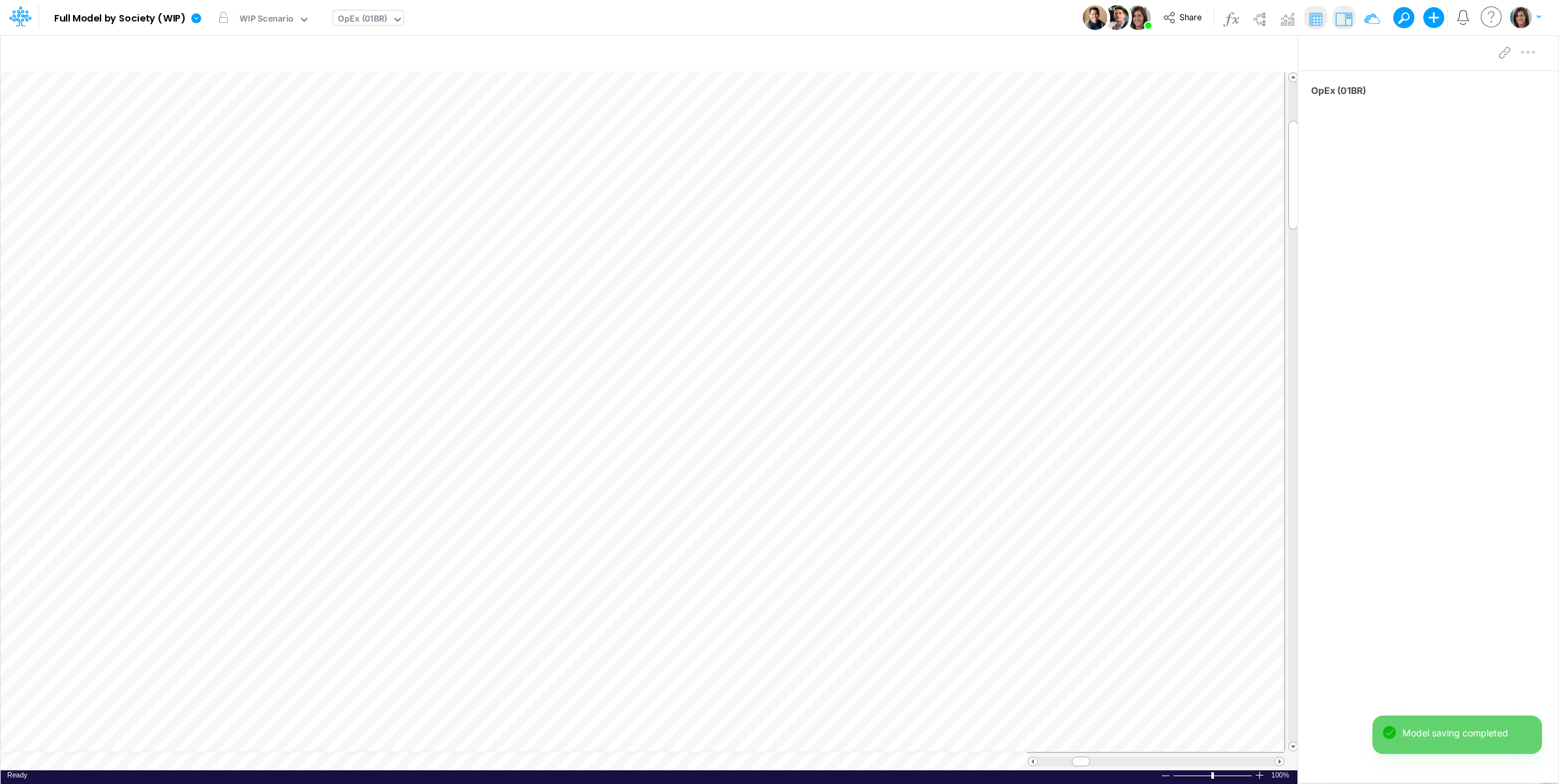
scroll to position [0, 1]
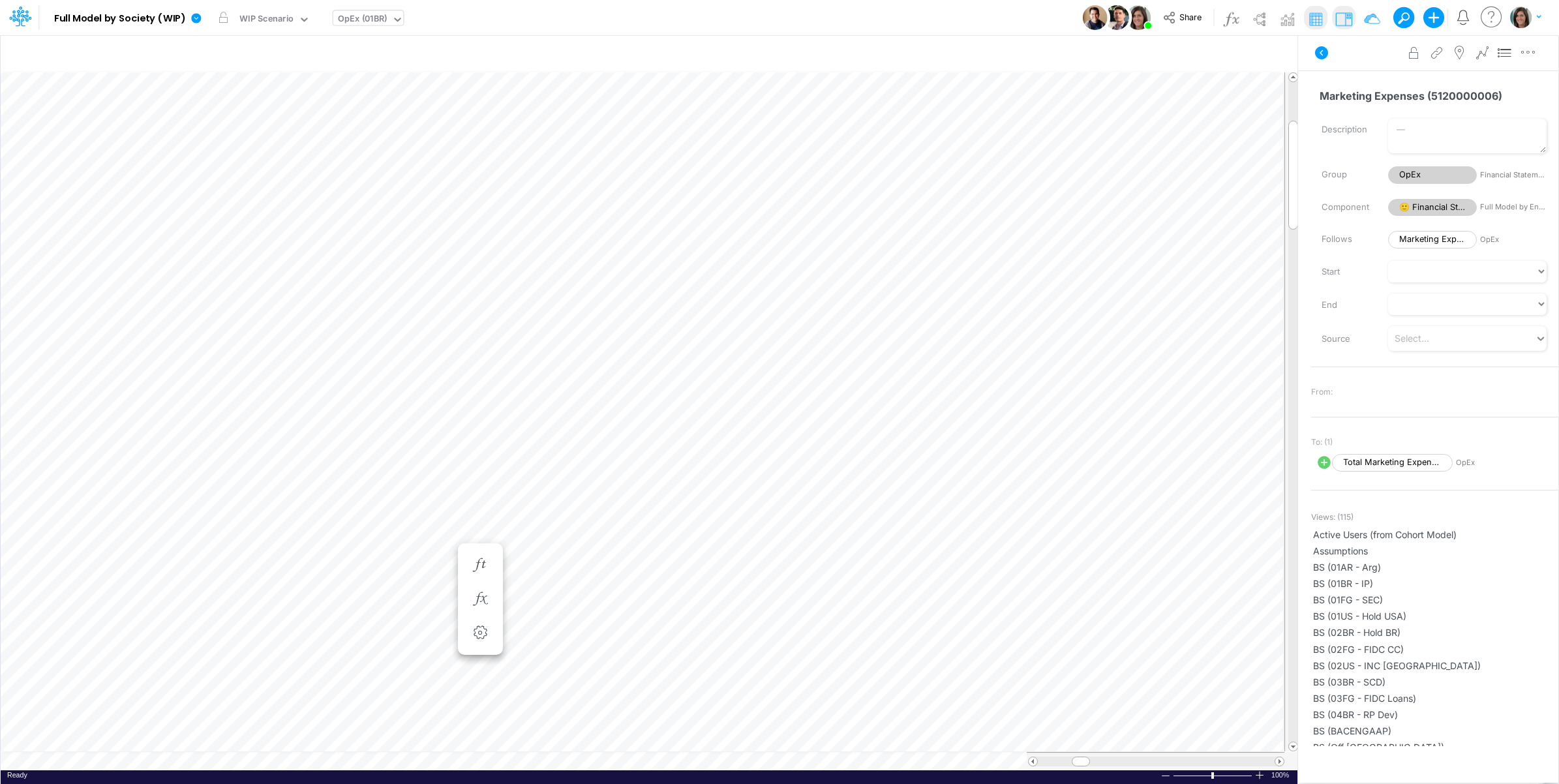
scroll to position [0, 1]
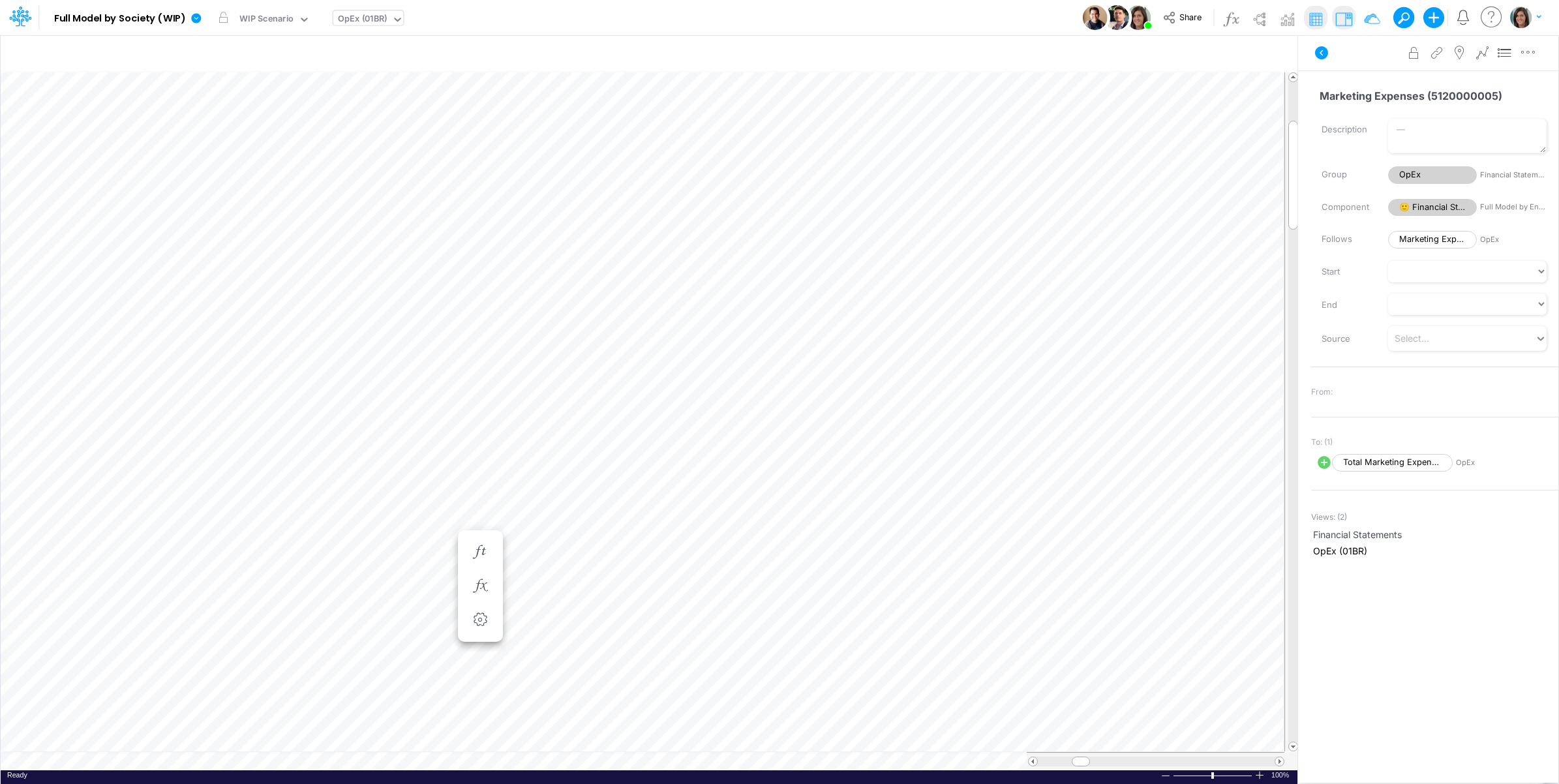
scroll to position [0, 1]
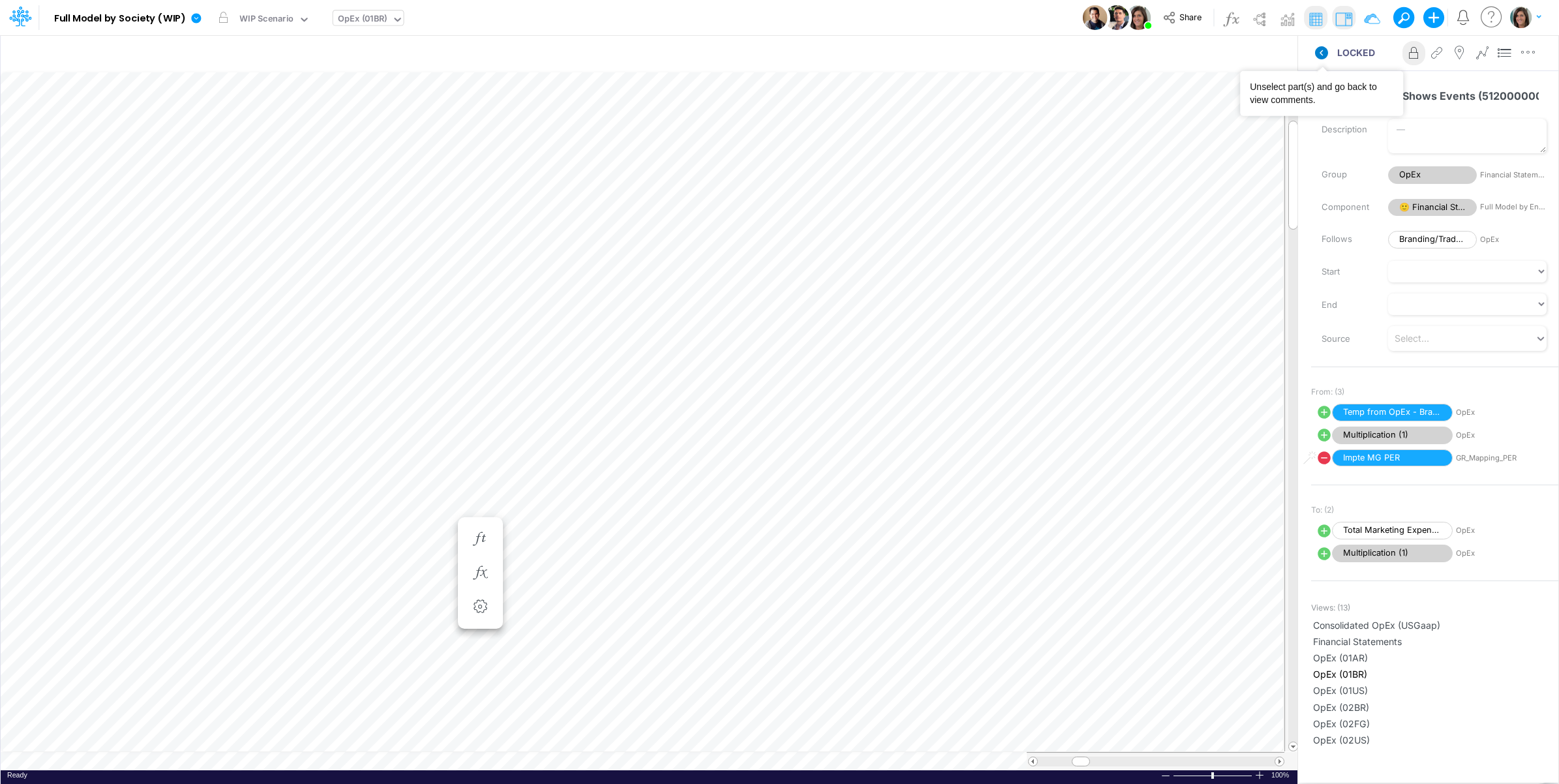
click at [1319, 52] on icon at bounding box center [1321, 53] width 13 height 13
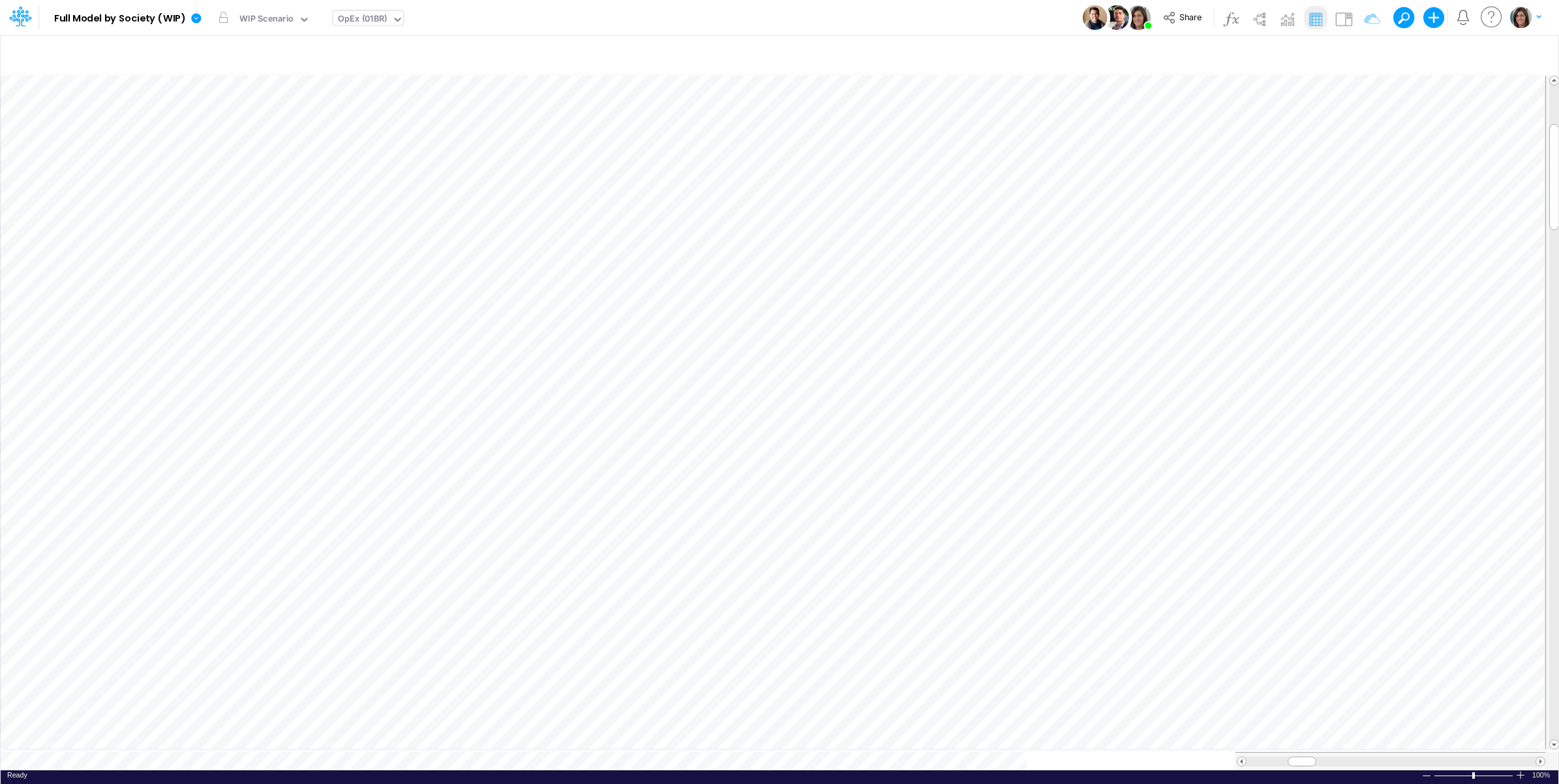
scroll to position [0, 1]
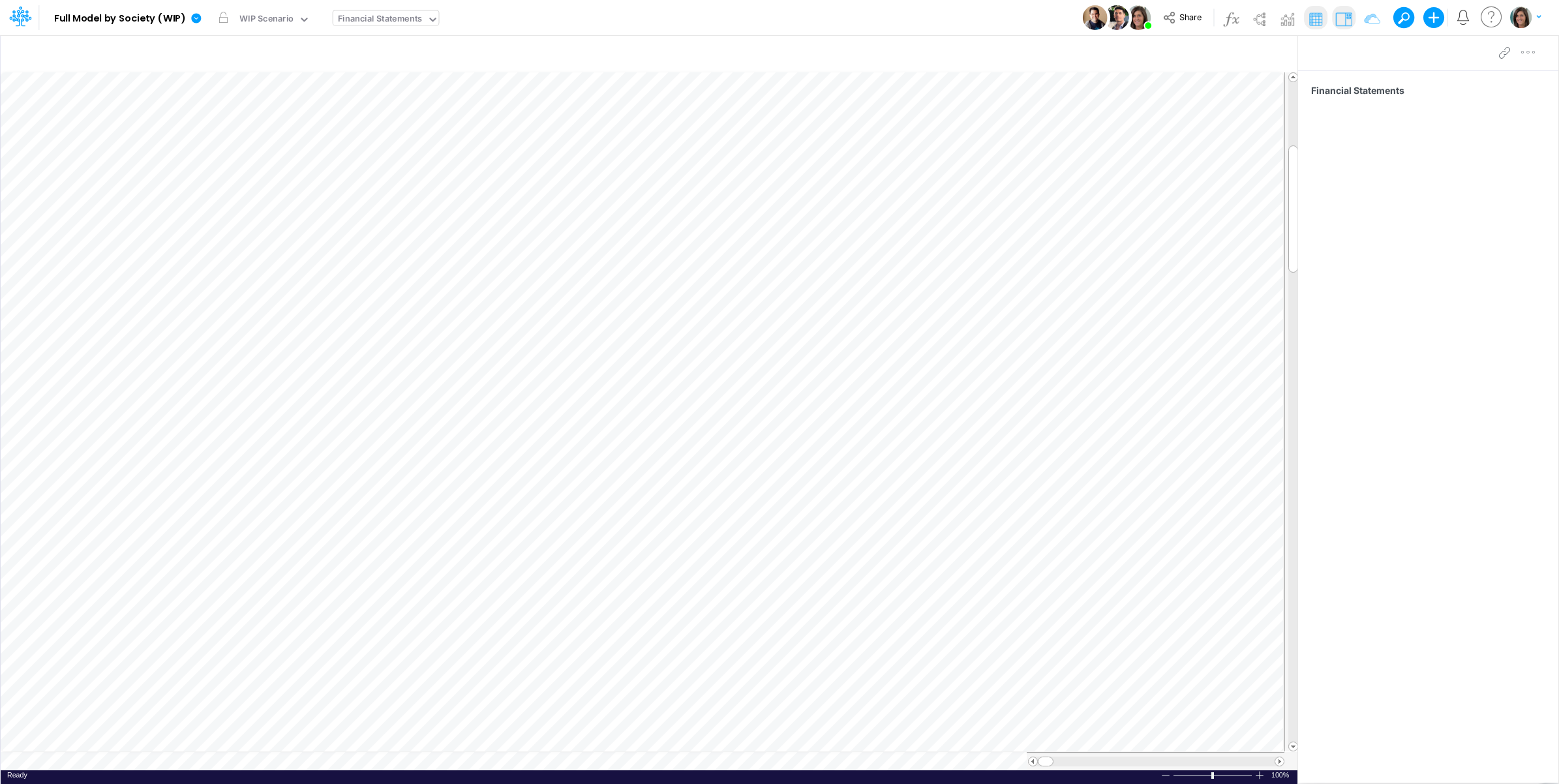
scroll to position [0, 1]
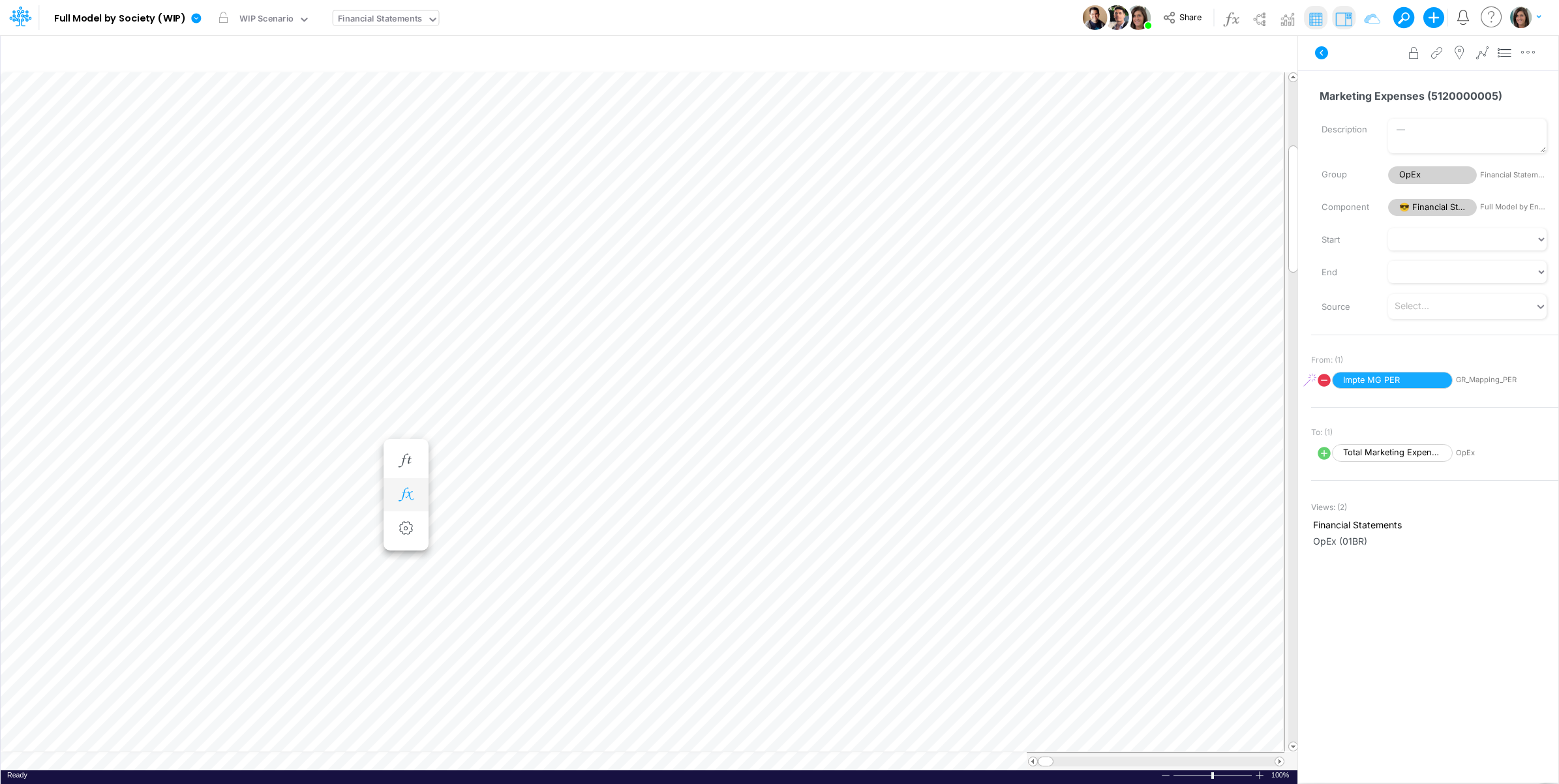
click at [410, 494] on icon "button" at bounding box center [406, 495] width 20 height 14
click at [598, 529] on icon at bounding box center [597, 529] width 20 height 14
click at [596, 530] on div at bounding box center [780, 396] width 1559 height 778
click at [595, 530] on icon at bounding box center [597, 529] width 20 height 14
click at [725, 465] on div "Type to search..." at bounding box center [690, 476] width 140 height 23
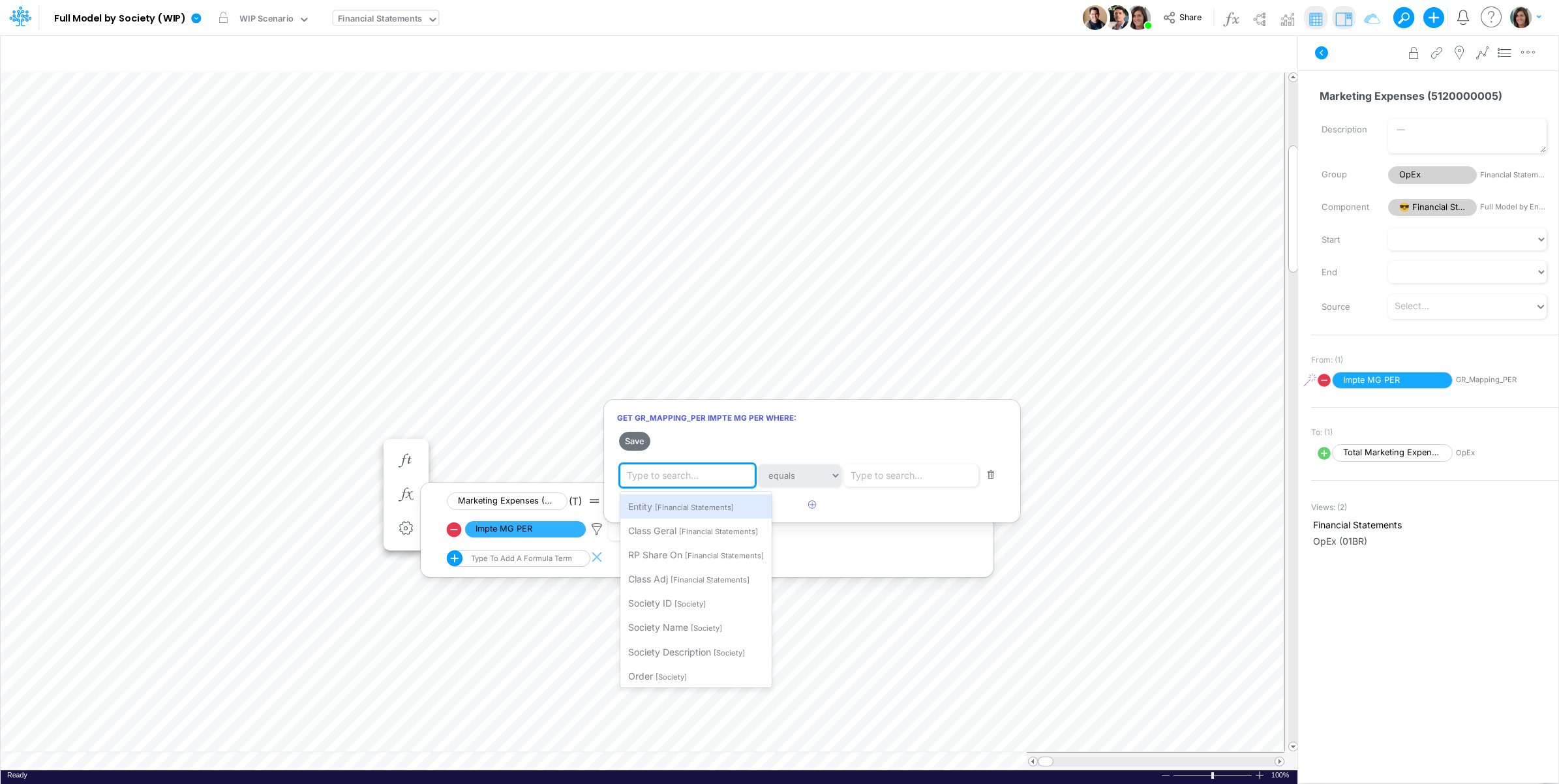
click at [137, 415] on div at bounding box center [780, 396] width 1559 height 778
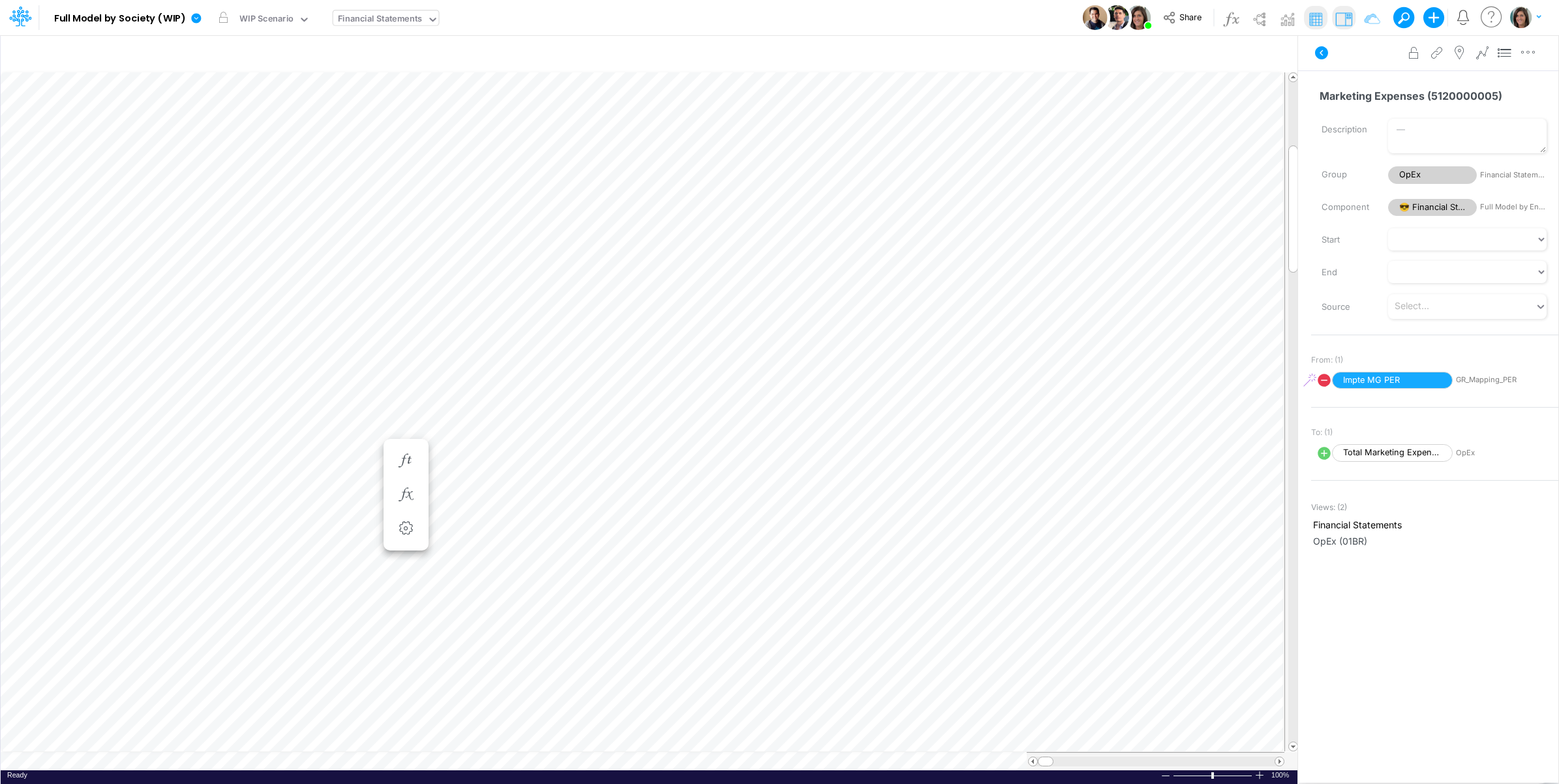
scroll to position [0, 1]
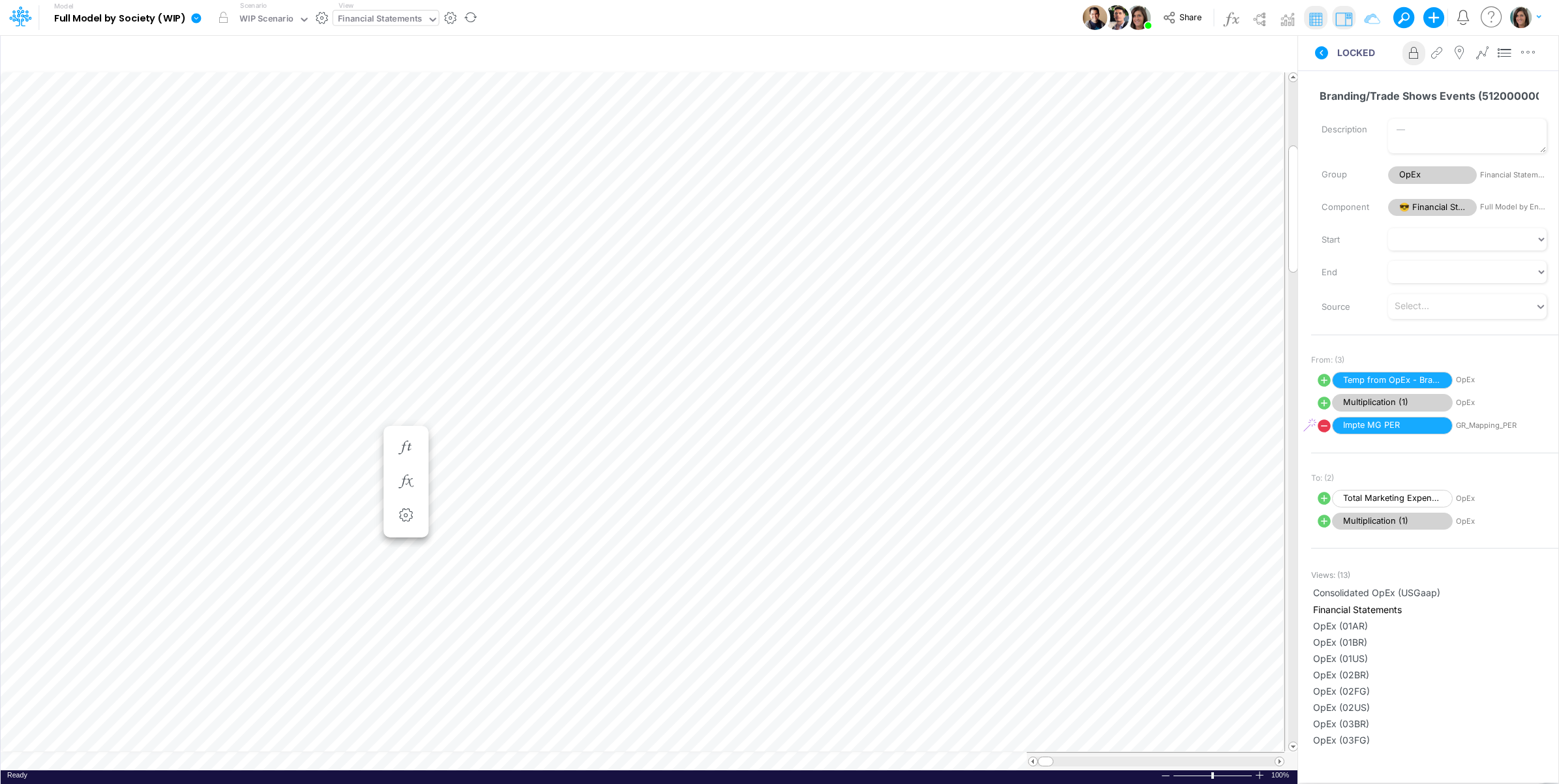
click at [198, 20] on icon at bounding box center [196, 17] width 10 height 10
click at [223, 129] on button "View model info" at bounding box center [262, 135] width 140 height 20
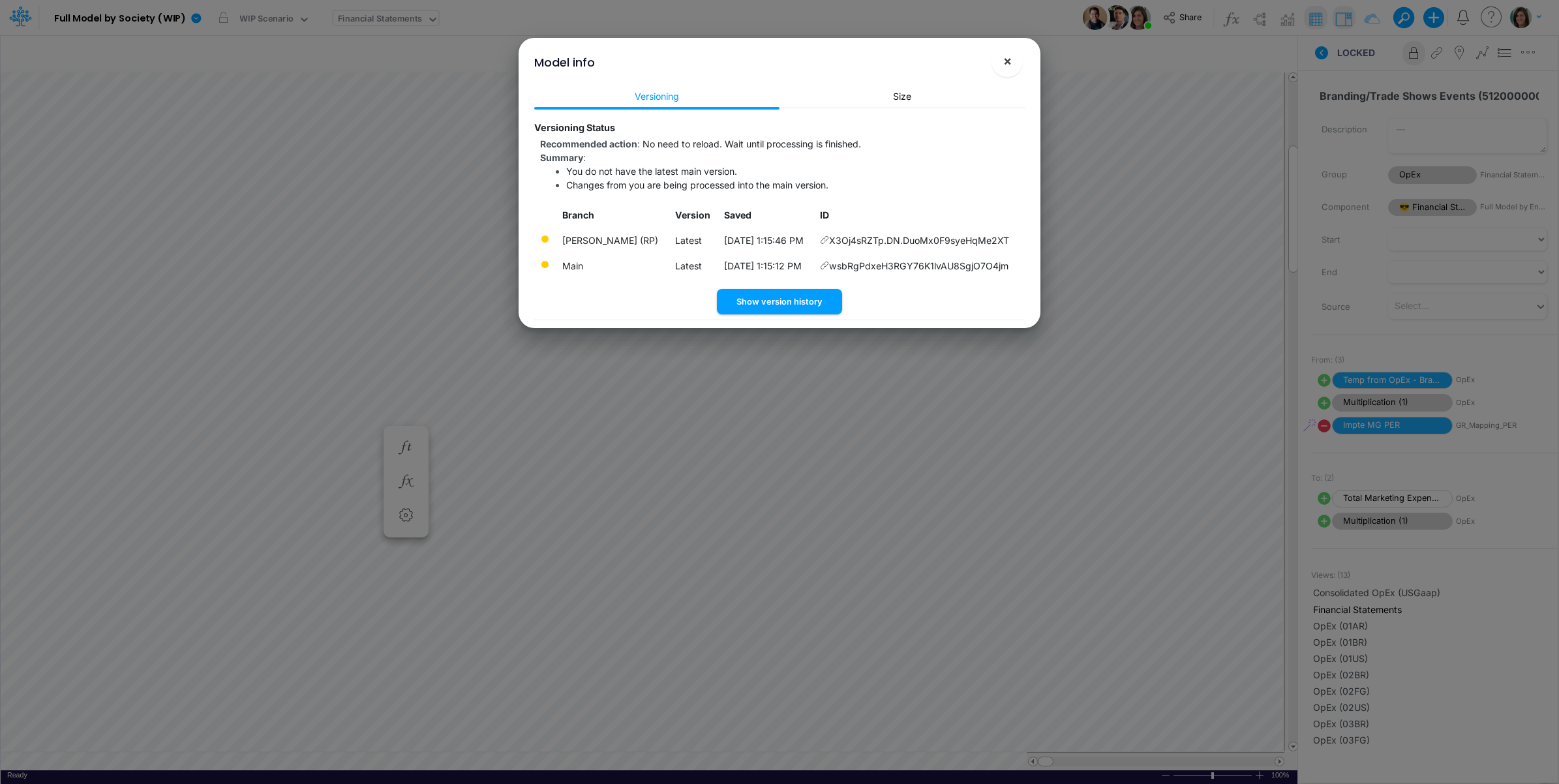
click at [1010, 57] on span "×" at bounding box center [1007, 60] width 8 height 16
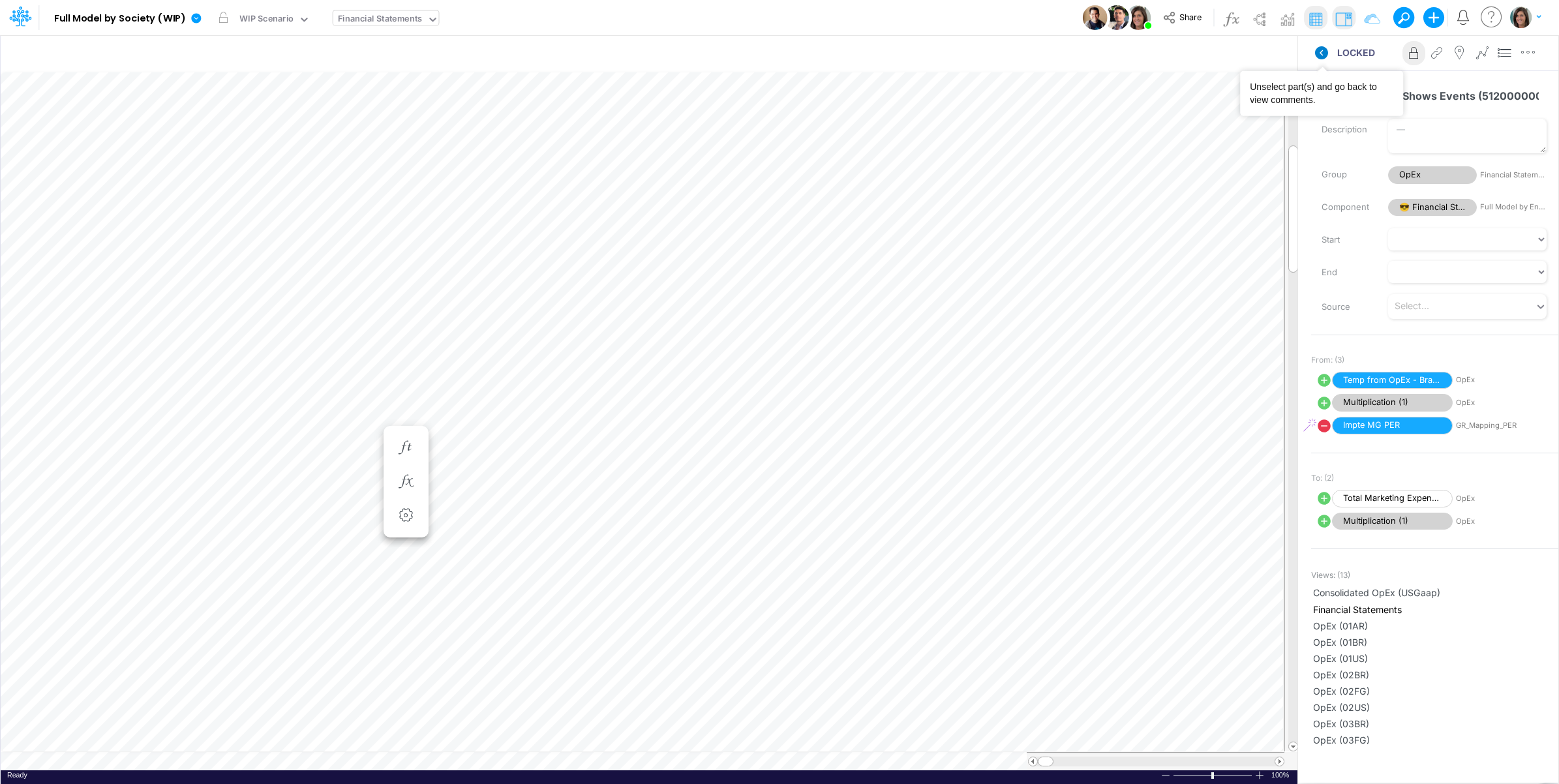
click at [1322, 54] on icon at bounding box center [1322, 53] width 16 height 16
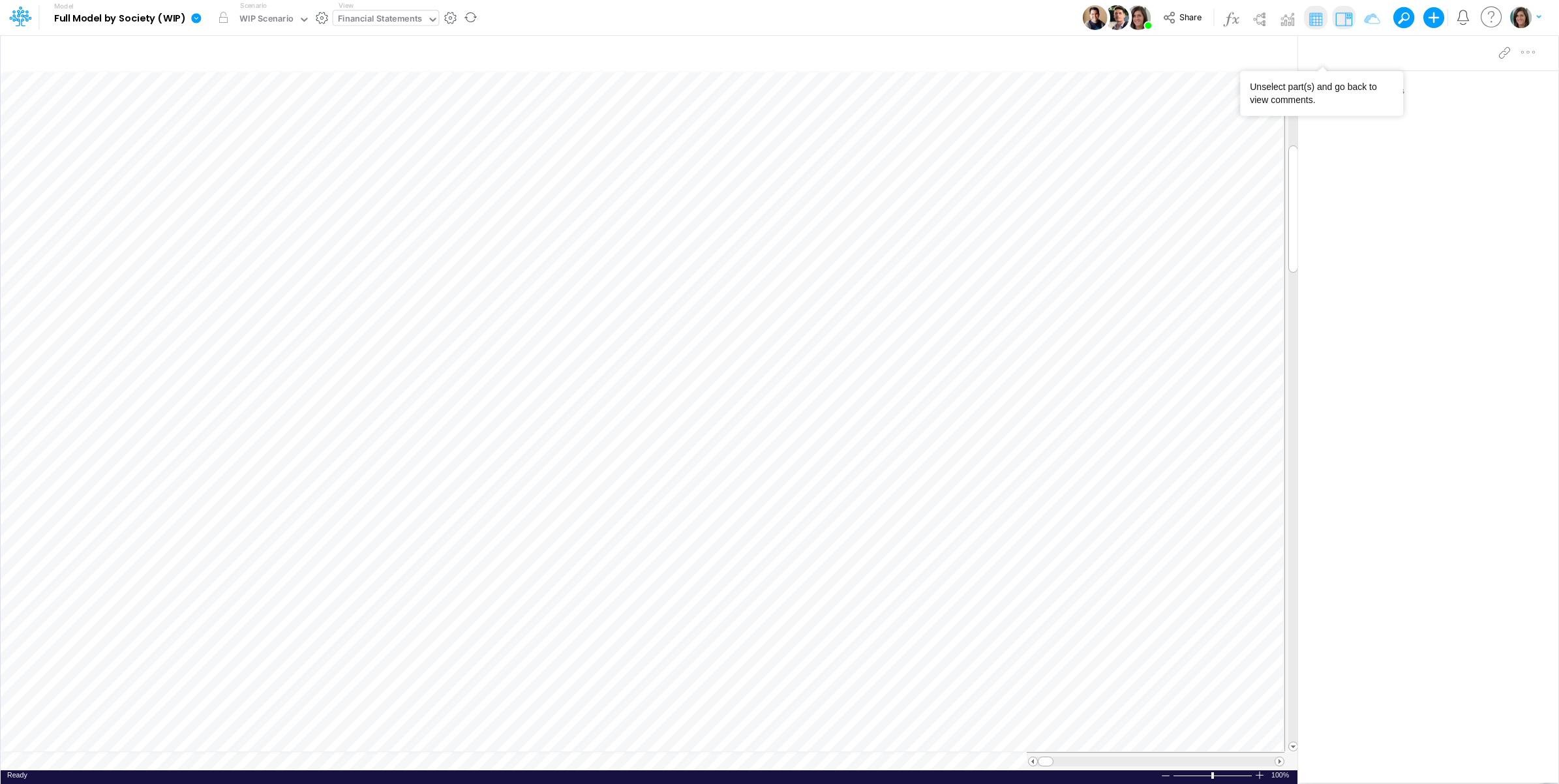
click at [198, 17] on icon at bounding box center [196, 17] width 10 height 10
click at [236, 129] on button "View model info" at bounding box center [262, 135] width 140 height 20
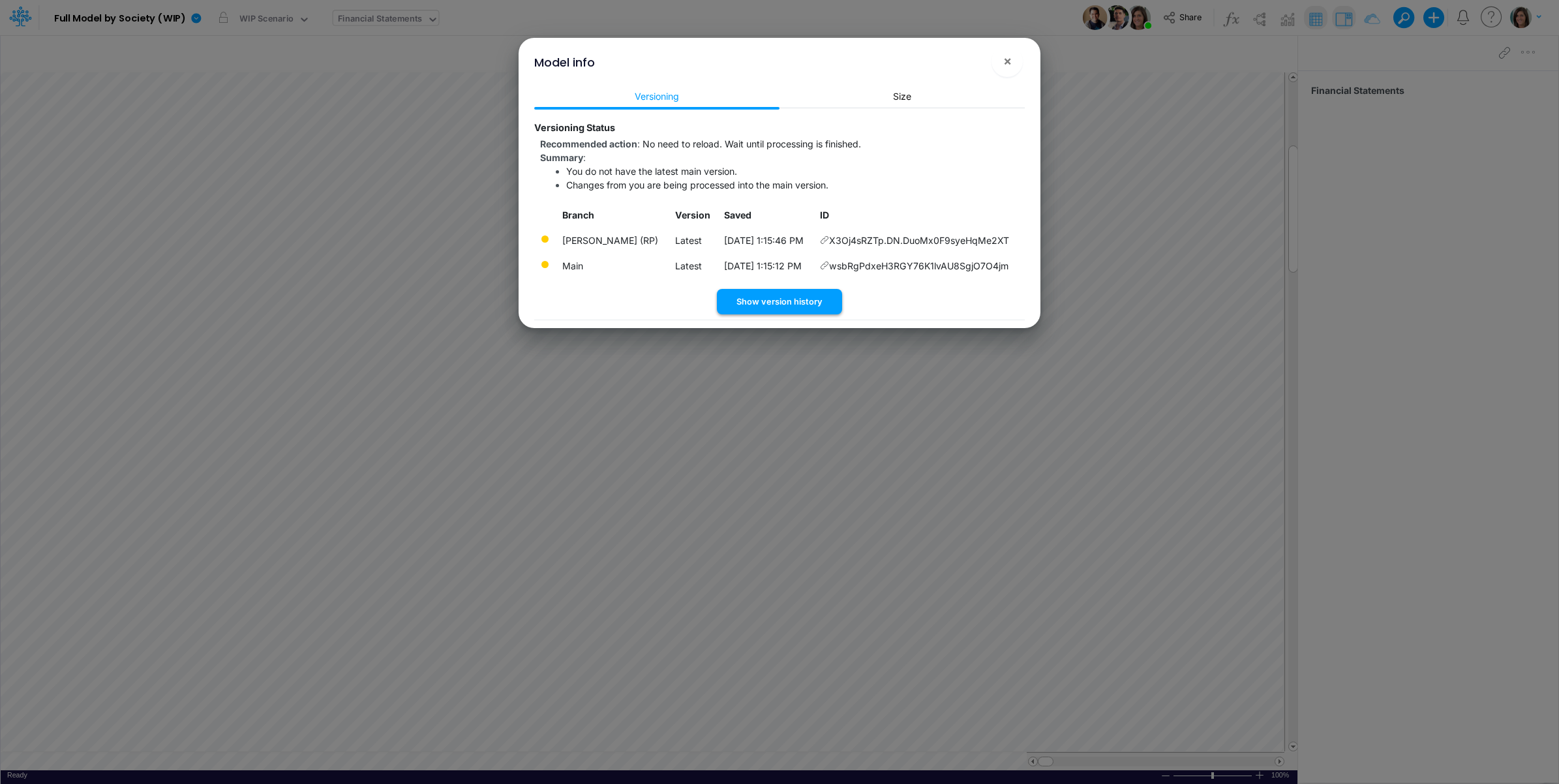
click at [763, 298] on button "Show version history" at bounding box center [780, 302] width 125 height 26
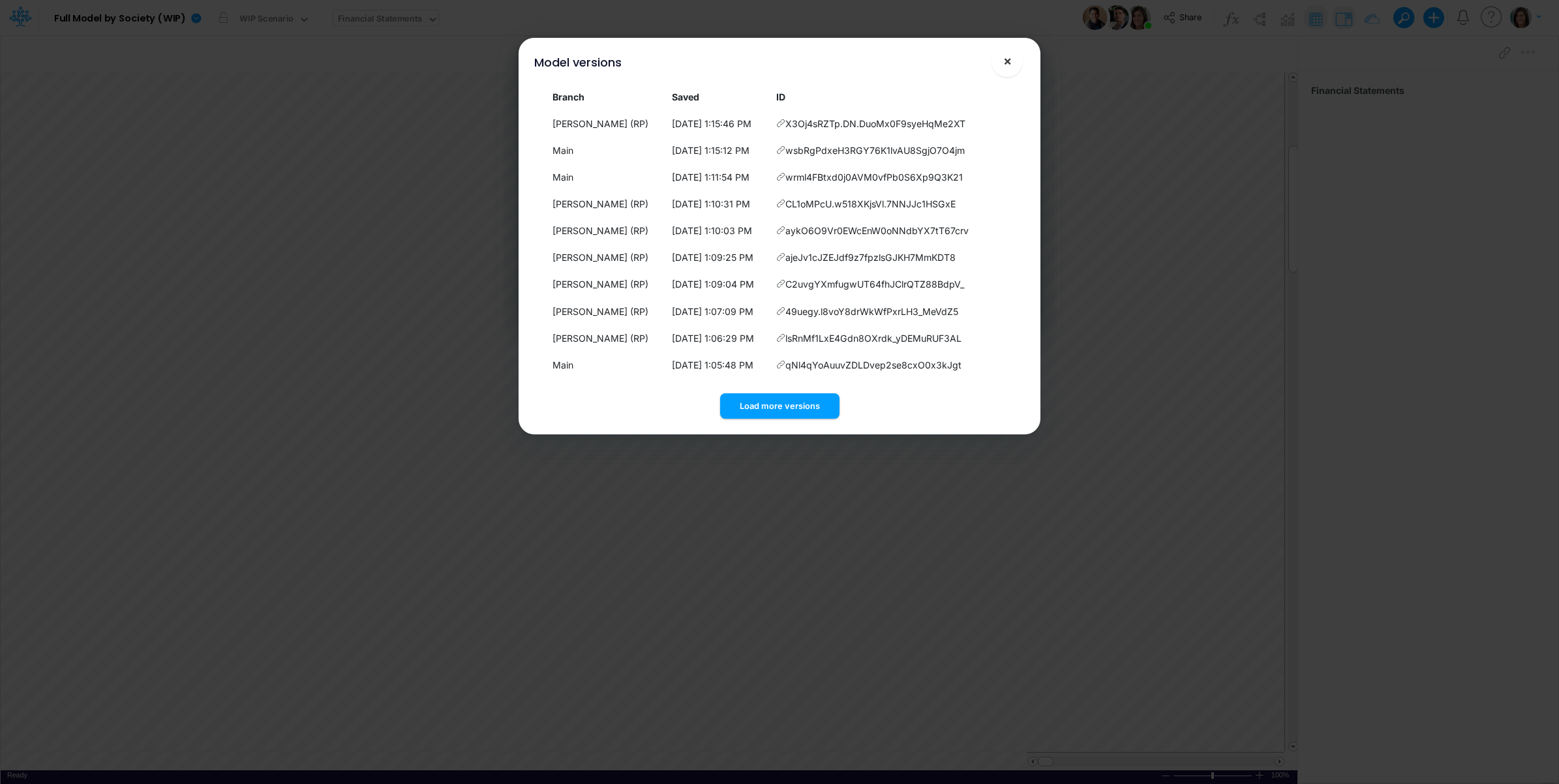
click at [1009, 61] on span "×" at bounding box center [1007, 60] width 8 height 16
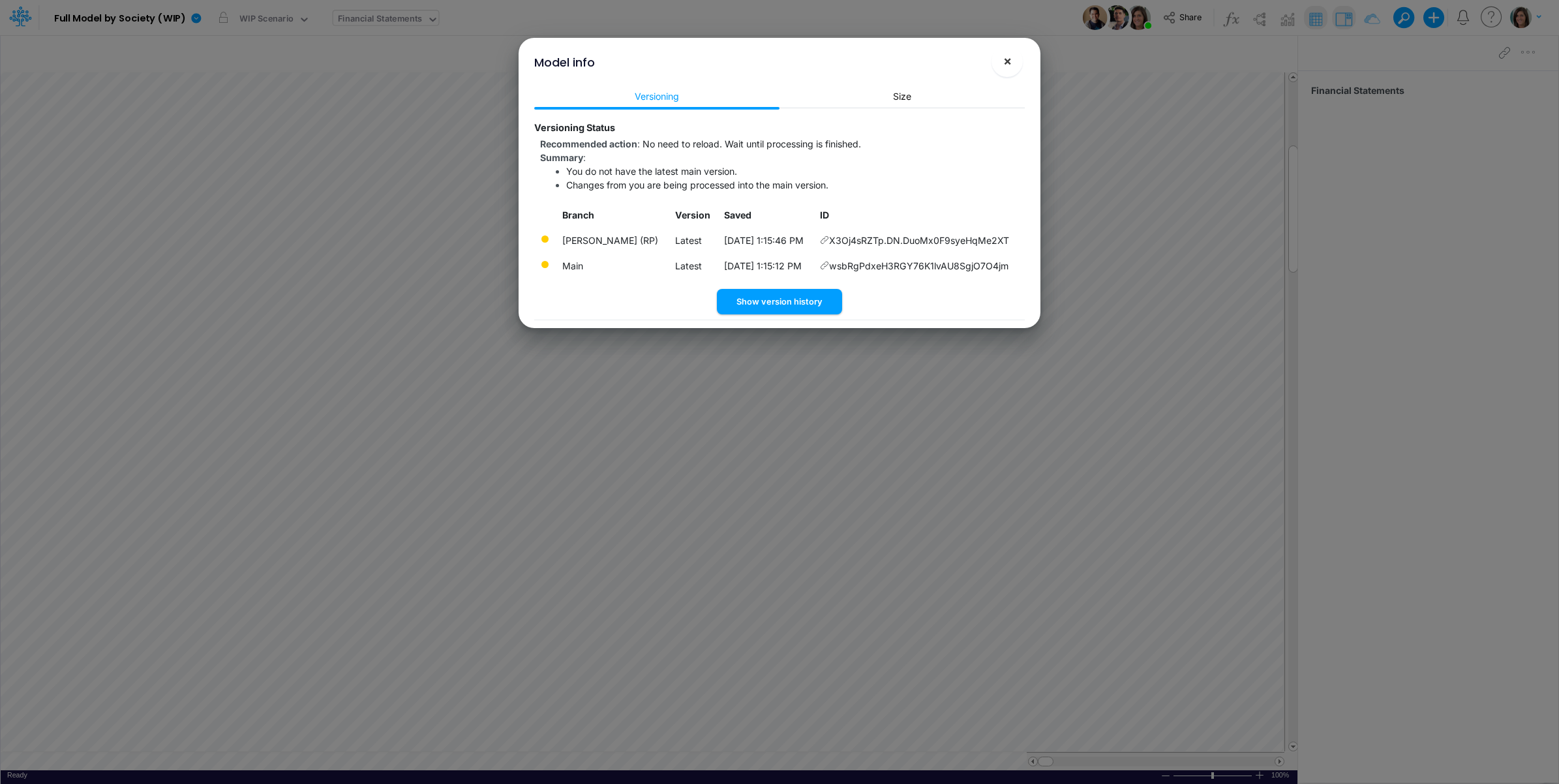
click at [1002, 61] on button "×" at bounding box center [1007, 62] width 32 height 32
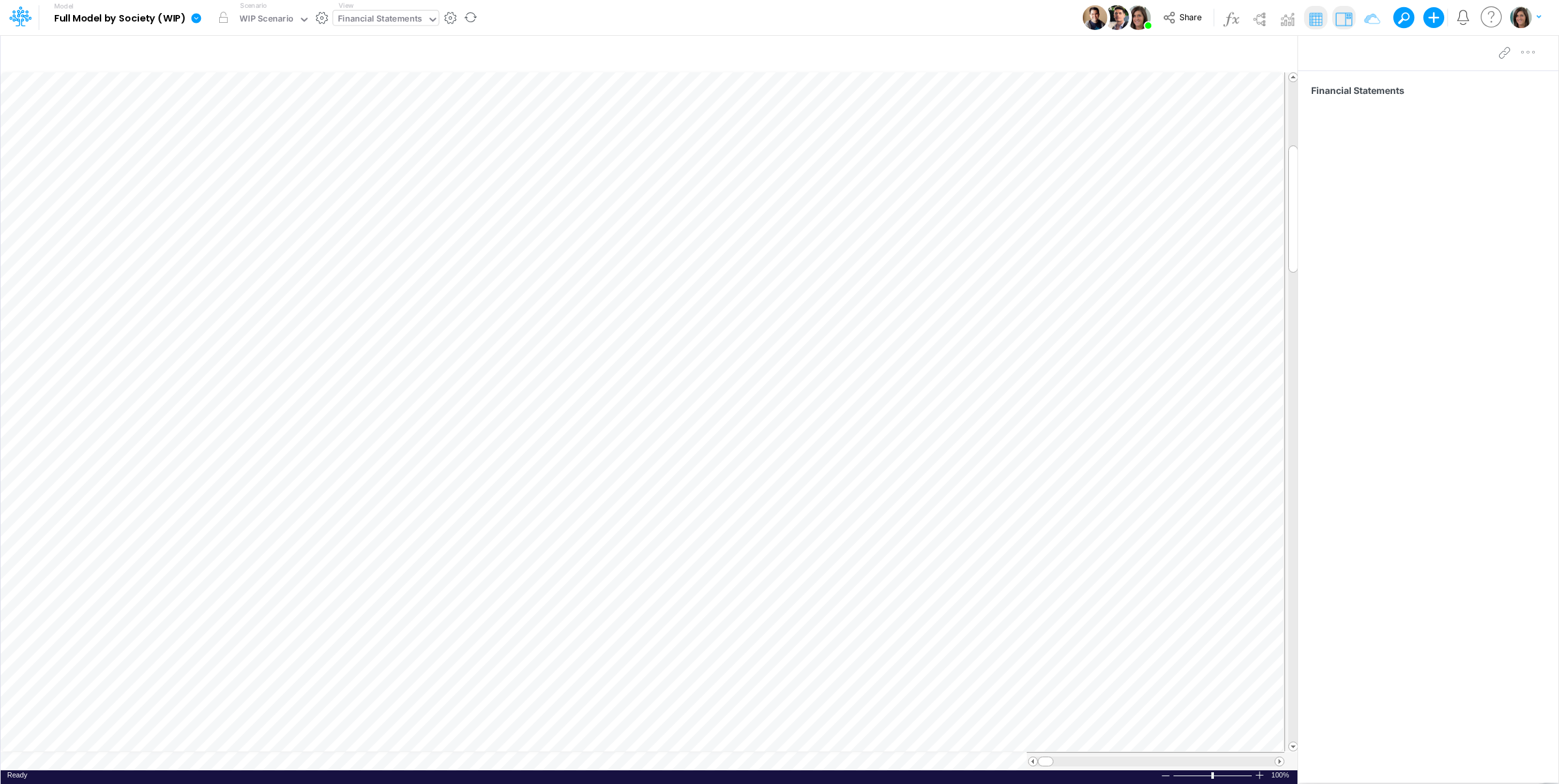
click at [191, 23] on icon at bounding box center [197, 19] width 12 height 12
click at [226, 128] on button "View model info" at bounding box center [262, 135] width 140 height 20
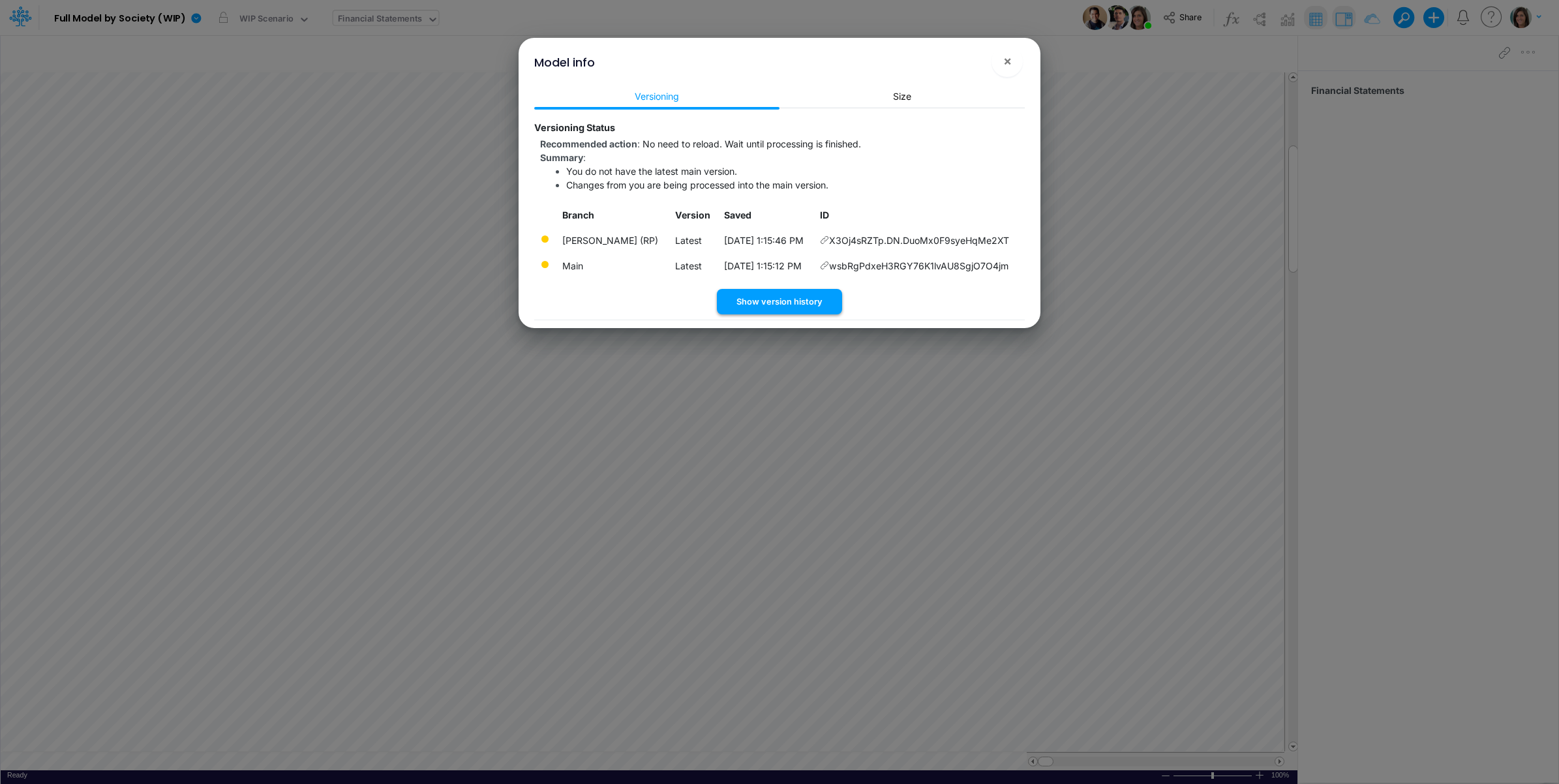
click at [791, 298] on button "Show version history" at bounding box center [780, 302] width 125 height 26
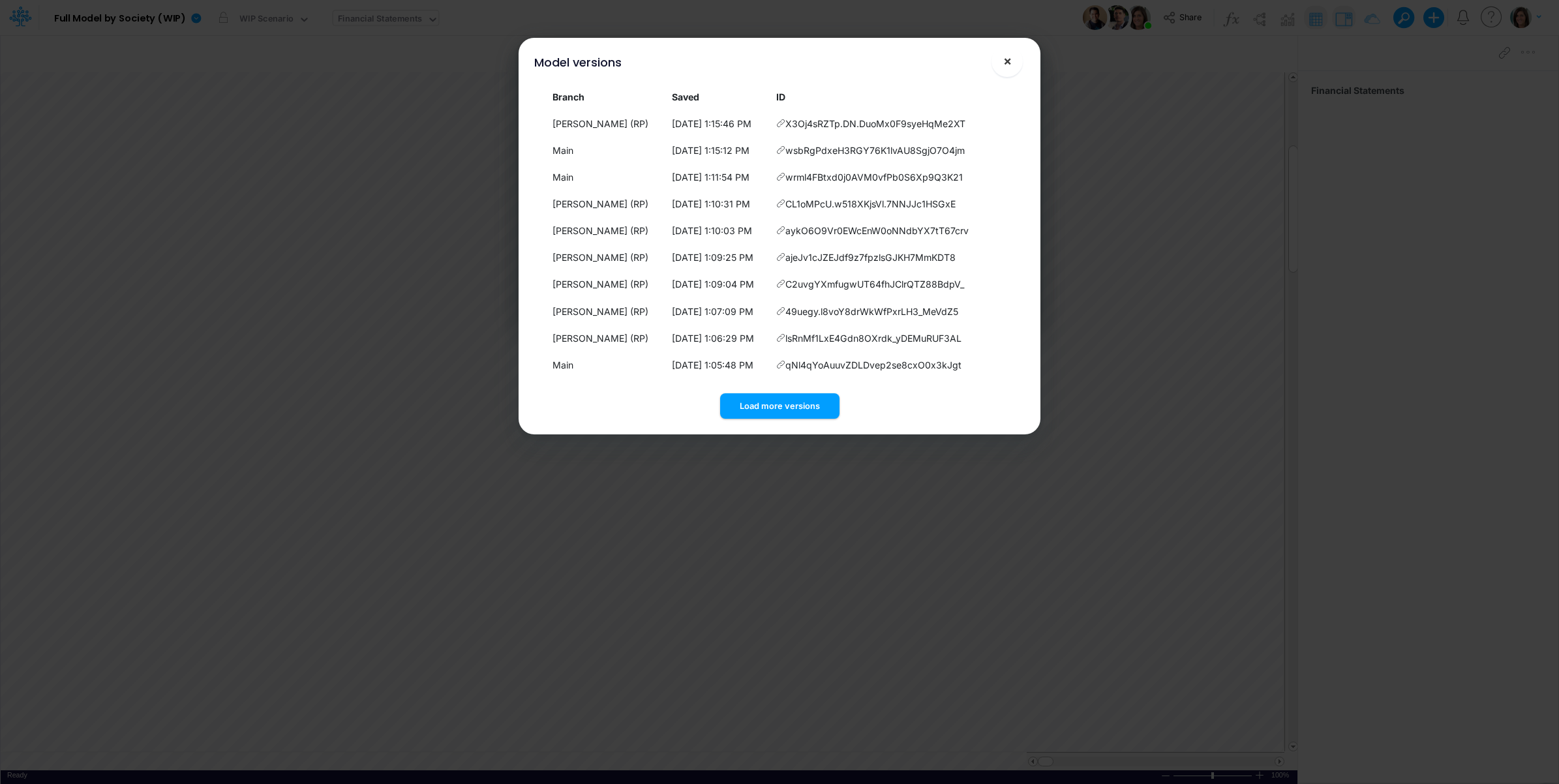
click at [1015, 56] on button "×" at bounding box center [1007, 62] width 32 height 32
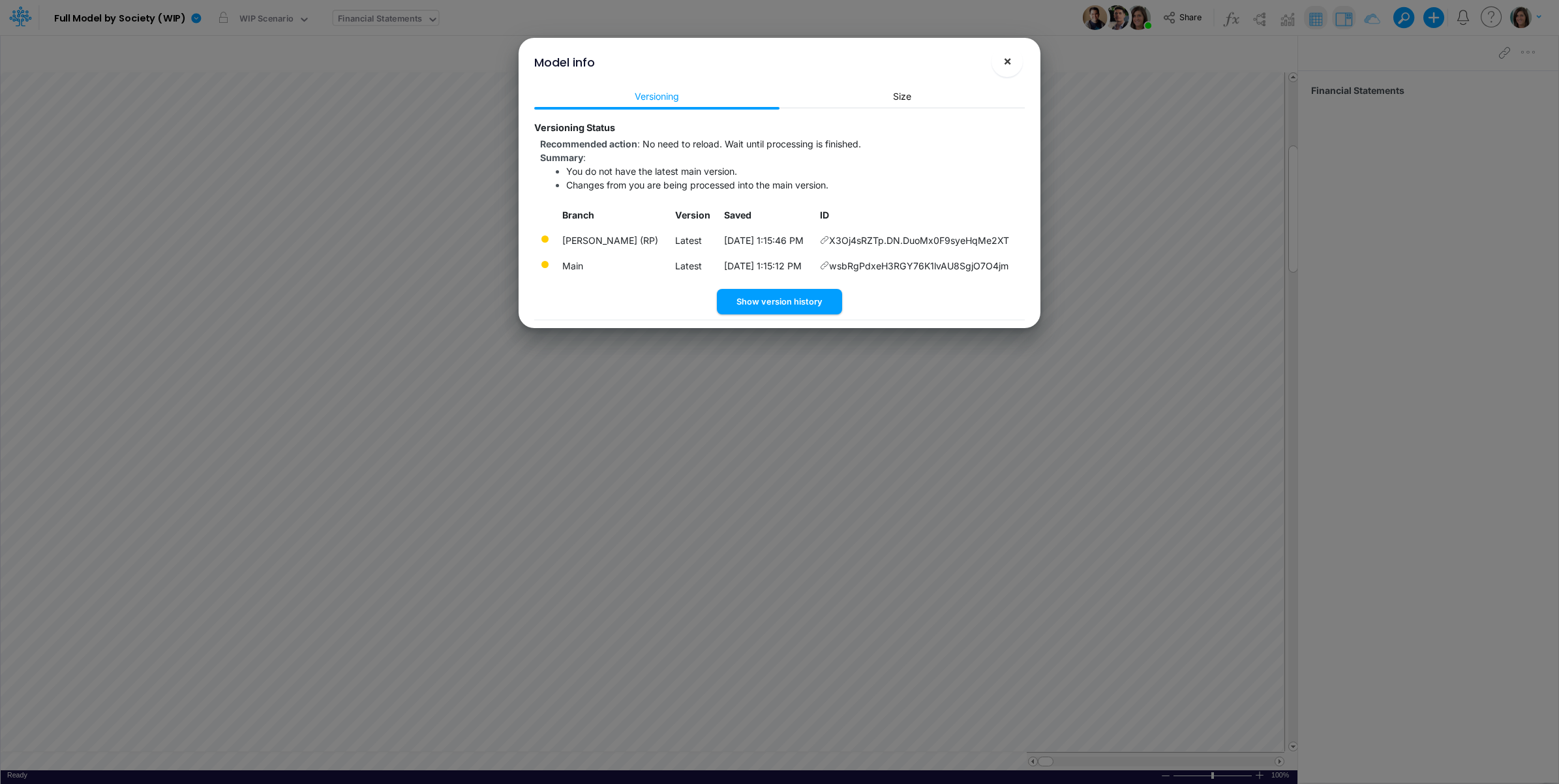
click at [1009, 59] on span "×" at bounding box center [1007, 60] width 8 height 16
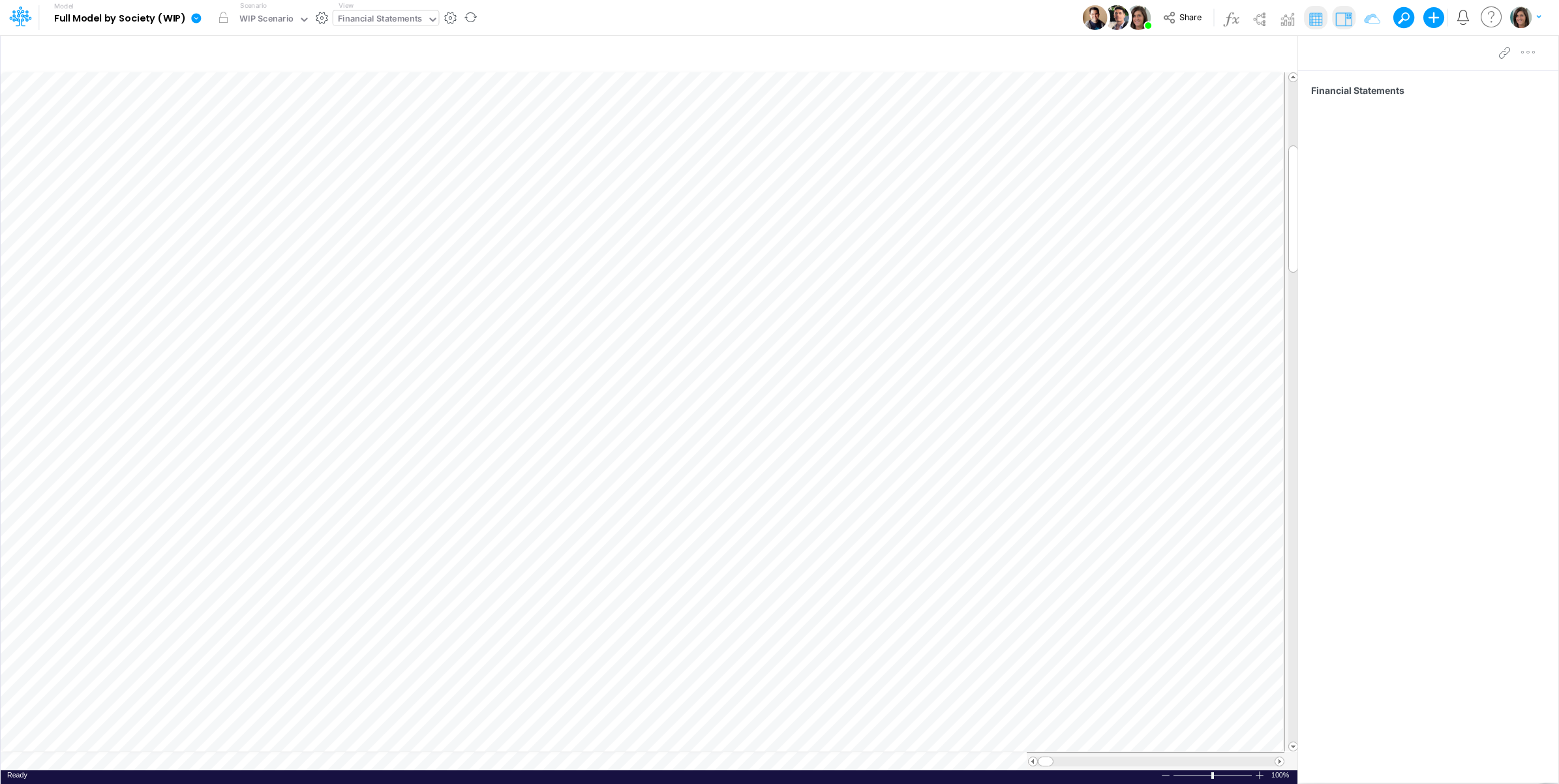
click at [194, 20] on icon at bounding box center [196, 17] width 10 height 10
click at [226, 136] on button "View model info" at bounding box center [262, 135] width 140 height 20
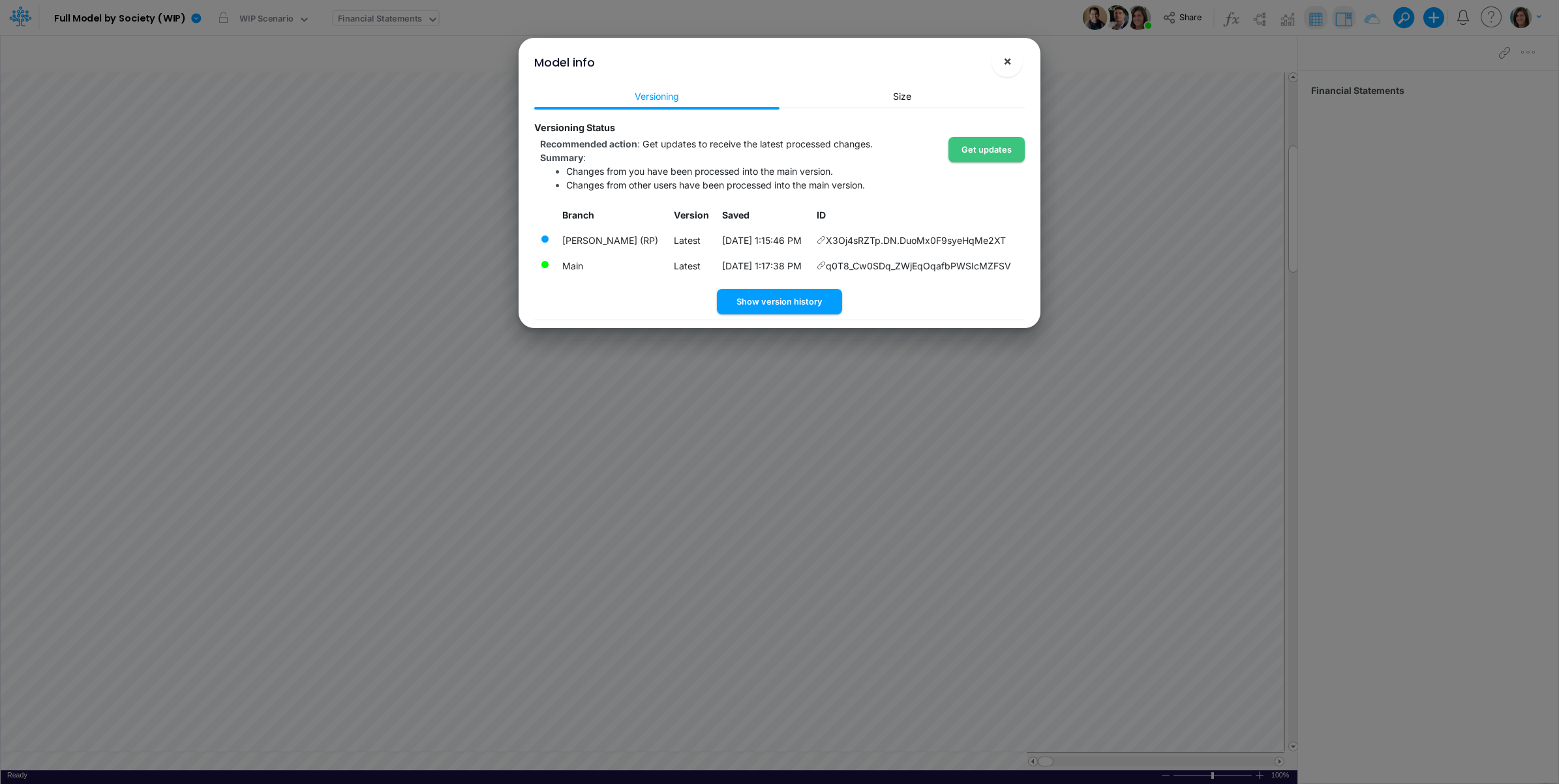
click at [1006, 62] on span "×" at bounding box center [1007, 60] width 8 height 16
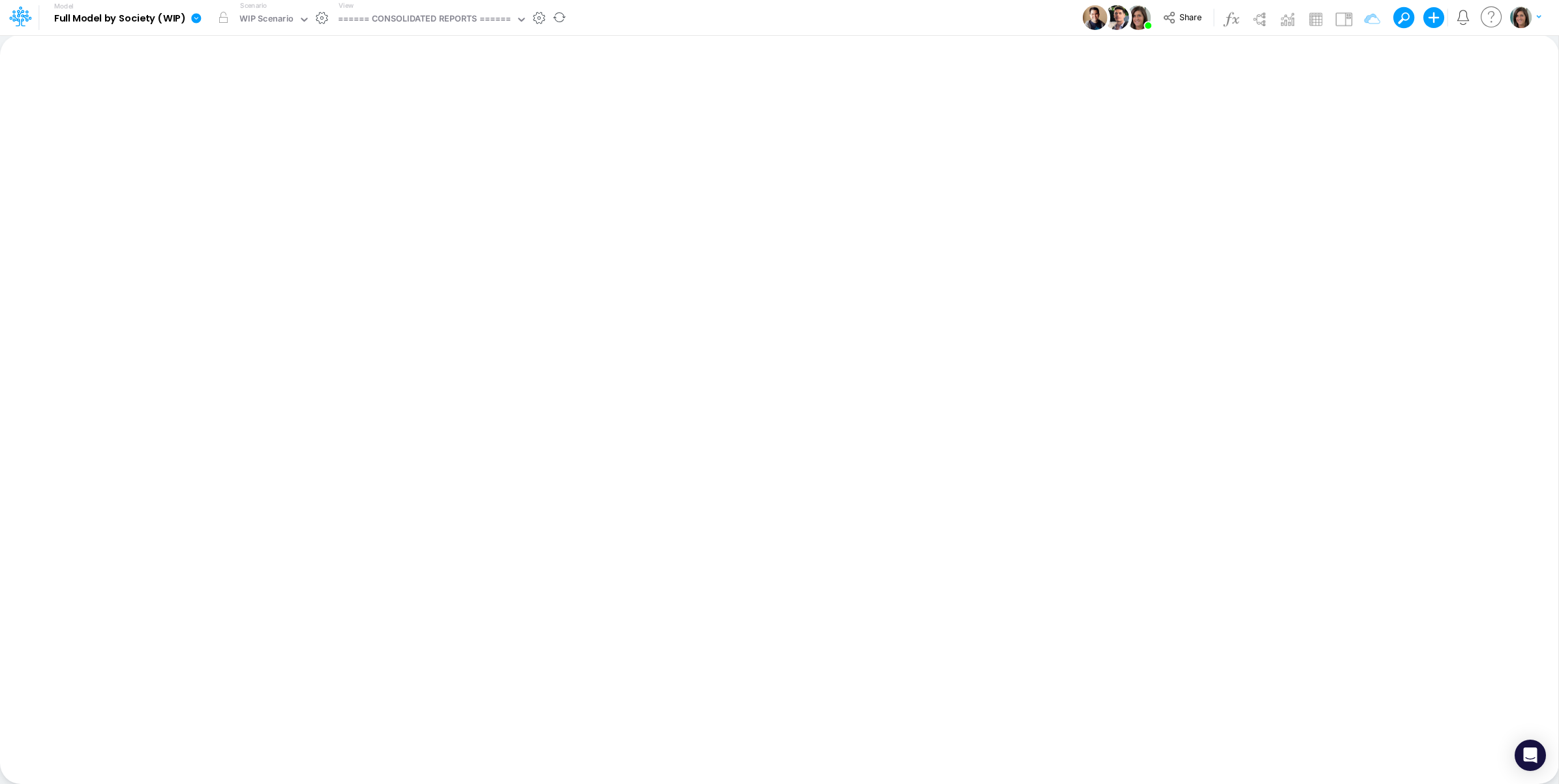
click at [196, 20] on icon at bounding box center [196, 17] width 10 height 10
click at [216, 134] on button "View model info" at bounding box center [262, 135] width 140 height 20
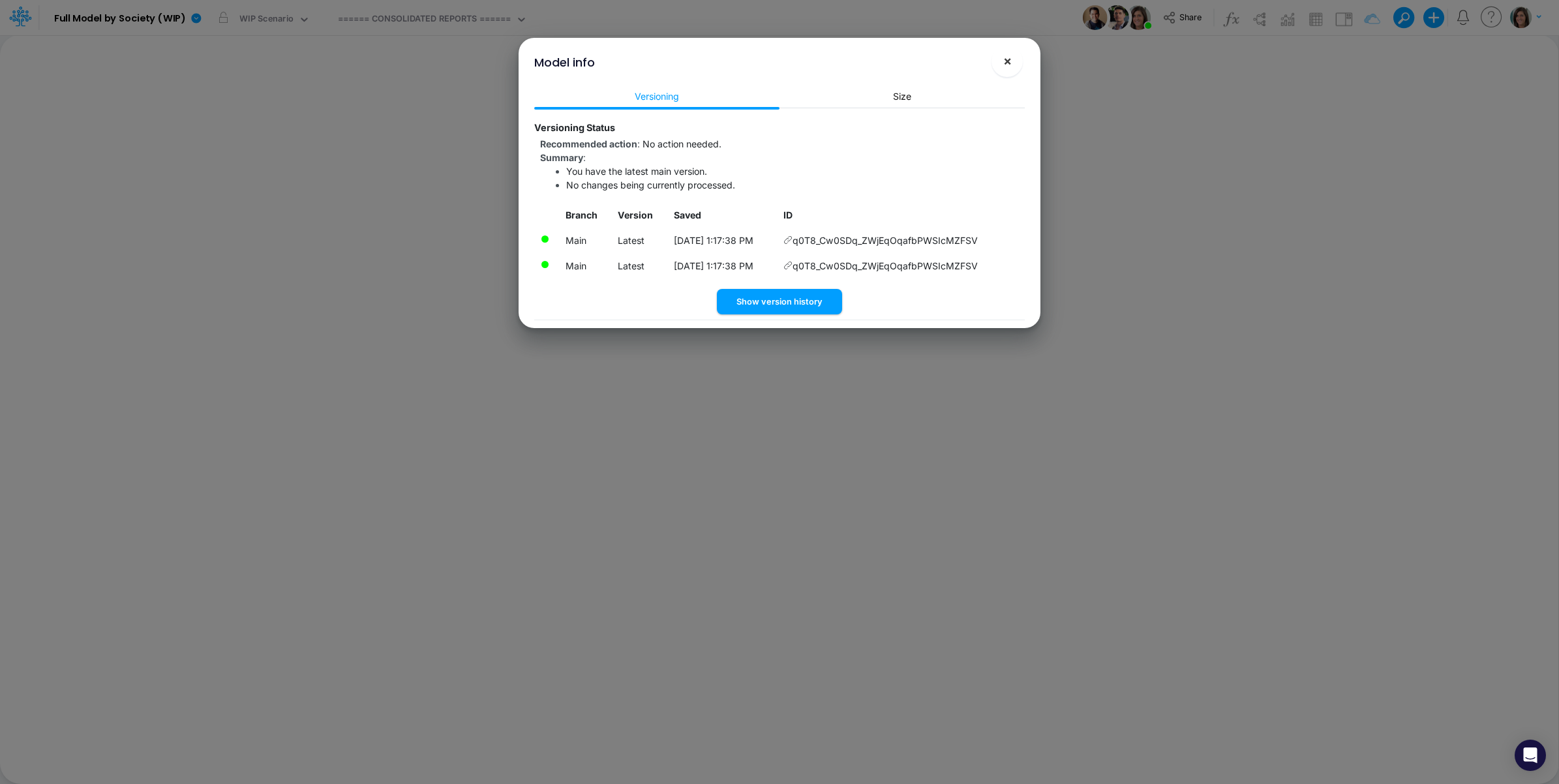
click at [998, 61] on button "×" at bounding box center [1007, 62] width 32 height 32
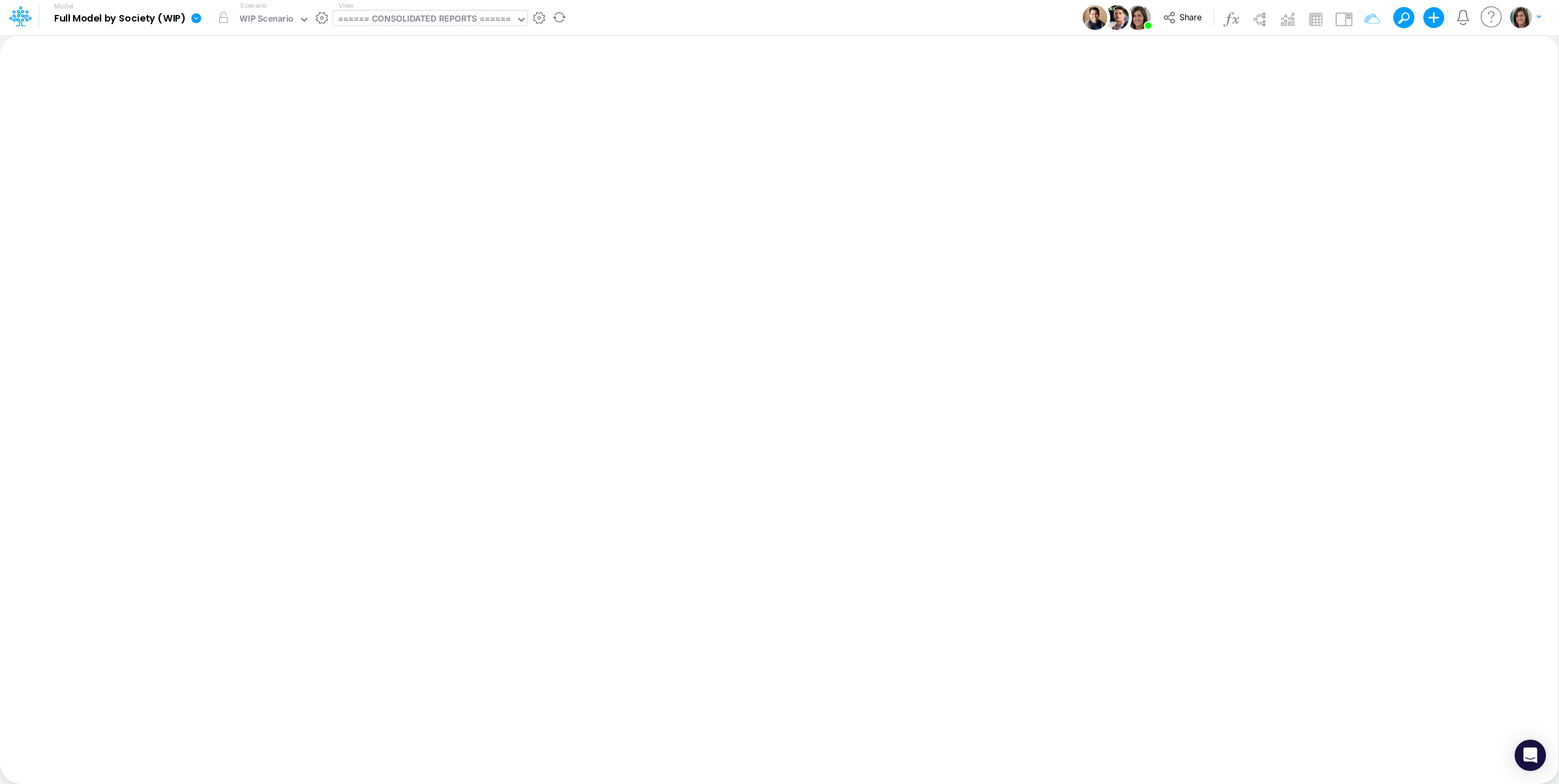
click at [384, 22] on div "====== CONSOLIDATED REPORTS ======" at bounding box center [424, 20] width 173 height 15
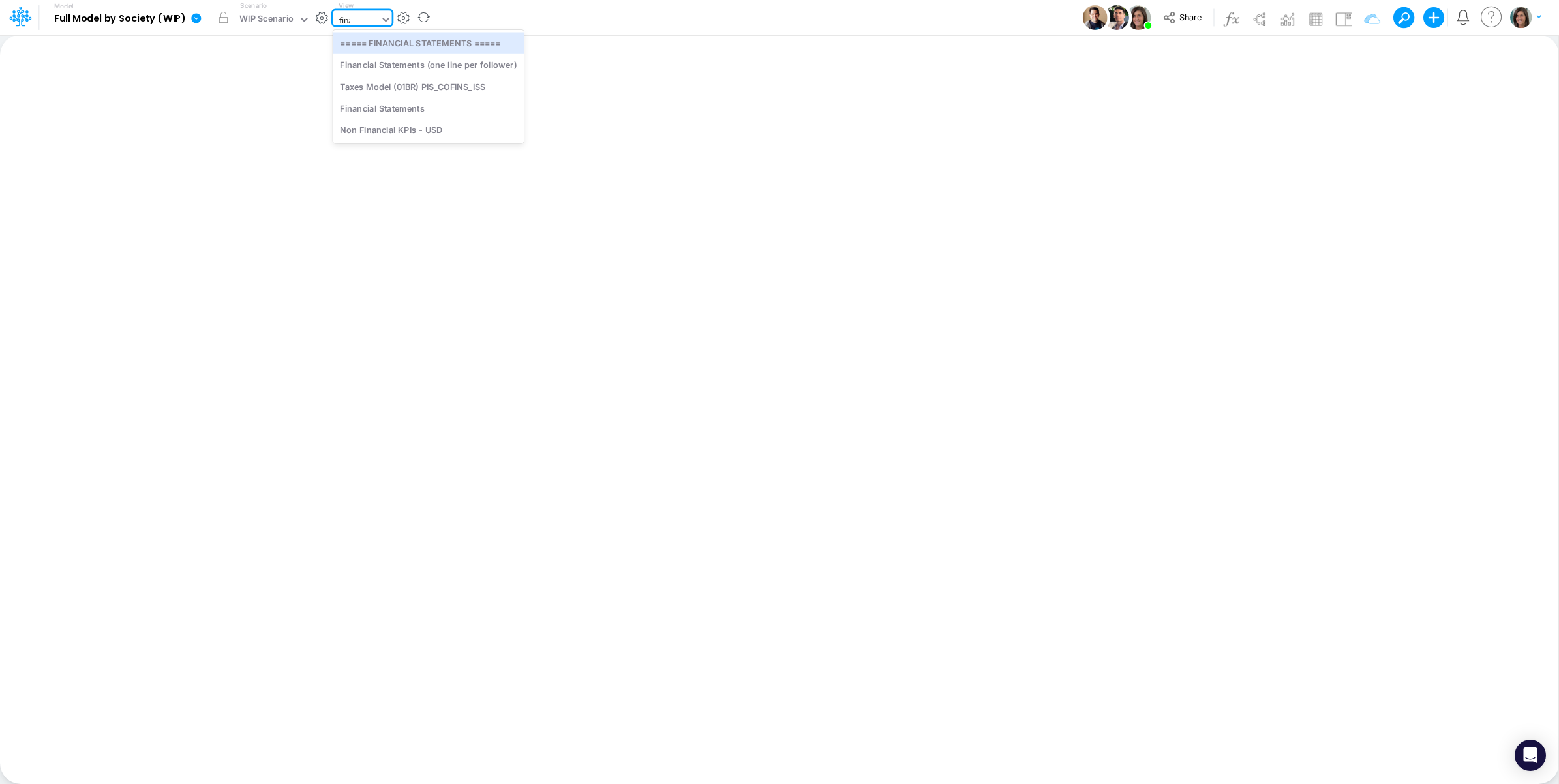
type input "[PERSON_NAME]"
click at [410, 85] on div "Financial Statements" at bounding box center [429, 86] width 191 height 22
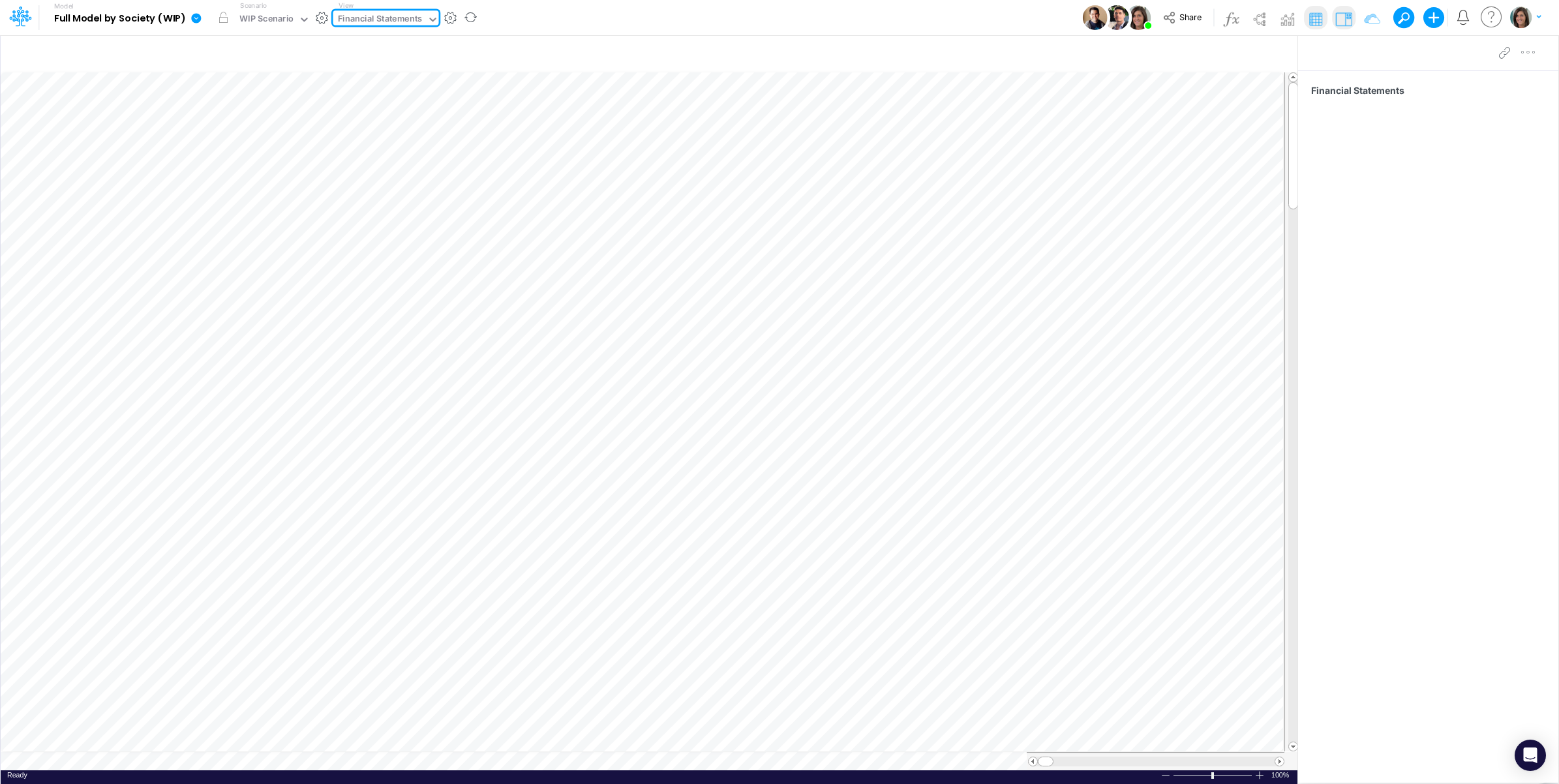
click at [415, 20] on div "Financial Statements" at bounding box center [380, 20] width 85 height 15
type input "ope"
click at [416, 64] on div "OpEx (01BR)" at bounding box center [421, 65] width 176 height 22
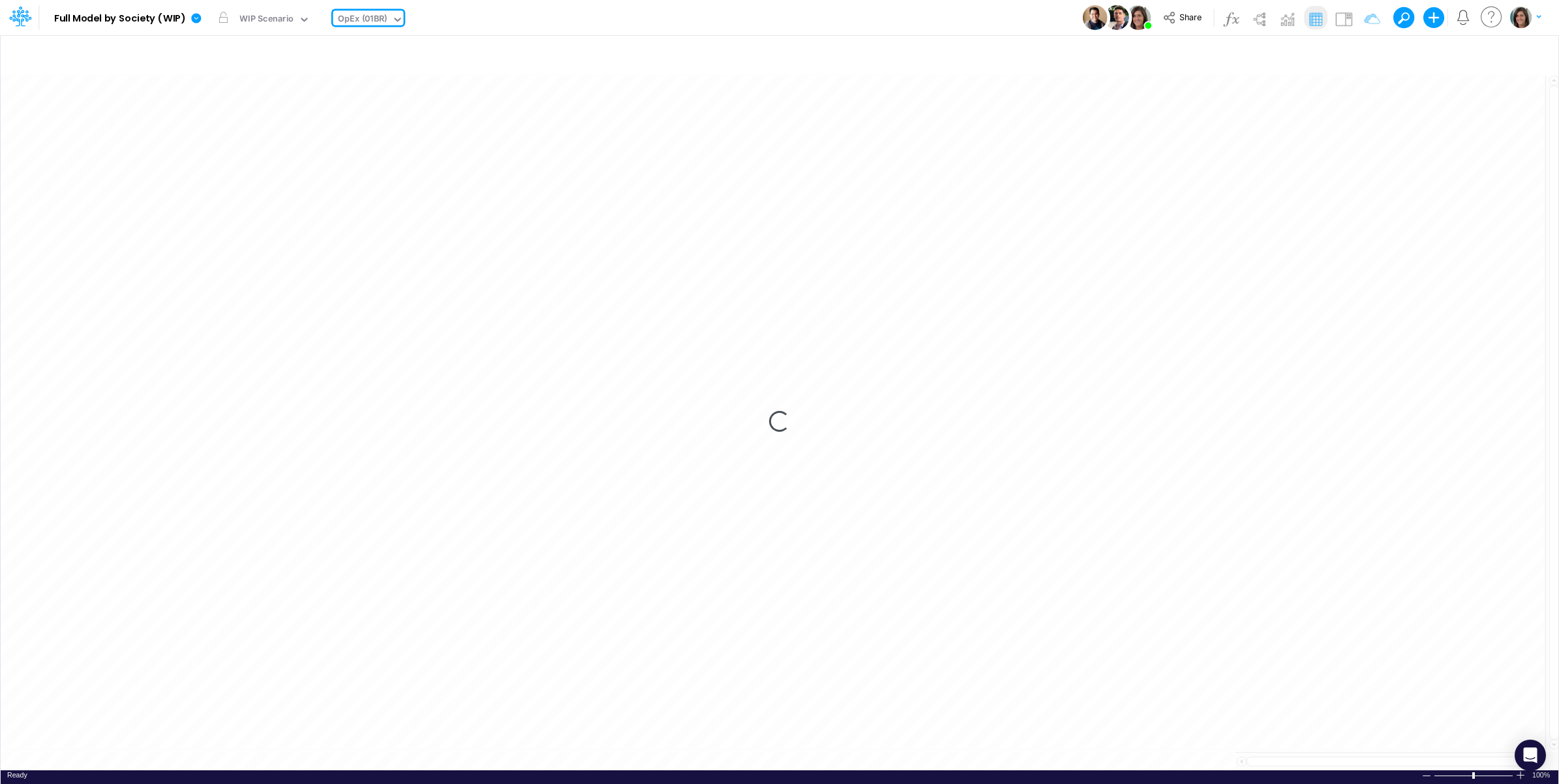
drag, startPoint x: 509, startPoint y: 21, endPoint x: 467, endPoint y: 2, distance: 46.1
click at [509, 21] on div "Model Full Model by Society (WIP) Edit model settings Duplicate Import QuickBoo…" at bounding box center [780, 17] width 1404 height 35
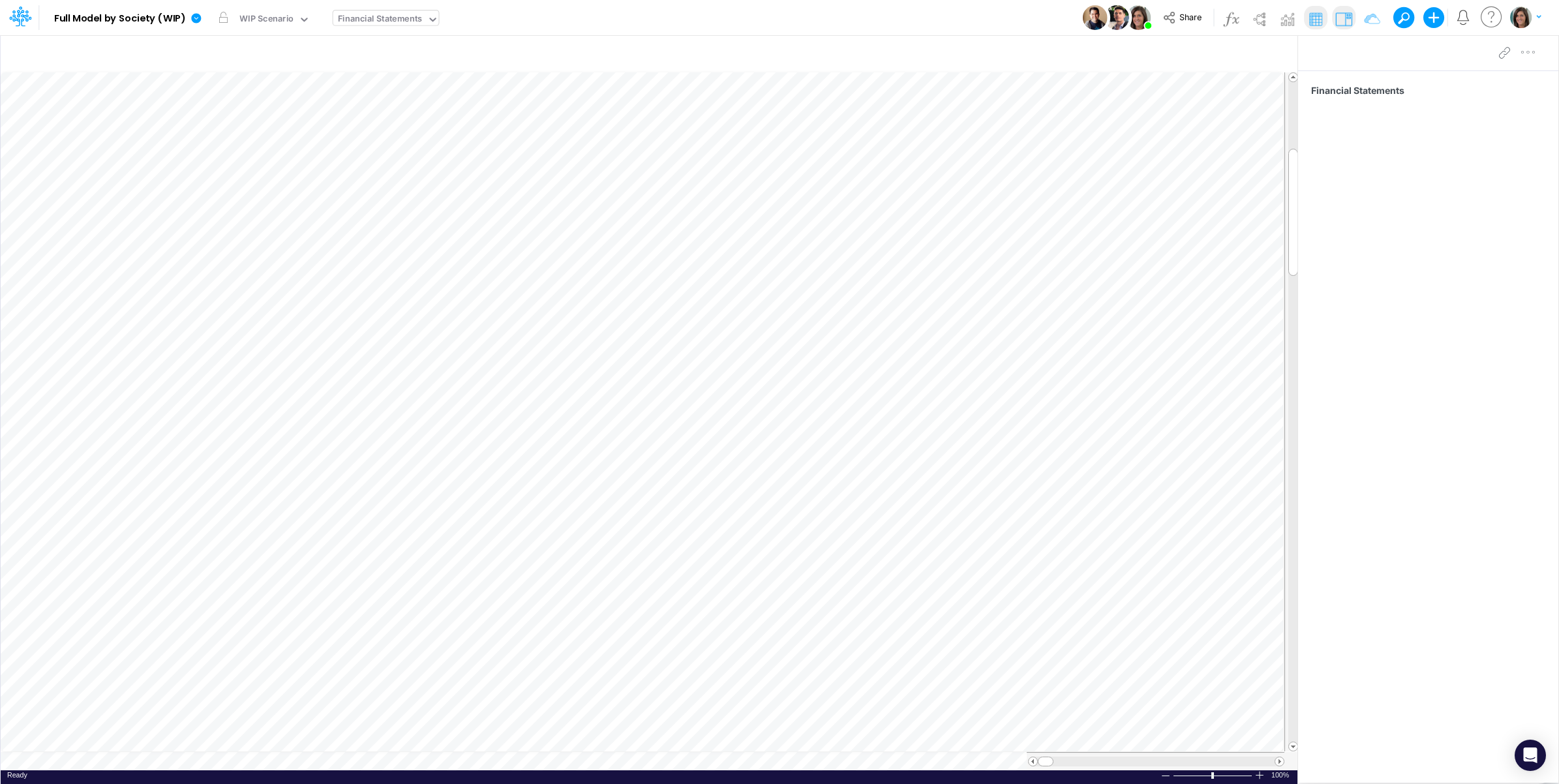
scroll to position [0, 1]
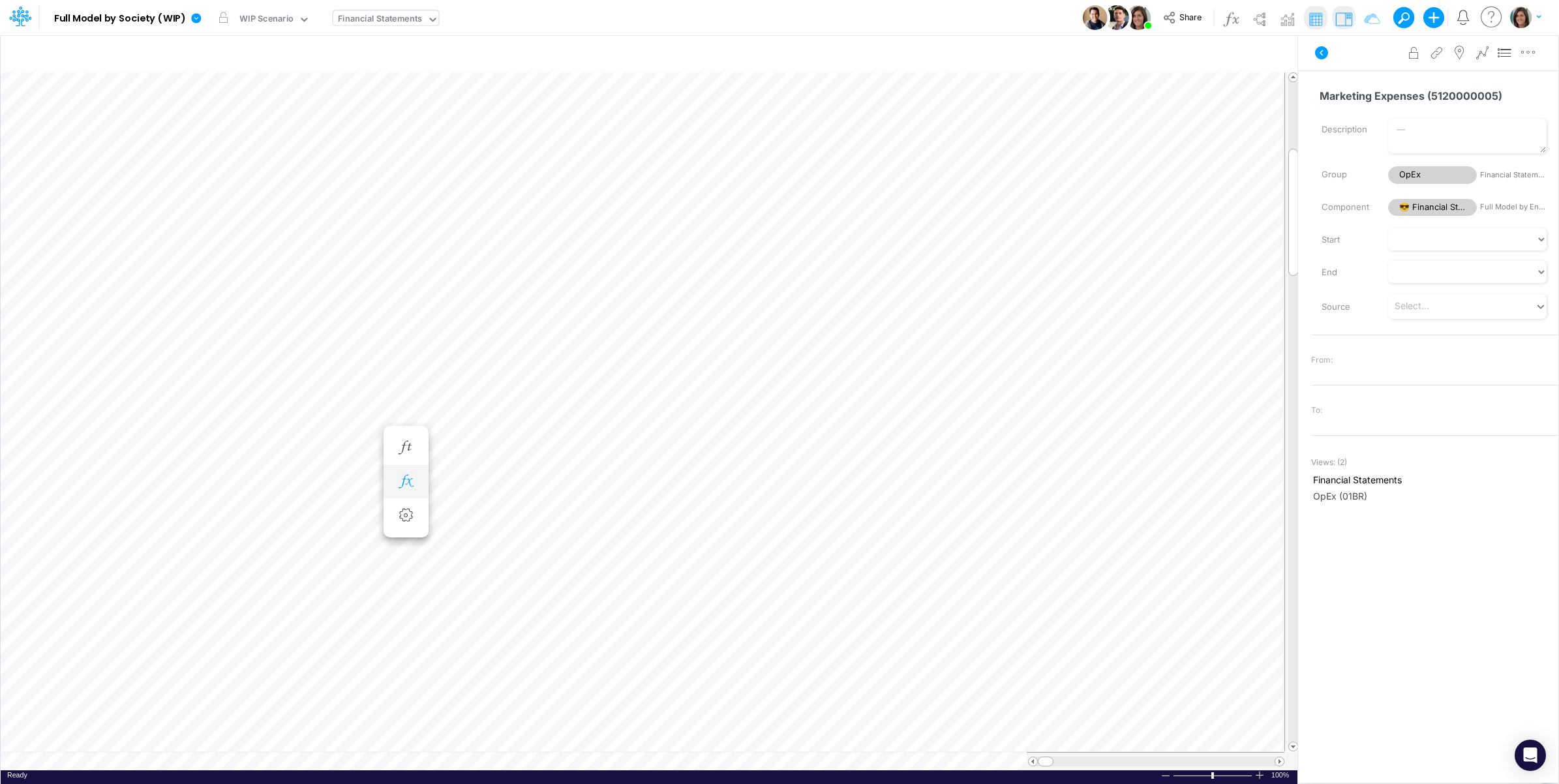
click at [402, 477] on icon "button" at bounding box center [406, 481] width 20 height 14
click at [600, 512] on icon at bounding box center [597, 516] width 20 height 14
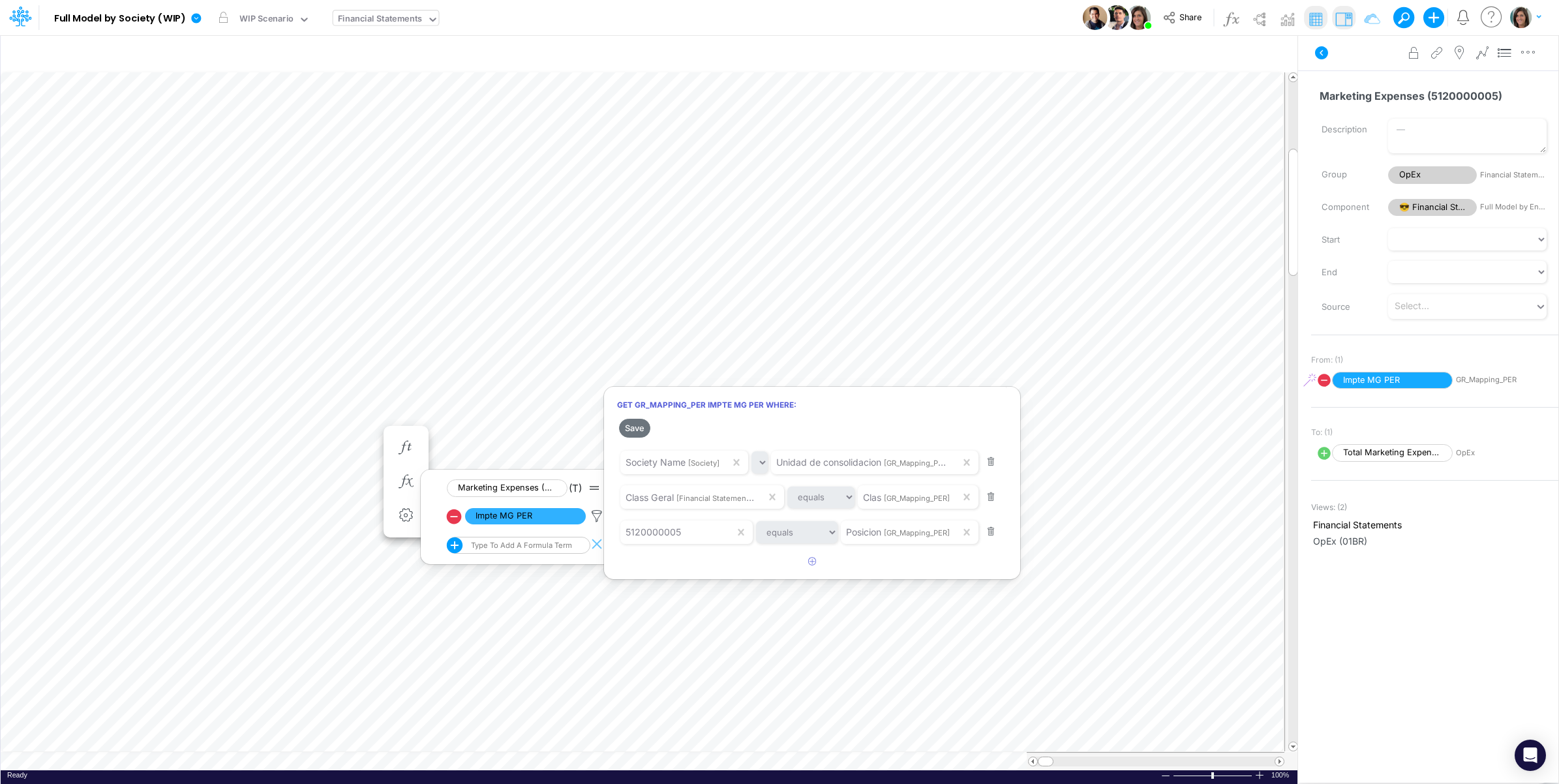
click at [232, 430] on div at bounding box center [780, 396] width 1559 height 778
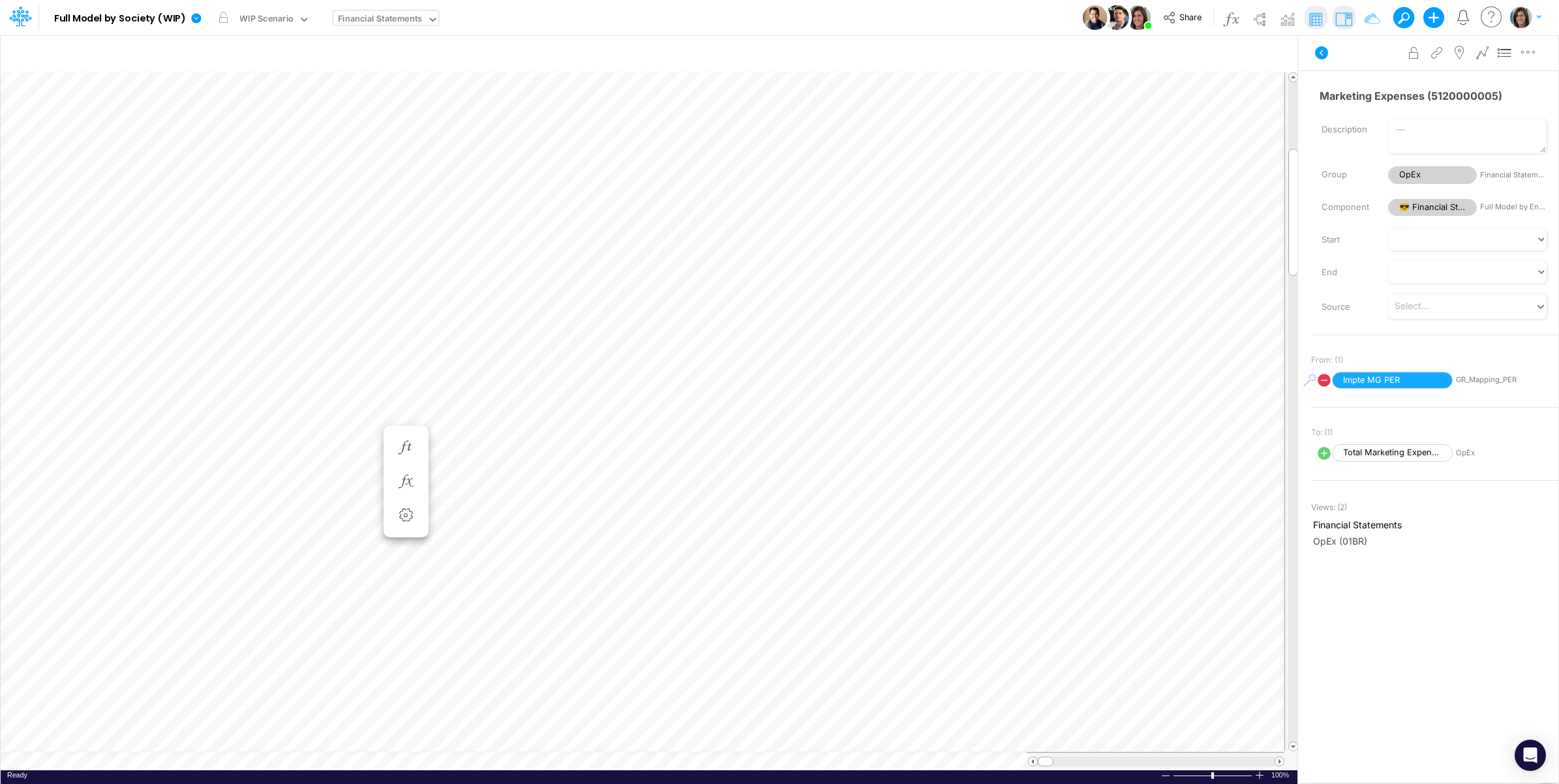
scroll to position [0, 1]
click at [409, 491] on icon "button" at bounding box center [406, 495] width 20 height 14
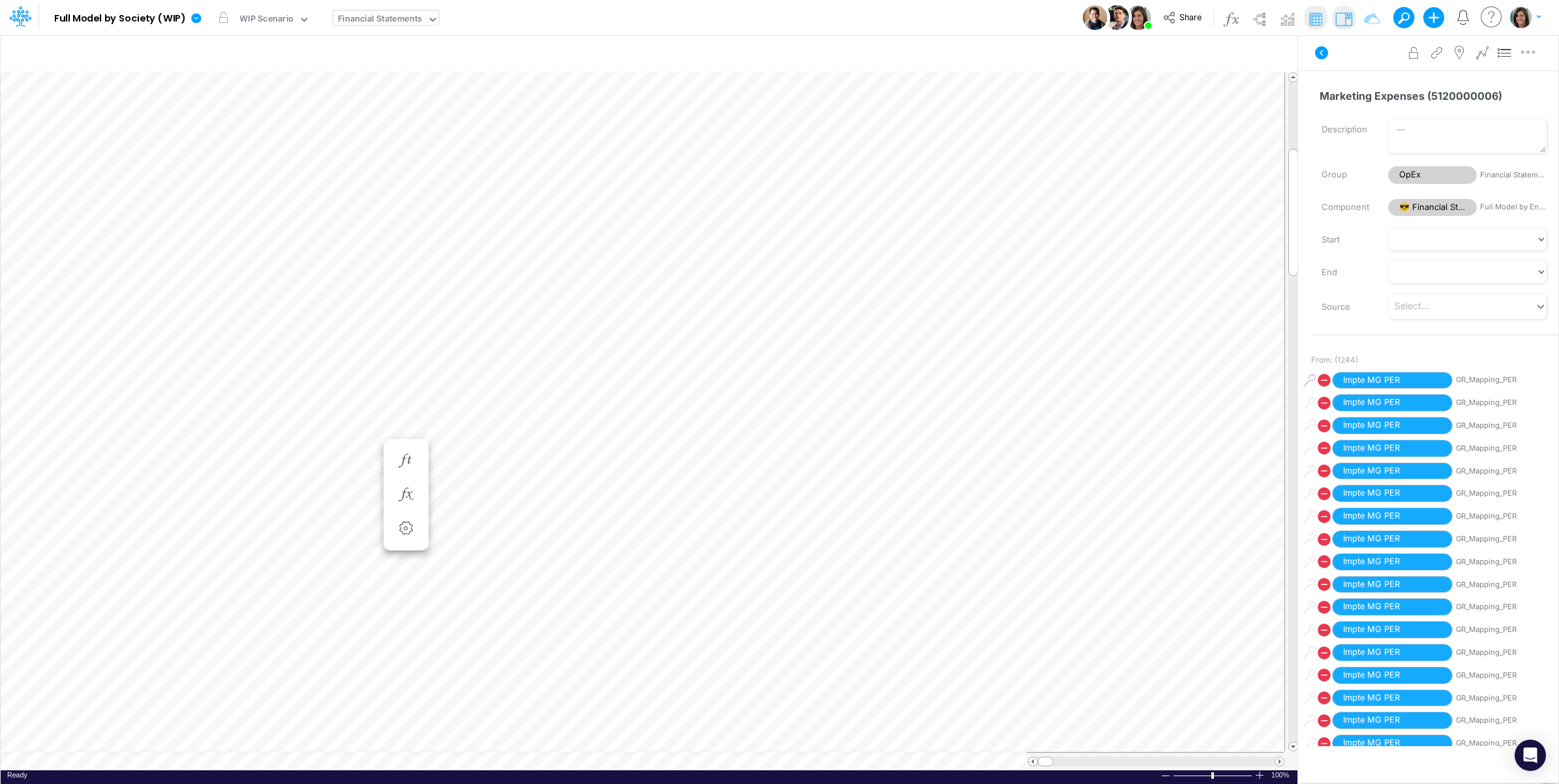
scroll to position [0, 1]
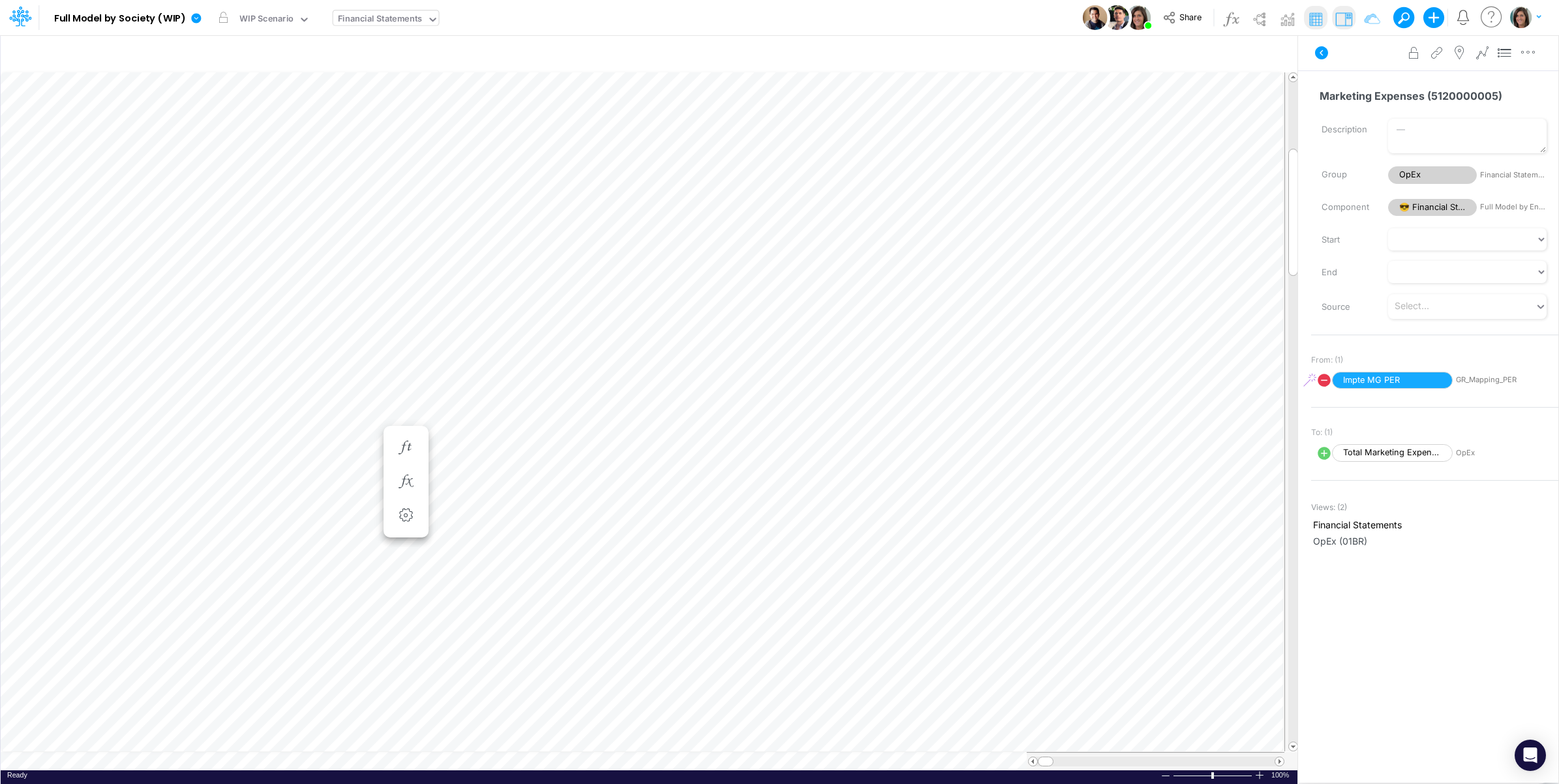
scroll to position [0, 1]
click at [409, 493] on icon "button" at bounding box center [406, 495] width 20 height 14
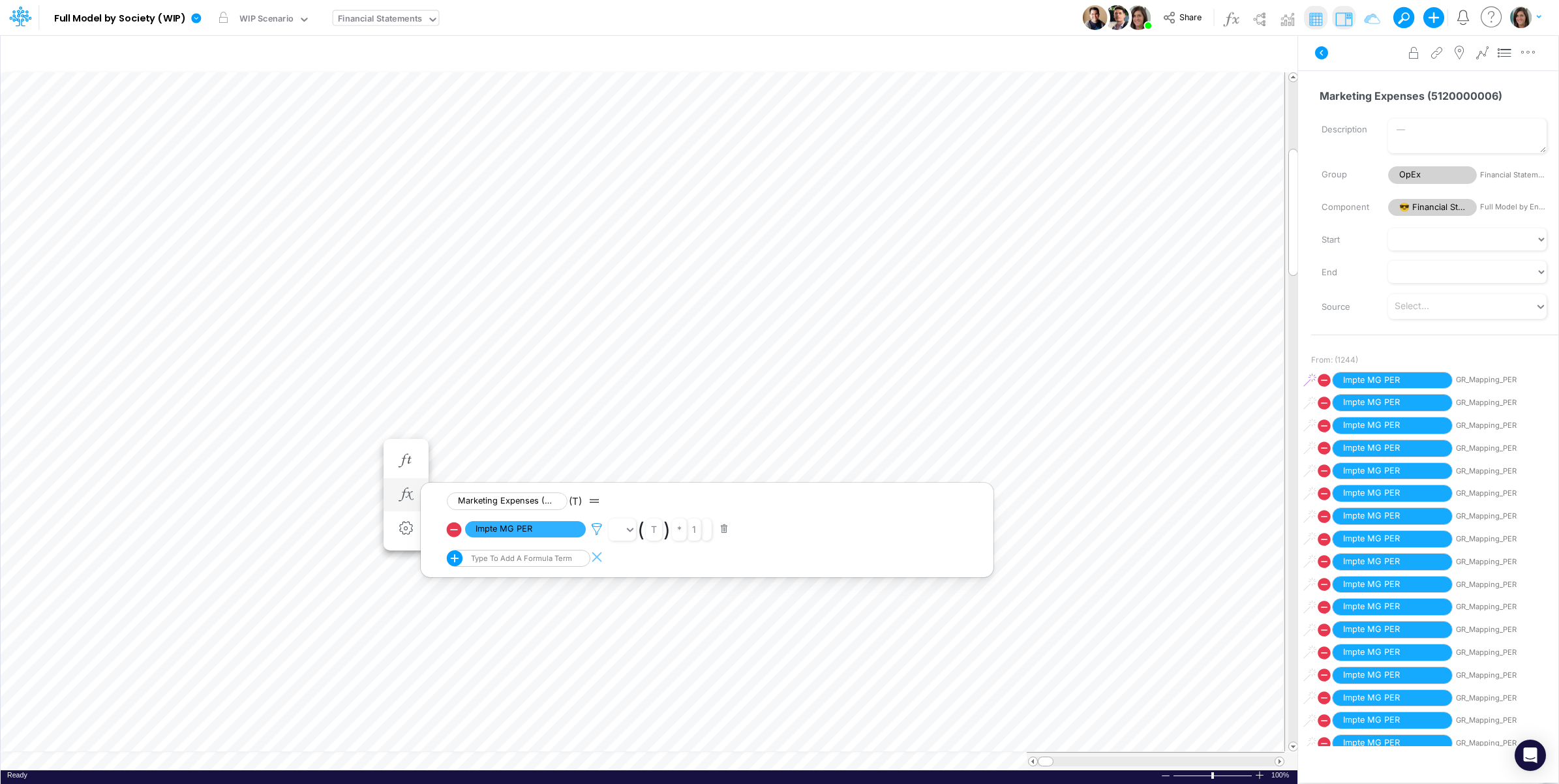
click at [595, 529] on icon at bounding box center [597, 529] width 20 height 14
click at [604, 543] on div at bounding box center [780, 396] width 1559 height 778
click at [595, 525] on icon at bounding box center [597, 529] width 20 height 14
click at [692, 472] on div "Type to search..." at bounding box center [663, 475] width 72 height 14
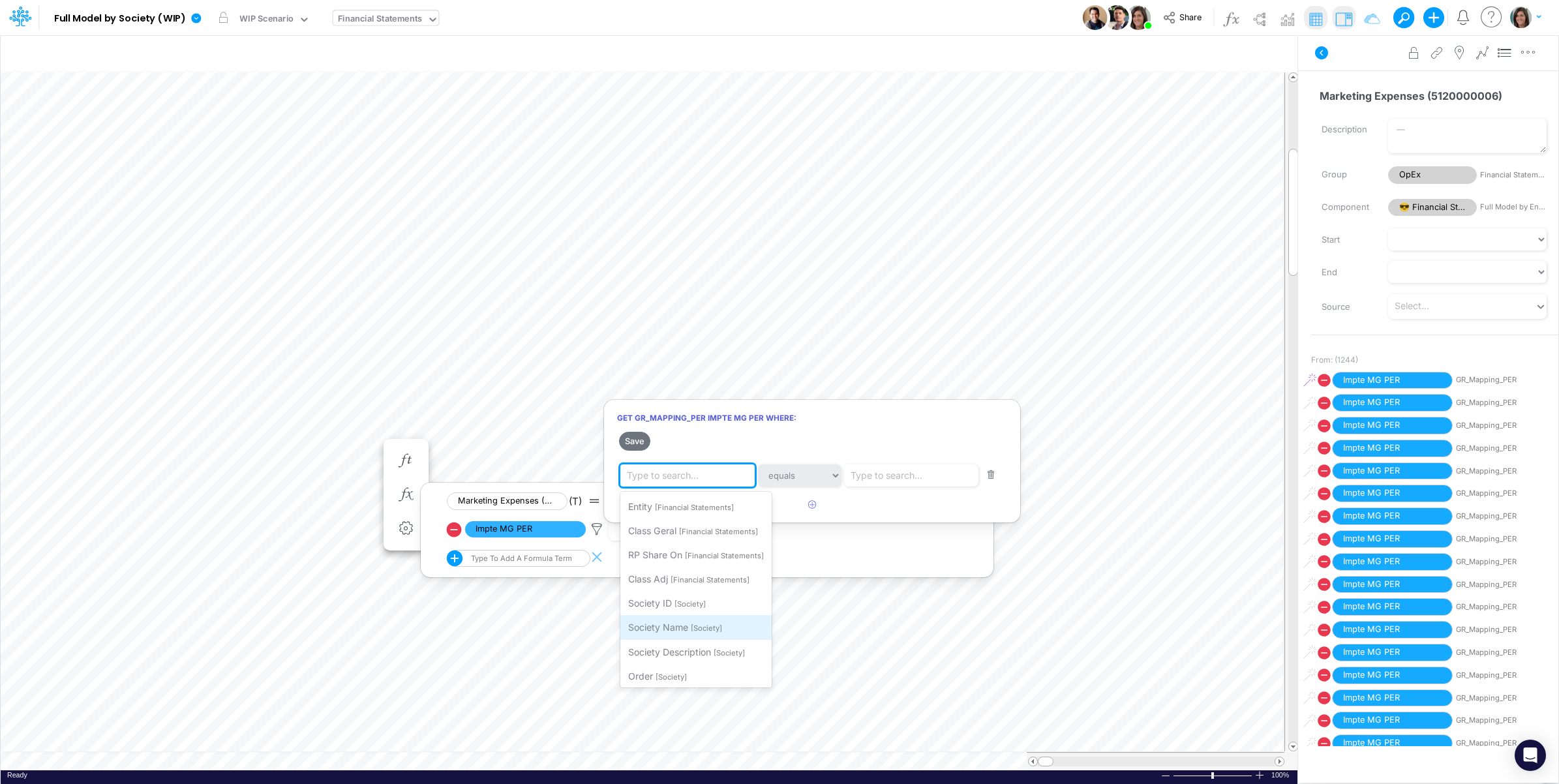
click at [678, 625] on span "Society Name" at bounding box center [659, 627] width 60 height 11
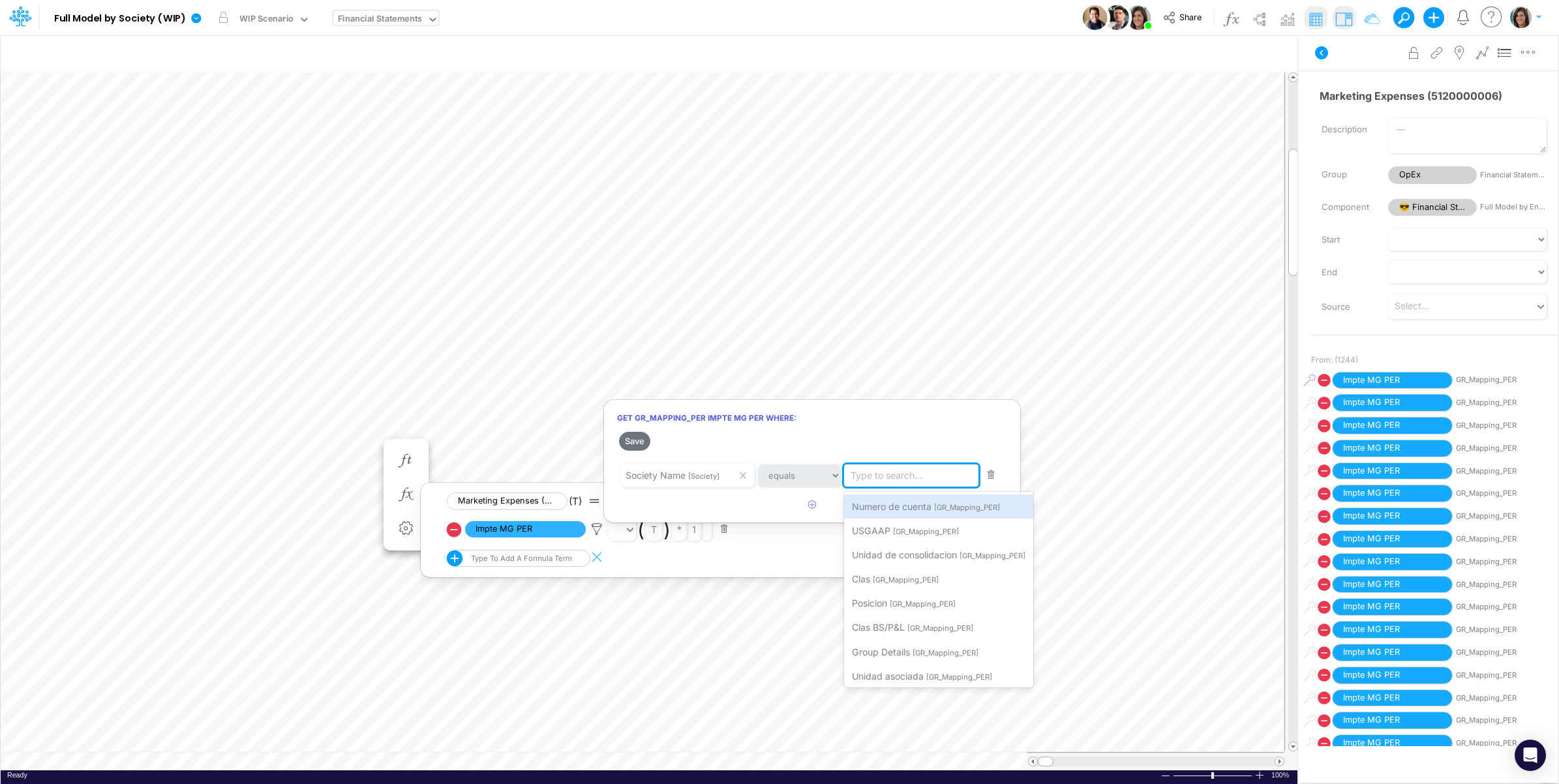
click at [882, 480] on div "Type to search..." at bounding box center [887, 475] width 72 height 14
click at [894, 551] on span "Unidad de consolidacion" at bounding box center [905, 554] width 105 height 11
click at [810, 509] on icon "button" at bounding box center [812, 504] width 8 height 8
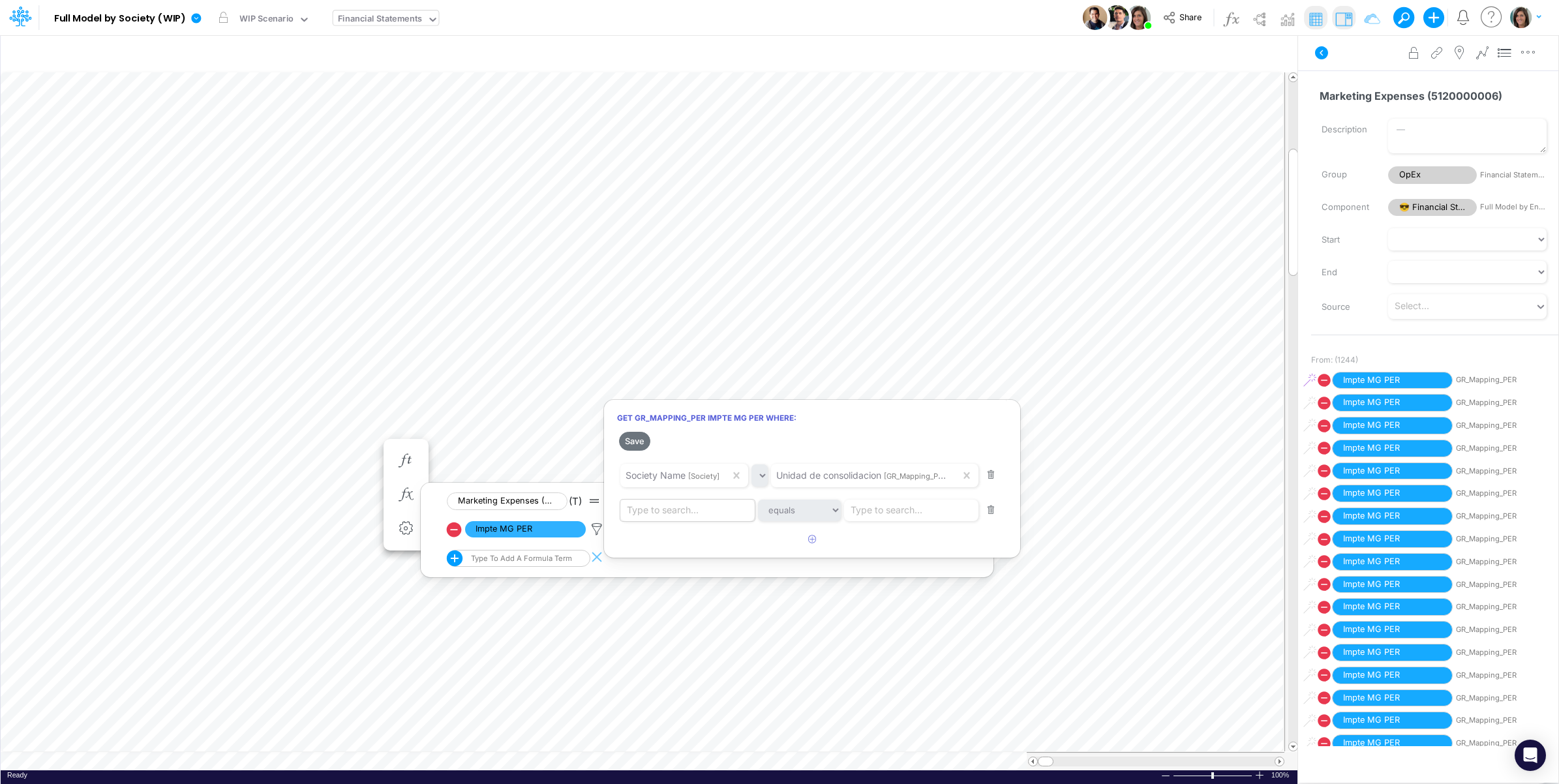
click at [683, 504] on div "Type to search..." at bounding box center [690, 511] width 140 height 23
click at [669, 563] on span "Class Geral" at bounding box center [653, 565] width 48 height 11
click at [942, 512] on div "Type to search..." at bounding box center [906, 511] width 72 height 14
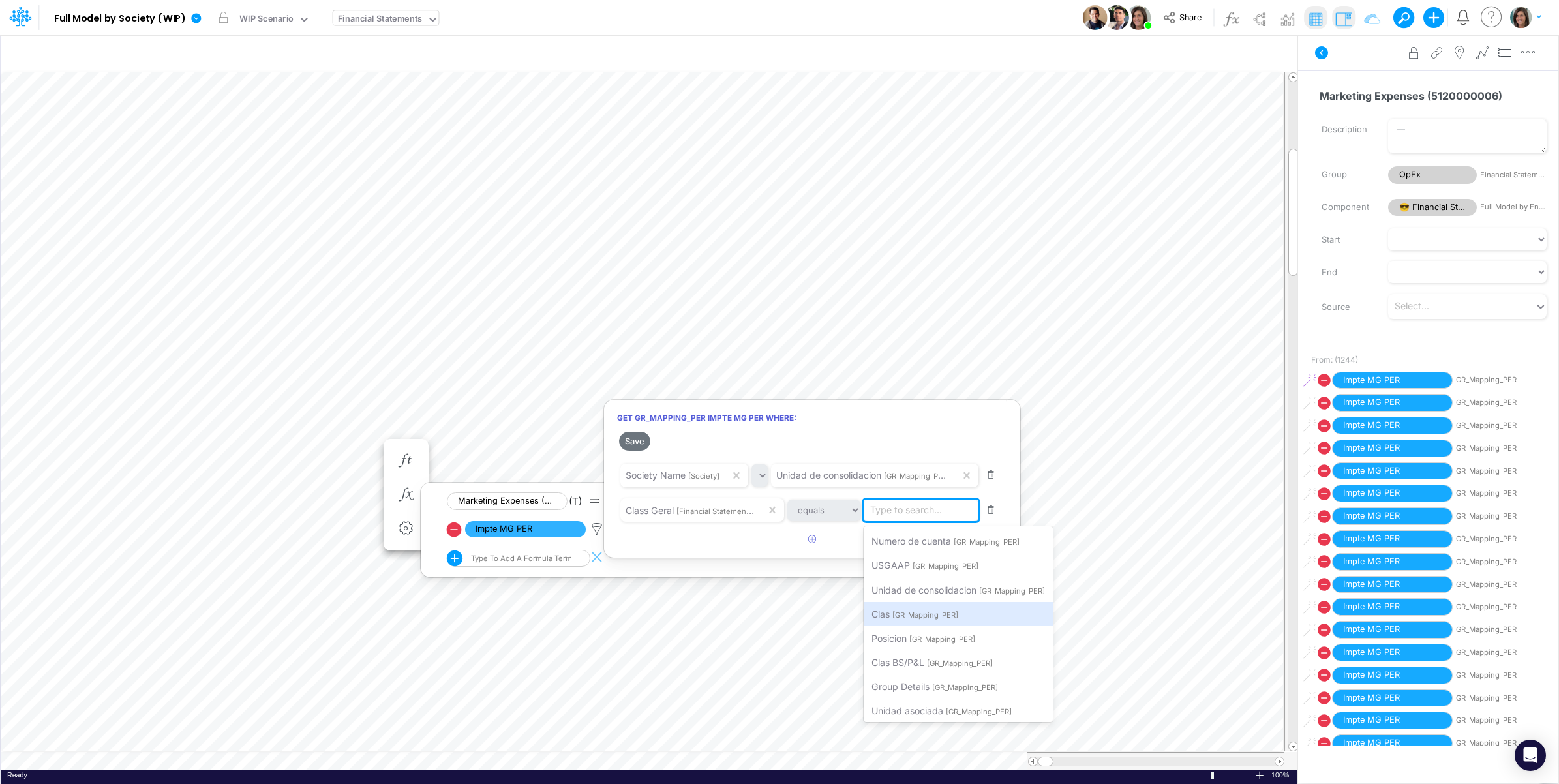
click at [910, 612] on span "[GR_Mapping_PER]" at bounding box center [925, 615] width 66 height 9
click at [809, 544] on icon "button" at bounding box center [812, 538] width 8 height 8
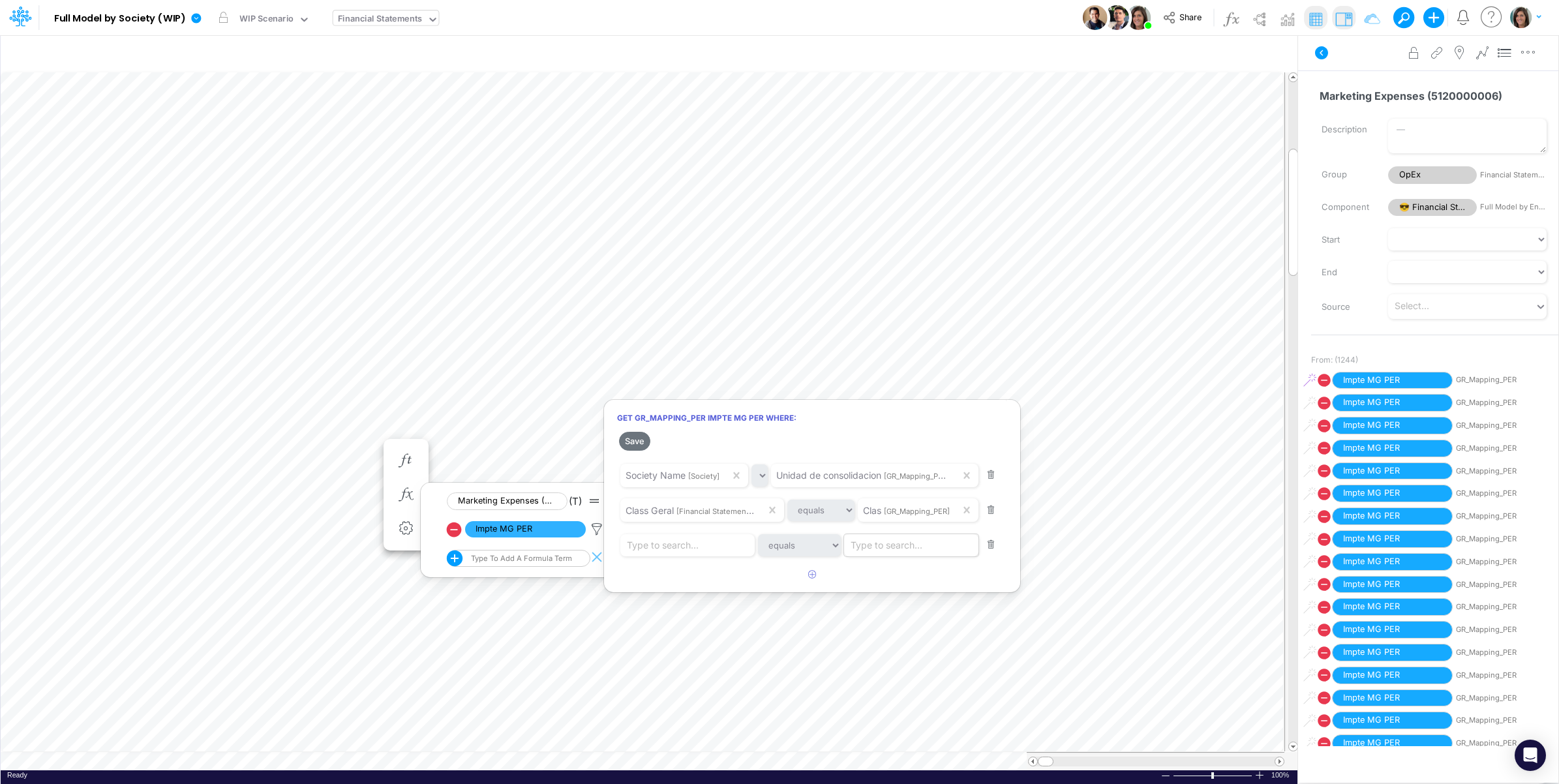
click at [888, 551] on div "Type to search..." at bounding box center [887, 545] width 72 height 14
click at [873, 668] on span "Posicion" at bounding box center [870, 673] width 35 height 11
click at [686, 553] on div "Type to search..." at bounding box center [689, 545] width 137 height 23
paste input "5120000006"
type input "5120000006"
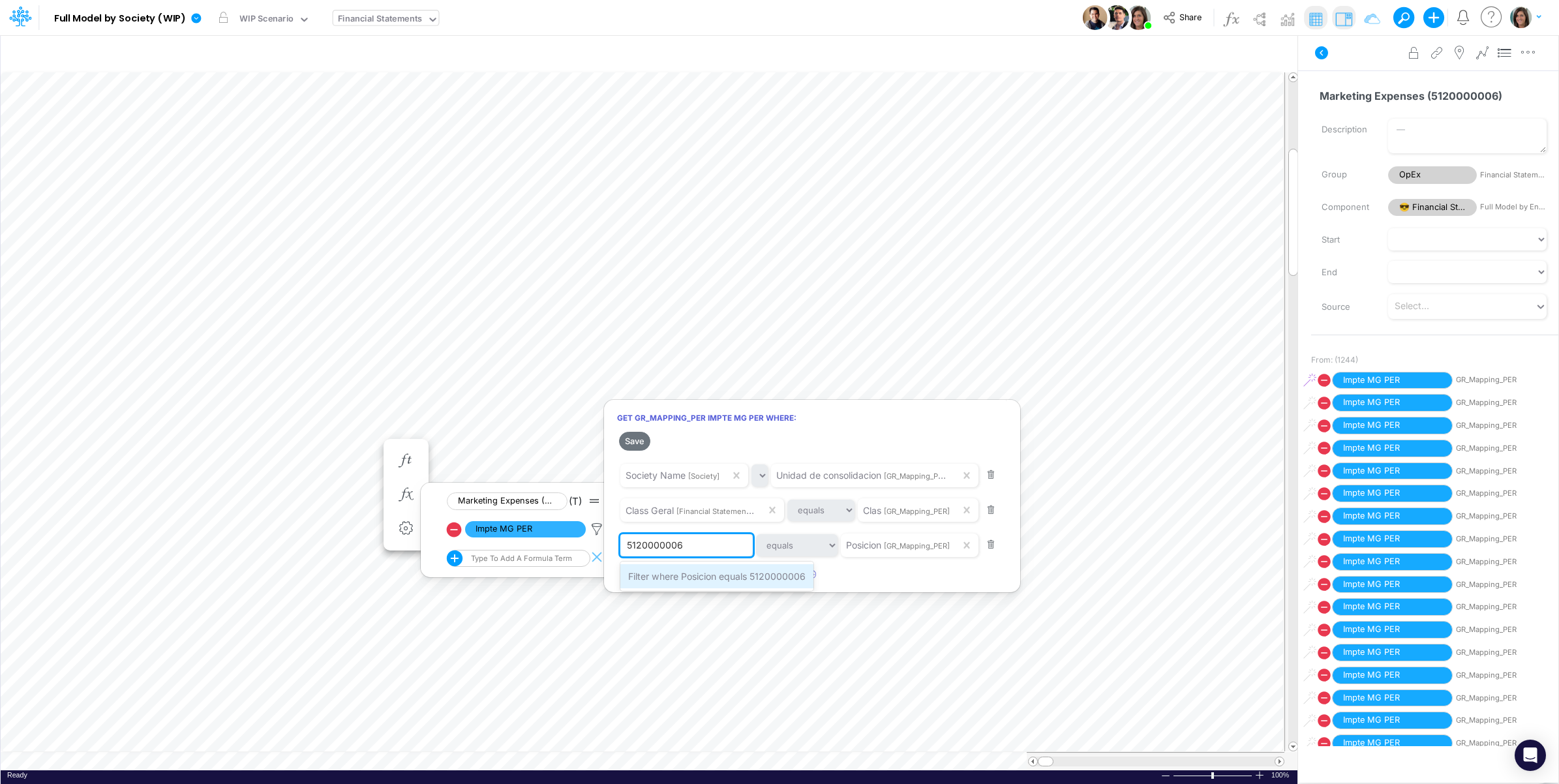
click at [686, 582] on div "Filter where Posicion equals 5120000006" at bounding box center [716, 576] width 193 height 24
click at [638, 441] on button "Save" at bounding box center [635, 441] width 32 height 19
click at [639, 440] on button "Save" at bounding box center [635, 441] width 32 height 19
click at [629, 439] on button "Save" at bounding box center [635, 441] width 32 height 19
click at [204, 421] on div at bounding box center [780, 396] width 1559 height 778
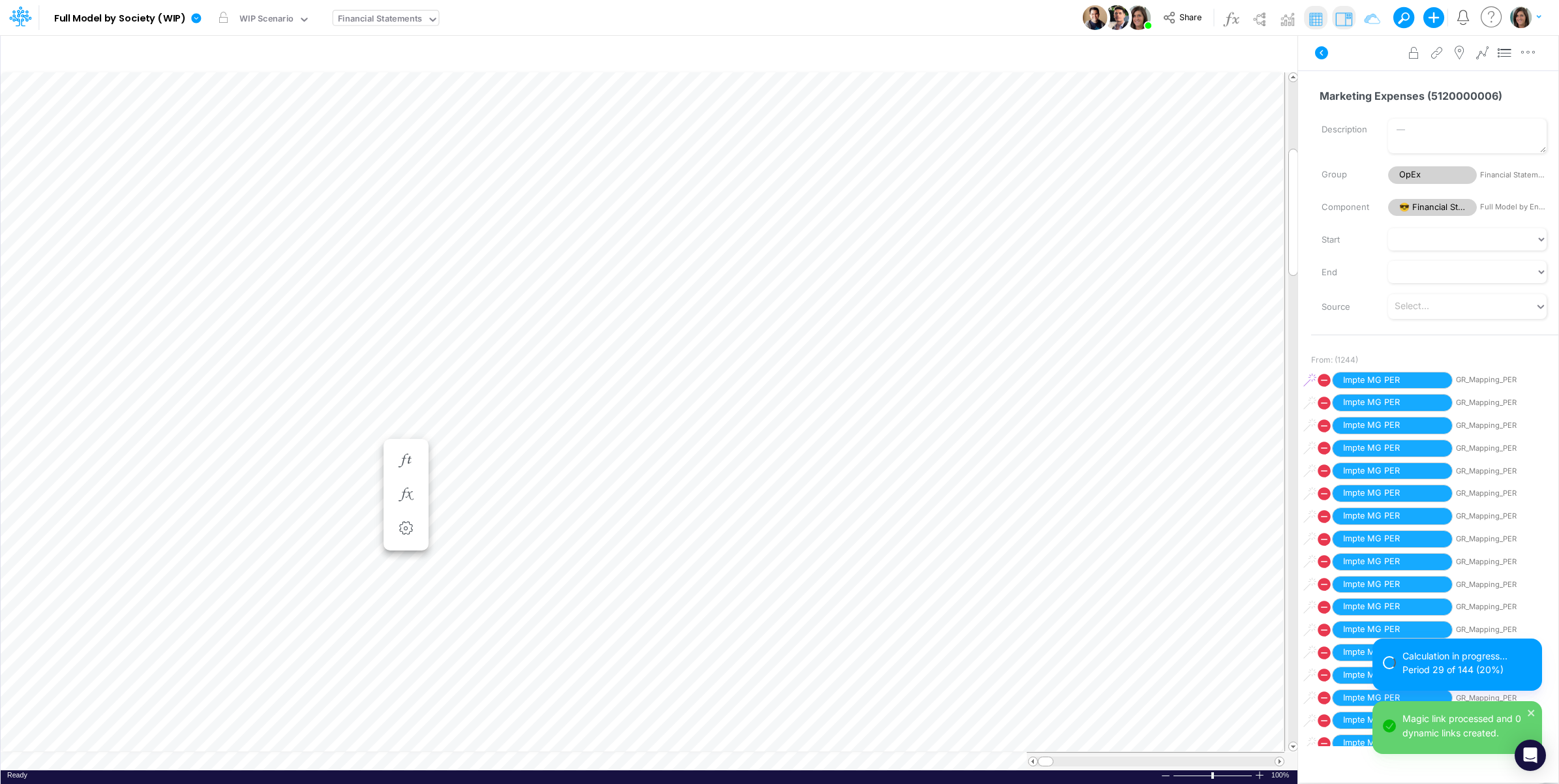
scroll to position [0, 1]
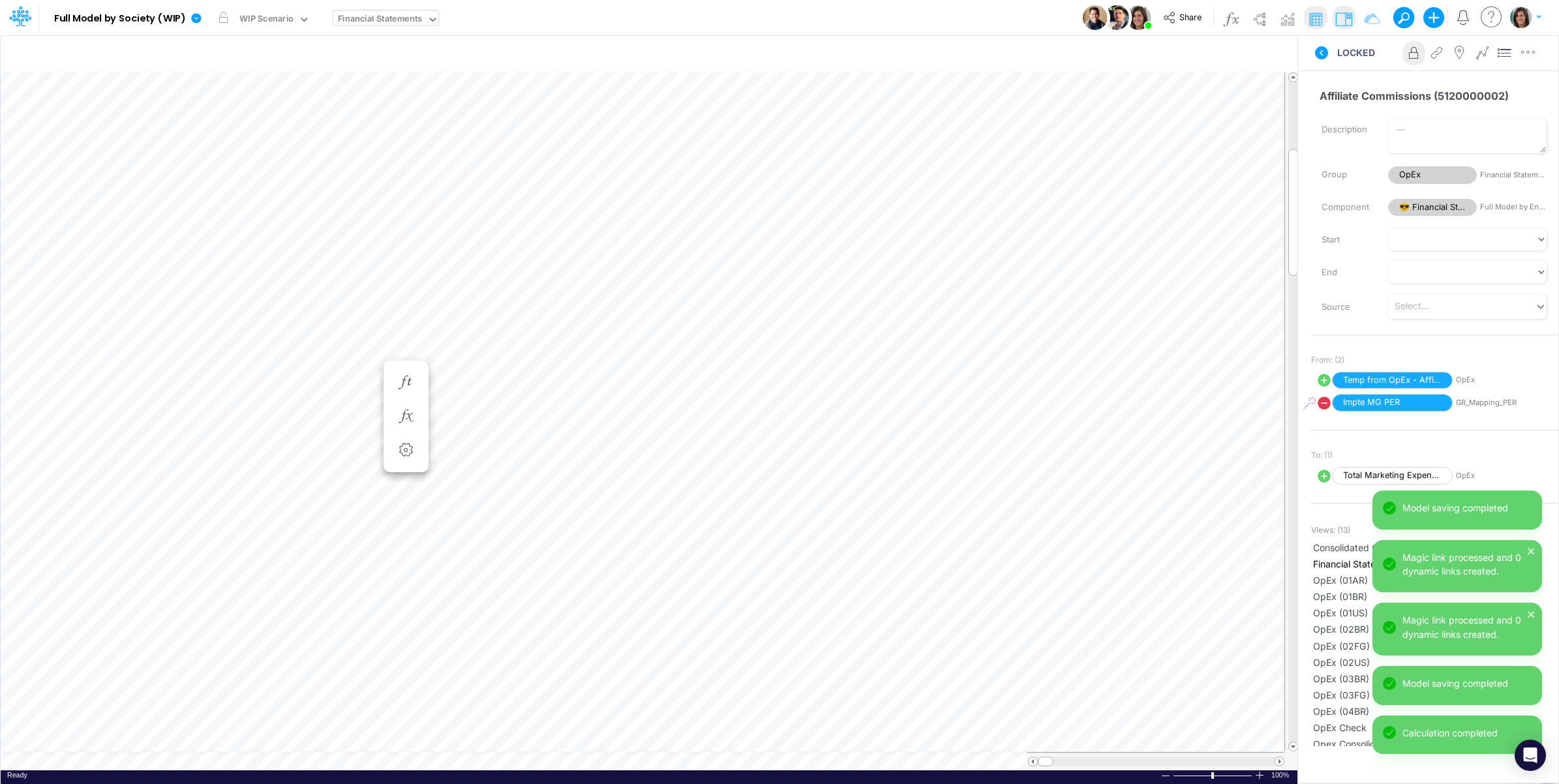
scroll to position [0, 1]
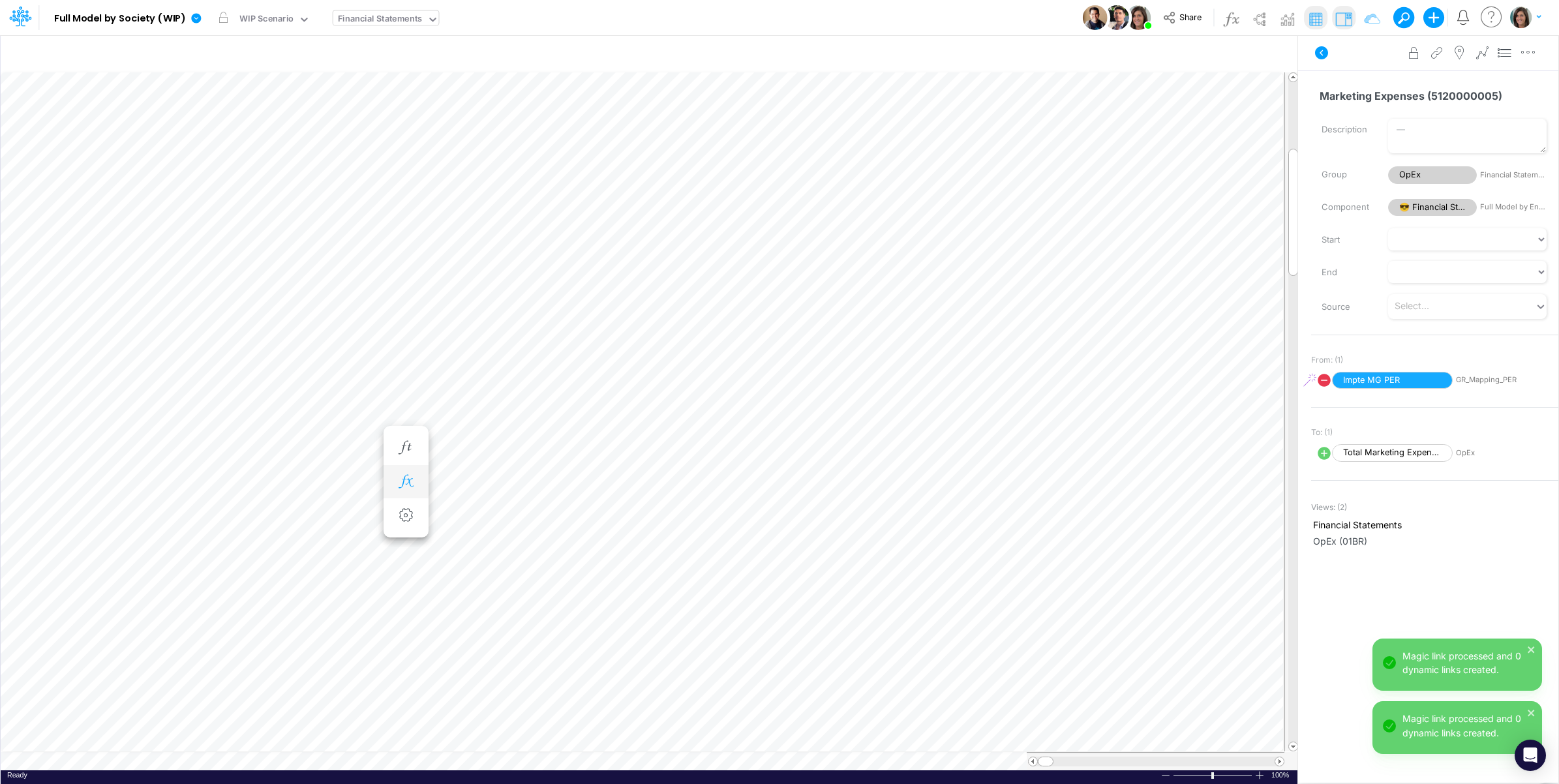
click at [402, 476] on icon "button" at bounding box center [406, 481] width 20 height 14
click at [600, 513] on icon at bounding box center [597, 516] width 20 height 14
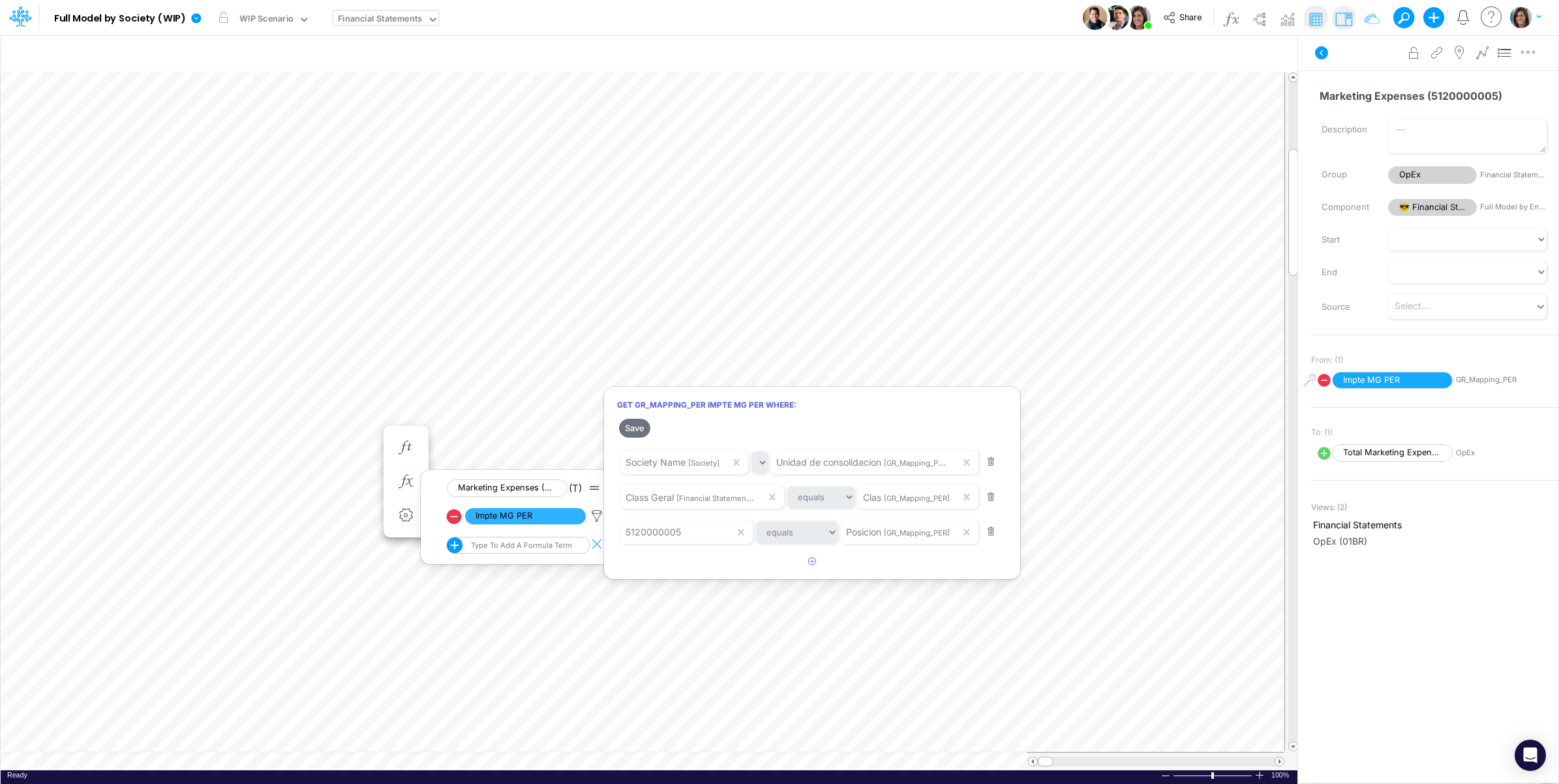
click at [599, 513] on div at bounding box center [780, 396] width 1559 height 778
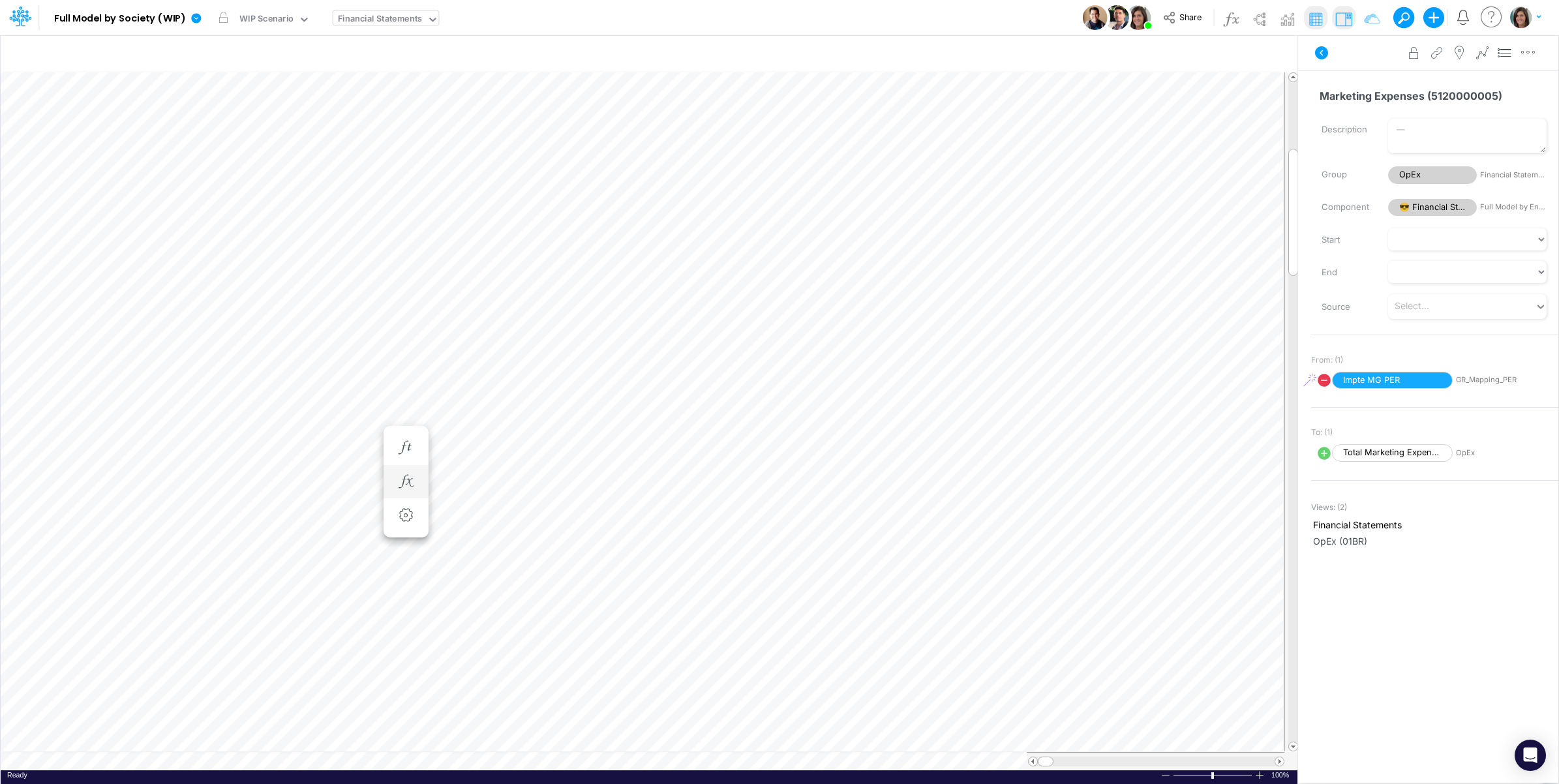
scroll to position [0, 1]
click at [406, 490] on icon "button" at bounding box center [406, 495] width 20 height 14
click at [602, 526] on icon at bounding box center [597, 529] width 20 height 14
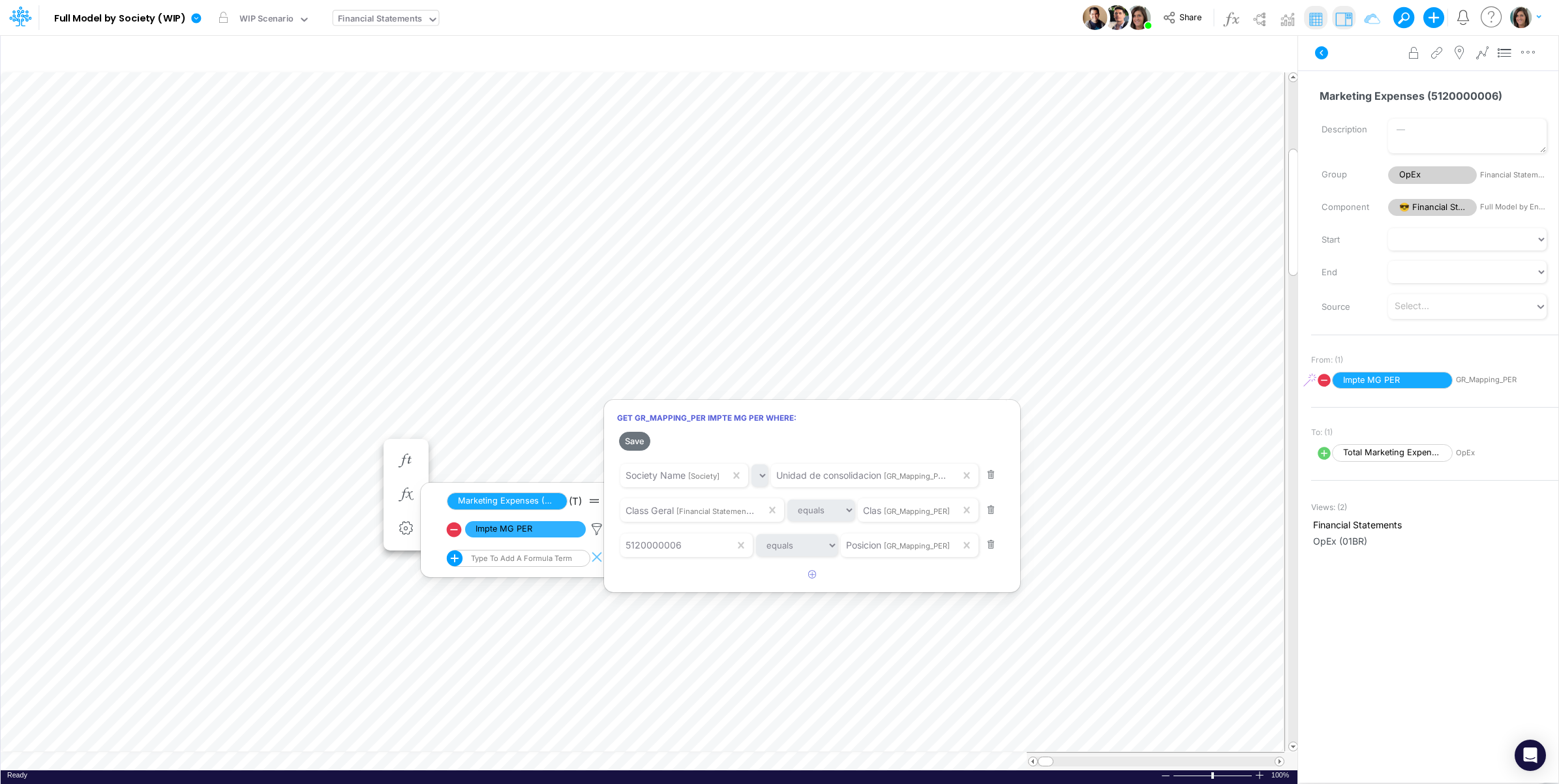
drag, startPoint x: 599, startPoint y: 526, endPoint x: 1374, endPoint y: 99, distance: 884.8
click at [598, 526] on div at bounding box center [780, 396] width 1559 height 778
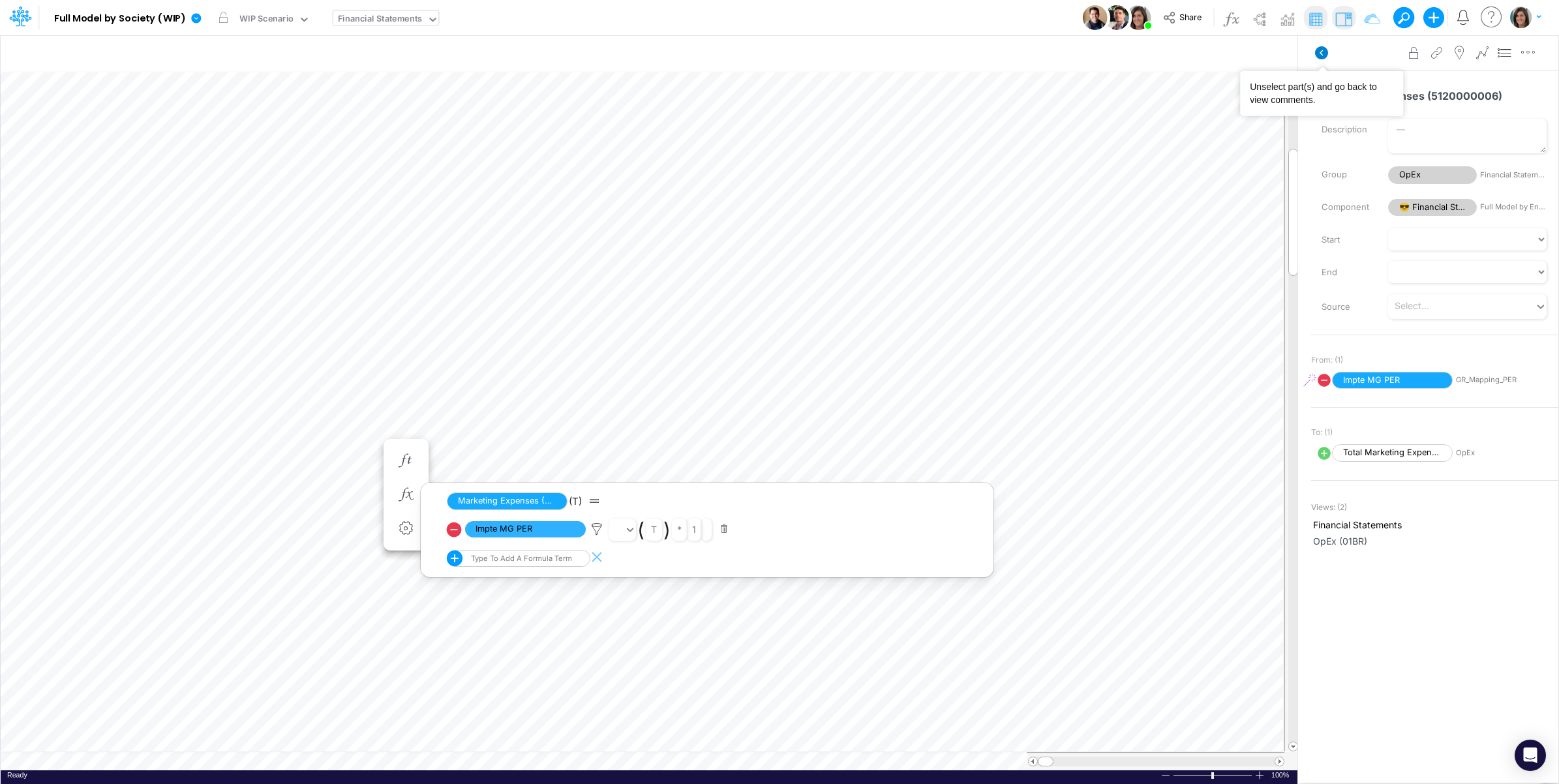
click at [1319, 52] on icon at bounding box center [1321, 53] width 13 height 13
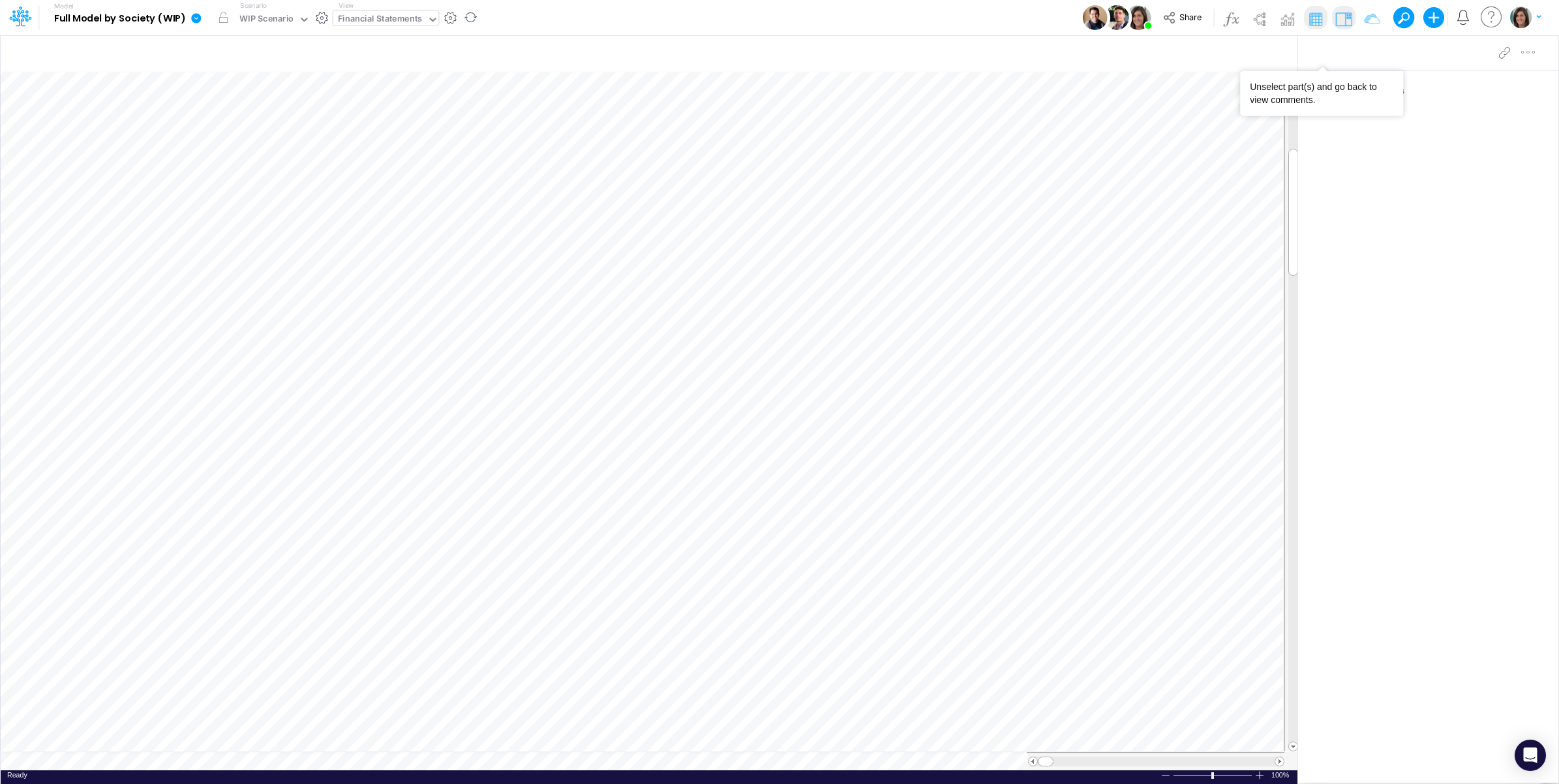
click at [196, 20] on icon at bounding box center [197, 19] width 12 height 12
click at [222, 131] on button "View model info" at bounding box center [262, 135] width 140 height 20
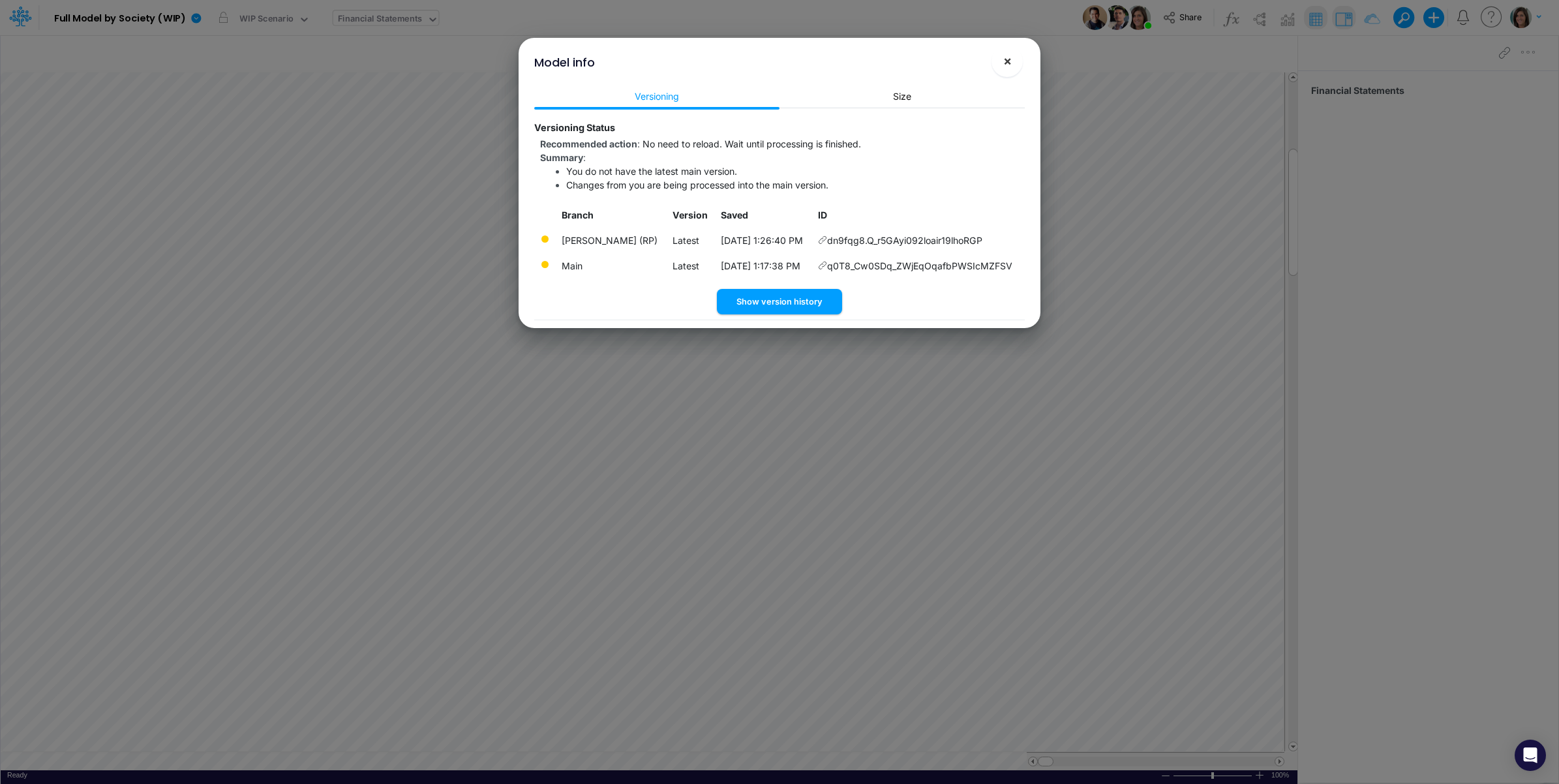
click at [1010, 61] on span "×" at bounding box center [1007, 60] width 8 height 16
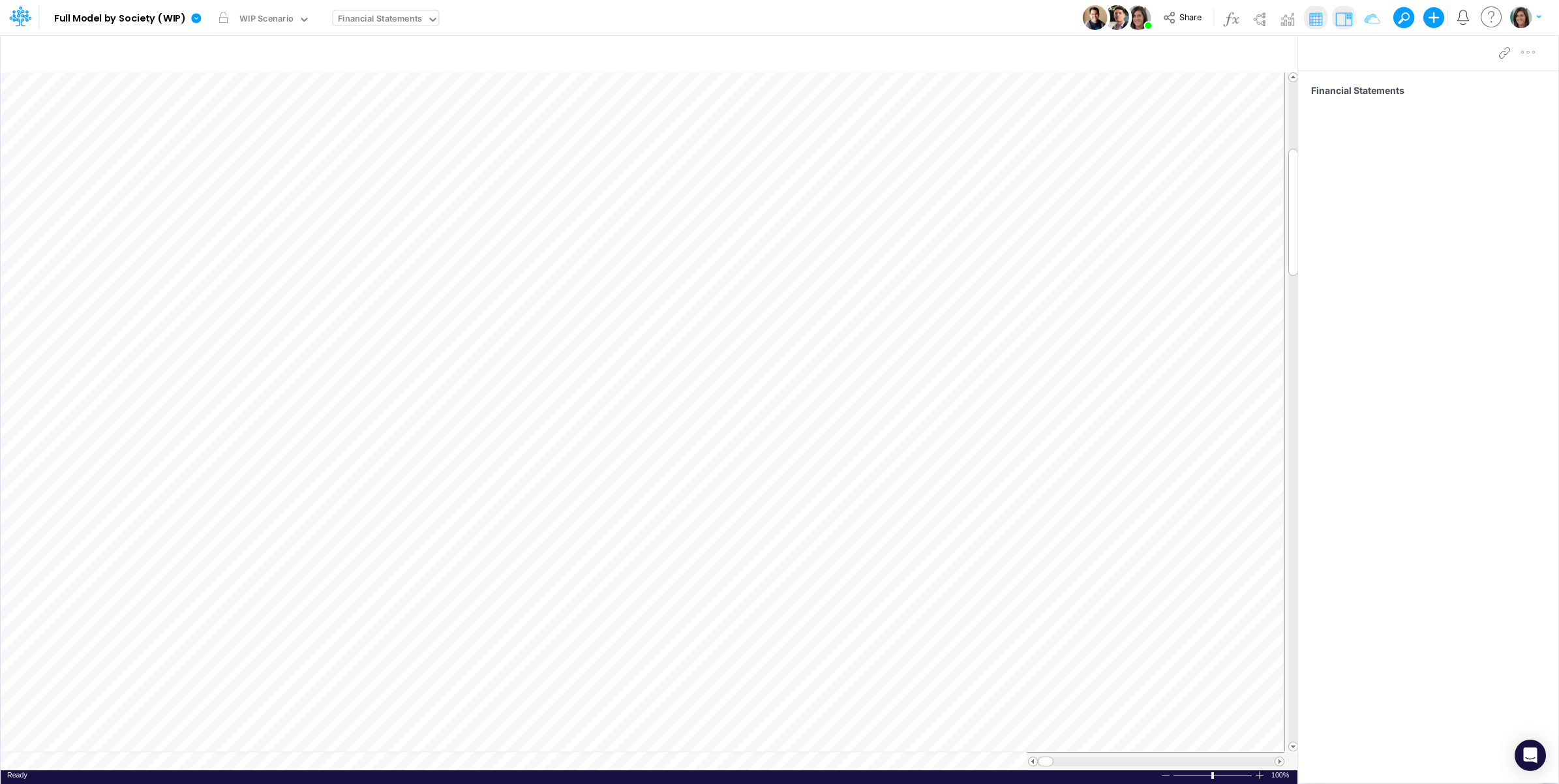
click at [953, 20] on div "Model Full Model by Society (WIP) Edit model settings Duplicate Import QuickBoo…" at bounding box center [780, 17] width 1404 height 35
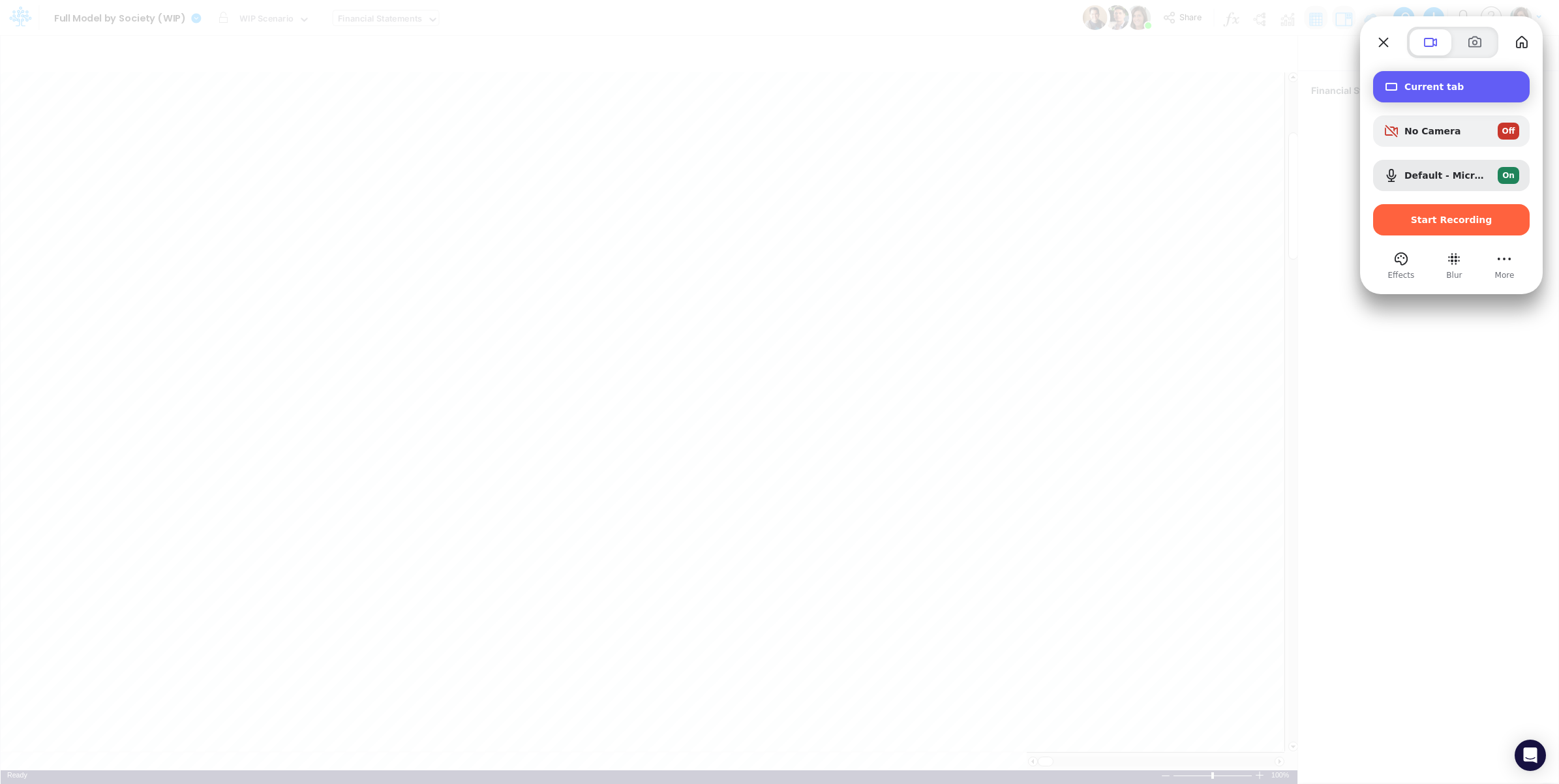
click at [1443, 83] on span "Current tab" at bounding box center [1461, 87] width 115 height 11
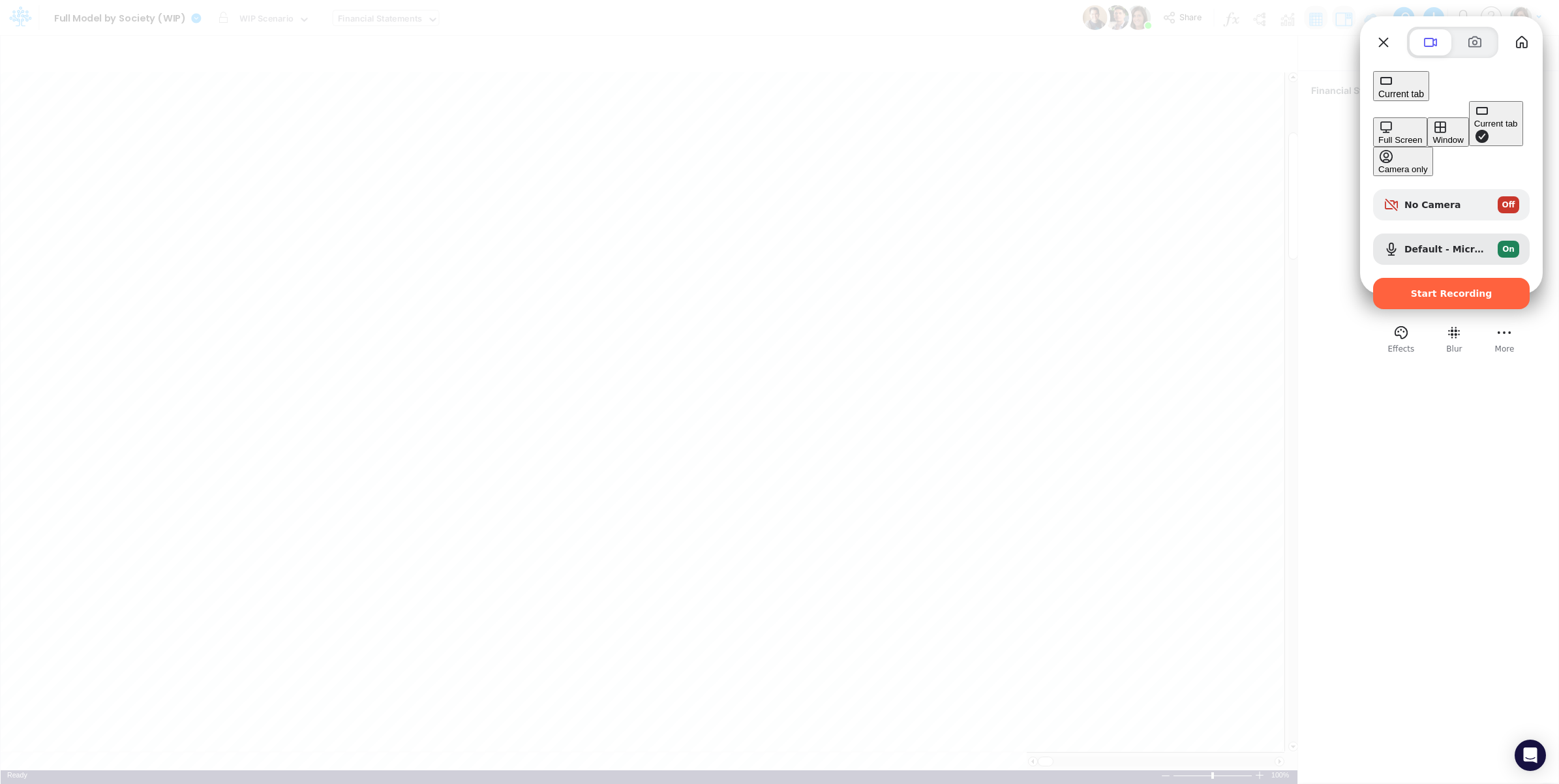
click at [1379, 135] on div "Full Screen" at bounding box center [1401, 140] width 44 height 10
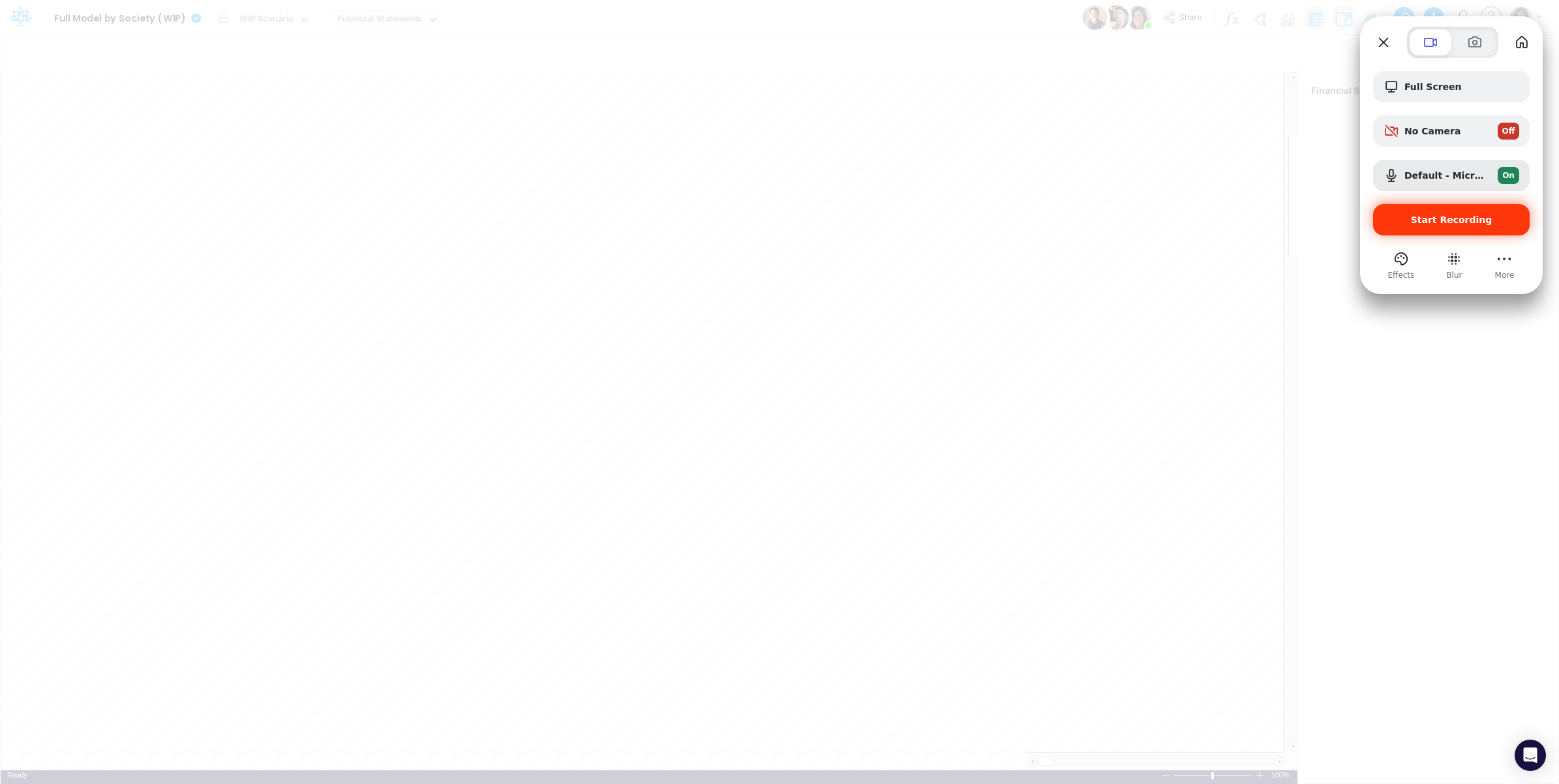
click at [1464, 221] on span "Start Recording" at bounding box center [1452, 220] width 82 height 11
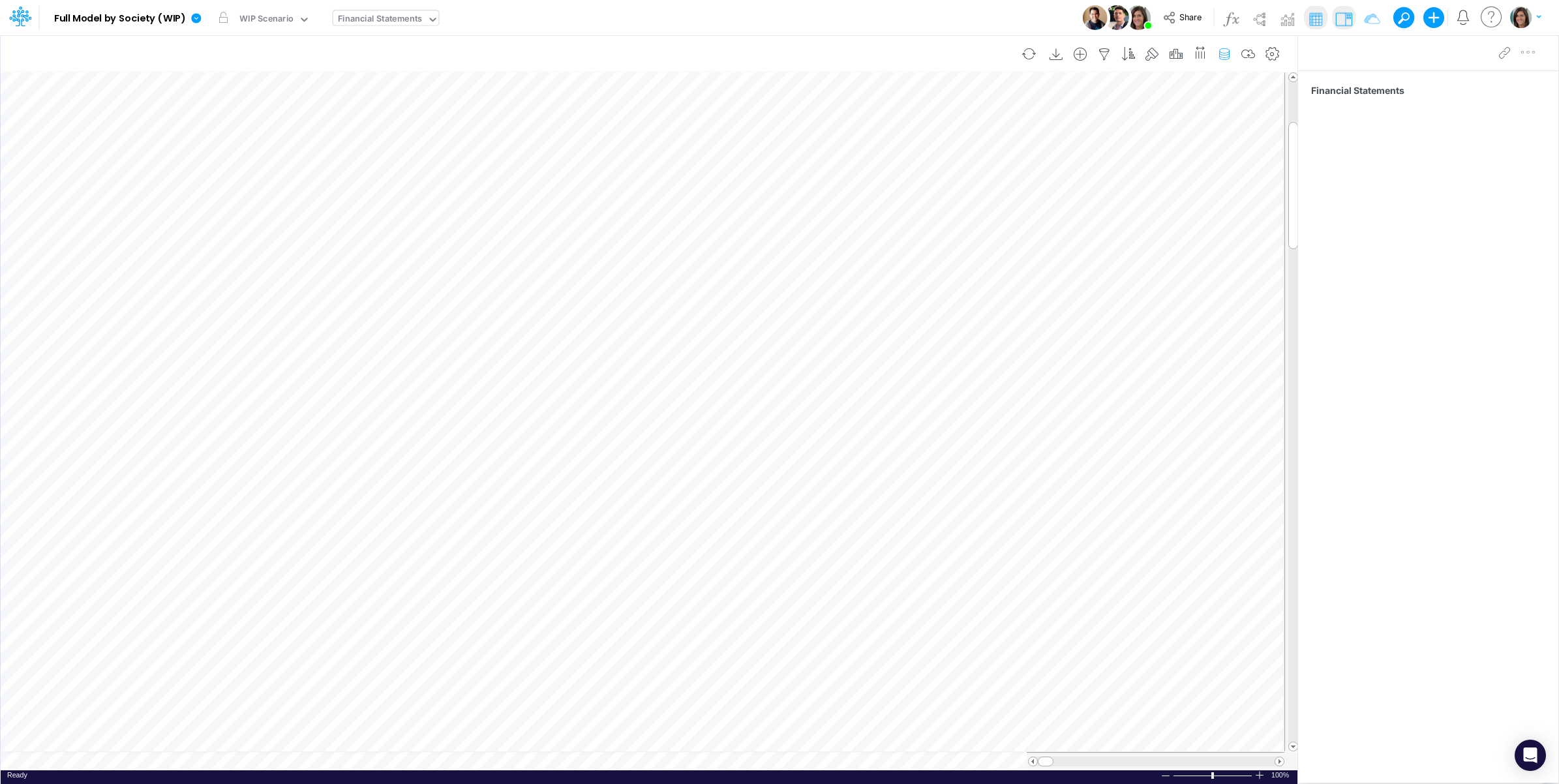
click at [1222, 53] on icon "button" at bounding box center [1225, 54] width 20 height 14
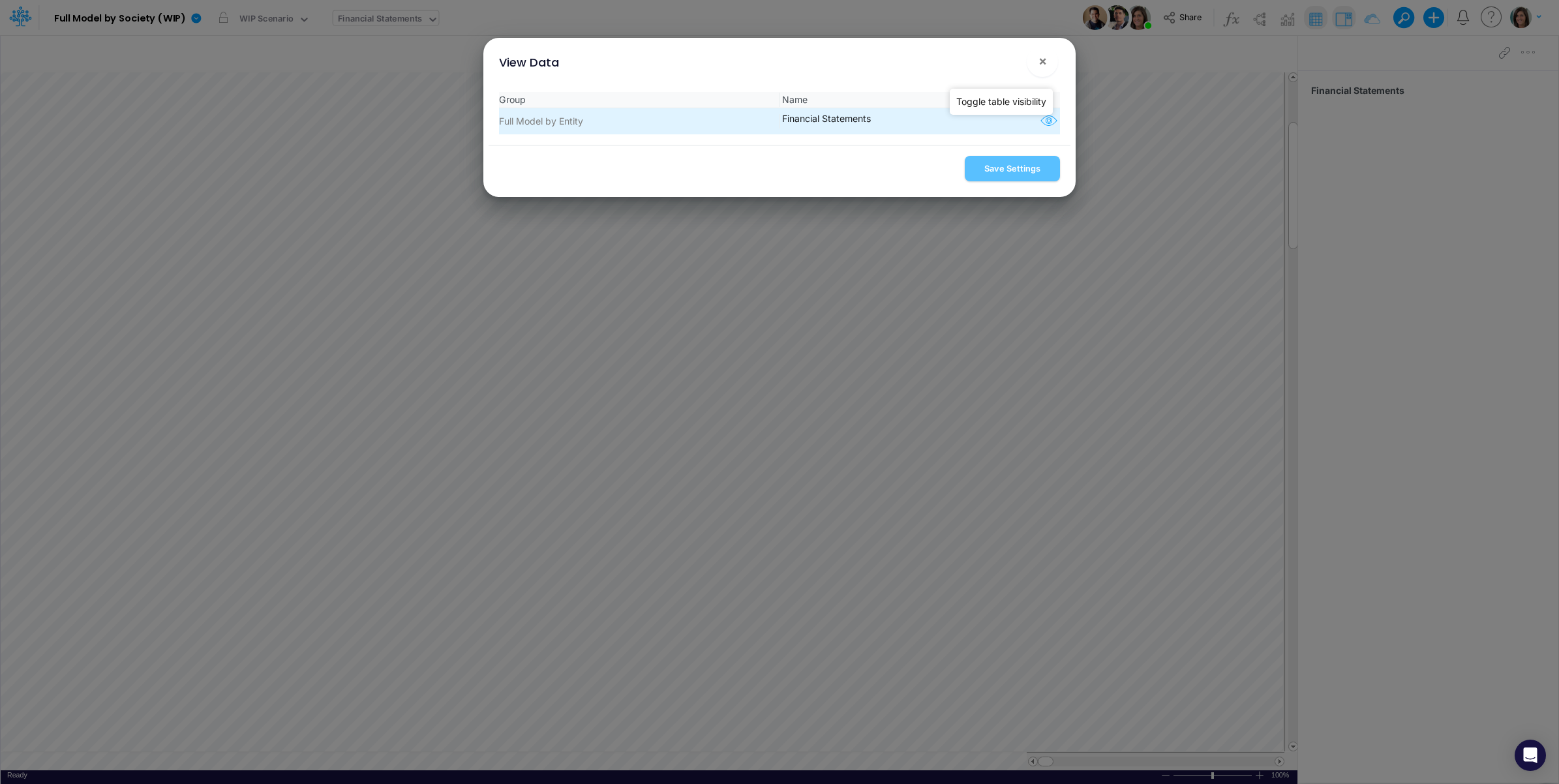
click at [1047, 119] on icon "button" at bounding box center [1049, 121] width 20 height 17
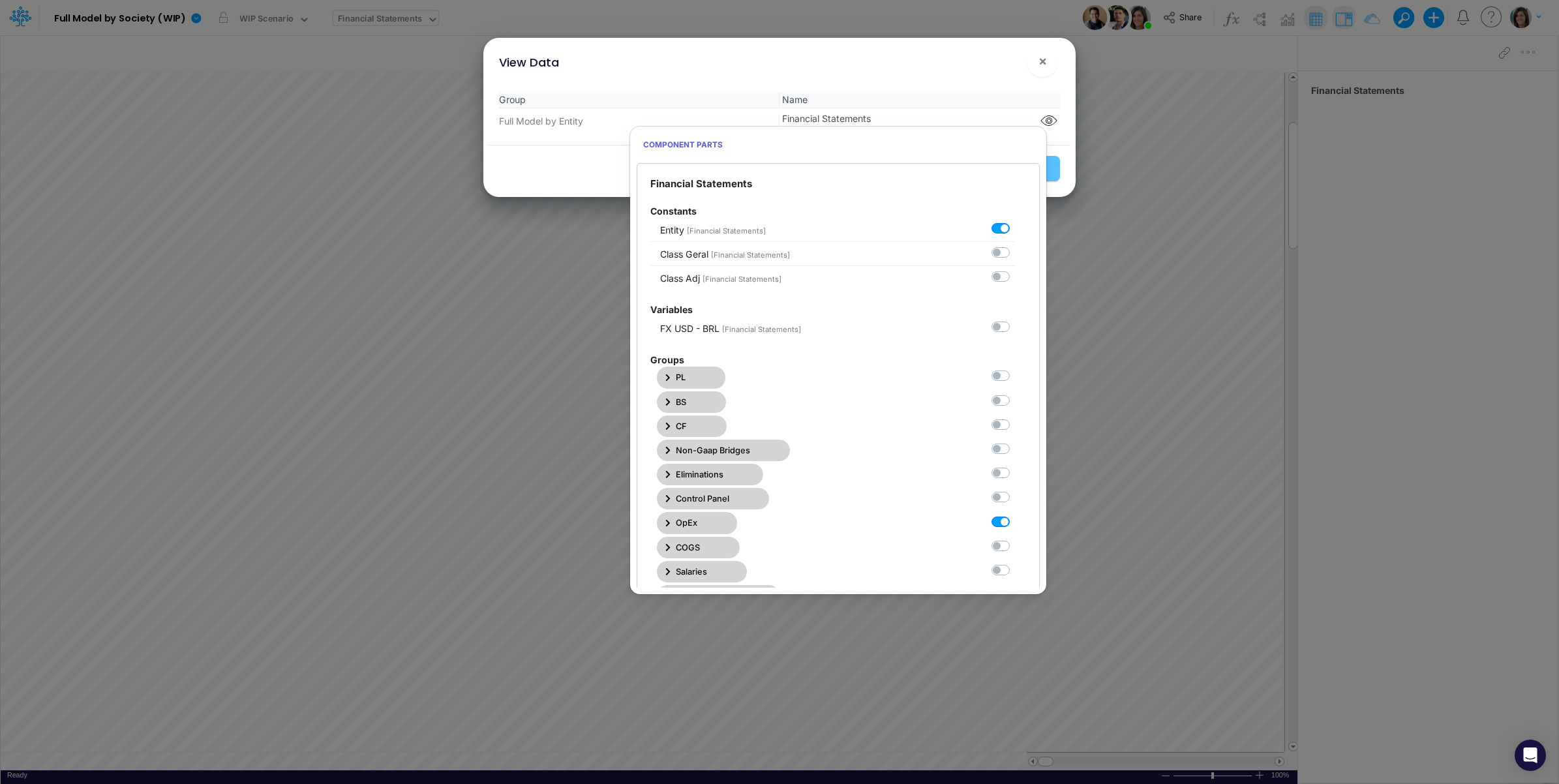
click at [972, 378] on div "PL" at bounding box center [833, 377] width 365 height 22
click at [1015, 369] on label at bounding box center [1015, 369] width 0 height 0
click at [1015, 375] on Statements0 "checkbox" at bounding box center [1019, 373] width 8 height 8
checkbox Statements0 "true"
click at [967, 67] on div "View Data ×" at bounding box center [780, 59] width 582 height 44
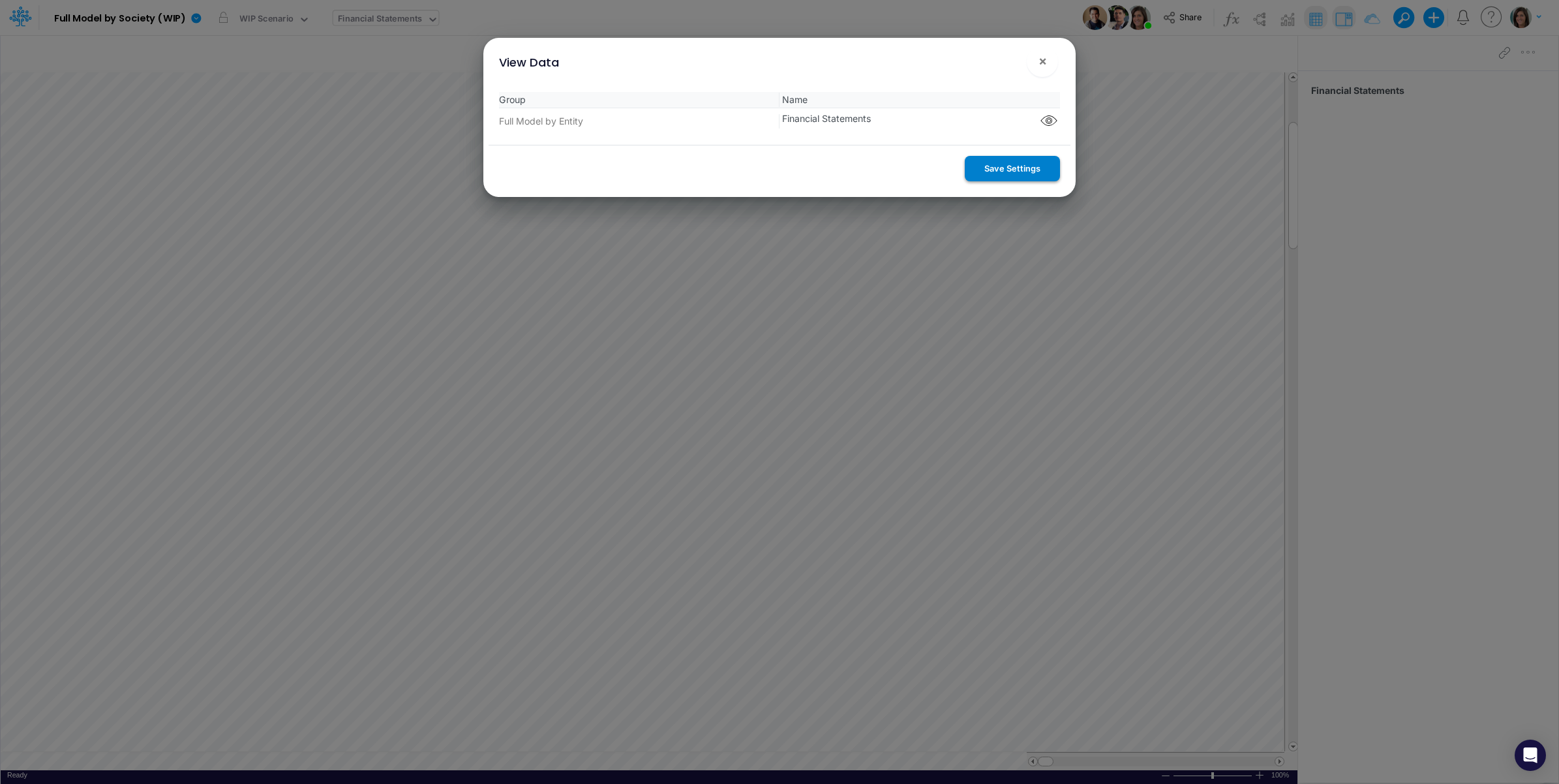
click at [1005, 167] on button "Save Settings" at bounding box center [1012, 169] width 95 height 26
click at [1041, 62] on span "×" at bounding box center [1042, 60] width 8 height 16
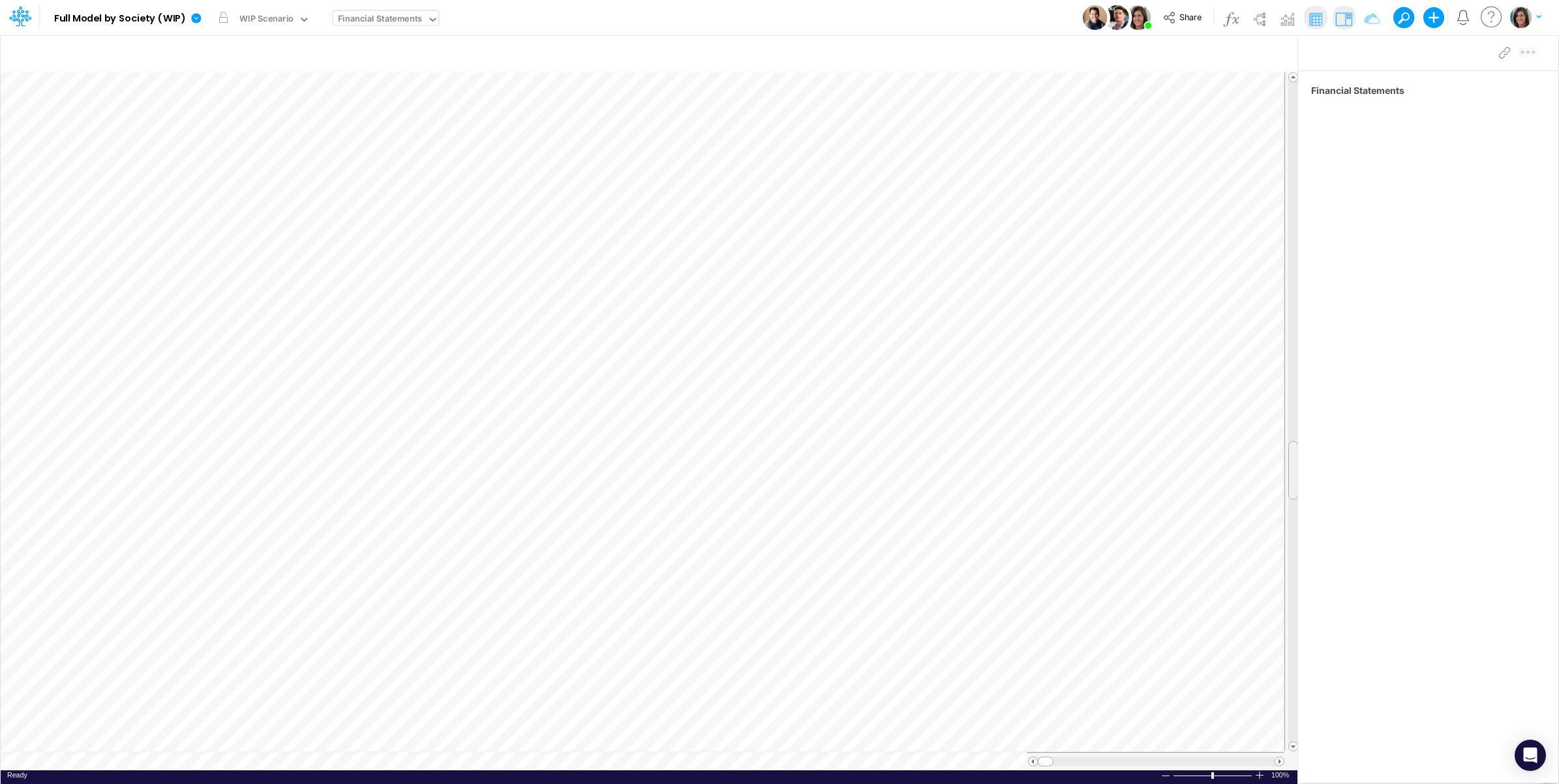
scroll to position [0, 1]
drag, startPoint x: 1295, startPoint y: 321, endPoint x: 1283, endPoint y: 481, distance: 160.4
click at [1283, 481] on tr at bounding box center [650, 412] width 1298 height 680
drag, startPoint x: 1283, startPoint y: 390, endPoint x: 1284, endPoint y: 330, distance: 60.0
click at [1285, 330] on div at bounding box center [1292, 412] width 14 height 679
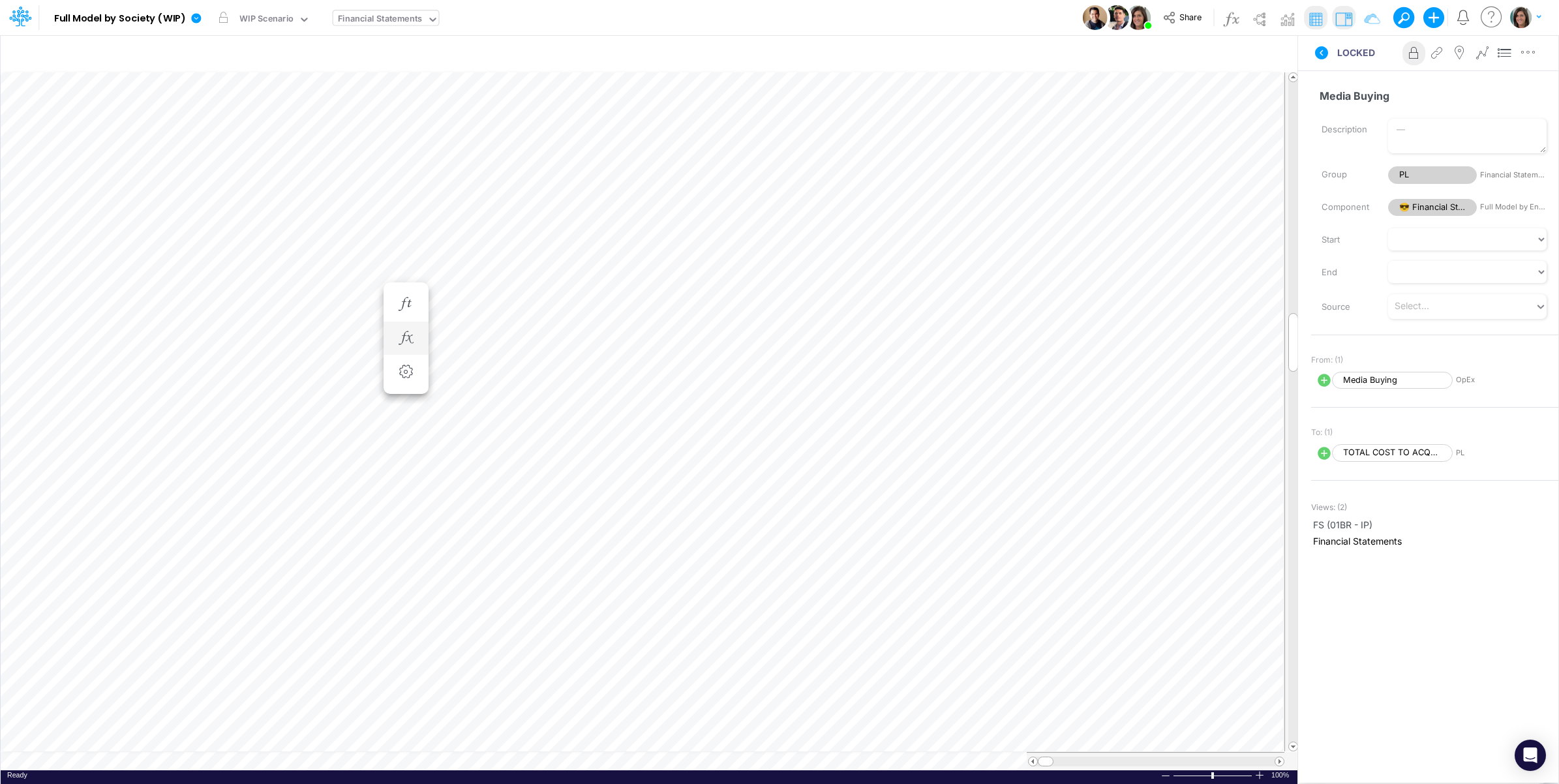
click at [418, 336] on li at bounding box center [406, 338] width 45 height 34
click at [397, 339] on icon "button" at bounding box center [406, 338] width 20 height 14
click at [451, 375] on icon at bounding box center [454, 372] width 15 height 15
select select "1"
select select "Multiply"
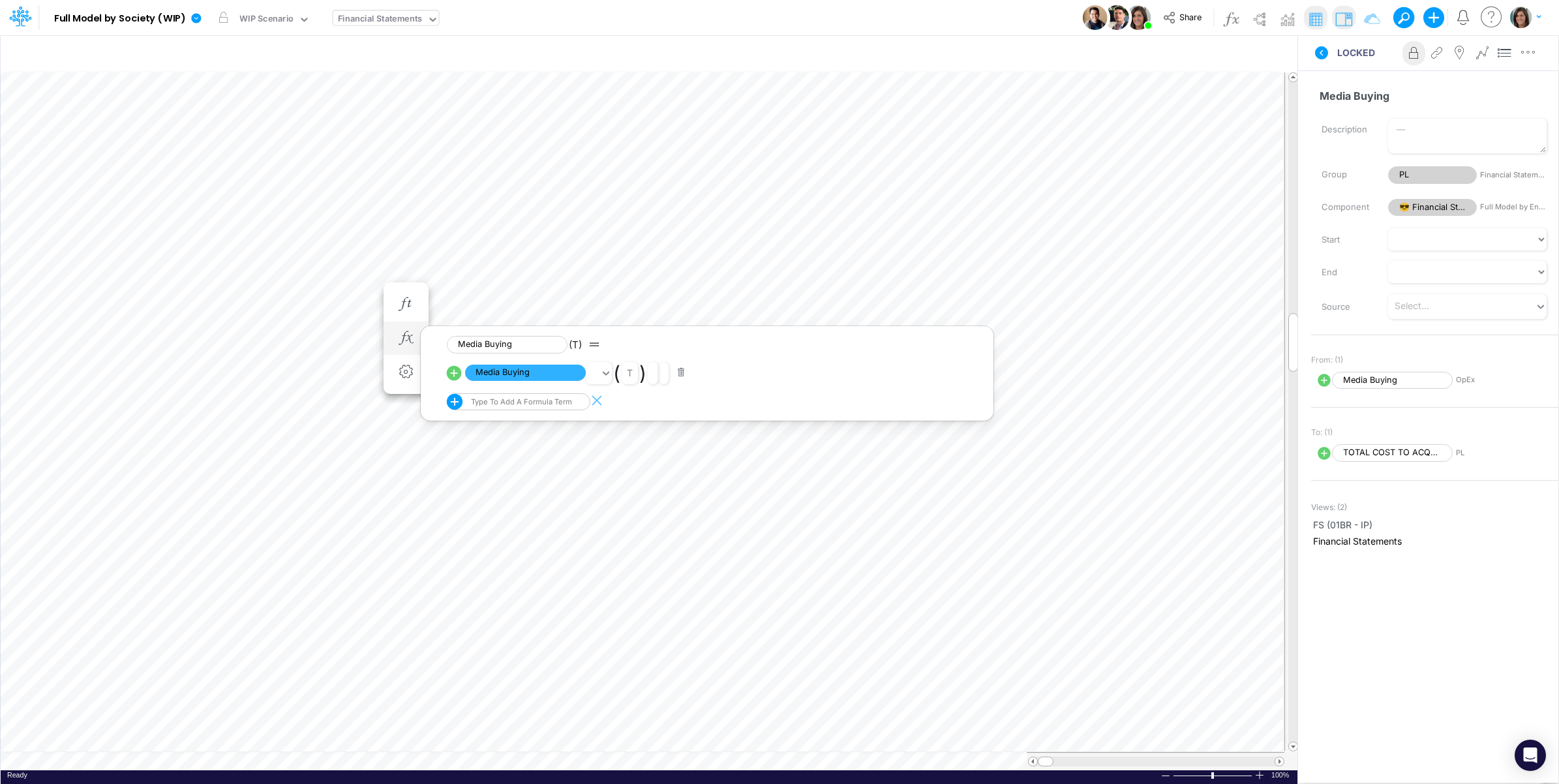
select select "Add"
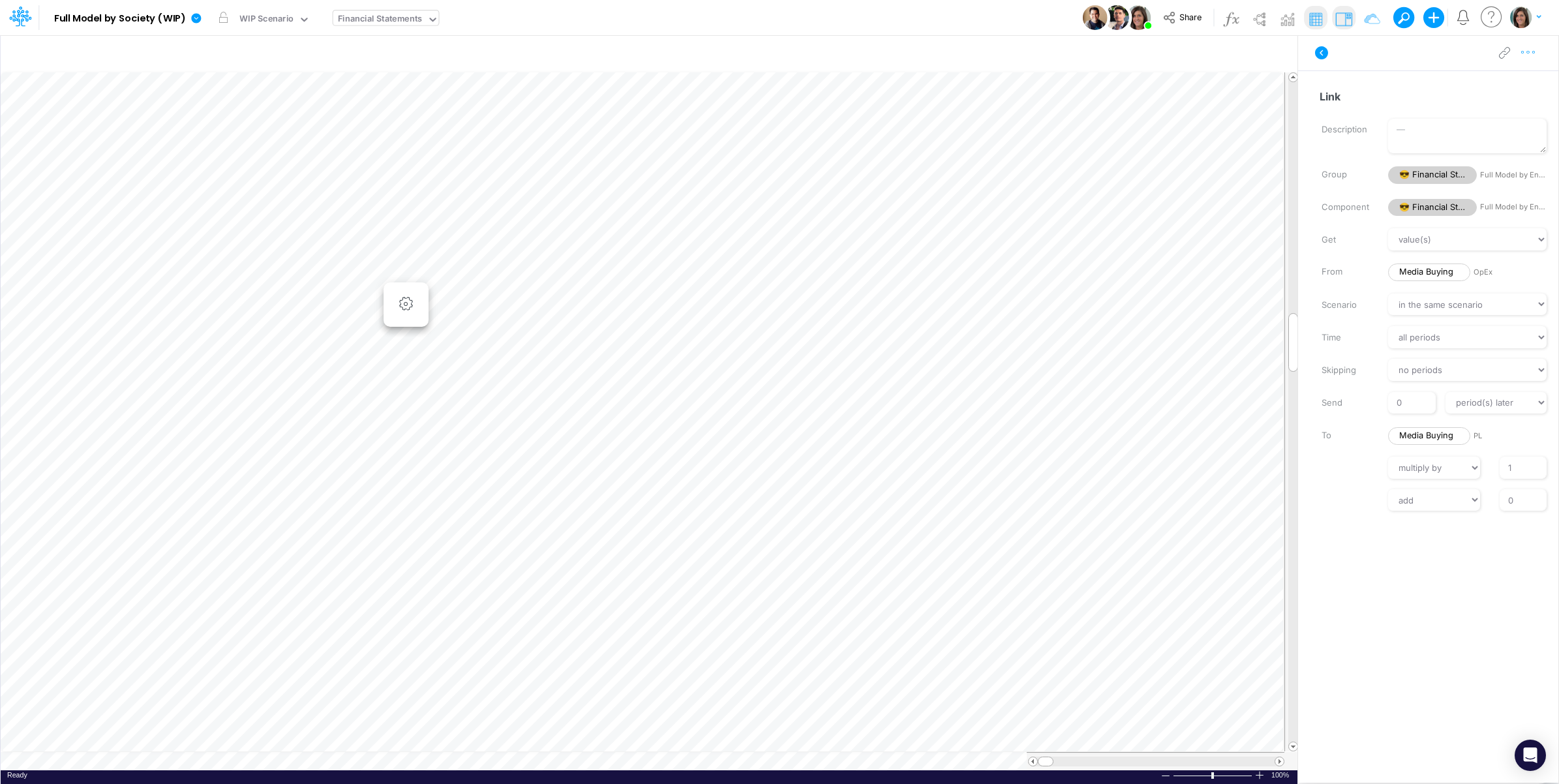
click at [1525, 57] on icon "button" at bounding box center [1528, 53] width 20 height 14
click at [1484, 86] on span "Advanced settings" at bounding box center [1453, 85] width 81 height 11
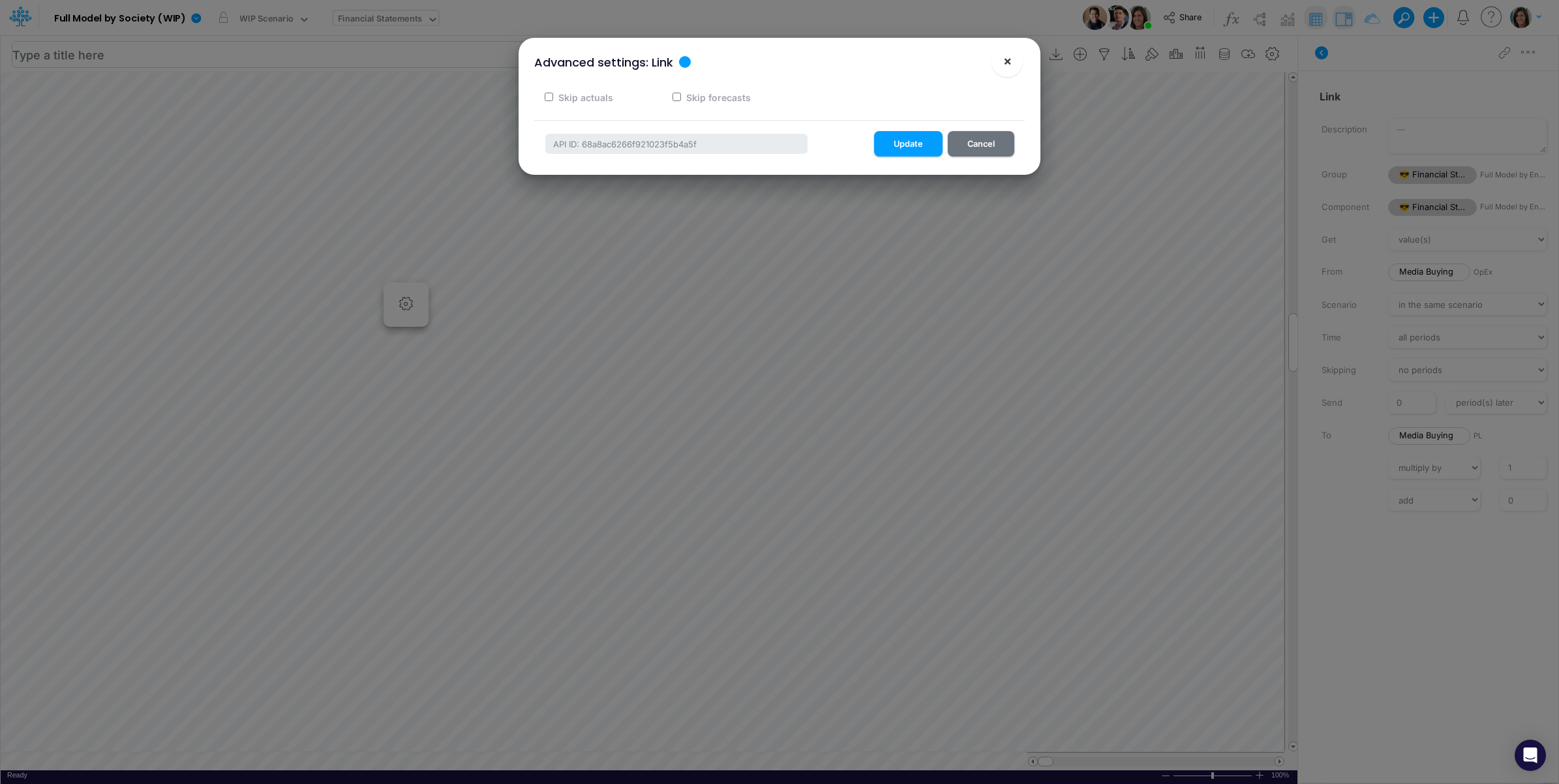
drag, startPoint x: 1012, startPoint y: 61, endPoint x: 951, endPoint y: 66, distance: 61.2
click at [1012, 61] on button "×" at bounding box center [1007, 62] width 32 height 32
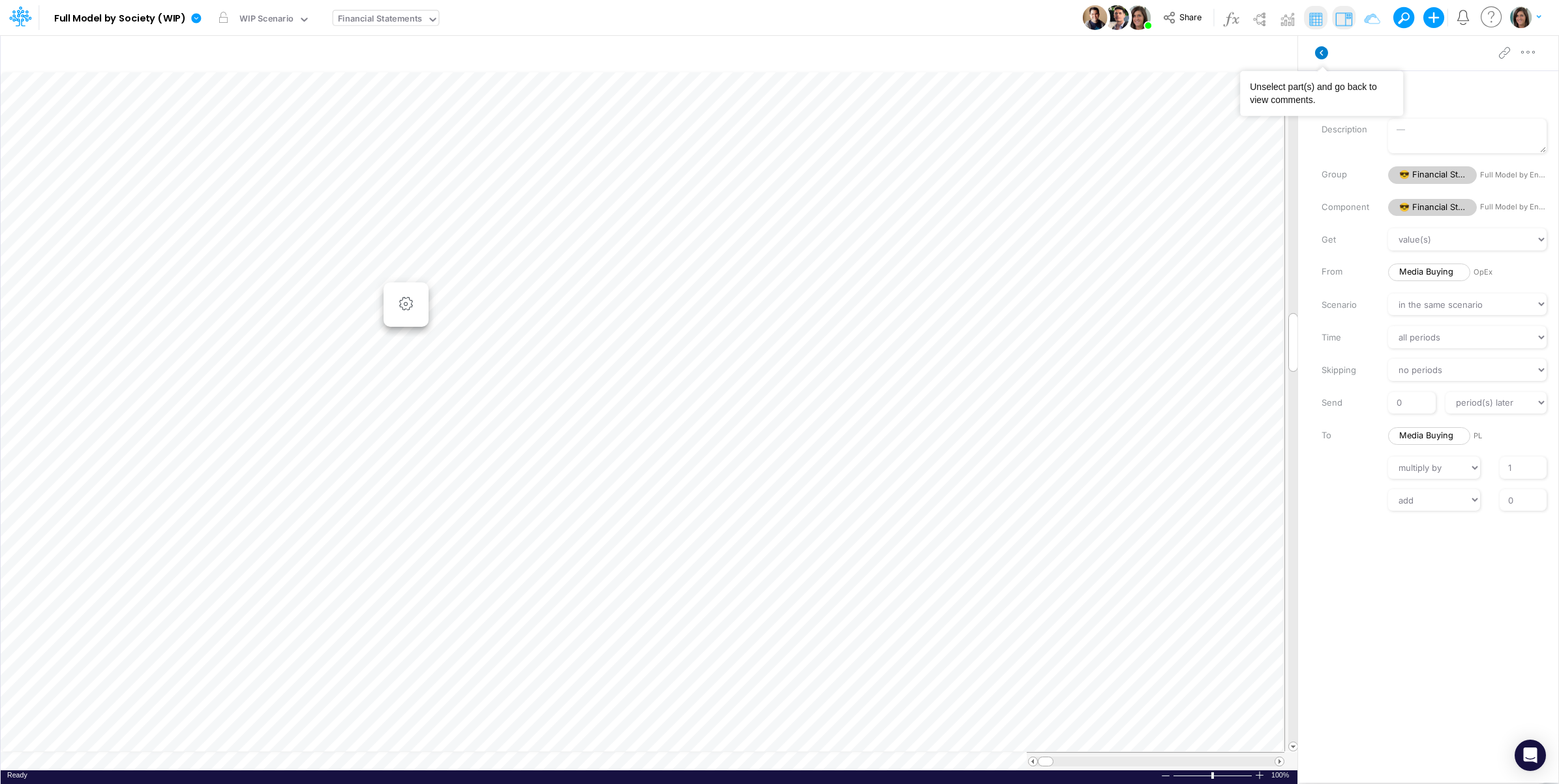
click at [1322, 53] on icon at bounding box center [1321, 53] width 13 height 13
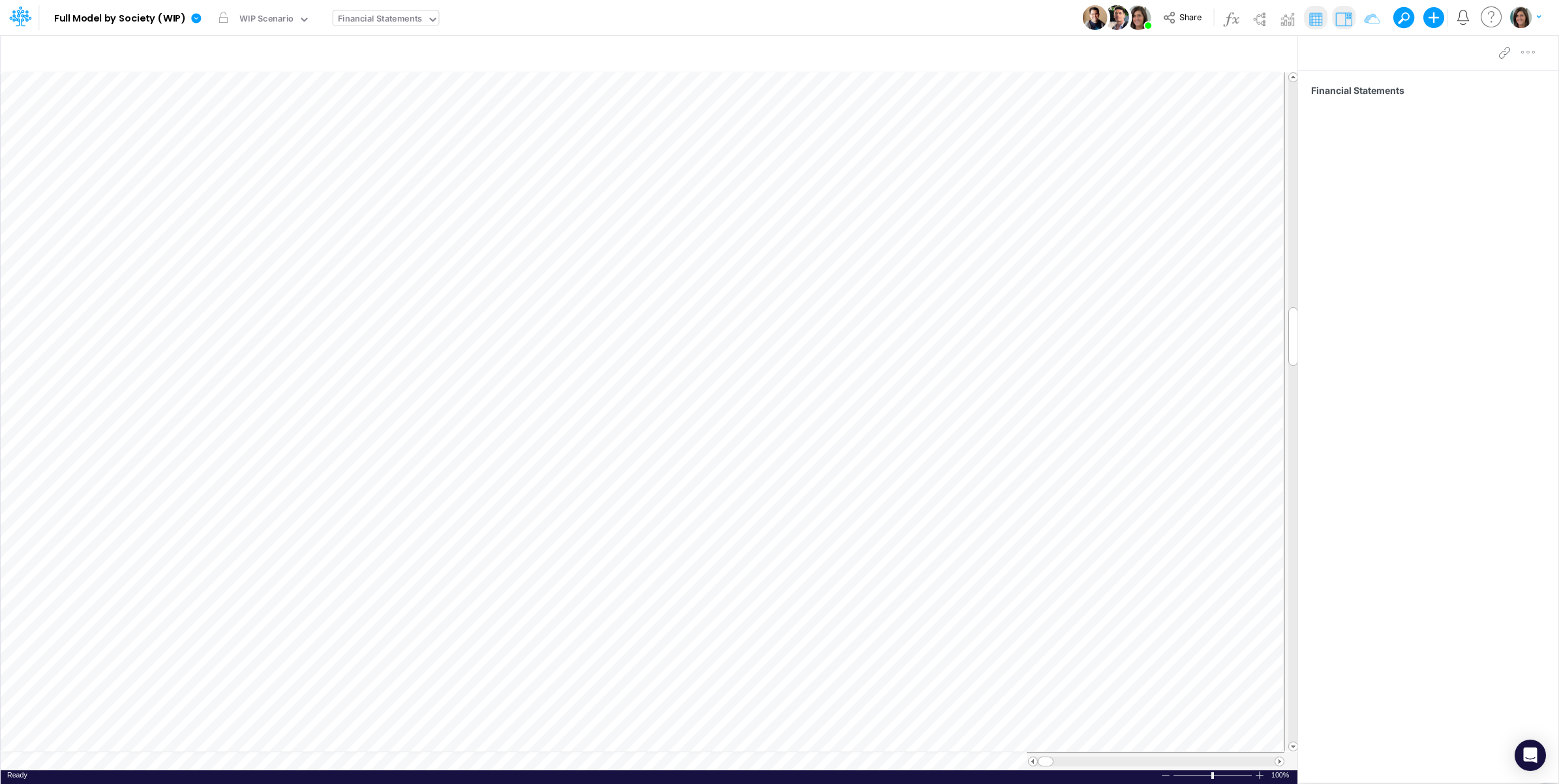
scroll to position [0, 1]
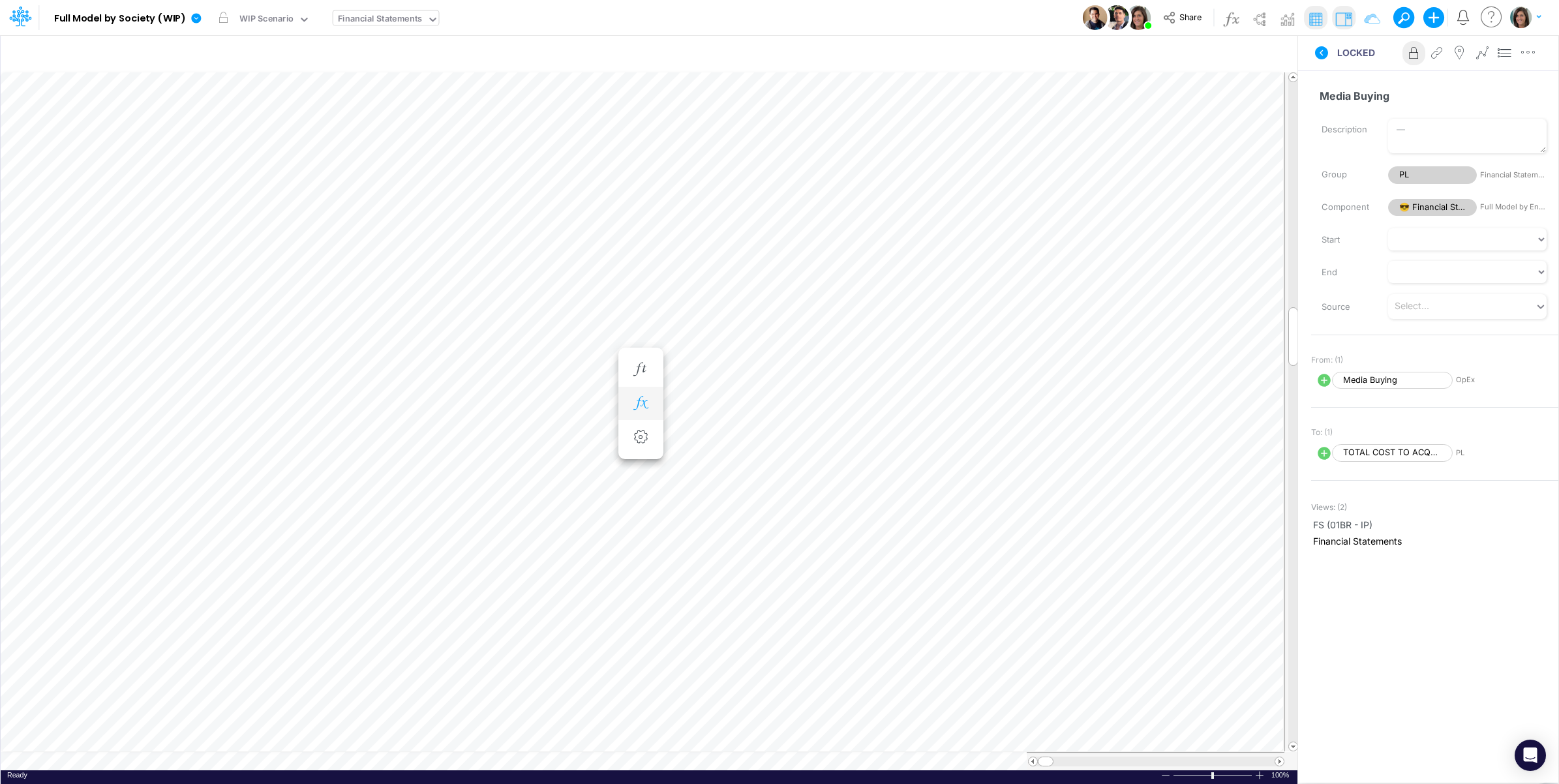
click at [641, 405] on icon "button" at bounding box center [641, 403] width 20 height 14
click at [693, 440] on icon at bounding box center [689, 438] width 15 height 15
select select "1"
select select "Multiply"
select select "Add"
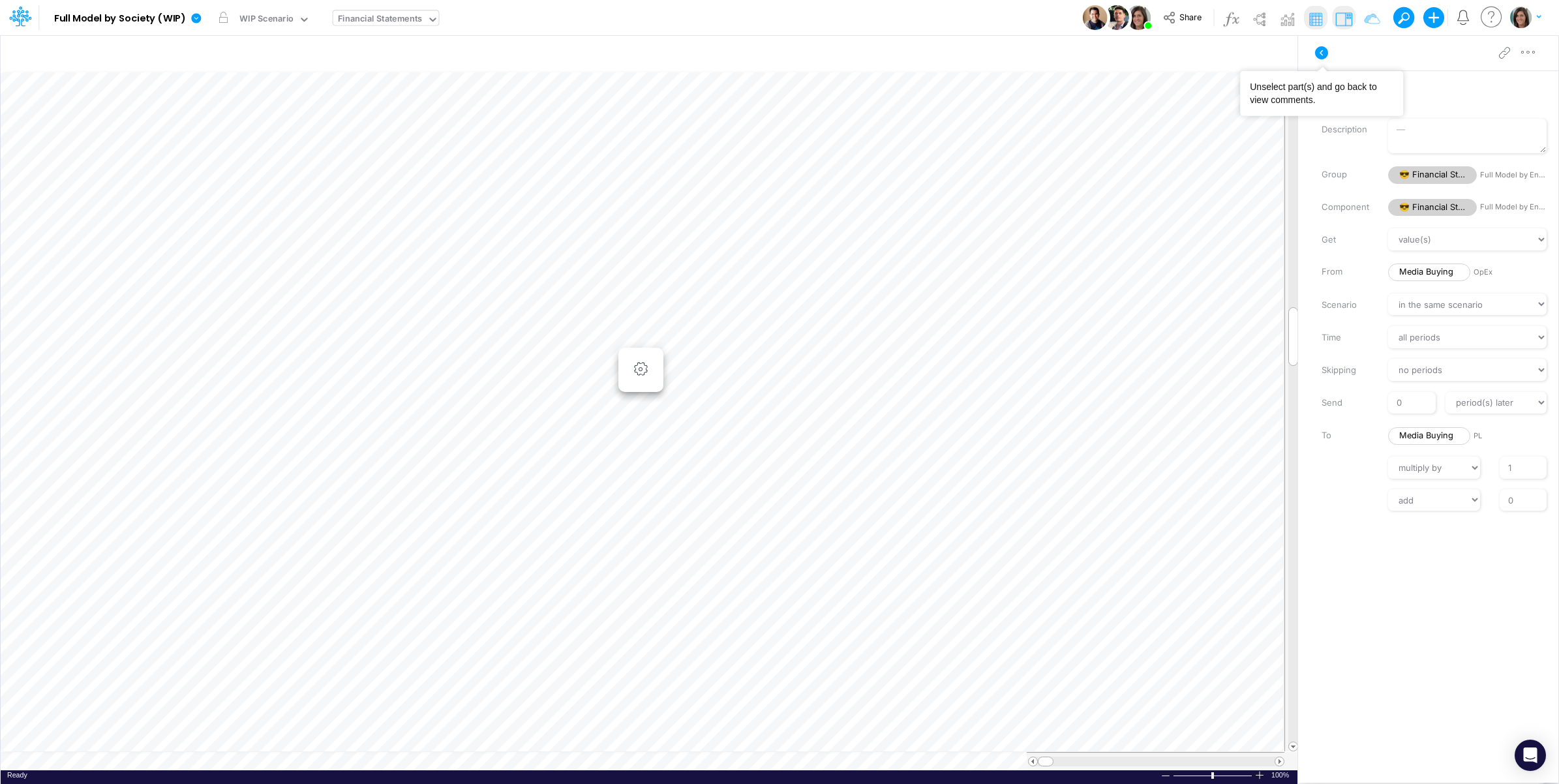
click at [1322, 50] on icon at bounding box center [1322, 53] width 16 height 16
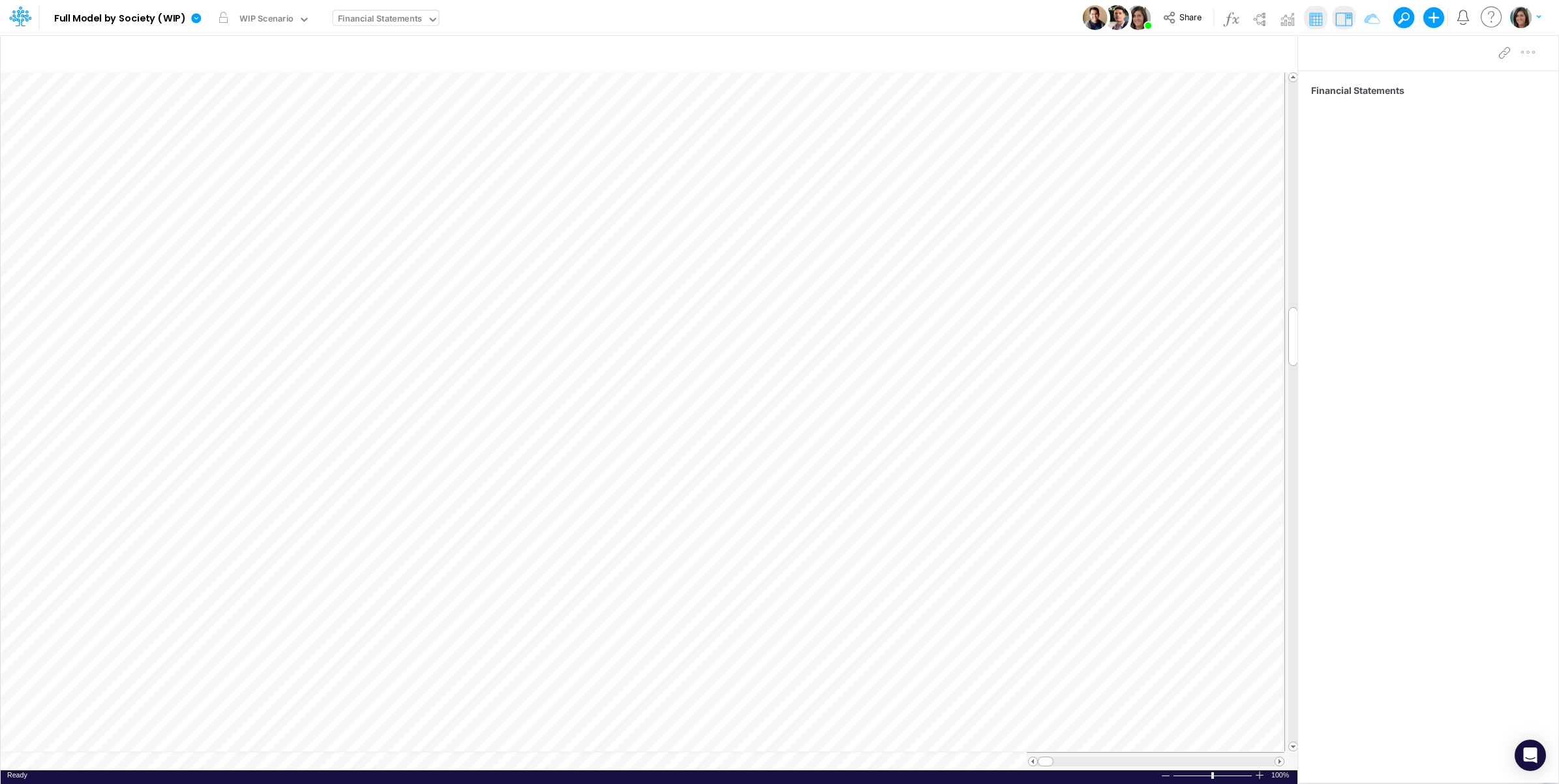
scroll to position [0, 1]
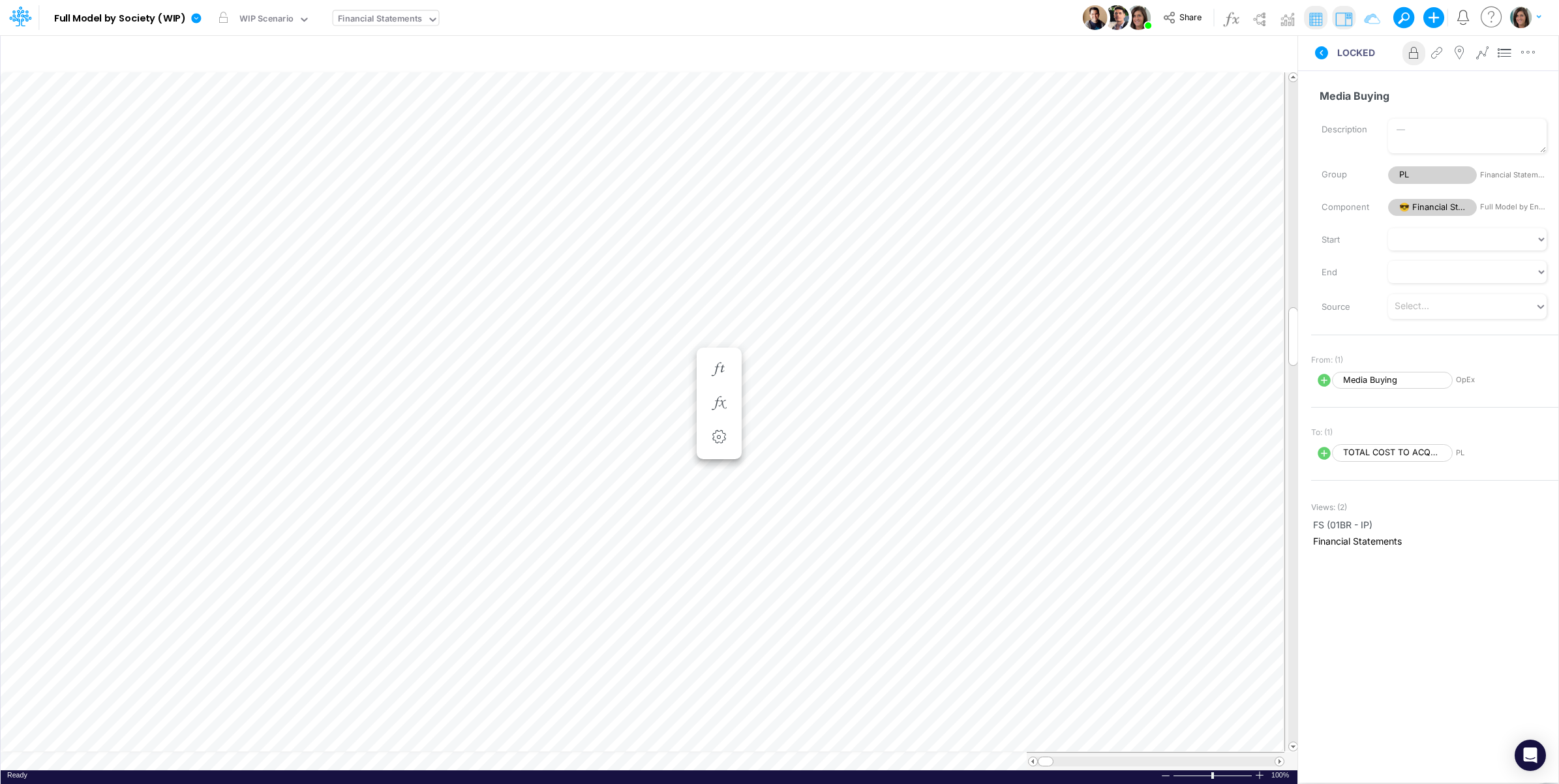
scroll to position [0, 1]
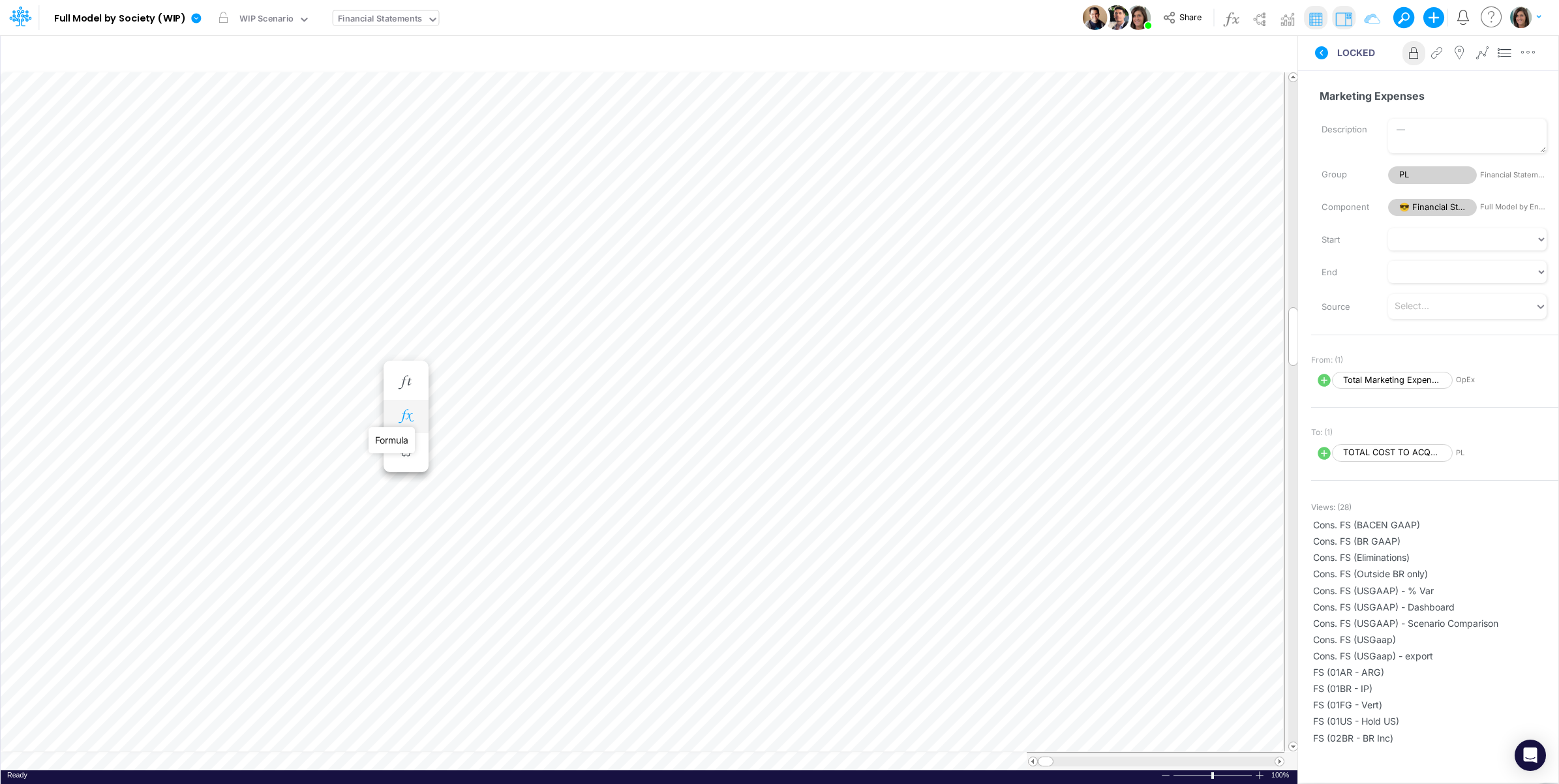
click at [406, 415] on icon "button" at bounding box center [406, 417] width 20 height 14
click at [1319, 61] on button at bounding box center [1322, 53] width 32 height 23
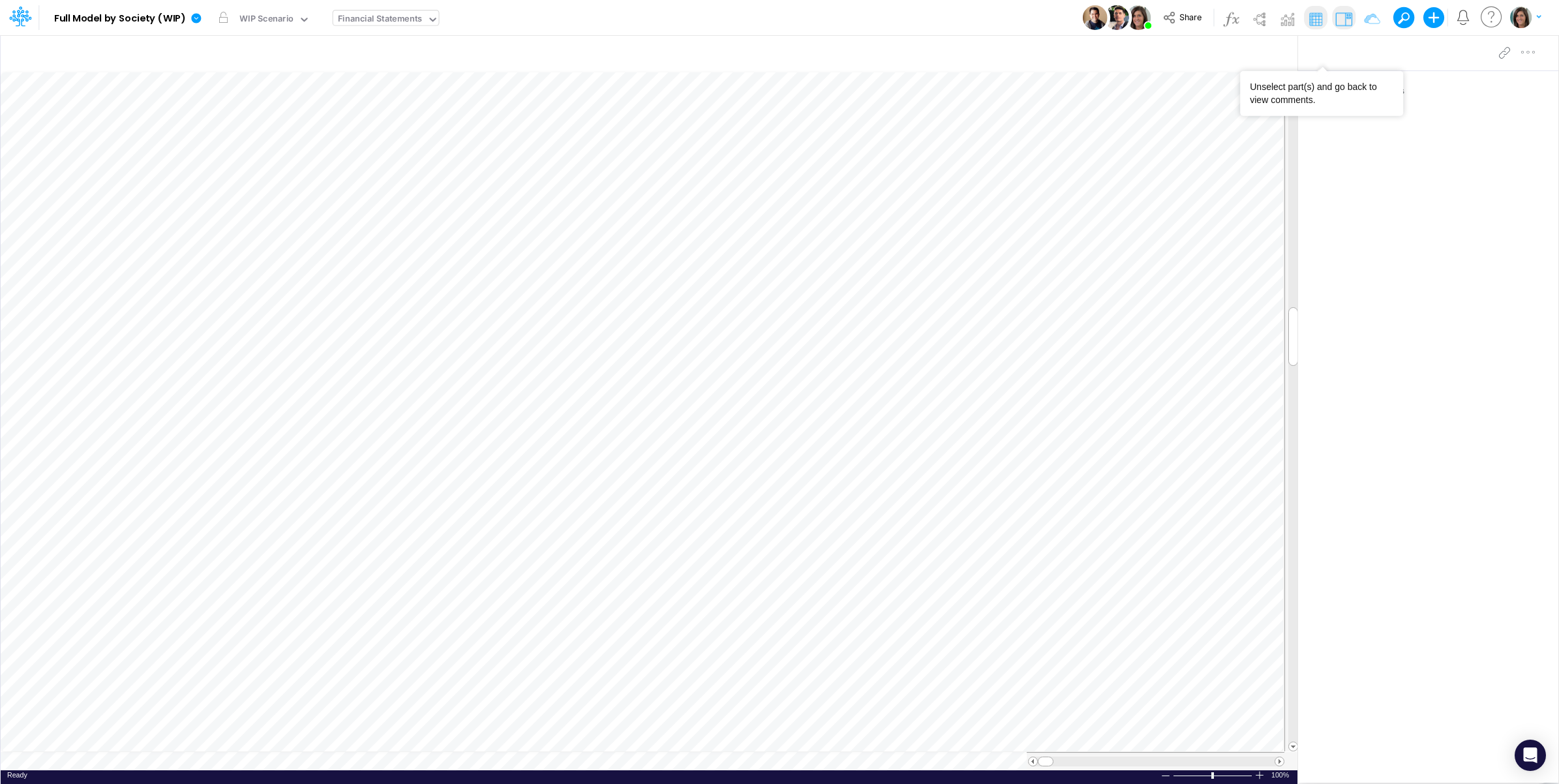
click at [1319, 53] on div at bounding box center [1428, 53] width 261 height 37
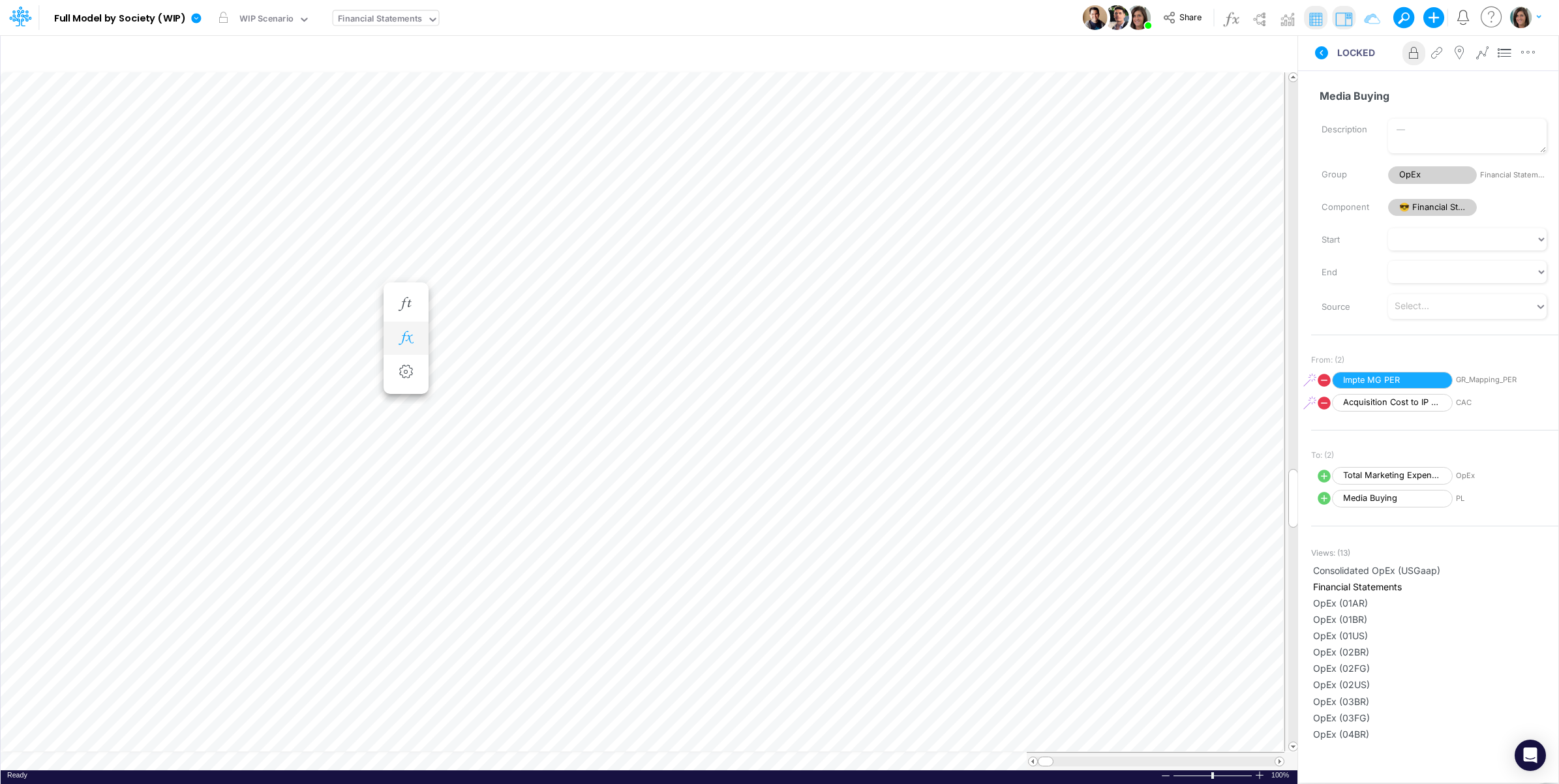
click at [405, 333] on icon "button" at bounding box center [406, 338] width 20 height 14
click at [597, 370] on icon at bounding box center [597, 372] width 20 height 14
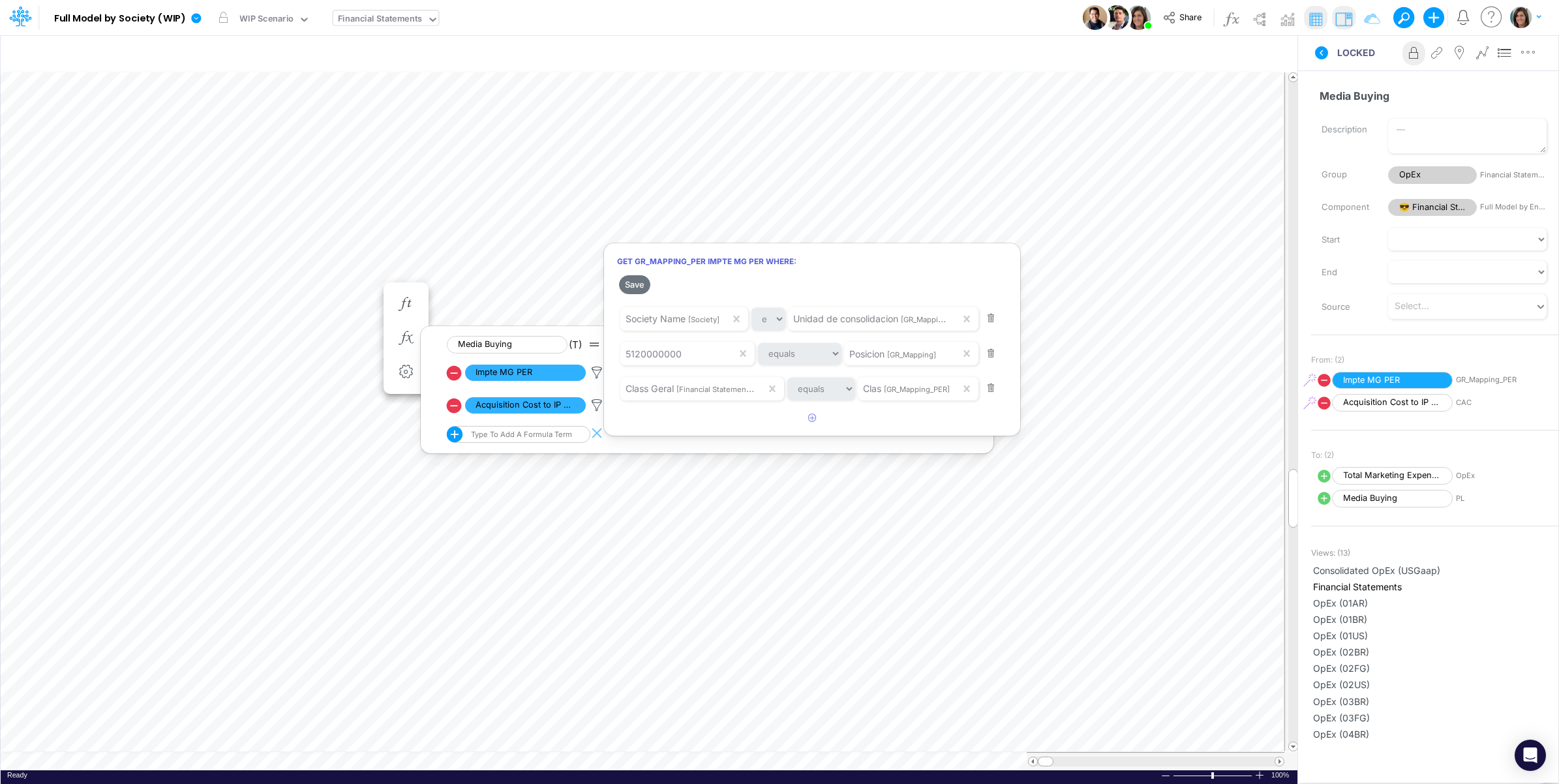
click at [92, 418] on div at bounding box center [780, 396] width 1559 height 778
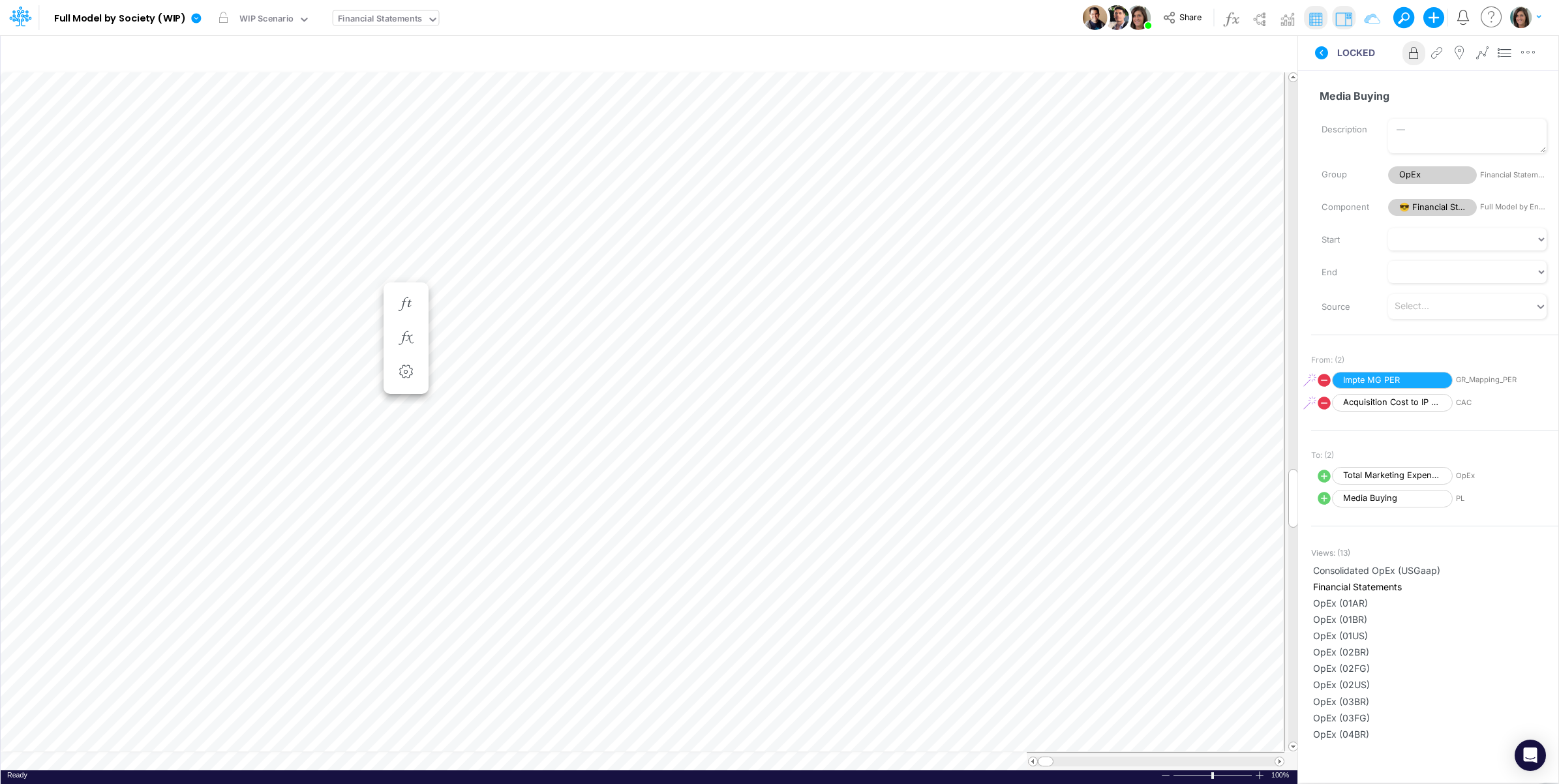
scroll to position [0, 1]
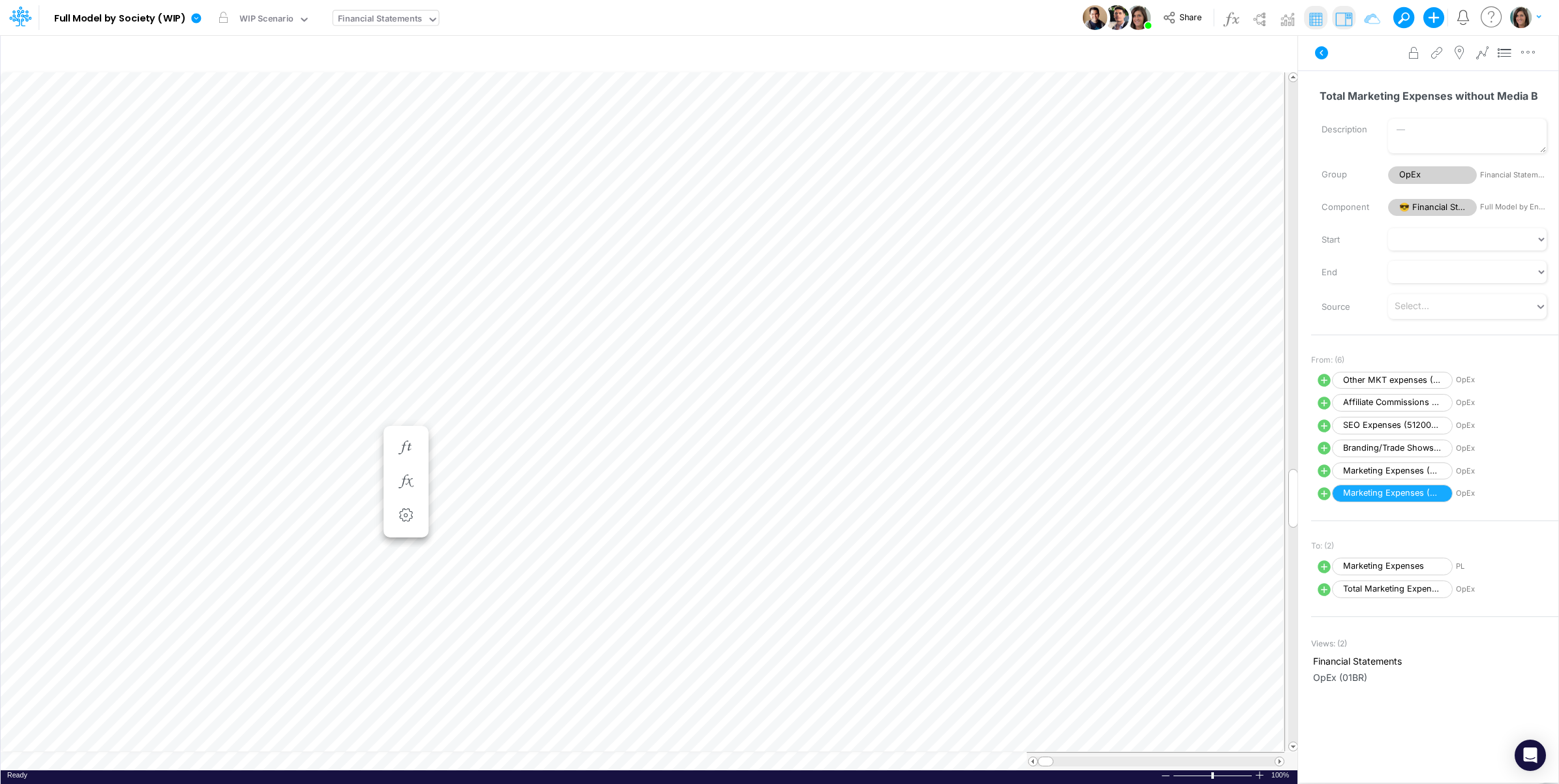
scroll to position [0, 1]
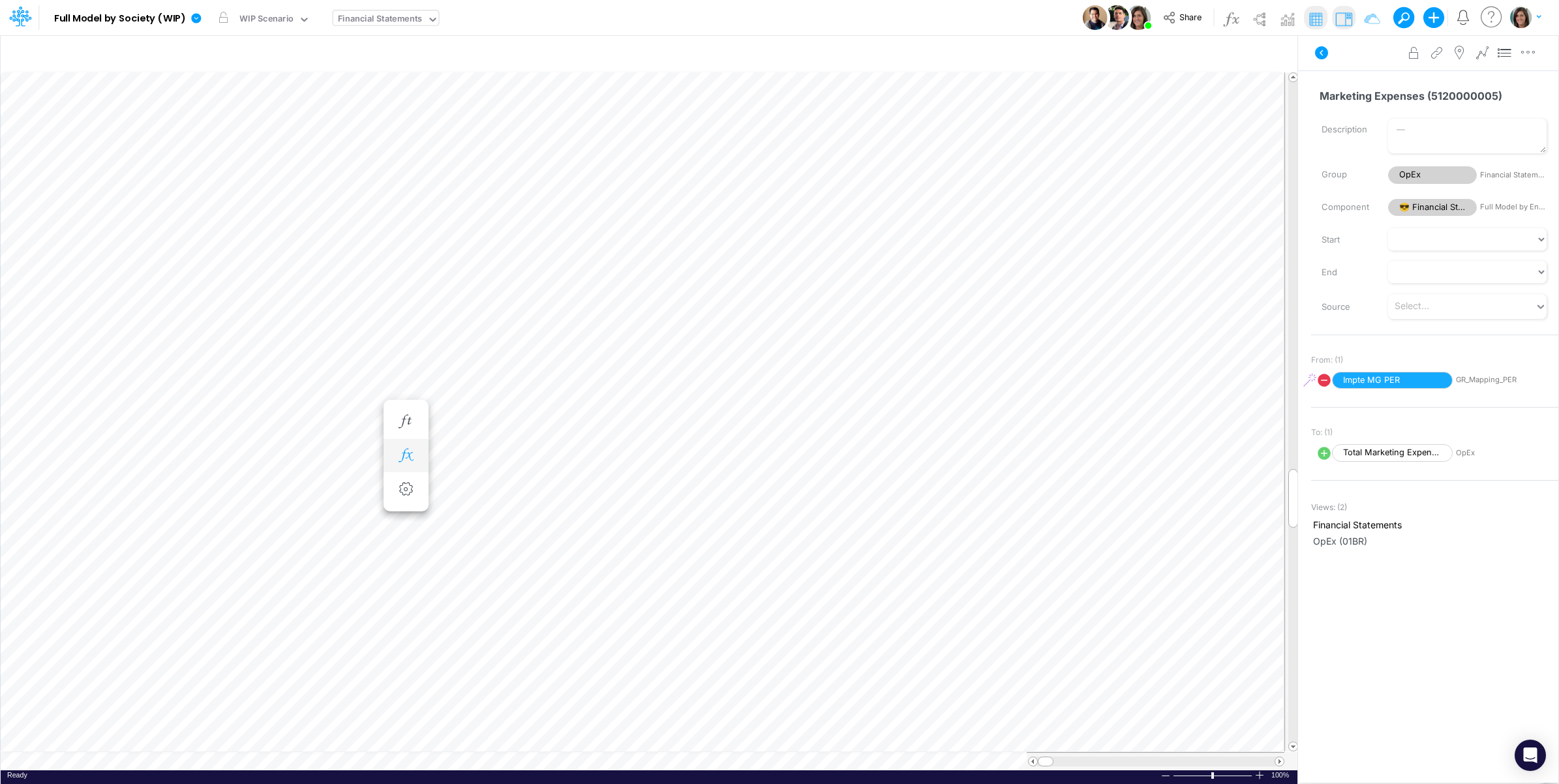
click at [398, 445] on button "button" at bounding box center [406, 456] width 24 height 26
click at [598, 491] on icon at bounding box center [597, 490] width 20 height 14
click at [196, 405] on div at bounding box center [780, 396] width 1559 height 778
click at [406, 466] on icon "button" at bounding box center [406, 469] width 20 height 14
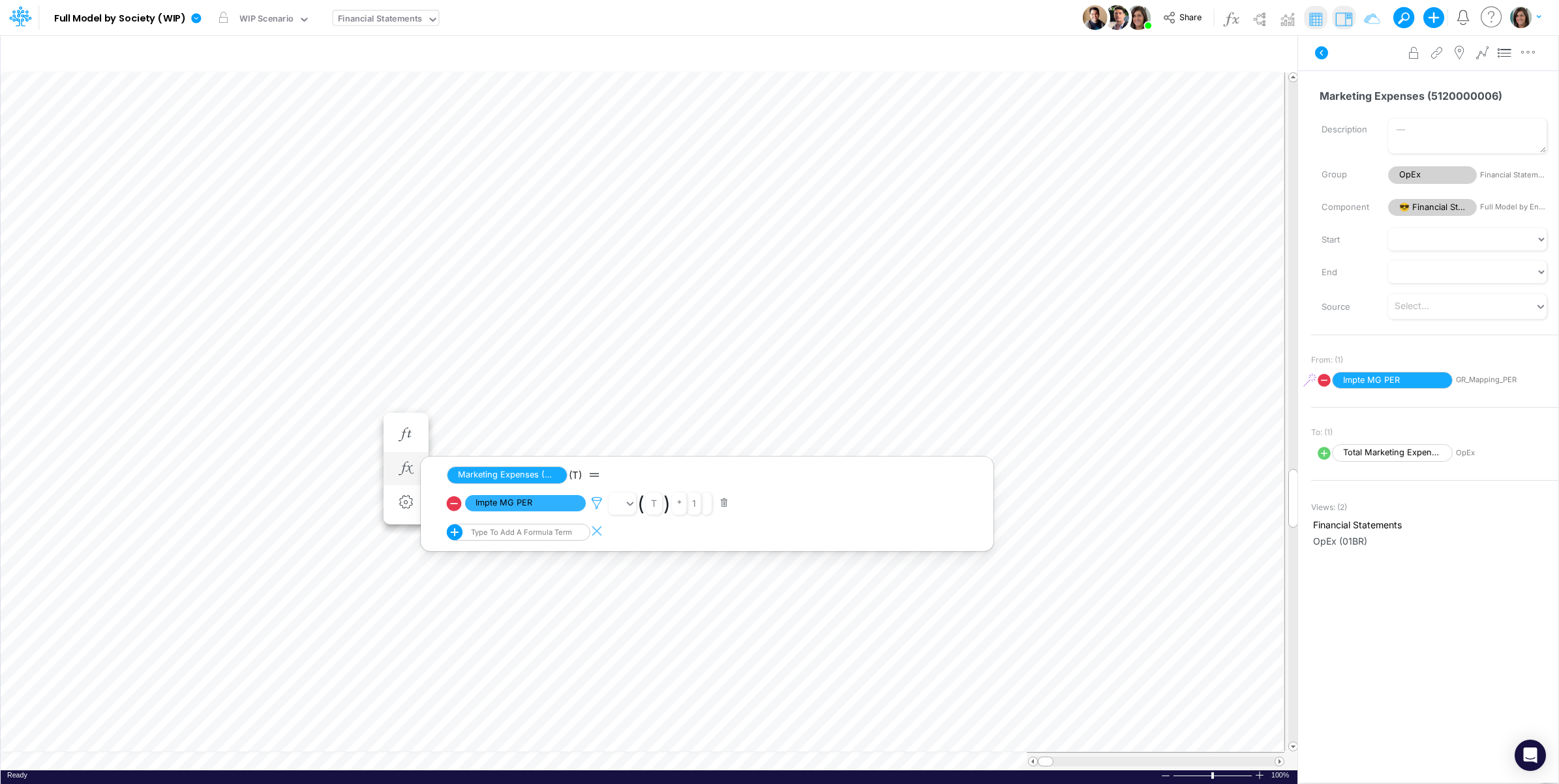
click at [599, 505] on icon at bounding box center [597, 503] width 20 height 14
click at [171, 388] on div at bounding box center [780, 396] width 1559 height 778
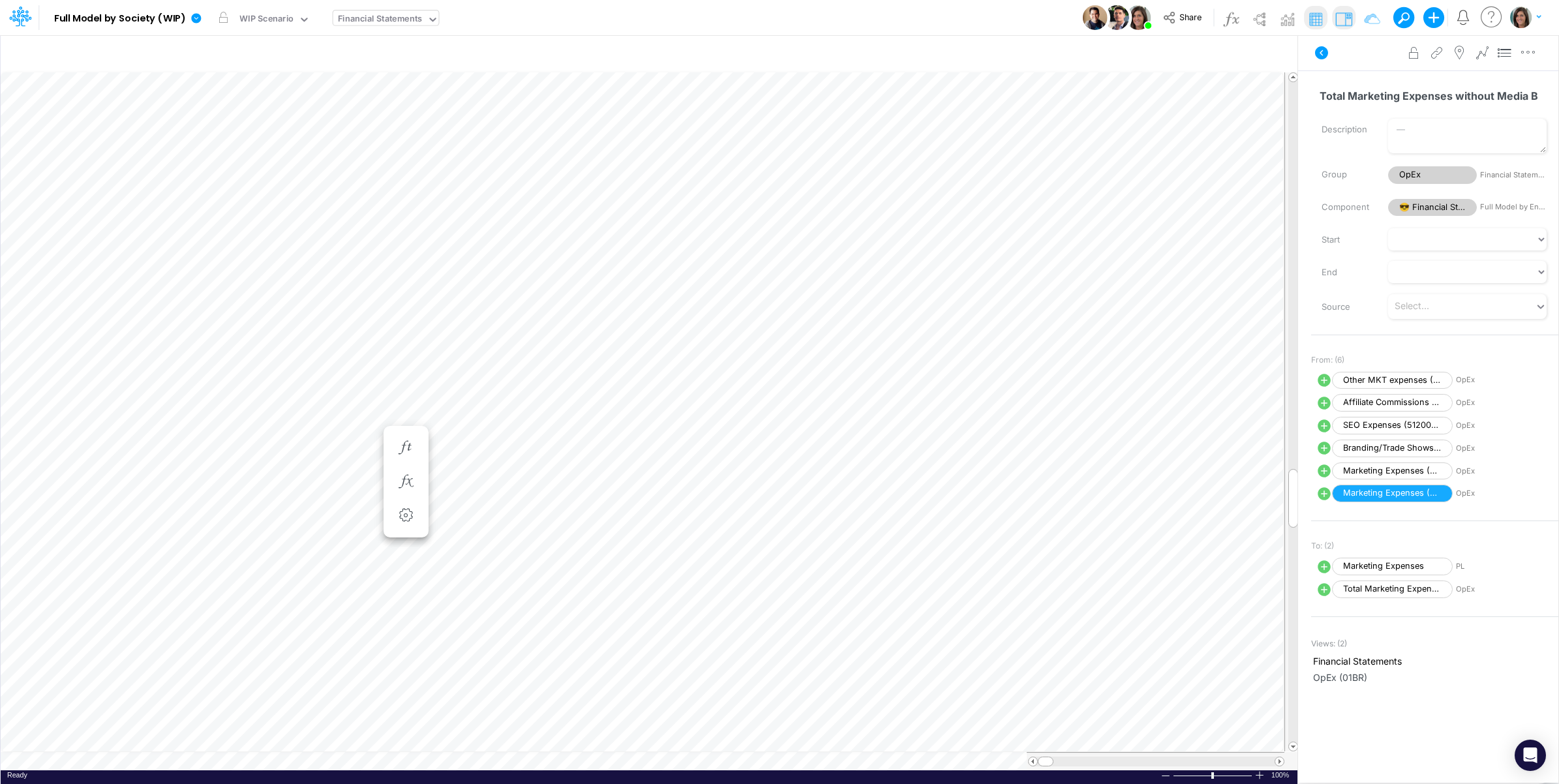
scroll to position [0, 1]
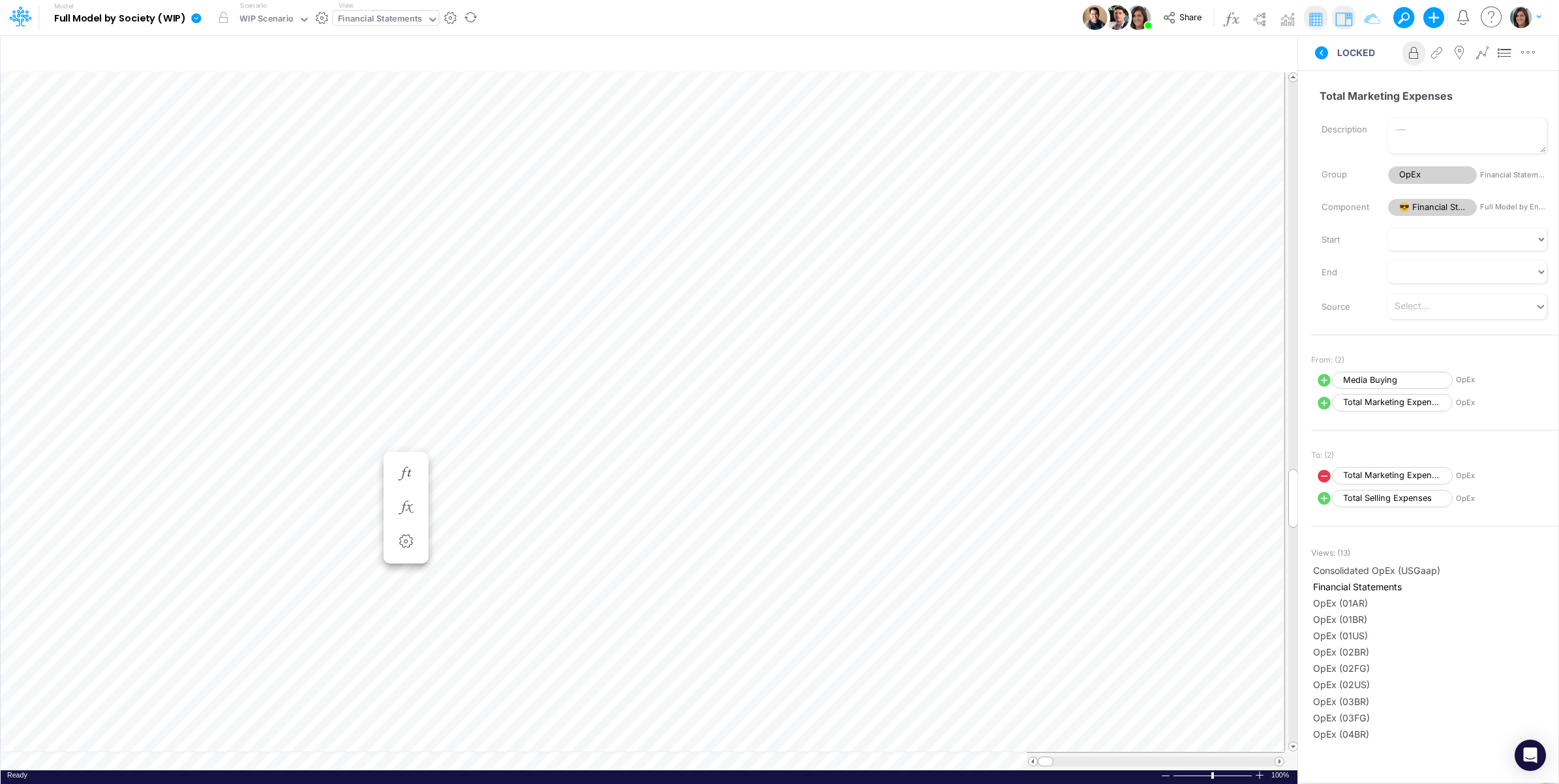
click at [196, 15] on icon at bounding box center [196, 17] width 10 height 10
click at [222, 127] on button "View model info" at bounding box center [262, 135] width 140 height 20
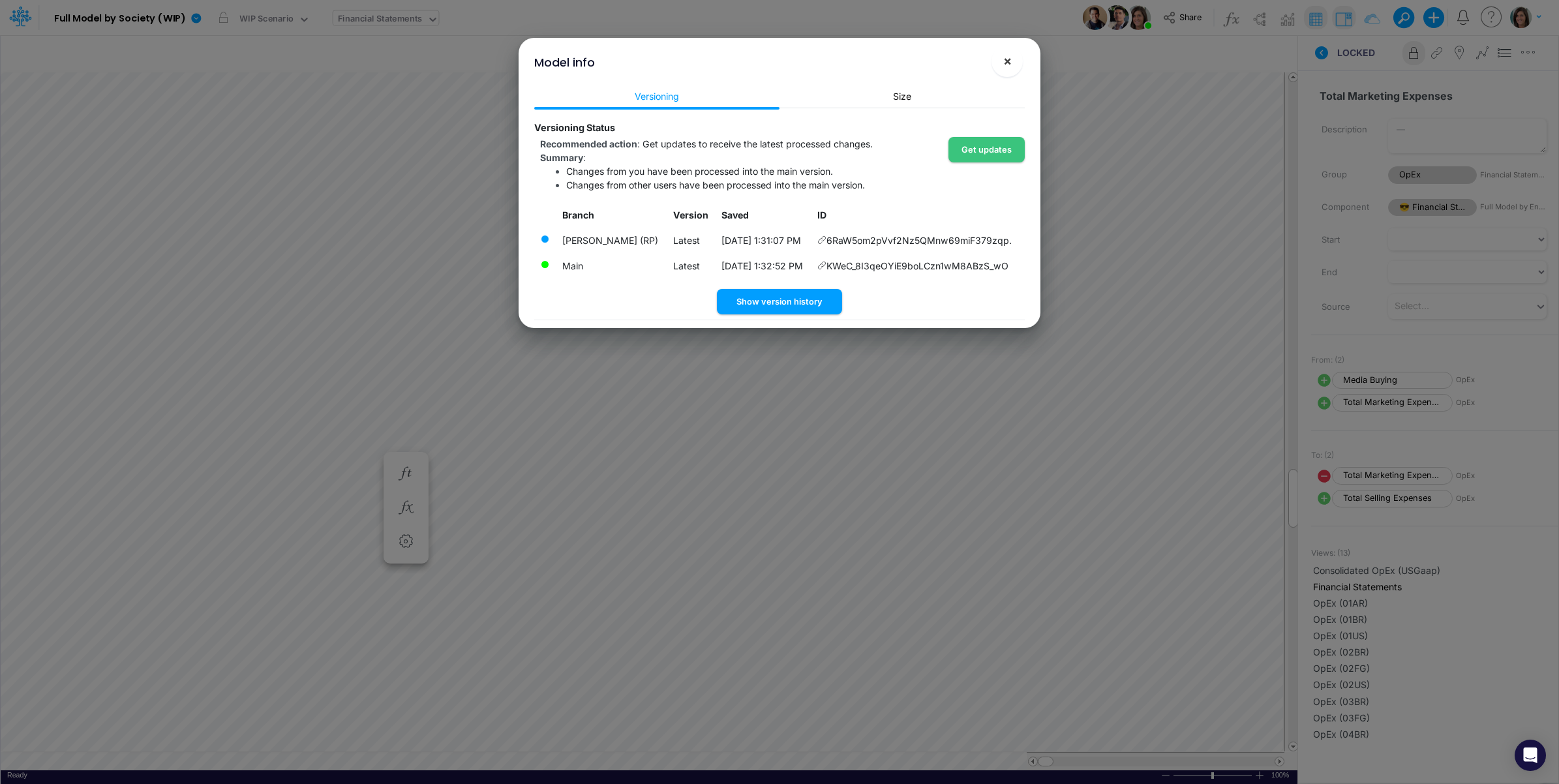
click at [1012, 54] on button "×" at bounding box center [1007, 62] width 32 height 32
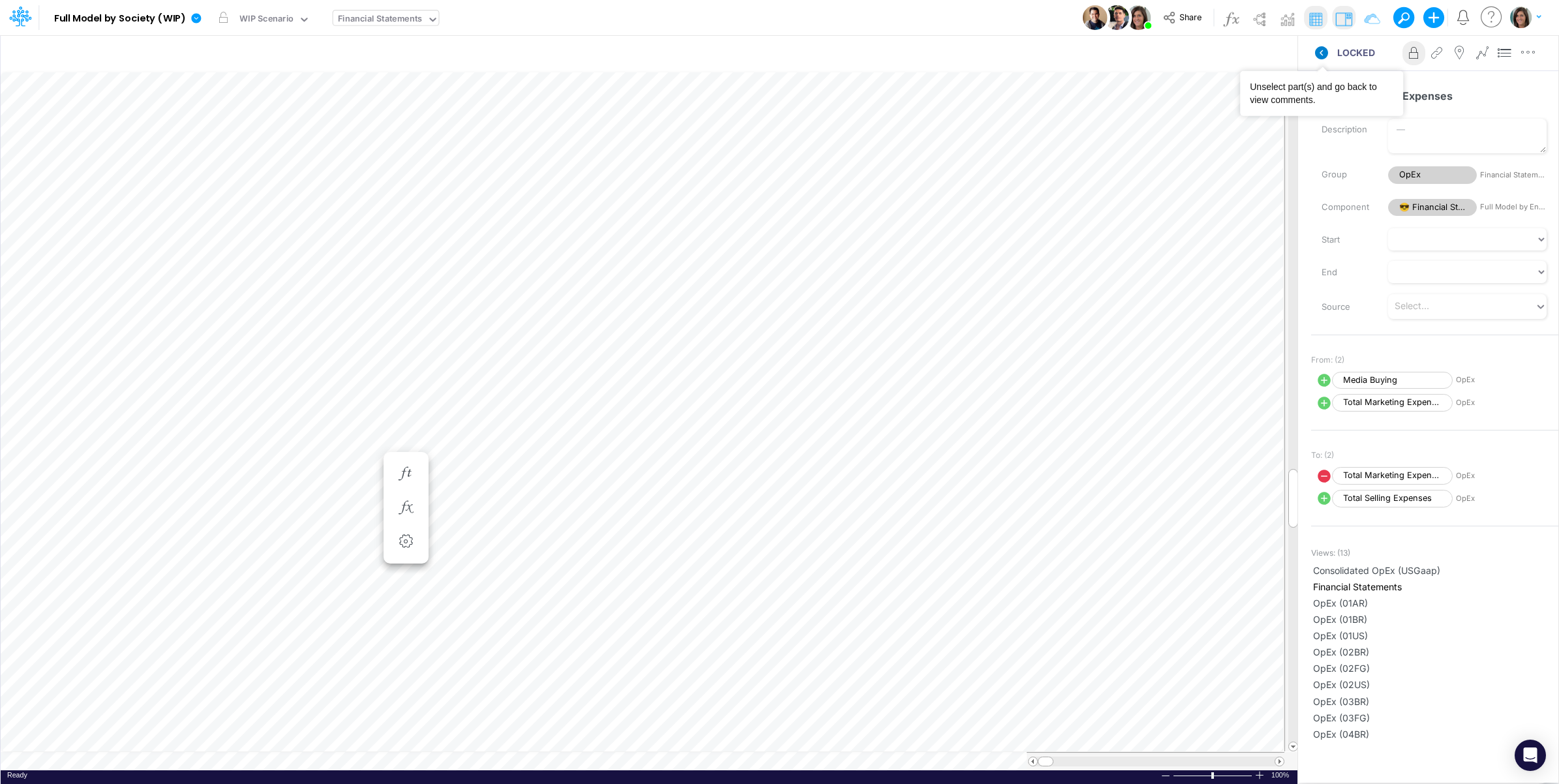
click at [1325, 52] on icon at bounding box center [1321, 53] width 13 height 13
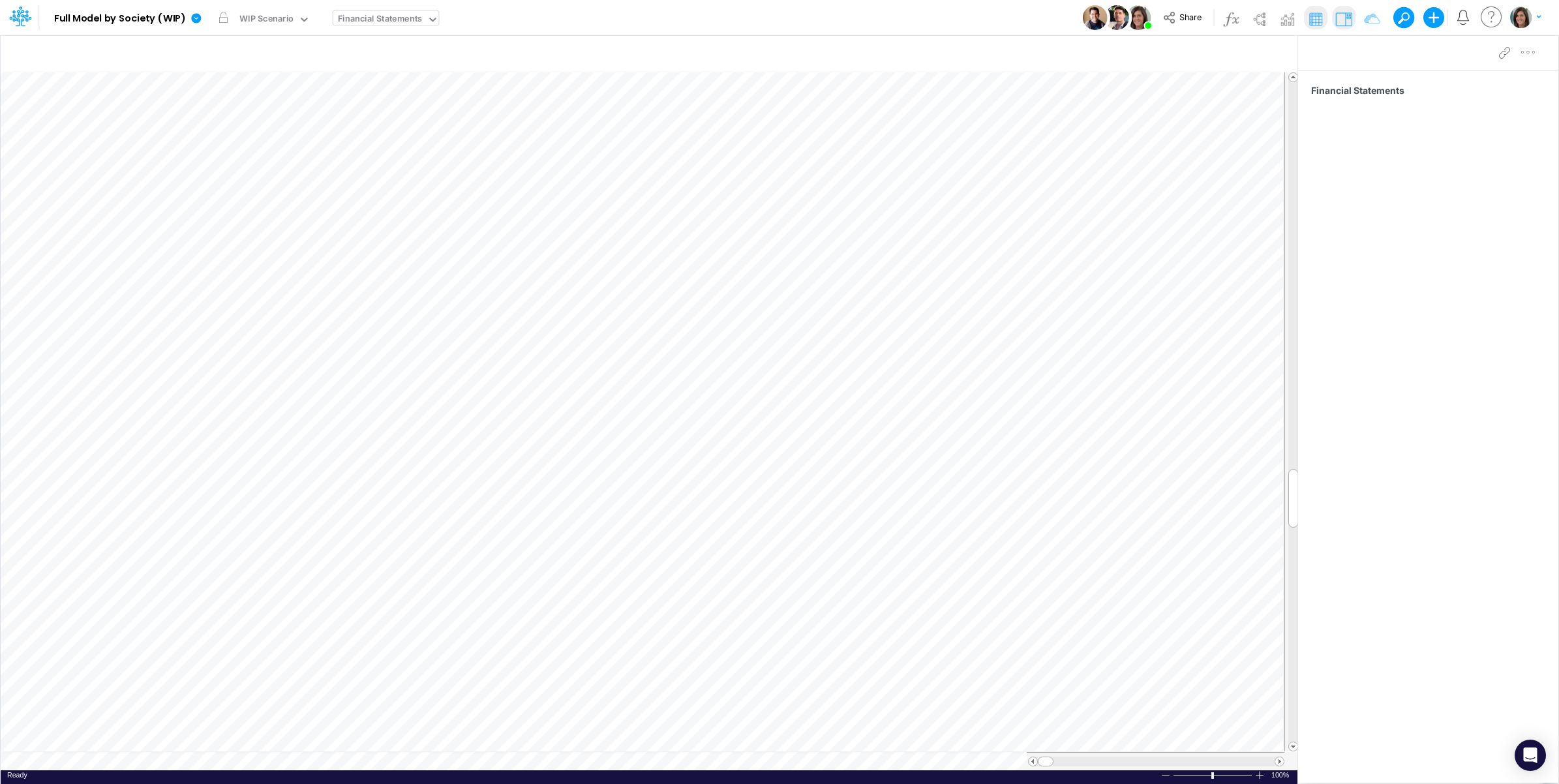
drag, startPoint x: 774, startPoint y: 14, endPoint x: 736, endPoint y: 13, distance: 38.0
click at [773, 14] on div "Model Full Model by Society (WIP) Edit model settings Duplicate Import QuickBoo…" at bounding box center [780, 17] width 1404 height 35
